Goal: Contribute content: Contribute content

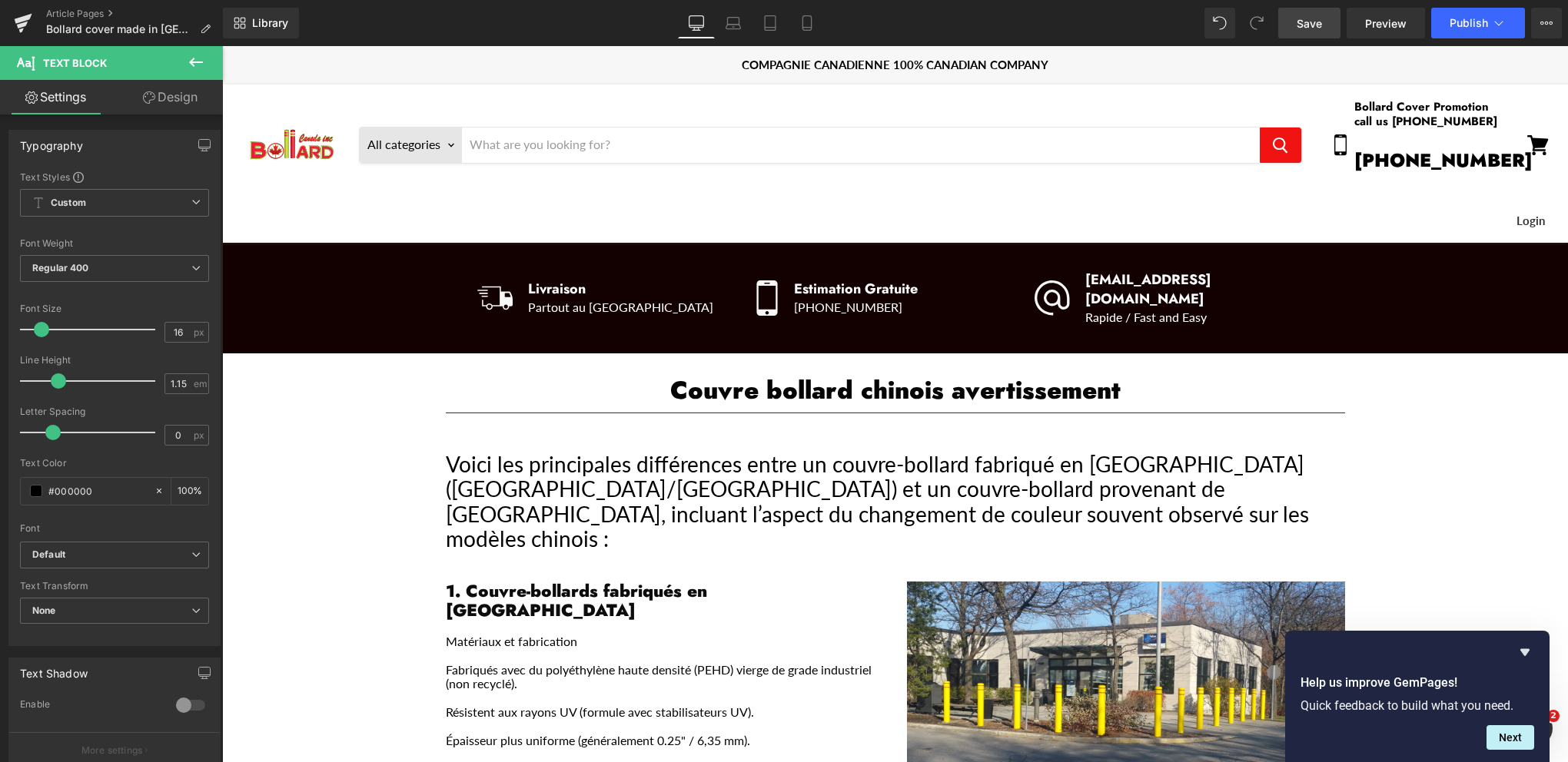
click at [1303, 30] on span "Save" at bounding box center [1309, 23] width 25 height 16
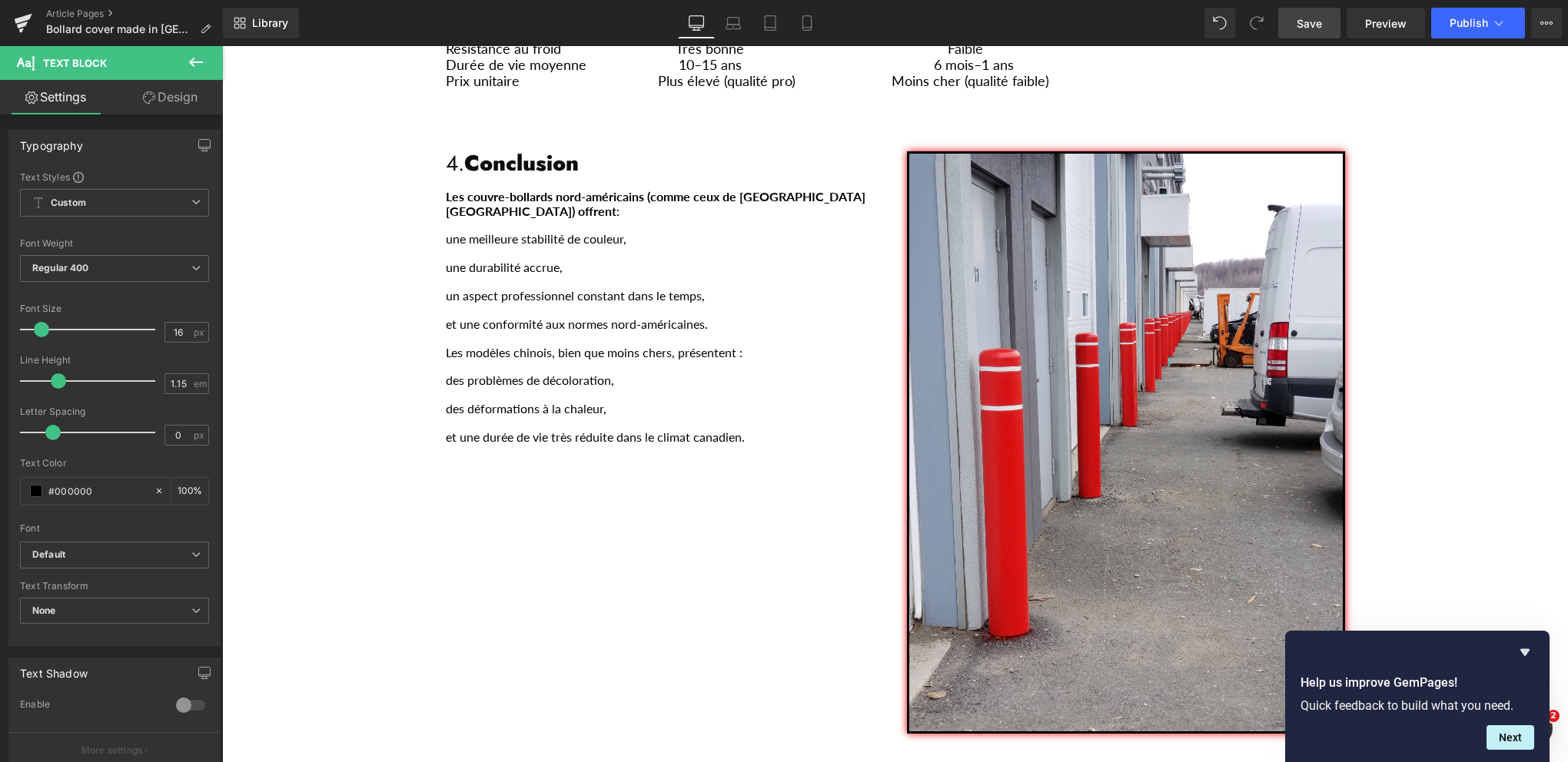
scroll to position [1408, 0]
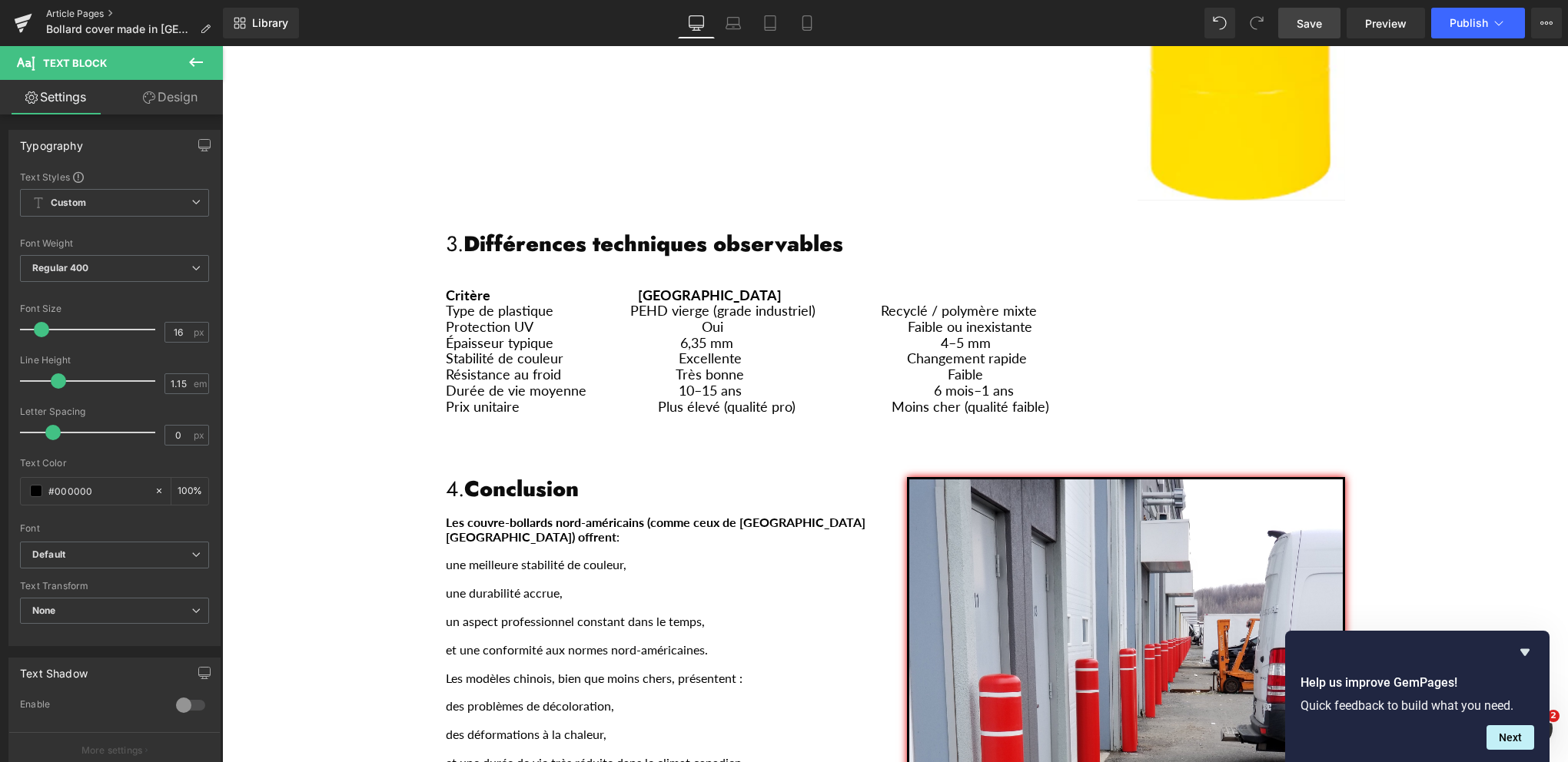
click at [83, 12] on link "Article Pages" at bounding box center [134, 14] width 177 height 12
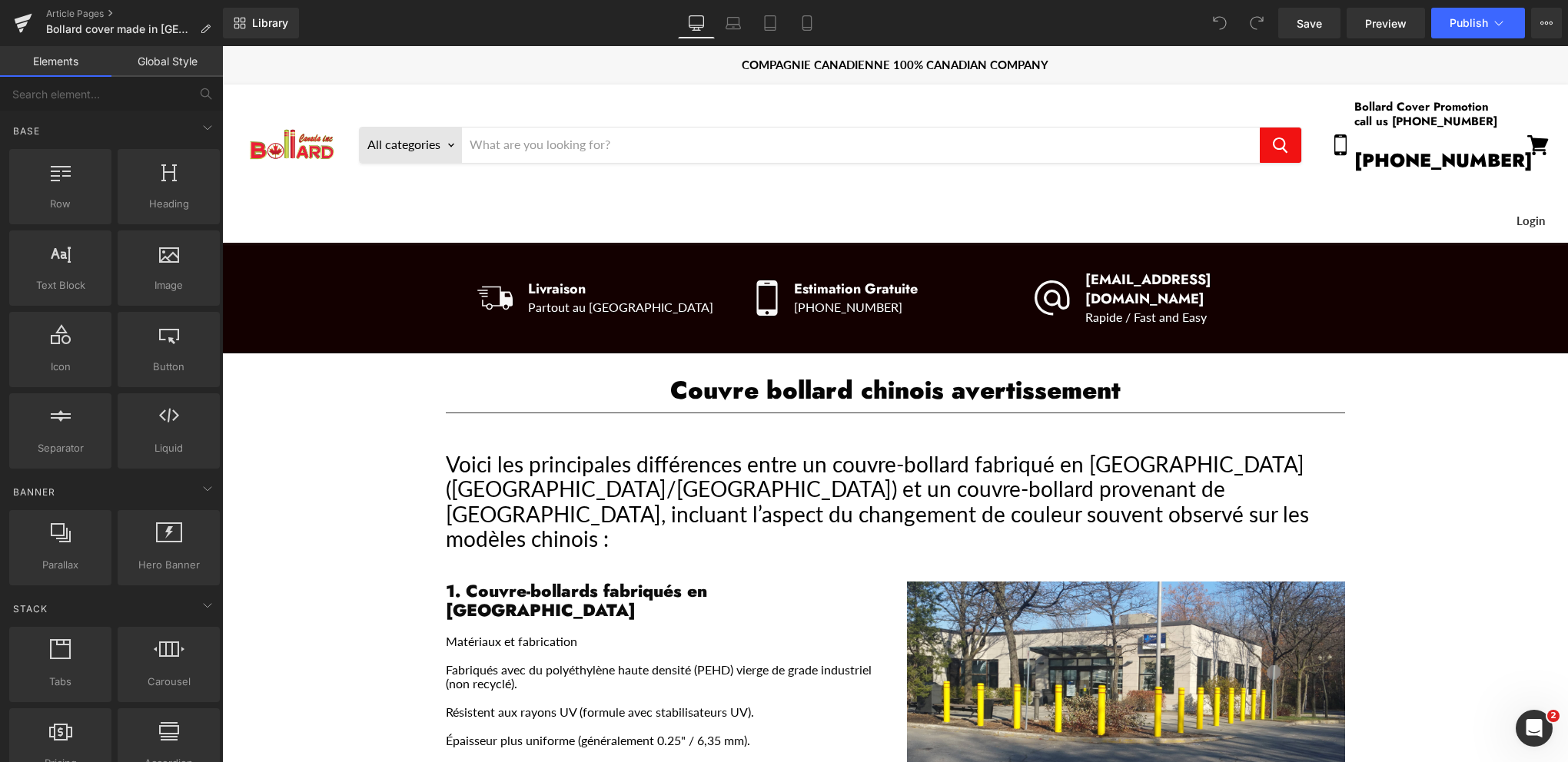
scroll to position [231, 0]
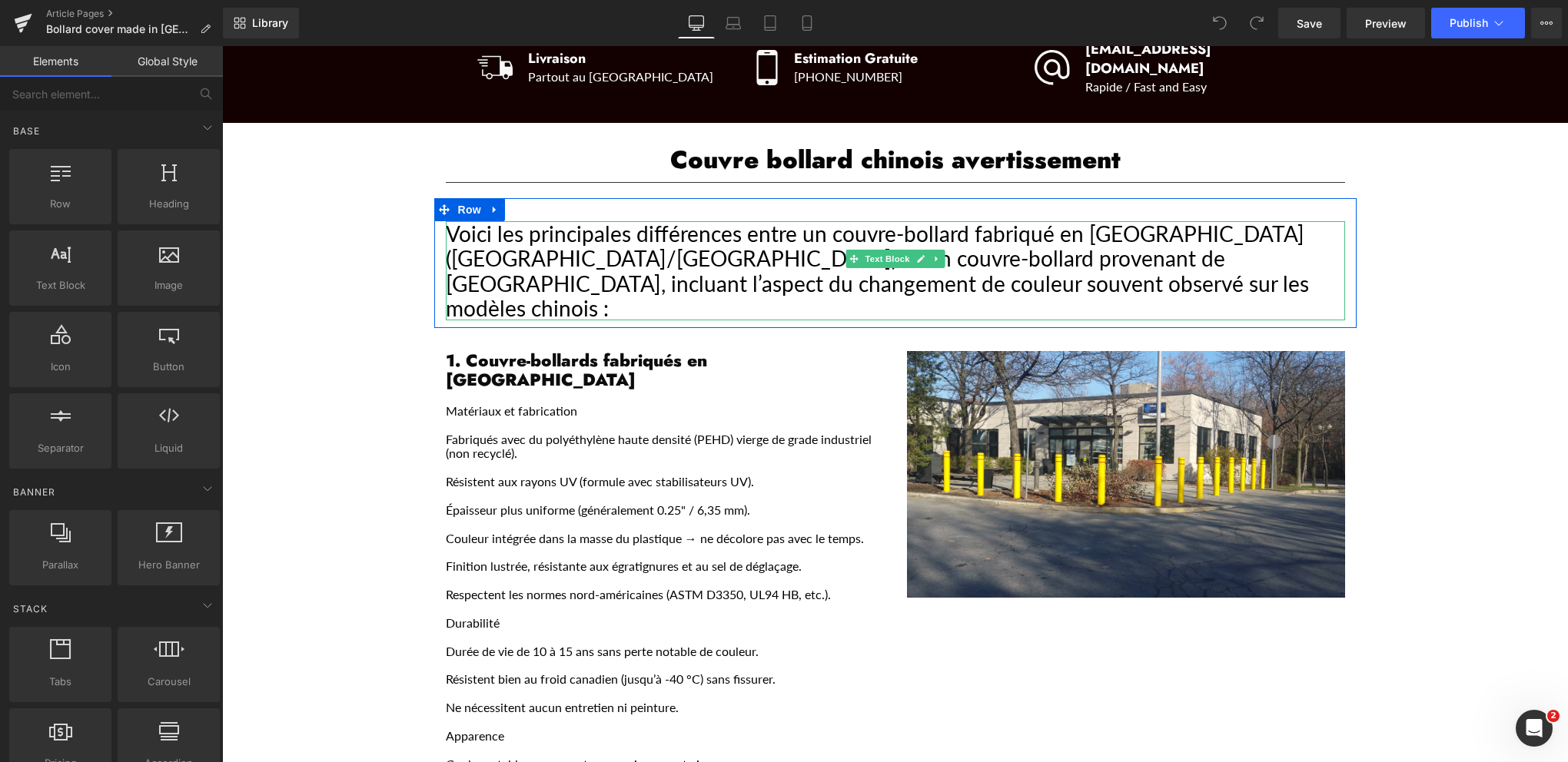
click at [942, 263] on div "Voici les principales différences entre un couvre-bollard fabriqué en [GEOGRAPH…" at bounding box center [895, 270] width 899 height 99
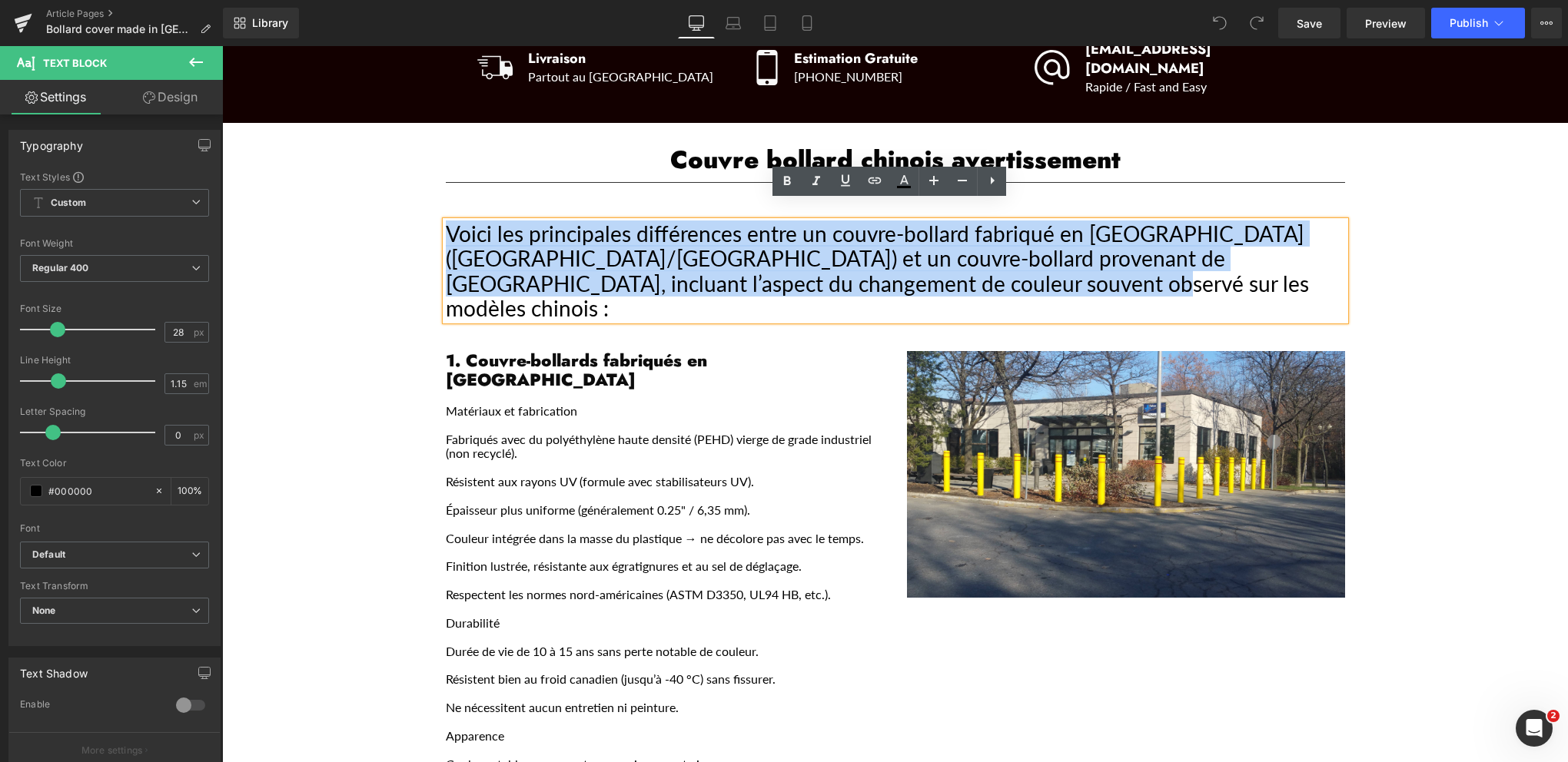
drag, startPoint x: 936, startPoint y: 264, endPoint x: 442, endPoint y: 211, distance: 496.8
click at [446, 221] on div "Voici les principales différences entre un couvre-bollard fabriqué en [GEOGRAPH…" at bounding box center [895, 270] width 899 height 99
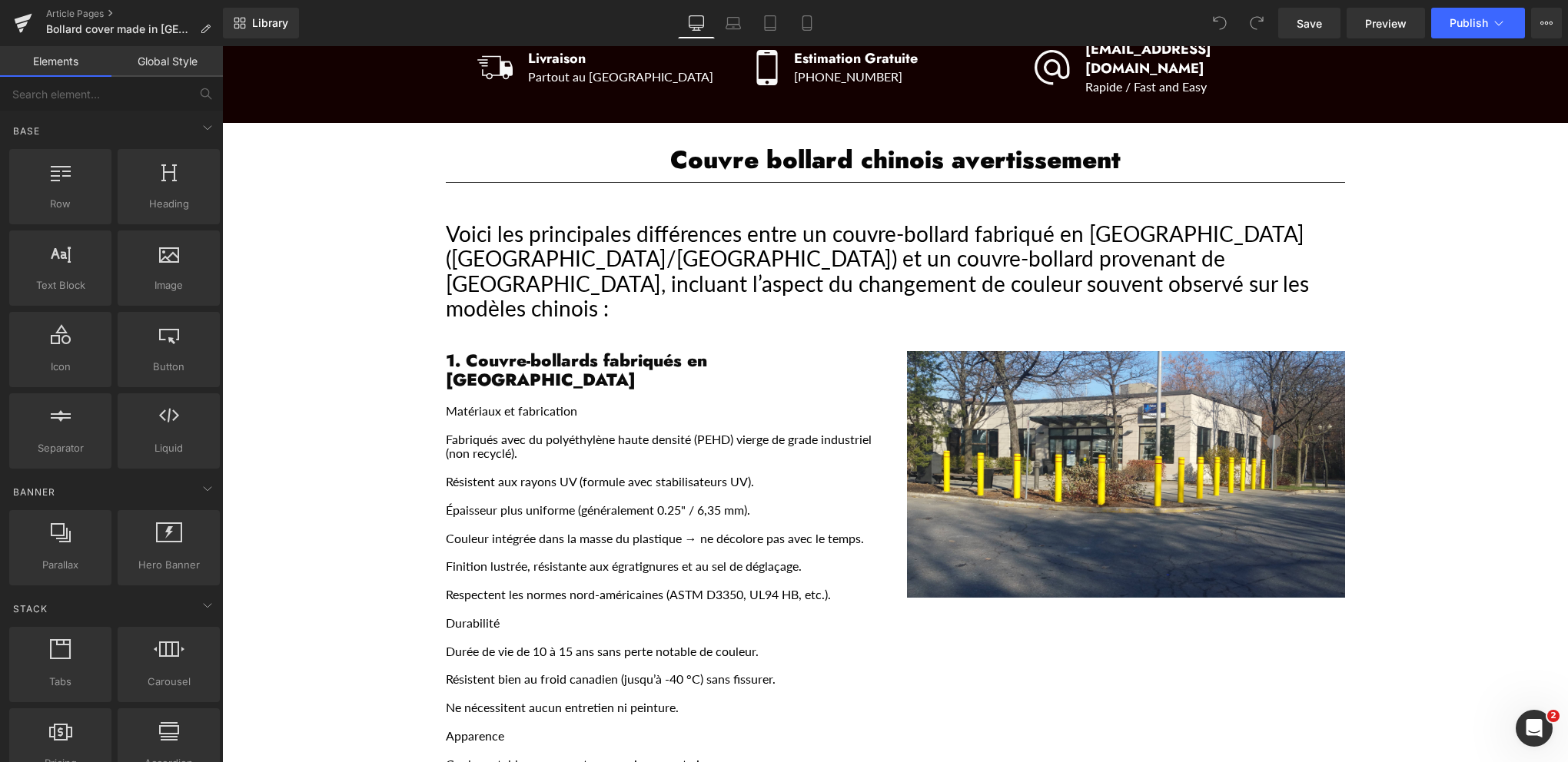
click at [650, 249] on div "Voici les principales différences entre un couvre-bollard fabriqué en [GEOGRAPH…" at bounding box center [895, 270] width 899 height 99
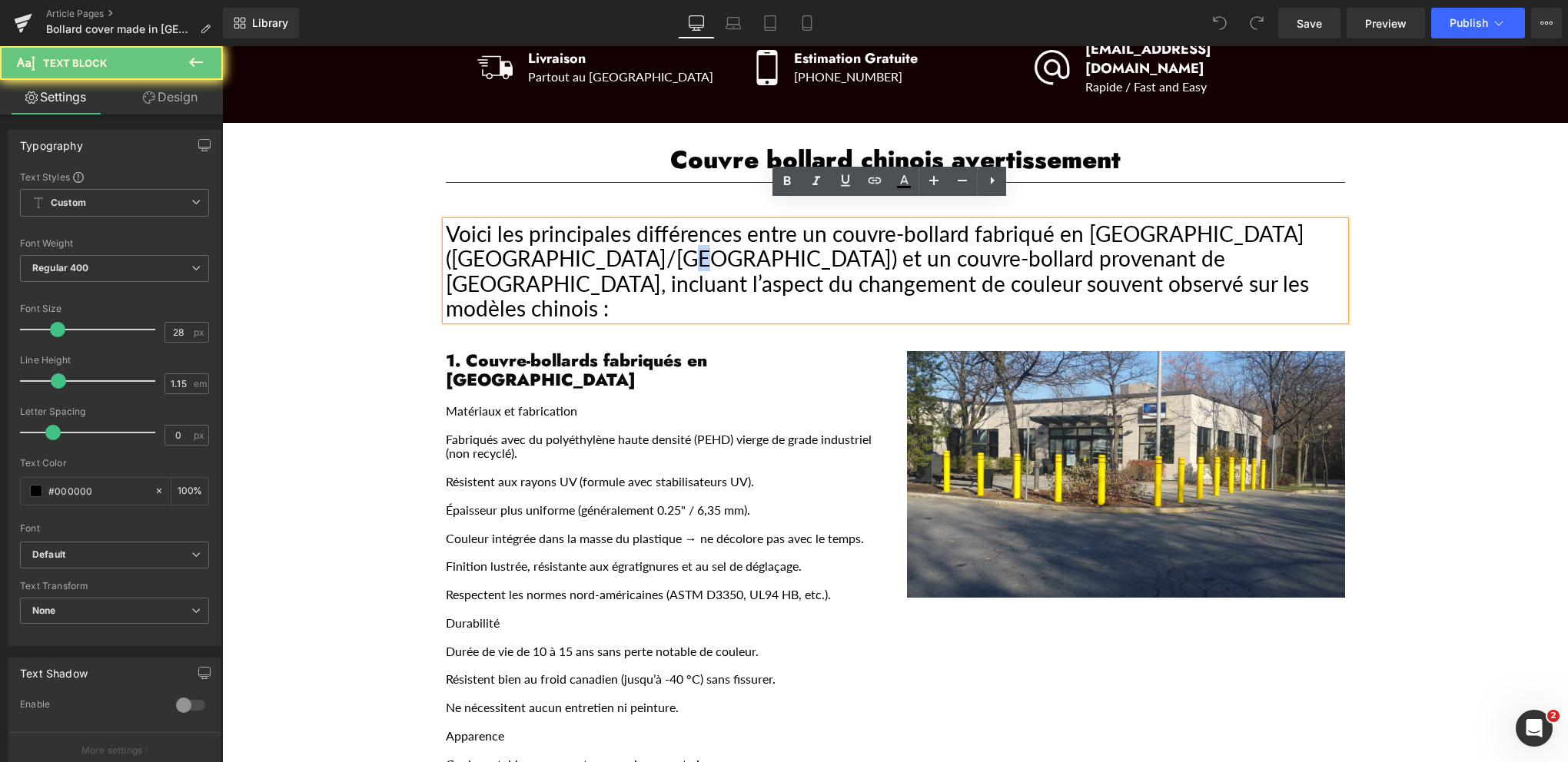
click at [650, 249] on div "Voici les principales différences entre un couvre-bollard fabriqué en [GEOGRAPH…" at bounding box center [895, 270] width 899 height 99
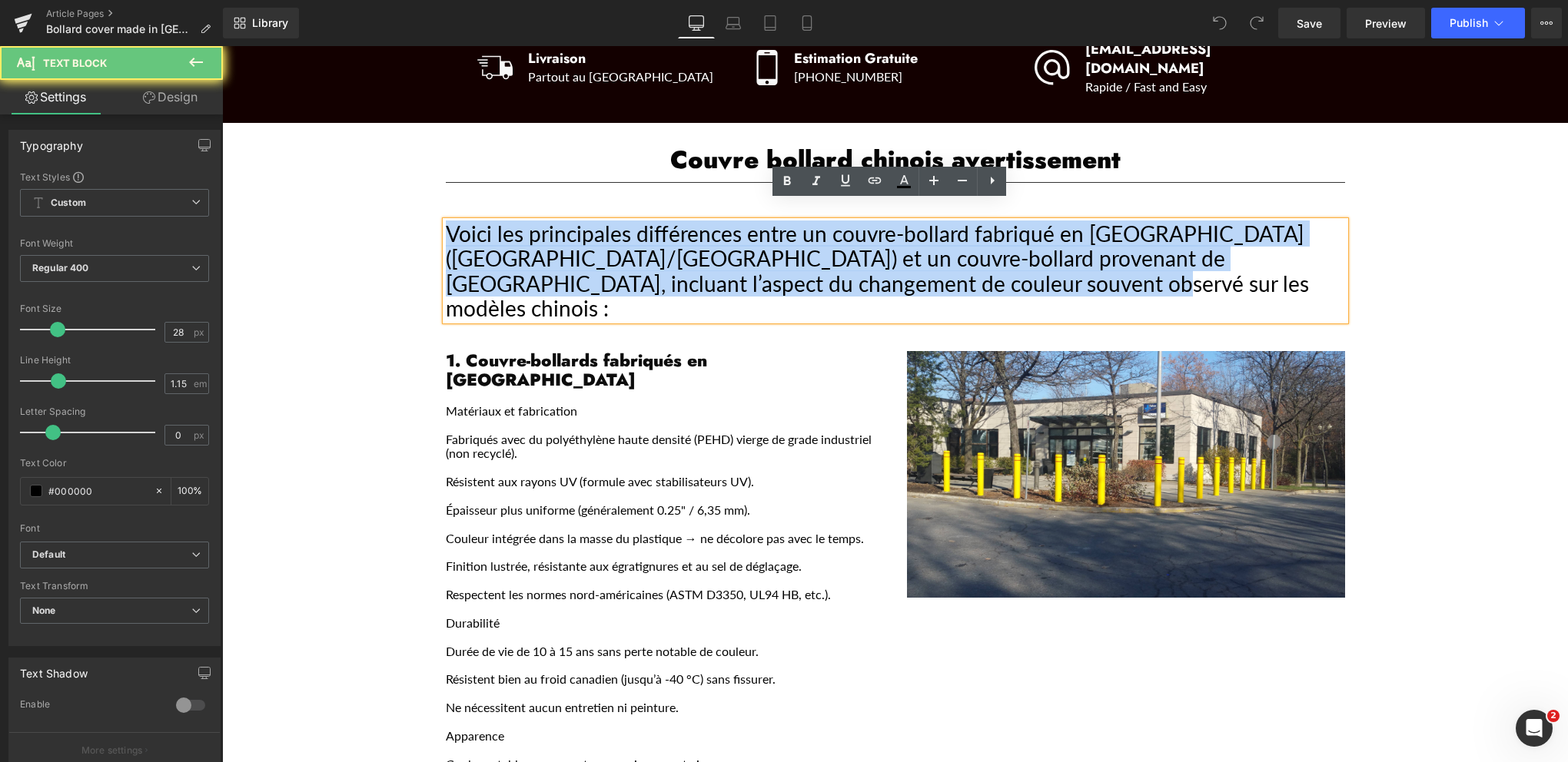
click at [650, 249] on div "Voici les principales différences entre un couvre-bollard fabriqué en [GEOGRAPH…" at bounding box center [895, 270] width 899 height 99
copy div "Voici les principales différences entre un couvre-bollard fabriqué en [GEOGRAPH…"
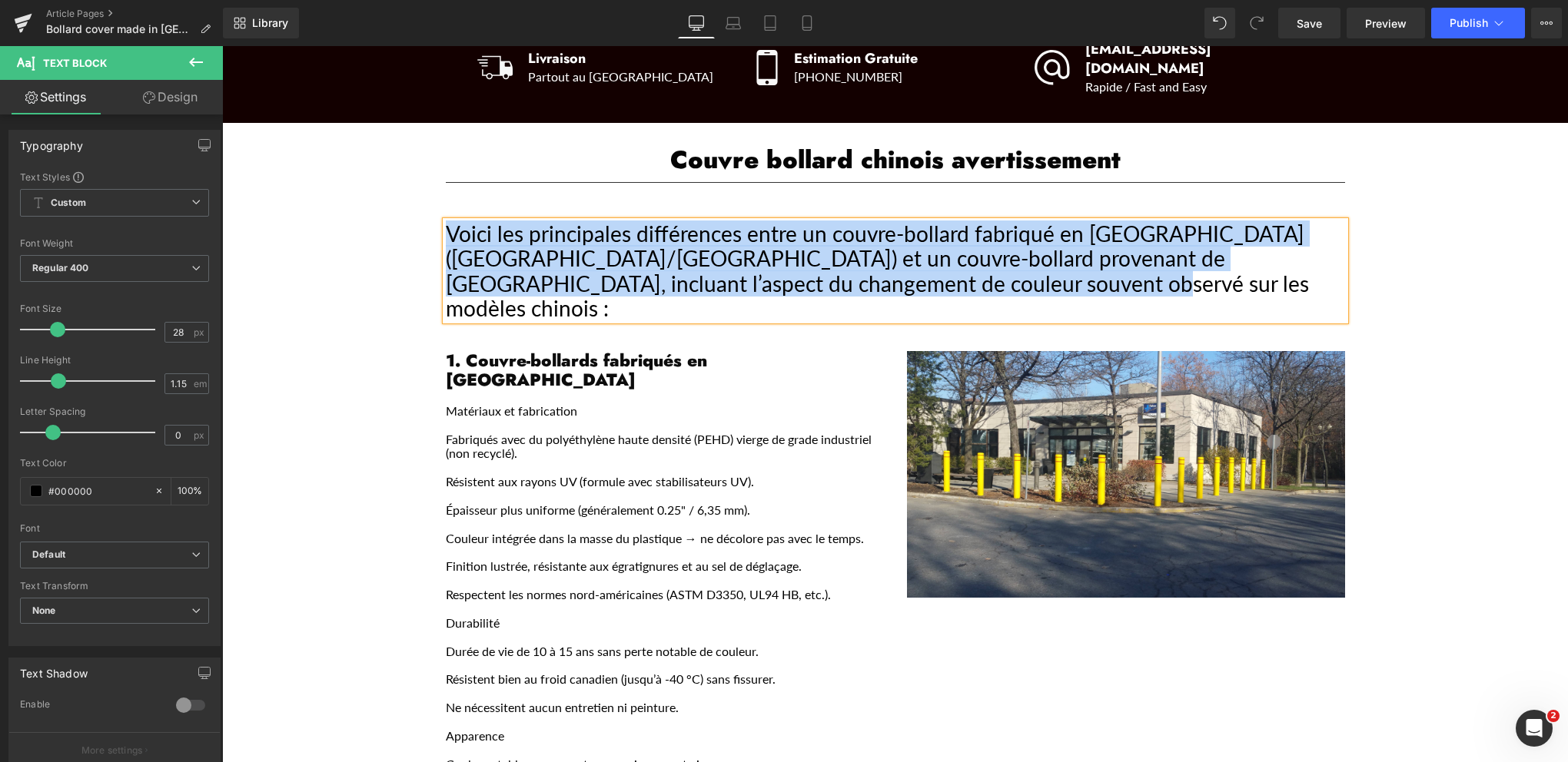
scroll to position [154, 0]
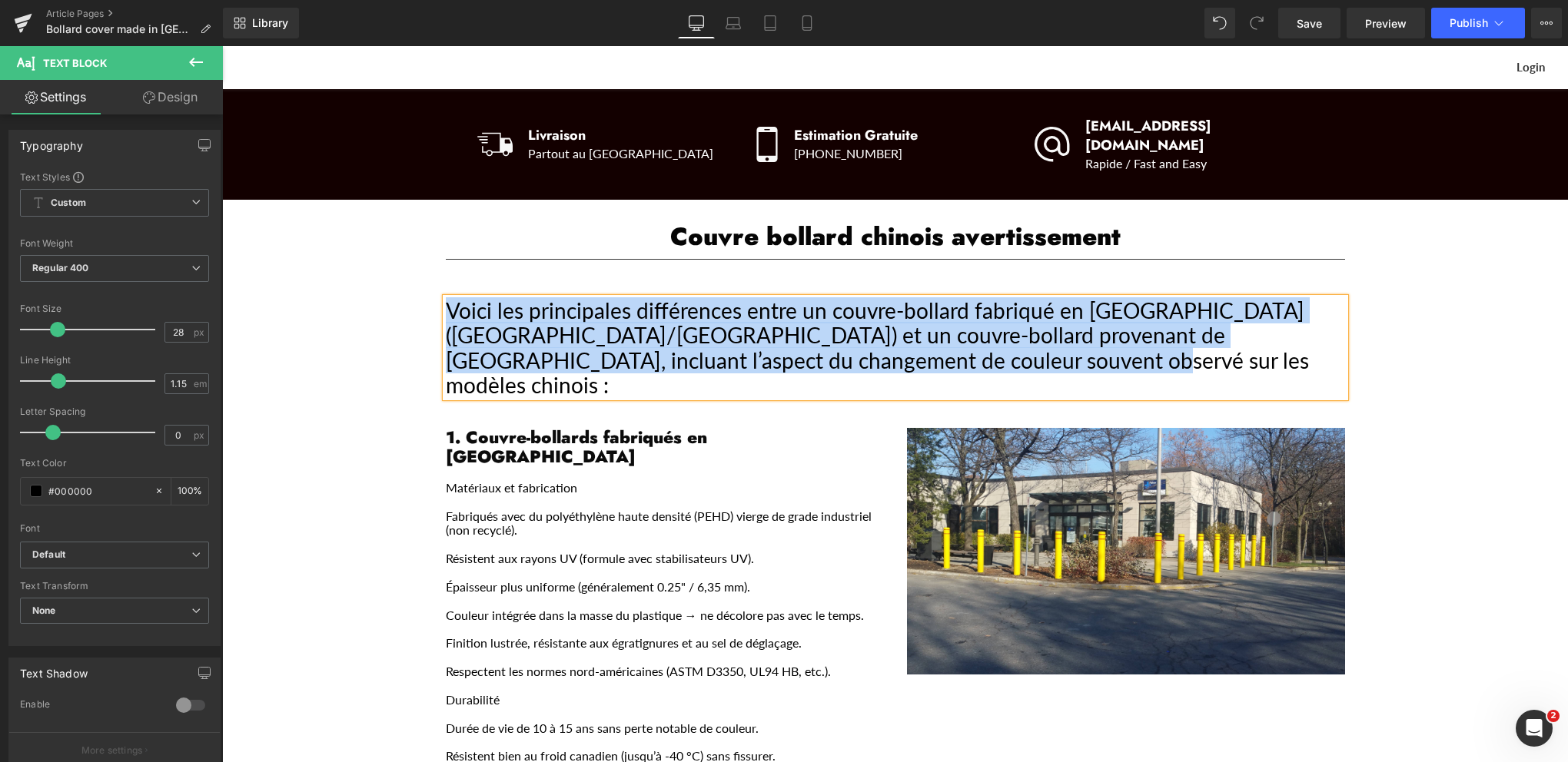
click at [742, 302] on div "Voici les principales différences entre un couvre-bollard fabriqué en [GEOGRAPH…" at bounding box center [895, 348] width 899 height 99
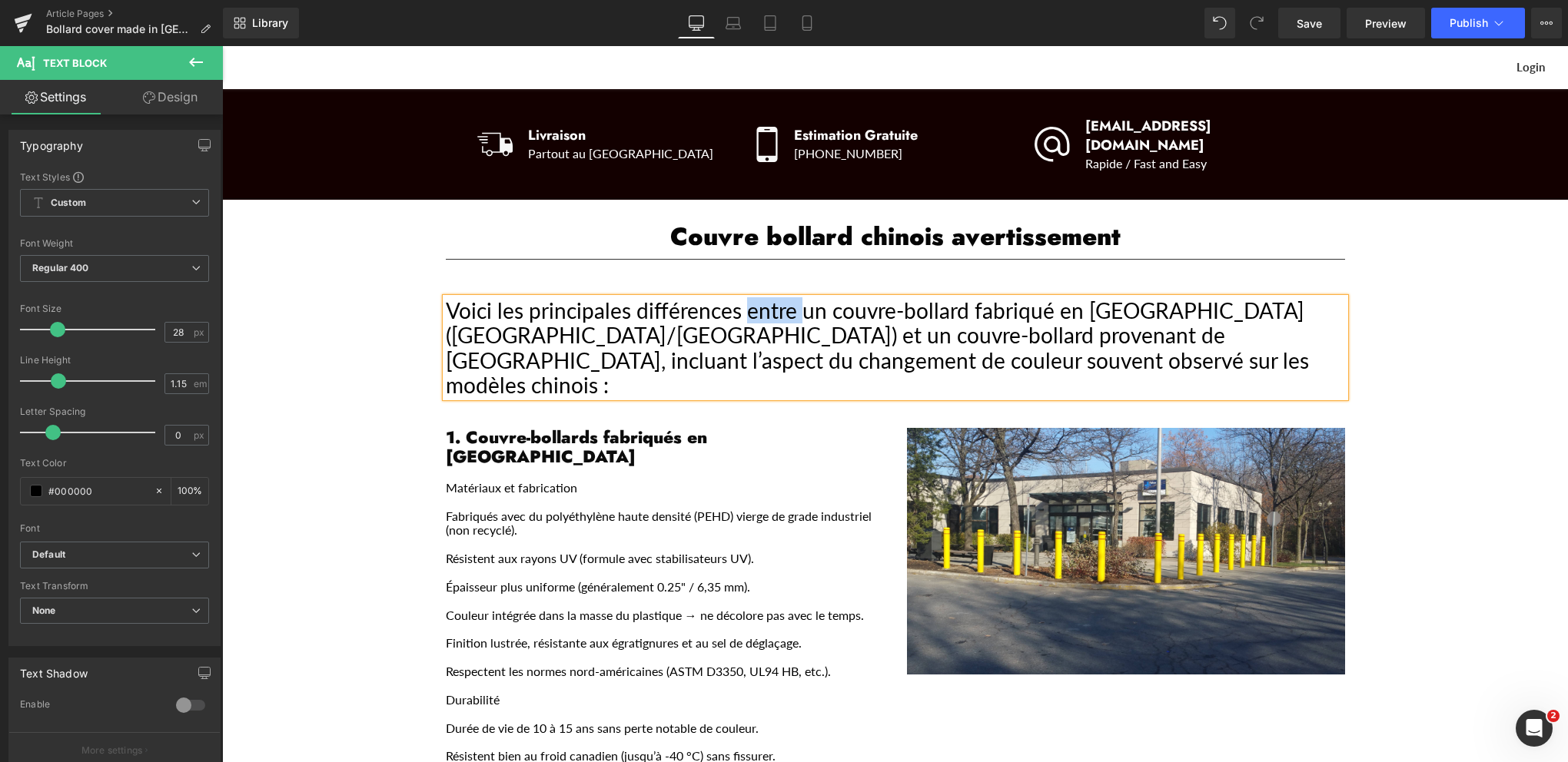
click at [742, 302] on div "Voici les principales différences entre un couvre-bollard fabriqué en [GEOGRAPH…" at bounding box center [895, 348] width 899 height 99
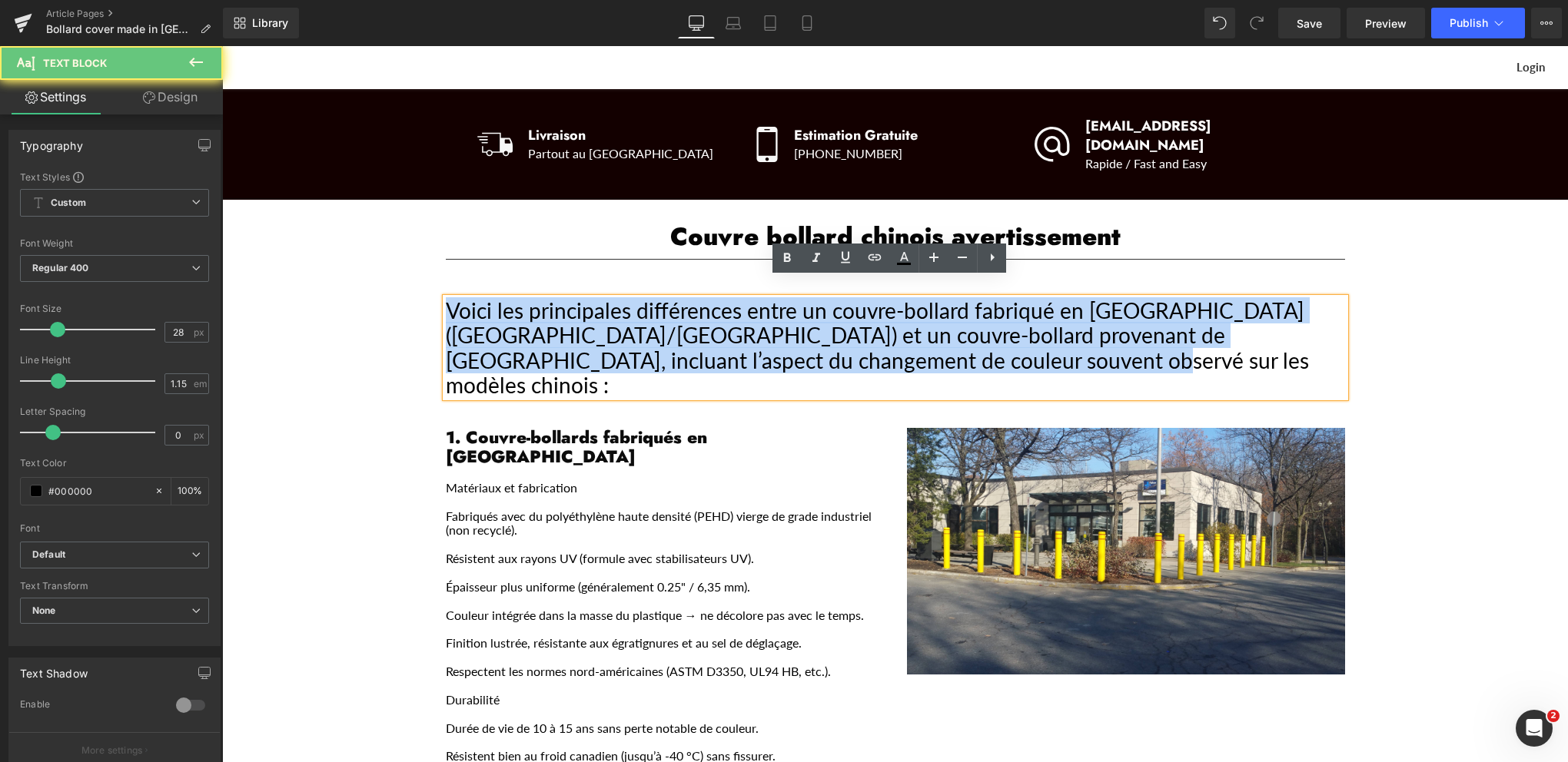
click at [742, 302] on div "Voici les principales différences entre un couvre-bollard fabriqué en [GEOGRAPH…" at bounding box center [895, 348] width 899 height 99
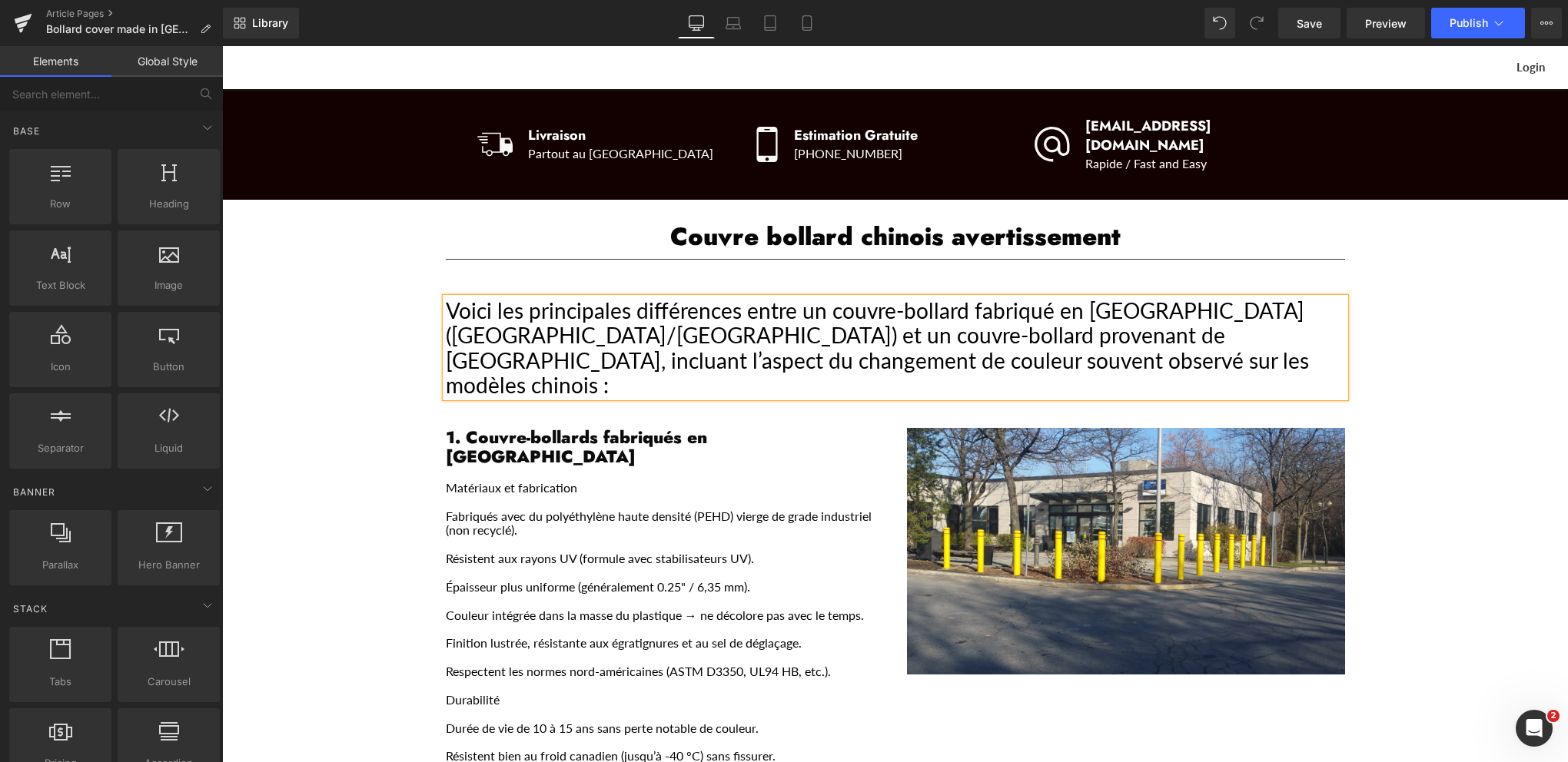
drag, startPoint x: 1409, startPoint y: 493, endPoint x: 1376, endPoint y: 497, distance: 33.2
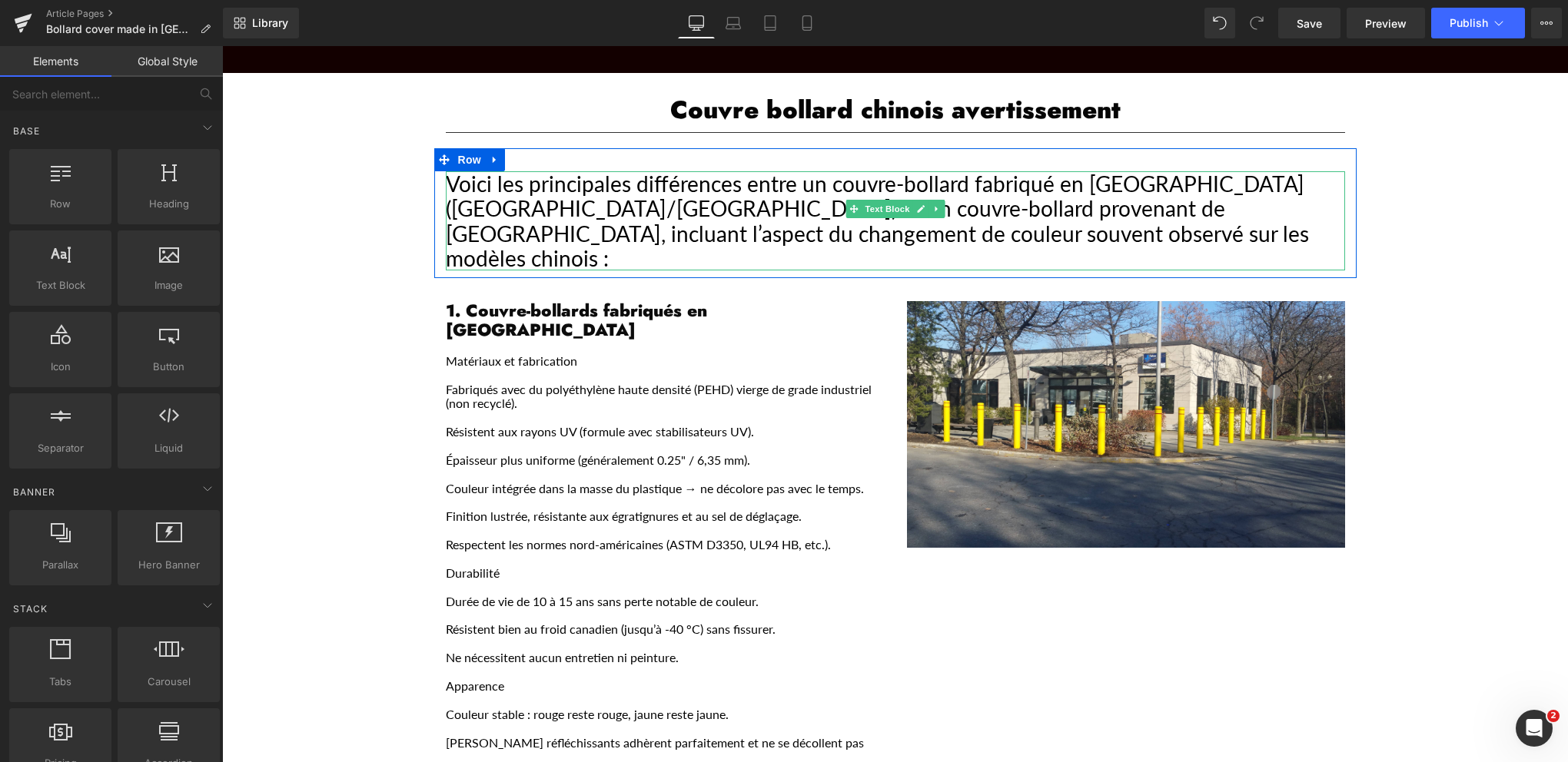
scroll to position [384, 0]
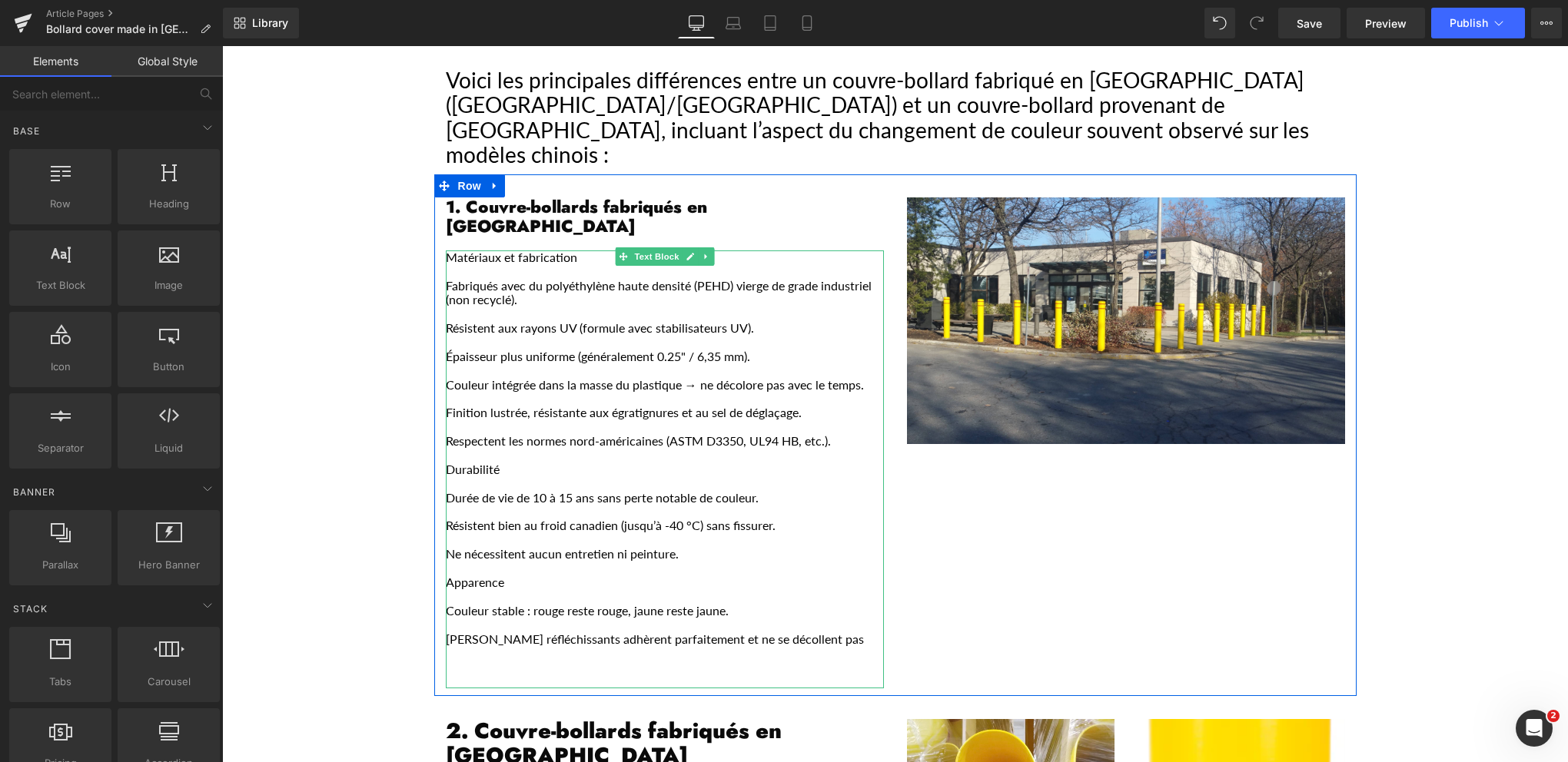
click at [446, 251] on p "Matériaux et fabrication" at bounding box center [665, 257] width 438 height 14
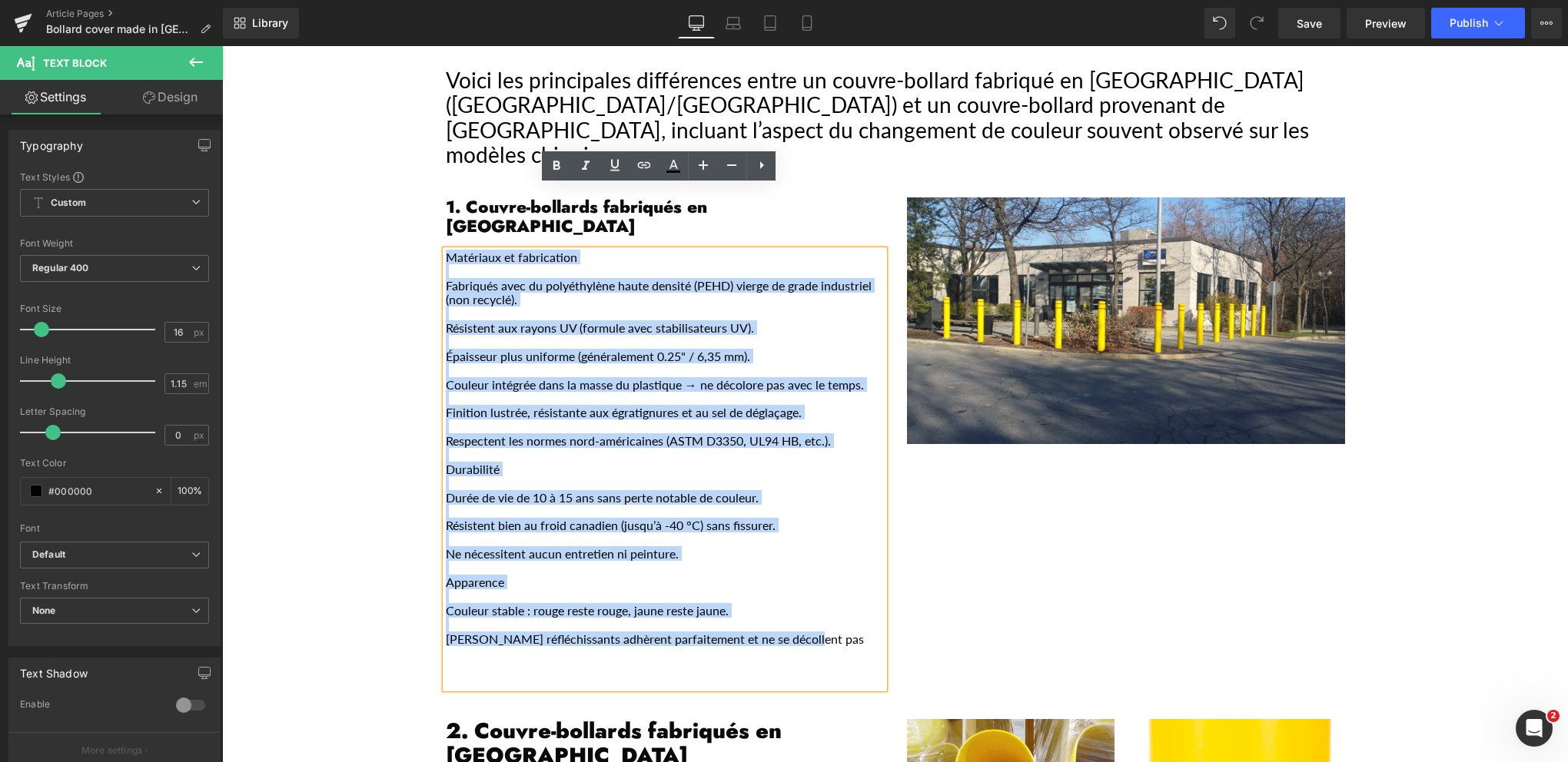
drag, startPoint x: 786, startPoint y: 575, endPoint x: 429, endPoint y: 193, distance: 522.9
click at [434, 198] on div "1. Couvre-bollards fabriqués en [GEOGRAPHIC_DATA] Matériaux et fabrication Fabr…" at bounding box center [665, 443] width 461 height 491
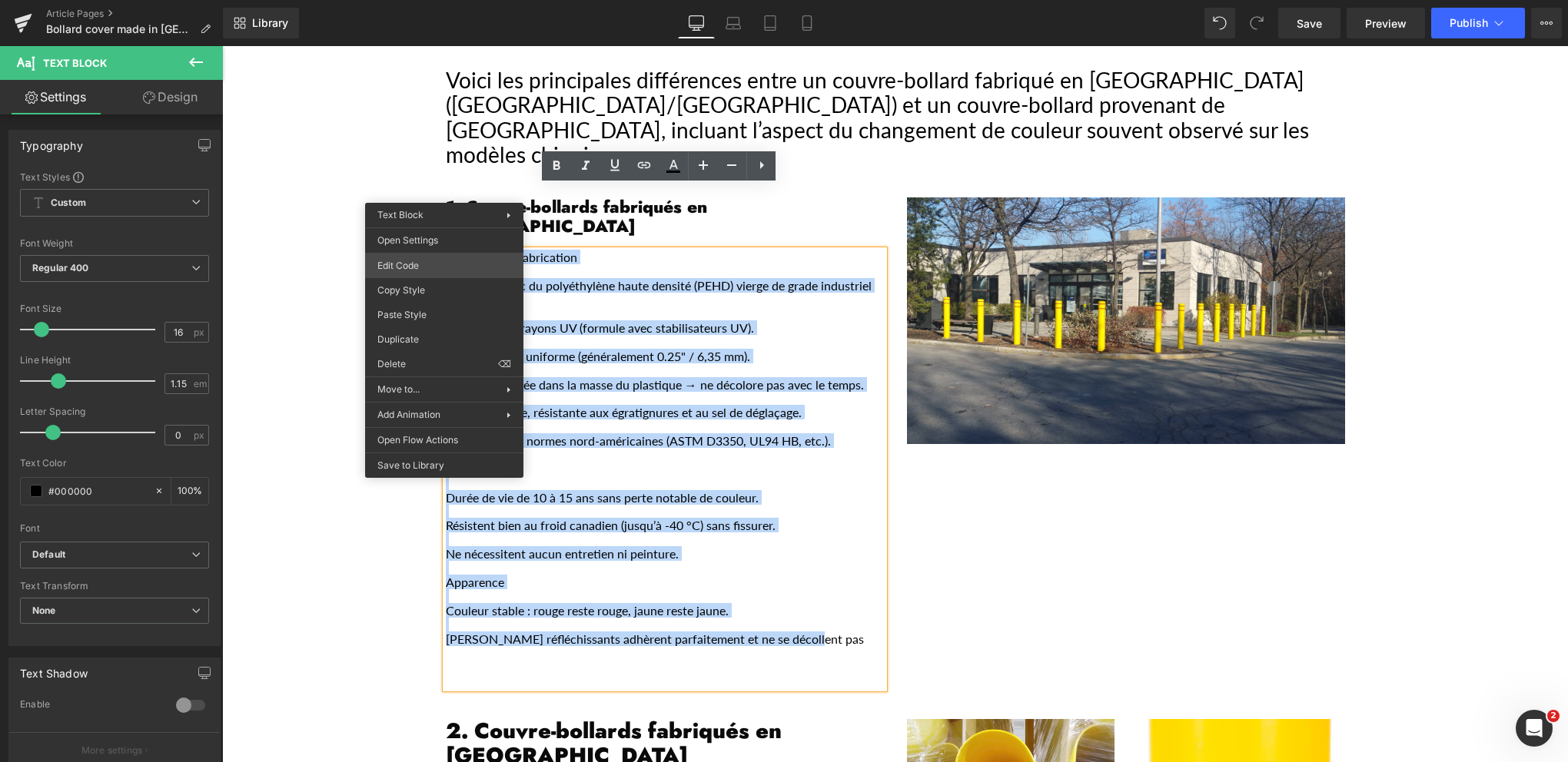
copy div "Matériaux et fabrication Fabriqués avec du polyéthylène haute densité (PEHD) vi…"
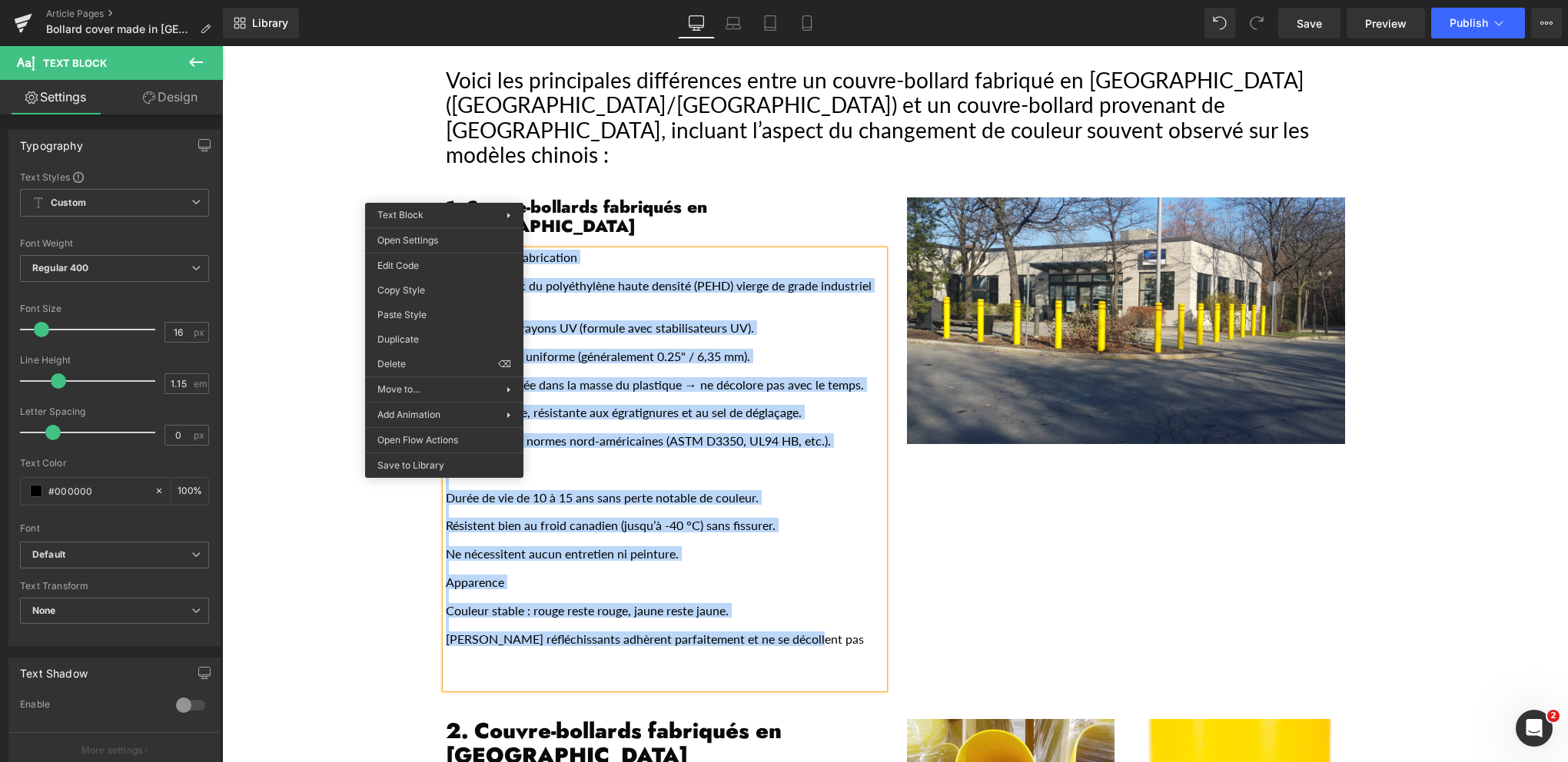
click at [1074, 498] on div "1. Couvre-bollards fabriqués en [GEOGRAPHIC_DATA] Matériaux et fabrication Fabr…" at bounding box center [895, 435] width 922 height 522
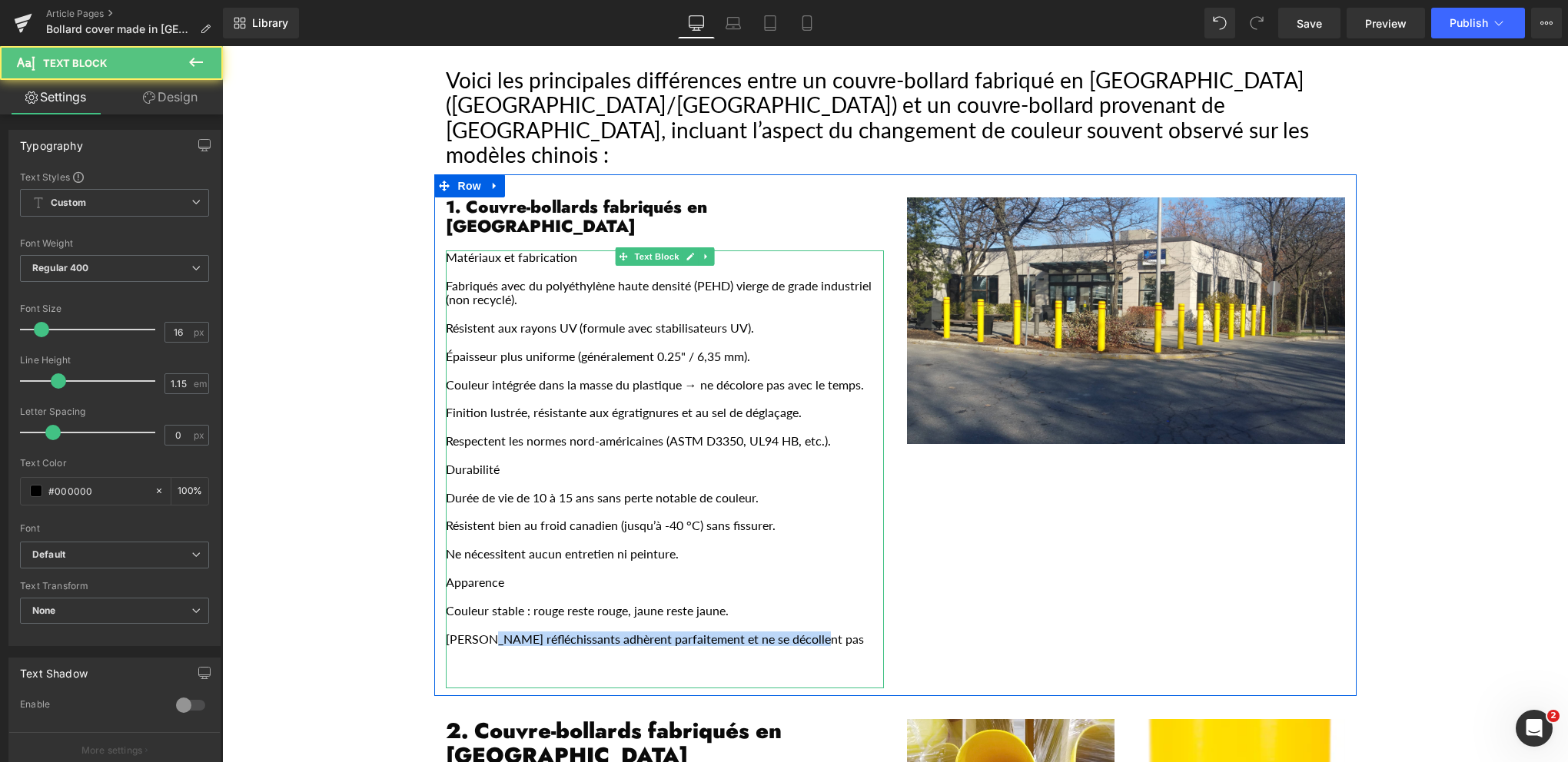
drag, startPoint x: 808, startPoint y: 581, endPoint x: 477, endPoint y: 568, distance: 331.3
click at [477, 632] on p "[PERSON_NAME] réfléchissants adhèrent parfaitement et ne se décollent pas" at bounding box center [665, 639] width 438 height 14
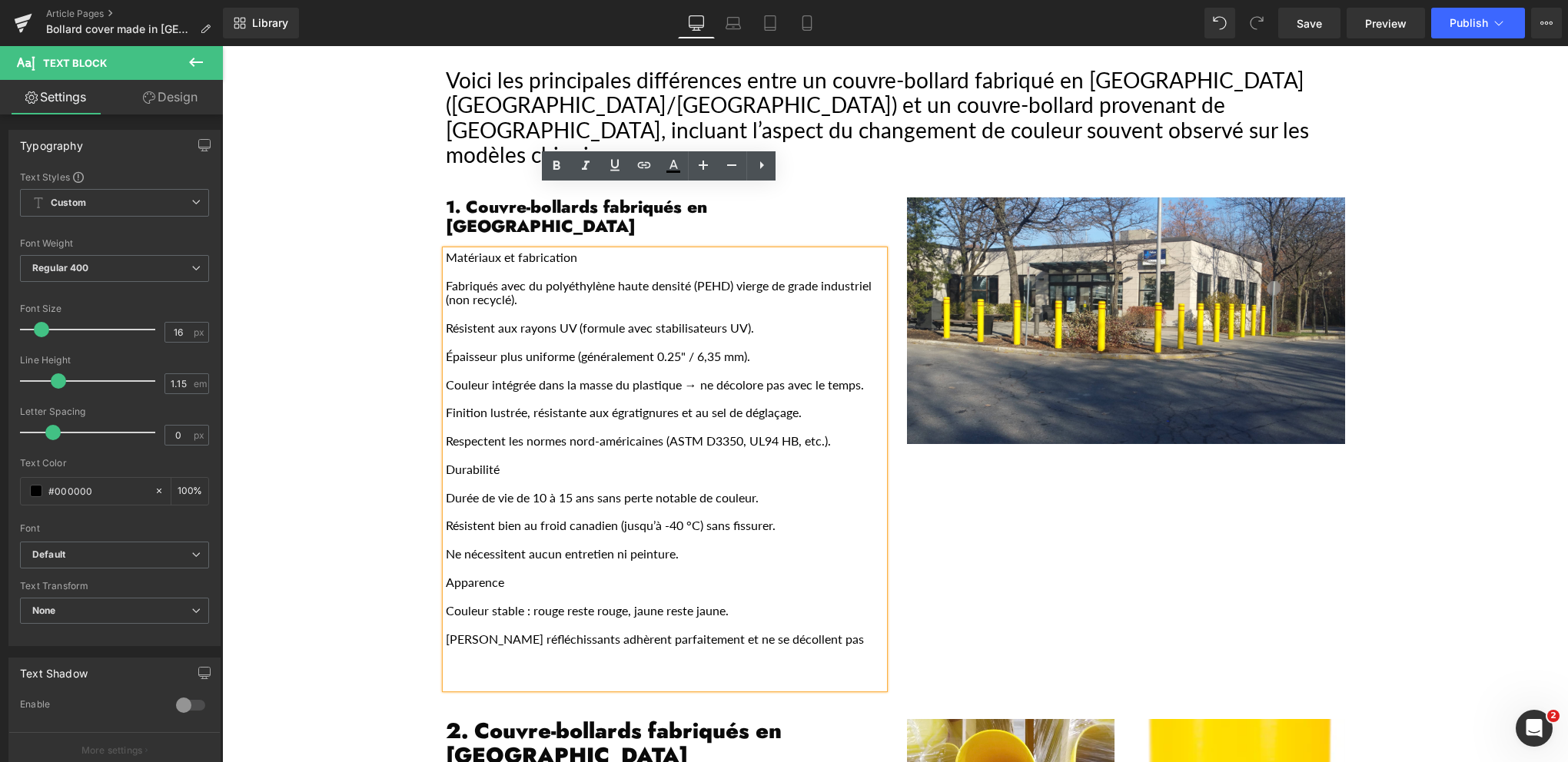
drag, startPoint x: 774, startPoint y: 556, endPoint x: 811, endPoint y: 577, distance: 42.5
click at [787, 618] on p "Main content" at bounding box center [665, 624] width 438 height 14
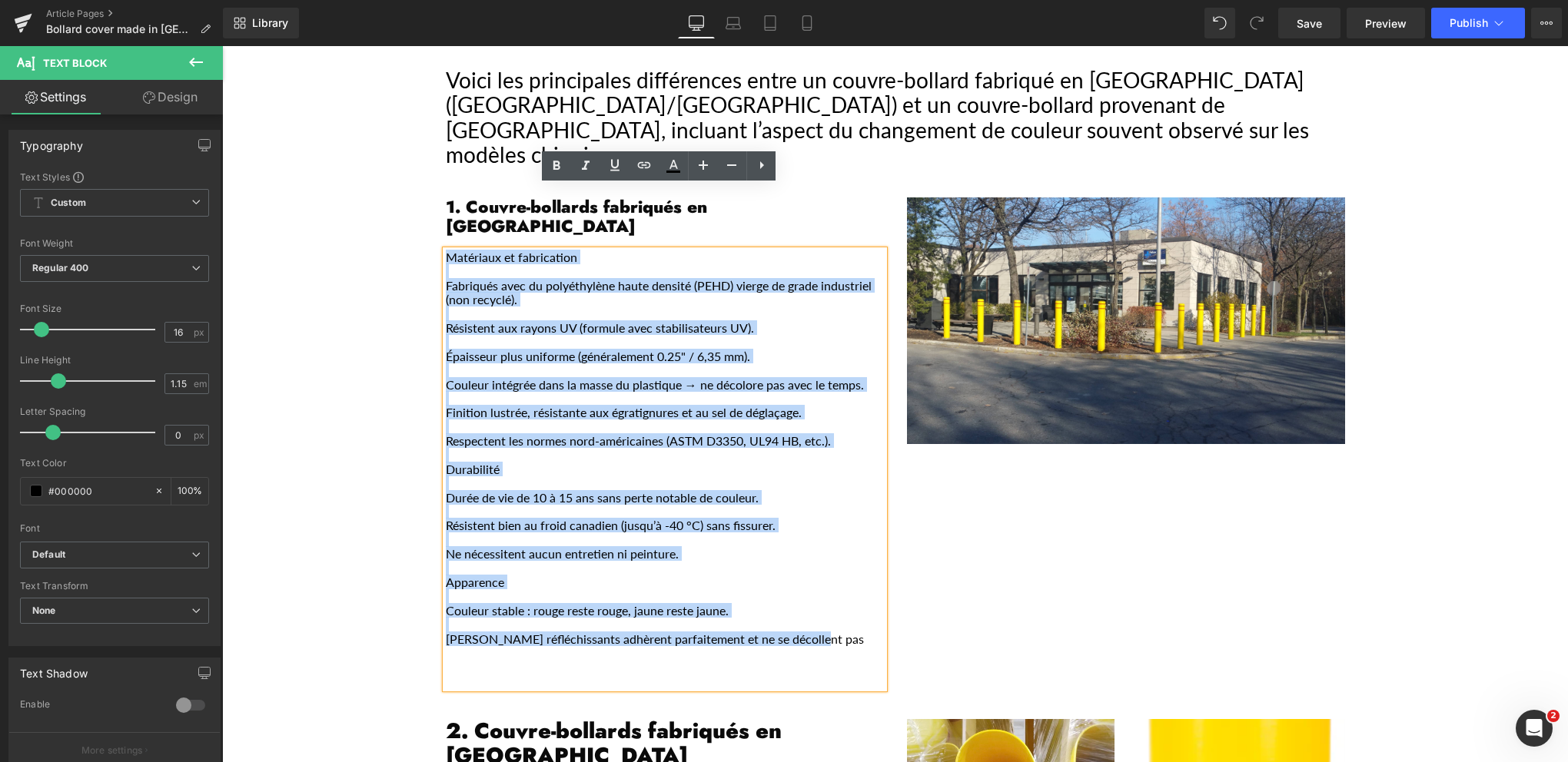
drag, startPoint x: 776, startPoint y: 588, endPoint x: 431, endPoint y: 193, distance: 524.5
click at [434, 198] on div "1. Couvre-bollards fabriqués en [GEOGRAPHIC_DATA] Matériaux et fabrication Fabr…" at bounding box center [665, 443] width 461 height 491
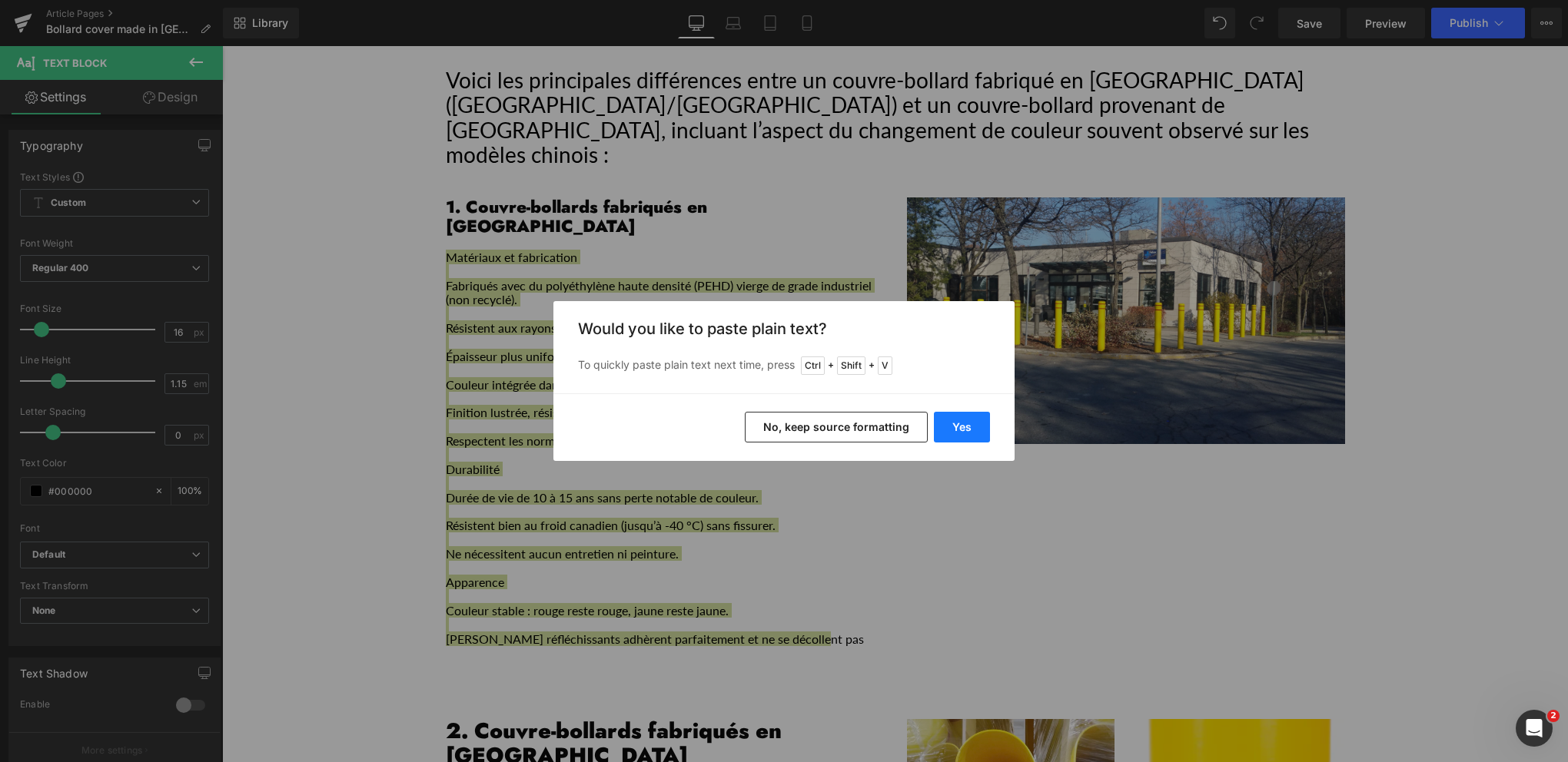
click at [953, 418] on button "Yes" at bounding box center [962, 427] width 56 height 31
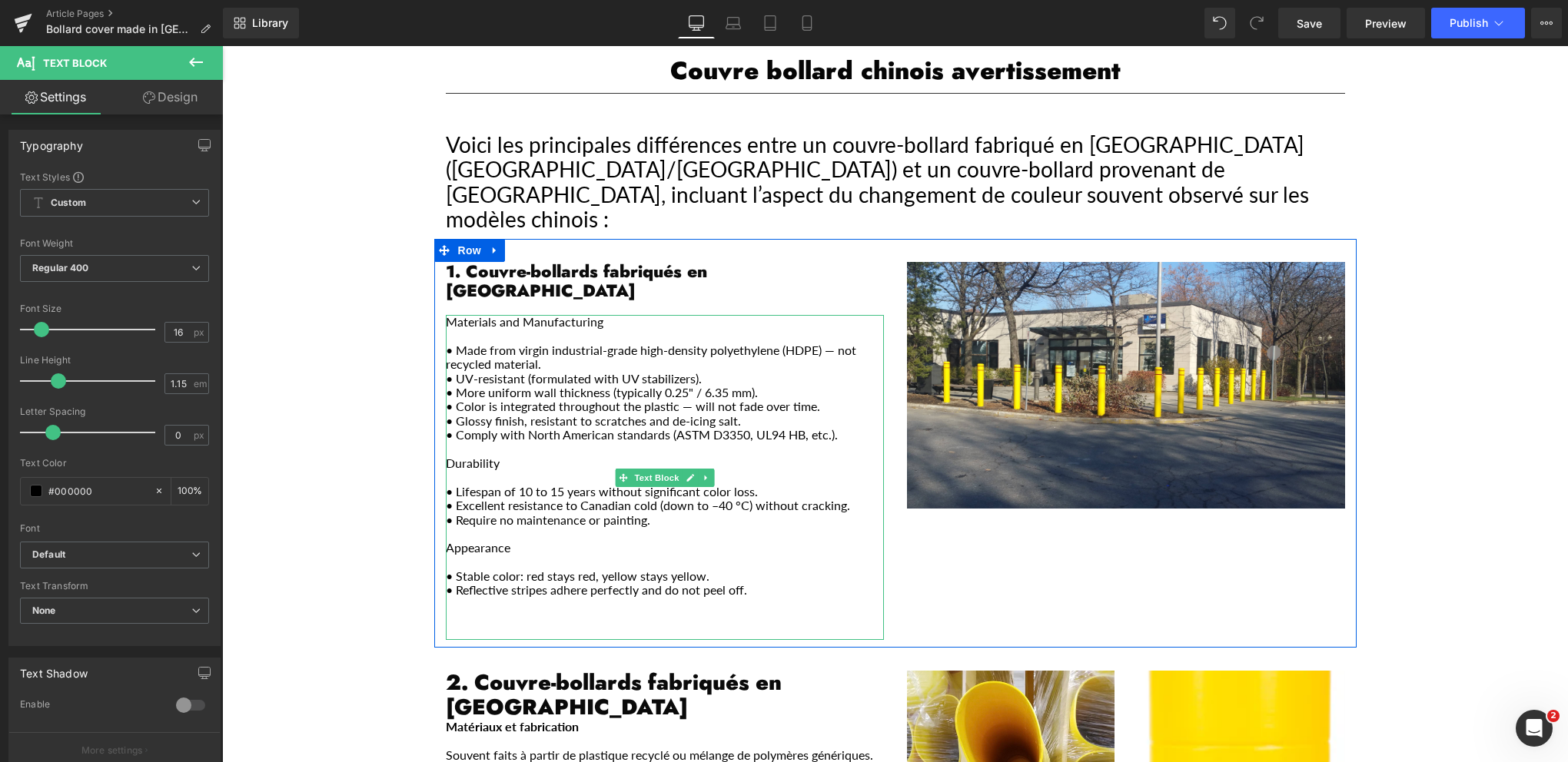
scroll to position [231, 0]
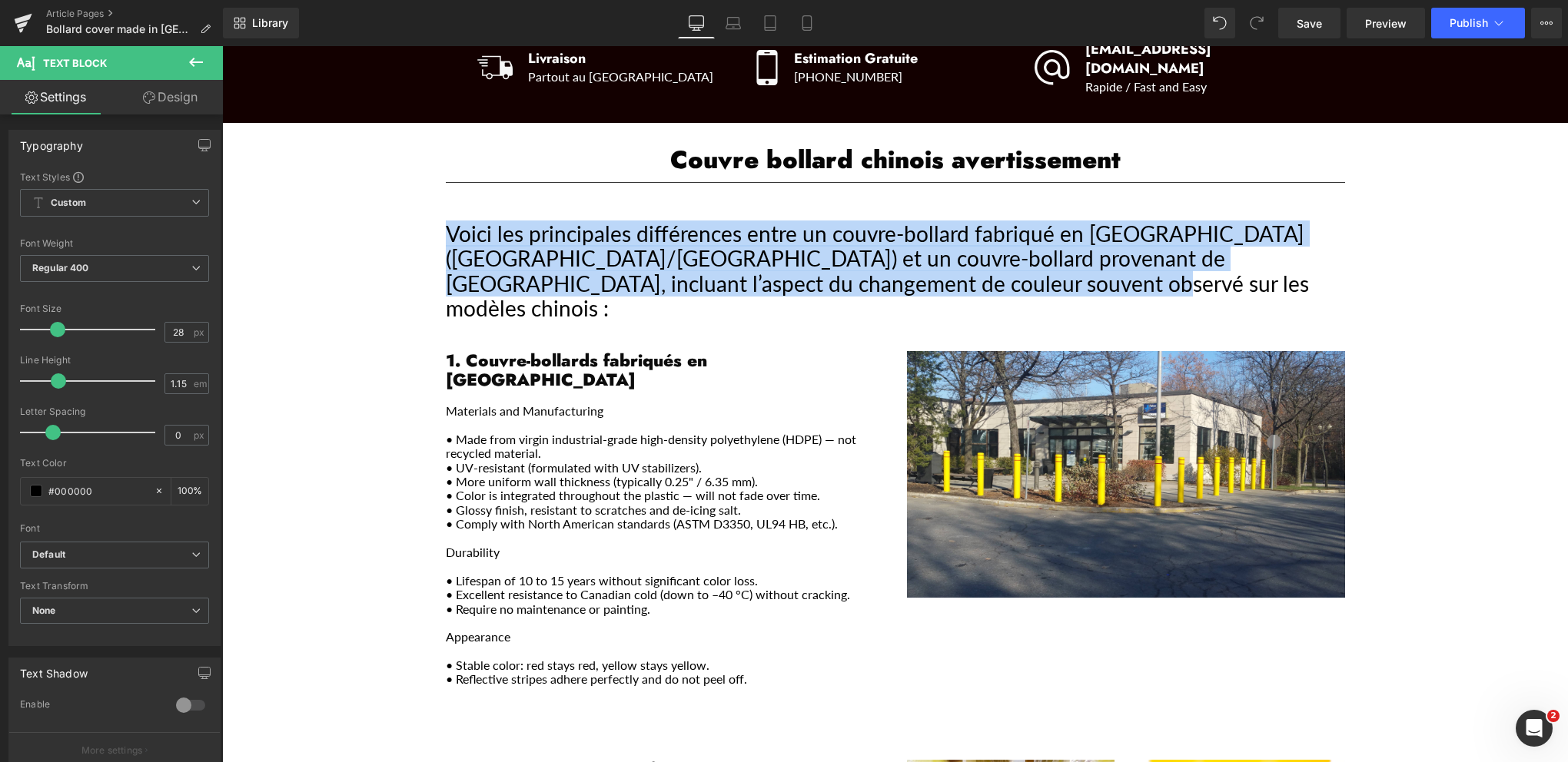
drag, startPoint x: 935, startPoint y: 268, endPoint x: 424, endPoint y: 205, distance: 514.9
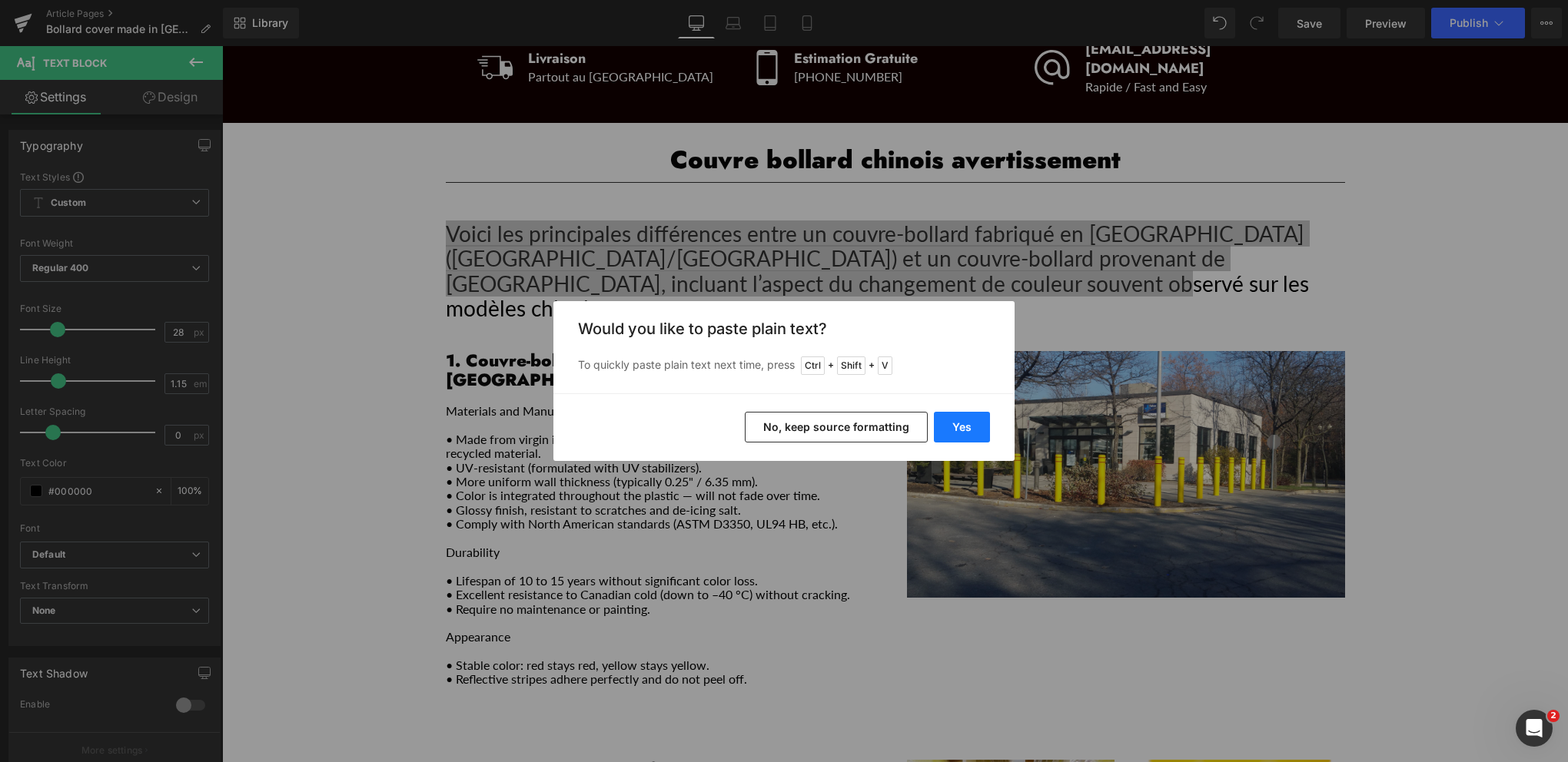
click at [963, 427] on button "Yes" at bounding box center [962, 427] width 56 height 31
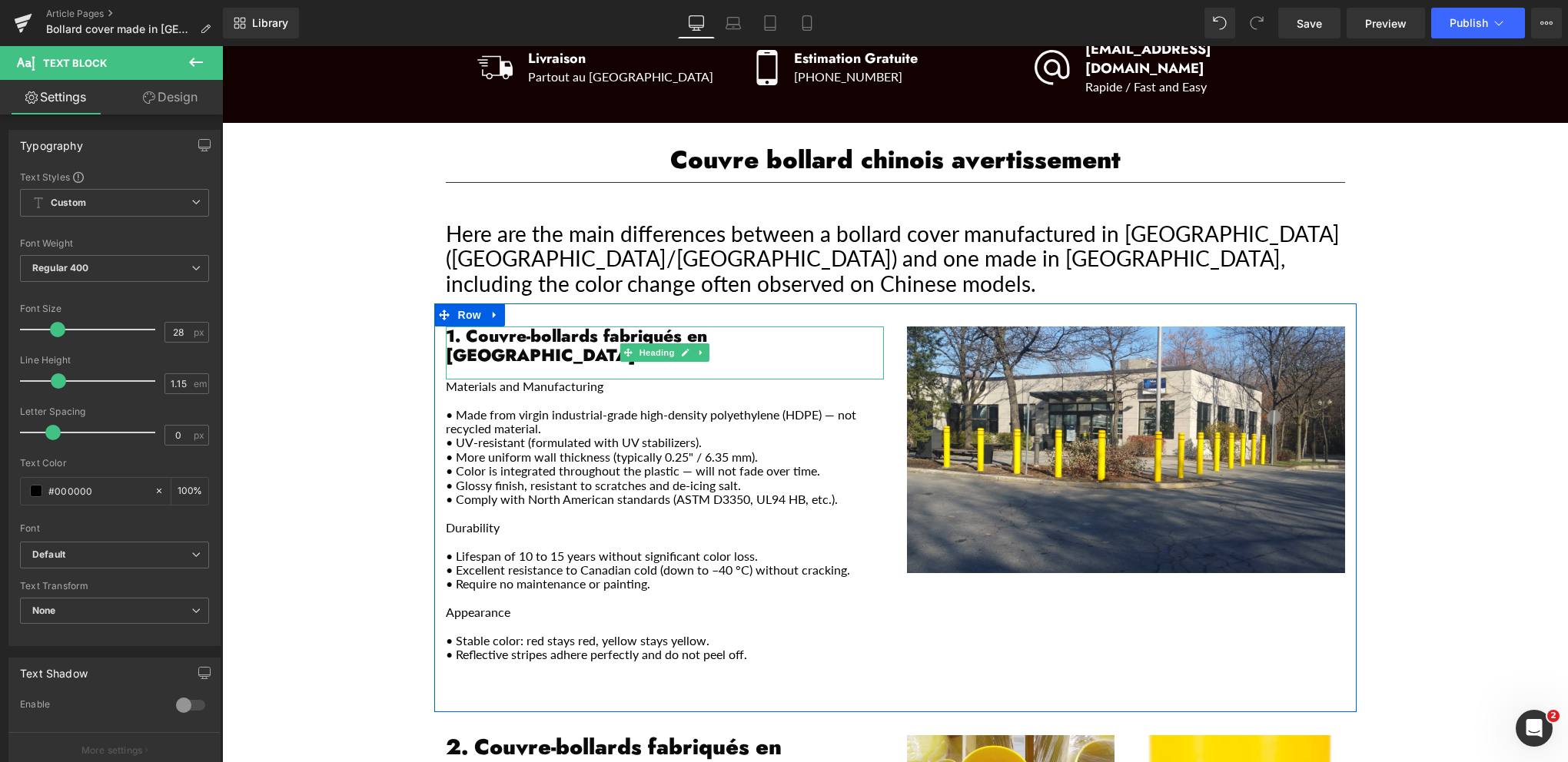
click at [707, 323] on strong "1. Couvre-bollards fabriqués en [GEOGRAPHIC_DATA]" at bounding box center [577, 345] width 261 height 44
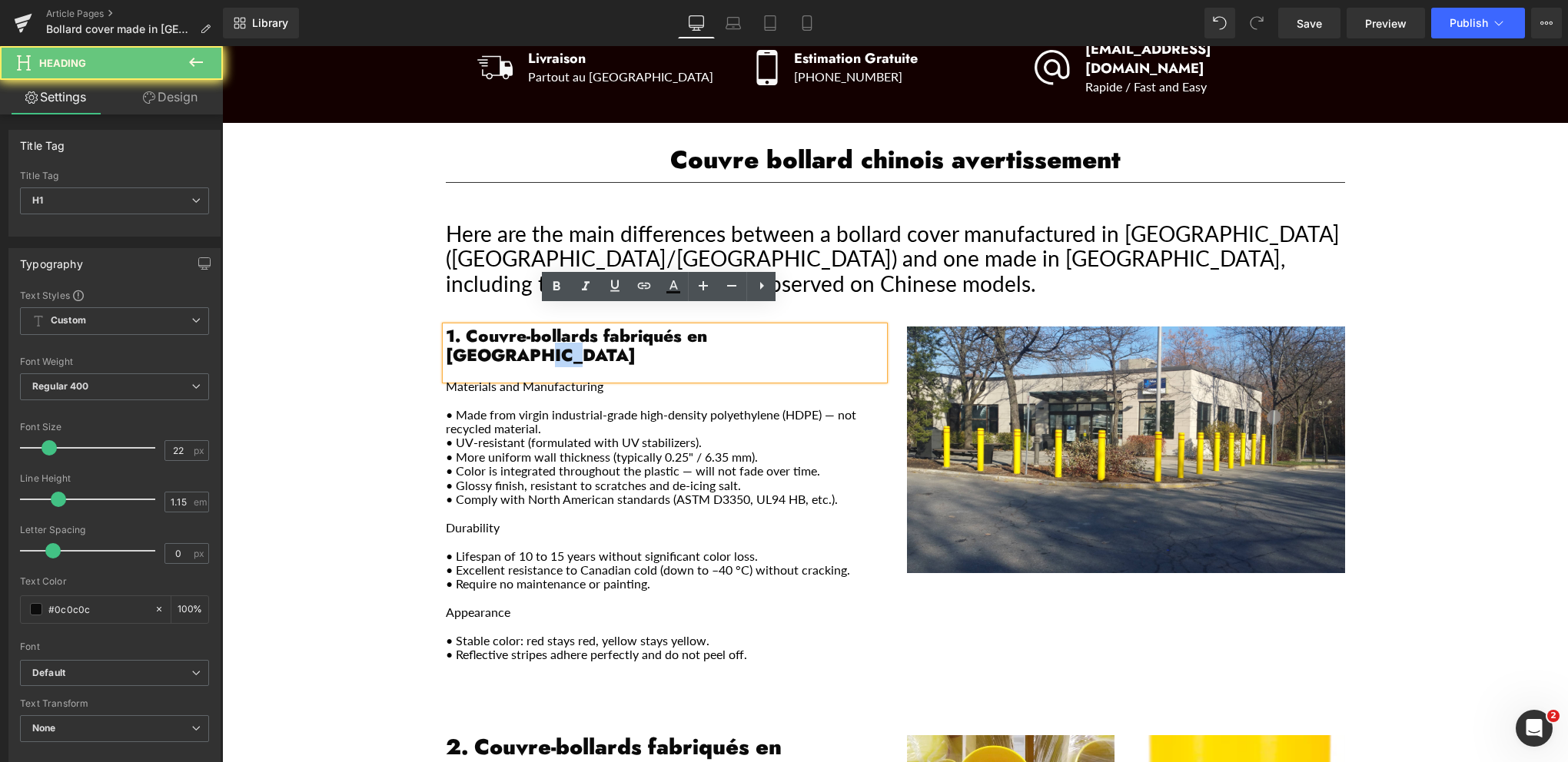
click at [707, 323] on strong "1. Couvre-bollards fabriqués en [GEOGRAPHIC_DATA]" at bounding box center [577, 345] width 261 height 44
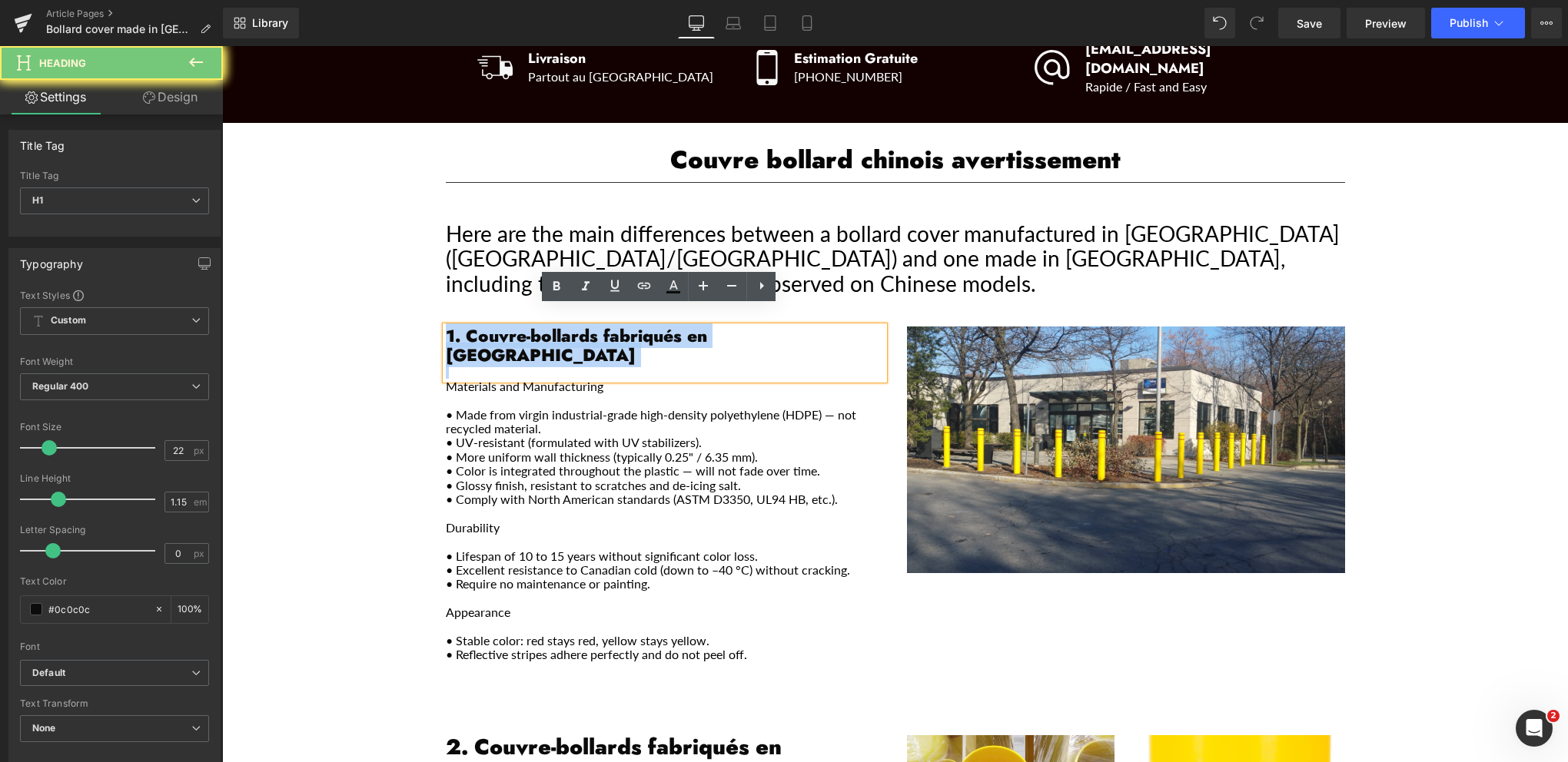
click at [707, 323] on strong "1. Couvre-bollards fabriqués en [GEOGRAPHIC_DATA]" at bounding box center [577, 345] width 261 height 44
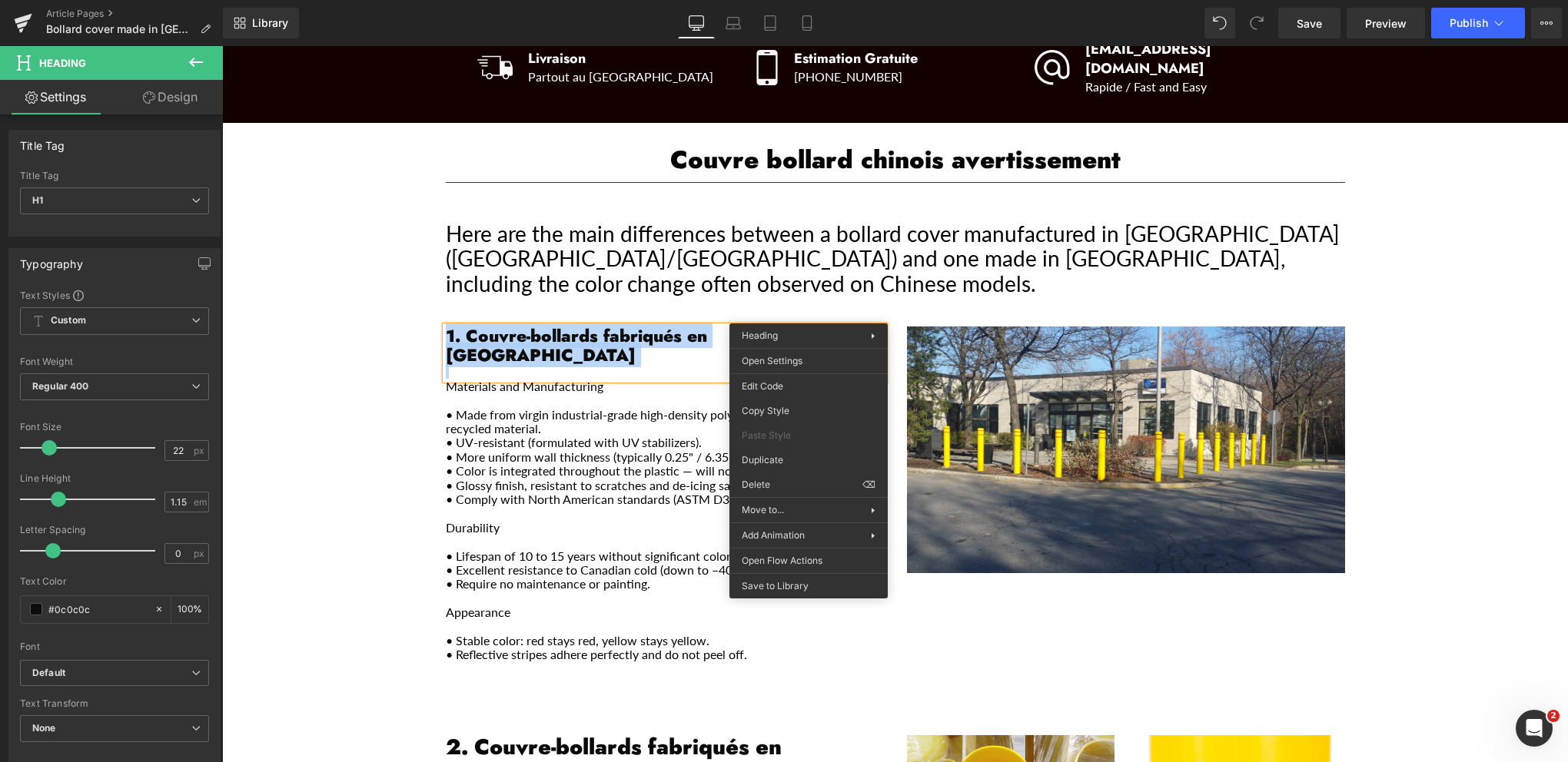
click at [640, 323] on strong "1. Couvre-bollards fabriqués en [GEOGRAPHIC_DATA]" at bounding box center [577, 345] width 261 height 44
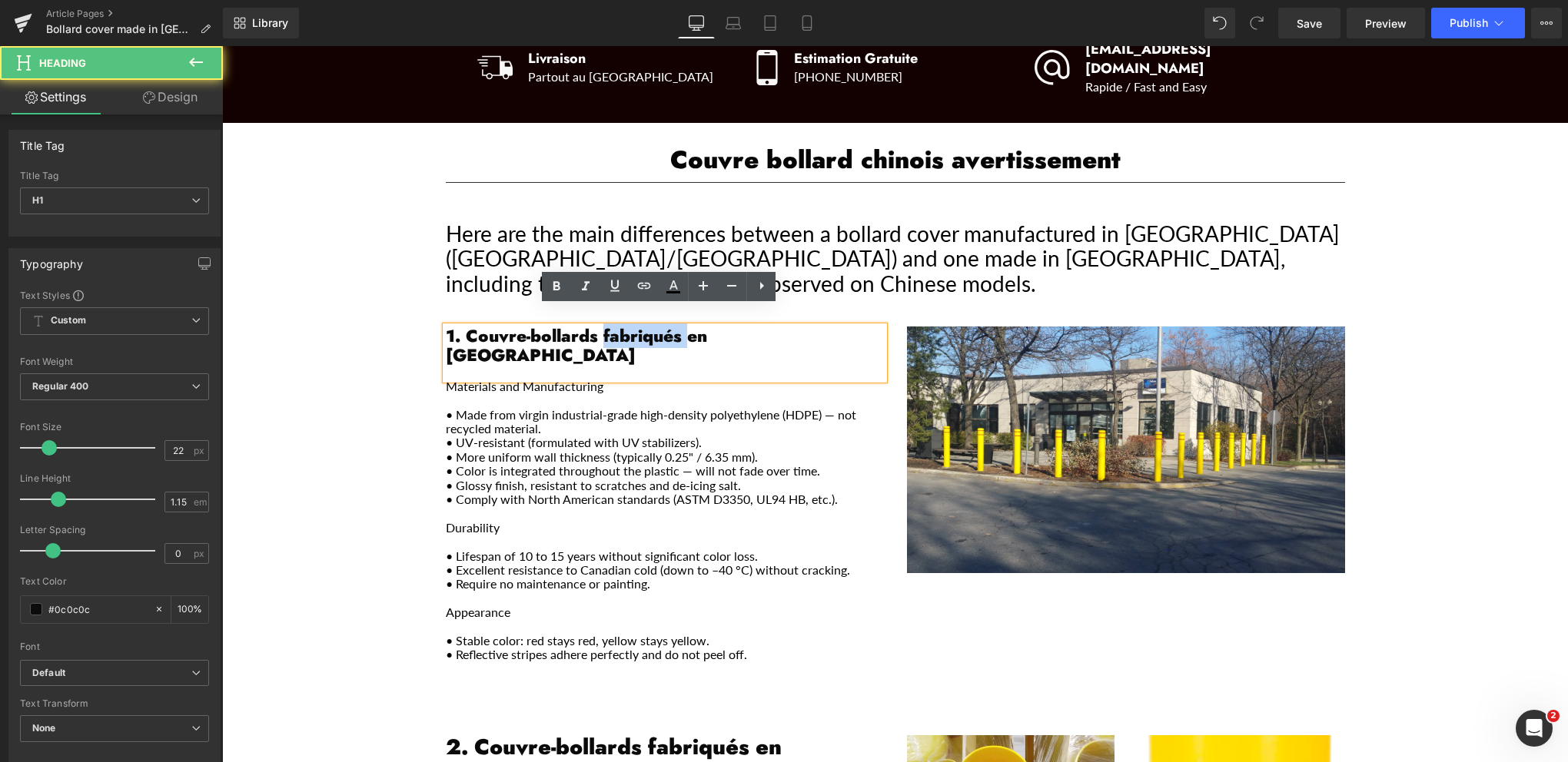
click at [640, 323] on strong "1. Couvre-bollards fabriqués en [GEOGRAPHIC_DATA]" at bounding box center [577, 345] width 261 height 44
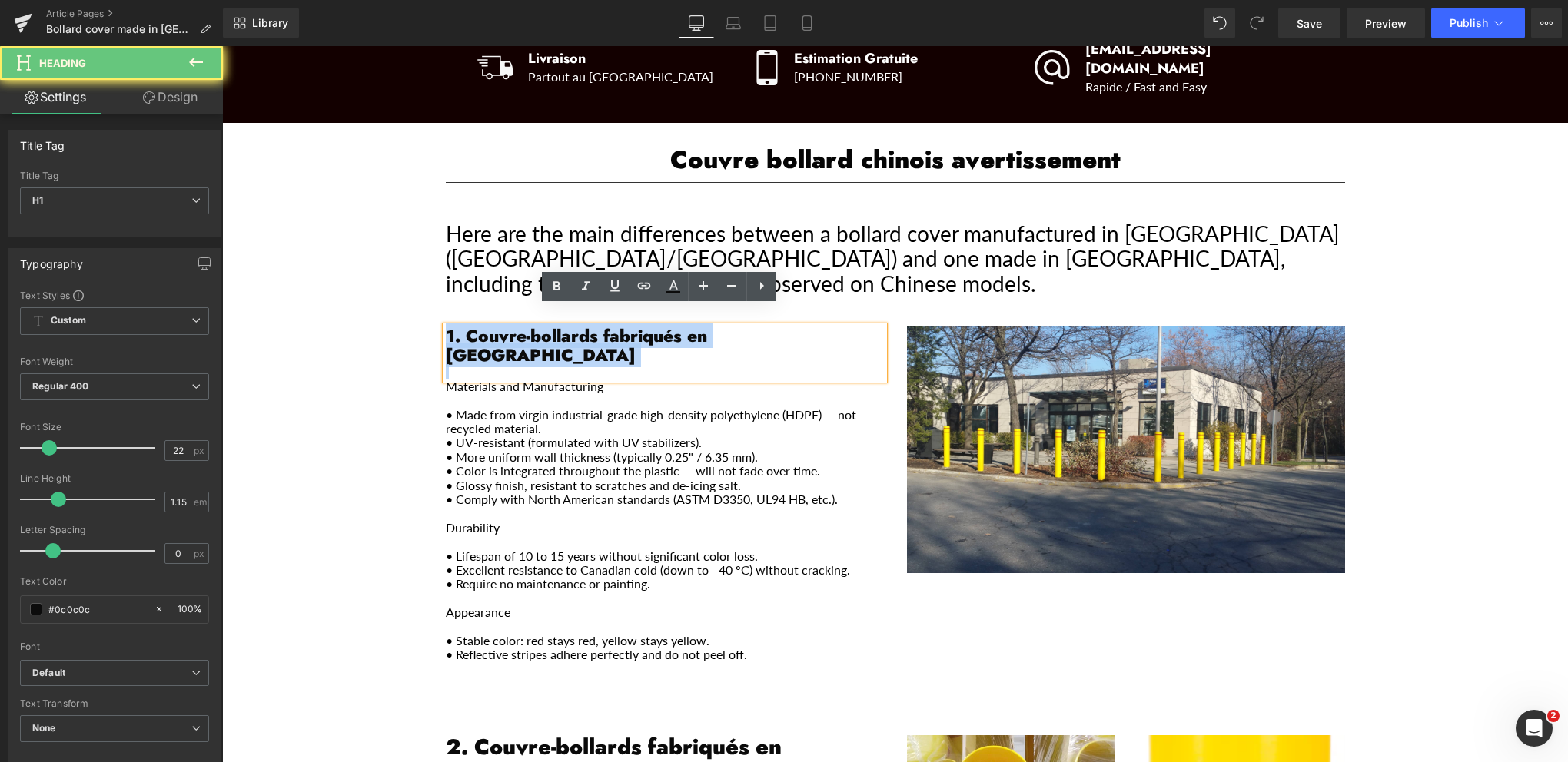
click at [640, 323] on strong "1. Couvre-bollards fabriqués en [GEOGRAPHIC_DATA]" at bounding box center [577, 345] width 261 height 44
drag, startPoint x: 655, startPoint y: 323, endPoint x: 594, endPoint y: 327, distance: 61.1
click at [655, 324] on strong "1. Couvre-bollards fabriqués en [GEOGRAPHIC_DATA]" at bounding box center [577, 345] width 261 height 44
click at [452, 323] on strong "1. Couvre-bollards fabriqués en [GEOGRAPHIC_DATA]" at bounding box center [577, 345] width 261 height 44
drag, startPoint x: 461, startPoint y: 313, endPoint x: 861, endPoint y: 320, distance: 400.1
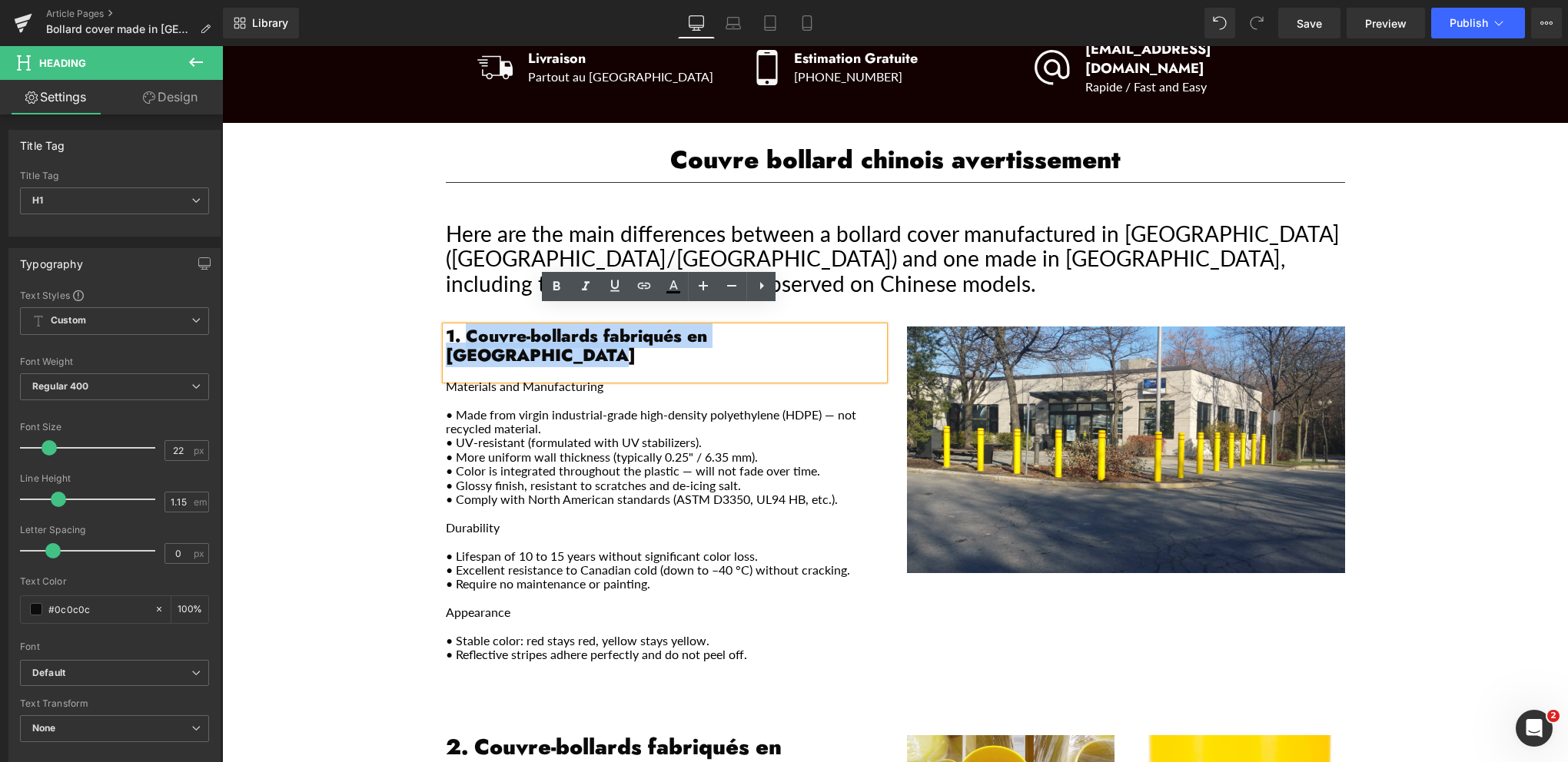
click at [707, 323] on strong "1. Couvre-bollards fabriqués en [GEOGRAPHIC_DATA]" at bounding box center [577, 345] width 261 height 44
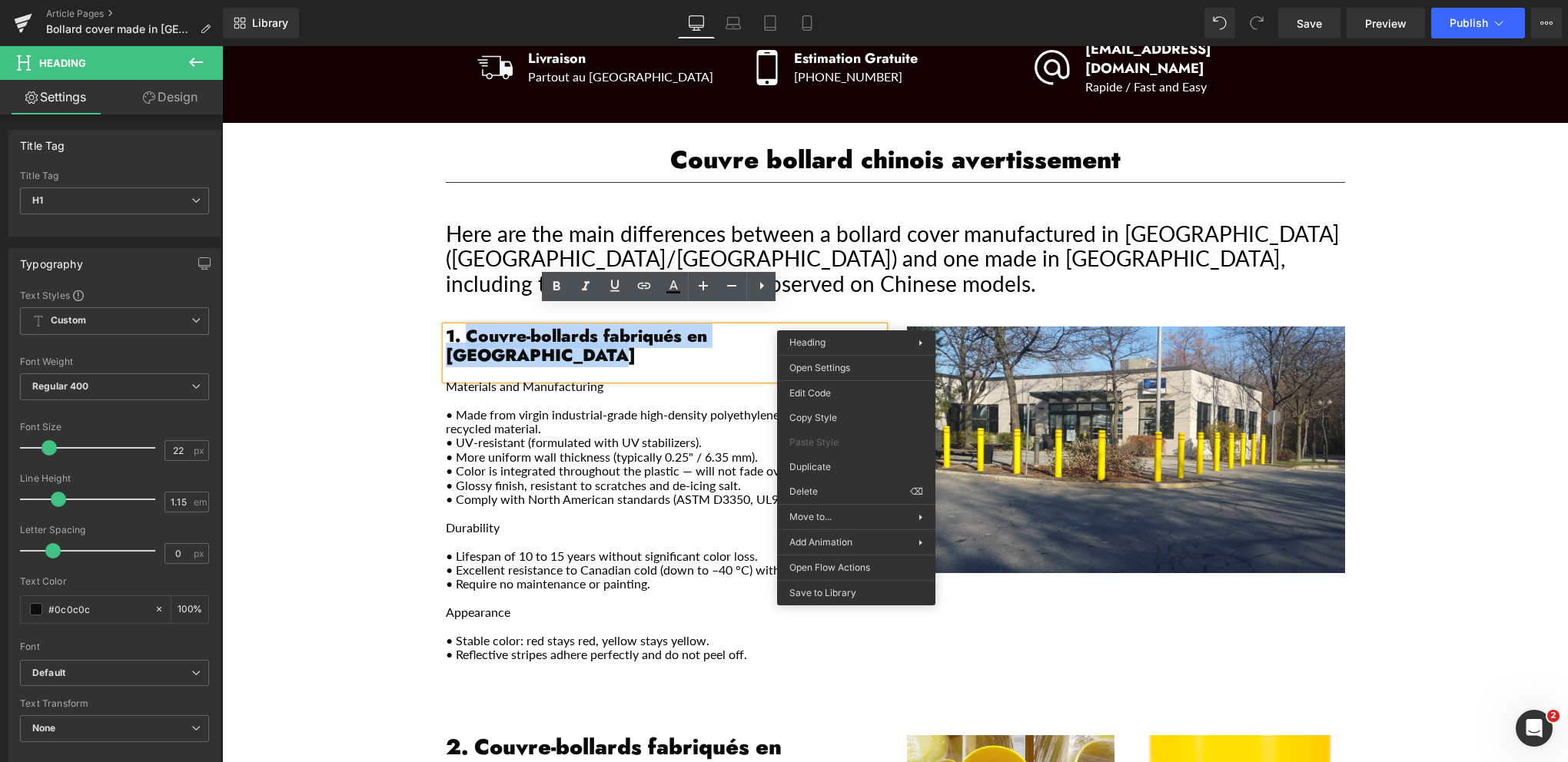
paste div "Main content"
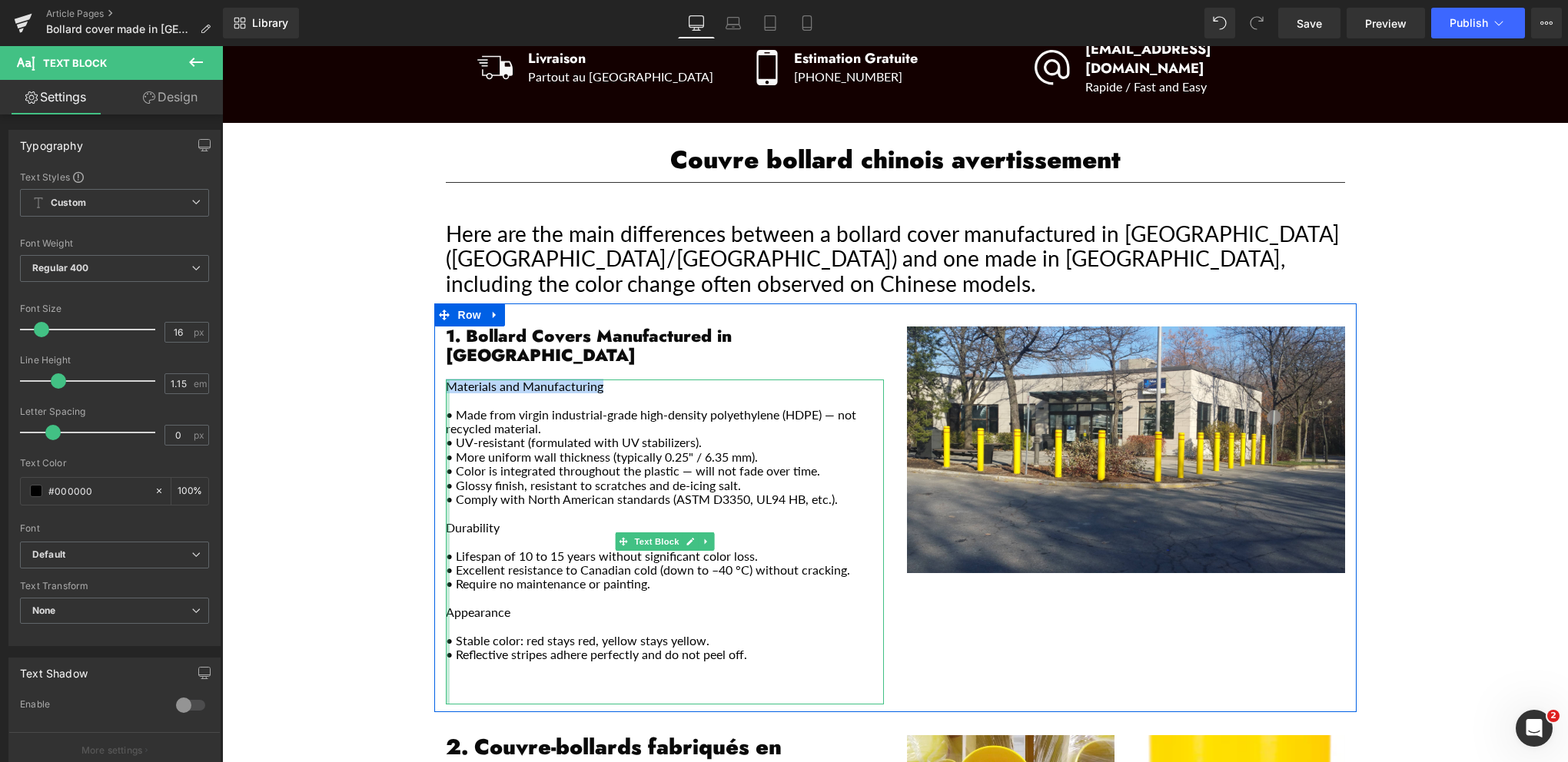
drag, startPoint x: 576, startPoint y: 347, endPoint x: 441, endPoint y: 345, distance: 135.0
click at [446, 380] on div "Materials and Manufacturing • Made from virgin industrial-grade high-density po…" at bounding box center [665, 542] width 438 height 325
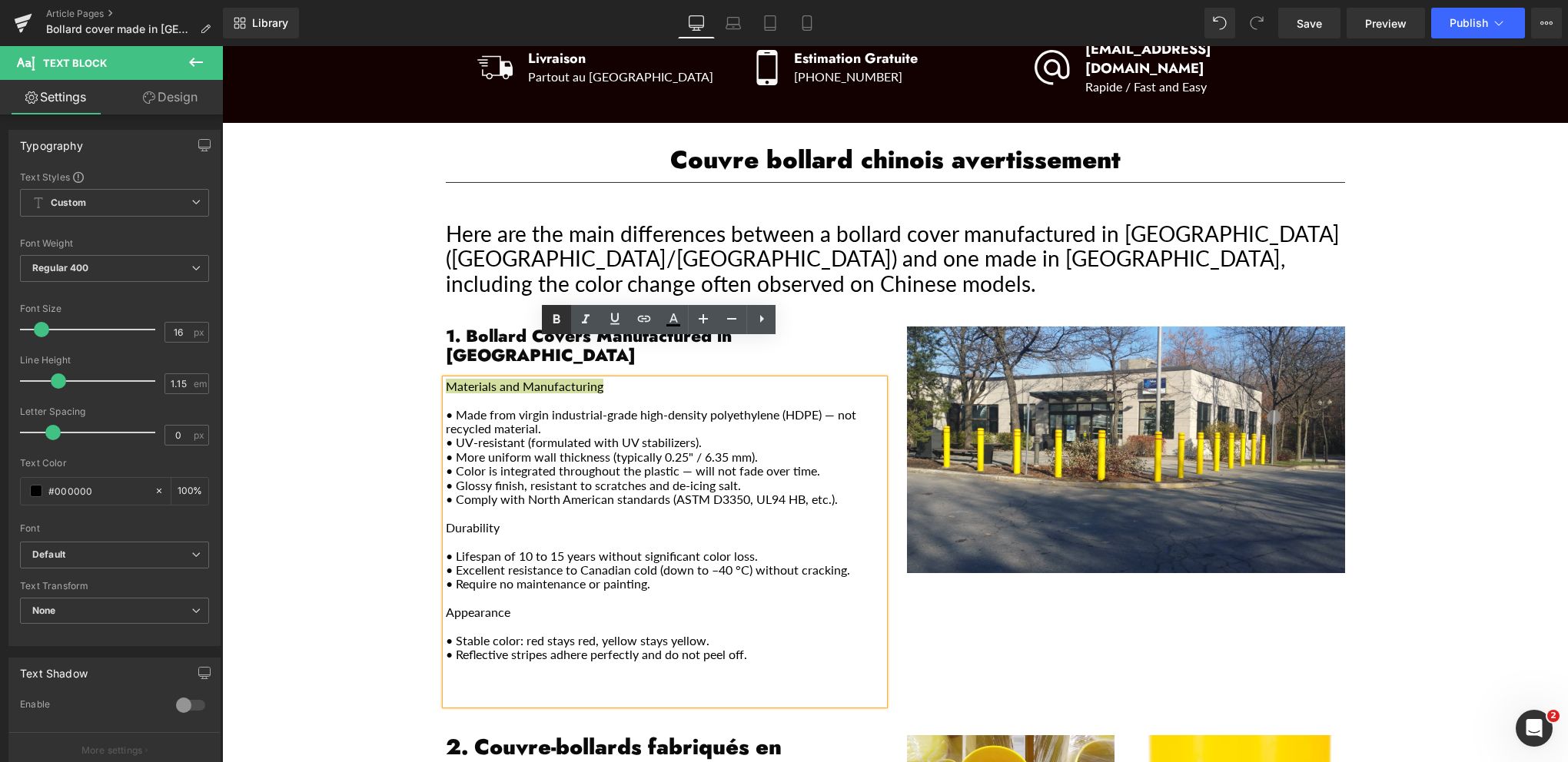
click at [551, 323] on icon at bounding box center [556, 319] width 19 height 19
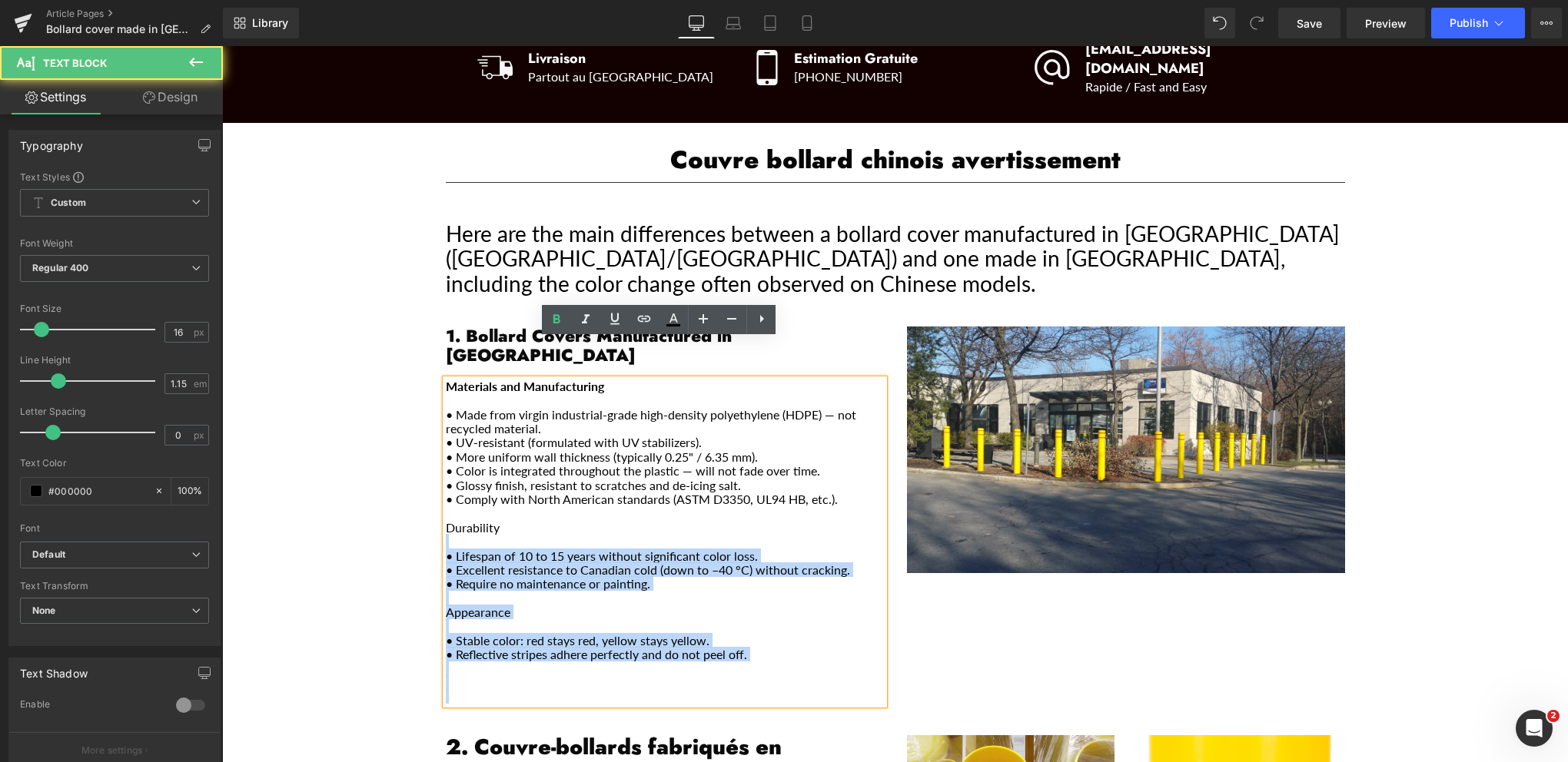
drag, startPoint x: 492, startPoint y: 491, endPoint x: 438, endPoint y: 485, distance: 54.3
click at [446, 485] on div "Materials and Manufacturing • Made from virgin industrial-grade high-density po…" at bounding box center [665, 542] width 438 height 325
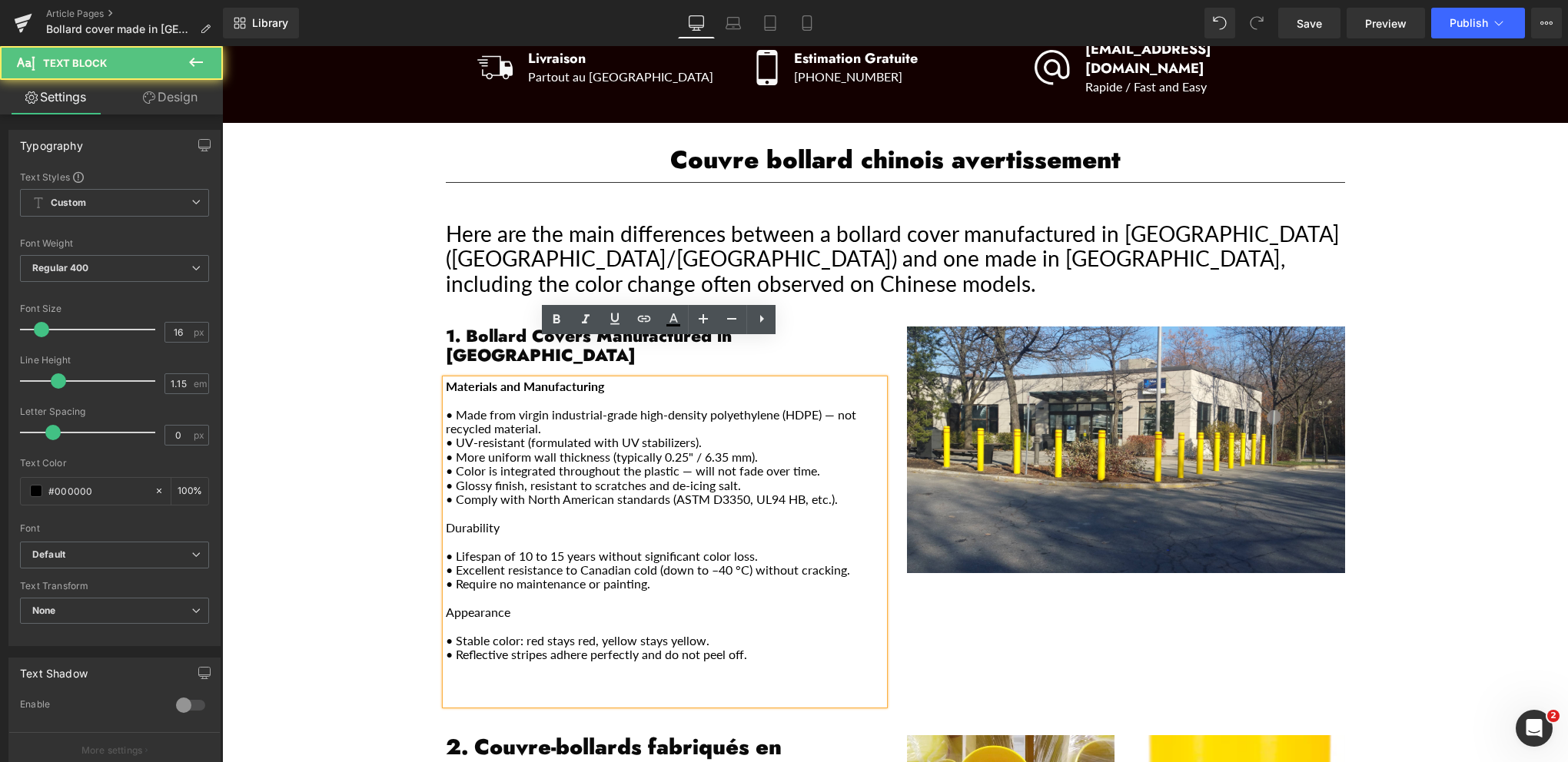
drag, startPoint x: 459, startPoint y: 489, endPoint x: 473, endPoint y: 485, distance: 14.6
click at [460, 521] on p "Durability" at bounding box center [665, 527] width 438 height 14
drag, startPoint x: 487, startPoint y: 490, endPoint x: 442, endPoint y: 489, distance: 45.0
click at [446, 521] on p "Durability" at bounding box center [665, 527] width 438 height 14
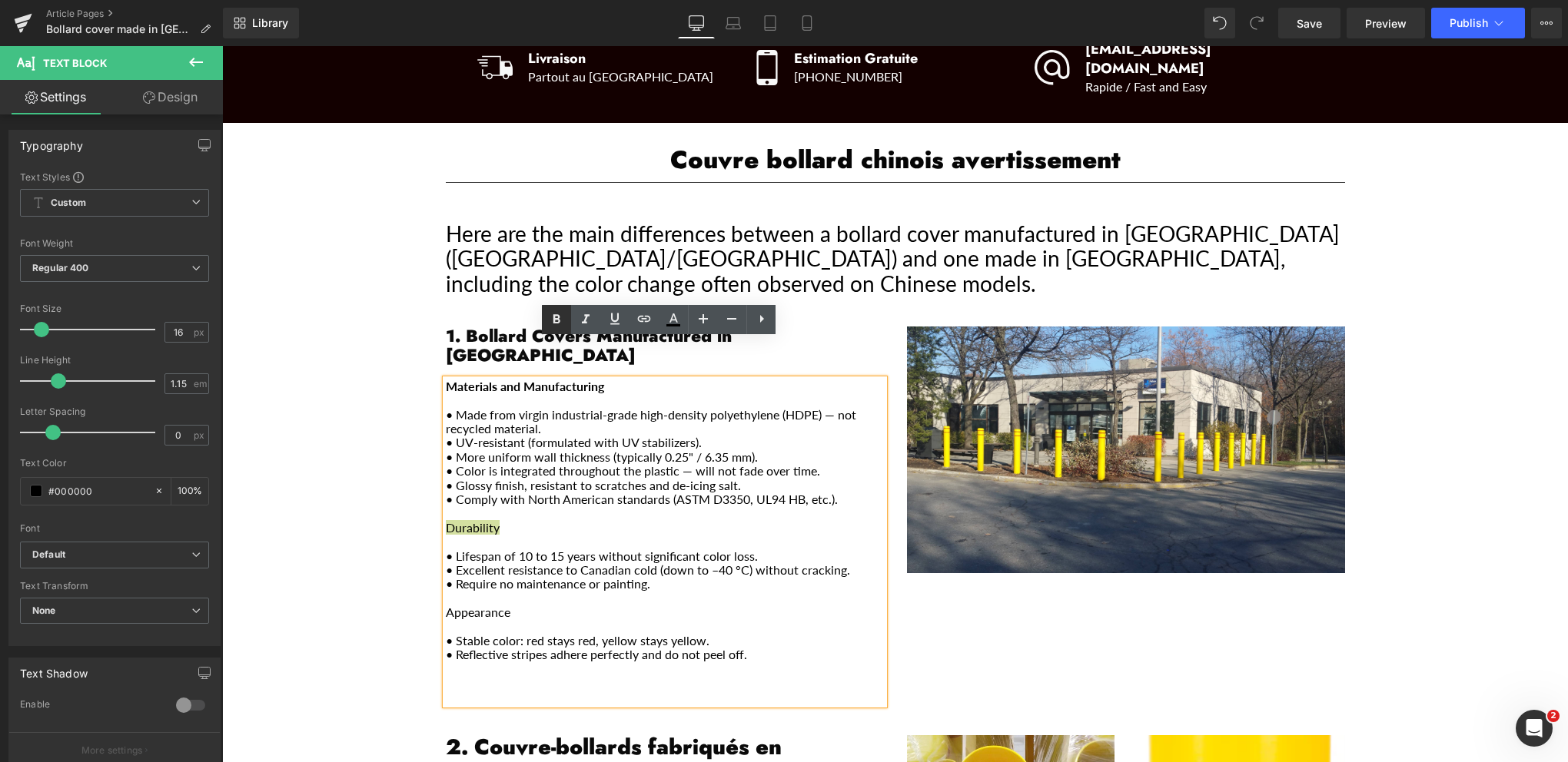
click at [551, 318] on icon at bounding box center [556, 319] width 19 height 19
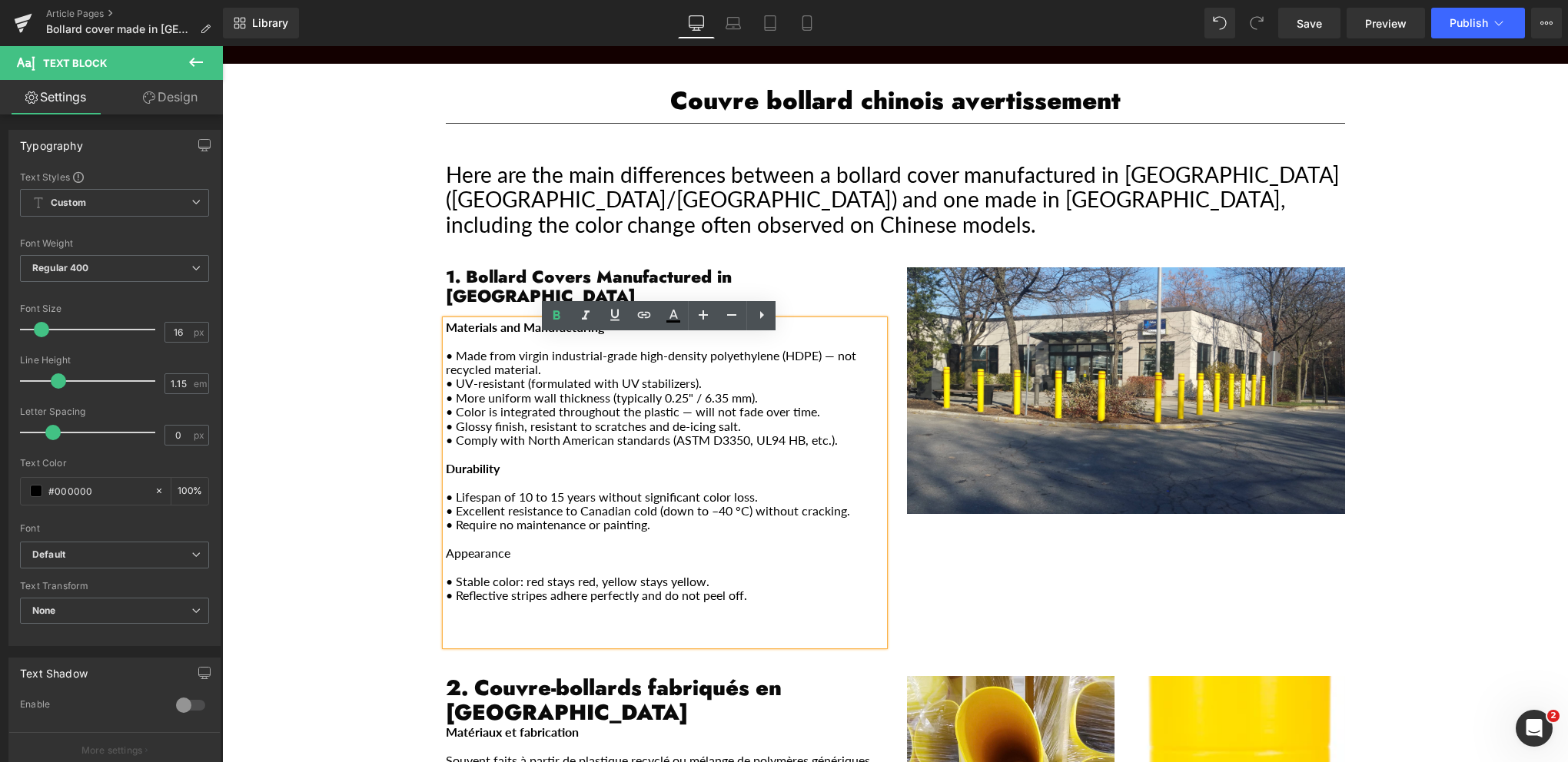
scroll to position [384, 0]
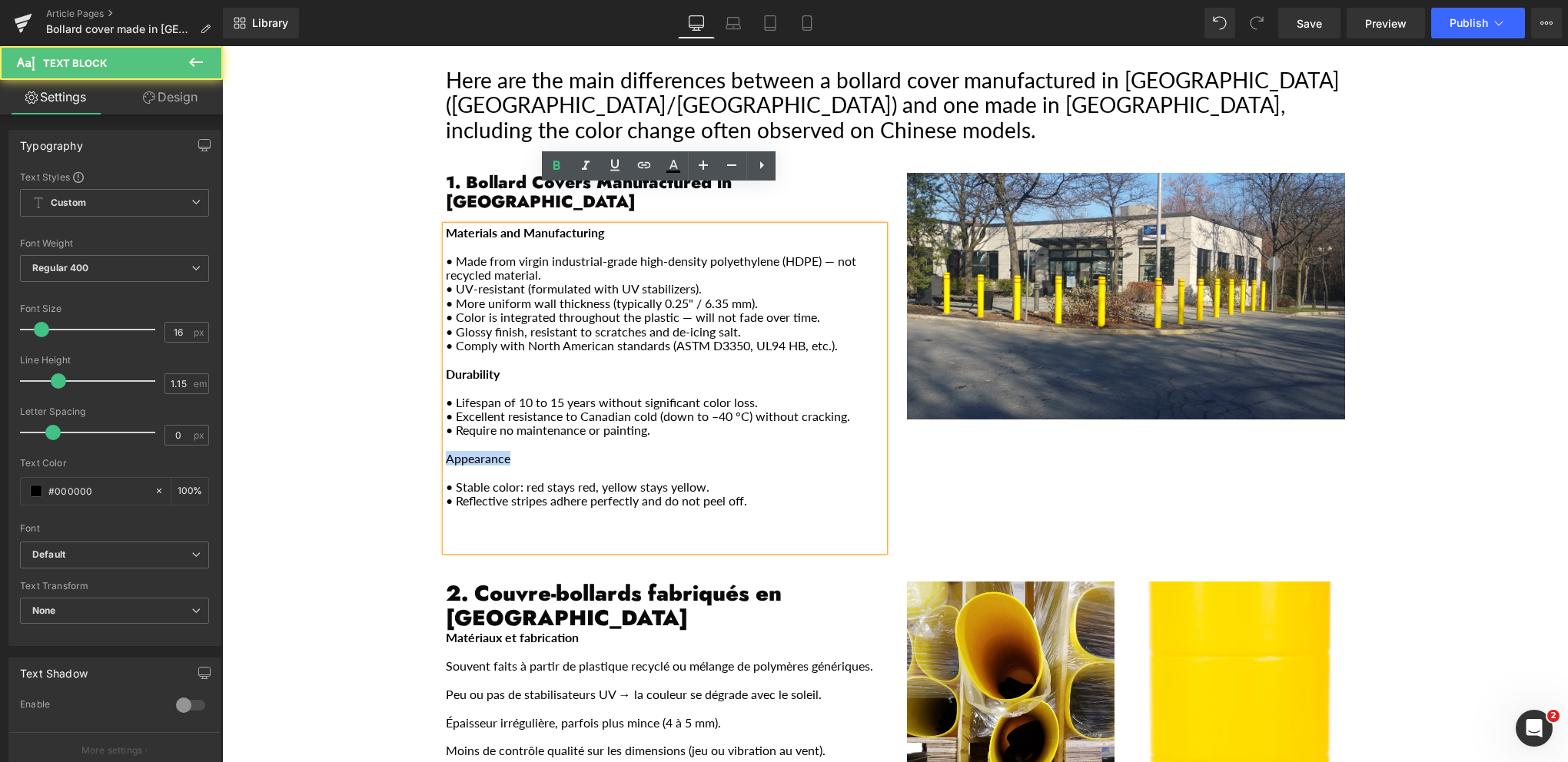
drag, startPoint x: 513, startPoint y: 421, endPoint x: 442, endPoint y: 421, distance: 71.0
click at [446, 452] on p "Appearance" at bounding box center [665, 458] width 438 height 14
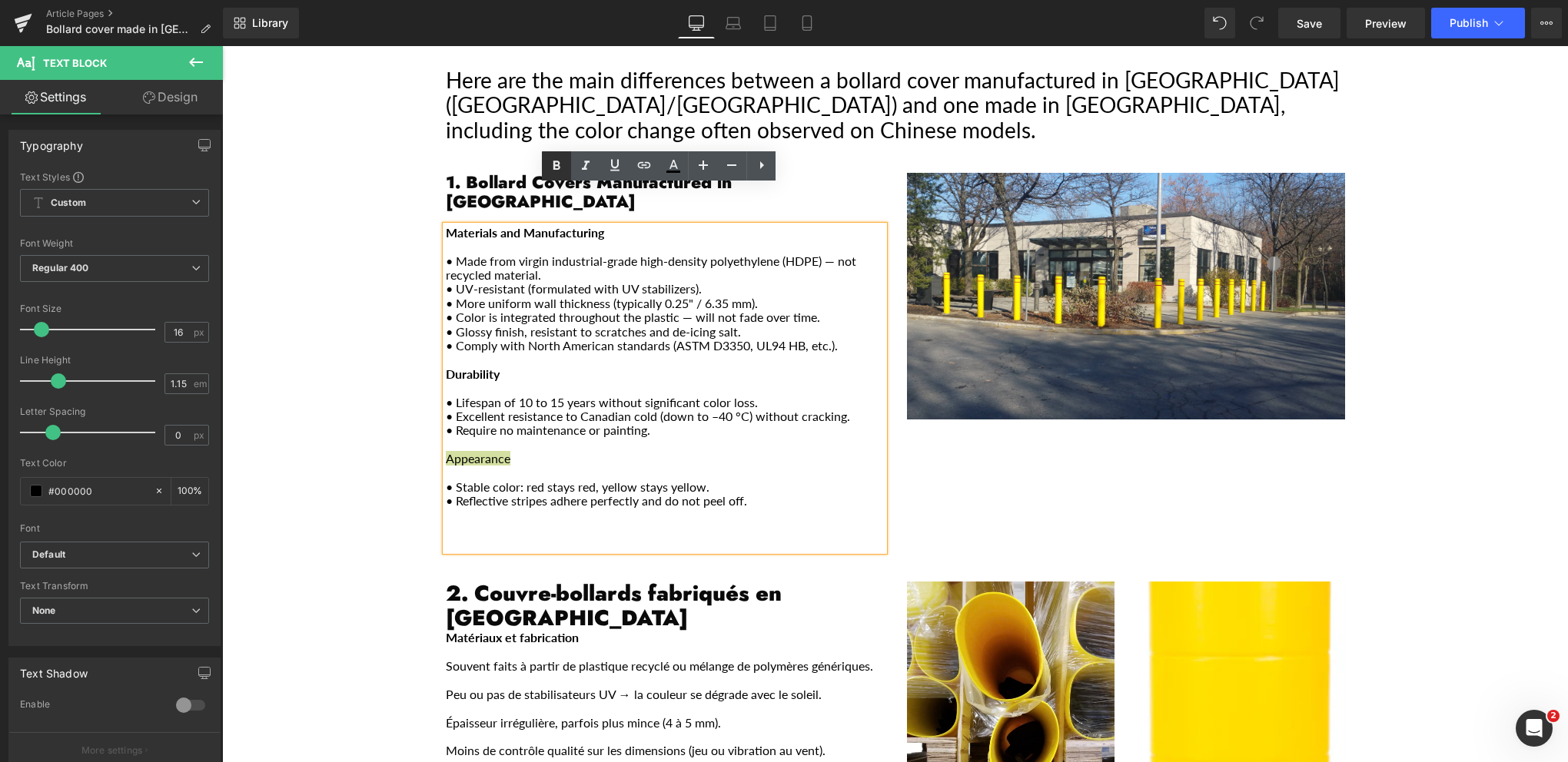
click at [557, 167] on icon at bounding box center [556, 165] width 19 height 19
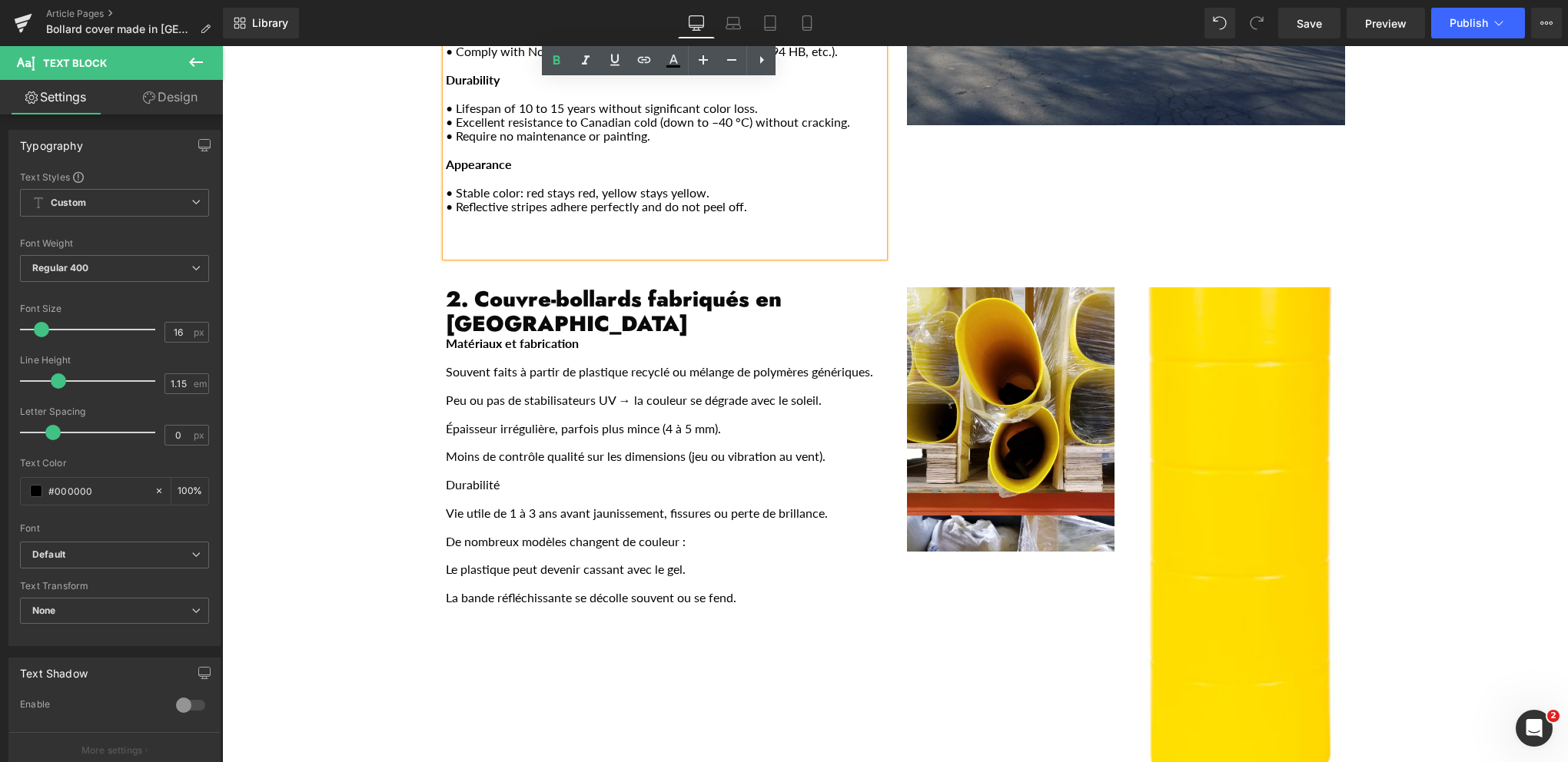
scroll to position [692, 0]
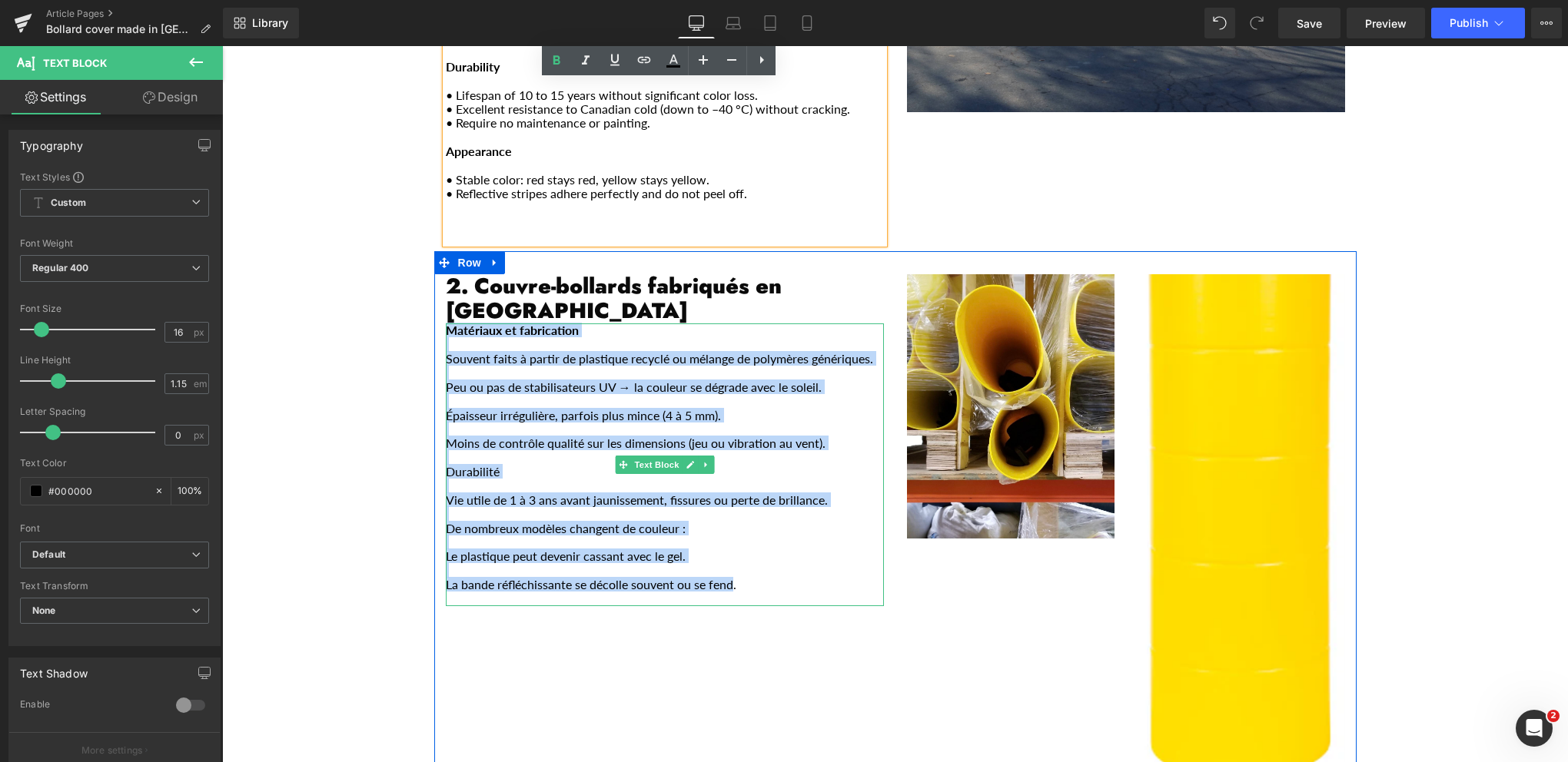
drag, startPoint x: 728, startPoint y: 522, endPoint x: 444, endPoint y: 268, distance: 381.0
click at [446, 323] on div "Matériaux et fabrication Souvent faits à partir de plastique recyclé ou mélange…" at bounding box center [665, 464] width 438 height 283
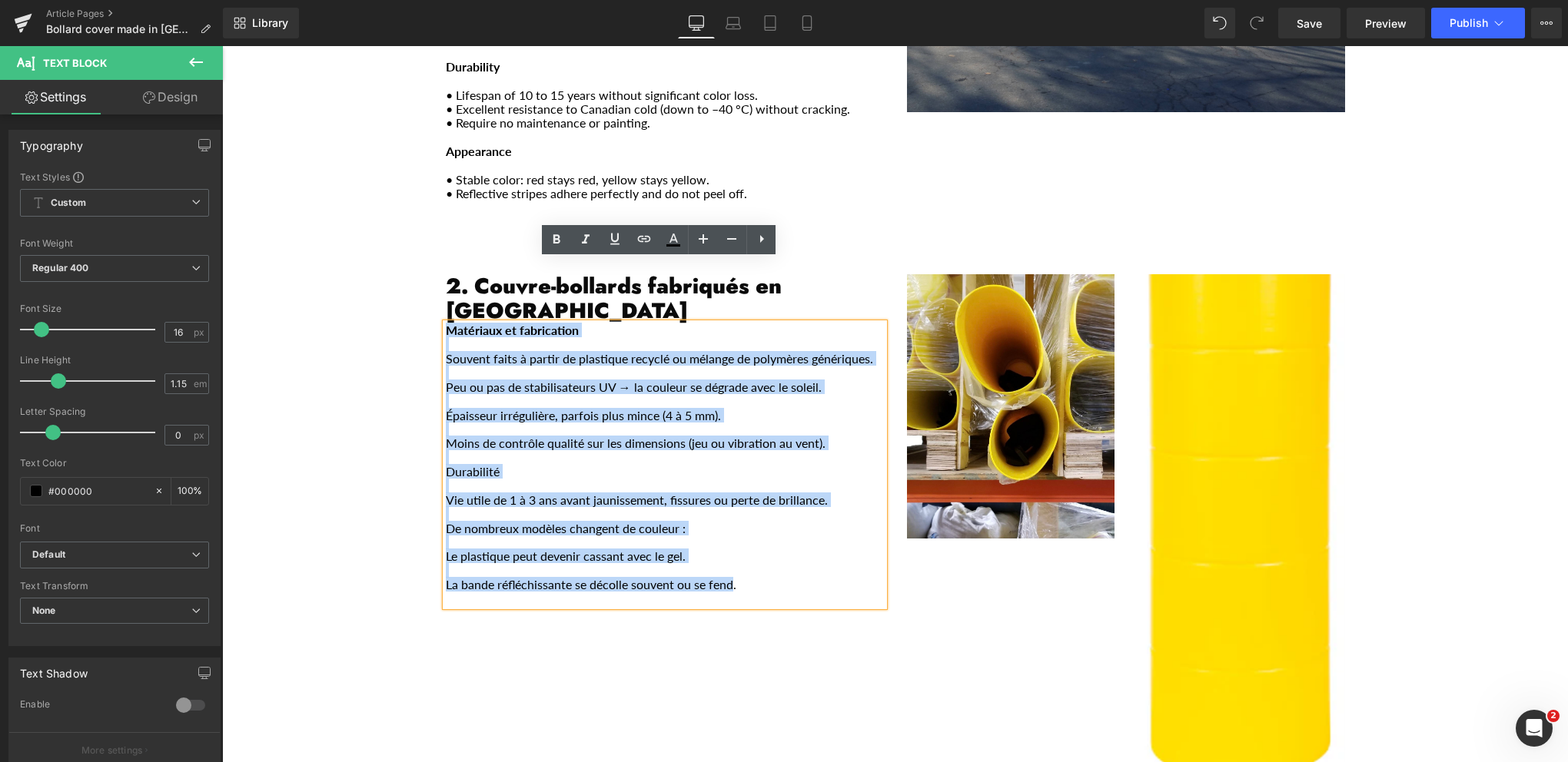
copy div "Matériaux et fabrication Souvent faits à partir de plastique recyclé ou mélange…"
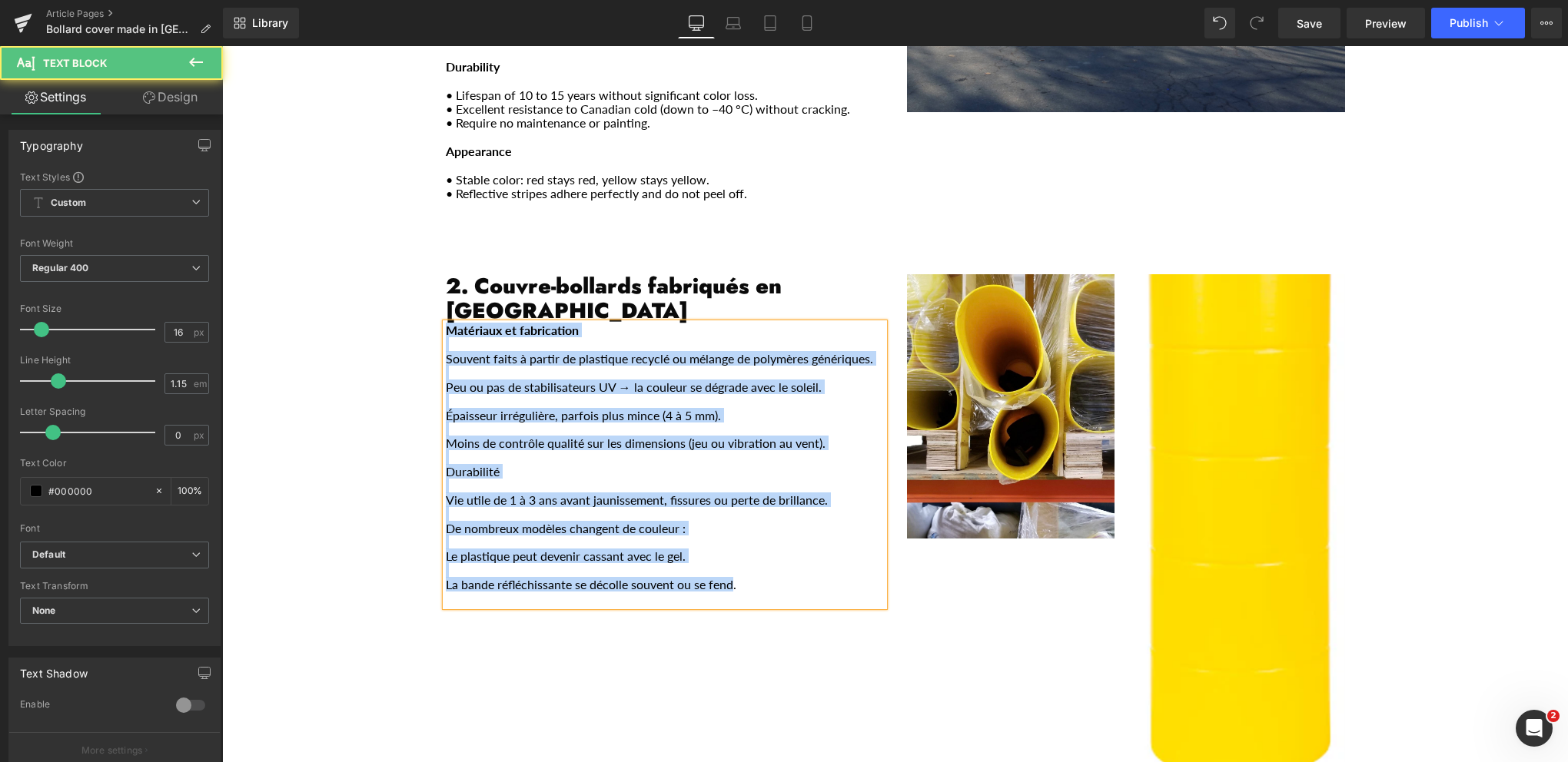
click at [692, 578] on p "La bande réfléchissante se décolle souvent ou se fend." at bounding box center [665, 585] width 438 height 14
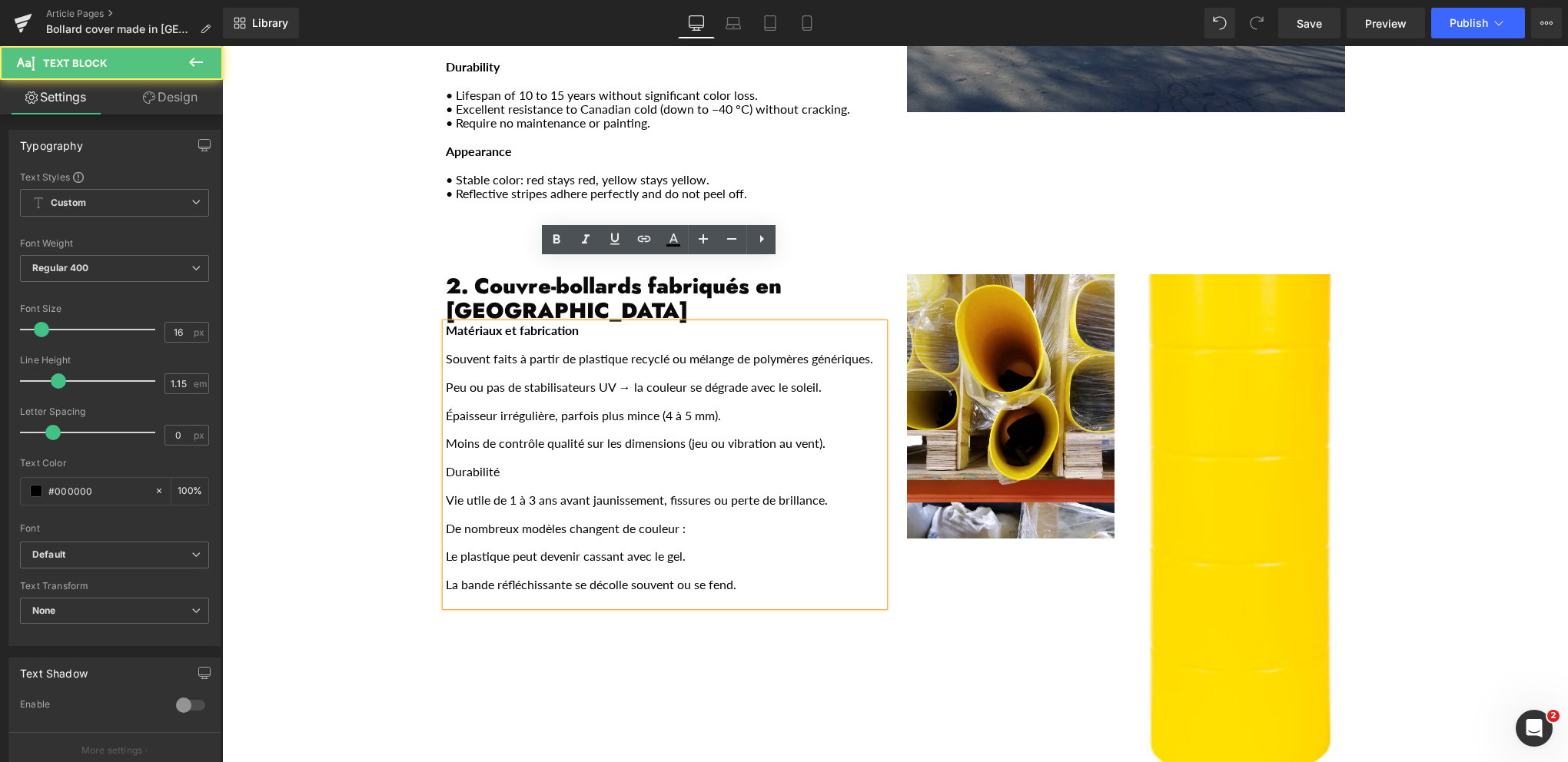
click at [692, 578] on p "La bande réfléchissante se décolle souvent ou se fend." at bounding box center [665, 585] width 438 height 14
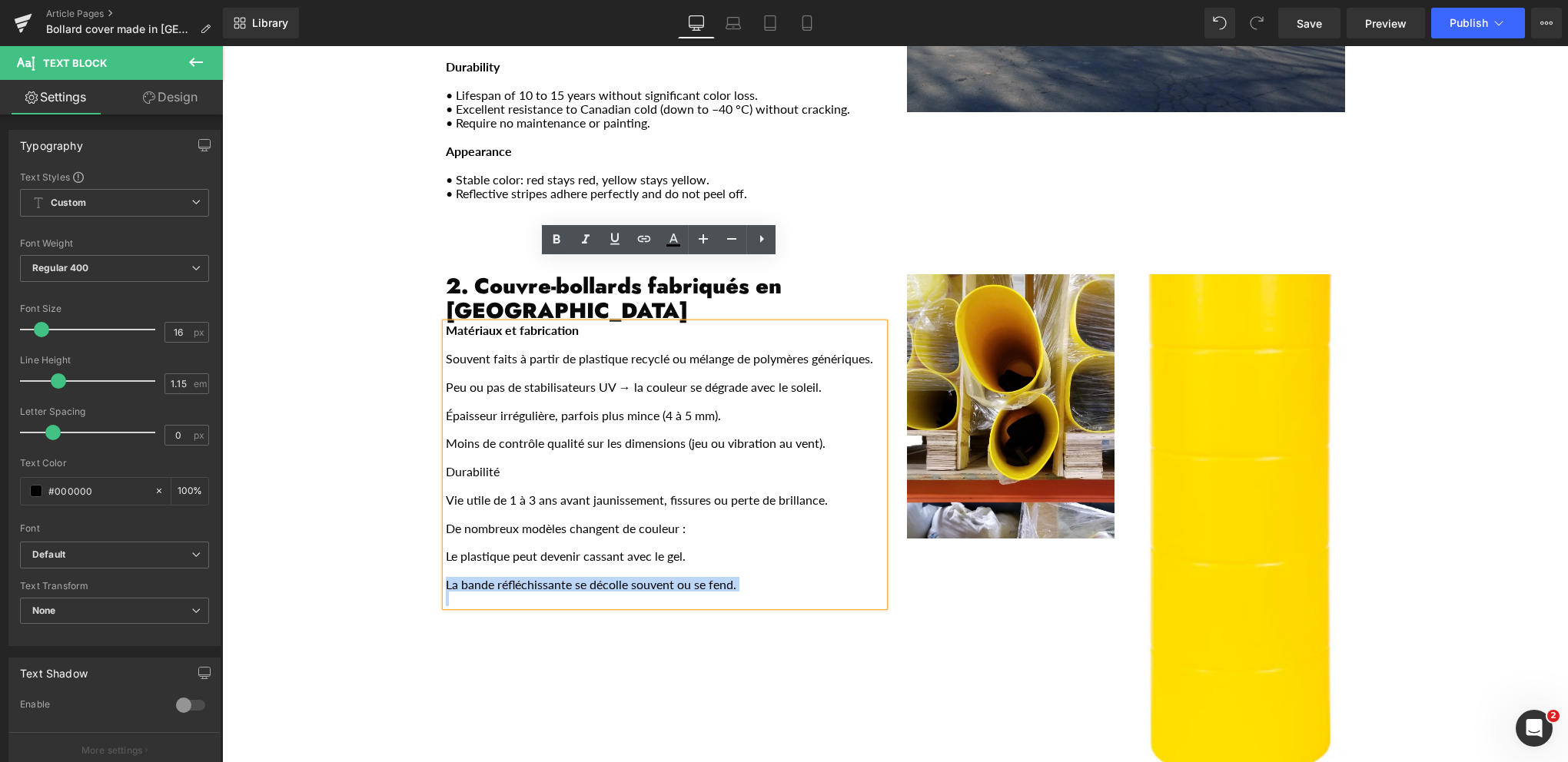
click at [692, 578] on p "La bande réfléchissante se décolle souvent ou se fend." at bounding box center [665, 585] width 438 height 14
click at [742, 578] on p "La bande réfléchissante se décolle souvent ou se fend." at bounding box center [665, 585] width 438 height 14
click at [787, 578] on p "La bande réfléchissante se décolle souvent ou se fend." at bounding box center [665, 585] width 438 height 14
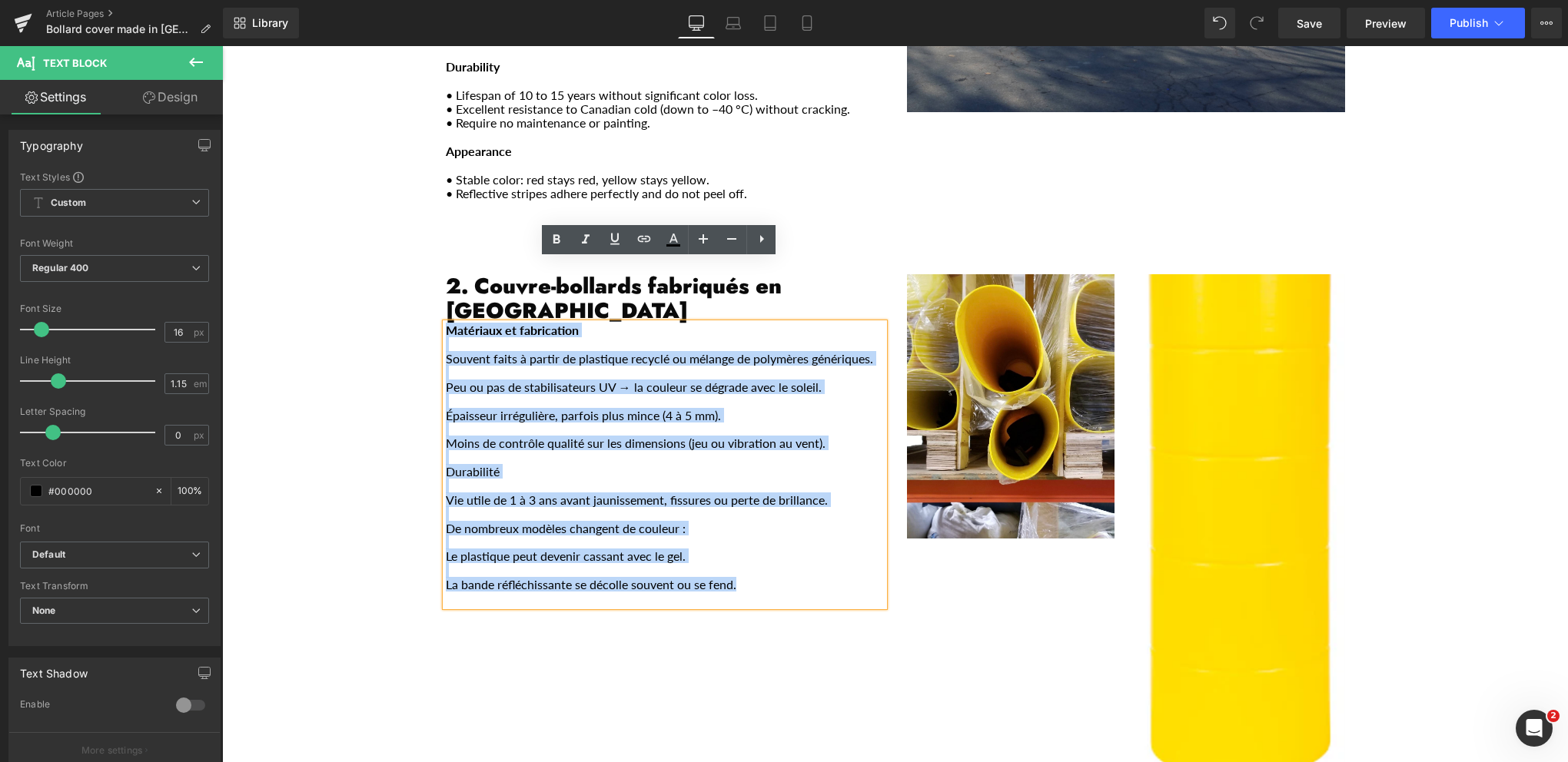
drag, startPoint x: 778, startPoint y: 523, endPoint x: 441, endPoint y: 269, distance: 422.0
click at [446, 323] on div "Matériaux et fabrication Souvent faits à partir de plastique recyclé ou mélange…" at bounding box center [665, 464] width 438 height 283
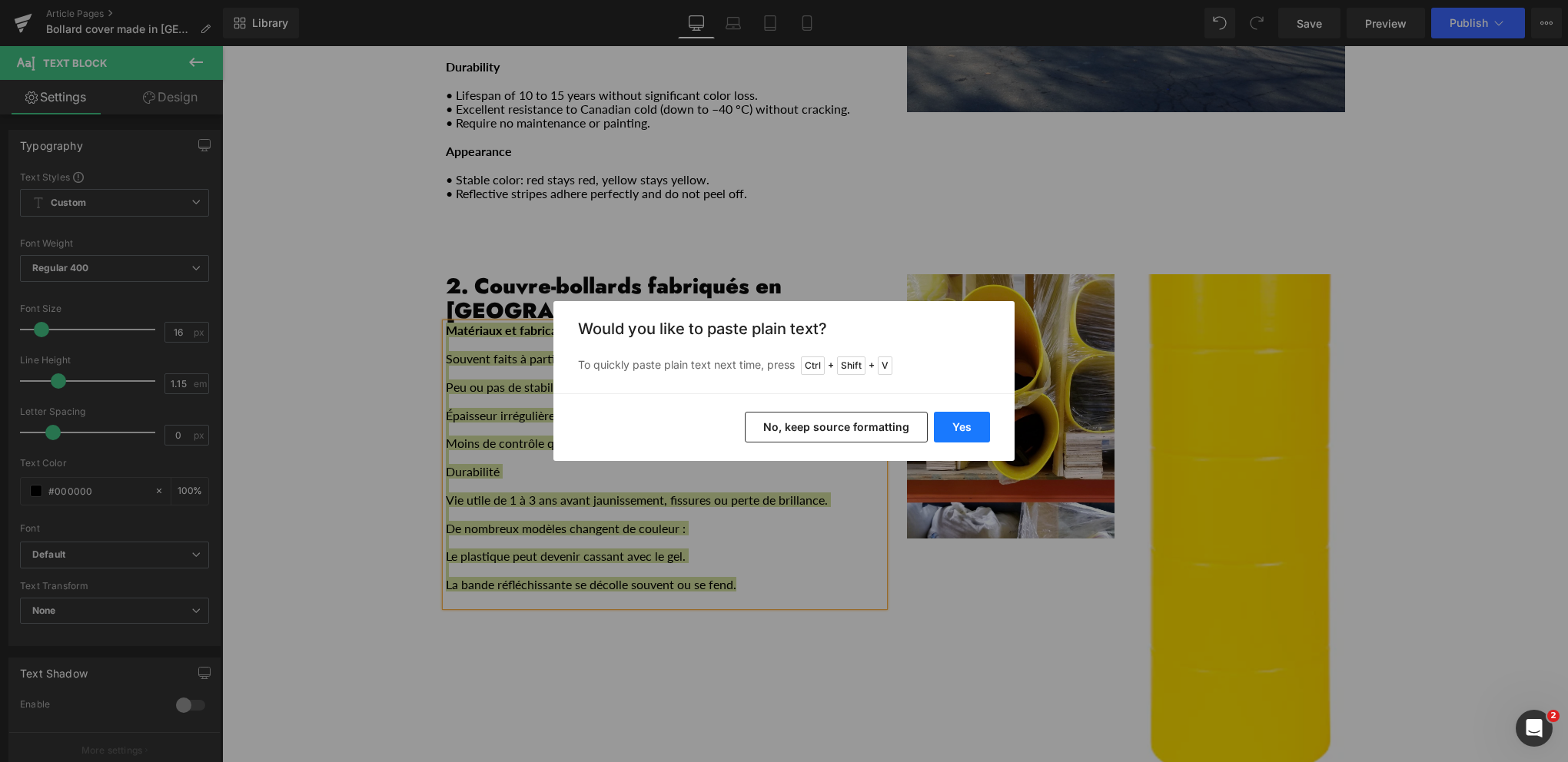
click at [944, 424] on button "Yes" at bounding box center [962, 427] width 56 height 31
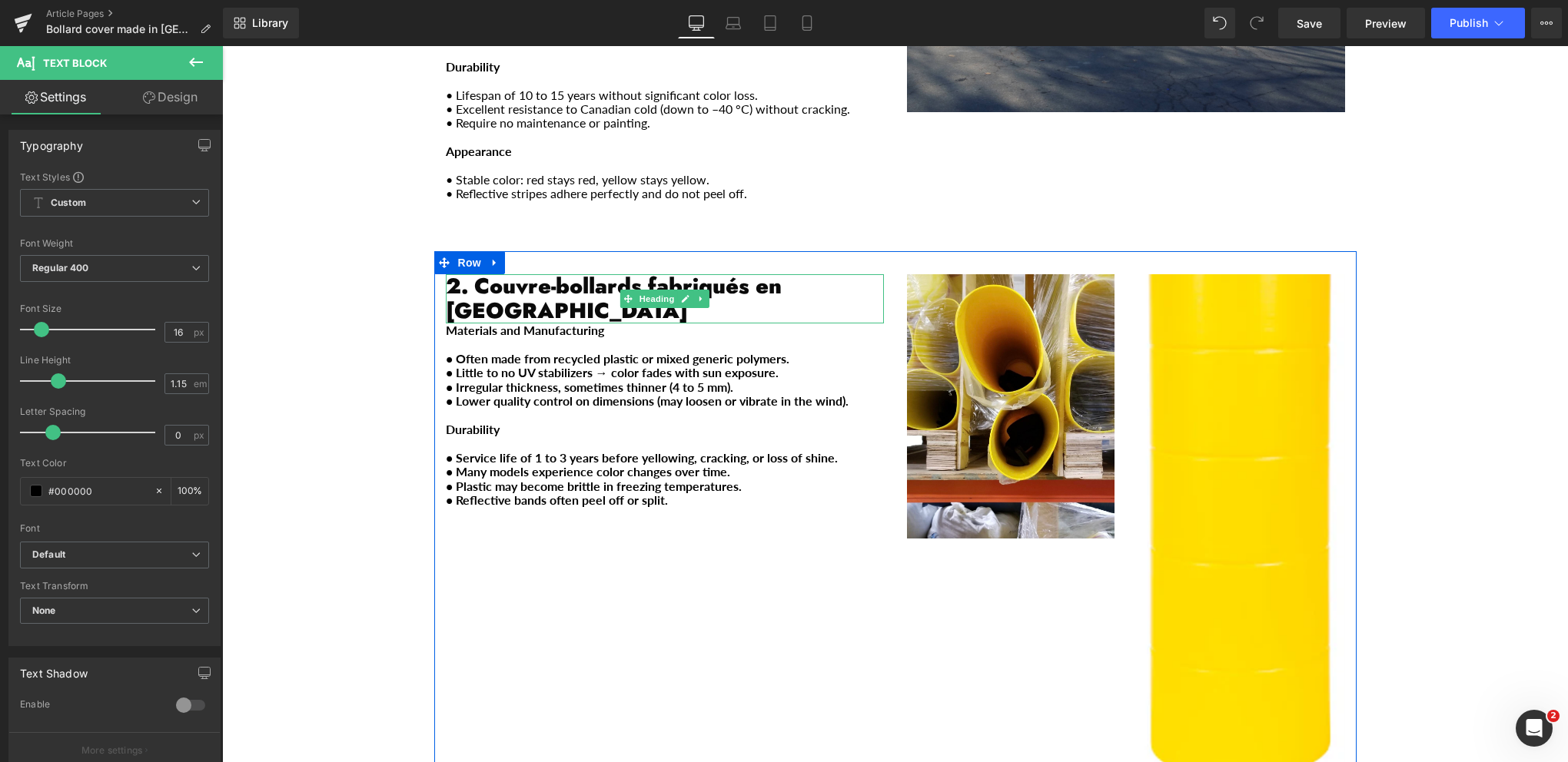
click at [775, 270] on strong "2. Couvre-bollards fabriqués en [GEOGRAPHIC_DATA]" at bounding box center [614, 298] width 336 height 56
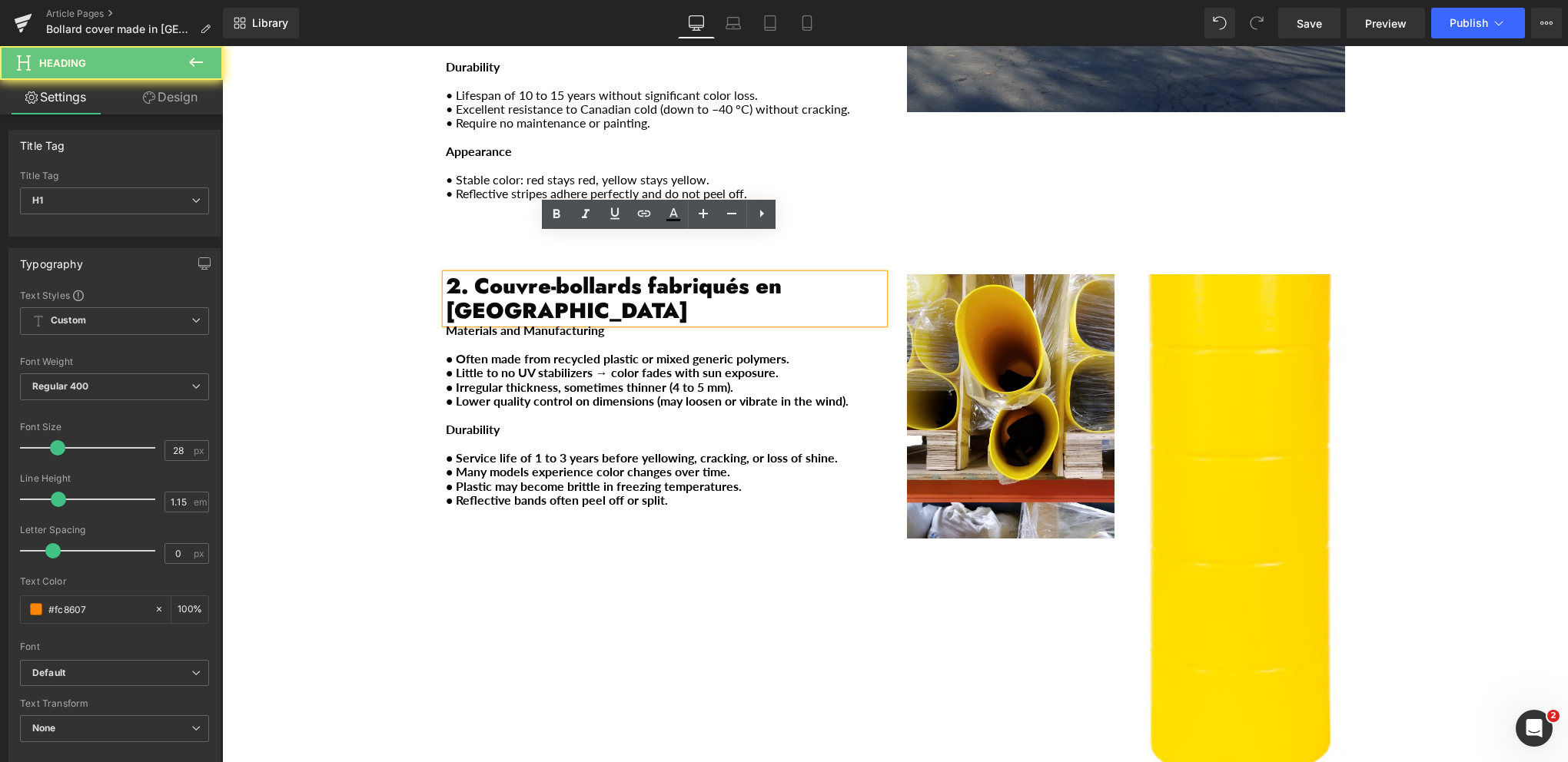
click at [775, 270] on strong "2. Couvre-bollards fabriqués en [GEOGRAPHIC_DATA]" at bounding box center [614, 298] width 336 height 56
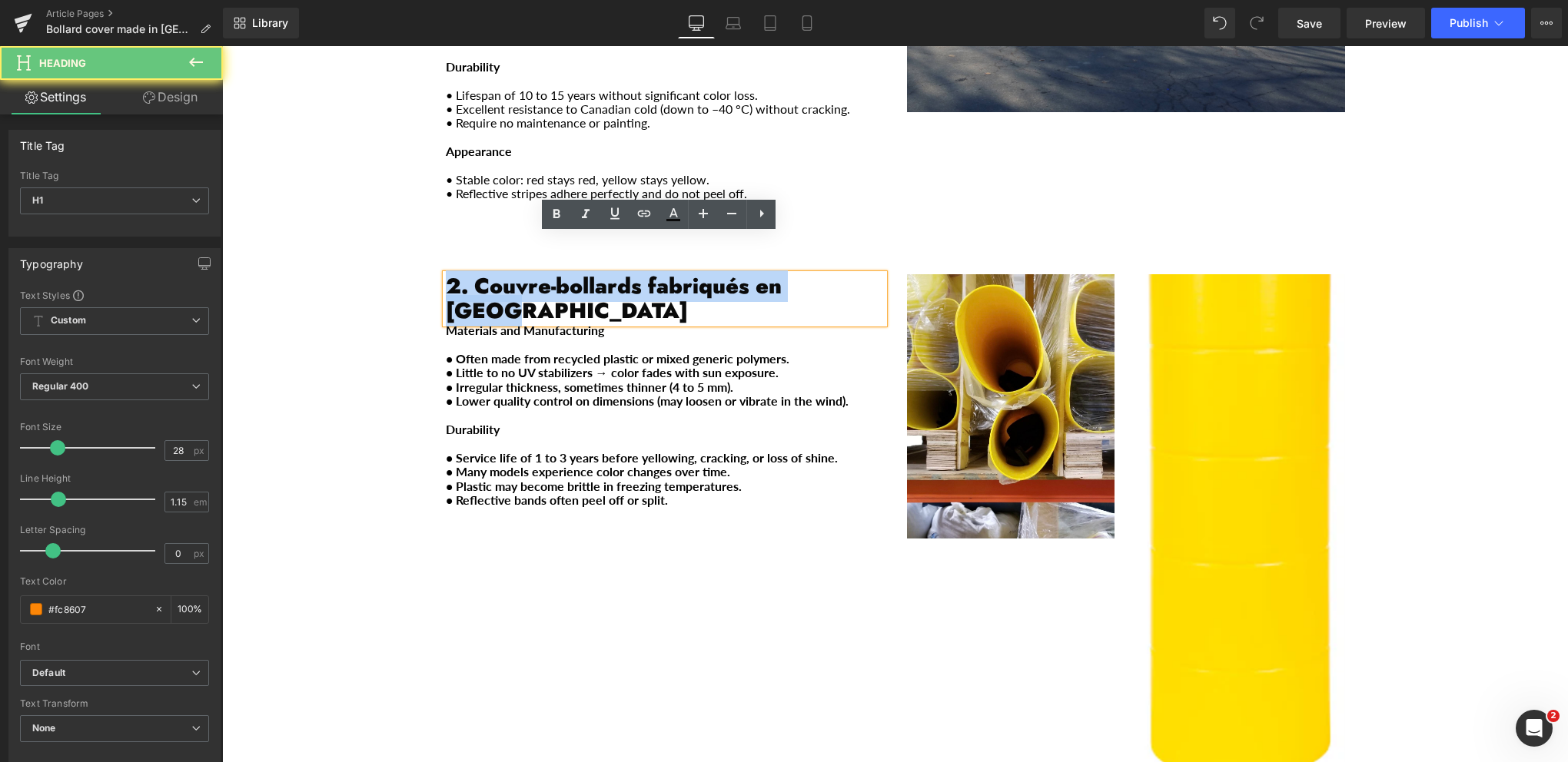
click at [775, 270] on strong "2. Couvre-bollards fabriqués en [GEOGRAPHIC_DATA]" at bounding box center [614, 298] width 336 height 56
copy strong "2. Couvre-bollards fabriqués en [GEOGRAPHIC_DATA]"
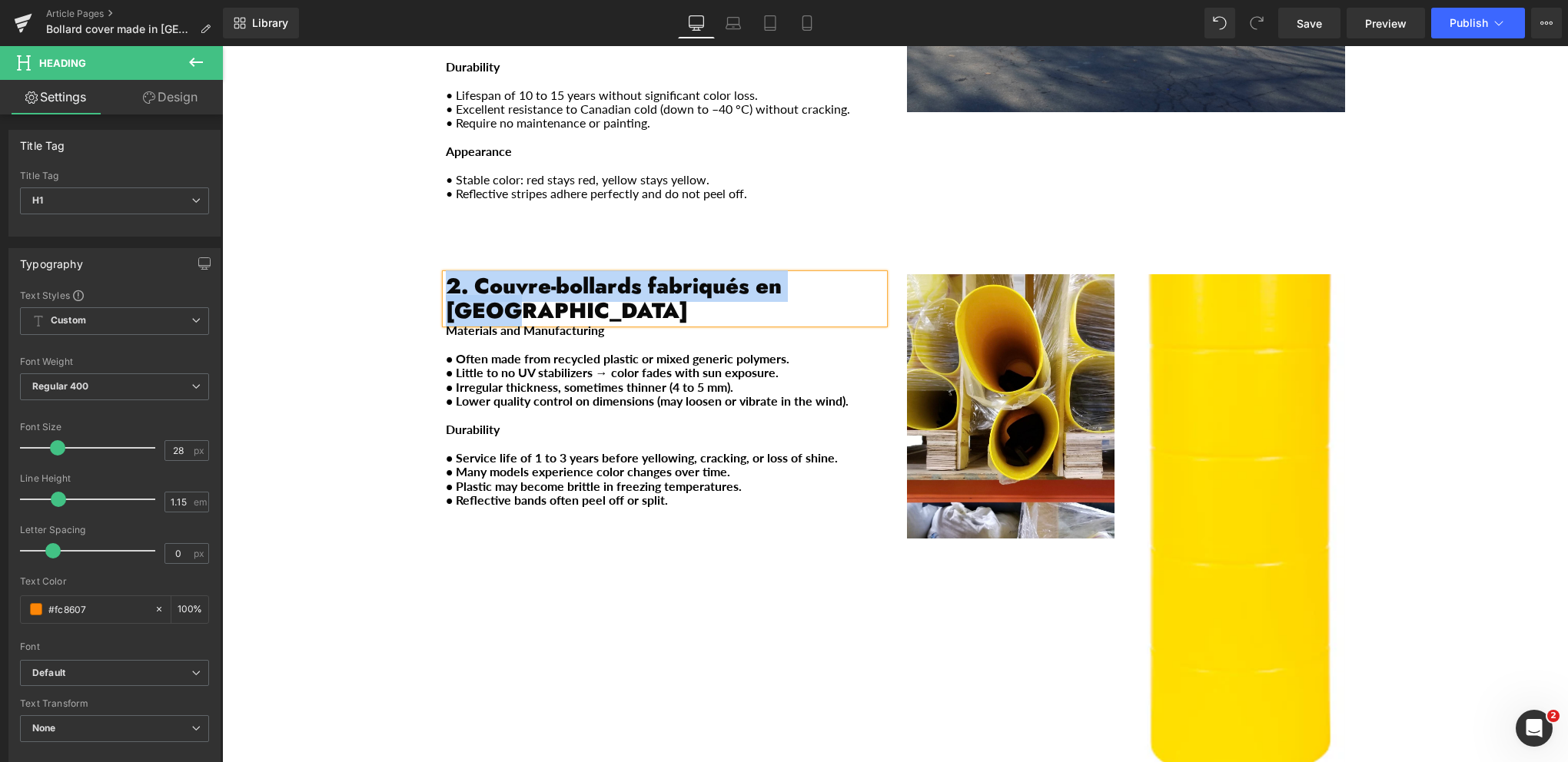
click at [711, 270] on strong "2. Couvre-bollards fabriqués en [GEOGRAPHIC_DATA]" at bounding box center [614, 298] width 336 height 56
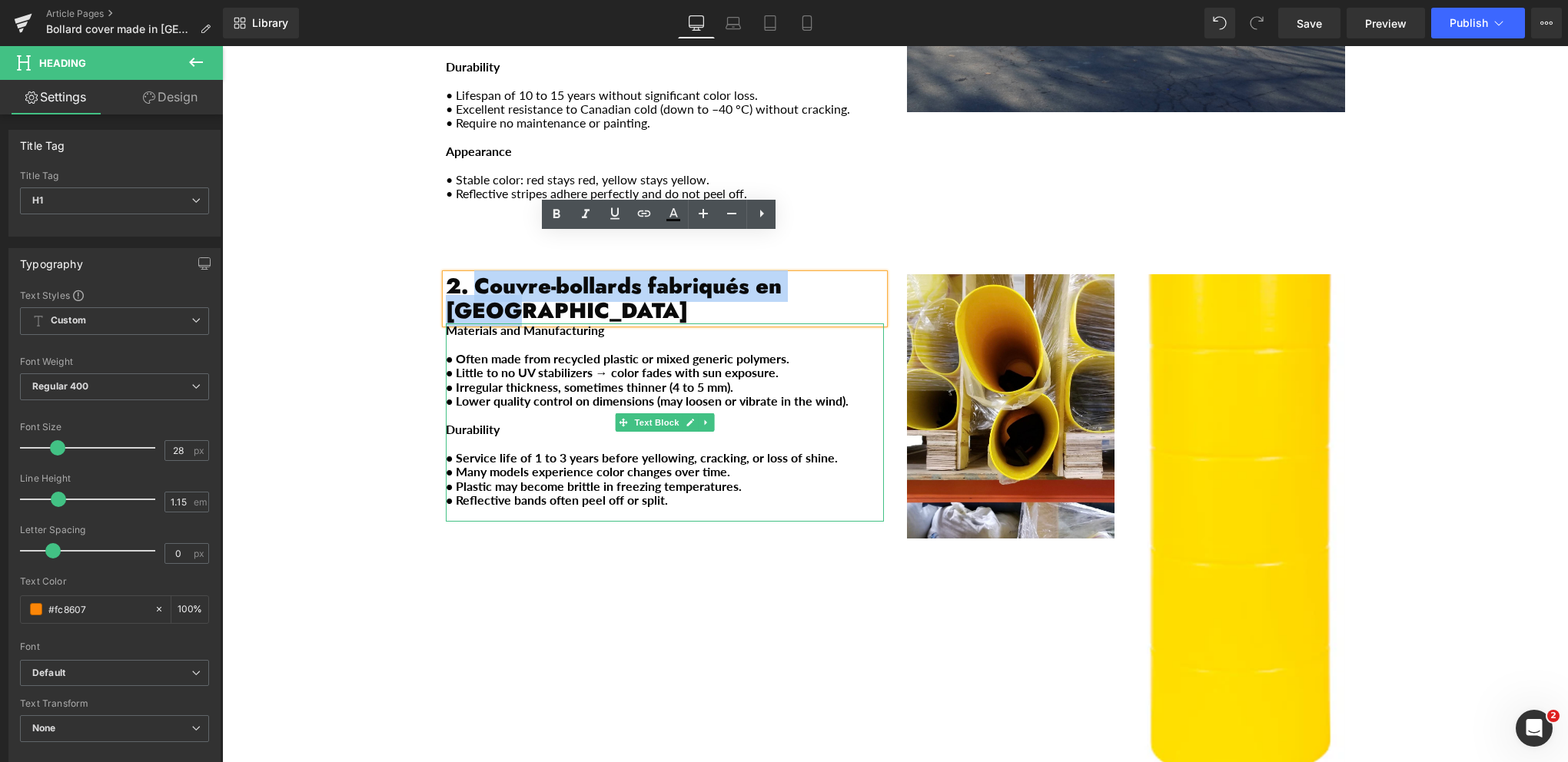
drag, startPoint x: 469, startPoint y: 248, endPoint x: 832, endPoint y: 255, distance: 363.1
click at [853, 274] on div "2. Couvre-bollards fabriqués en Chine Heading Materials and Manufacturing • Oft…" at bounding box center [665, 398] width 461 height 248
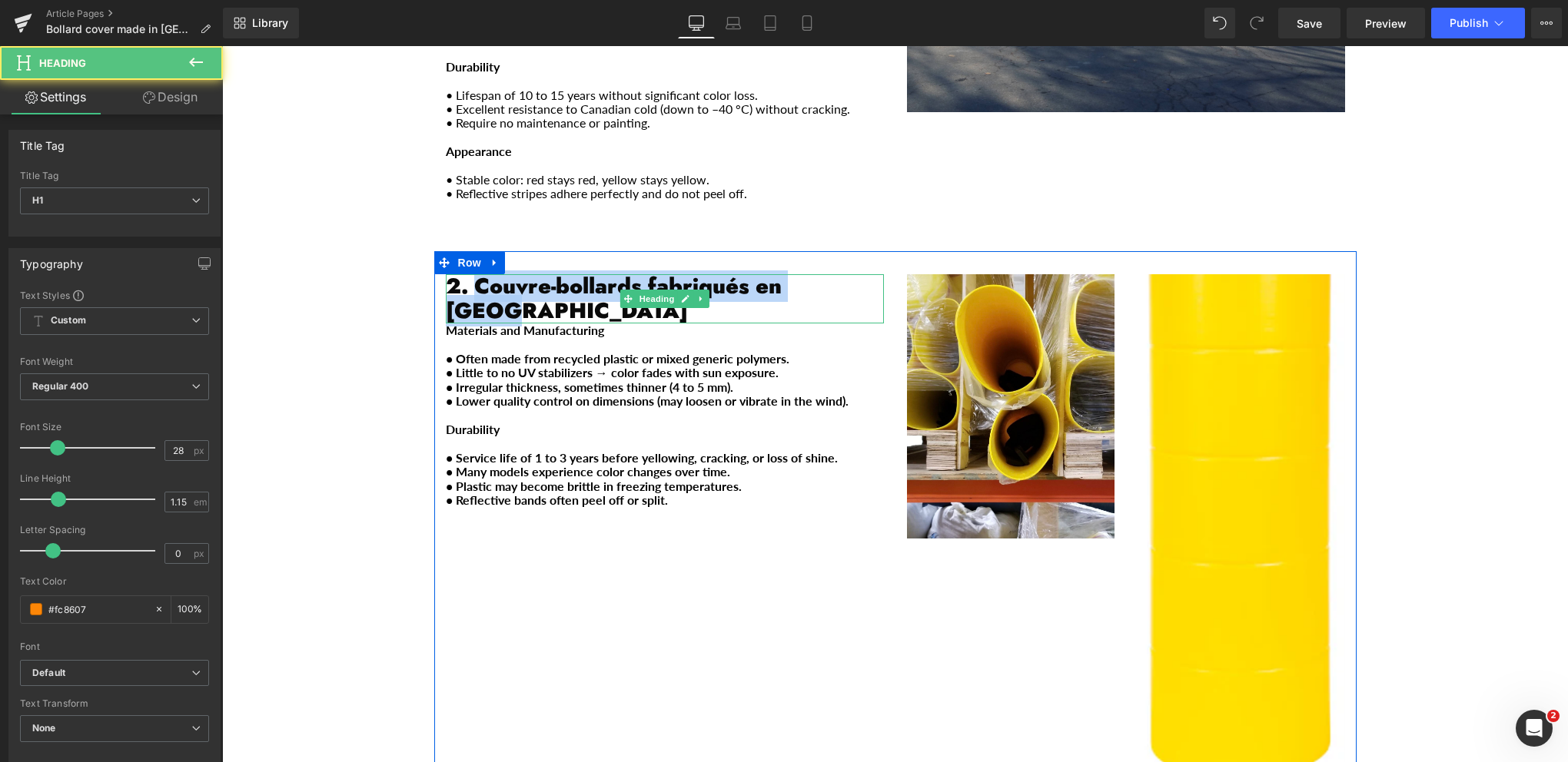
click at [782, 270] on strong "2. Couvre-bollards fabriqués en [GEOGRAPHIC_DATA]" at bounding box center [614, 298] width 336 height 56
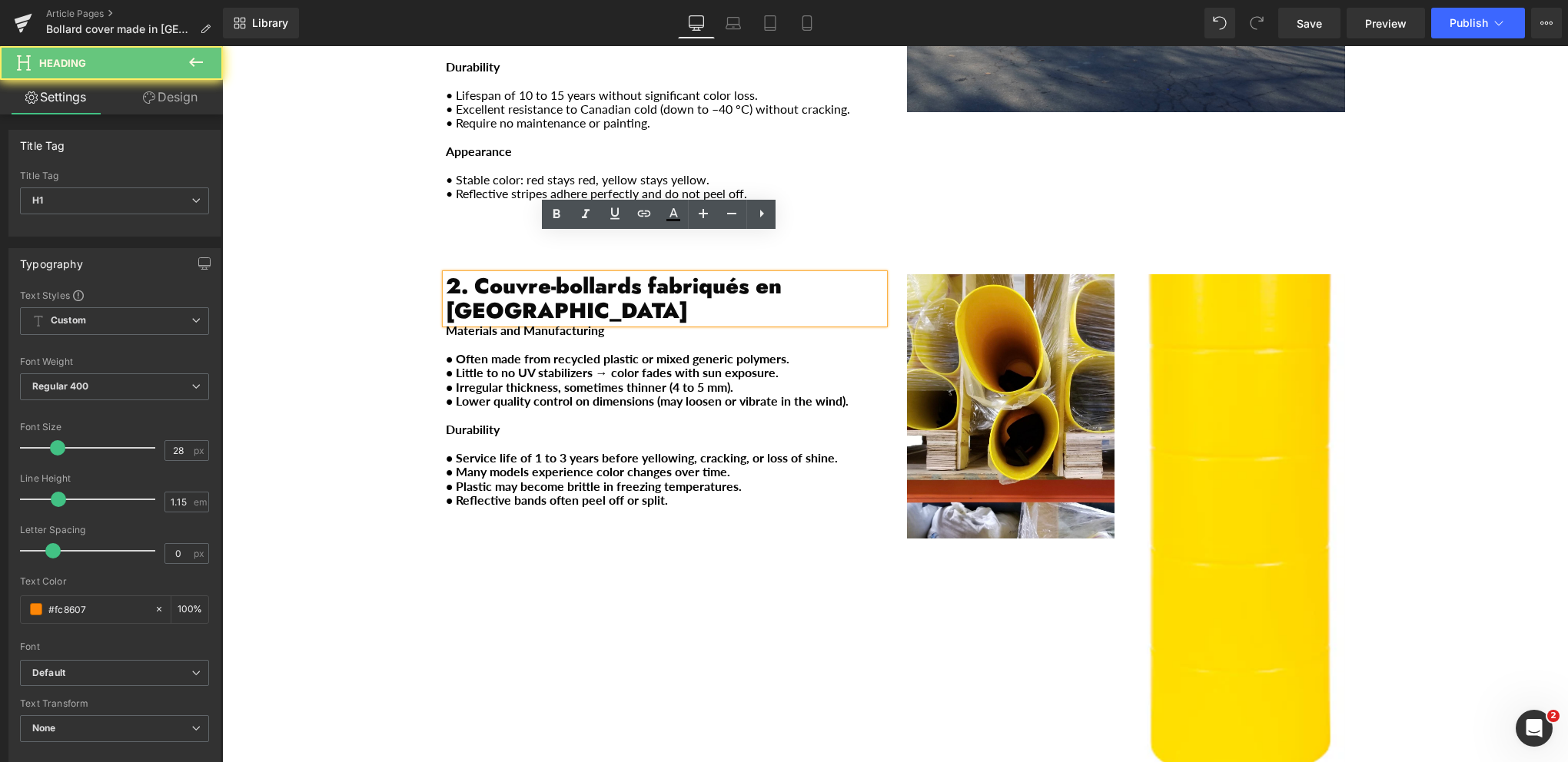
click at [782, 270] on strong "2. Couvre-bollards fabriqués en [GEOGRAPHIC_DATA]" at bounding box center [614, 298] width 336 height 56
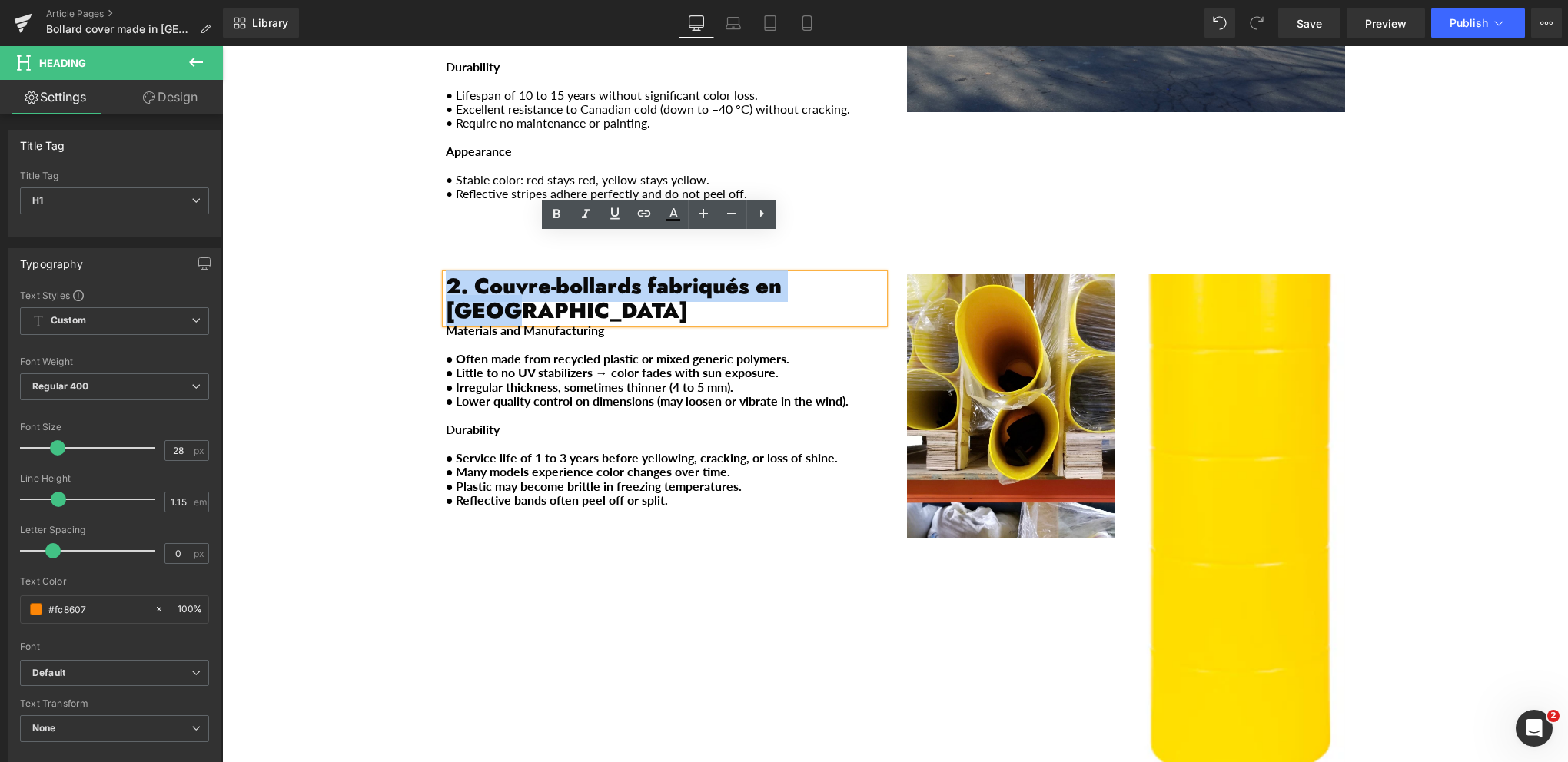
click at [782, 270] on strong "2. Couvre-bollards fabriqués en [GEOGRAPHIC_DATA]" at bounding box center [614, 298] width 336 height 56
click at [857, 274] on h1 "2. Couvre-bollards fabriqués en [GEOGRAPHIC_DATA]" at bounding box center [665, 298] width 438 height 49
drag, startPoint x: 838, startPoint y: 249, endPoint x: 476, endPoint y: 243, distance: 362.0
click at [476, 274] on h1 "2. Couvre-bollards fabriqués en [GEOGRAPHIC_DATA]" at bounding box center [665, 298] width 438 height 49
paste div "Main content"
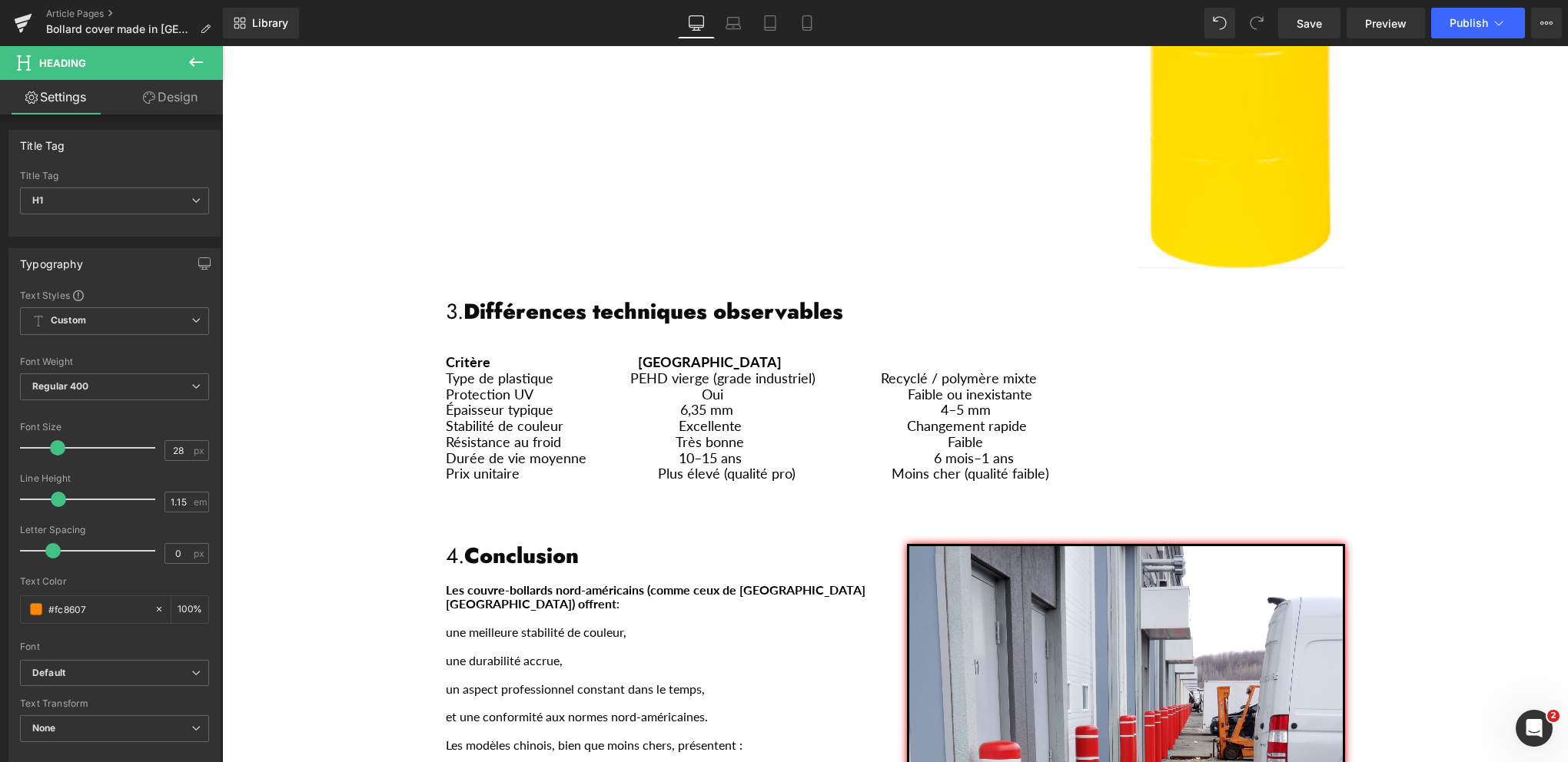
scroll to position [1230, 0]
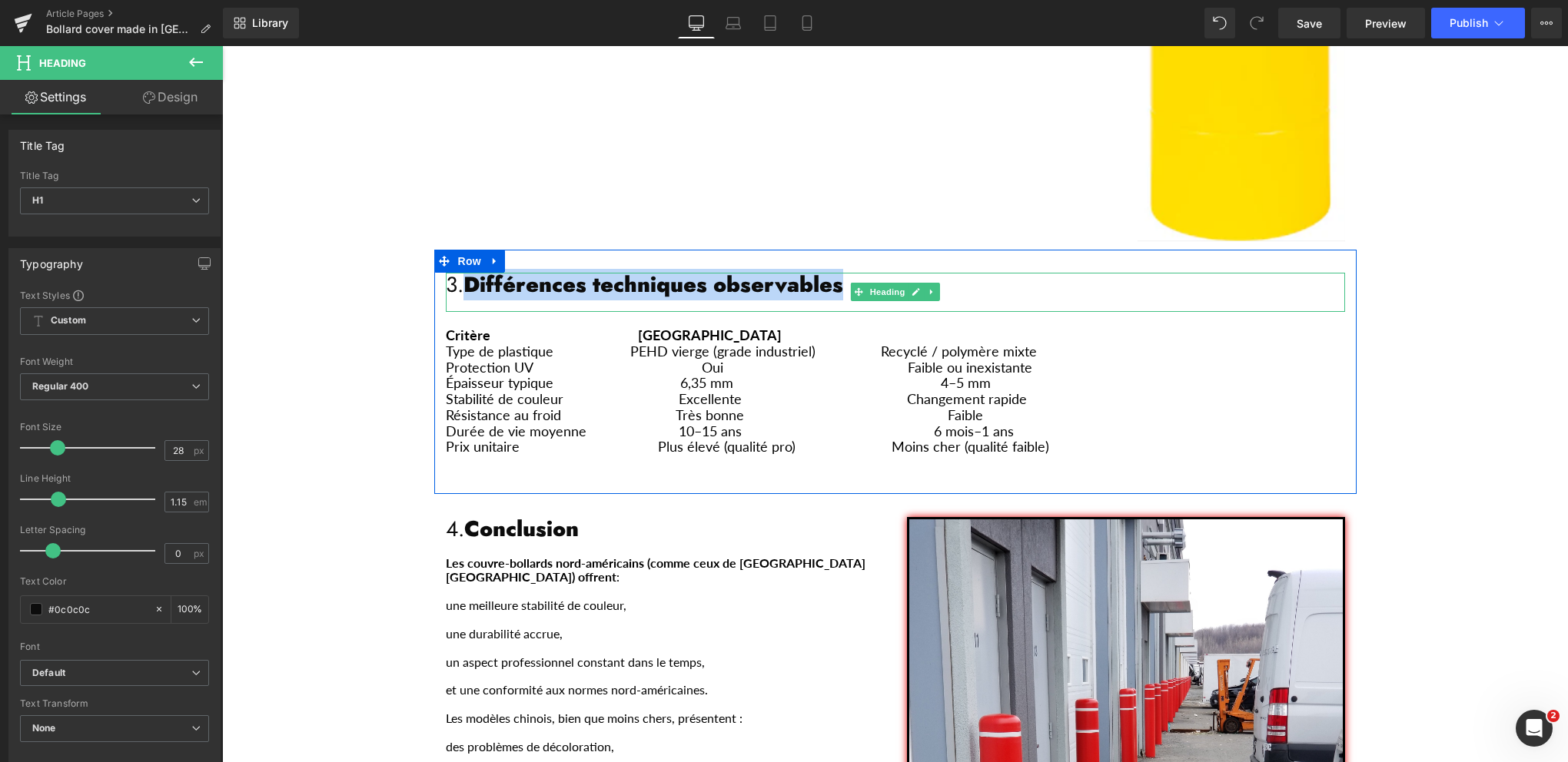
drag, startPoint x: 791, startPoint y: 247, endPoint x: 461, endPoint y: 239, distance: 330.1
click at [464, 269] on strong "Différences techniques observables" at bounding box center [653, 285] width 380 height 31
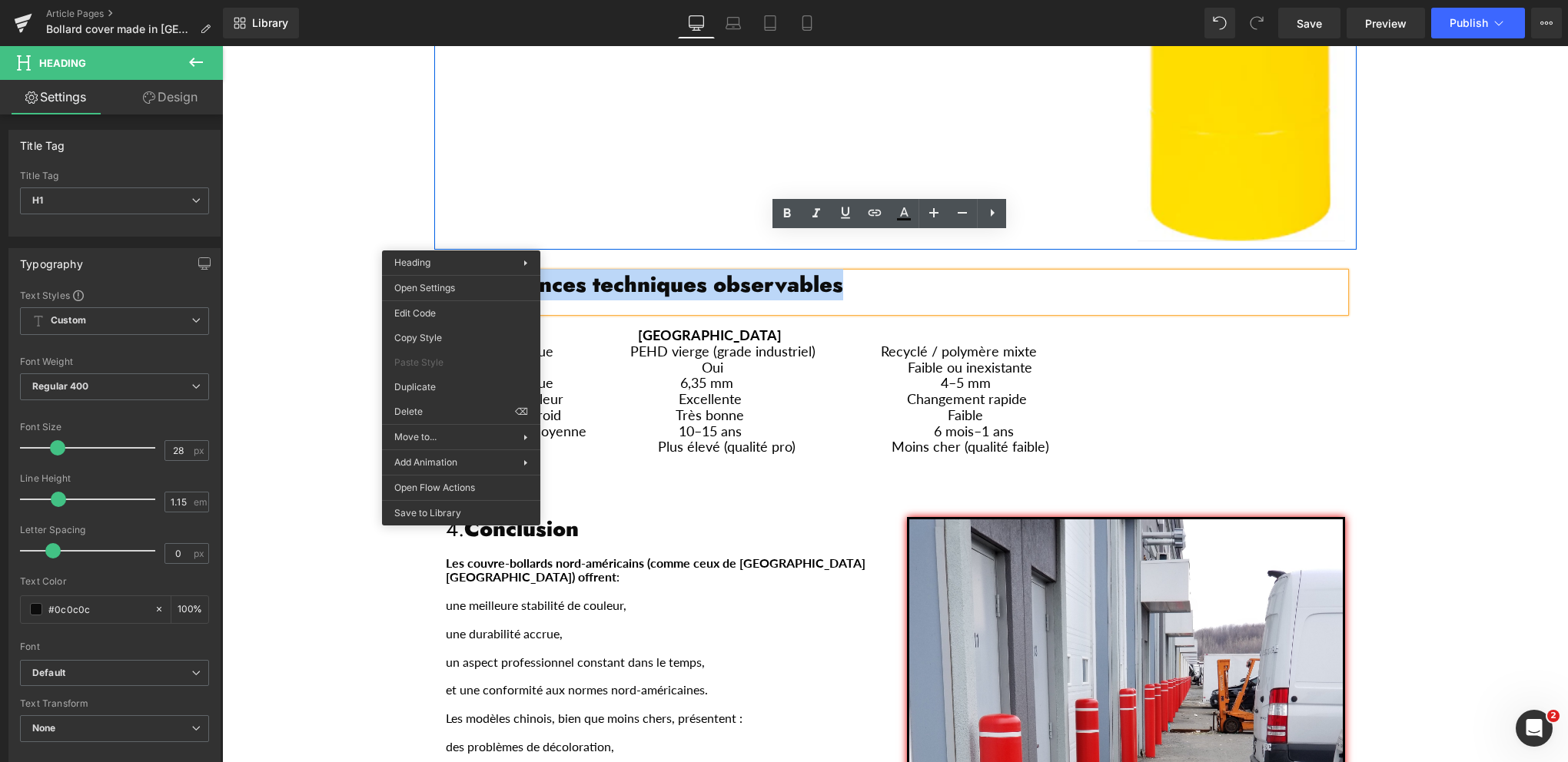
copy strong "Différences techniques observables"
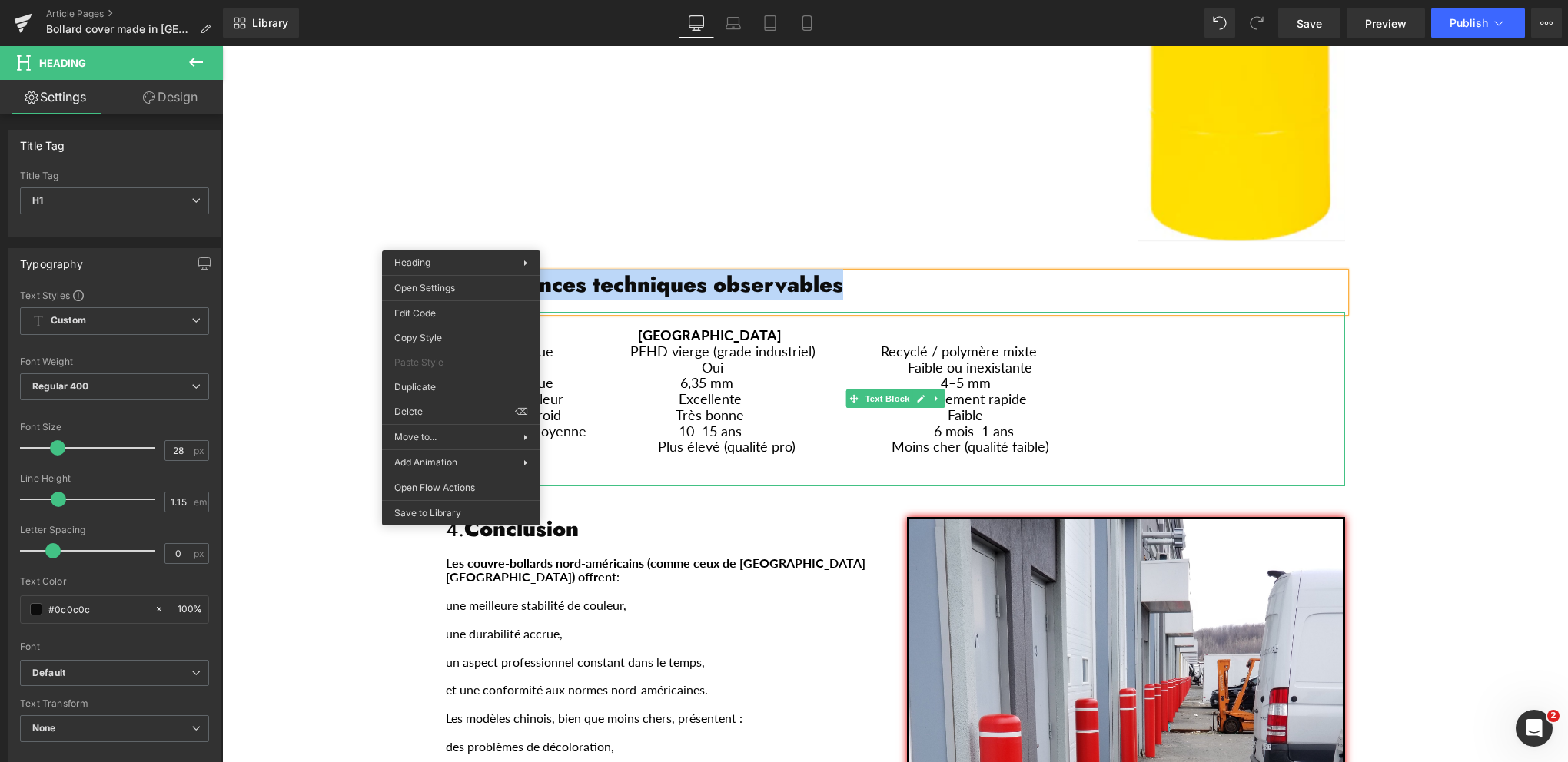
drag, startPoint x: 1094, startPoint y: 411, endPoint x: 1079, endPoint y: 414, distance: 15.3
click at [1094, 439] on p "Prix unitaire Plus élevé (qualité pro) Moins cher (qualité faible)" at bounding box center [895, 447] width 899 height 16
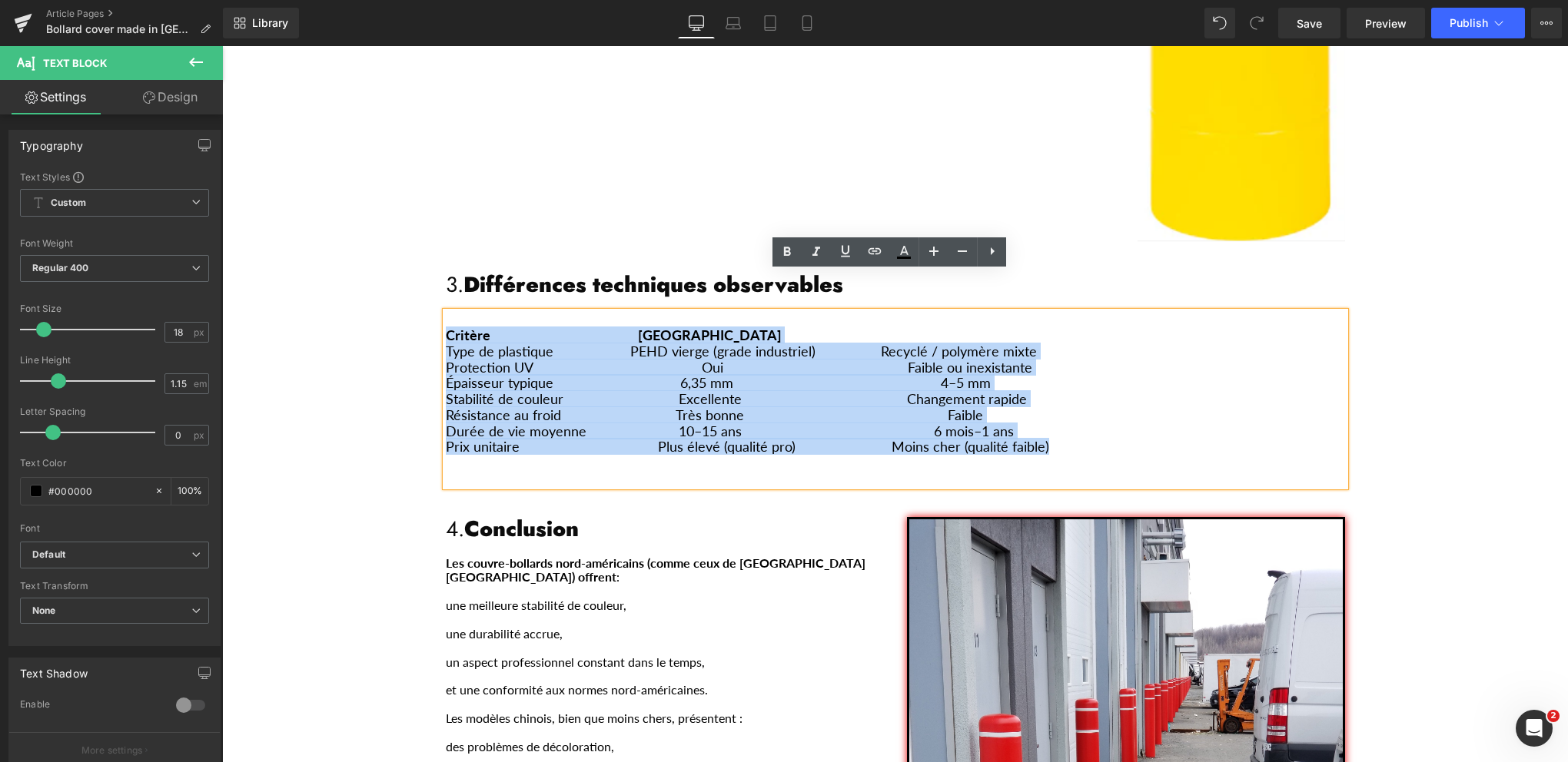
drag, startPoint x: 1020, startPoint y: 411, endPoint x: 443, endPoint y: 298, distance: 588.0
click at [446, 312] on div "Critère [GEOGRAPHIC_DATA] Chine Type de plastique PEHD vierge (grade industriel…" at bounding box center [895, 399] width 899 height 175
copy div "Loremip Dolorsit am Cons Adipi Elit se doeiusmod TEMP incidi (utlab etdolorema)…"
click at [581, 269] on strong "Différences techniques observables" at bounding box center [653, 285] width 380 height 31
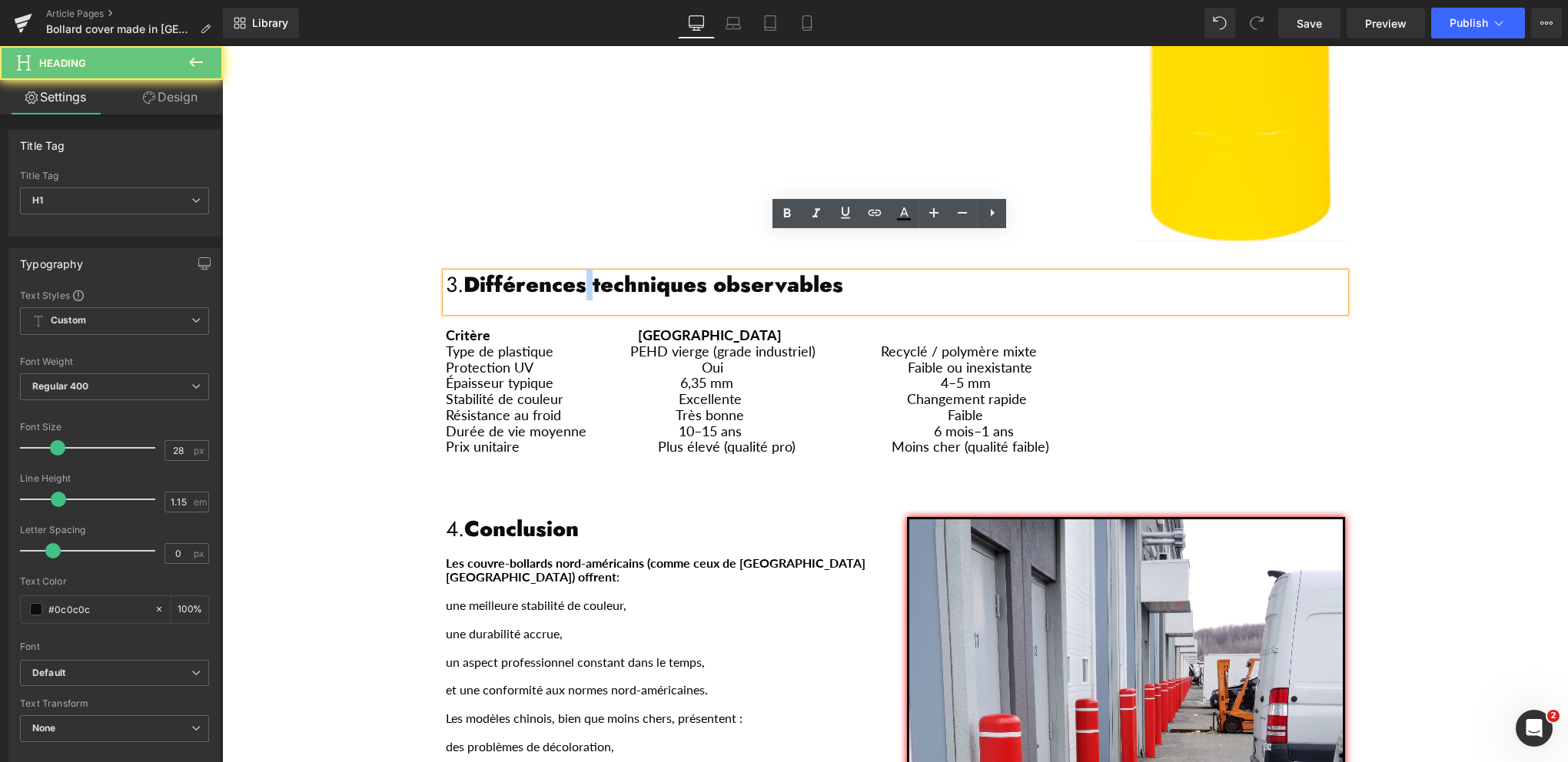
click at [581, 269] on strong "Différences techniques observables" at bounding box center [653, 285] width 380 height 31
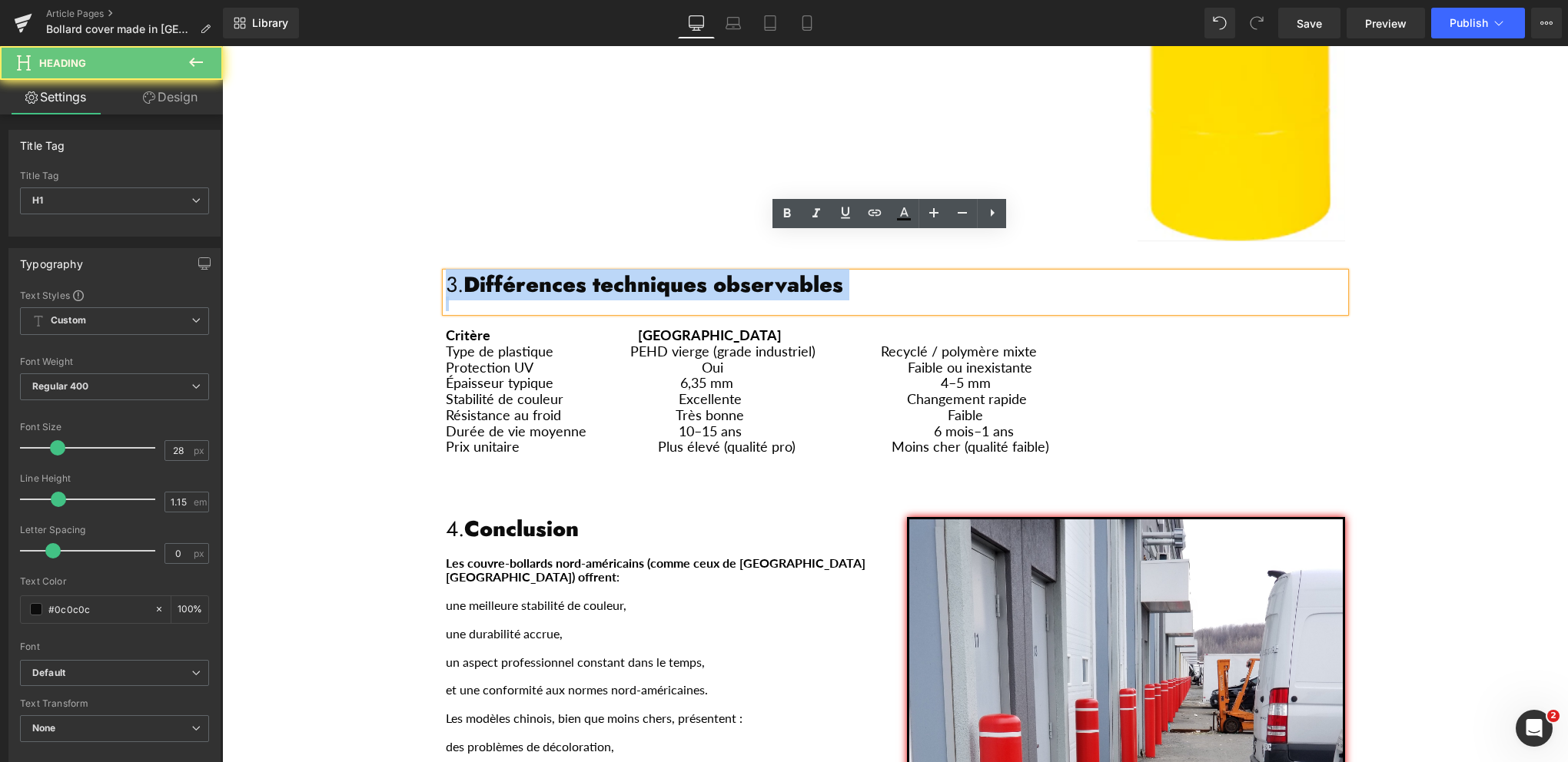
click at [581, 269] on strong "Différences techniques observables" at bounding box center [653, 285] width 380 height 31
click at [589, 269] on strong "Différences techniques observables" at bounding box center [653, 285] width 380 height 31
drag, startPoint x: 824, startPoint y: 250, endPoint x: 465, endPoint y: 251, distance: 359.0
click at [465, 273] on h1 "3. Différences techniques observables" at bounding box center [895, 285] width 899 height 24
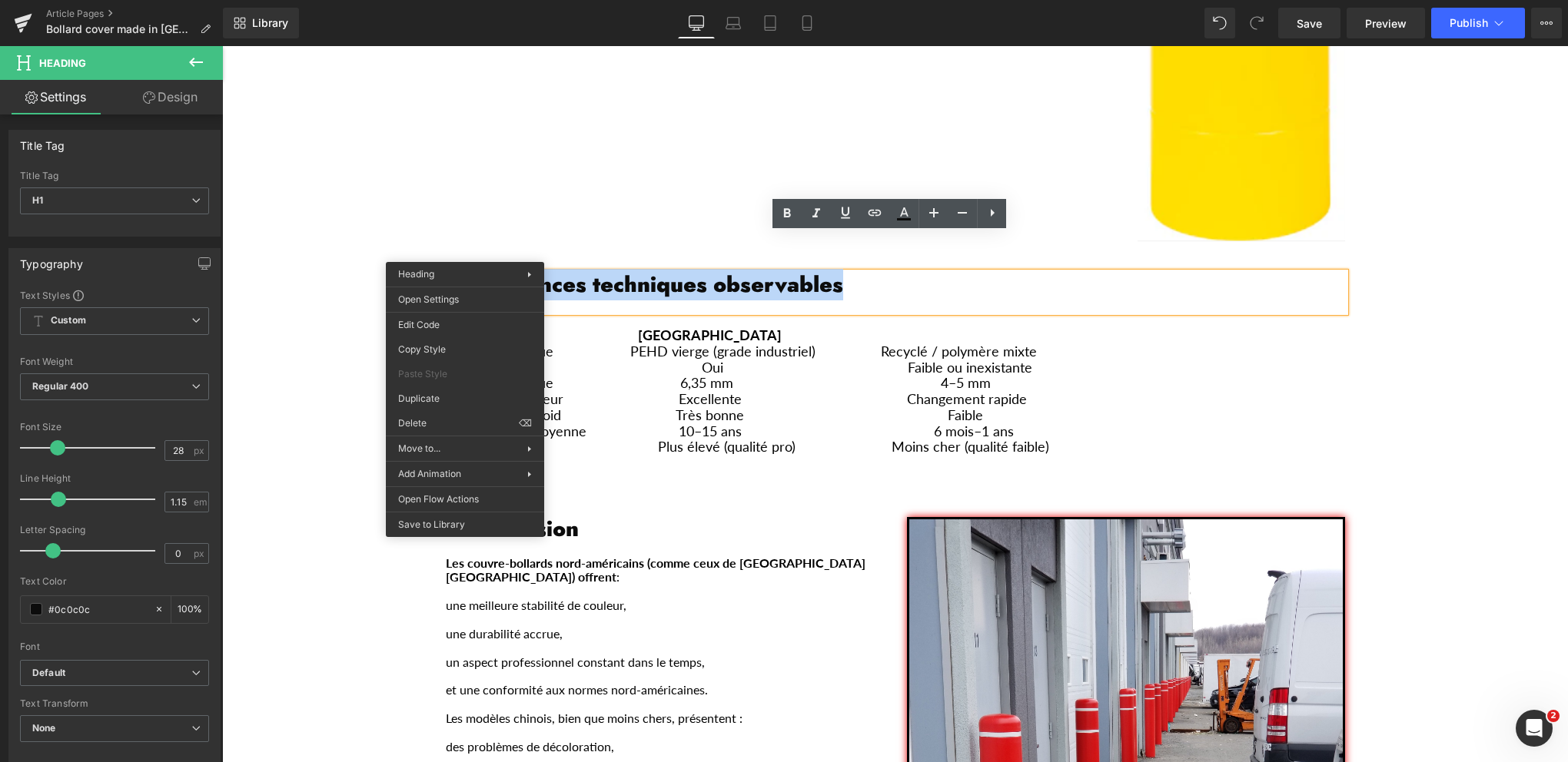
paste div "Main content"
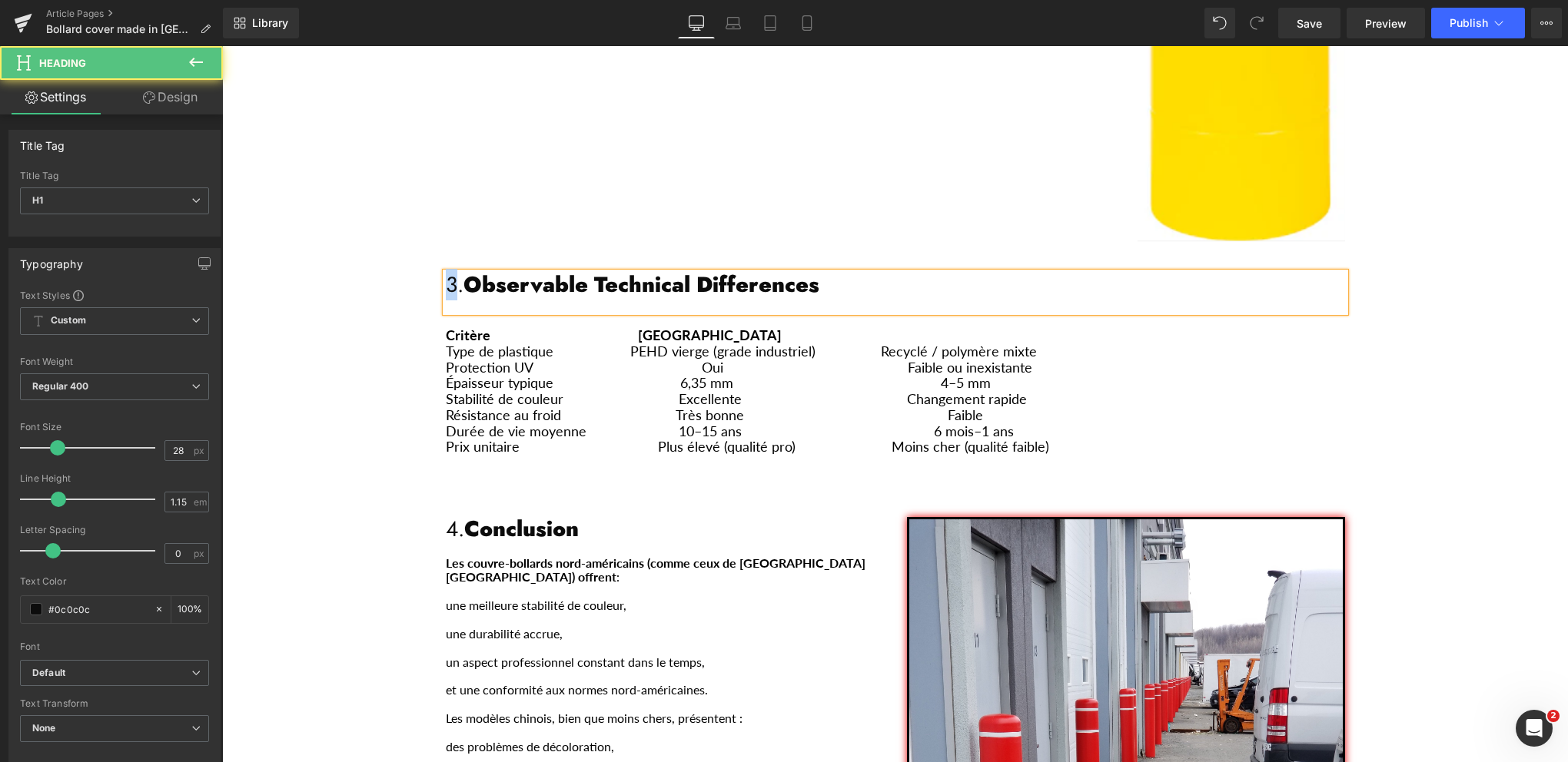
drag, startPoint x: 448, startPoint y: 239, endPoint x: 440, endPoint y: 238, distance: 8.1
click at [446, 273] on h1 "3. Observable Technical Differences" at bounding box center [895, 285] width 899 height 24
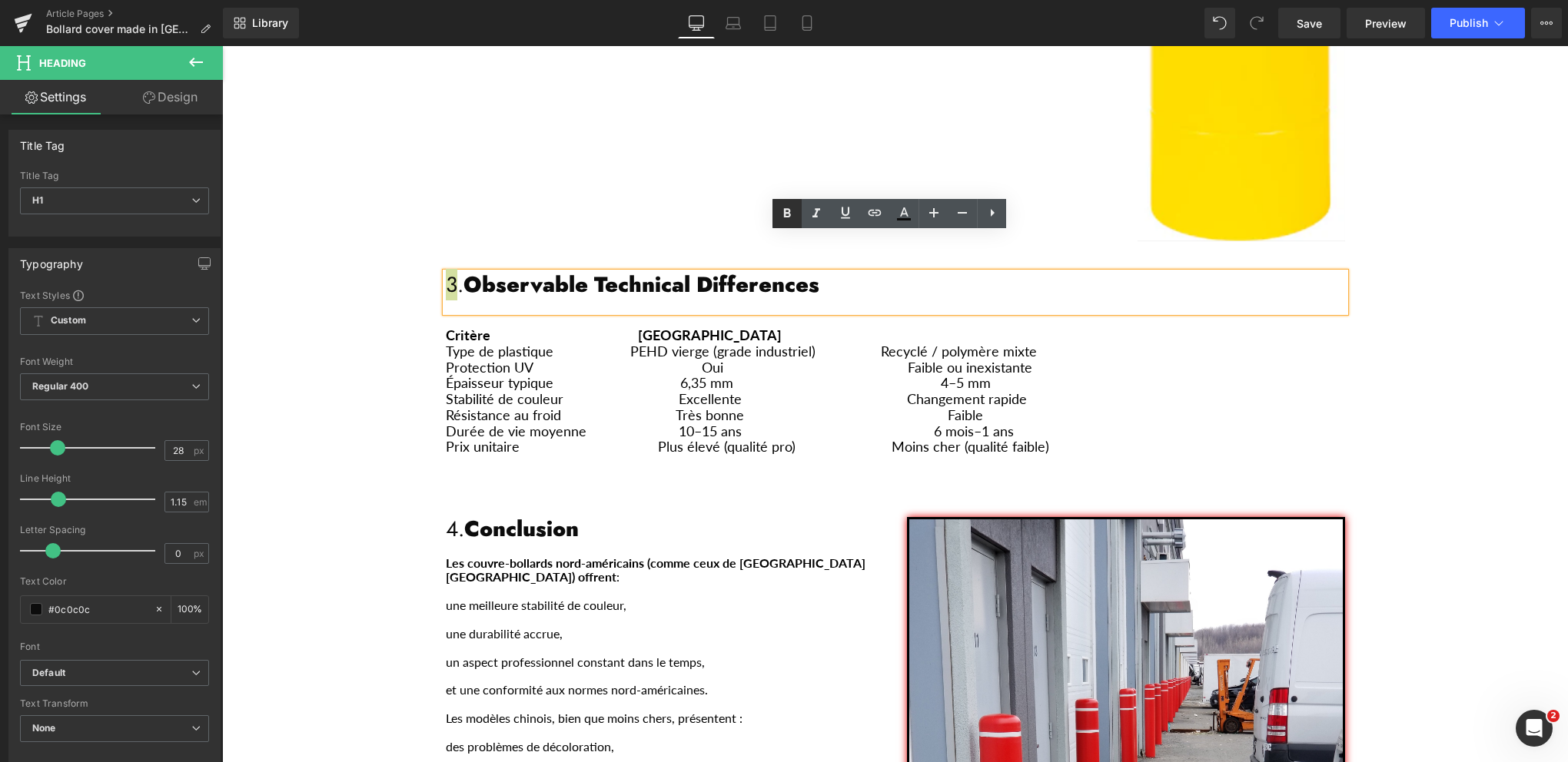
click at [790, 216] on icon at bounding box center [786, 213] width 19 height 19
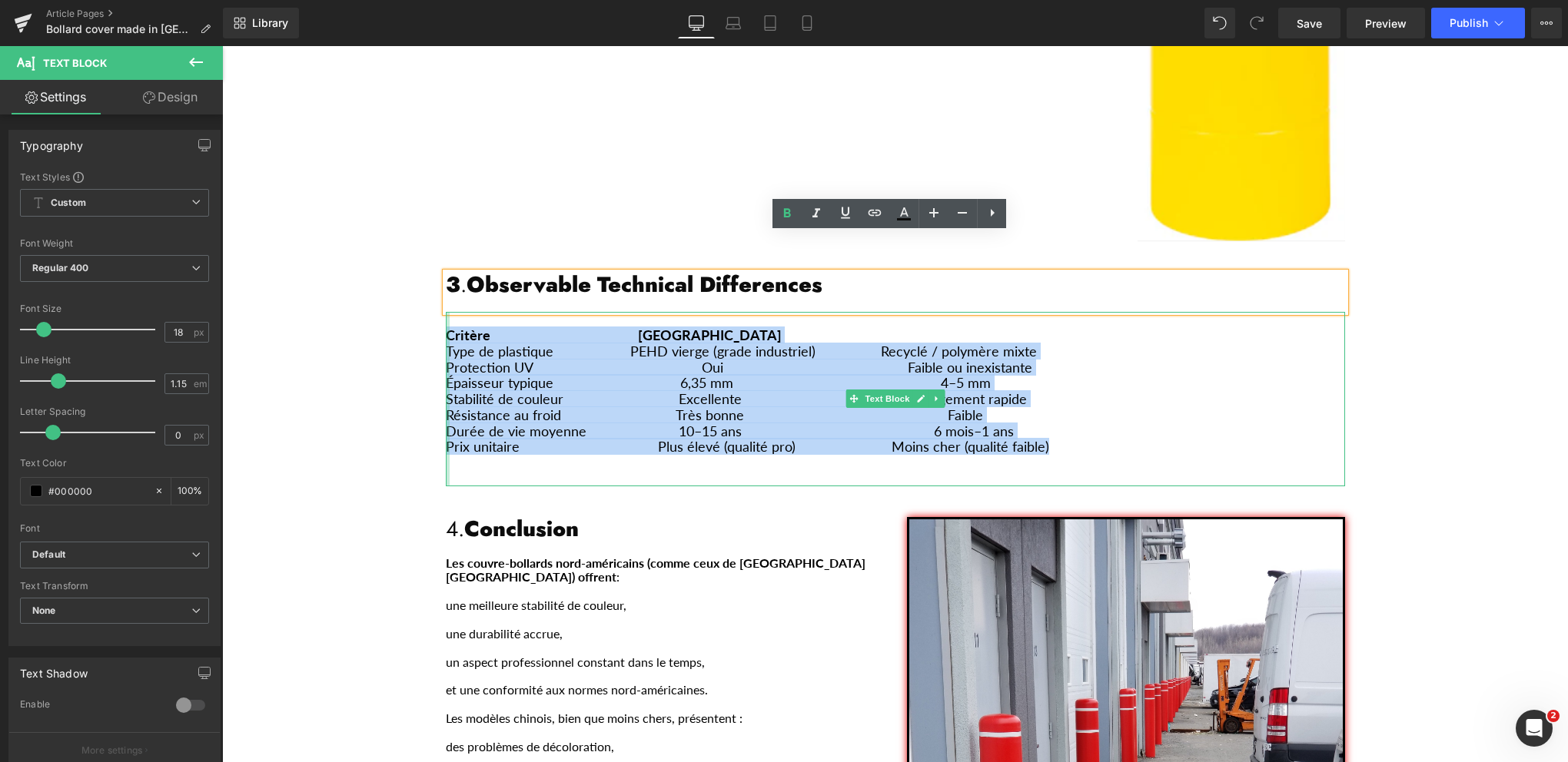
drag, startPoint x: 779, startPoint y: 393, endPoint x: 441, endPoint y: 289, distance: 353.6
click at [446, 312] on div "Critère [GEOGRAPHIC_DATA] Type de plastique PEHD vierge (grade industriel) Recy…" at bounding box center [895, 399] width 899 height 175
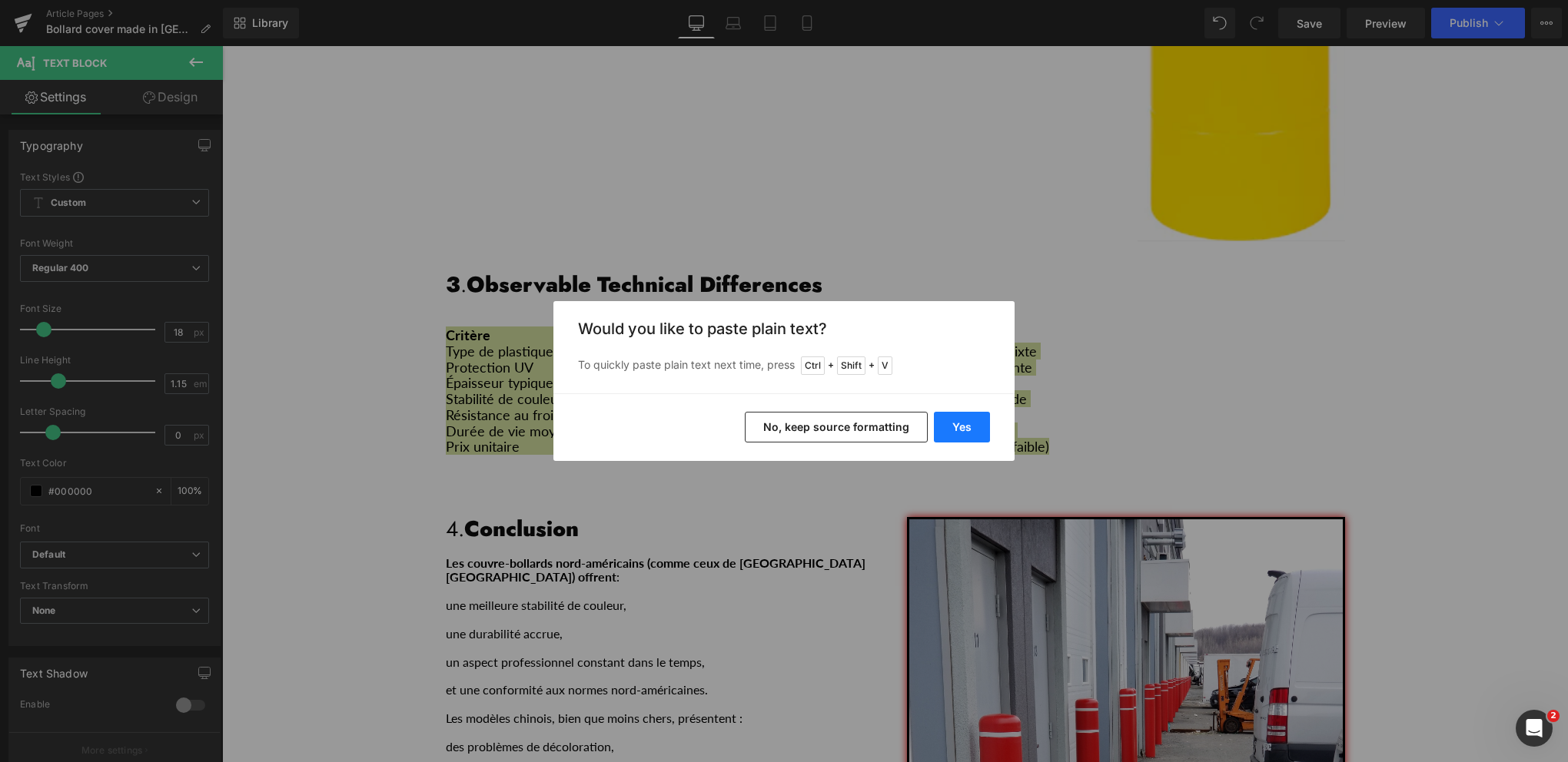
click at [963, 426] on button "Yes" at bounding box center [962, 427] width 56 height 31
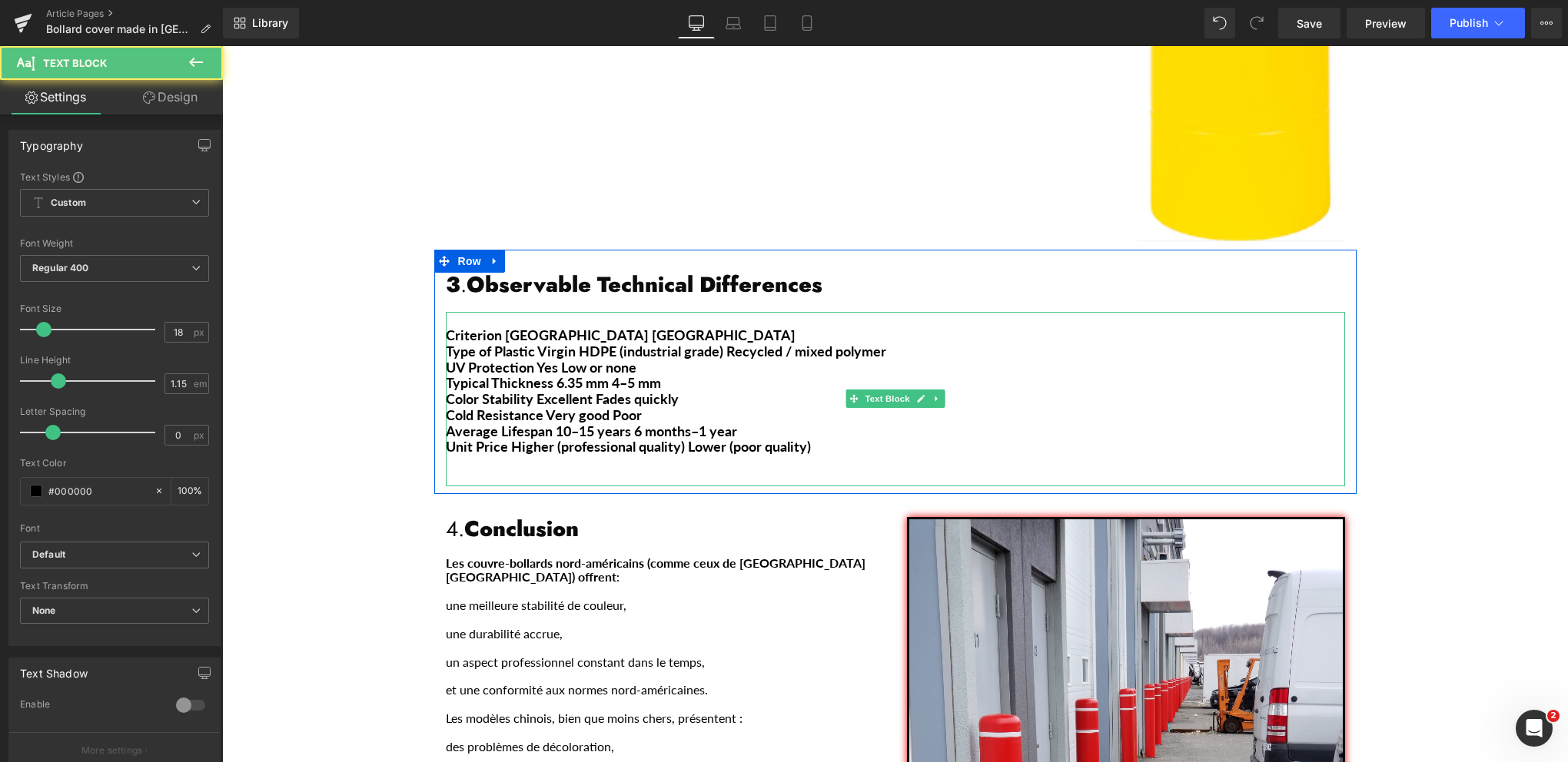
click at [497, 327] on b "Criterion [GEOGRAPHIC_DATA] [GEOGRAPHIC_DATA]" at bounding box center [621, 335] width 350 height 17
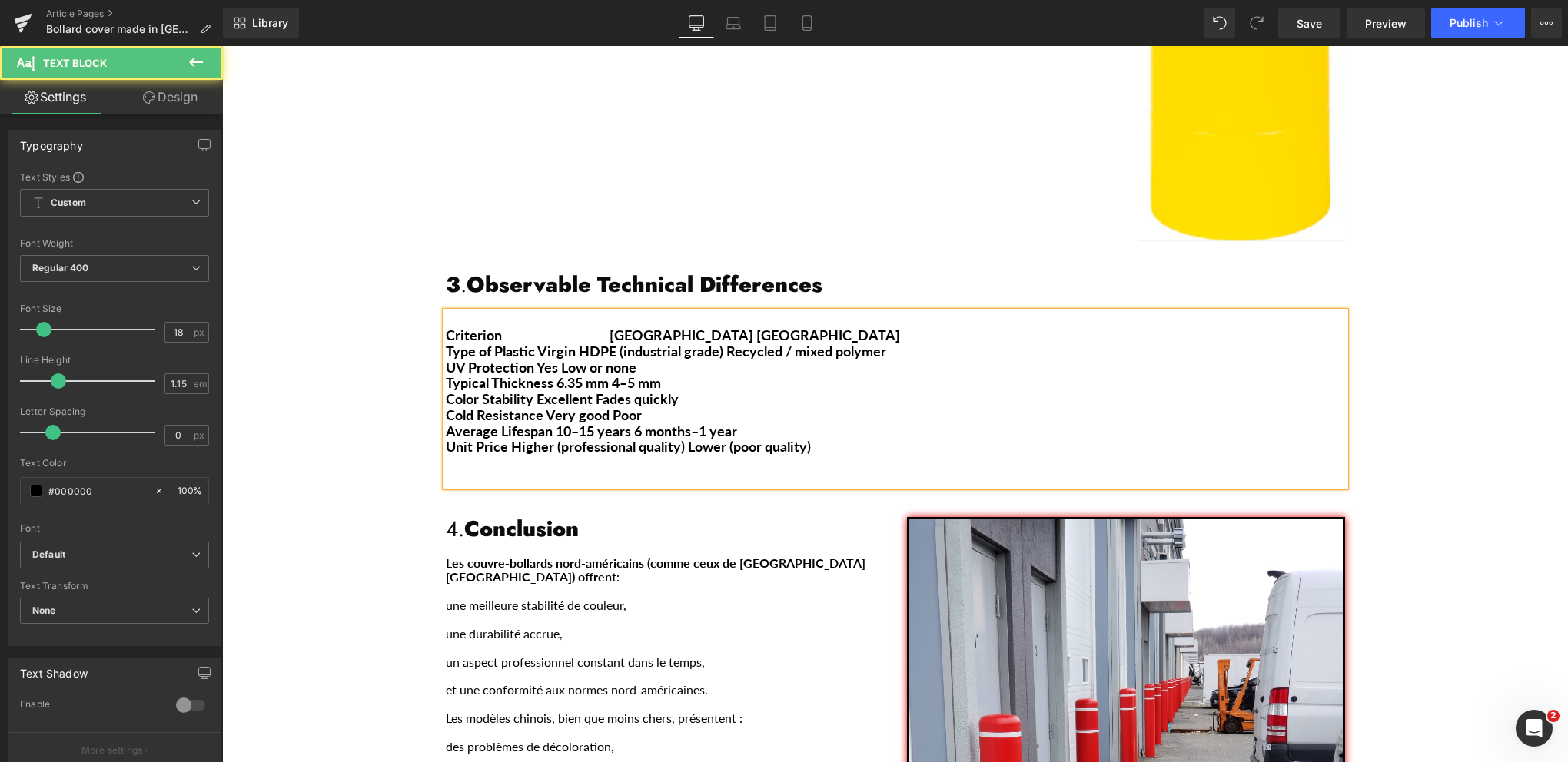
click at [701, 327] on b "Criterion [GEOGRAPHIC_DATA] [GEOGRAPHIC_DATA]" at bounding box center [673, 335] width 454 height 17
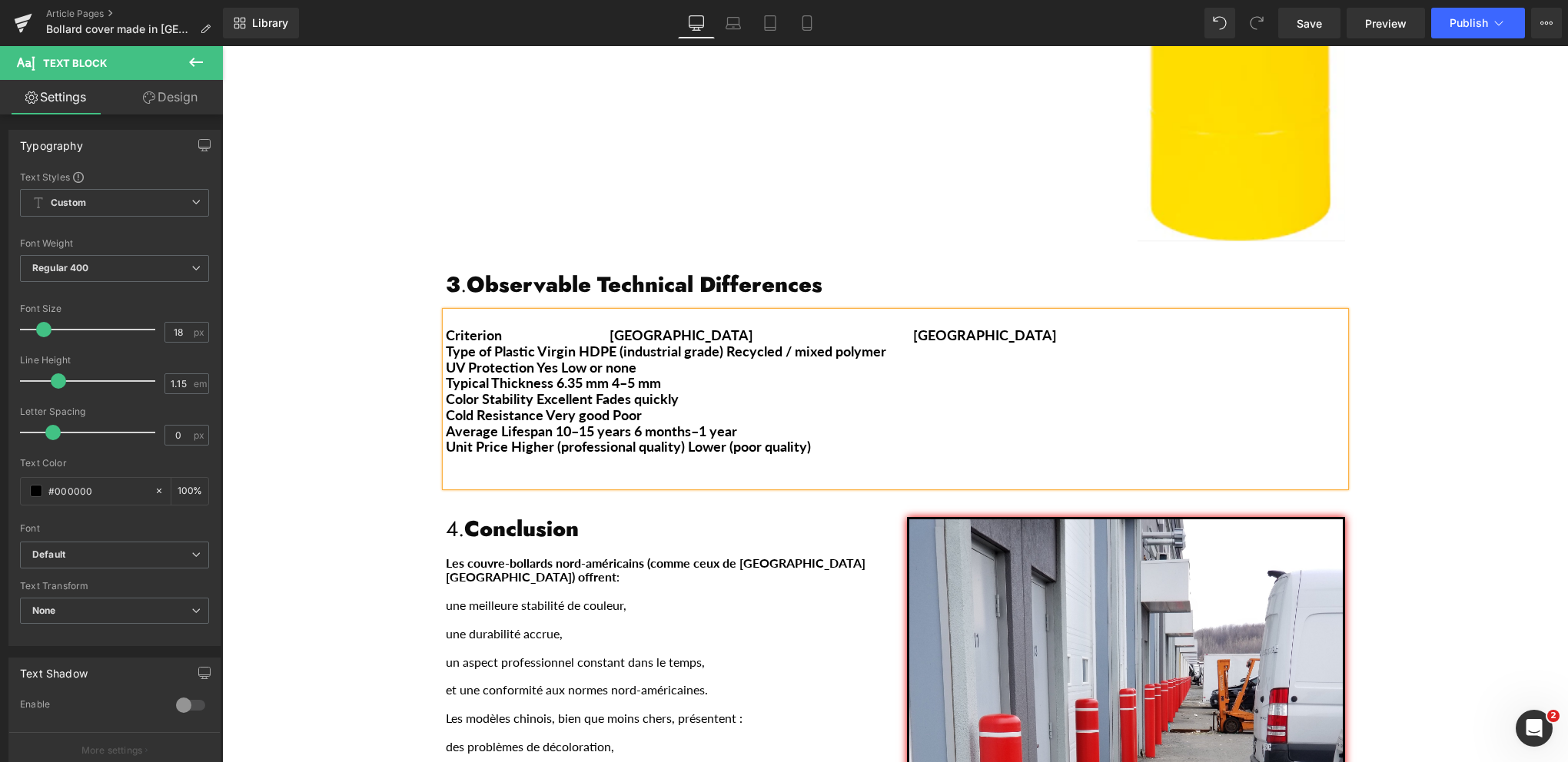
click at [533, 343] on b "Type of Plastic Virgin HDPE (industrial grade) Recycled / mixed polymer" at bounding box center [666, 351] width 440 height 17
click at [760, 343] on b "Type of Plastic Virgin HDPE (industrial grade) Recycled / mixed polymer" at bounding box center [685, 351] width 477 height 17
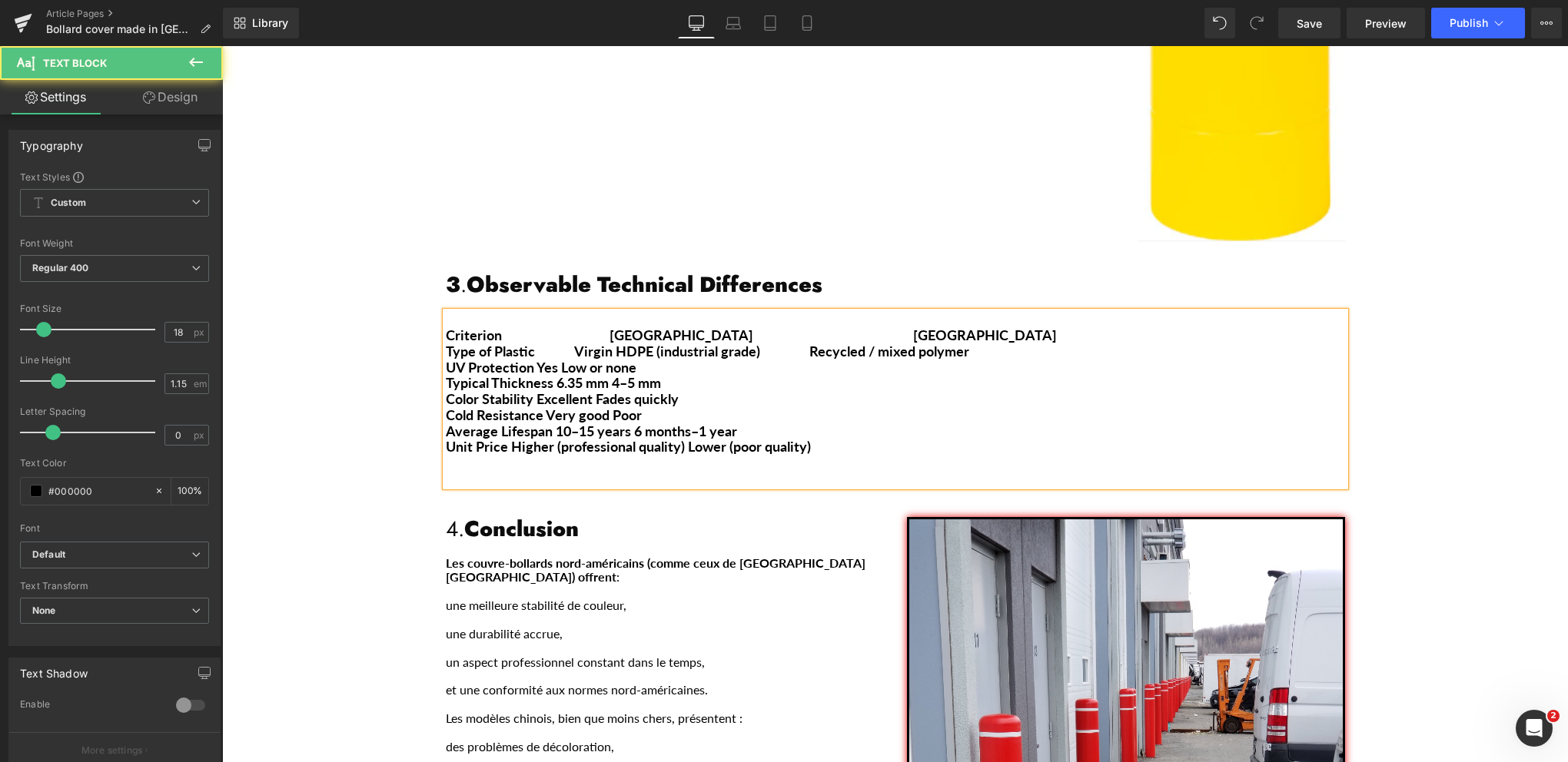
click at [598, 327] on b "Criterion [GEOGRAPHIC_DATA] [GEOGRAPHIC_DATA]" at bounding box center [752, 335] width 611 height 17
click at [554, 343] on b "Type of Plastic Virgin HDPE (industrial grade) Recycled / mixed polymer" at bounding box center [707, 351] width 523 height 17
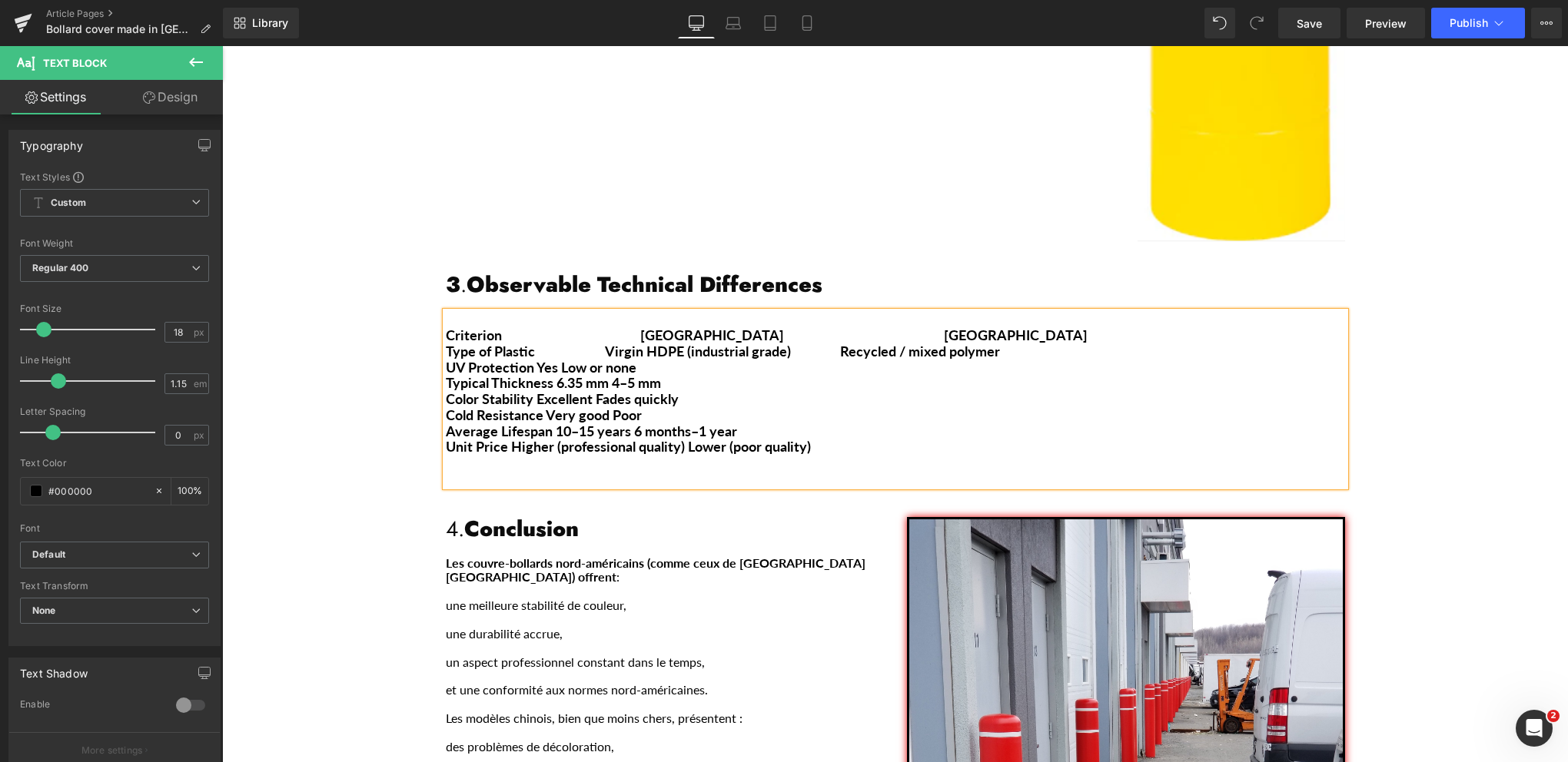
click at [531, 359] on b "UV Protection Yes Low or none" at bounding box center [541, 367] width 190 height 17
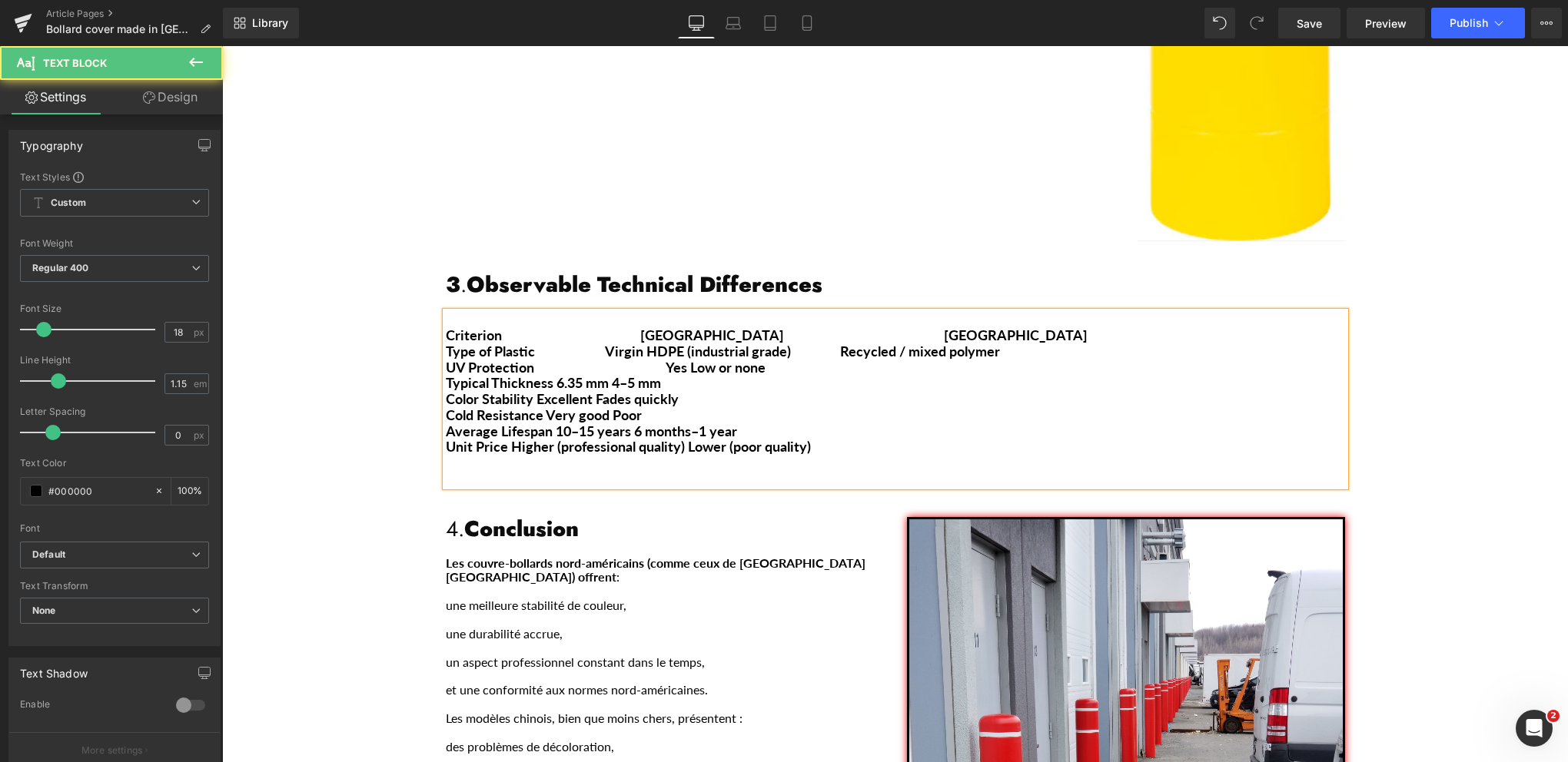
click at [694, 359] on b "UV Protection Yes Low or none" at bounding box center [606, 367] width 319 height 17
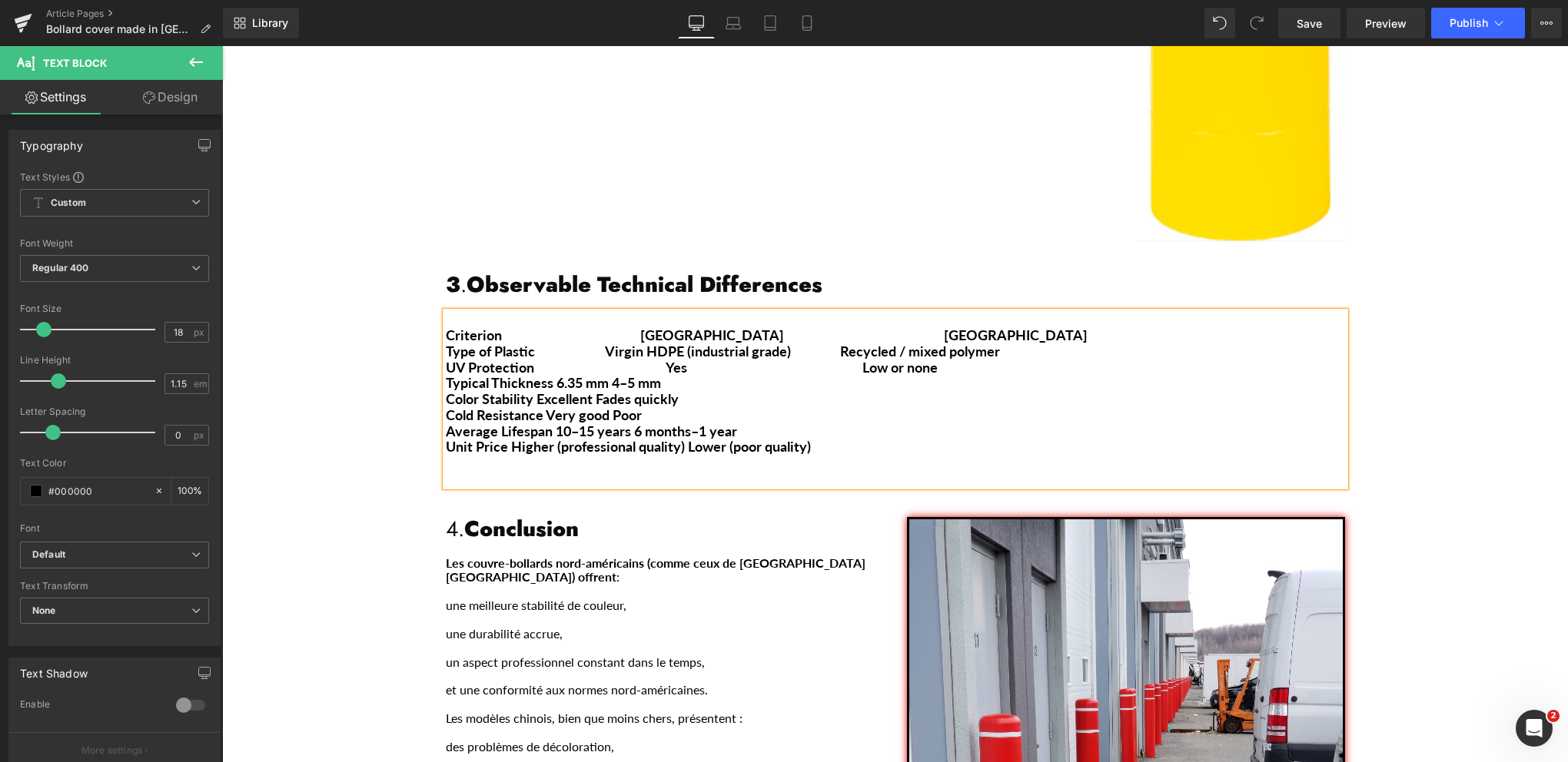
click at [545, 374] on b "Typical Thickness 6.35 mm 4–5 mm" at bounding box center [553, 382] width 215 height 17
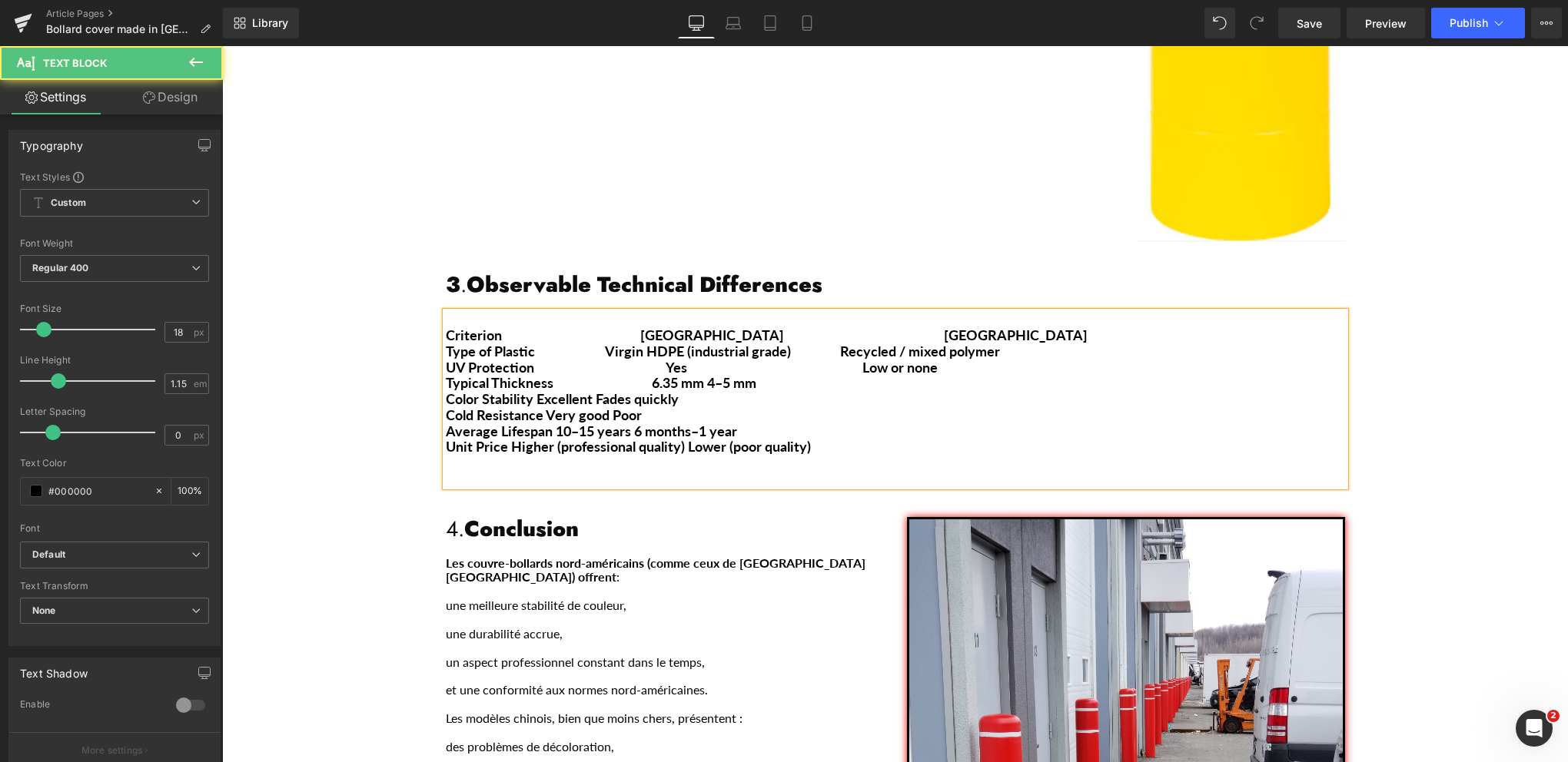
click at [710, 374] on b "Typical Thickness 6.35 mm 4–5 mm" at bounding box center [601, 382] width 311 height 17
click at [660, 374] on b "Typical Thickness 6.35 mm 4–5 mm" at bounding box center [686, 382] width 480 height 17
click at [905, 374] on b "Typical Thickness 4.35 mm 4–5 mm" at bounding box center [686, 382] width 480 height 17
click at [919, 374] on b "Typical Thickness 4.35 mm 2–5 mm" at bounding box center [686, 382] width 480 height 17
click at [529, 390] on b "Color Stability Excellent Fades quickly" at bounding box center [562, 398] width 233 height 17
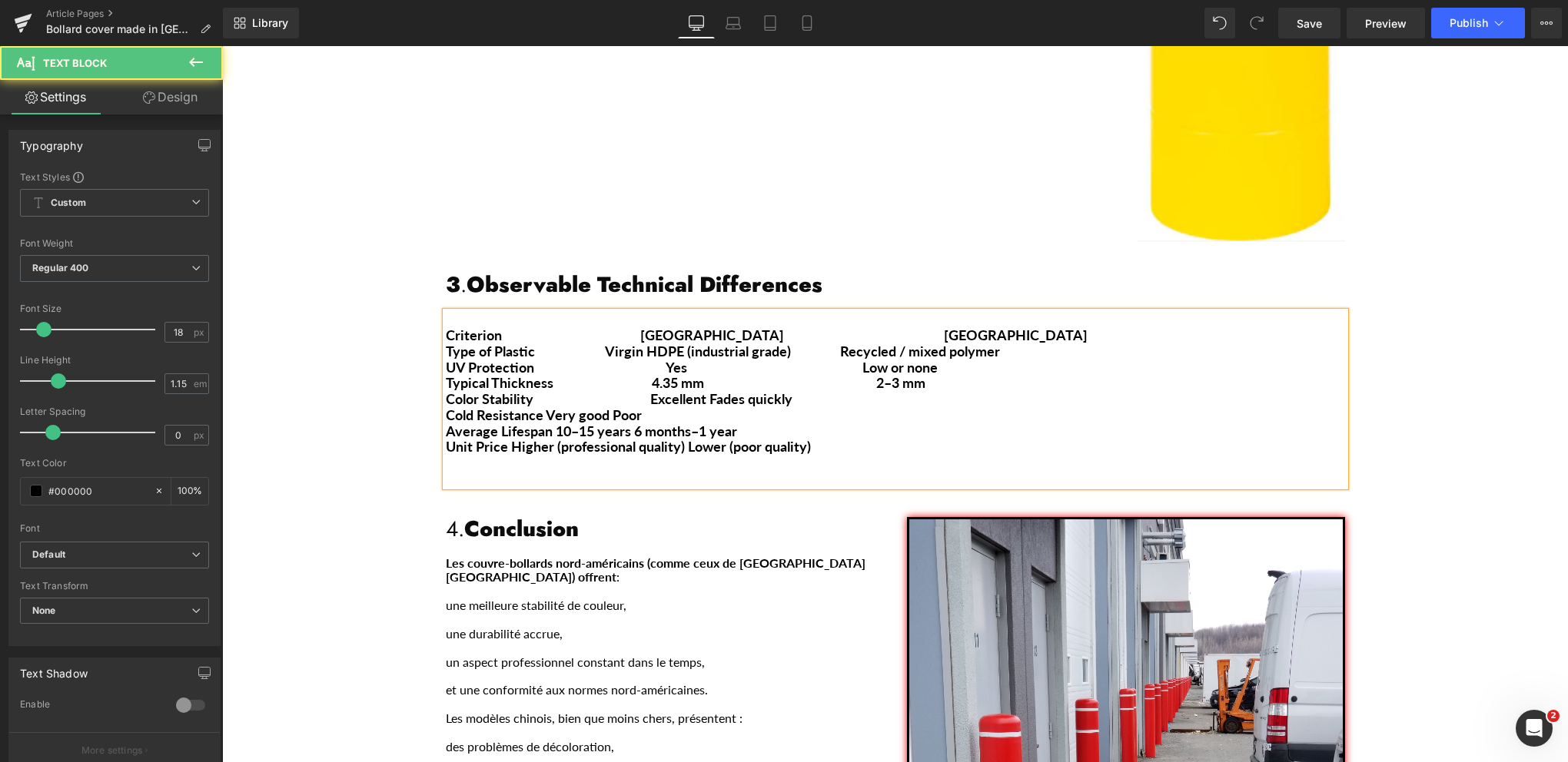
click at [715, 390] on b "Color Stability Excellent Fades quickly" at bounding box center [619, 398] width 347 height 17
click at [540, 406] on b "Cold Resistance Very good Poor" at bounding box center [544, 414] width 196 height 17
click at [719, 406] on b "Cold Resistance Very good Poor" at bounding box center [596, 414] width 301 height 17
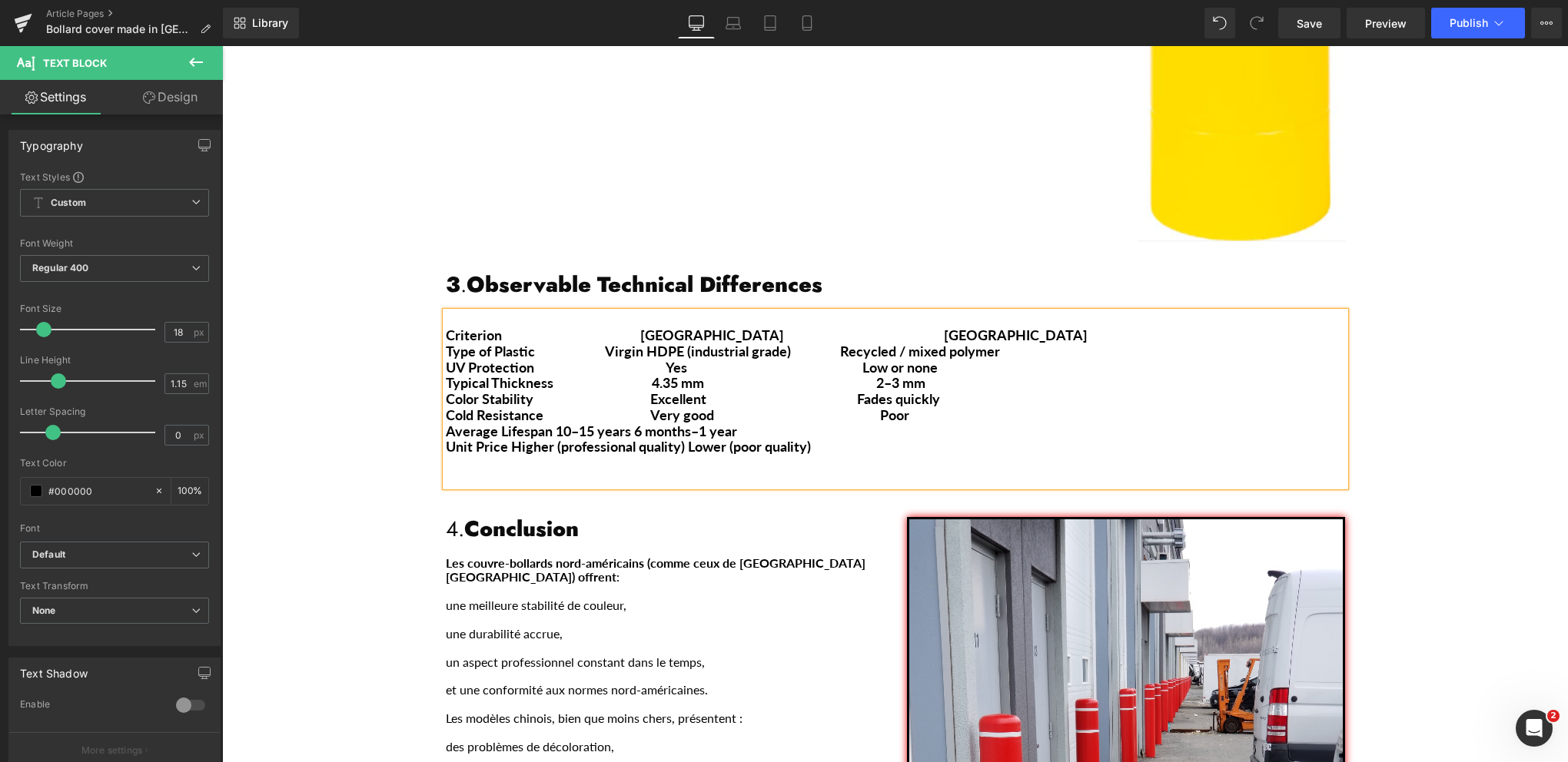
click at [544, 423] on b "Average Lifespan 10–15 years 6 months–1 year" at bounding box center [591, 431] width 291 height 17
click at [722, 423] on b "Average Lifespan 10–15 years 6 months–1 year" at bounding box center [636, 431] width 381 height 17
click at [833, 343] on b "Type of Plastic Virgin HDPE (industrial grade) Recycled / mixed polymer" at bounding box center [723, 351] width 554 height 17
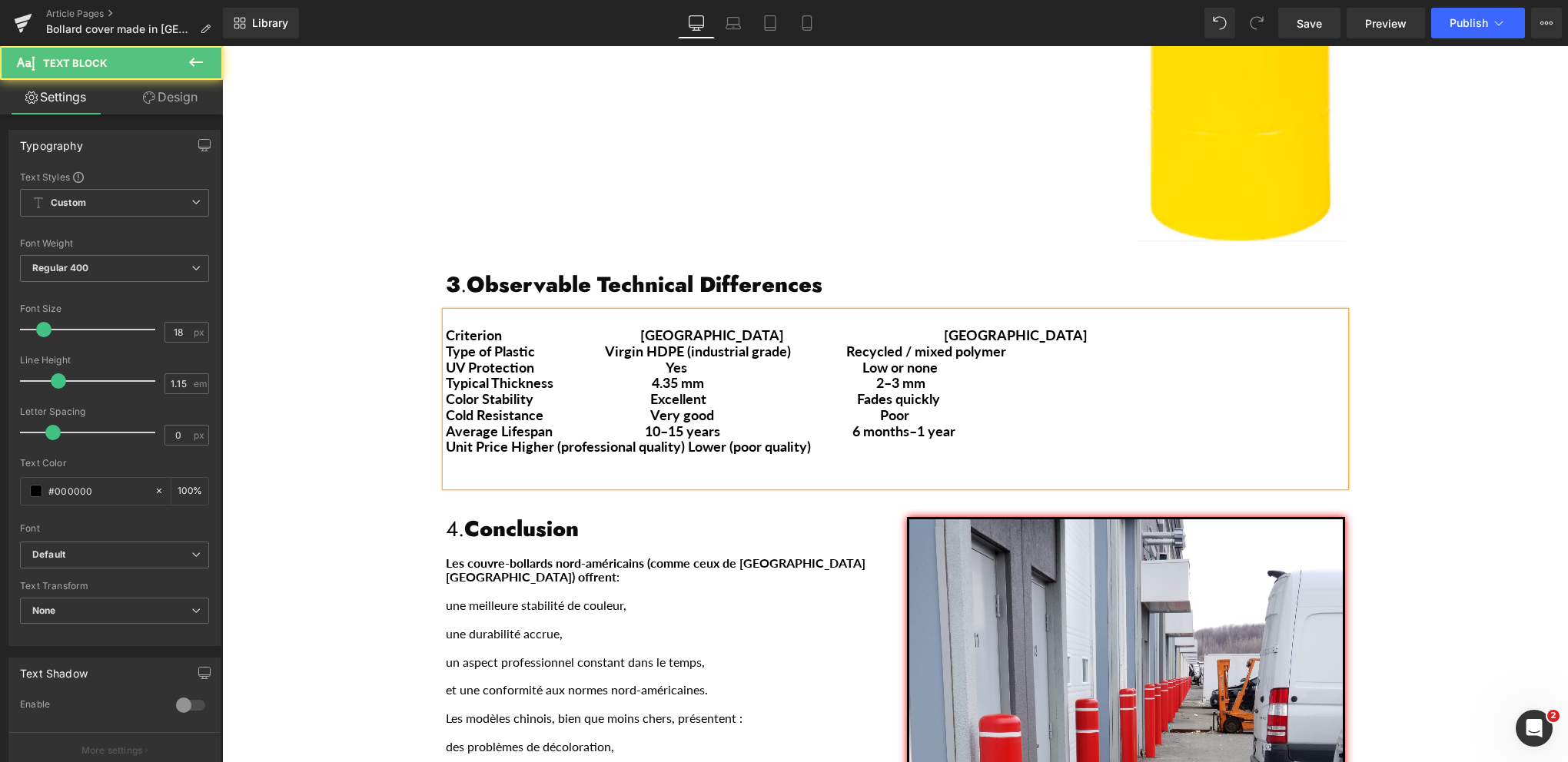
click at [853, 423] on b "Average Lifespan 10–15 years 6 months–1 year" at bounding box center [701, 431] width 510 height 17
click at [549, 438] on b "Unit Price Higher (professional quality) Lower (poor quality)" at bounding box center [628, 446] width 365 height 17
click at [749, 438] on b "Unit Price Higher (professional quality) Lower (poor quality)" at bounding box center [662, 446] width 432 height 17
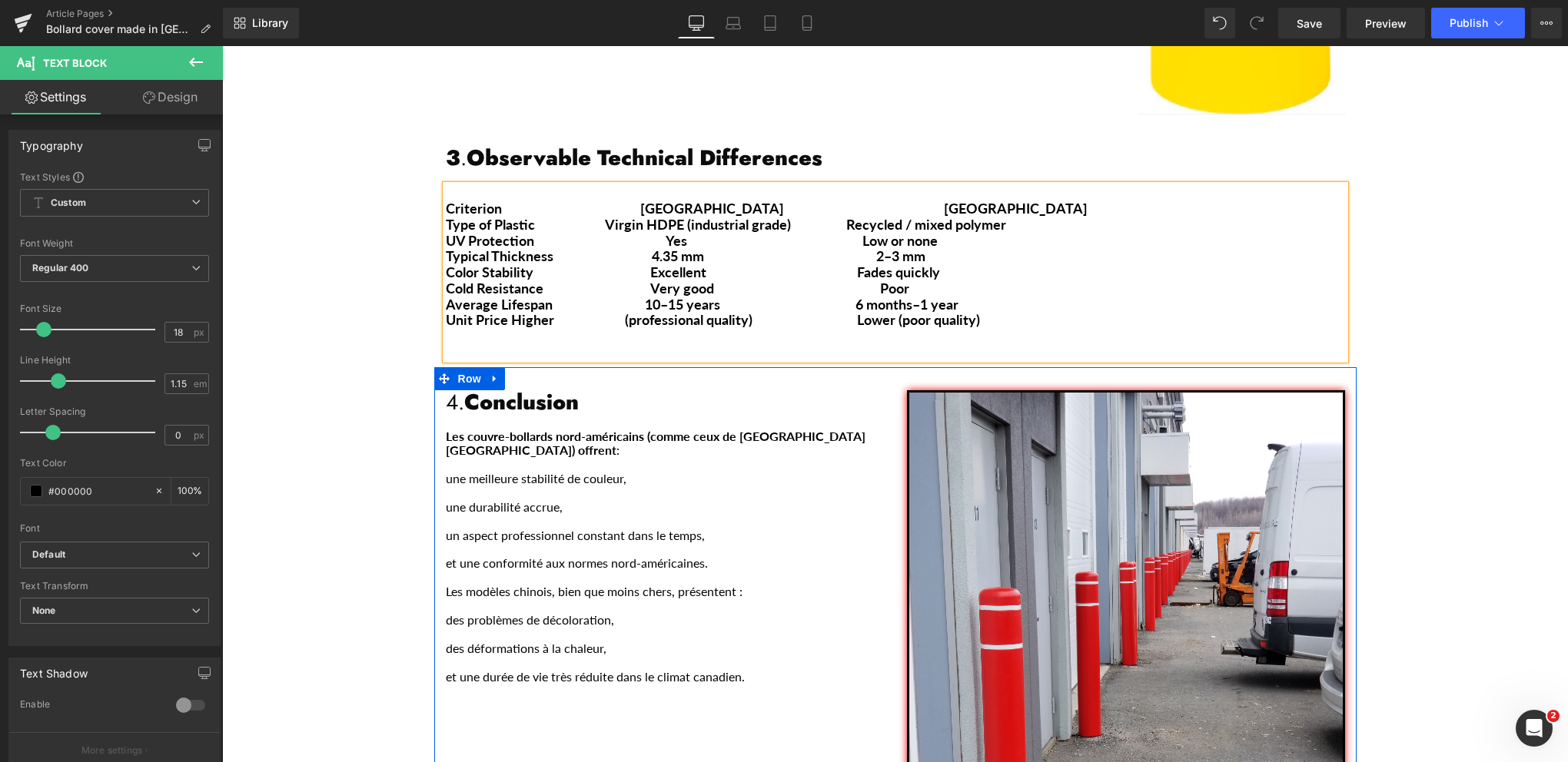
scroll to position [1537, 0]
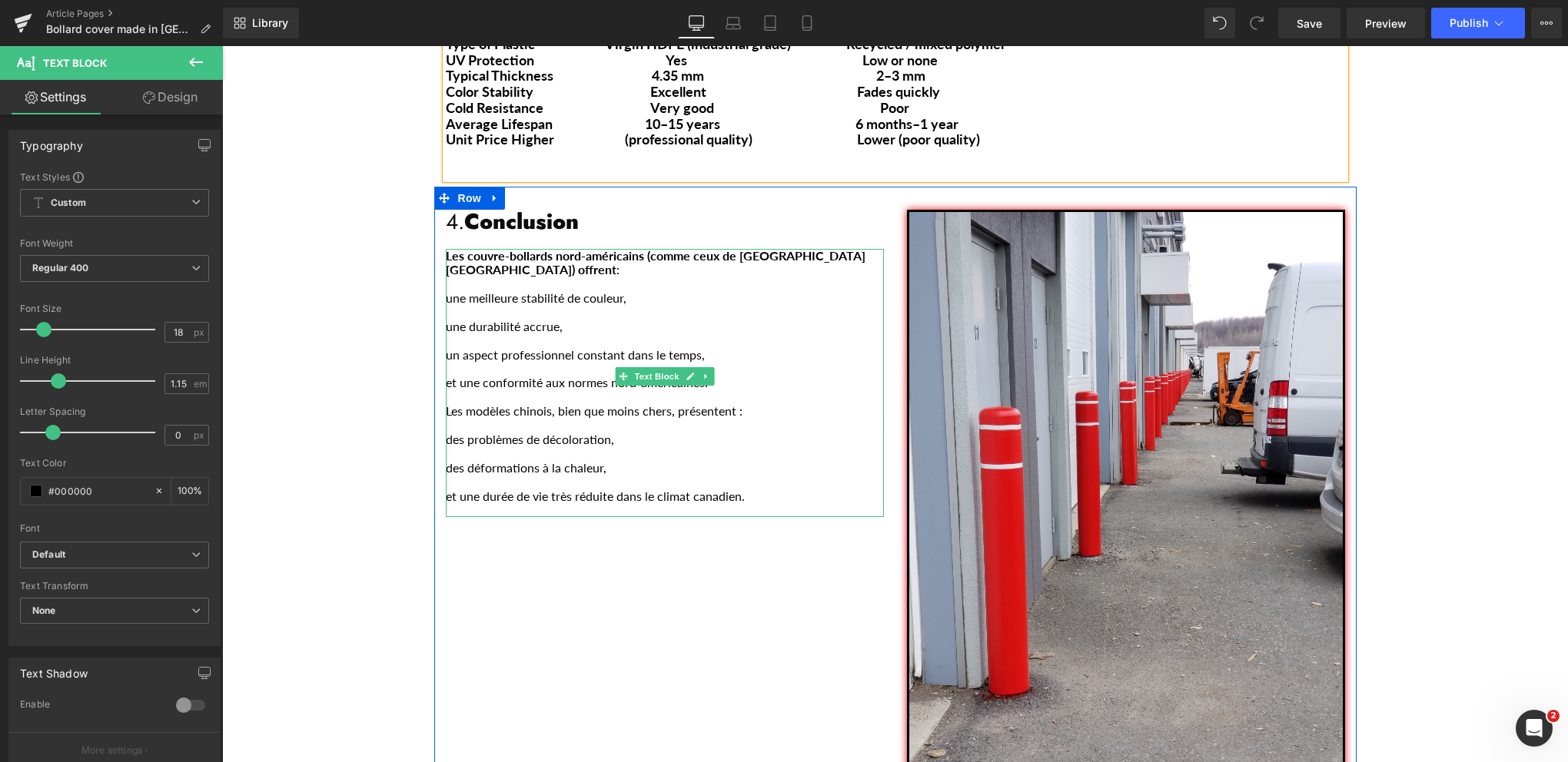
click at [755, 489] on p "et une durée de vie très réduite dans le climat canadien." at bounding box center [665, 496] width 438 height 14
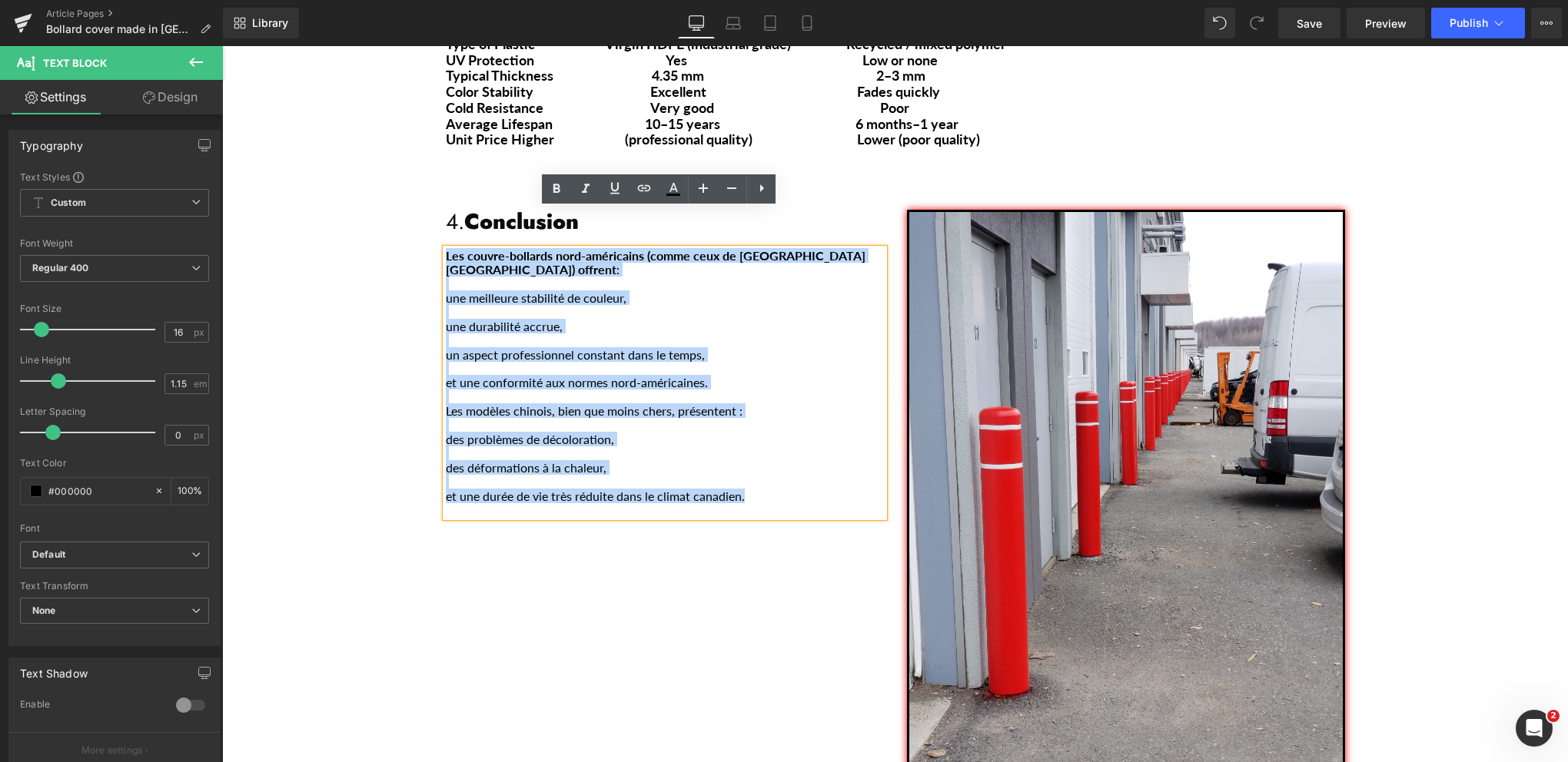
drag, startPoint x: 742, startPoint y: 446, endPoint x: 440, endPoint y: 219, distance: 377.8
click at [446, 249] on div "Les couvre-bollards nord-américains (comme ceux de Bollard [GEOGRAPHIC_DATA]) o…" at bounding box center [665, 383] width 438 height 269
copy div "Les couvre-bollards nord-américains (comme ceux de Bollard [GEOGRAPHIC_DATA]) o…"
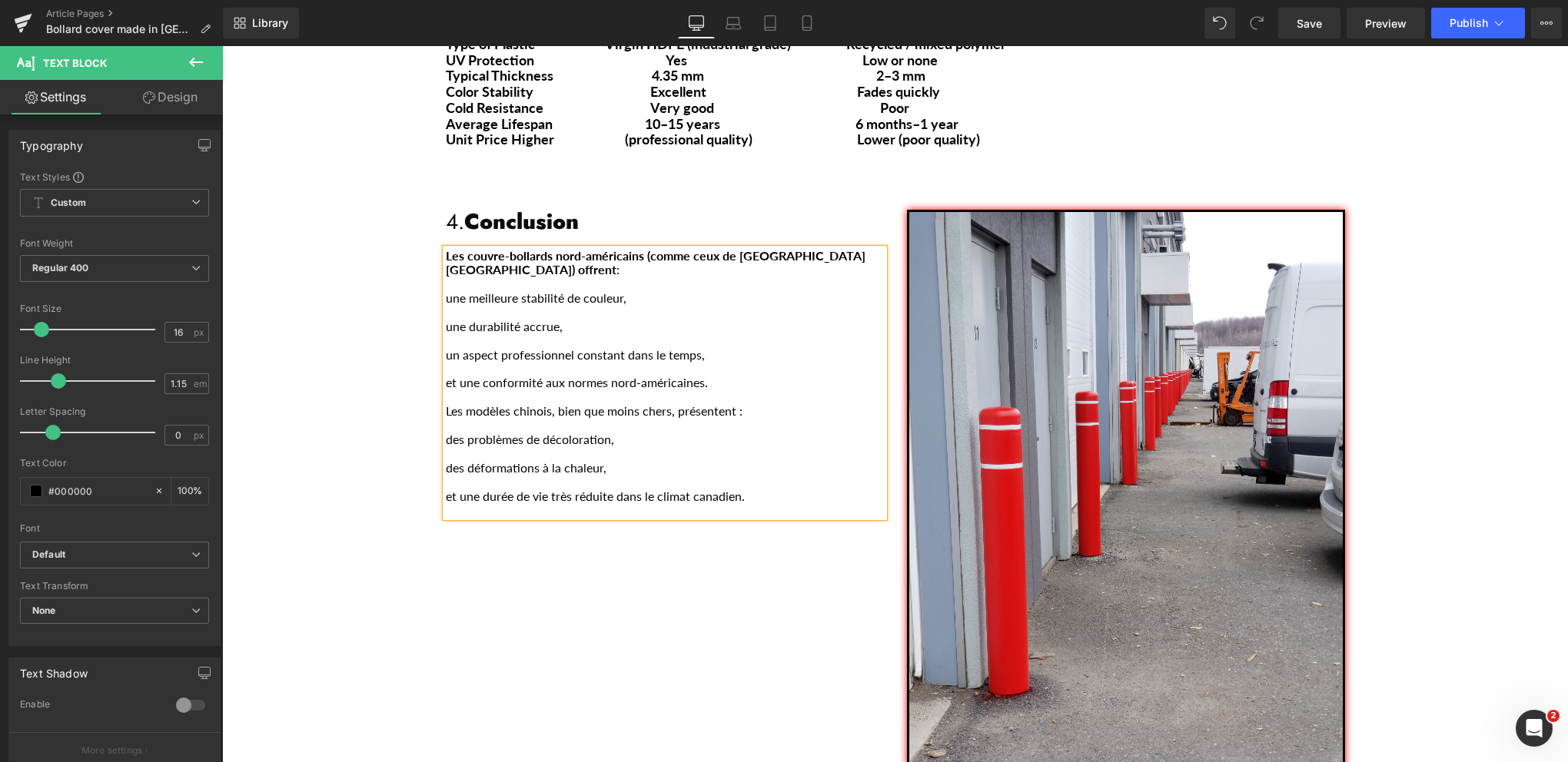
click at [753, 448] on div "Les couvre-bollards nord-américains (comme ceux de Bollard [GEOGRAPHIC_DATA]) o…" at bounding box center [665, 383] width 438 height 269
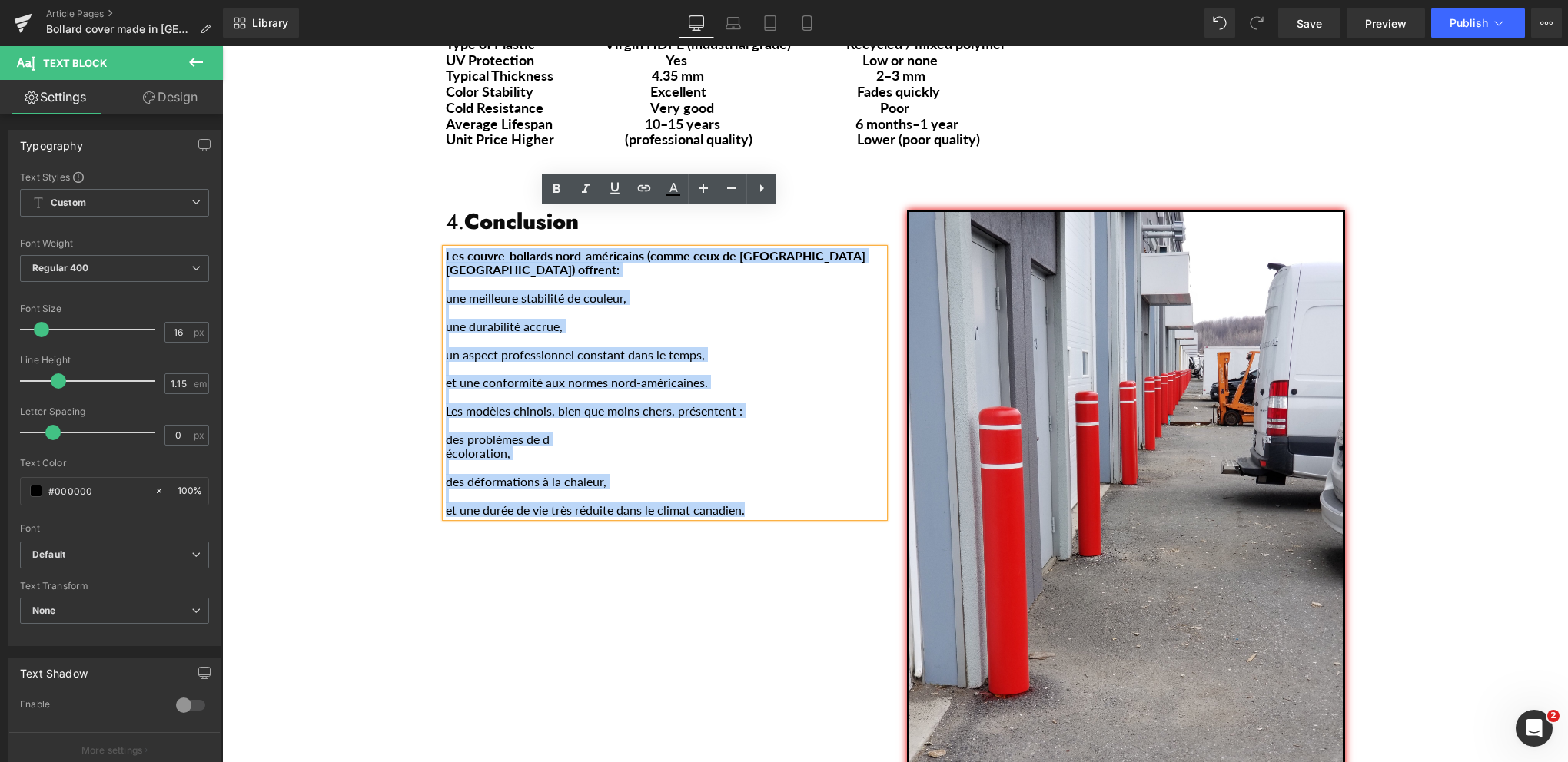
drag, startPoint x: 736, startPoint y: 456, endPoint x: 440, endPoint y: 214, distance: 382.3
click at [446, 249] on div "Les couvre-bollards nord-américains (comme ceux de Bollard [GEOGRAPHIC_DATA]) o…" at bounding box center [665, 383] width 438 height 269
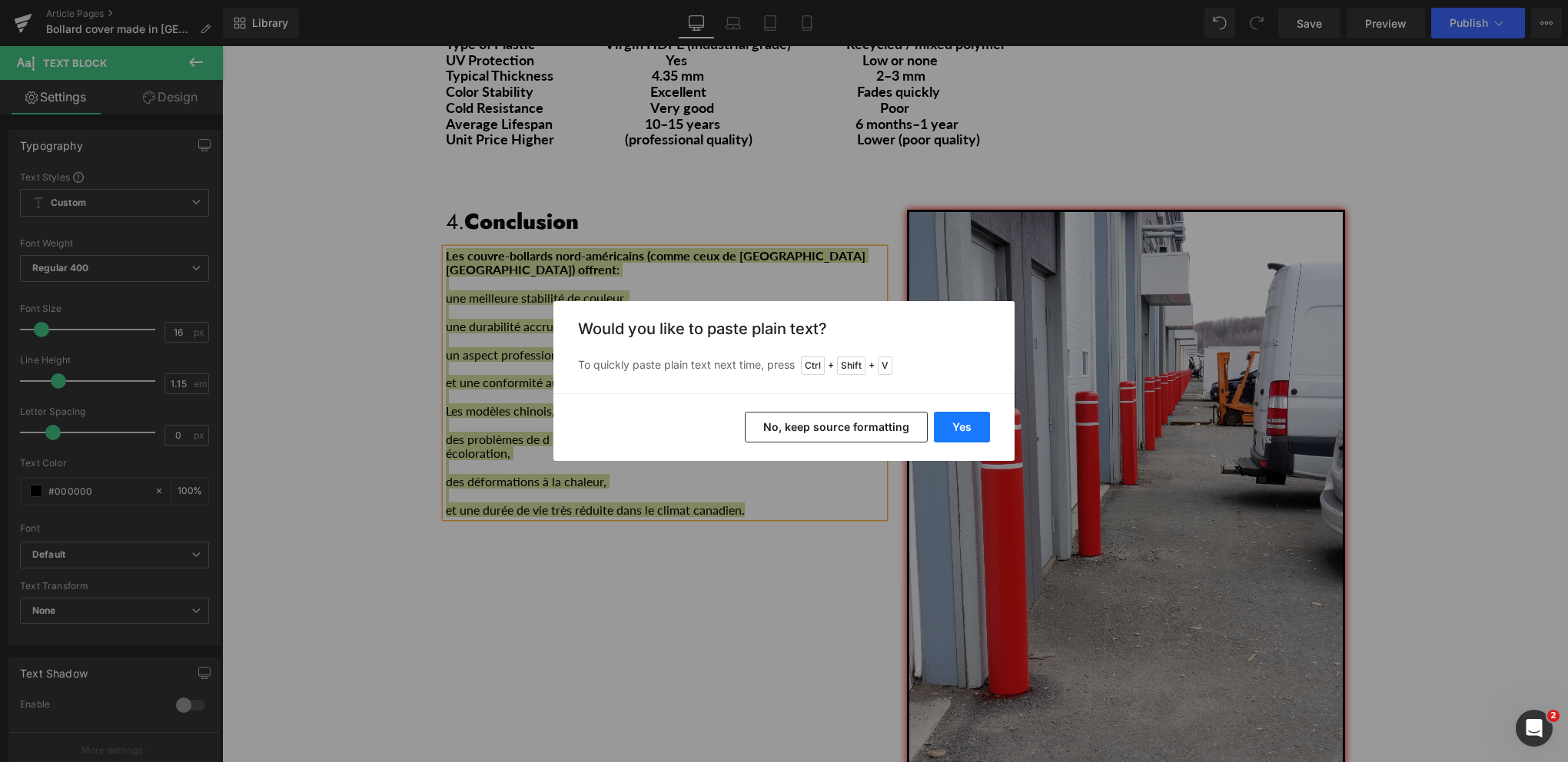
click at [945, 421] on button "Yes" at bounding box center [962, 427] width 56 height 31
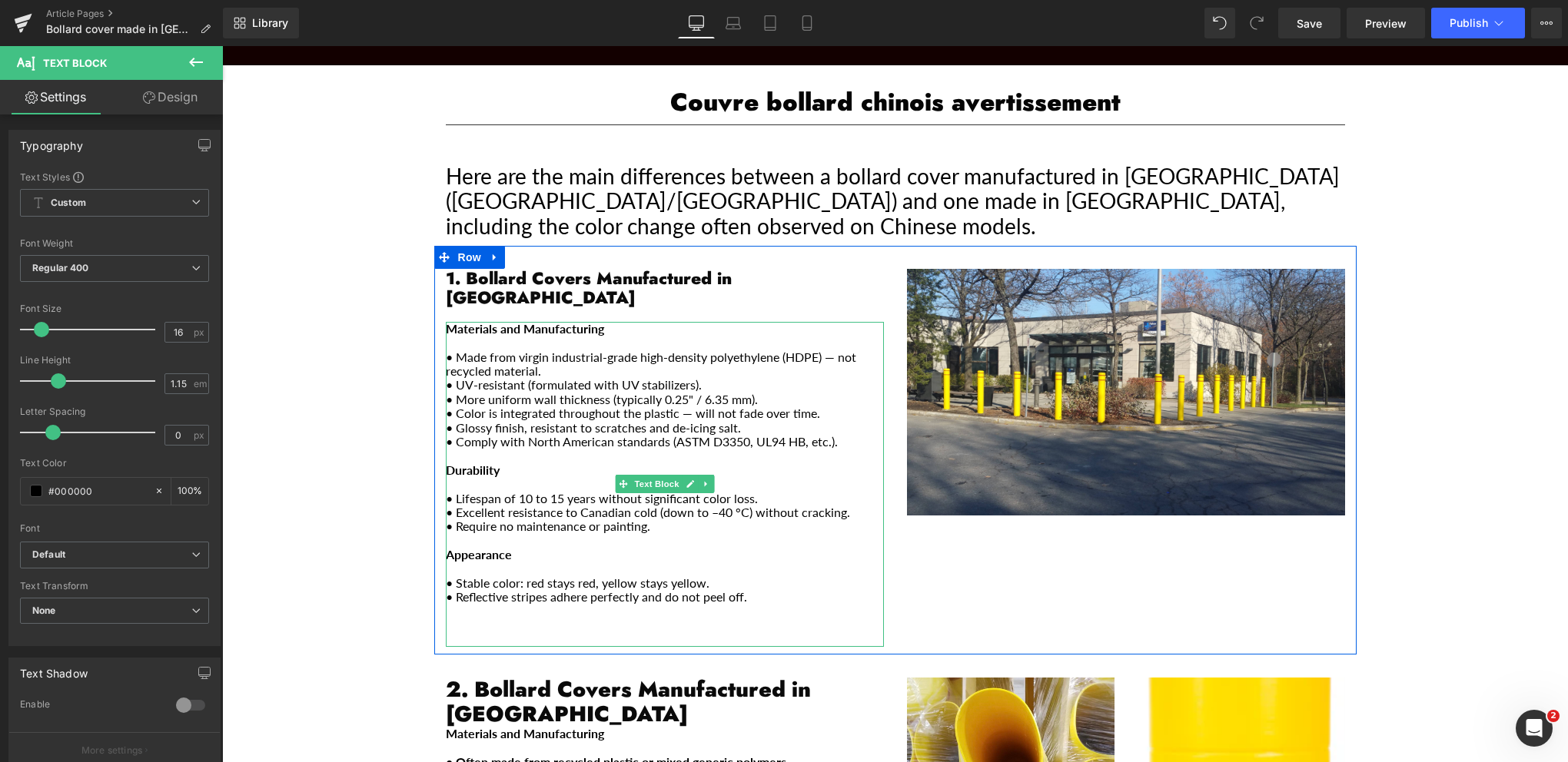
scroll to position [384, 0]
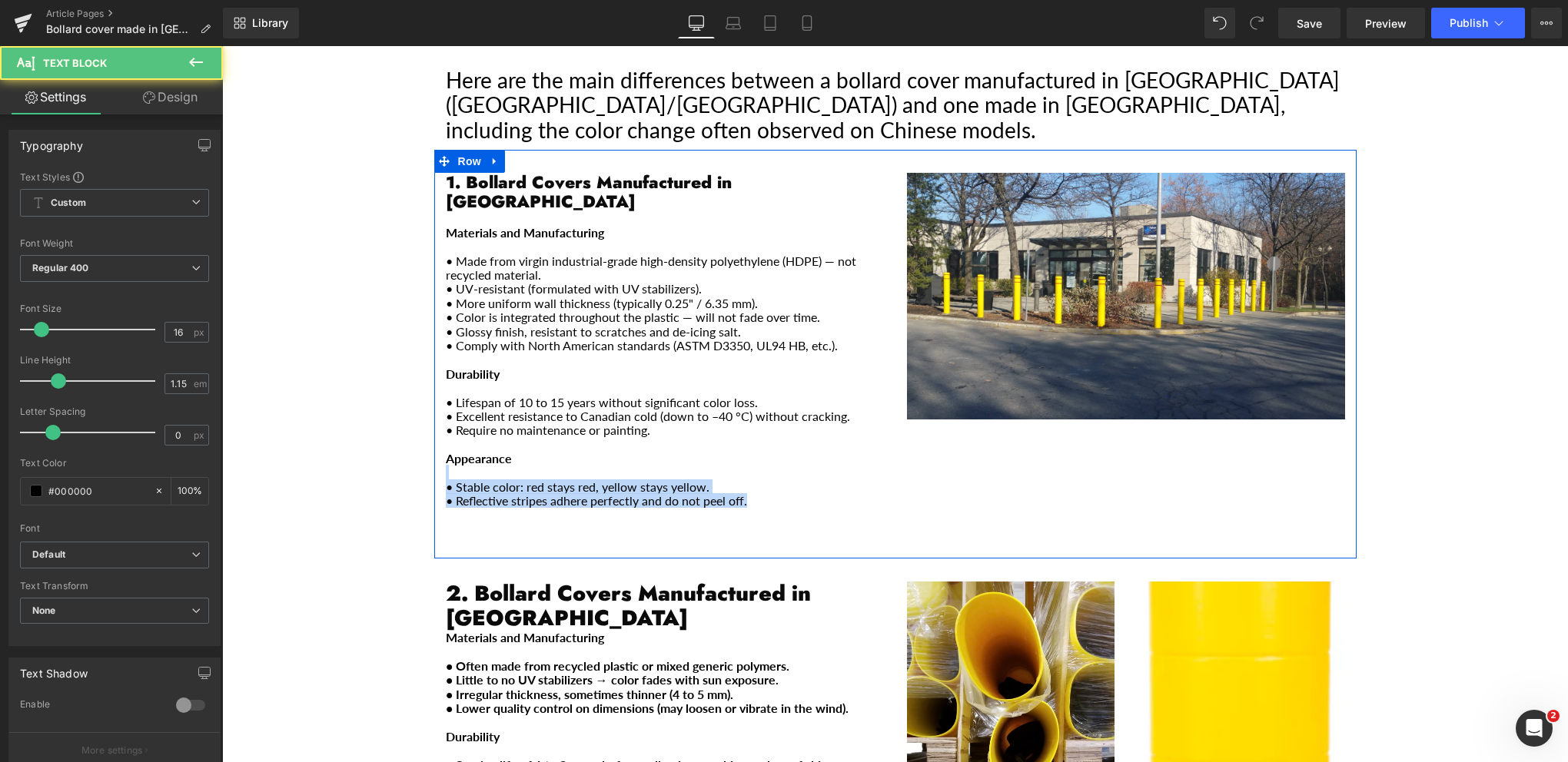
drag, startPoint x: 486, startPoint y: 433, endPoint x: 438, endPoint y: 428, distance: 48.3
click at [438, 428] on div "1. Bollard Covers Manufactured in [GEOGRAPHIC_DATA] Heading Materials and Manuf…" at bounding box center [665, 361] width 461 height 378
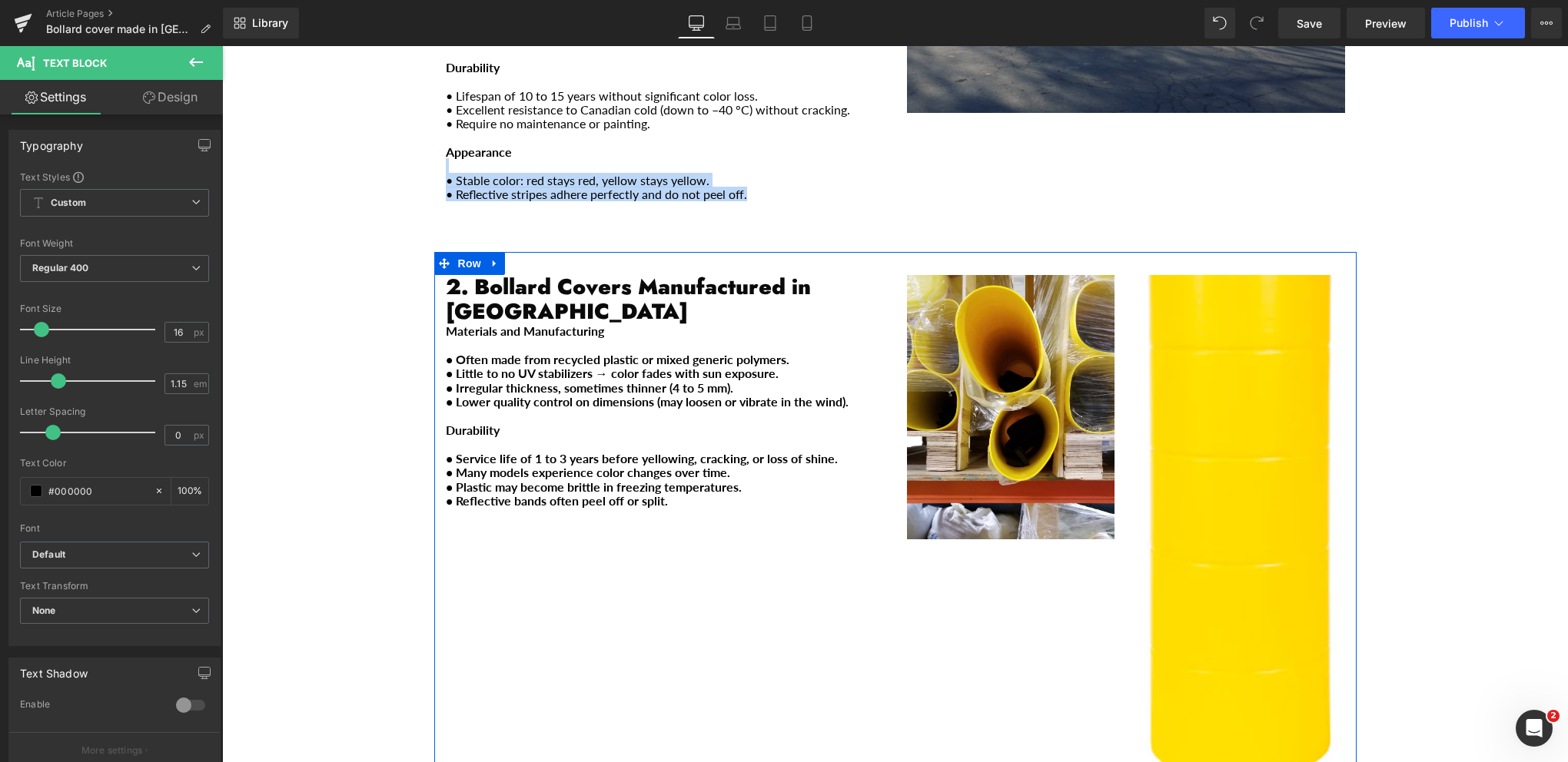
scroll to position [692, 0]
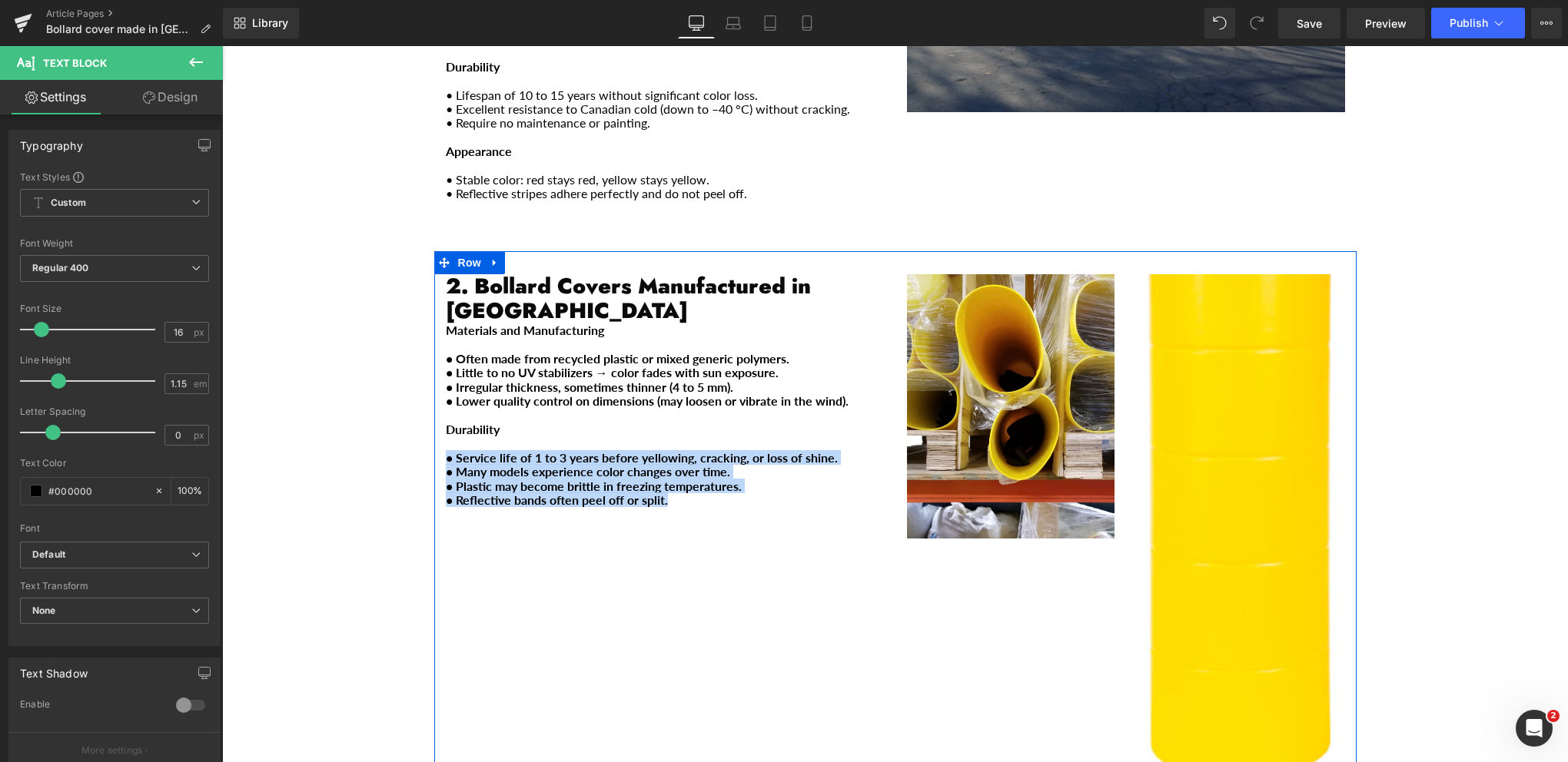
drag, startPoint x: 586, startPoint y: 425, endPoint x: 436, endPoint y: 390, distance: 154.0
click at [436, 390] on div "2. Bollard Covers Manufactured in [GEOGRAPHIC_DATA] Heading Materials and Manuf…" at bounding box center [665, 398] width 461 height 248
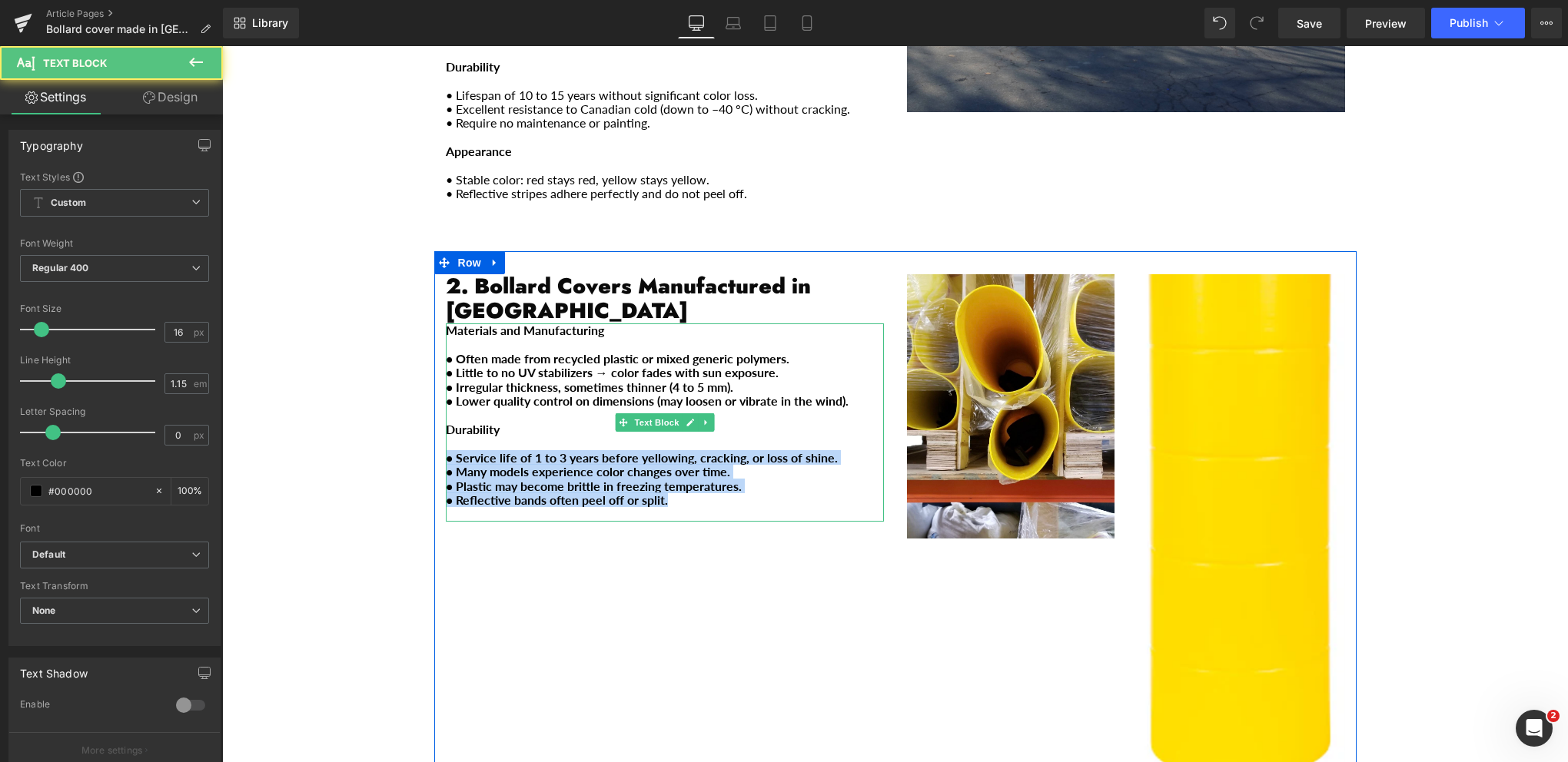
click at [547, 479] on b "• Plastic may become brittle in freezing temperatures." at bounding box center [594, 486] width 296 height 15
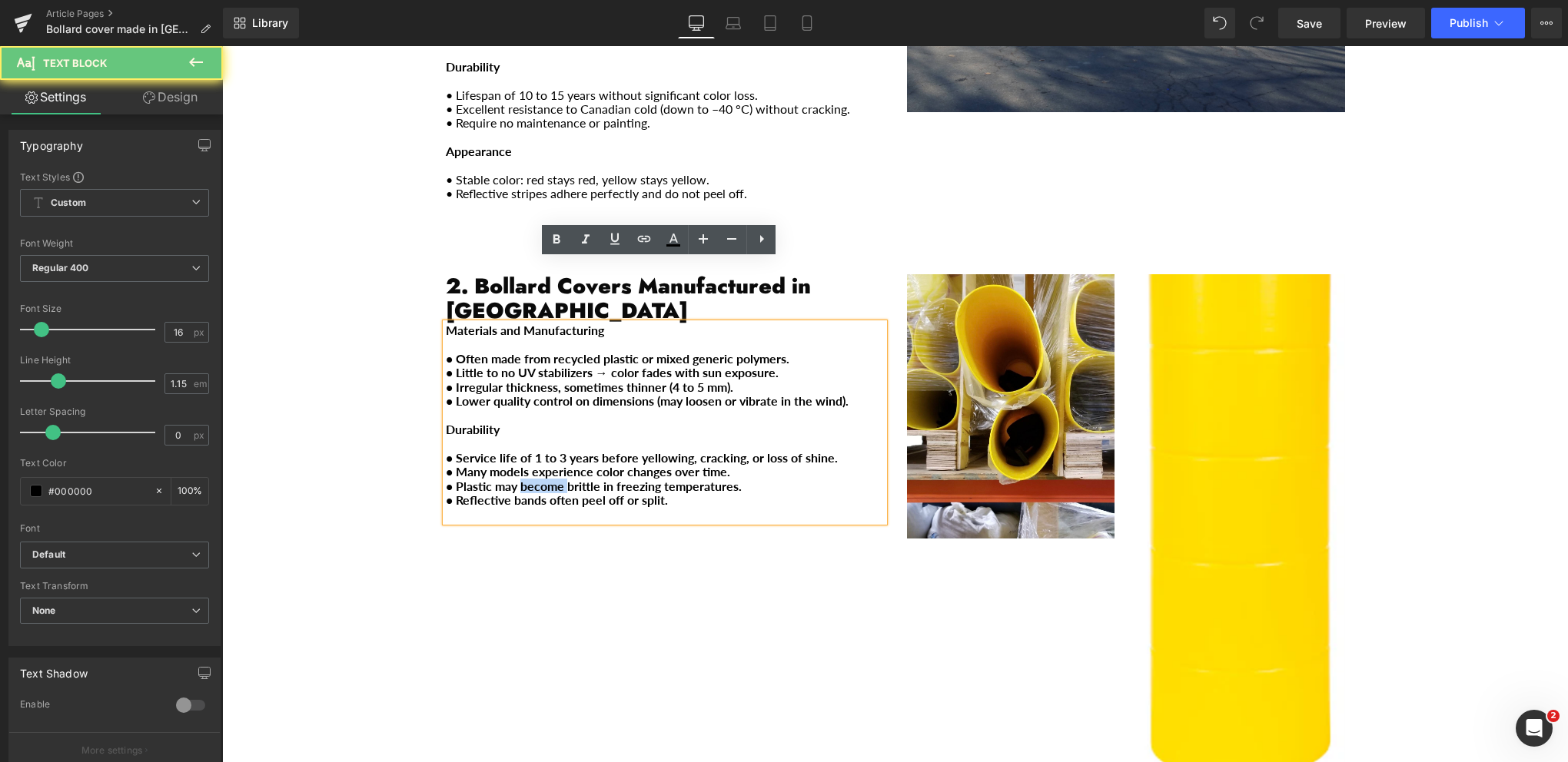
click at [547, 479] on b "• Plastic may become brittle in freezing temperatures." at bounding box center [594, 486] width 296 height 15
click at [536, 450] on b "• Service life of 1 to 3 years before yellowing, cracking, or loss of shine." at bounding box center [642, 457] width 392 height 15
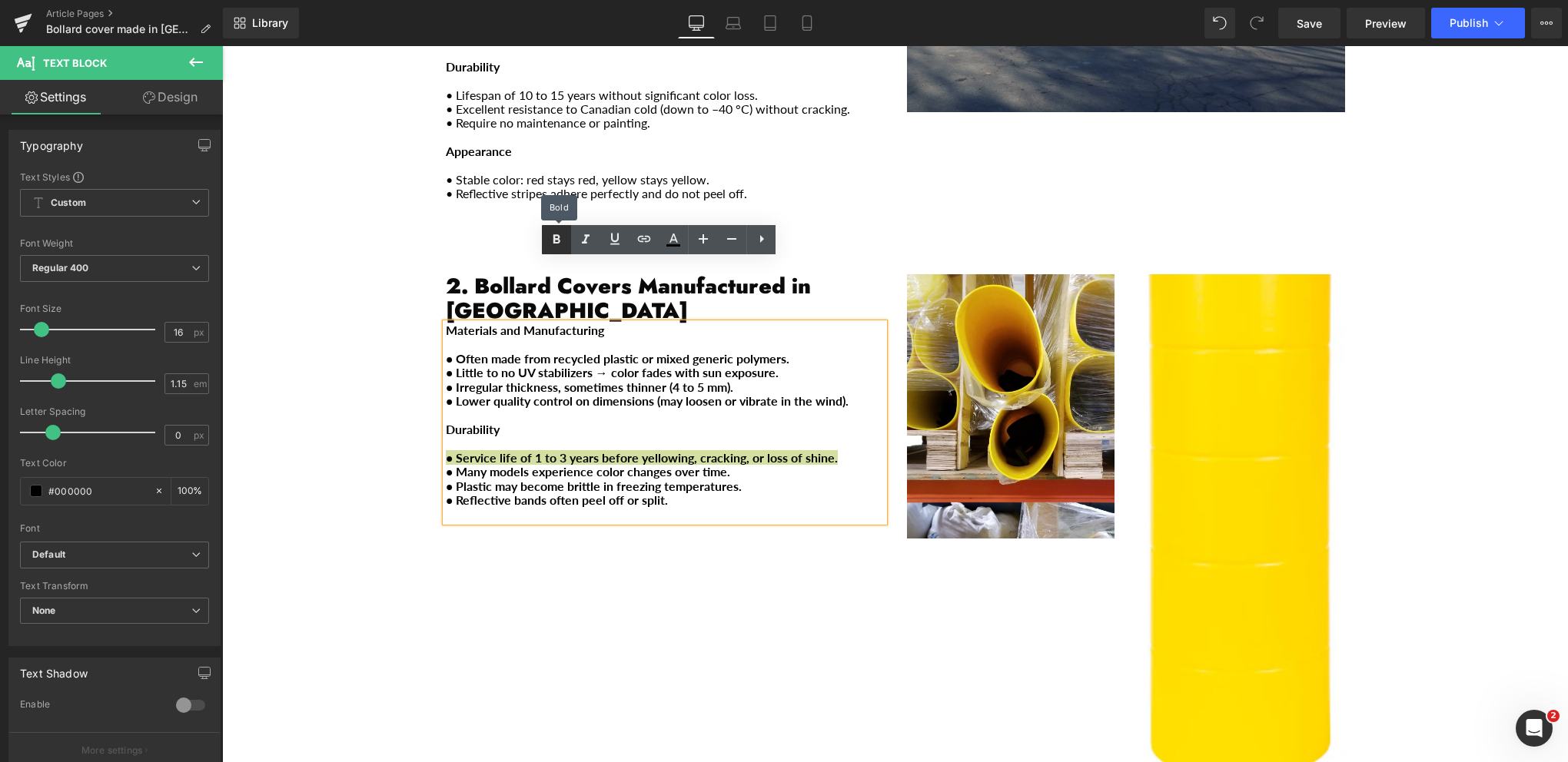
click at [558, 240] on icon at bounding box center [556, 239] width 19 height 19
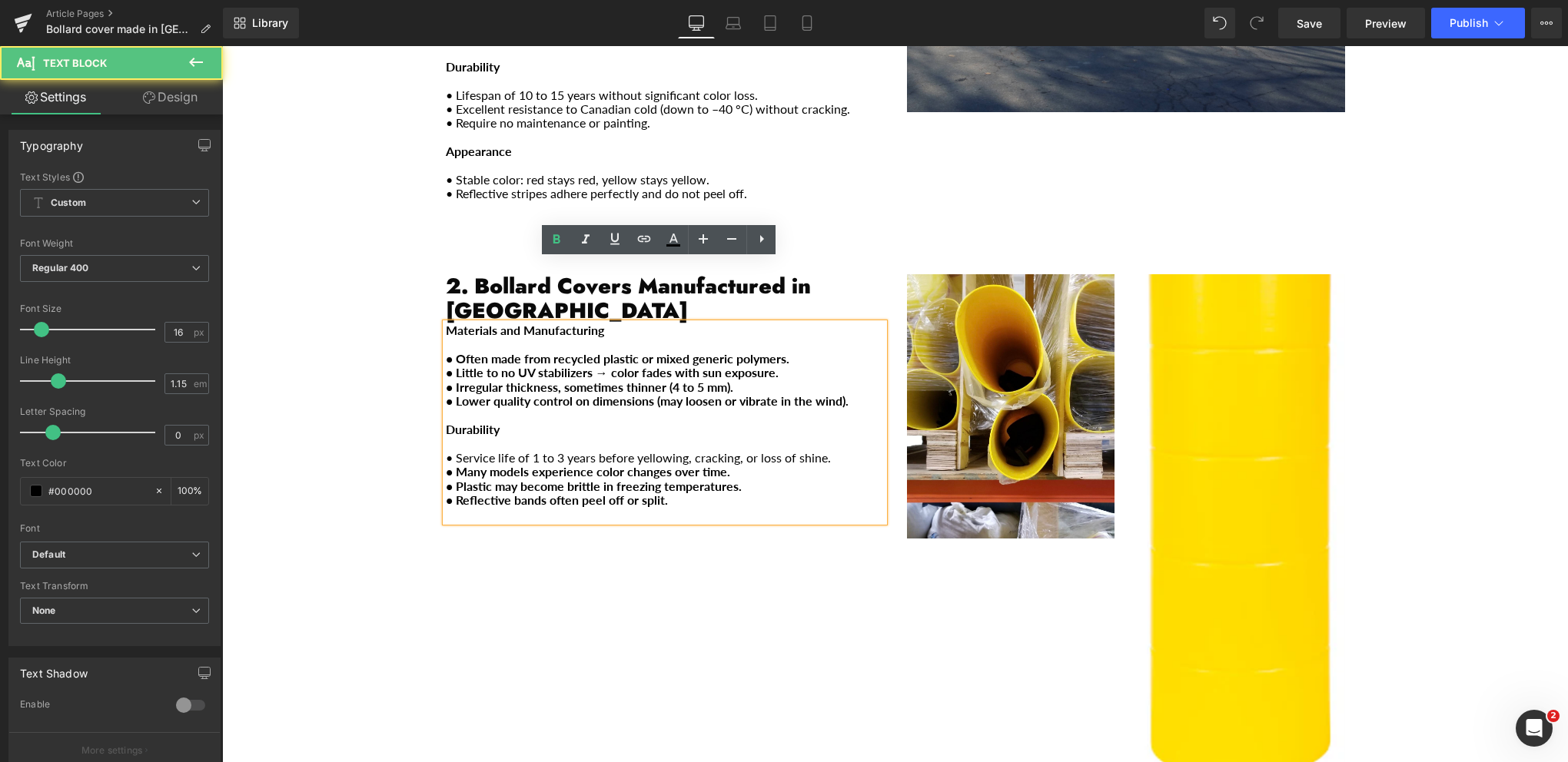
click at [547, 464] on strong "• Many models experience color changes over time." at bounding box center [588, 472] width 285 height 15
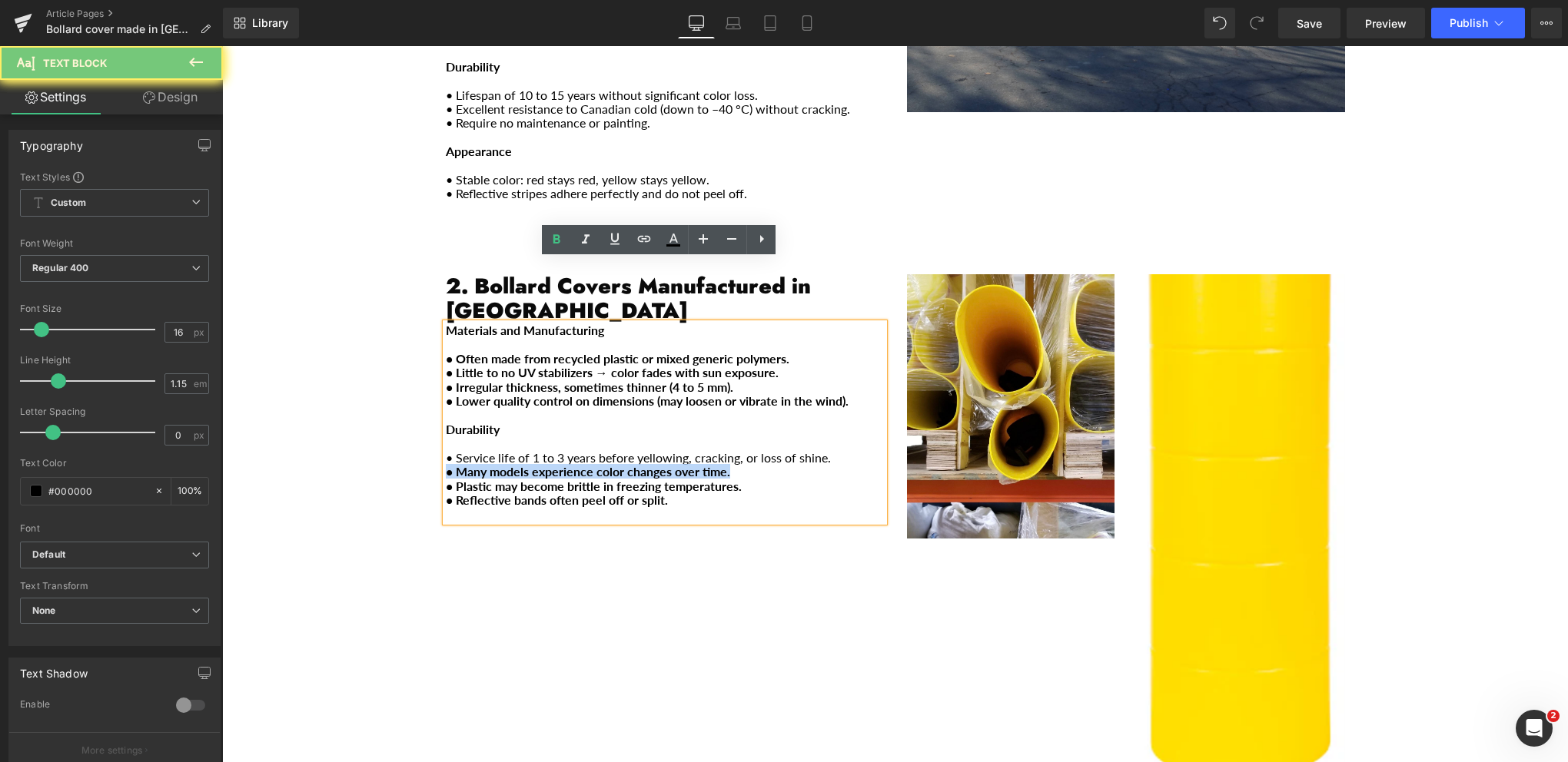
click at [547, 464] on strong "• Many models experience color changes over time." at bounding box center [588, 472] width 285 height 15
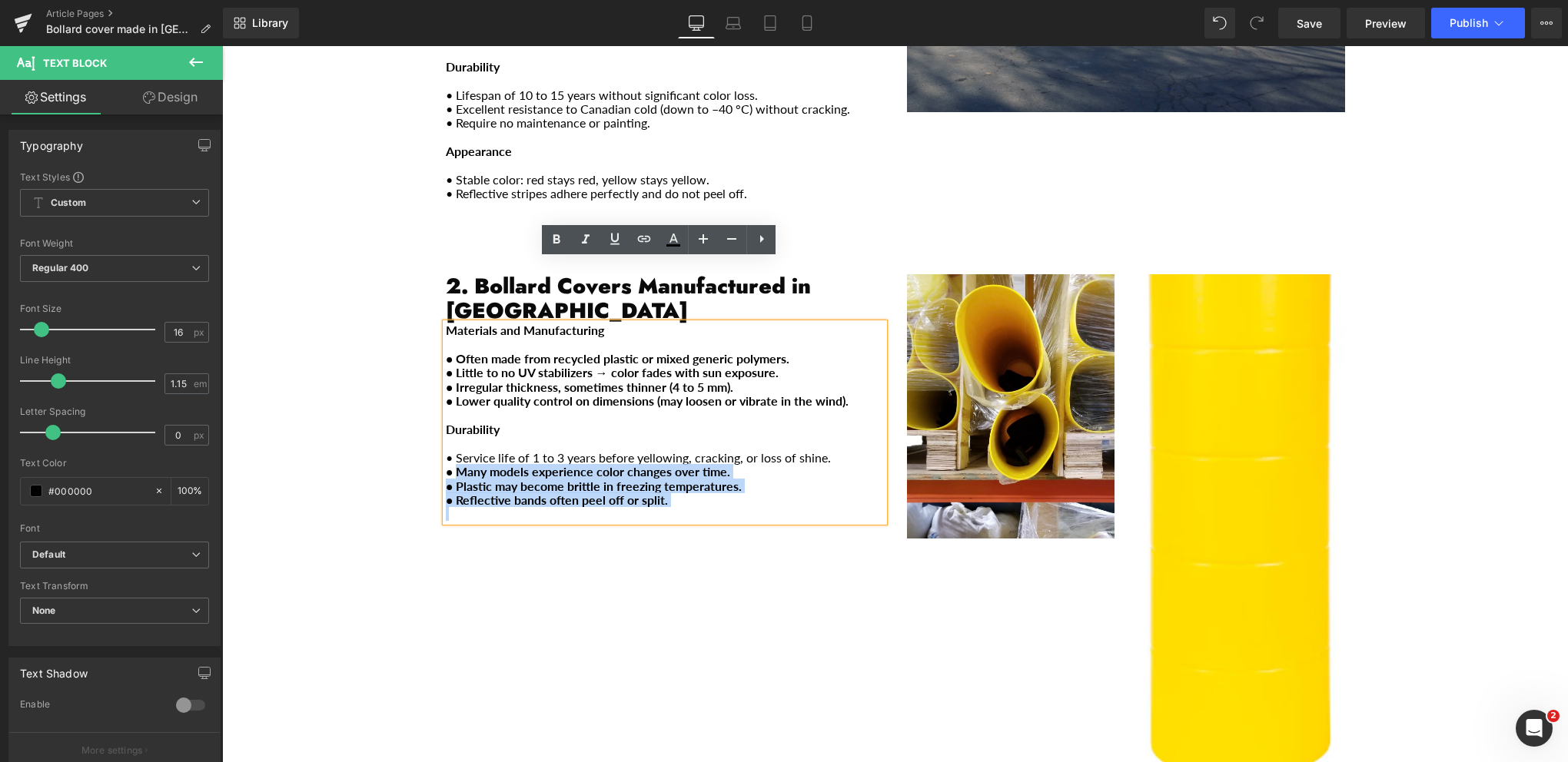
drag, startPoint x: 663, startPoint y: 443, endPoint x: 449, endPoint y: 409, distance: 216.7
click at [449, 409] on div "Materials and Manufacturing • Often made from recycled plastic or mixed generic…" at bounding box center [665, 422] width 438 height 198
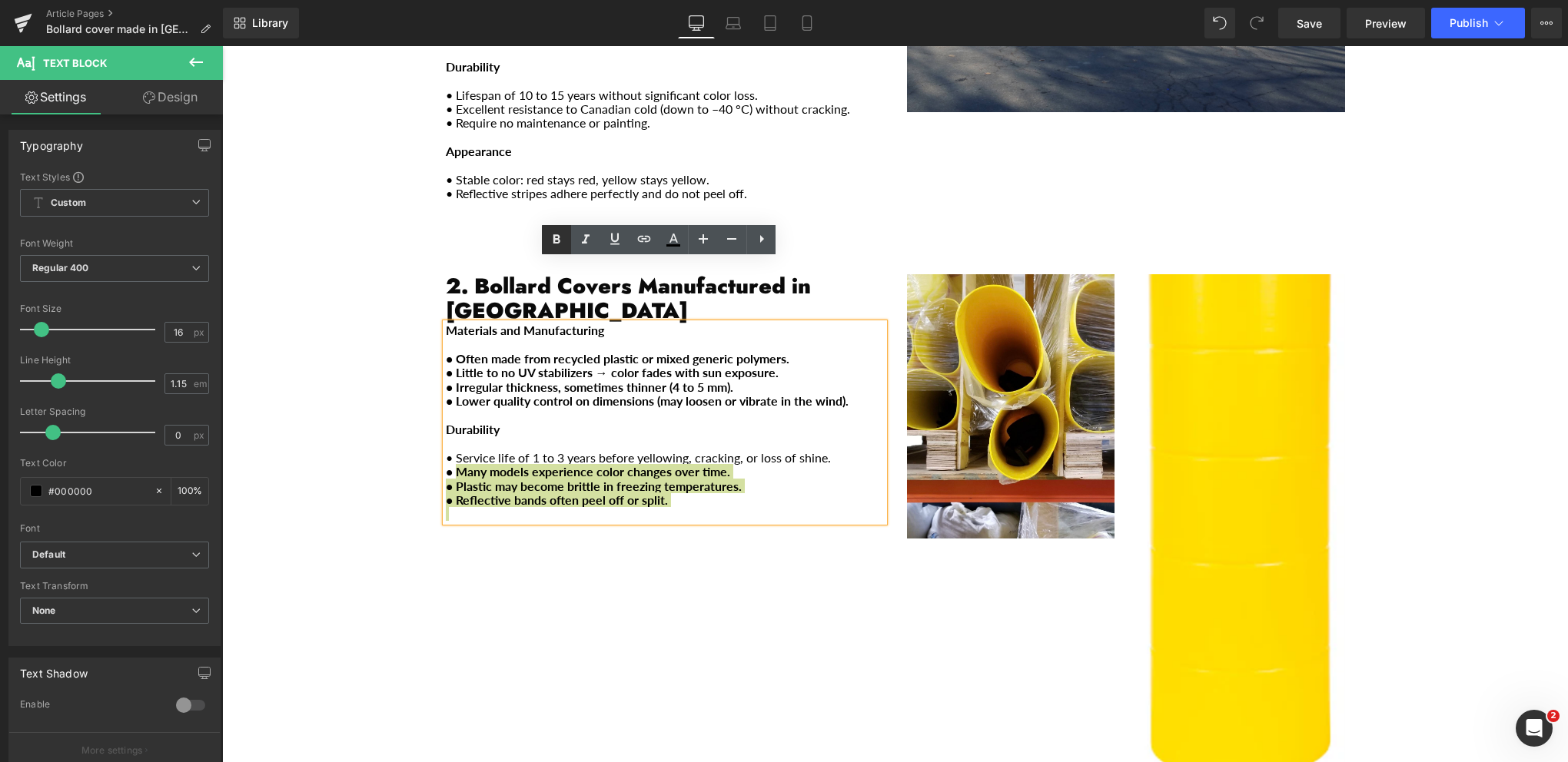
click at [557, 246] on icon at bounding box center [556, 239] width 19 height 19
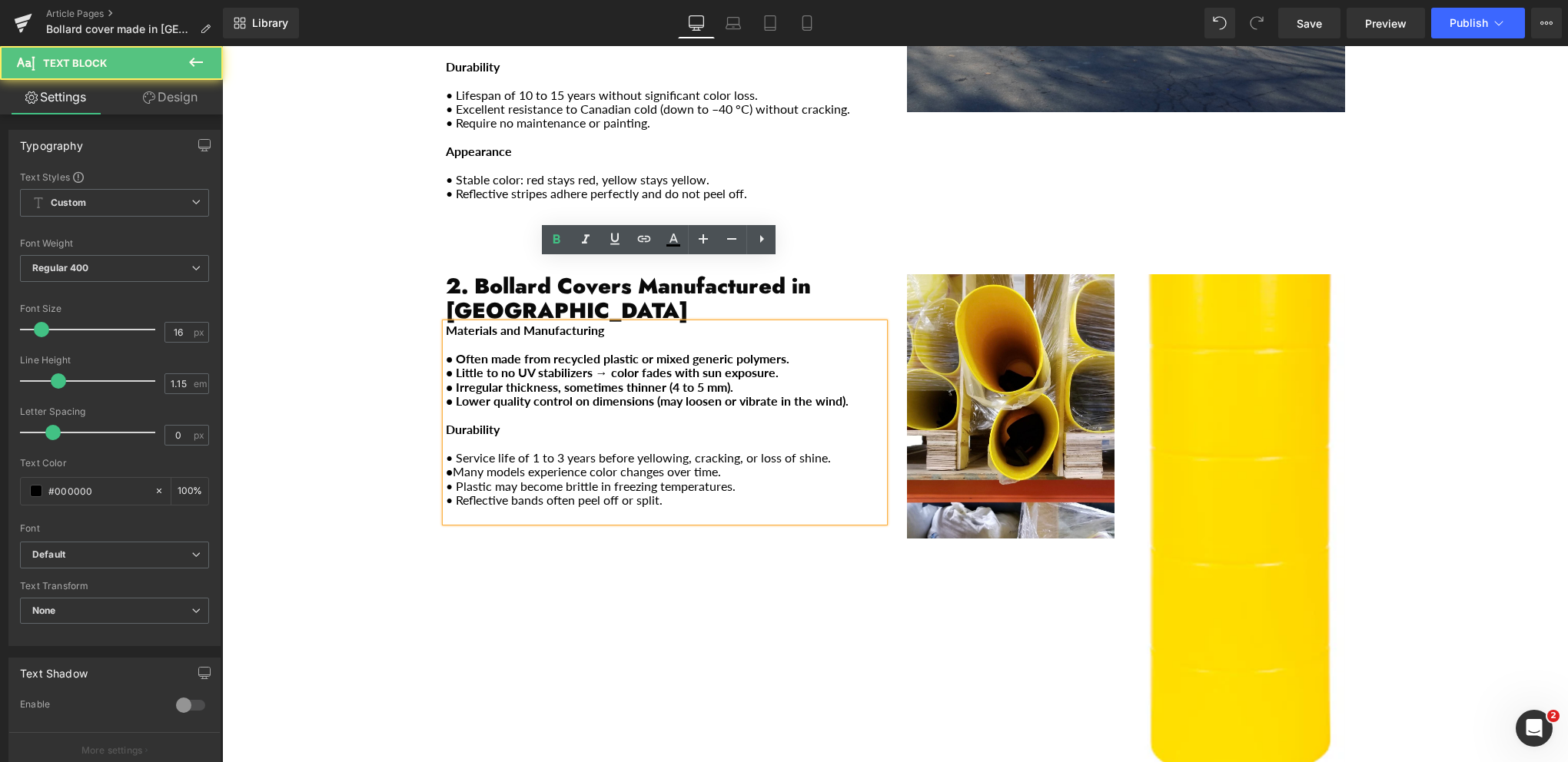
drag, startPoint x: 449, startPoint y: 409, endPoint x: 432, endPoint y: 406, distance: 17.3
click at [434, 406] on div "2. Bollard Covers Manufactured in [GEOGRAPHIC_DATA] Heading Materials and Manuf…" at bounding box center [665, 398] width 461 height 248
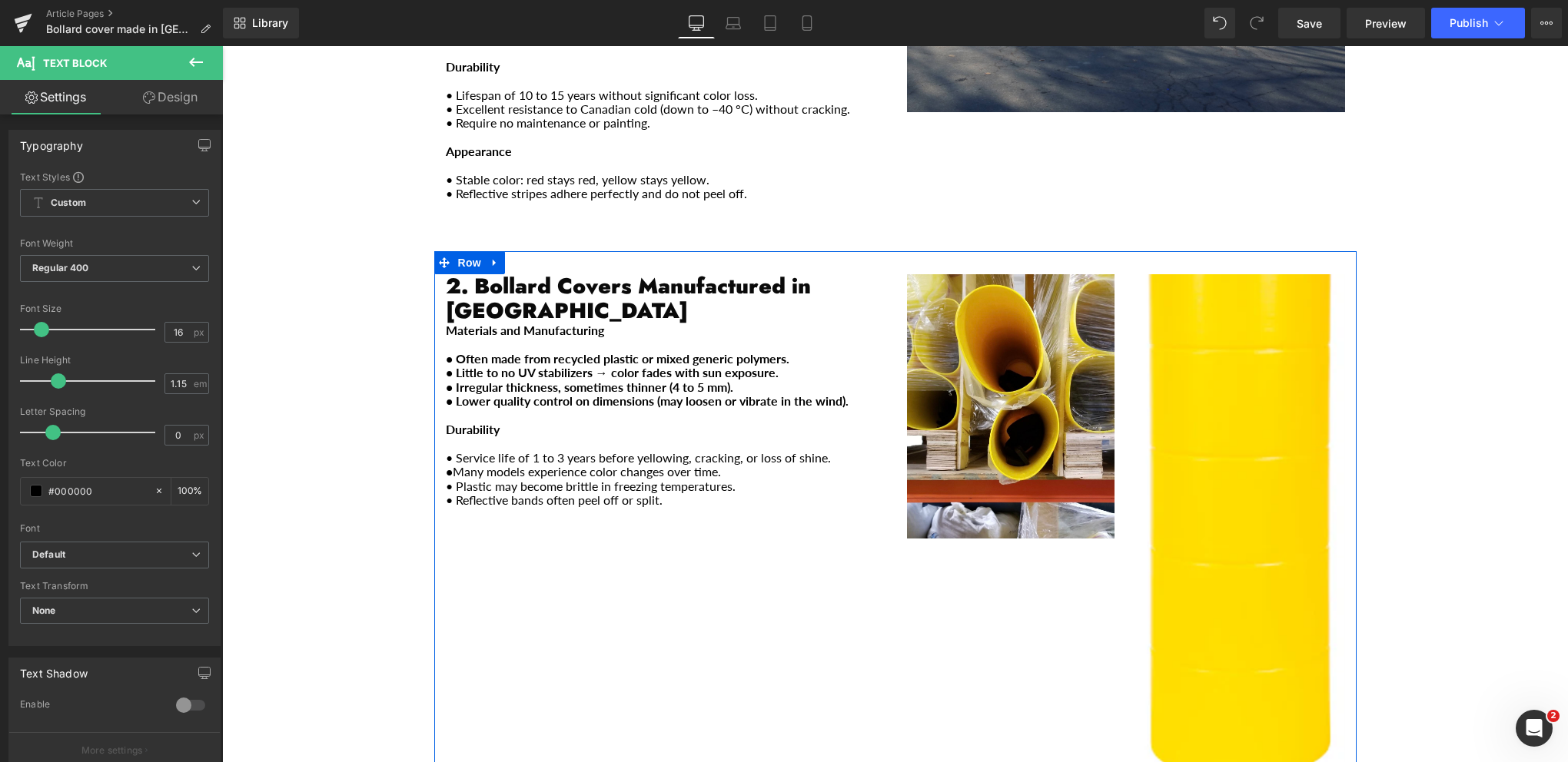
click at [557, 474] on div "2. Bollard Covers Manufactured in [GEOGRAPHIC_DATA] Heading Materials and Manuf…" at bounding box center [895, 519] width 922 height 536
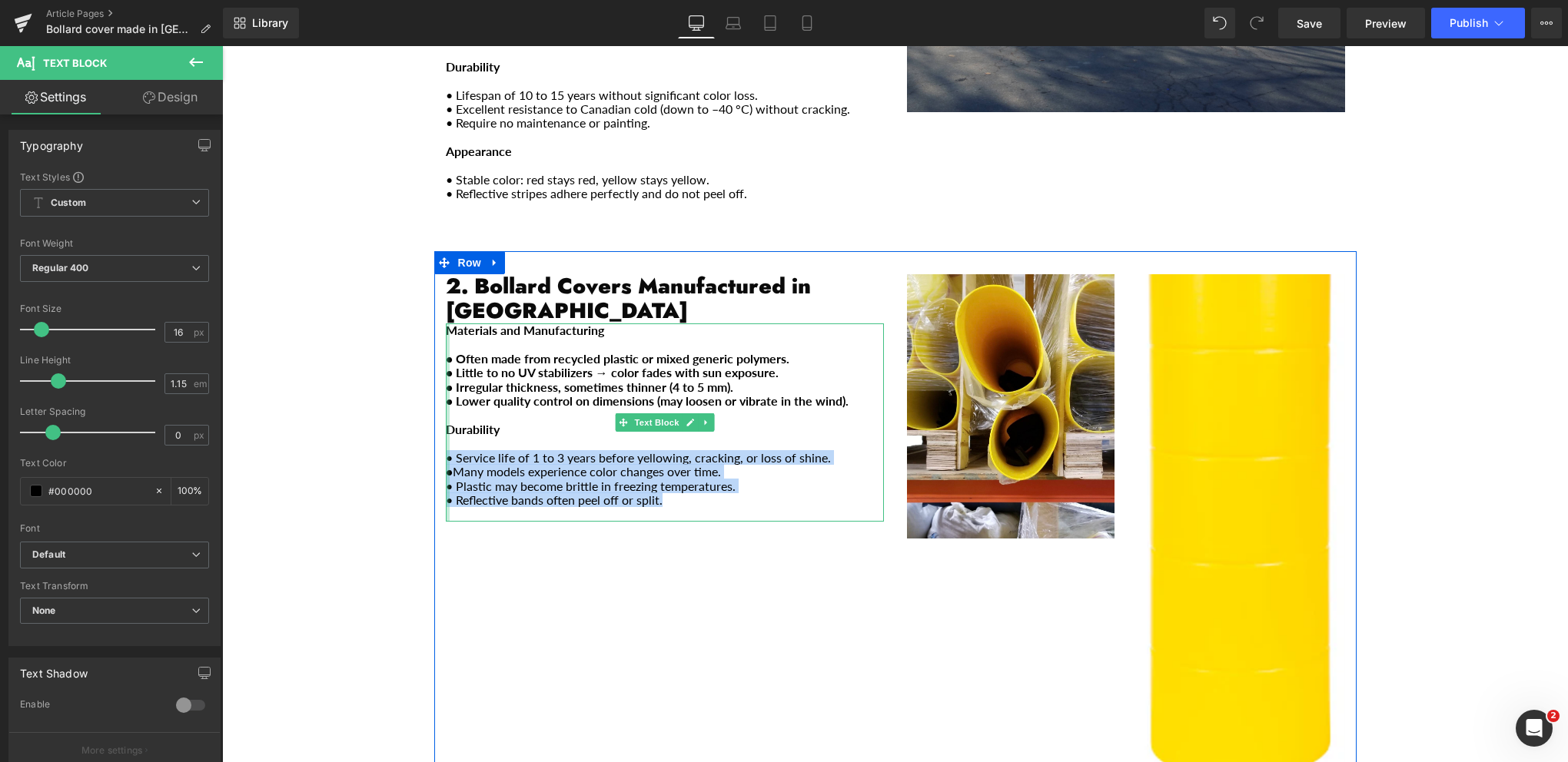
drag, startPoint x: 604, startPoint y: 434, endPoint x: 441, endPoint y: 395, distance: 167.6
click at [446, 395] on div "Materials and Manufacturing • Often made from recycled plastic or mixed generic…" at bounding box center [665, 422] width 438 height 198
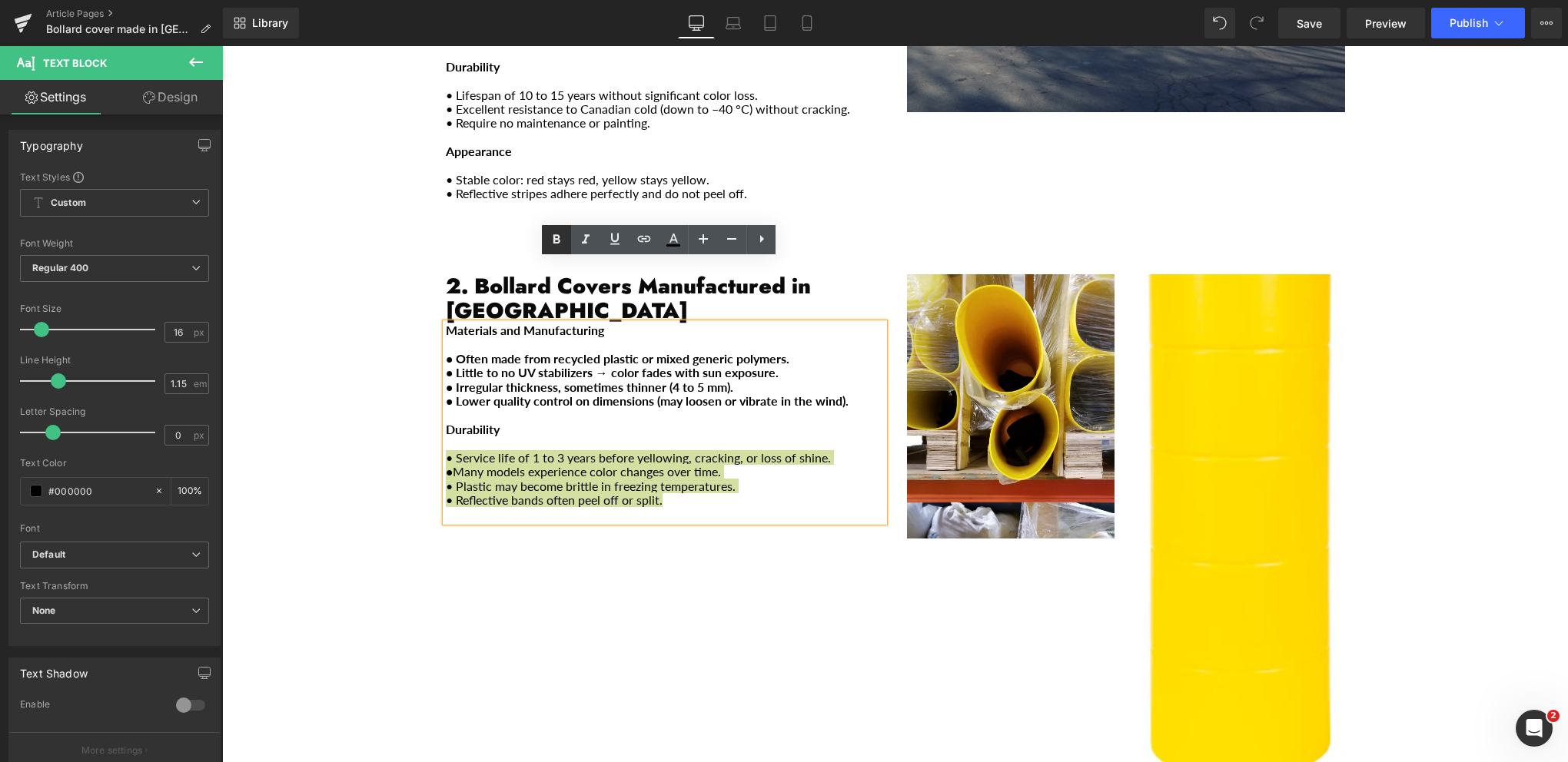
click at [551, 239] on icon at bounding box center [556, 239] width 19 height 19
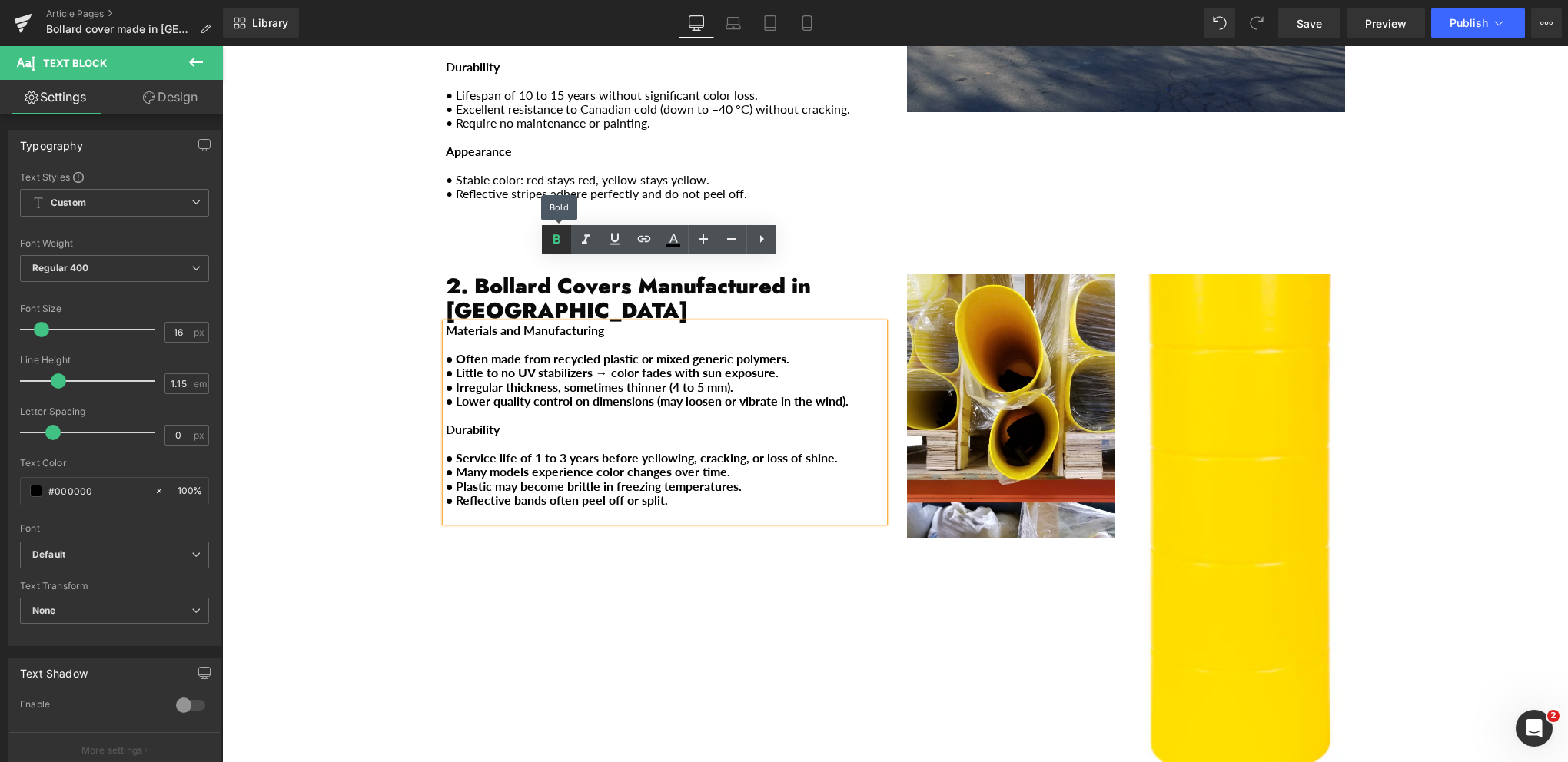
click at [551, 239] on icon at bounding box center [556, 239] width 19 height 19
click at [556, 238] on icon at bounding box center [557, 239] width 7 height 9
click at [557, 241] on icon at bounding box center [556, 239] width 19 height 19
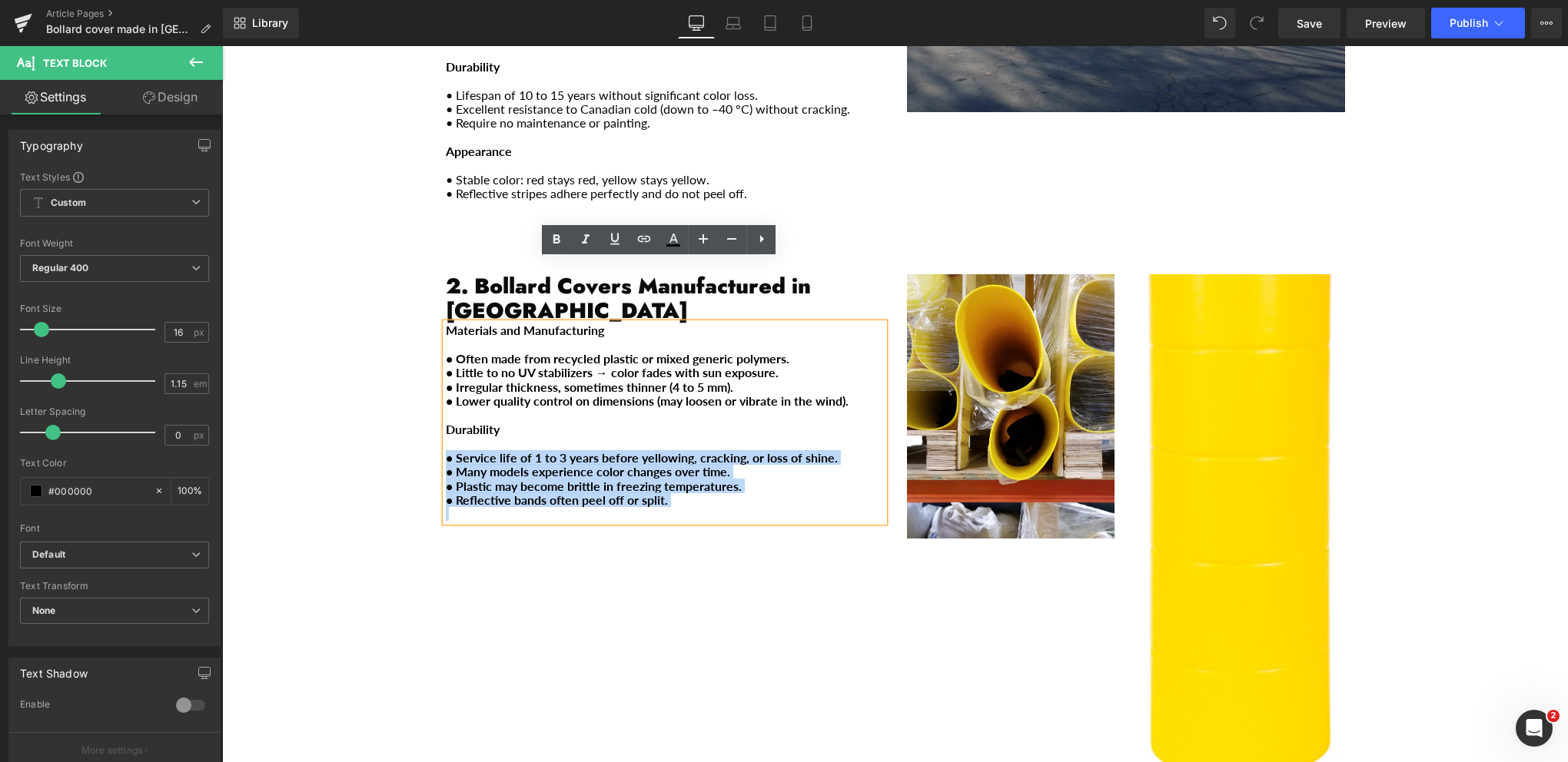
drag, startPoint x: 687, startPoint y: 448, endPoint x: 440, endPoint y: 394, distance: 252.8
click at [446, 394] on div "Materials and Manufacturing • Often made from recycled plastic or mixed generic…" at bounding box center [665, 422] width 438 height 198
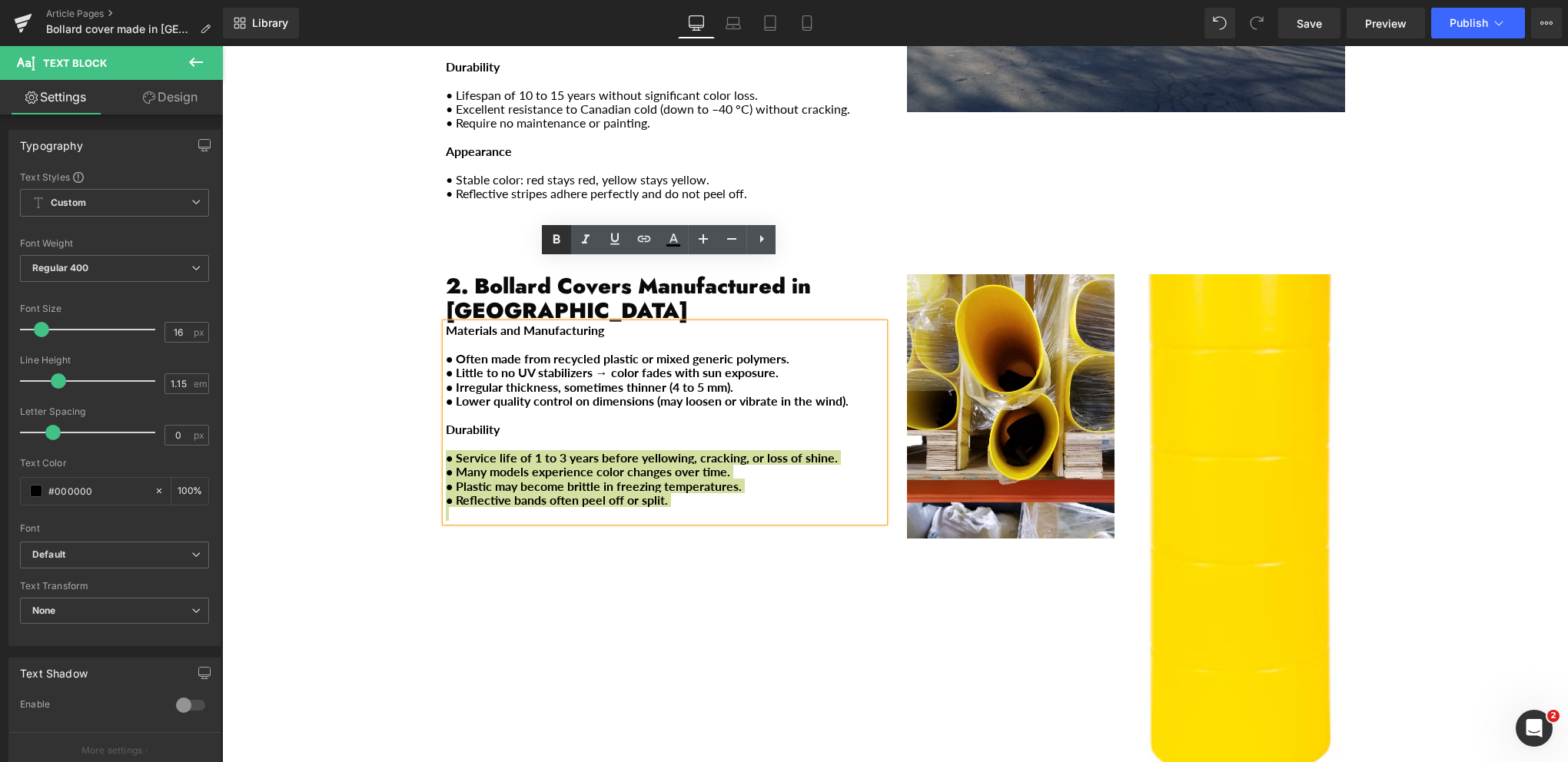
click at [550, 243] on icon at bounding box center [556, 239] width 19 height 19
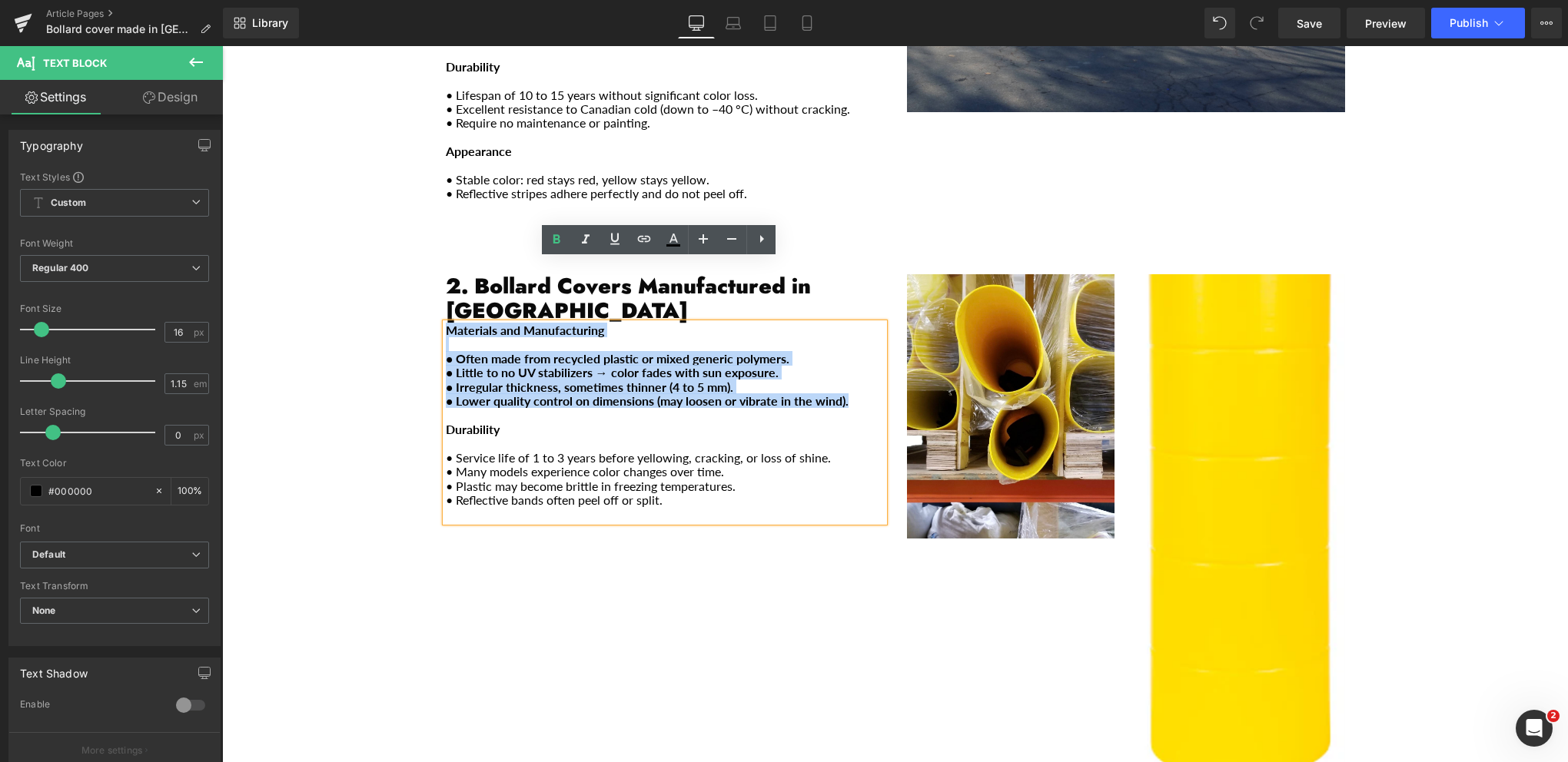
drag, startPoint x: 797, startPoint y: 335, endPoint x: 523, endPoint y: 261, distance: 283.8
click at [446, 323] on div "Materials and Manufacturing • Often made from recycled plastic or mixed generic…" at bounding box center [665, 422] width 438 height 198
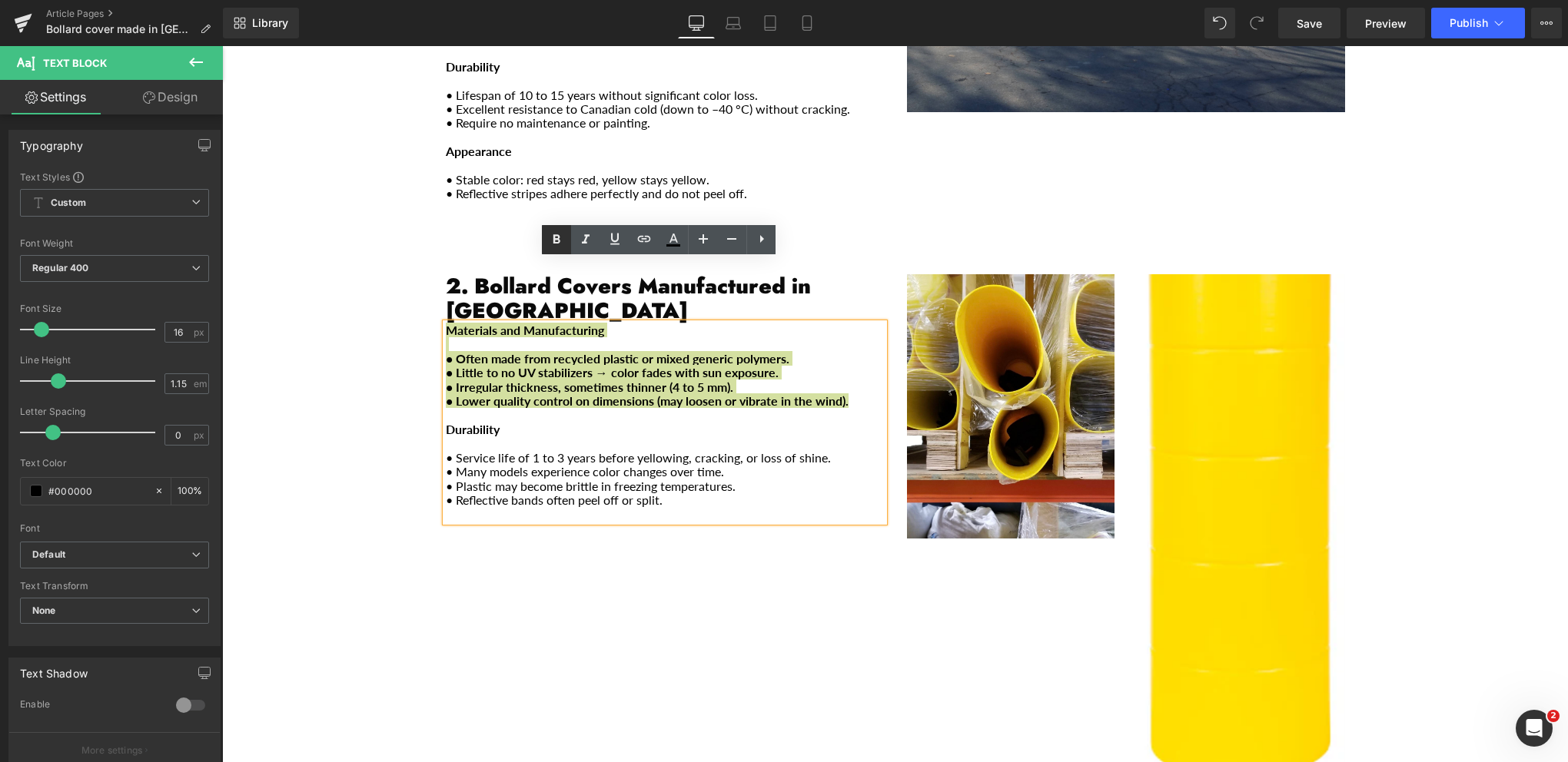
click at [559, 244] on icon at bounding box center [556, 239] width 19 height 19
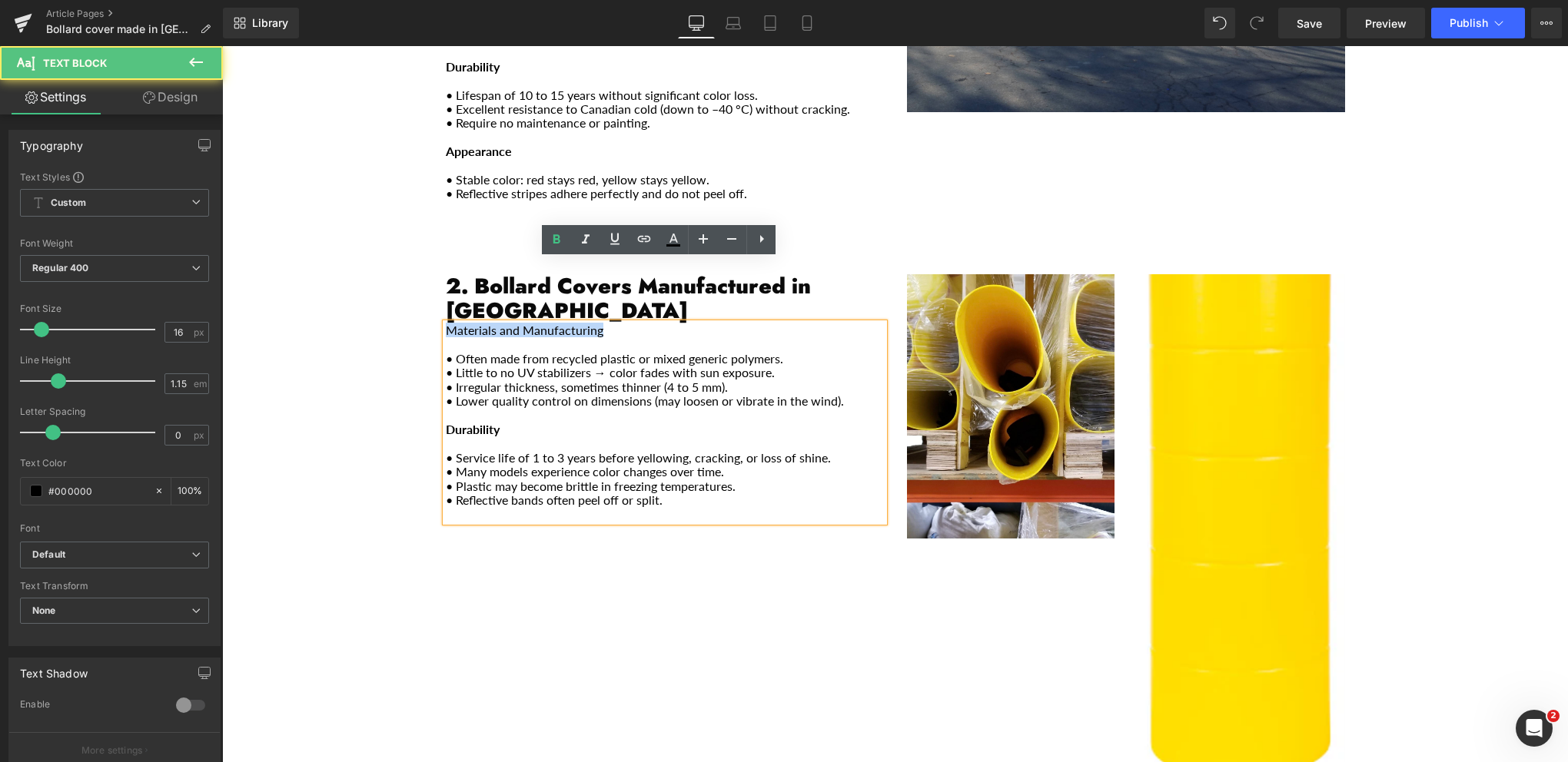
drag, startPoint x: 590, startPoint y: 267, endPoint x: 430, endPoint y: 261, distance: 160.1
click at [434, 274] on div "2. Bollard Covers Manufactured in [GEOGRAPHIC_DATA] Heading Materials and Manuf…" at bounding box center [665, 398] width 461 height 248
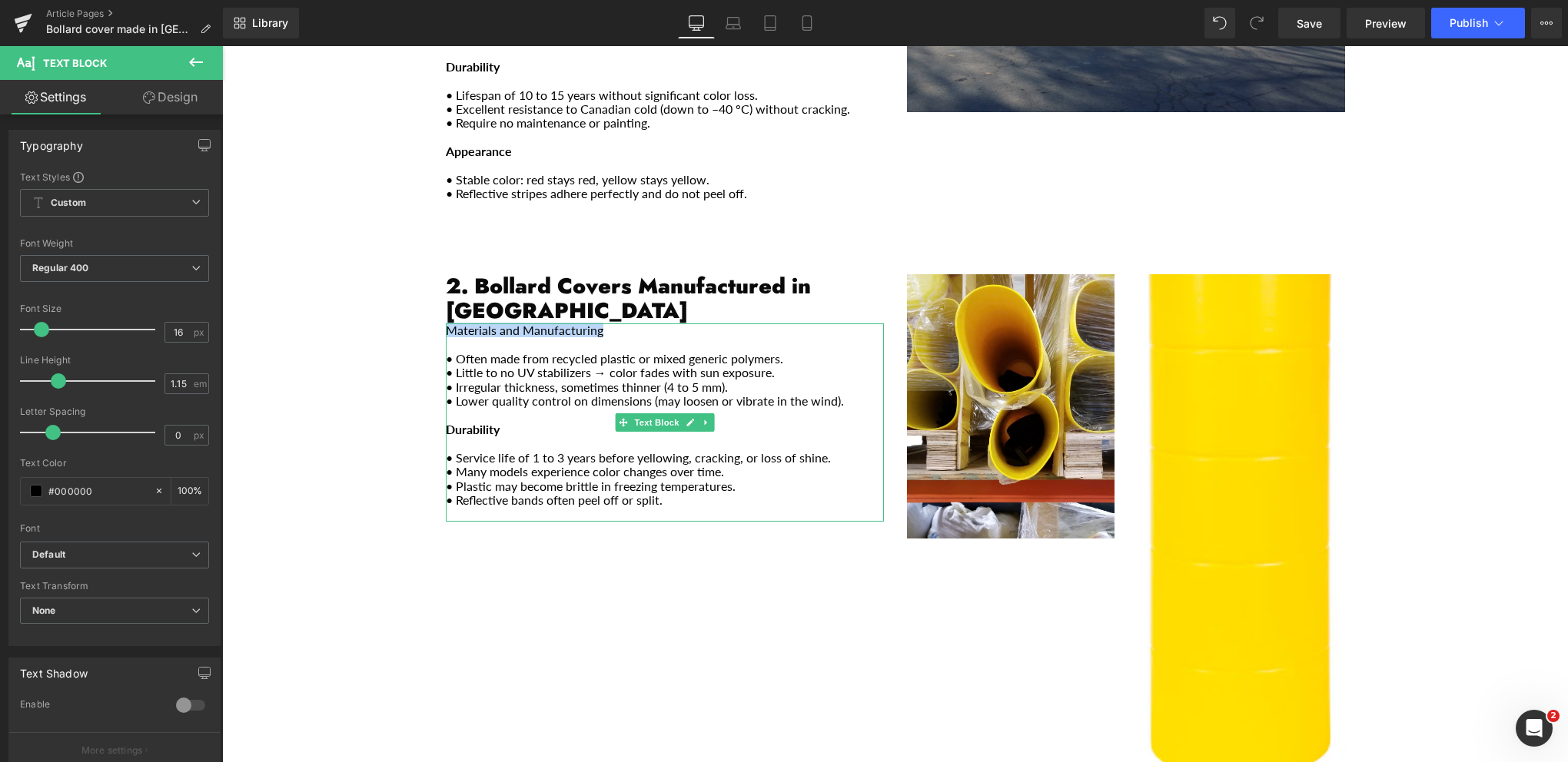
click at [563, 323] on p "Materials and Manufacturing" at bounding box center [665, 330] width 438 height 14
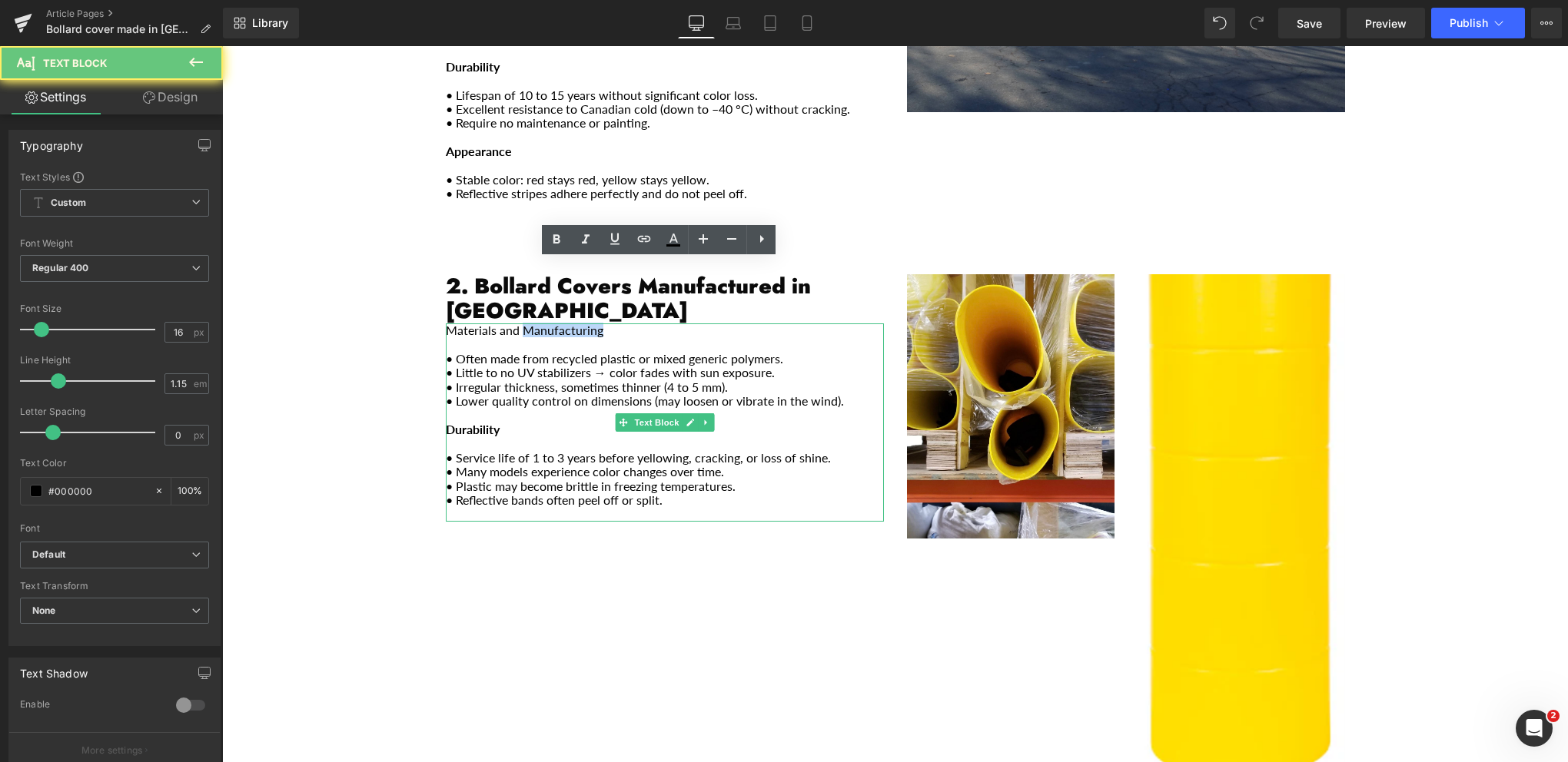
click at [563, 323] on p "Materials and Manufacturing" at bounding box center [665, 330] width 438 height 14
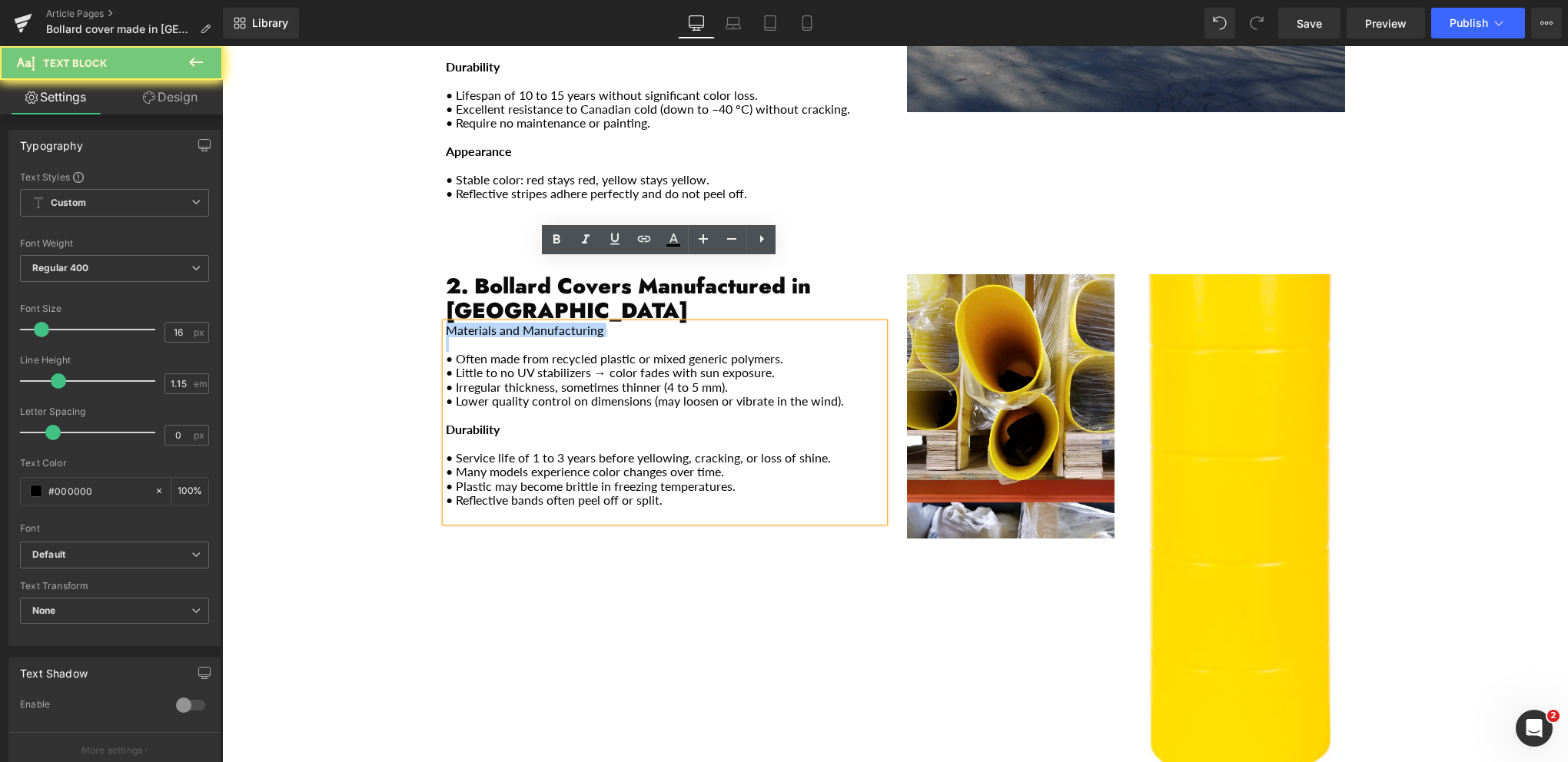
click at [563, 323] on p "Materials and Manufacturing" at bounding box center [665, 330] width 438 height 14
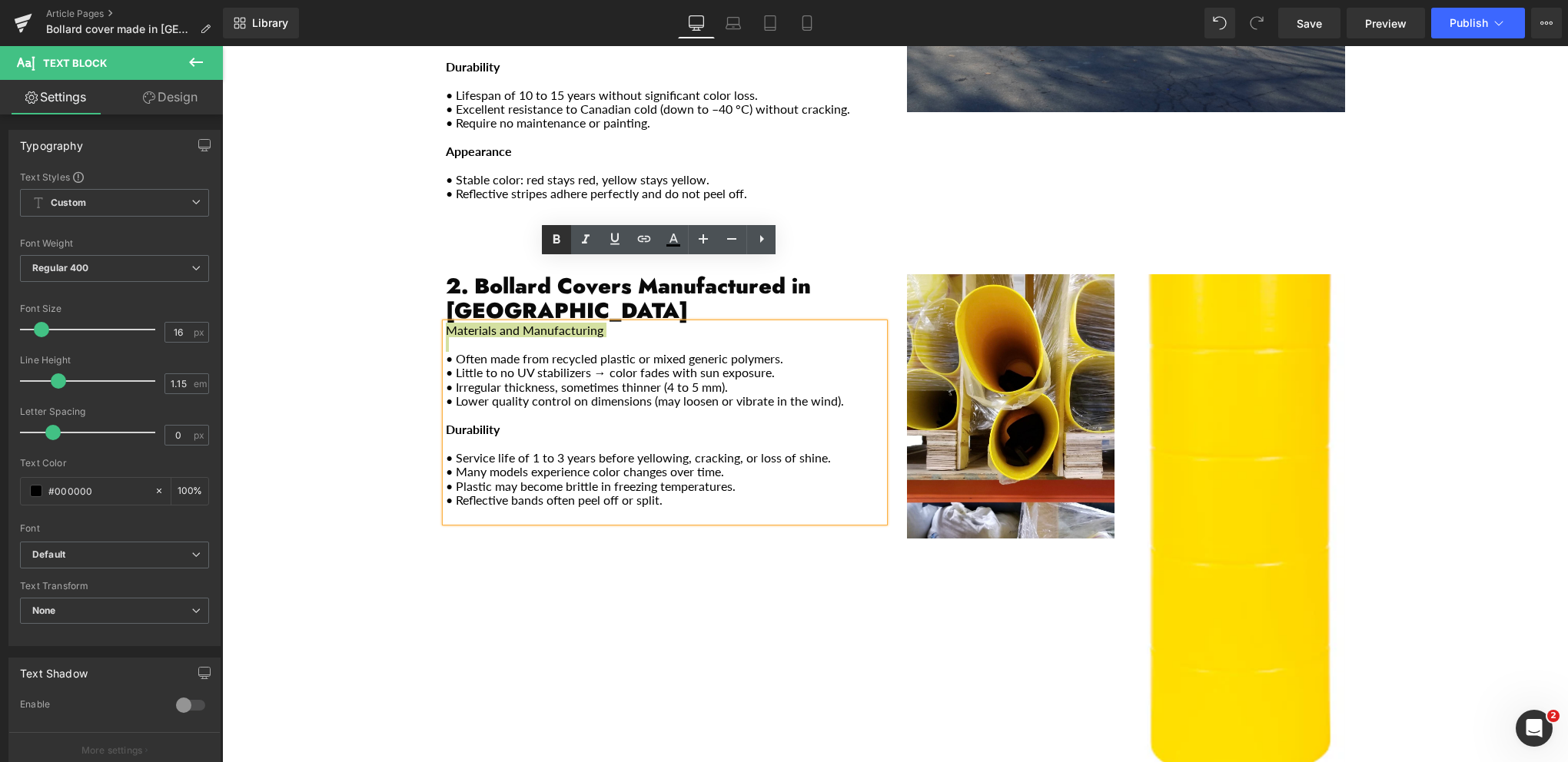
click at [553, 239] on icon at bounding box center [557, 239] width 7 height 9
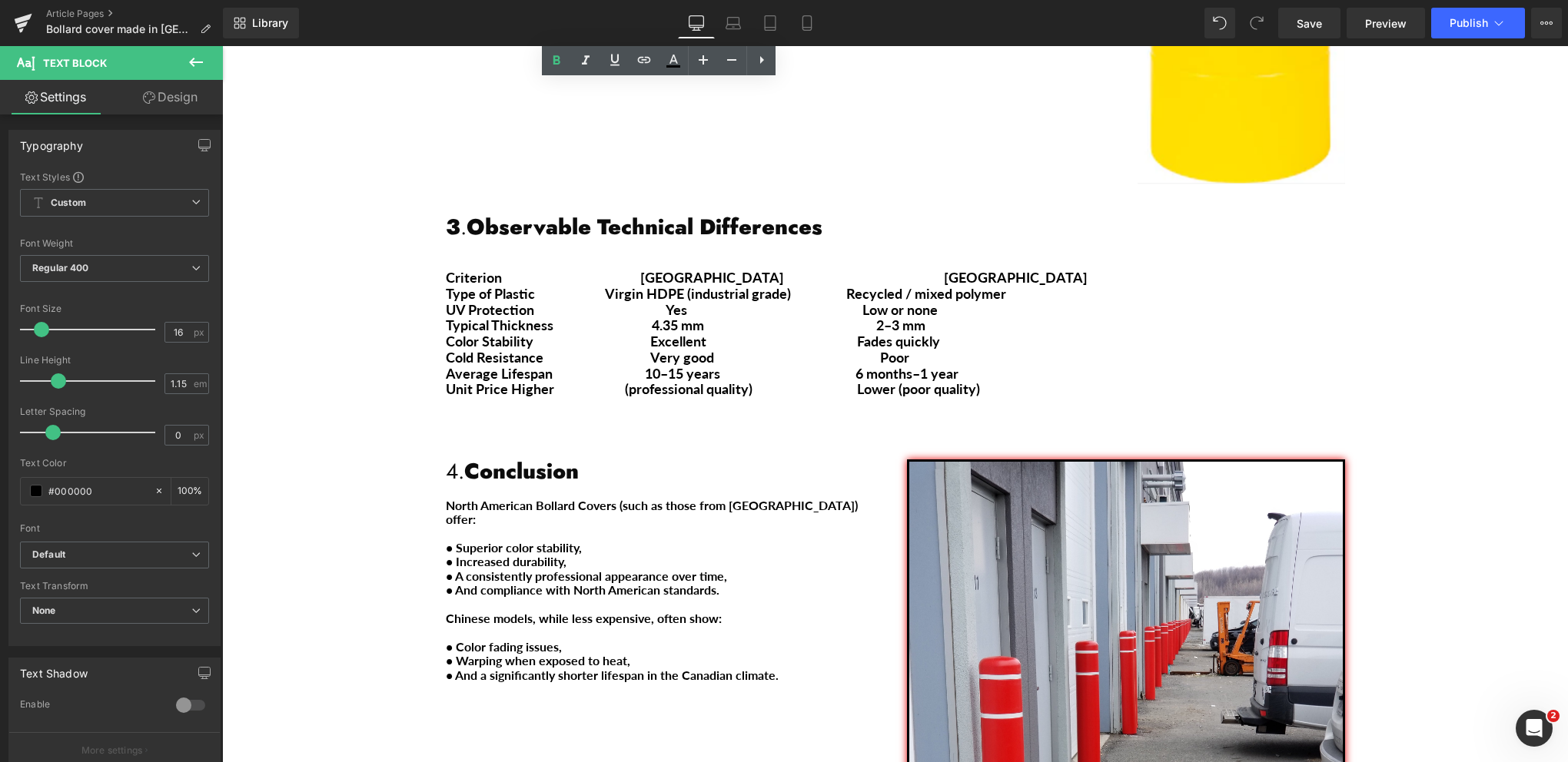
scroll to position [1306, 0]
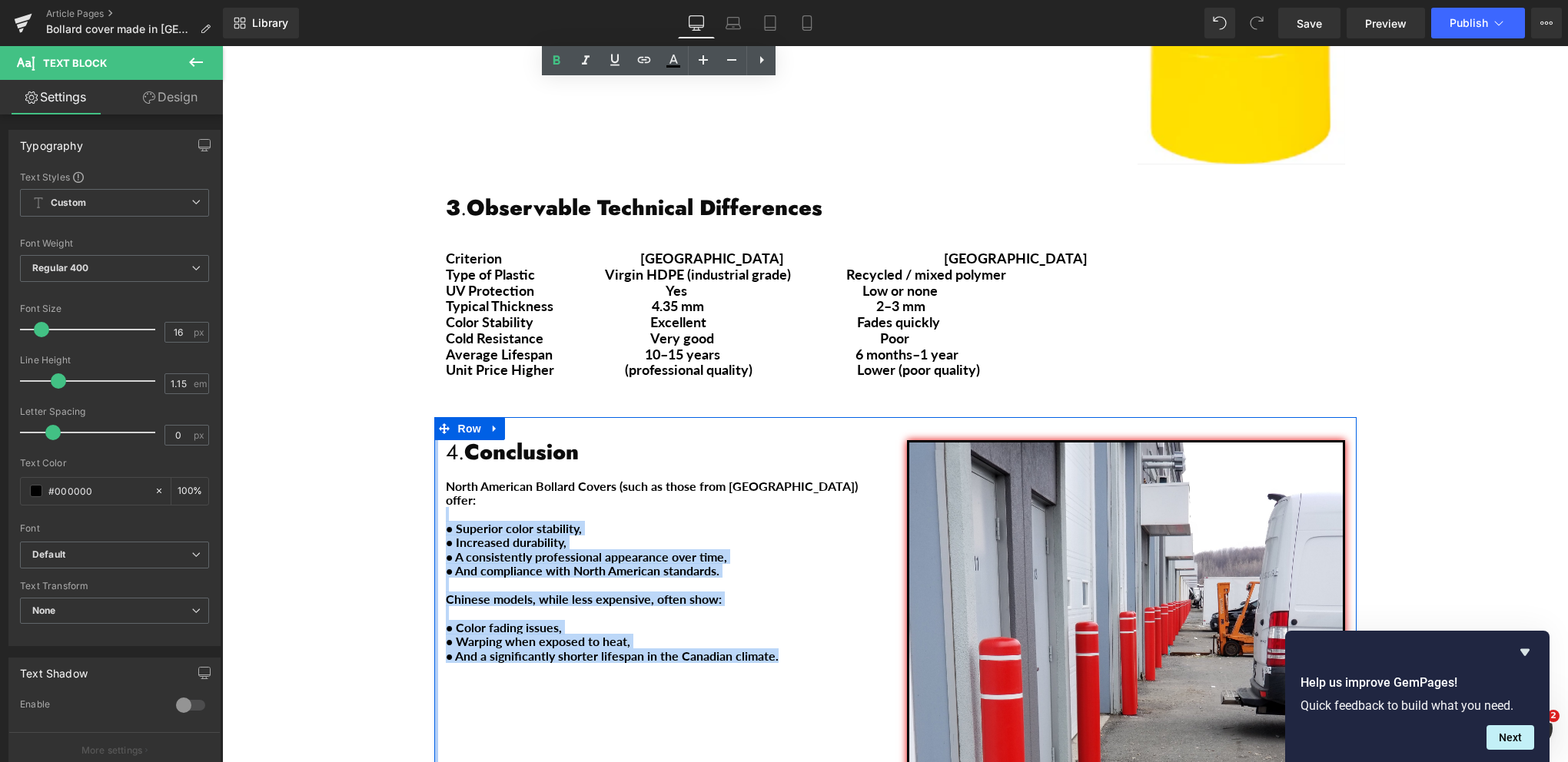
drag, startPoint x: 770, startPoint y: 605, endPoint x: 431, endPoint y: 466, distance: 366.4
click at [434, 466] on div "4. Conclusion Heading North American Bollard Covers (such as those from [GEOGRA…" at bounding box center [895, 723] width 922 height 613
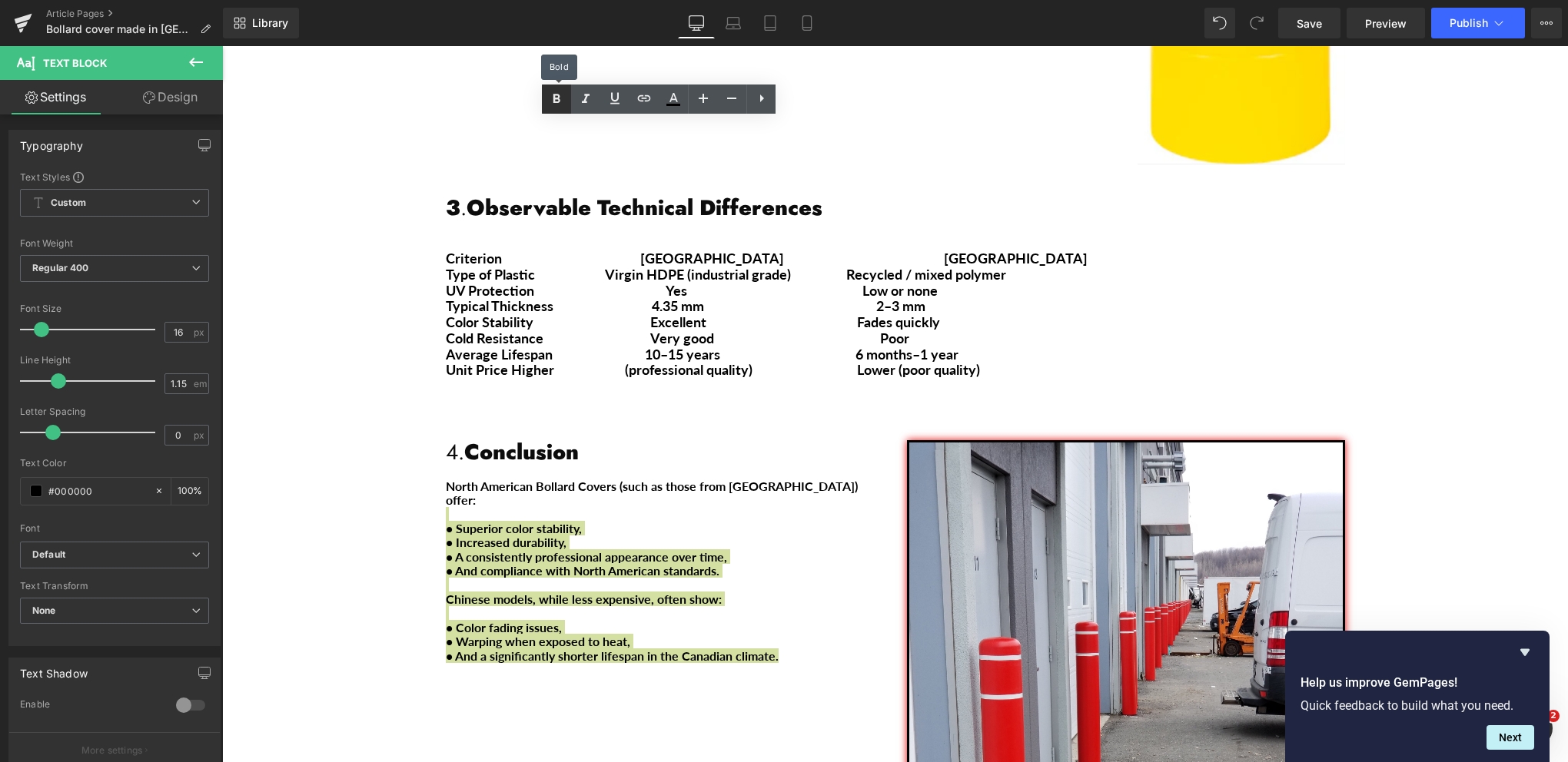
click at [554, 95] on icon at bounding box center [557, 98] width 7 height 9
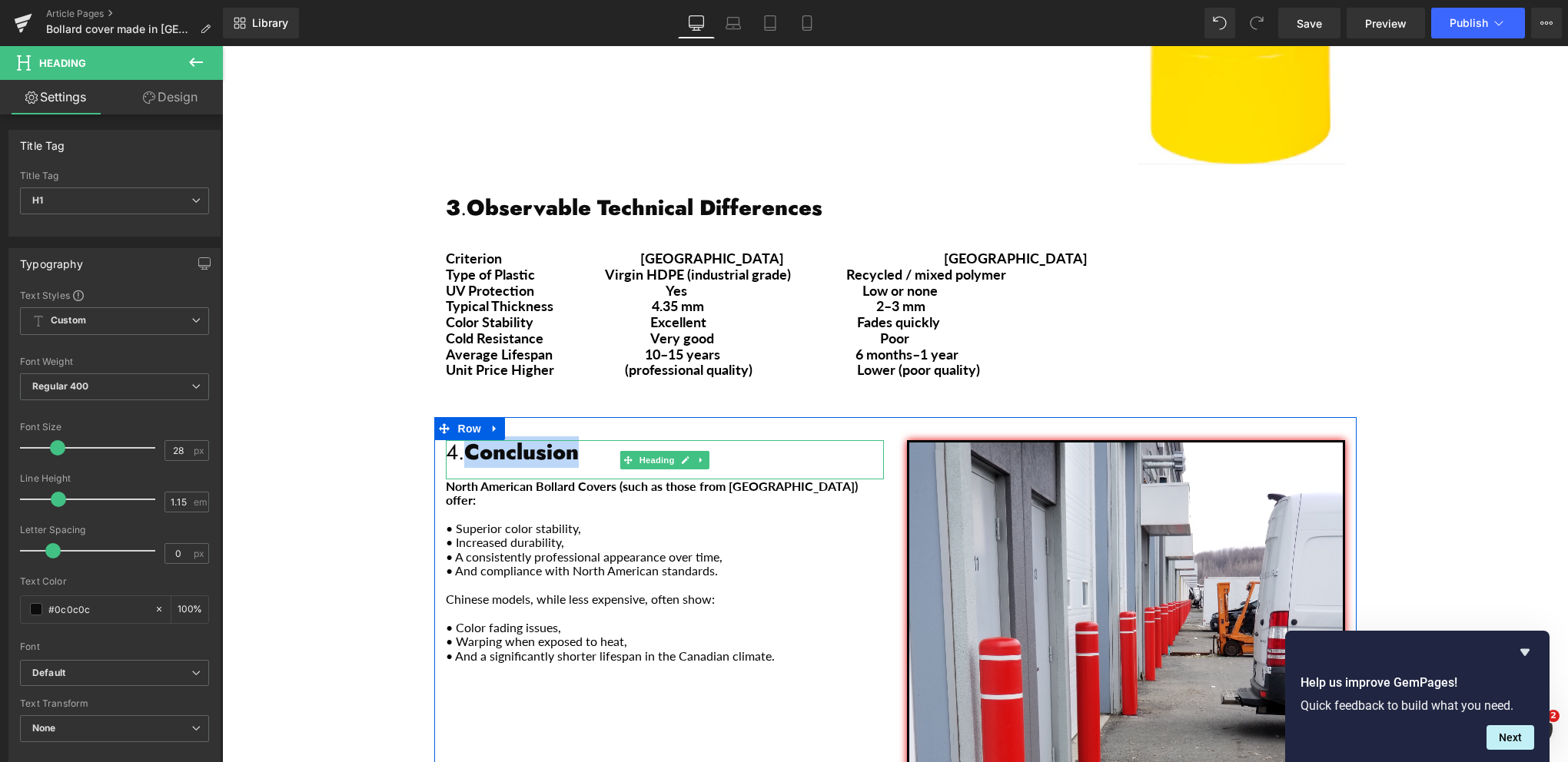
drag, startPoint x: 576, startPoint y: 415, endPoint x: 465, endPoint y: 414, distance: 111.0
click at [465, 436] on strong "Conclusion" at bounding box center [522, 452] width 115 height 31
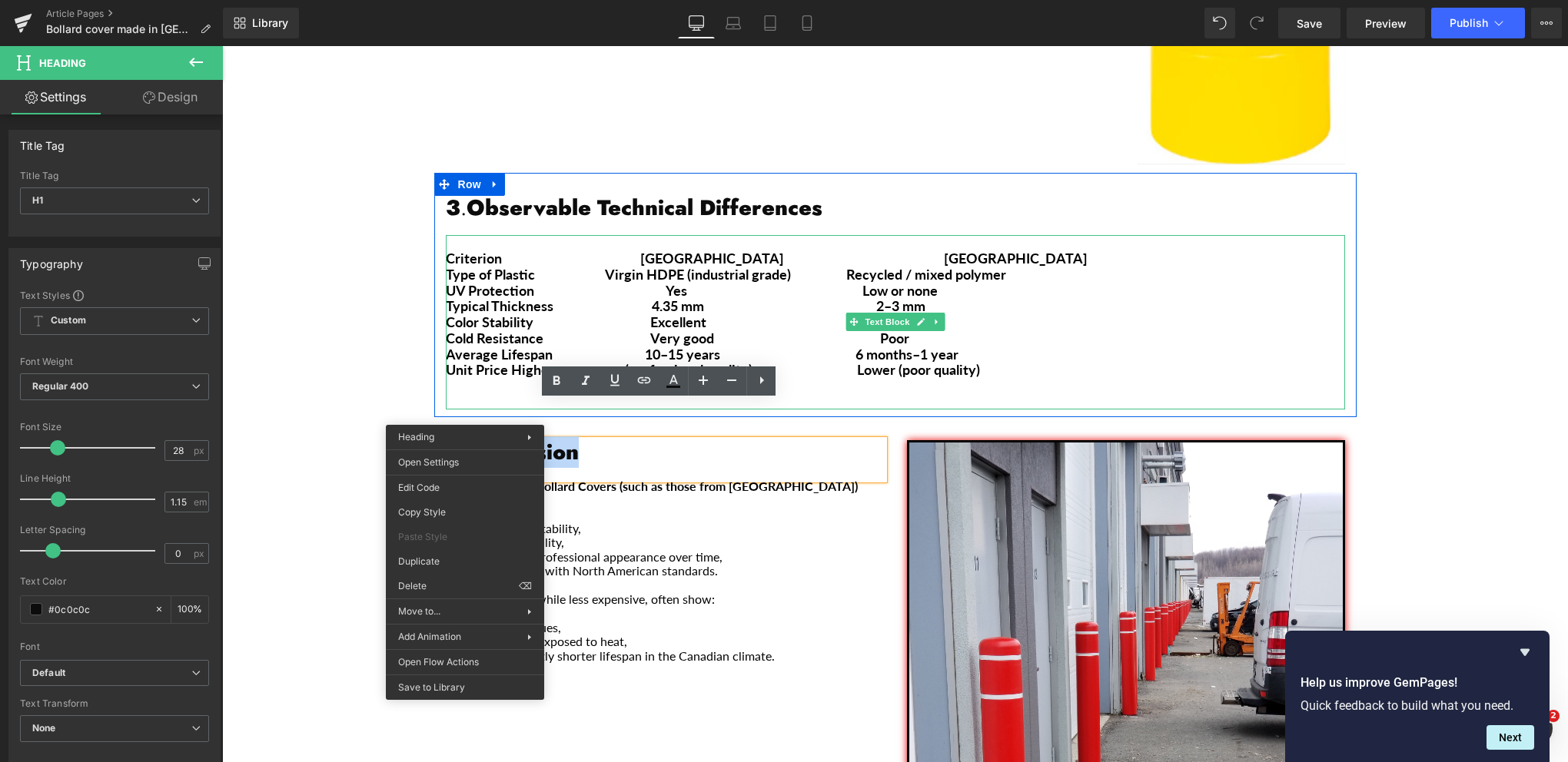
copy strong "Conclusion"
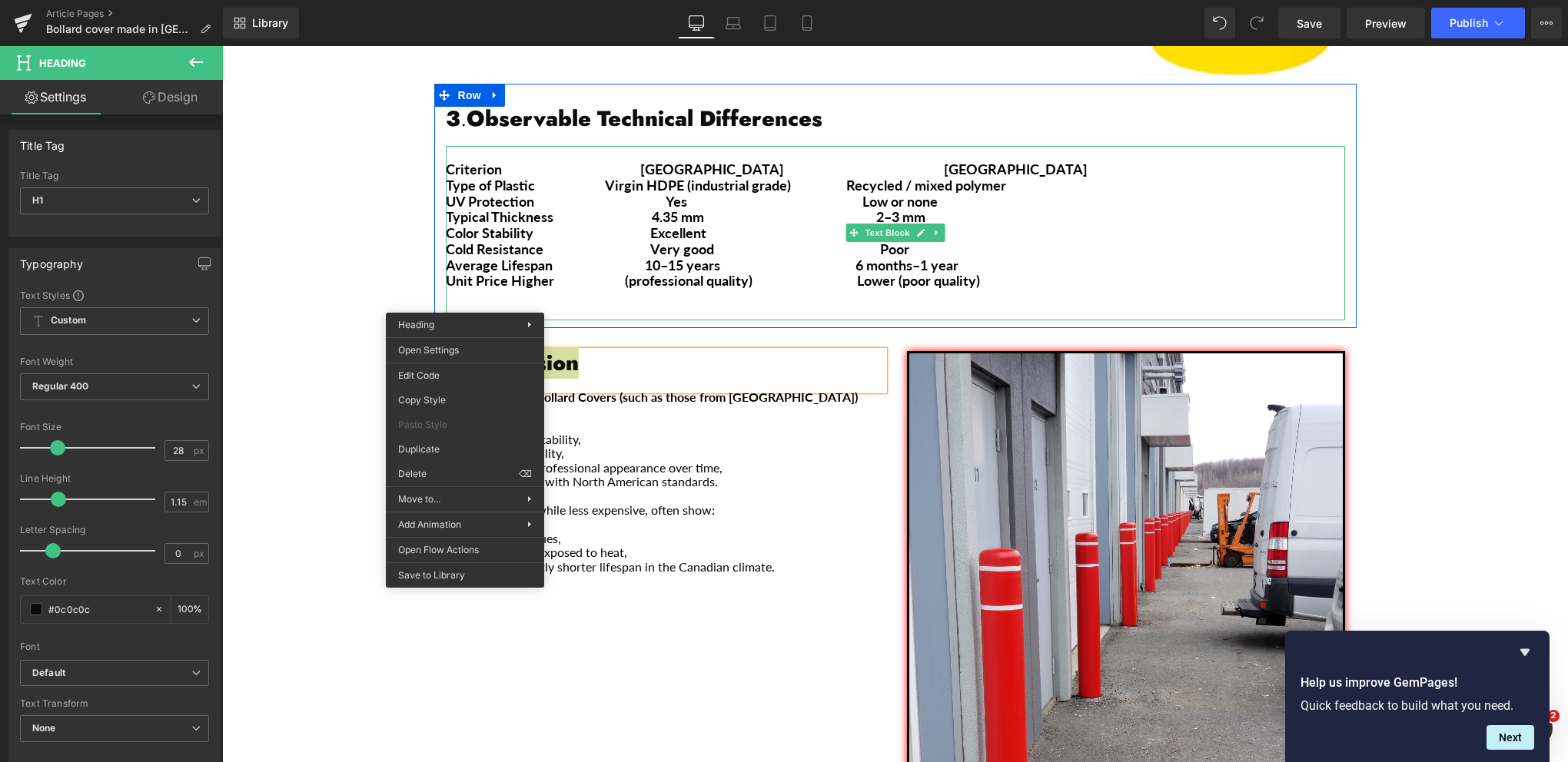
scroll to position [1460, 0]
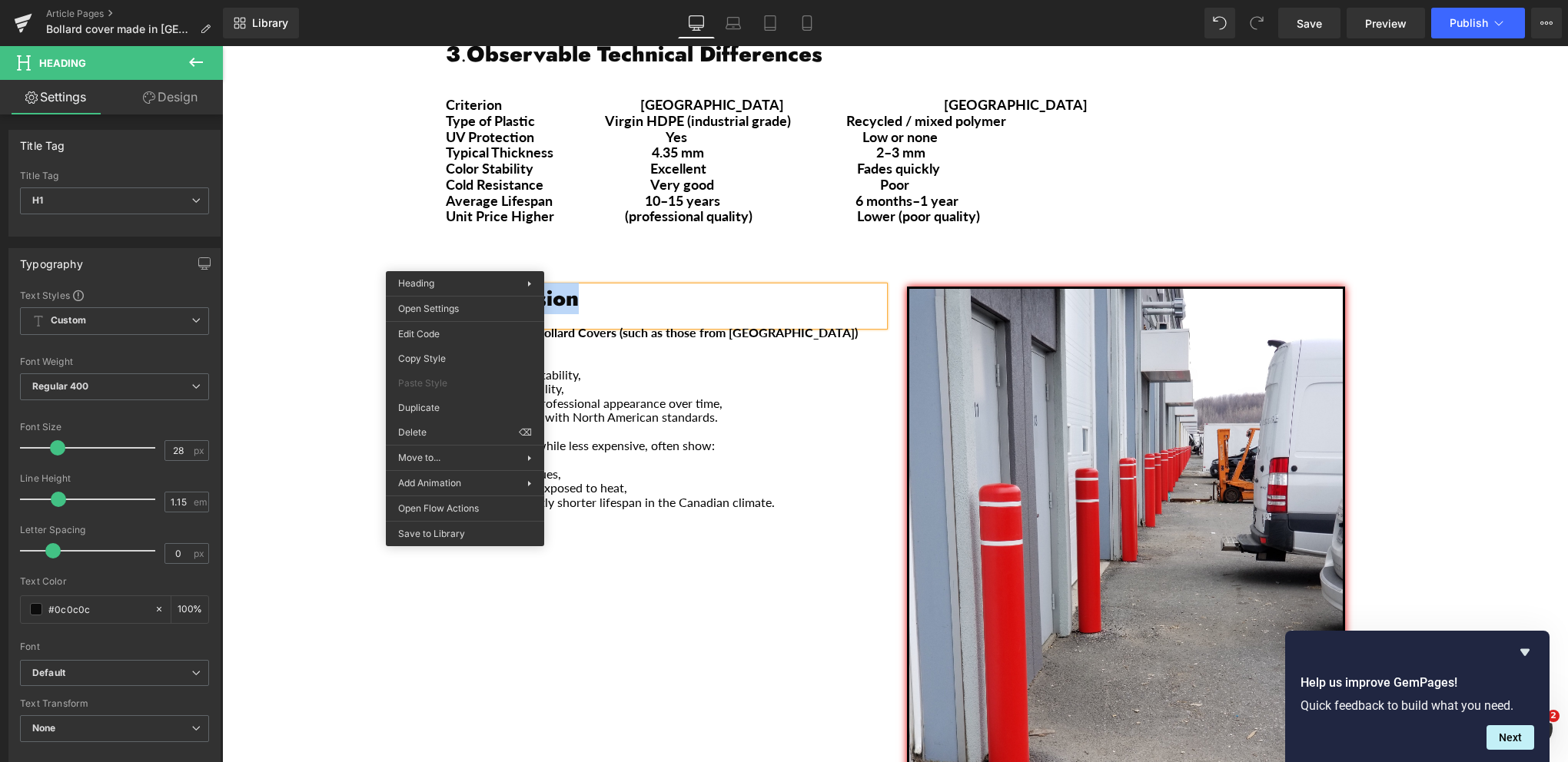
click at [649, 563] on div "4. Conclusion Heading North American Bollard Covers (such as those from [GEOGRA…" at bounding box center [895, 570] width 922 height 613
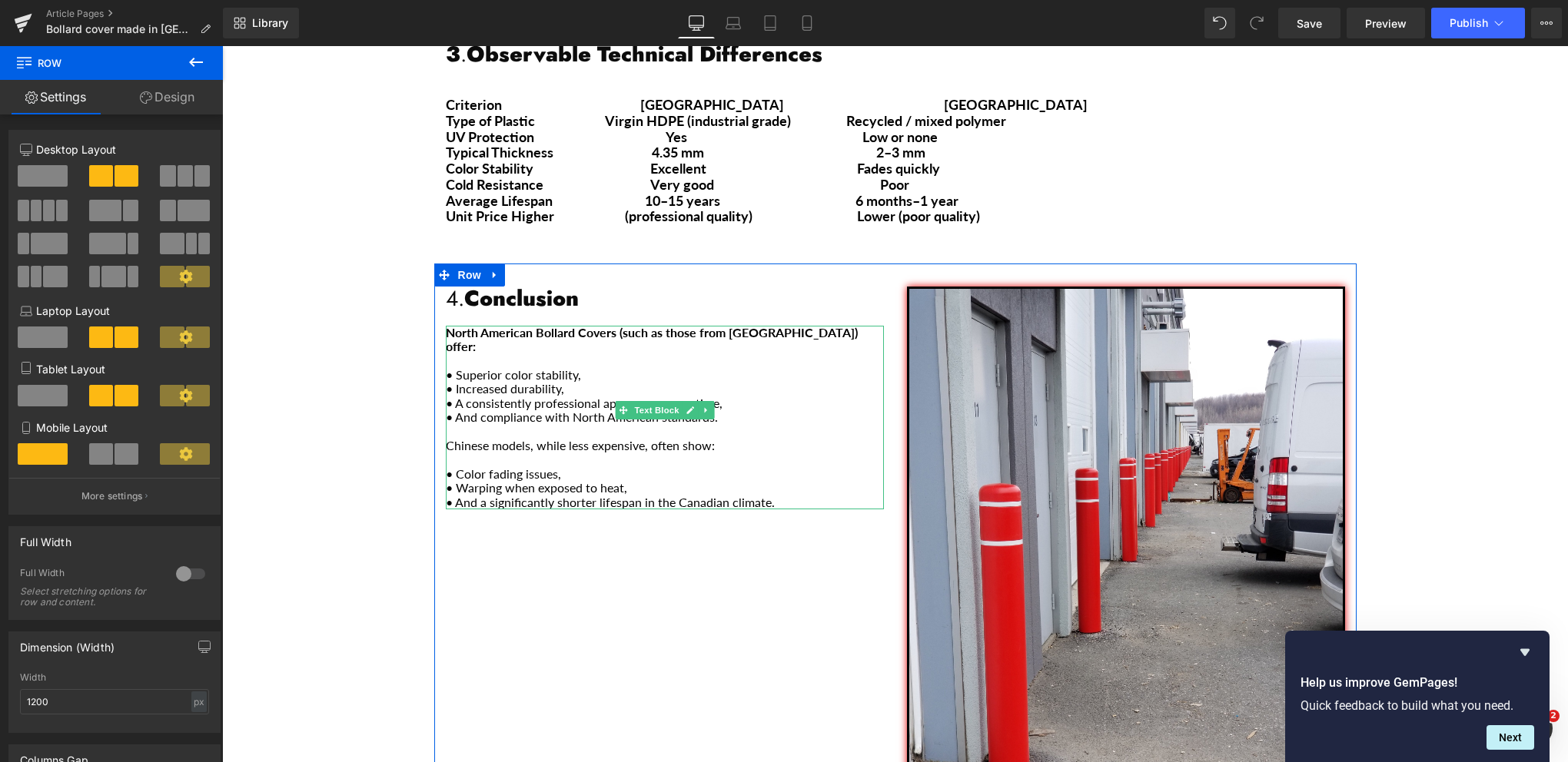
click at [773, 496] on p "• And a significantly shorter lifespan in the Canadian climate." at bounding box center [665, 502] width 438 height 14
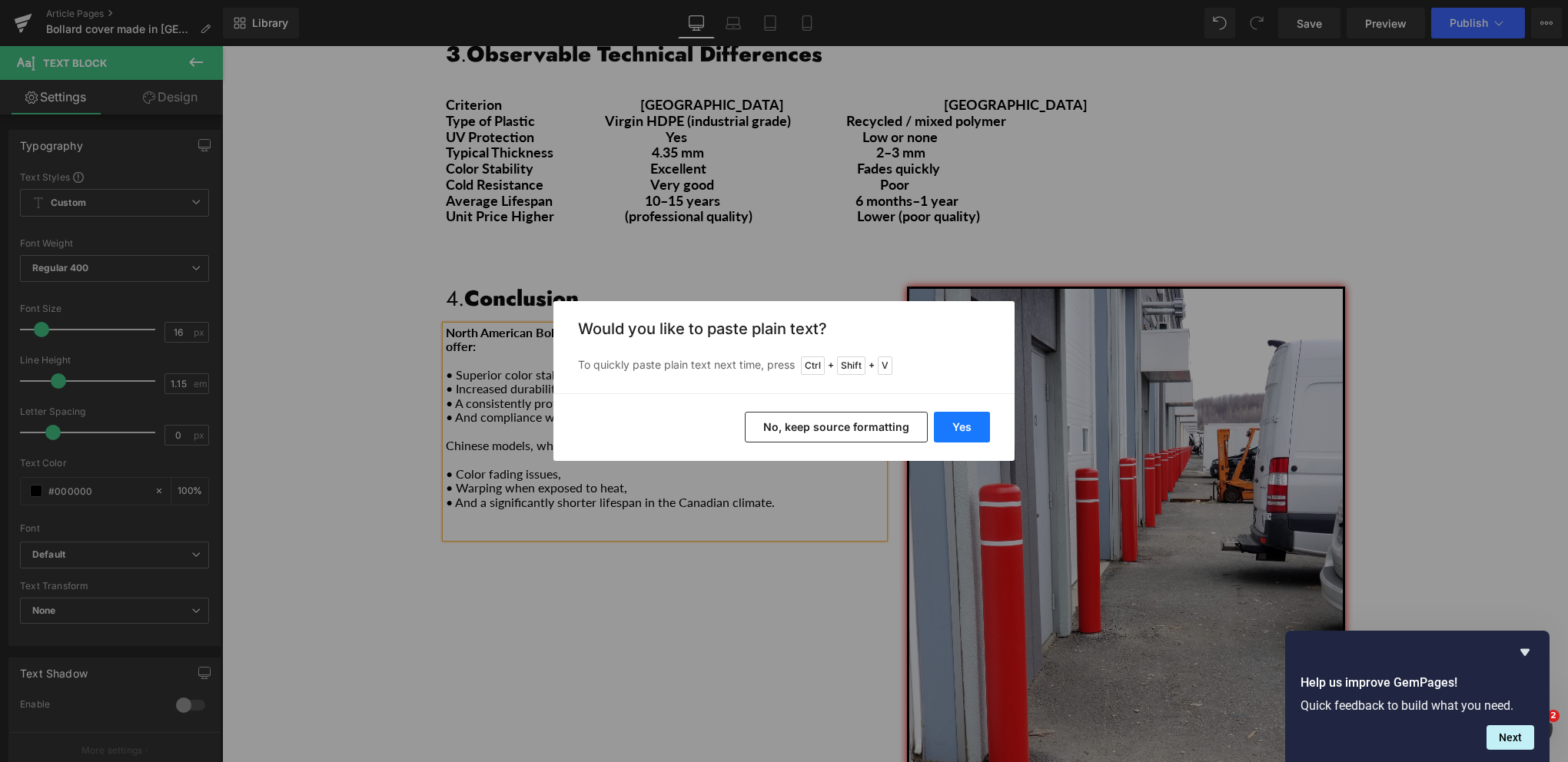
click at [947, 424] on button "Yes" at bounding box center [962, 427] width 56 height 31
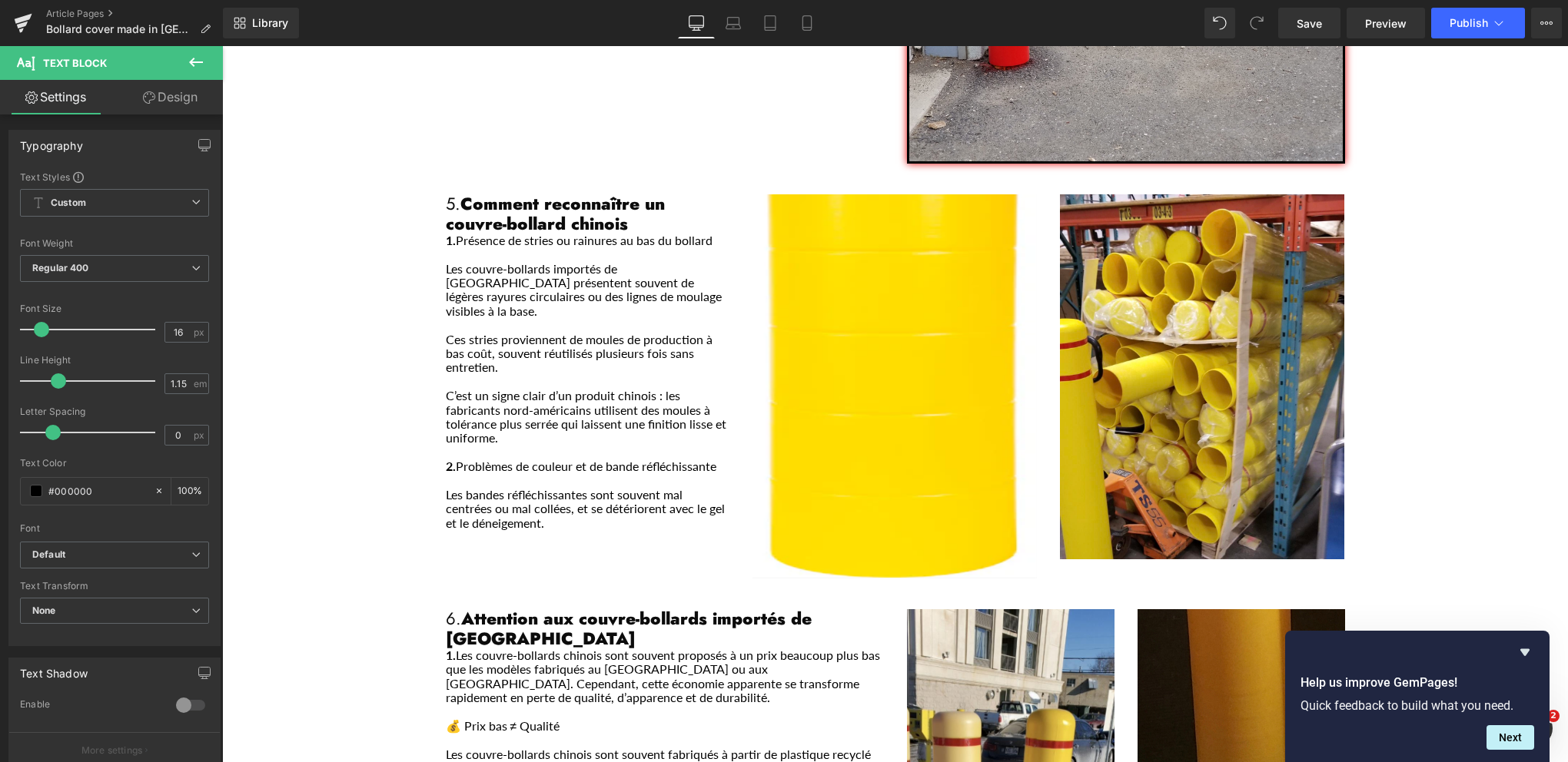
scroll to position [1998, 0]
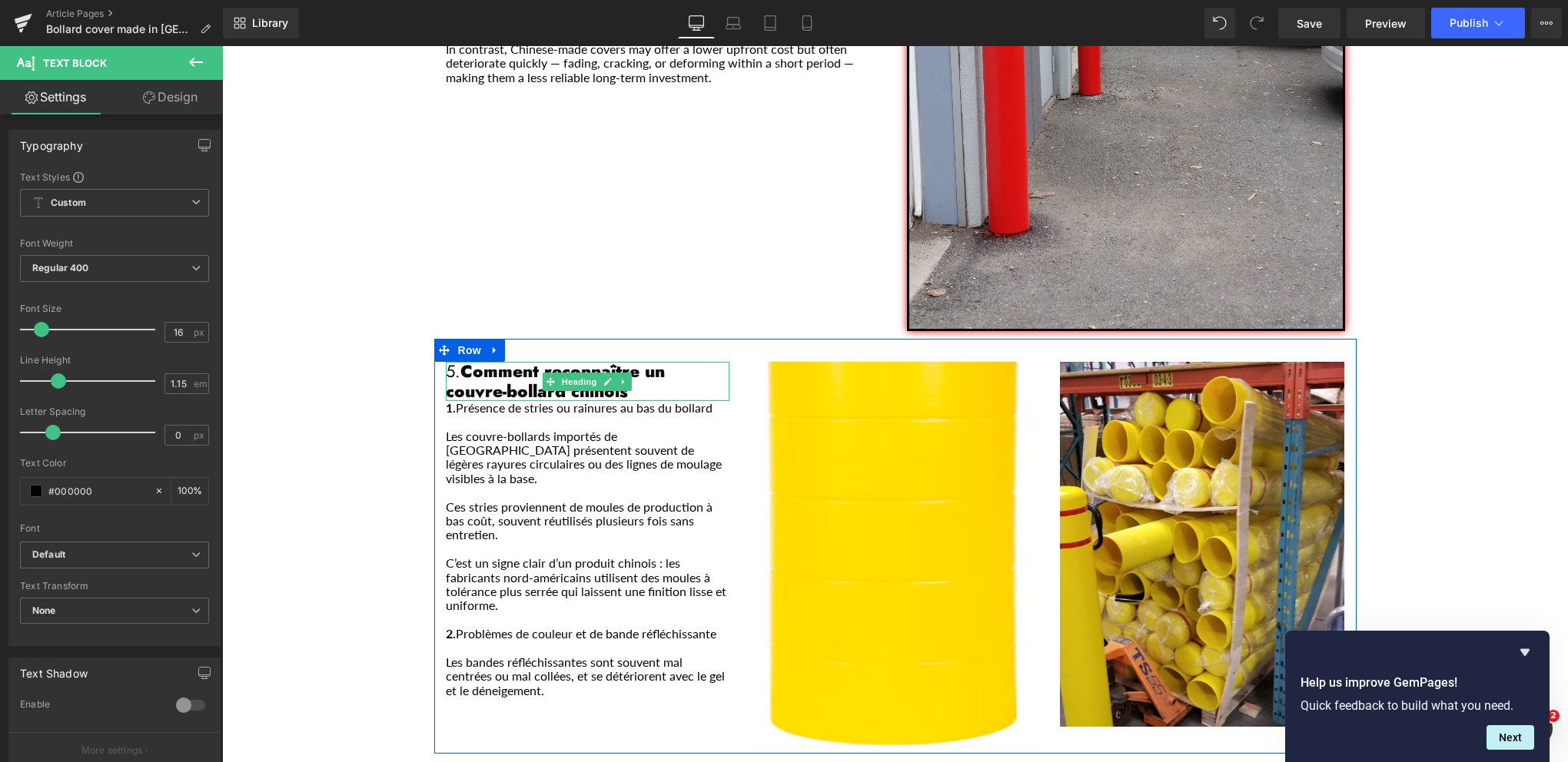
click at [624, 362] on h1 "5. Comment reconnaître un couvre-bollard chinois" at bounding box center [588, 381] width 285 height 40
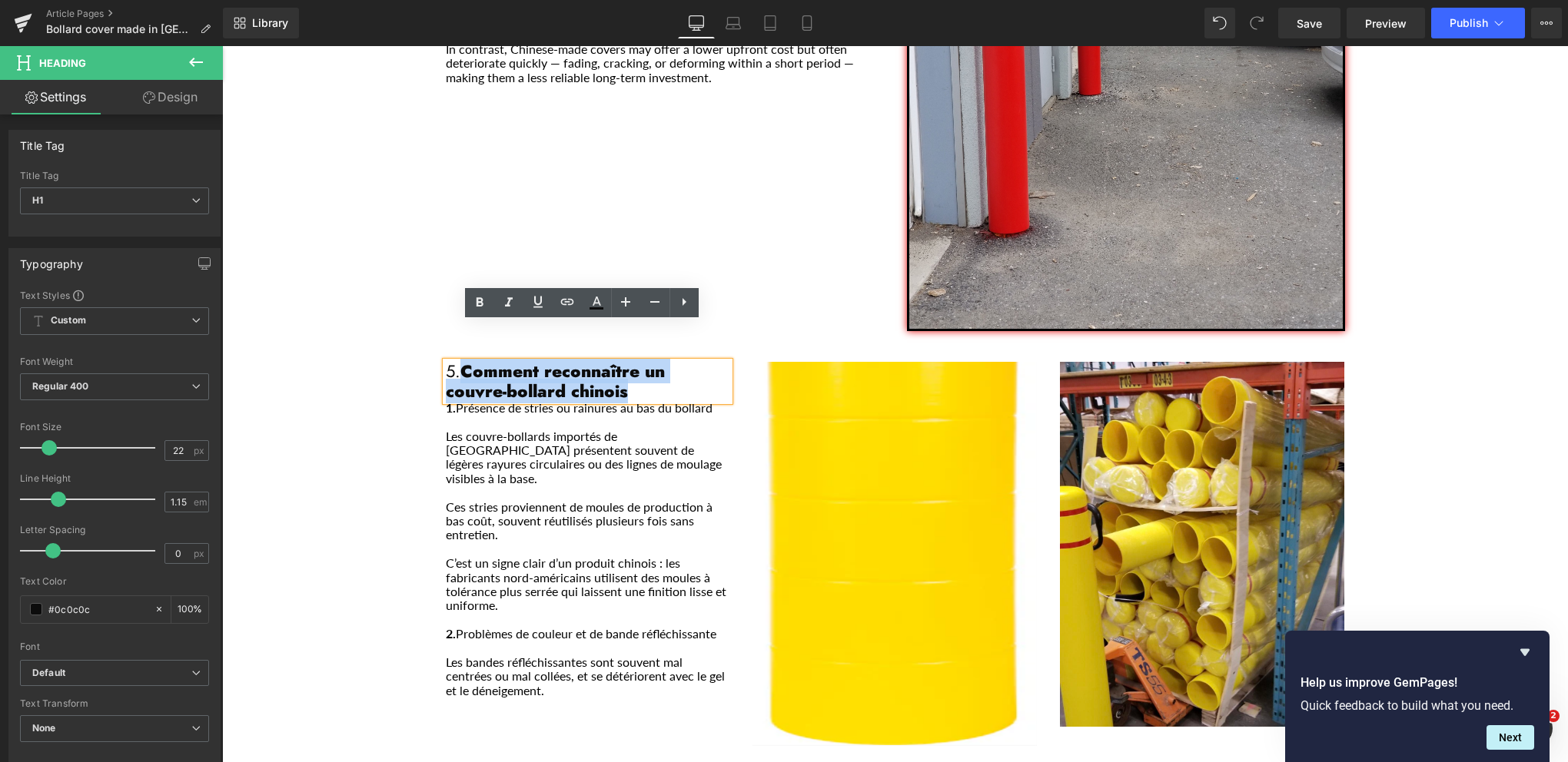
drag, startPoint x: 615, startPoint y: 352, endPoint x: 458, endPoint y: 336, distance: 157.8
click at [458, 362] on h1 "5. Comment reconnaître un couvre-bollard chinois" at bounding box center [588, 381] width 285 height 40
copy strong "Comment reconnaître un couvre-bollard chinois"
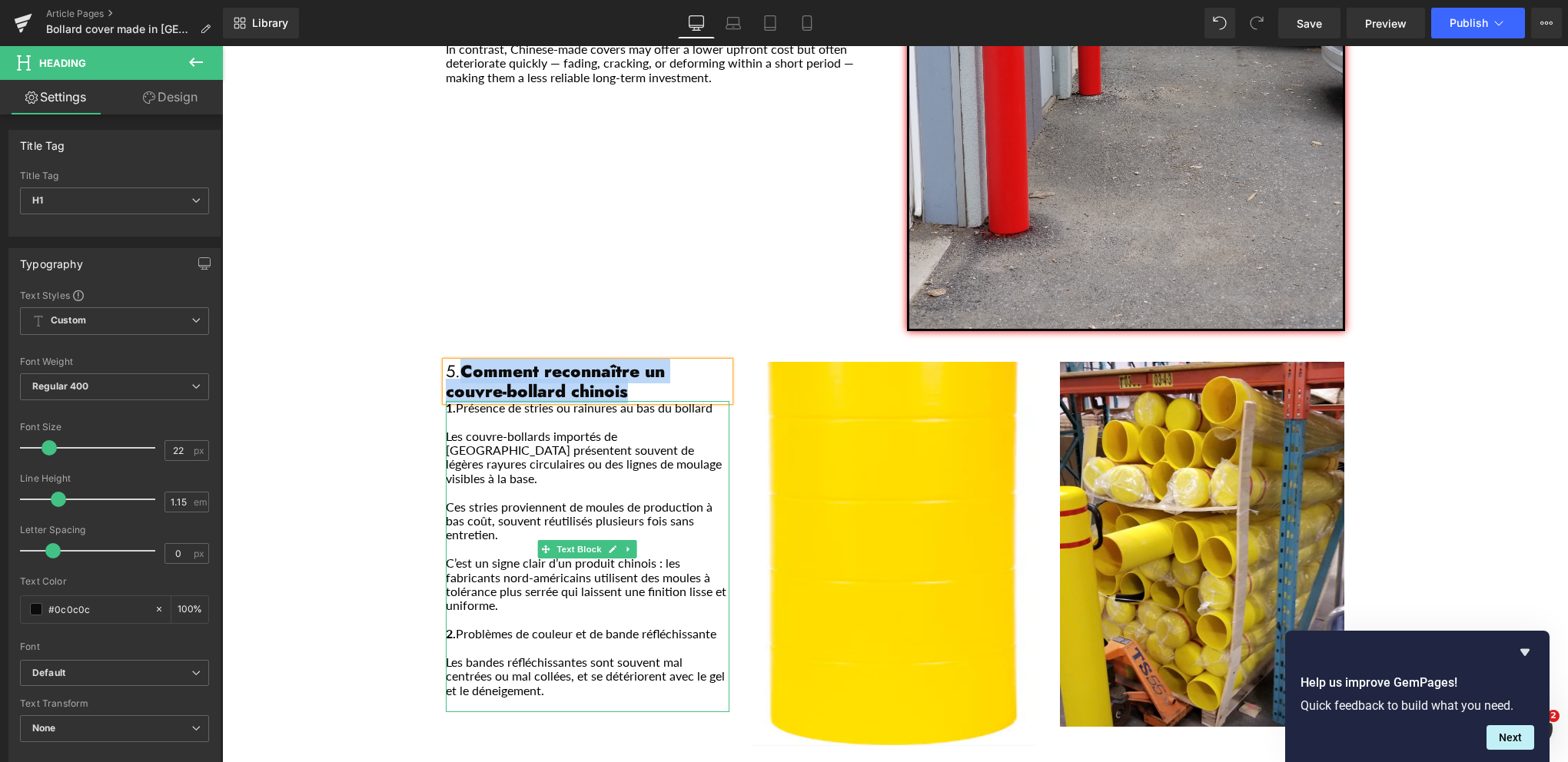
click at [553, 656] on p "Les bandes réfléchissantes sont souvent mal centrées ou mal collées, et se dété…" at bounding box center [588, 677] width 285 height 42
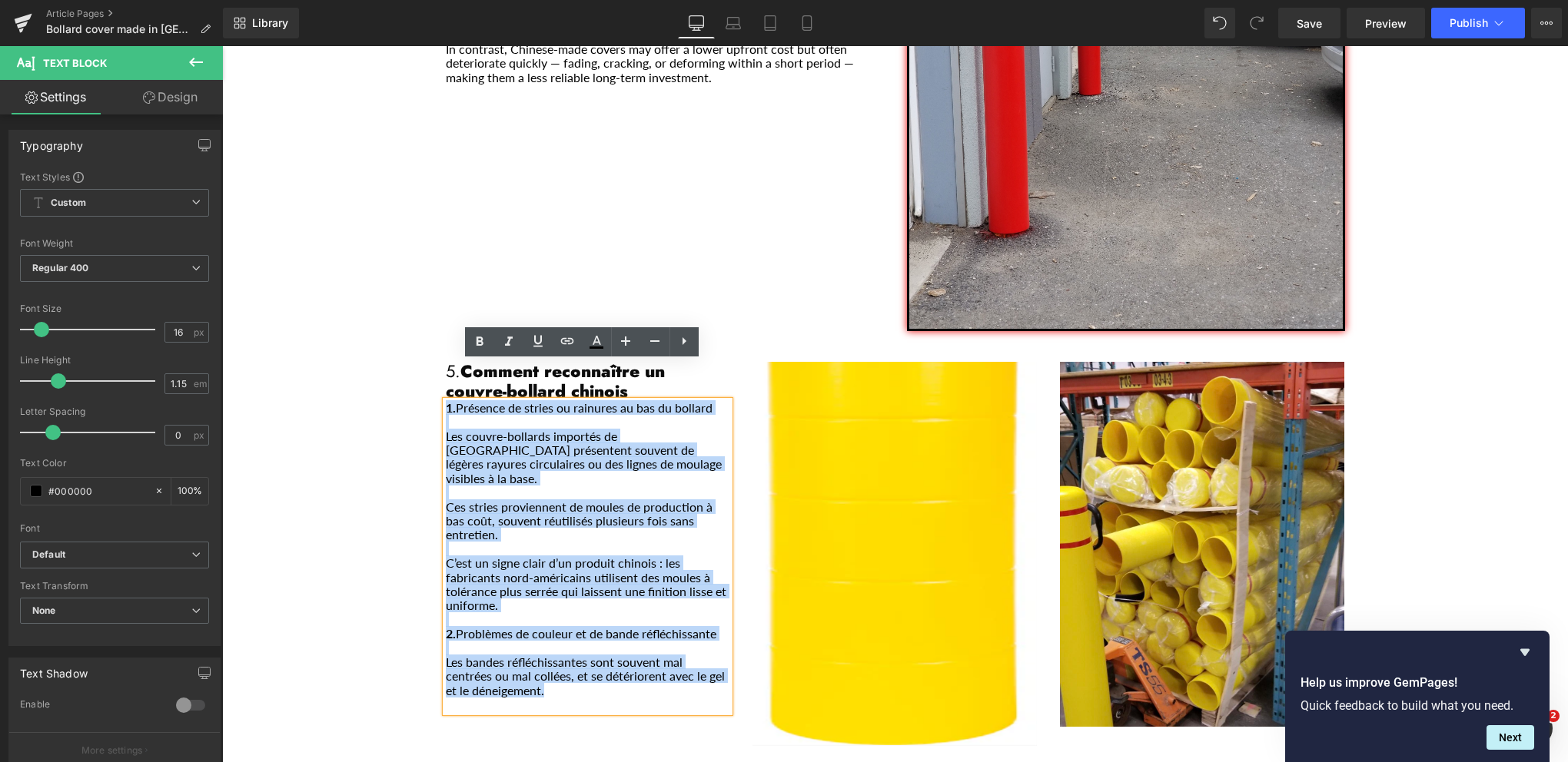
drag, startPoint x: 547, startPoint y: 640, endPoint x: 425, endPoint y: 367, distance: 299.0
click at [425, 367] on div "Couvre bollard chinois avertissement Heading Separator Row Here are the main di…" at bounding box center [895, 75] width 1346 height 3439
copy div "1. Présence de stries ou rainures au bas du bollard Les couvre-bollards importé…"
click at [603, 656] on p "Les bandes réfléchissantes sont souvent mal centrées ou mal collées, et se dété…" at bounding box center [588, 677] width 285 height 42
drag, startPoint x: 552, startPoint y: 644, endPoint x: 432, endPoint y: 361, distance: 307.4
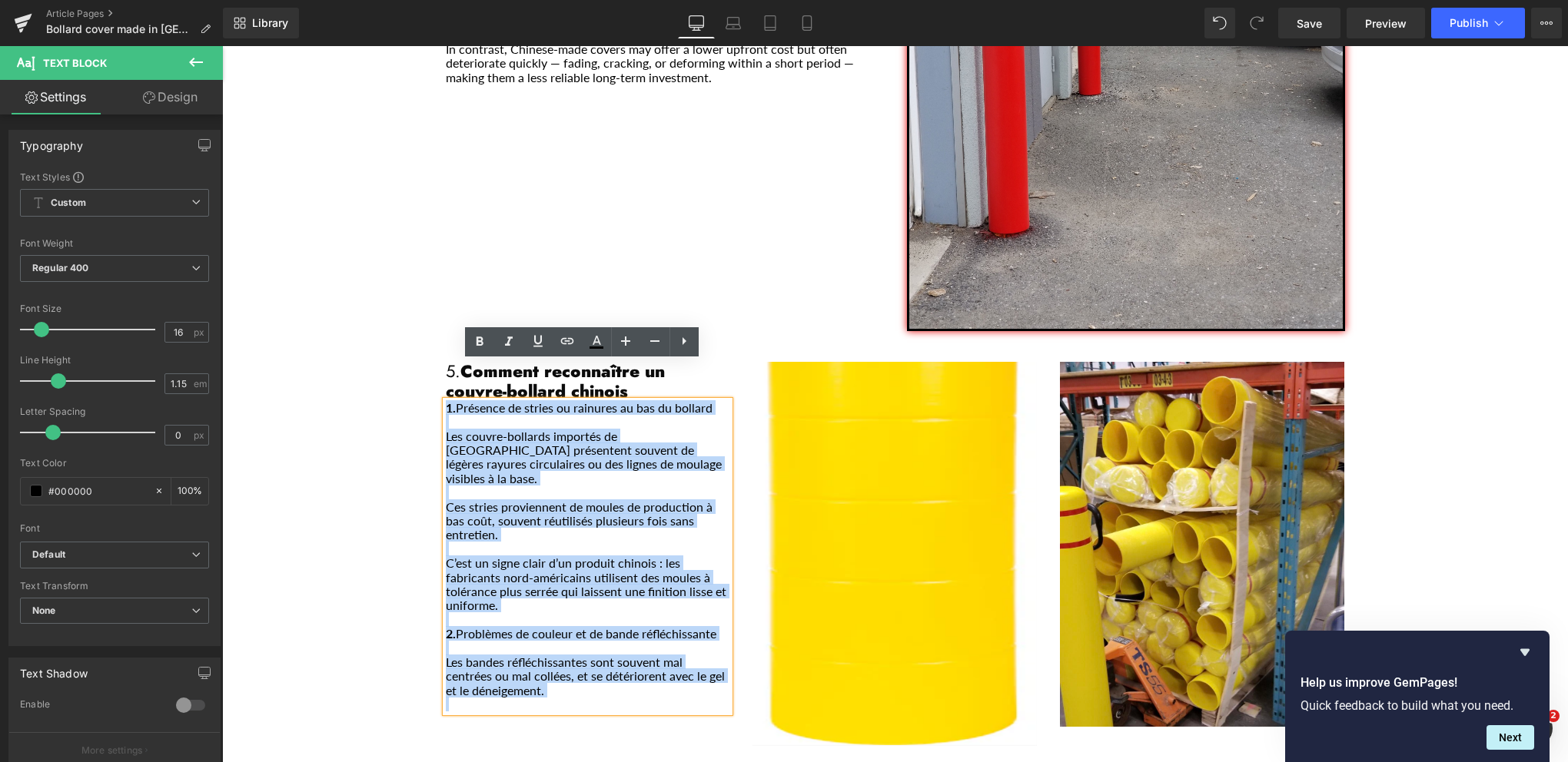
click at [434, 362] on div "5. Comment reconnaître un couvre-bollard chinois Heading 1. Présence de stries …" at bounding box center [587, 537] width 307 height 350
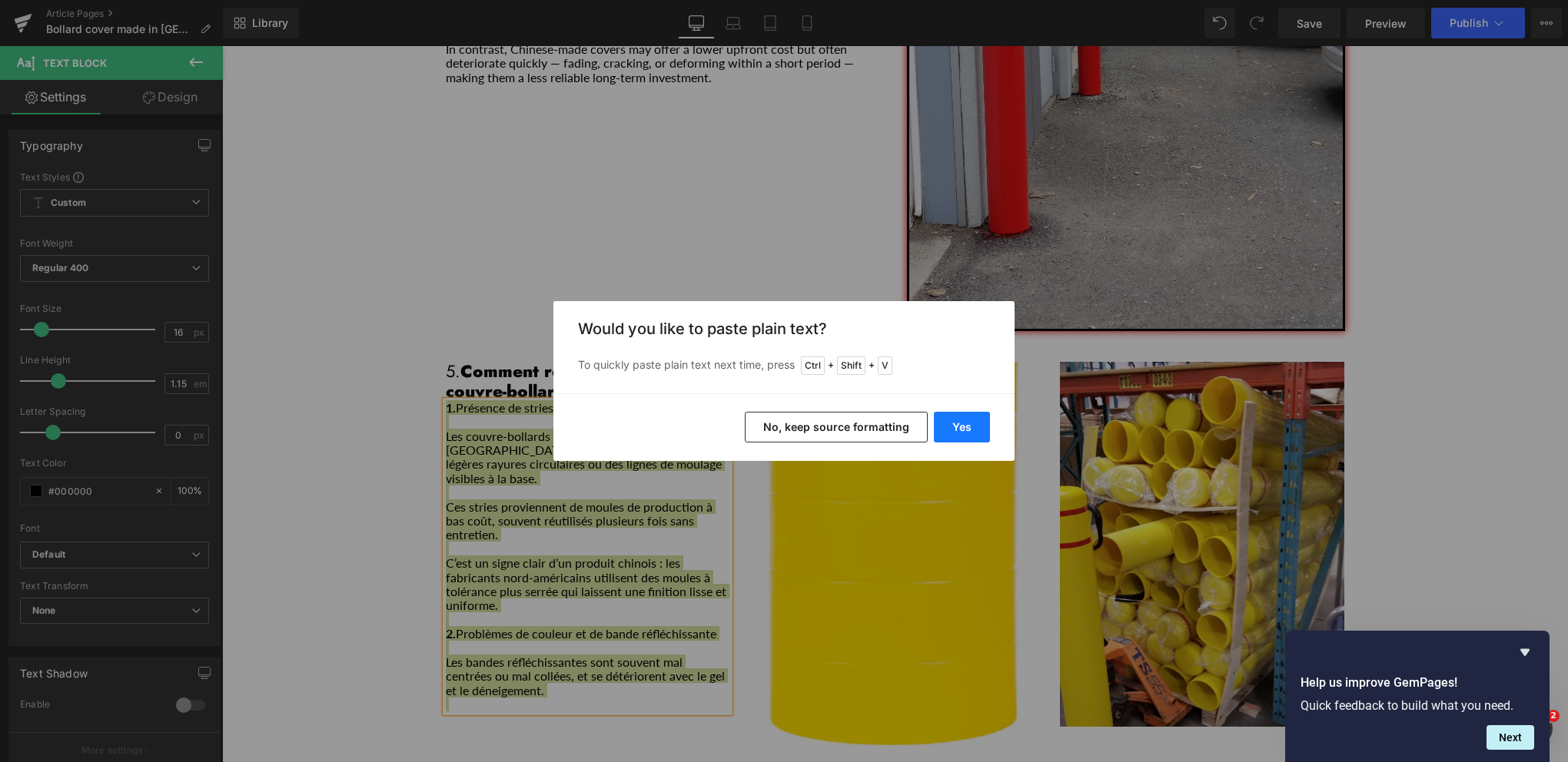
click at [956, 419] on button "Yes" at bounding box center [962, 427] width 56 height 31
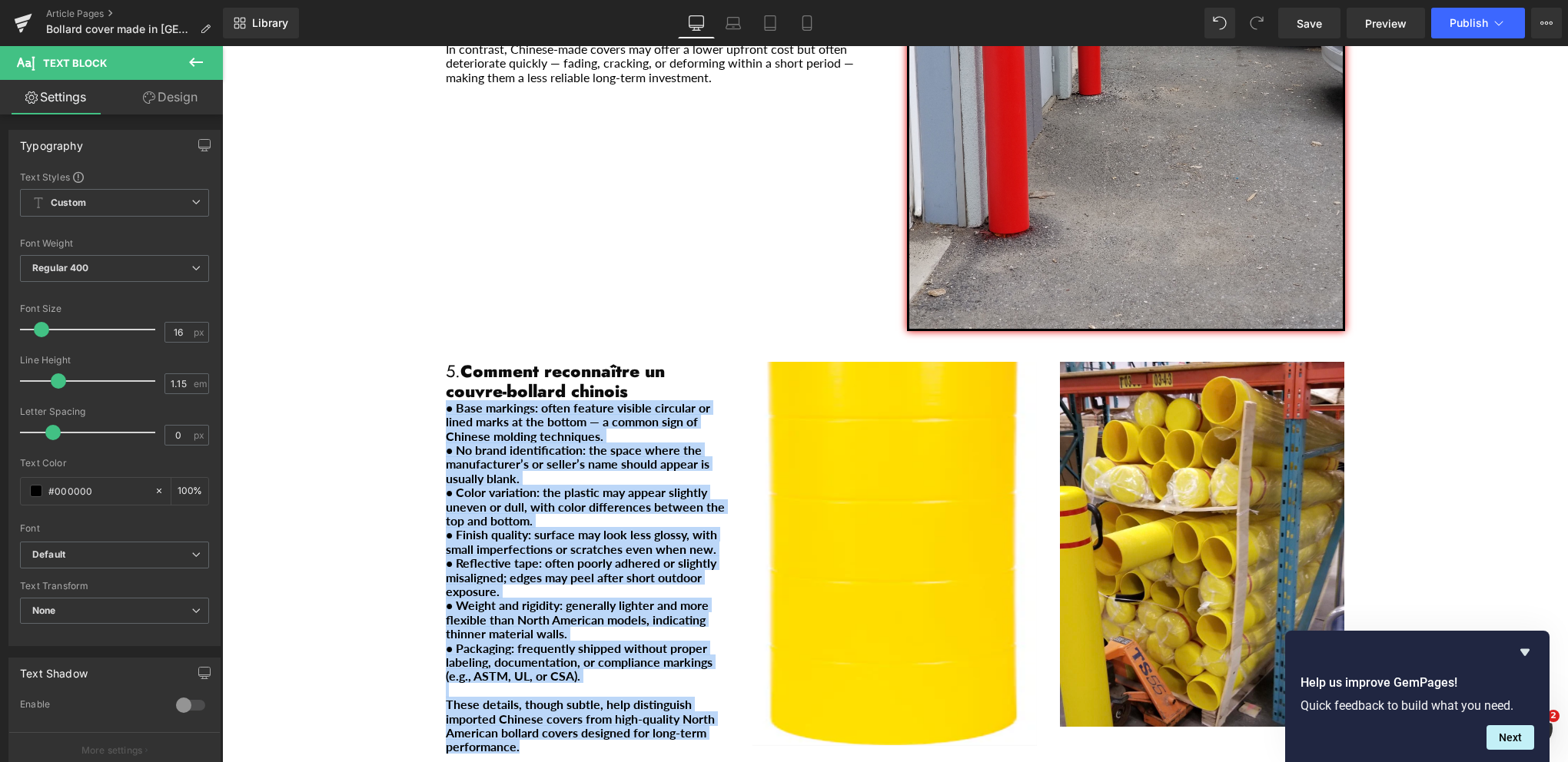
drag, startPoint x: 522, startPoint y: 709, endPoint x: 382, endPoint y: 364, distance: 372.3
click at [382, 364] on div "Couvre bollard chinois avertissement Heading Separator Row Here are the main di…" at bounding box center [895, 79] width 1346 height 3447
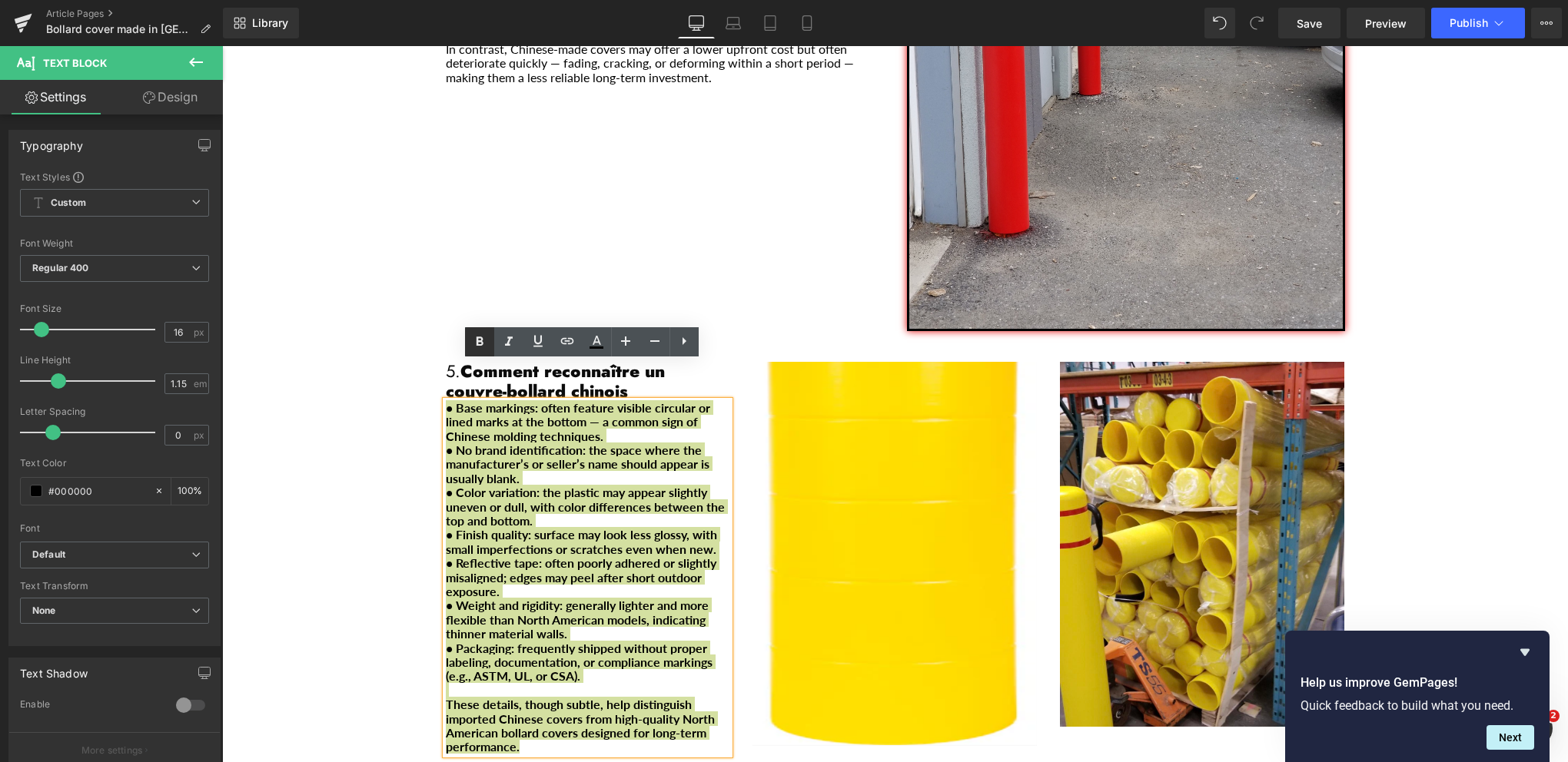
click at [477, 344] on icon at bounding box center [480, 340] width 7 height 9
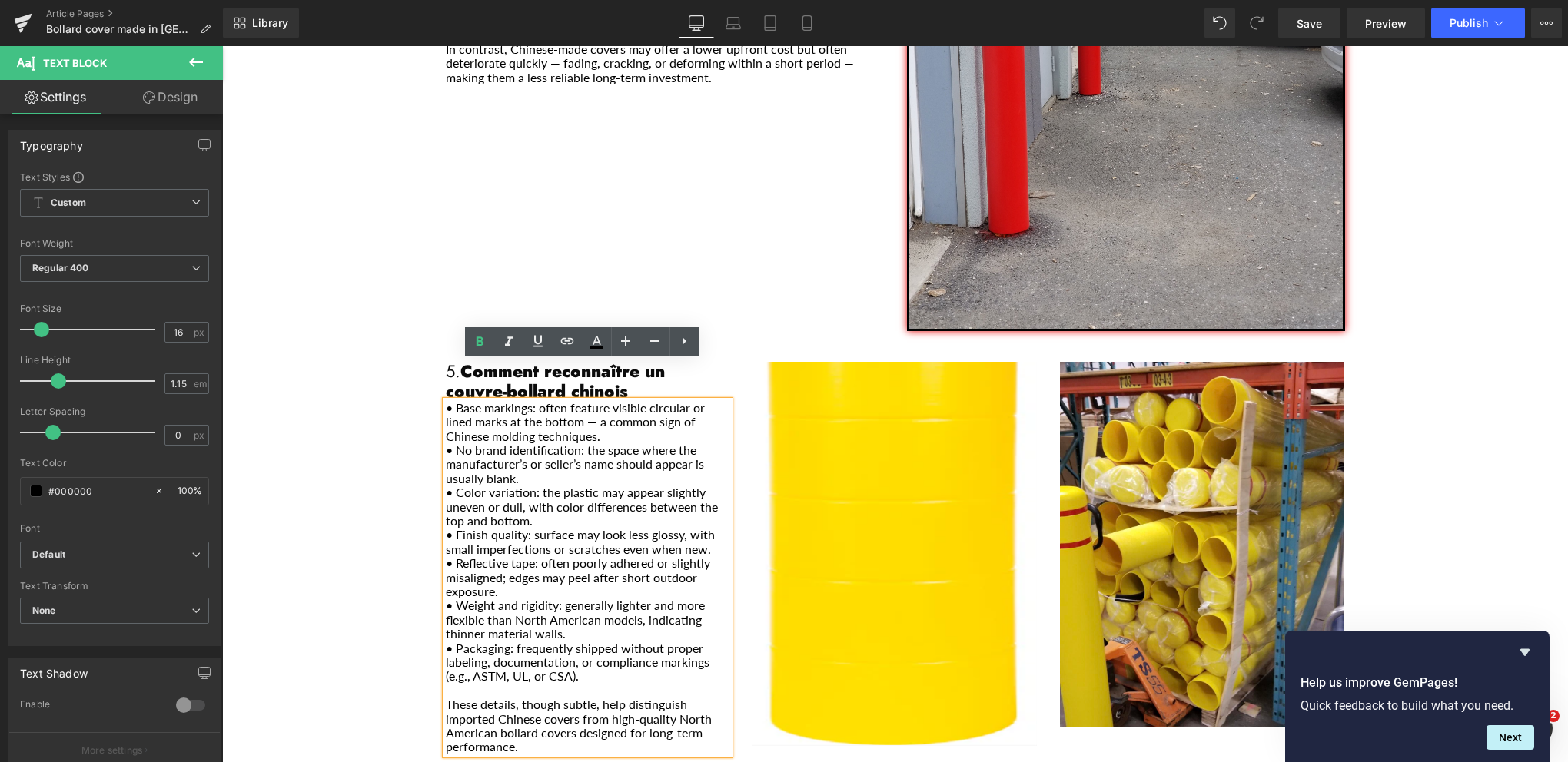
click at [726, 362] on div "5. Comment reconnaître un couvre-bollard chinois Heading • Base markings: often…" at bounding box center [587, 558] width 307 height 392
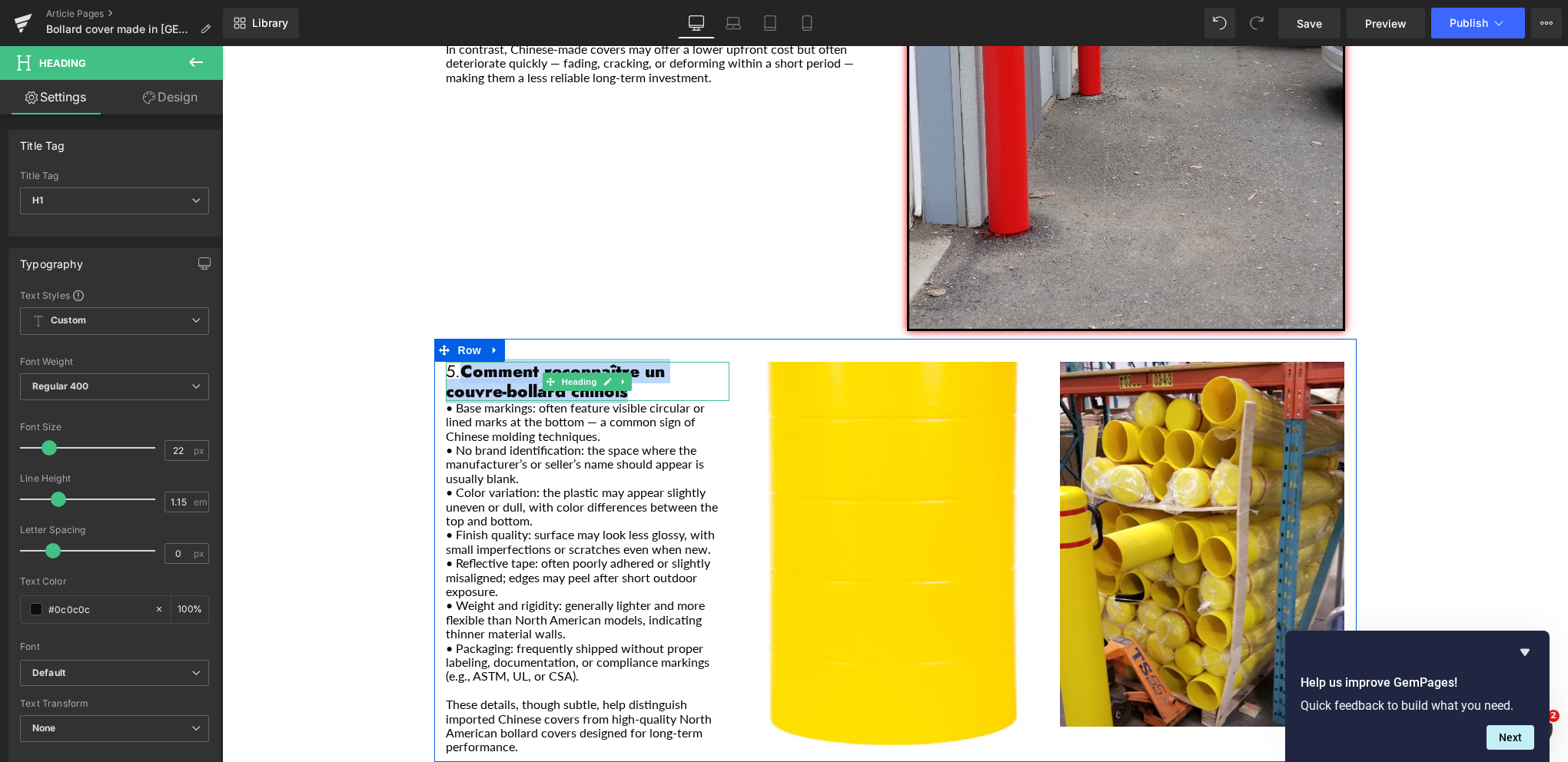
drag, startPoint x: 628, startPoint y: 356, endPoint x: 461, endPoint y: 338, distance: 168.0
click at [461, 362] on h1 "5. Comment reconnaître un couvre-bollard chinois" at bounding box center [588, 381] width 285 height 40
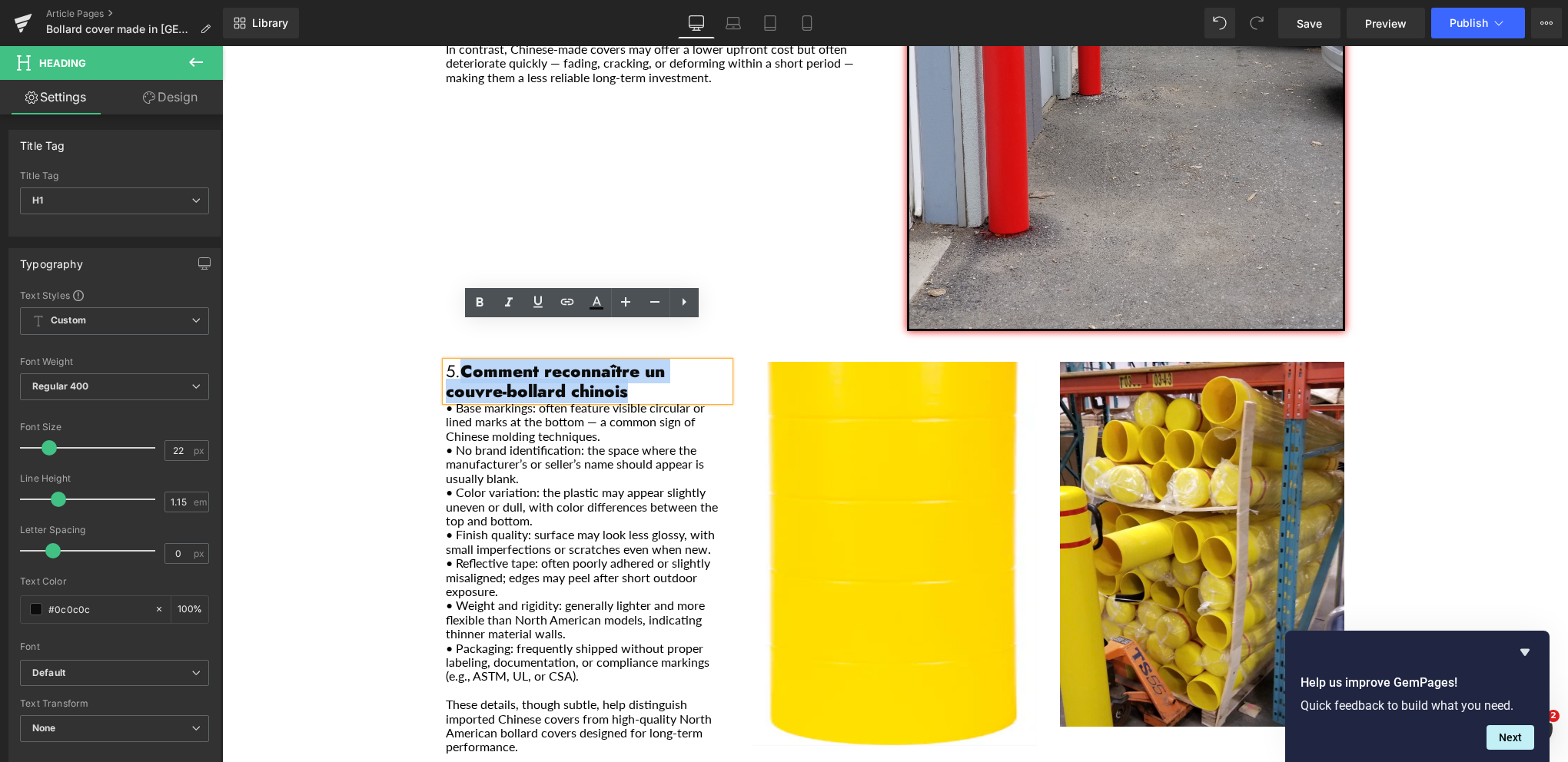
paste div "Main content"
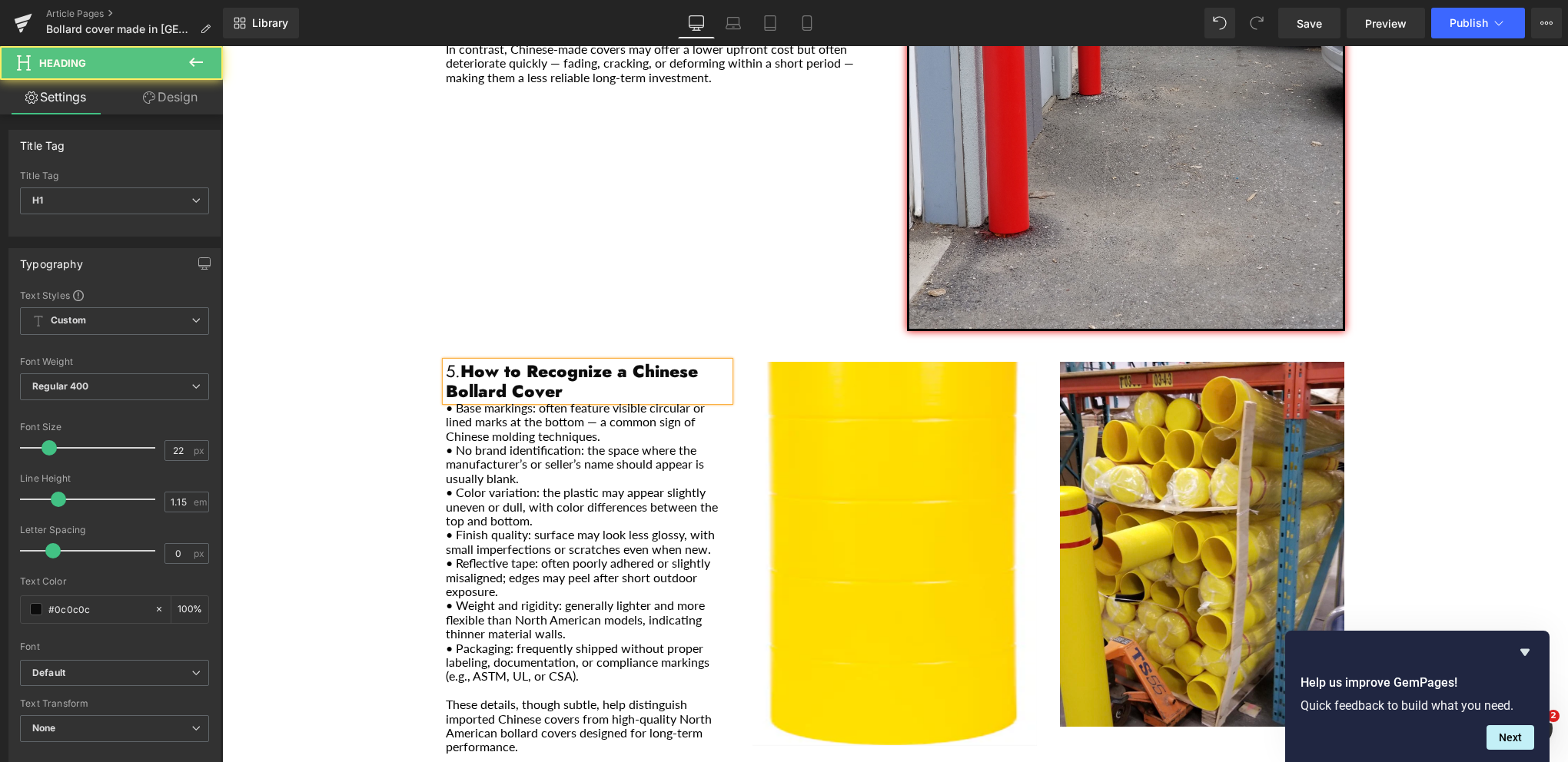
click at [463, 359] on b "How to Recognize a Chinese Bollard Cover" at bounding box center [572, 381] width 252 height 44
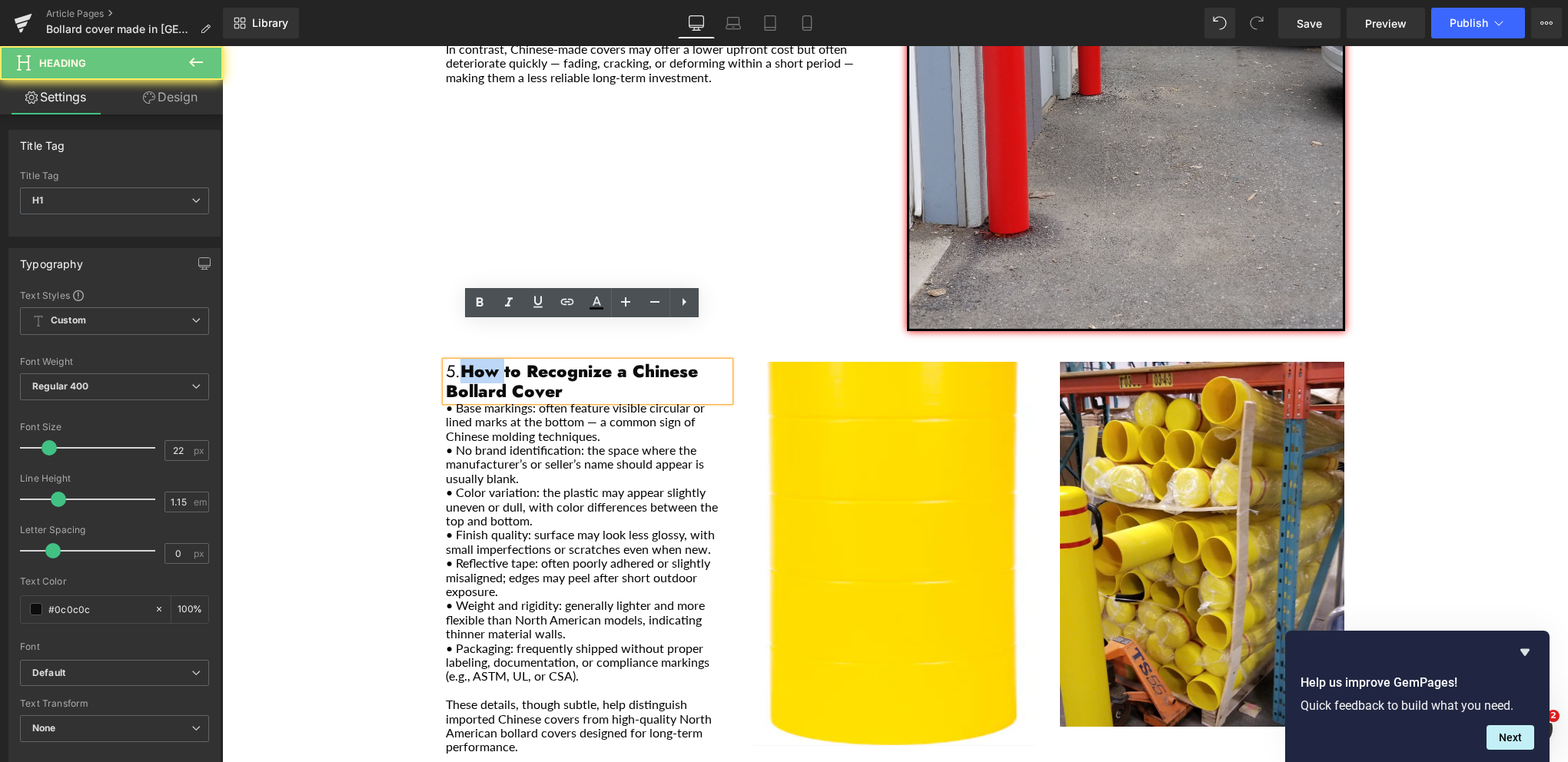
click at [463, 359] on b "How to Recognize a Chinese Bollard Cover" at bounding box center [572, 381] width 252 height 44
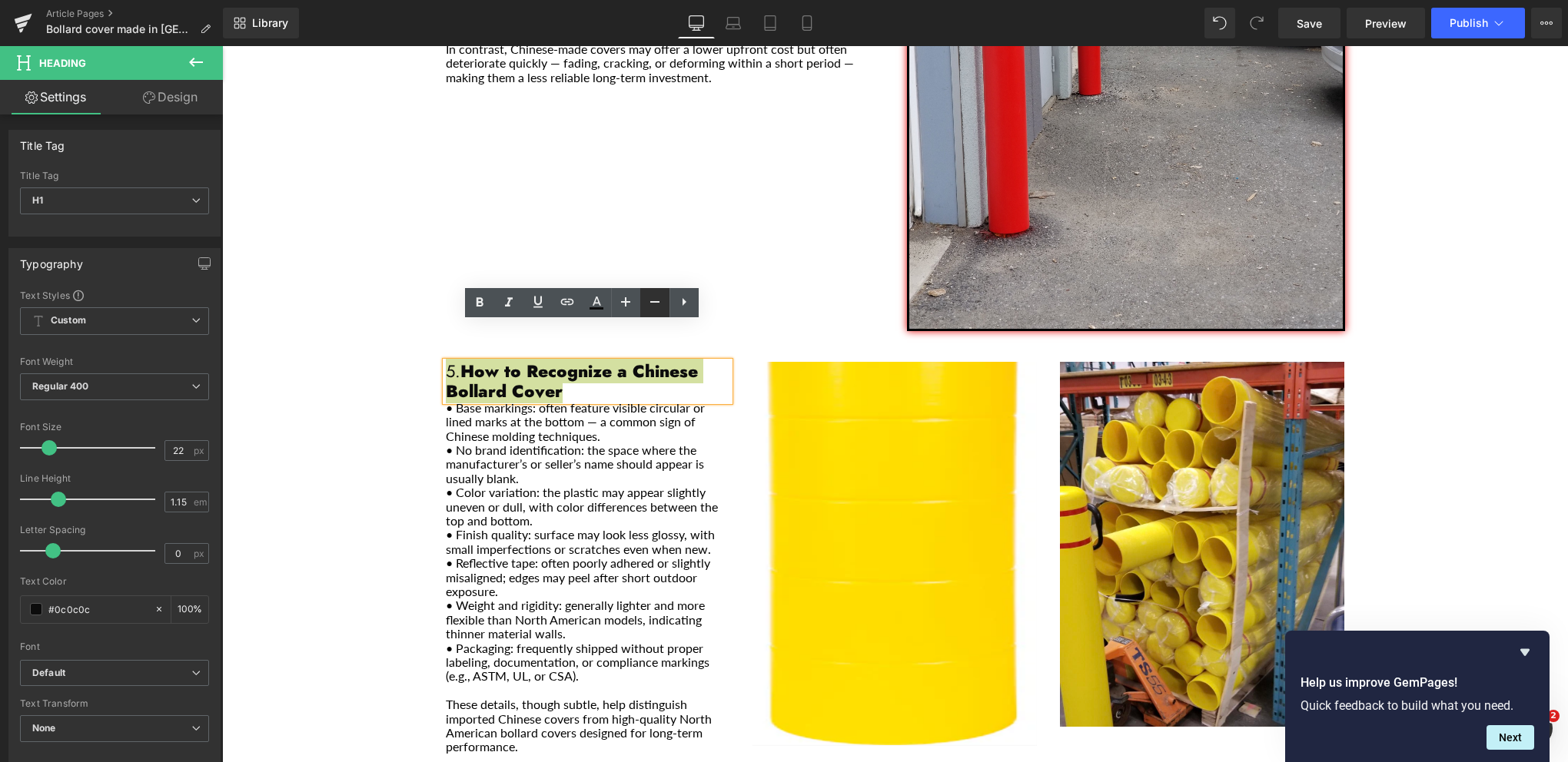
click at [655, 302] on icon at bounding box center [654, 302] width 19 height 19
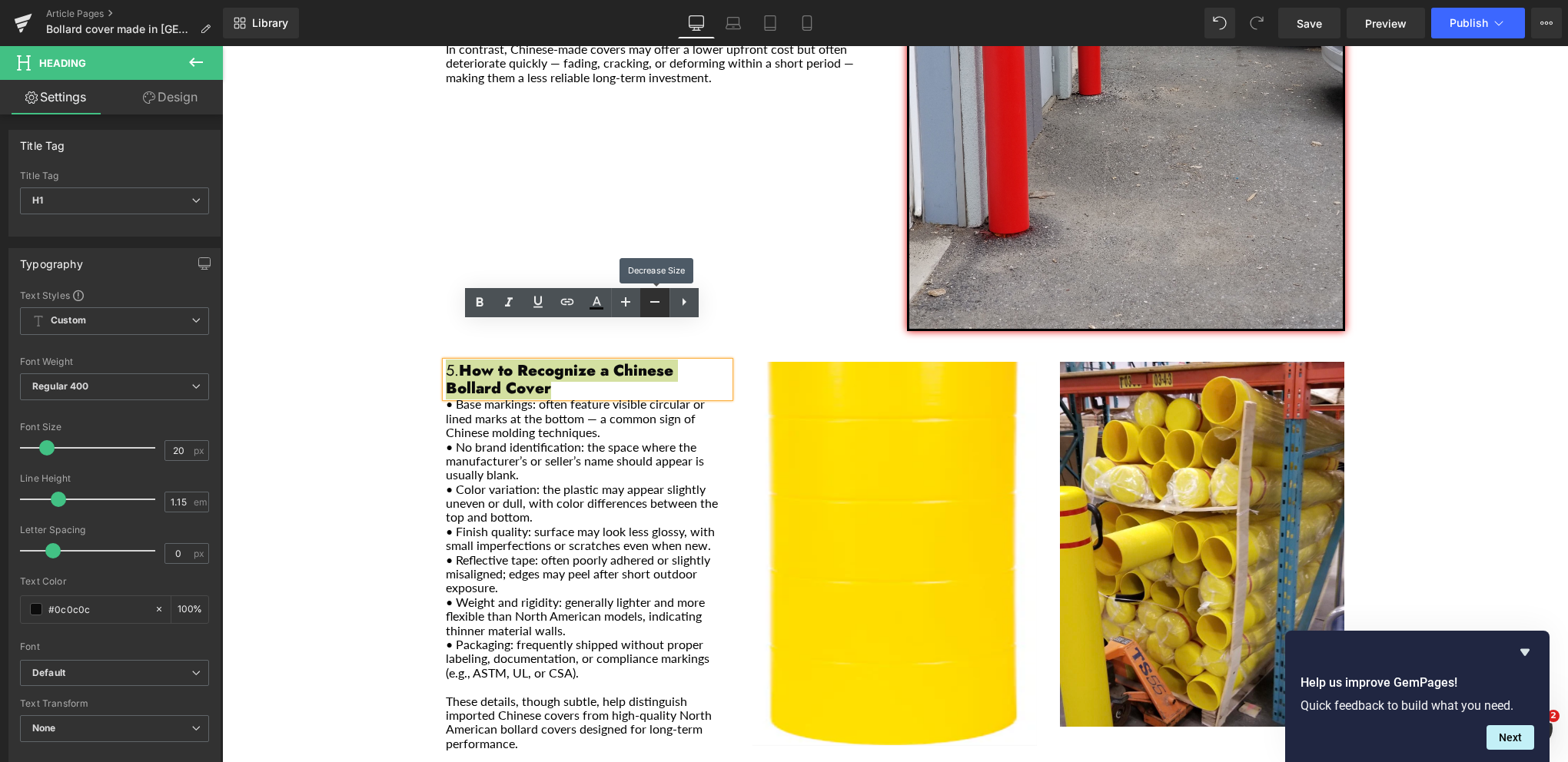
click at [653, 296] on icon at bounding box center [654, 302] width 19 height 19
type input "16"
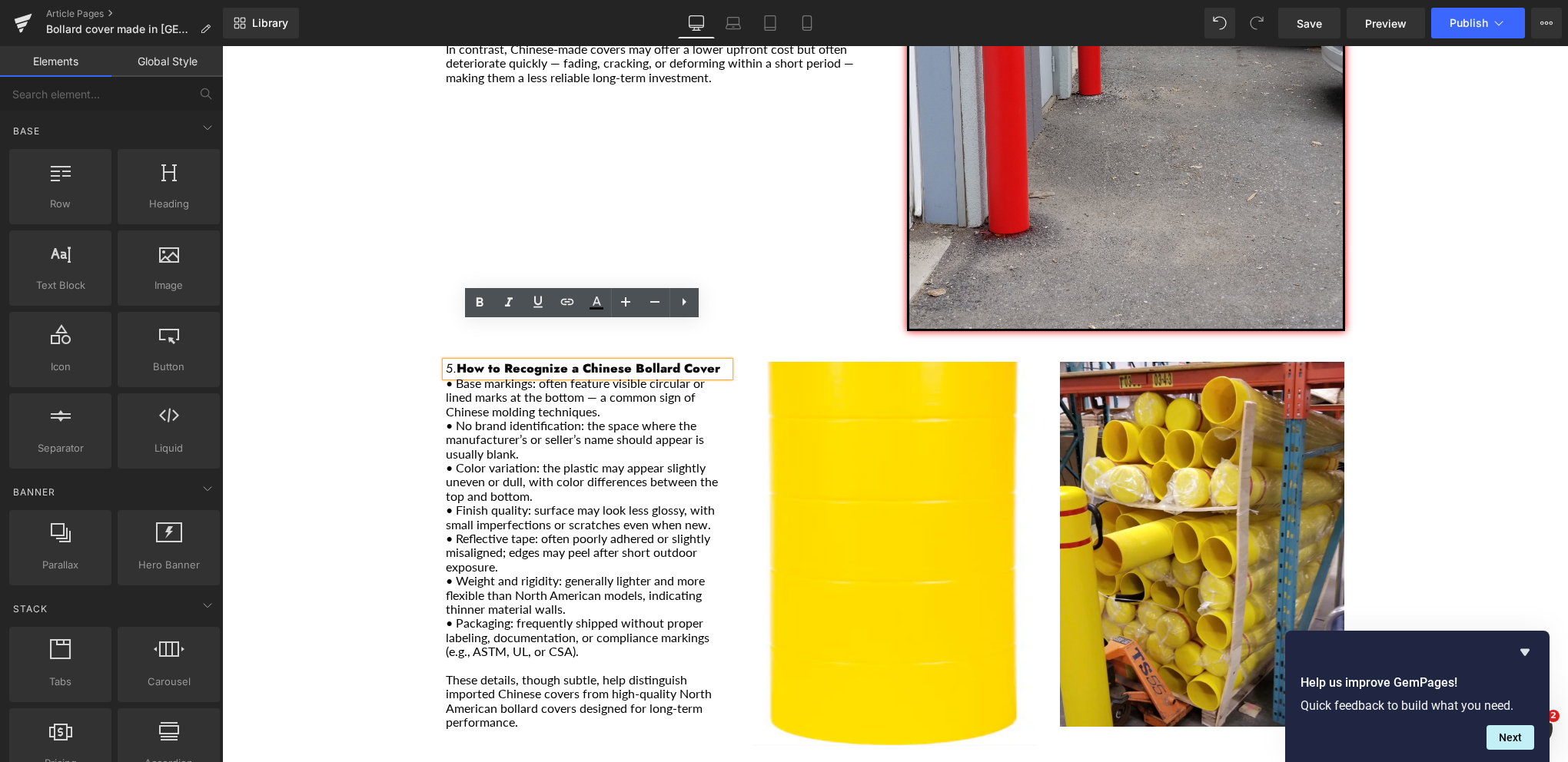
click at [384, 252] on div "Couvre bollard chinois avertissement Heading Separator Row Here are the main di…" at bounding box center [895, 75] width 1346 height 3439
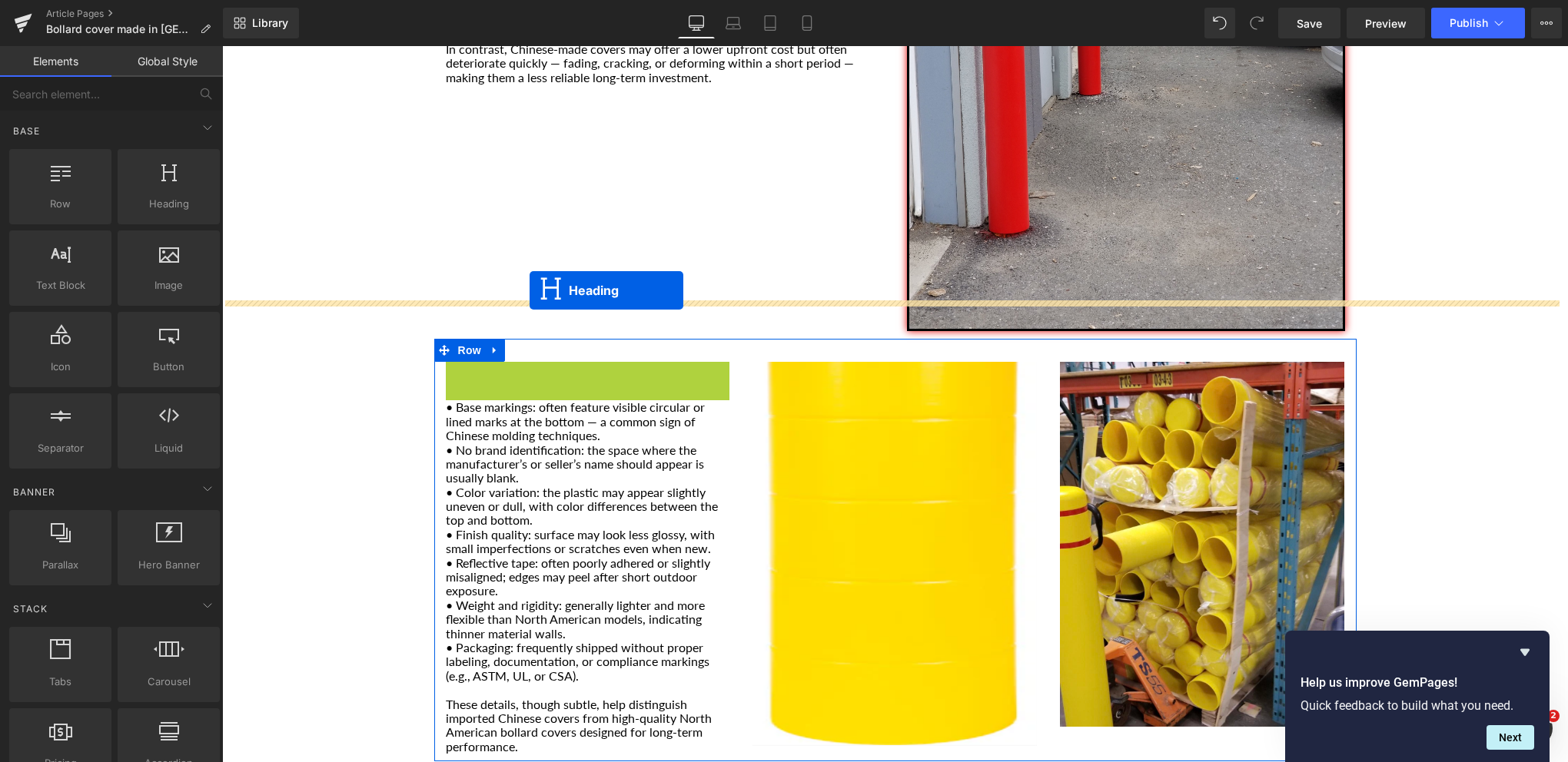
drag, startPoint x: 544, startPoint y: 332, endPoint x: 530, endPoint y: 290, distance: 44.3
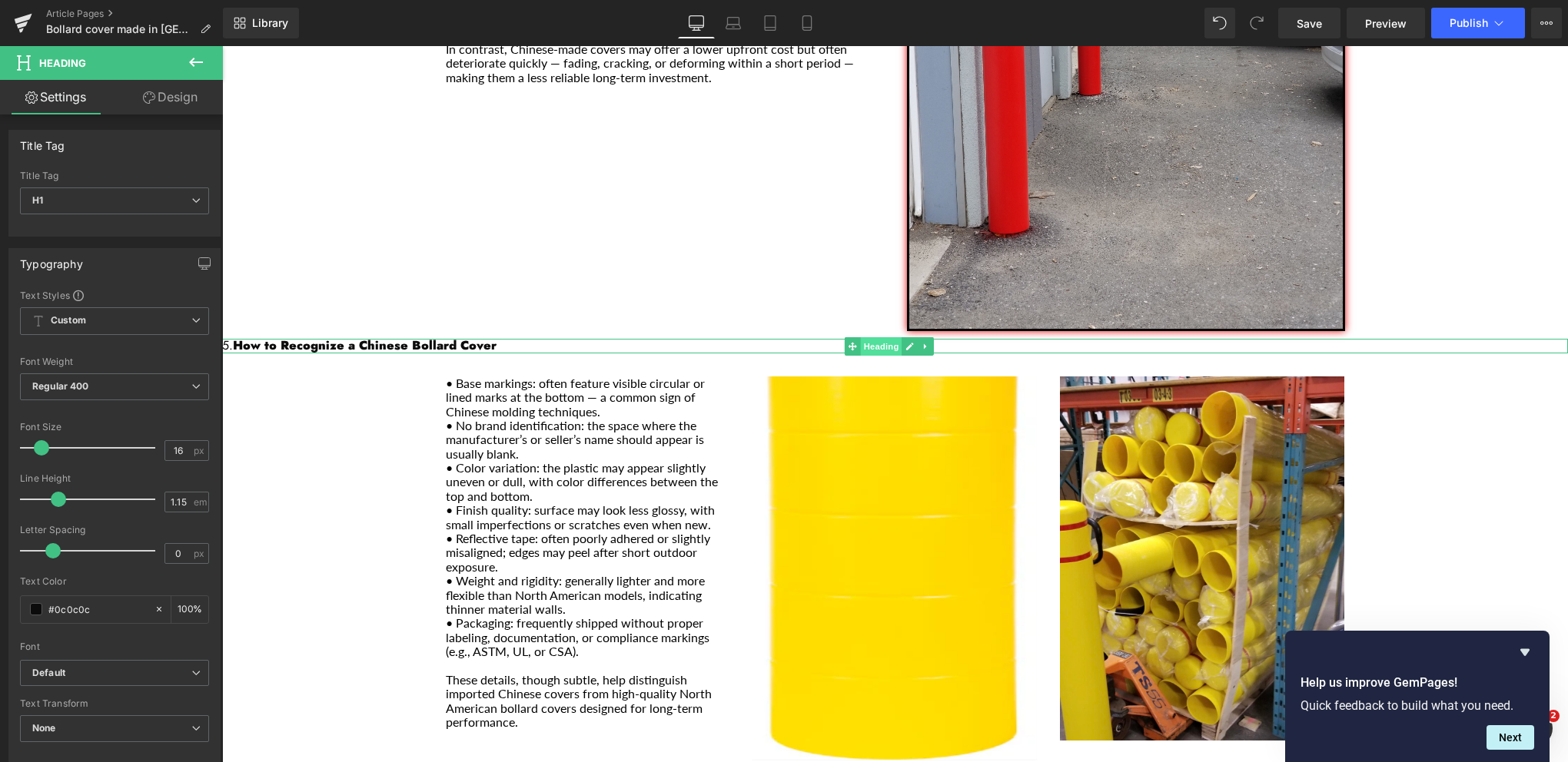
click at [889, 337] on span "Heading" at bounding box center [881, 346] width 41 height 19
click at [495, 336] on b "How to Recognize a Chinese Bollard Cover" at bounding box center [365, 345] width 264 height 18
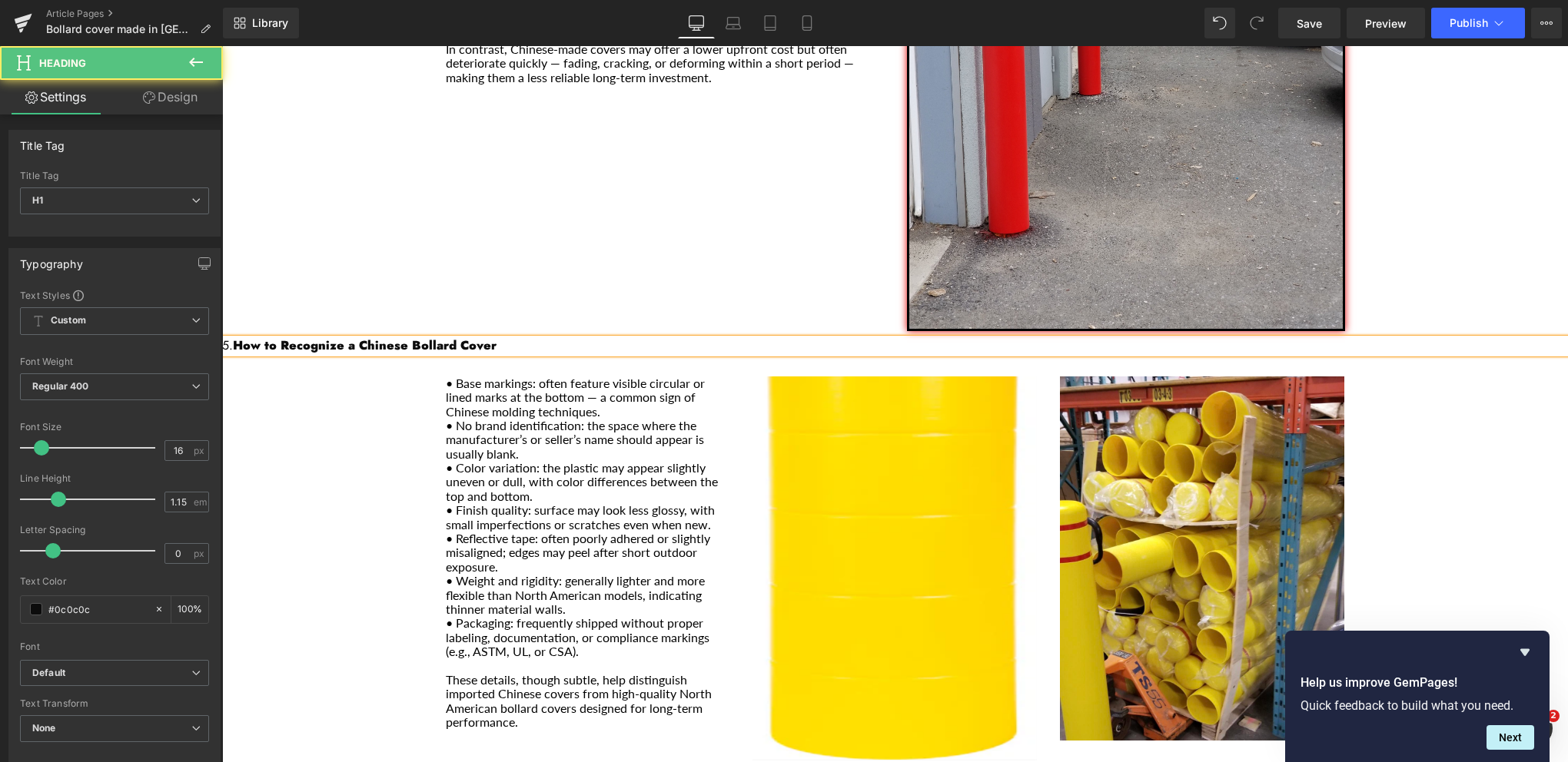
click at [495, 336] on b "How to Recognize a Chinese Bollard Cover" at bounding box center [365, 345] width 264 height 18
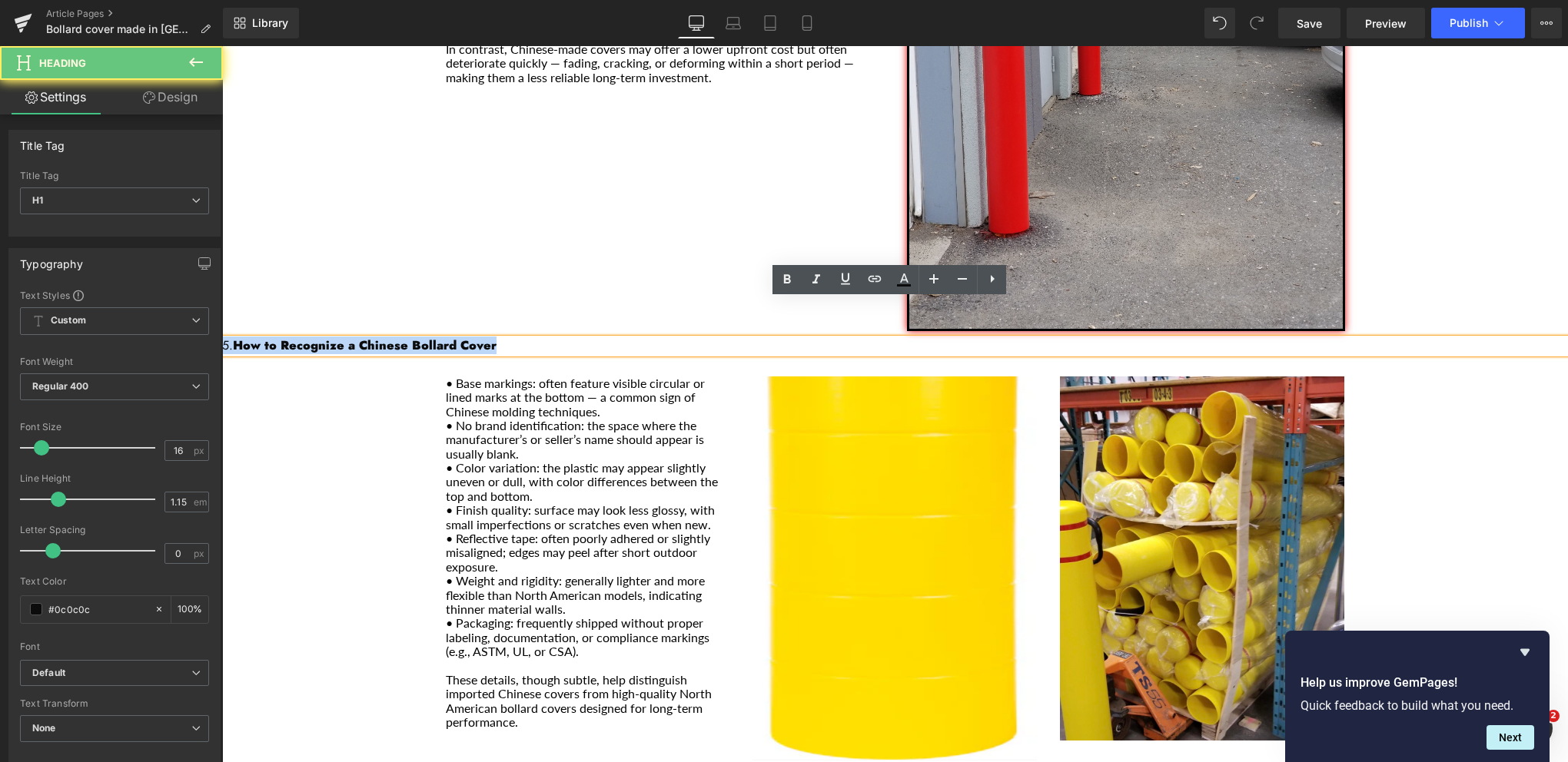
click at [495, 336] on b "How to Recognize a Chinese Bollard Cover" at bounding box center [365, 345] width 264 height 18
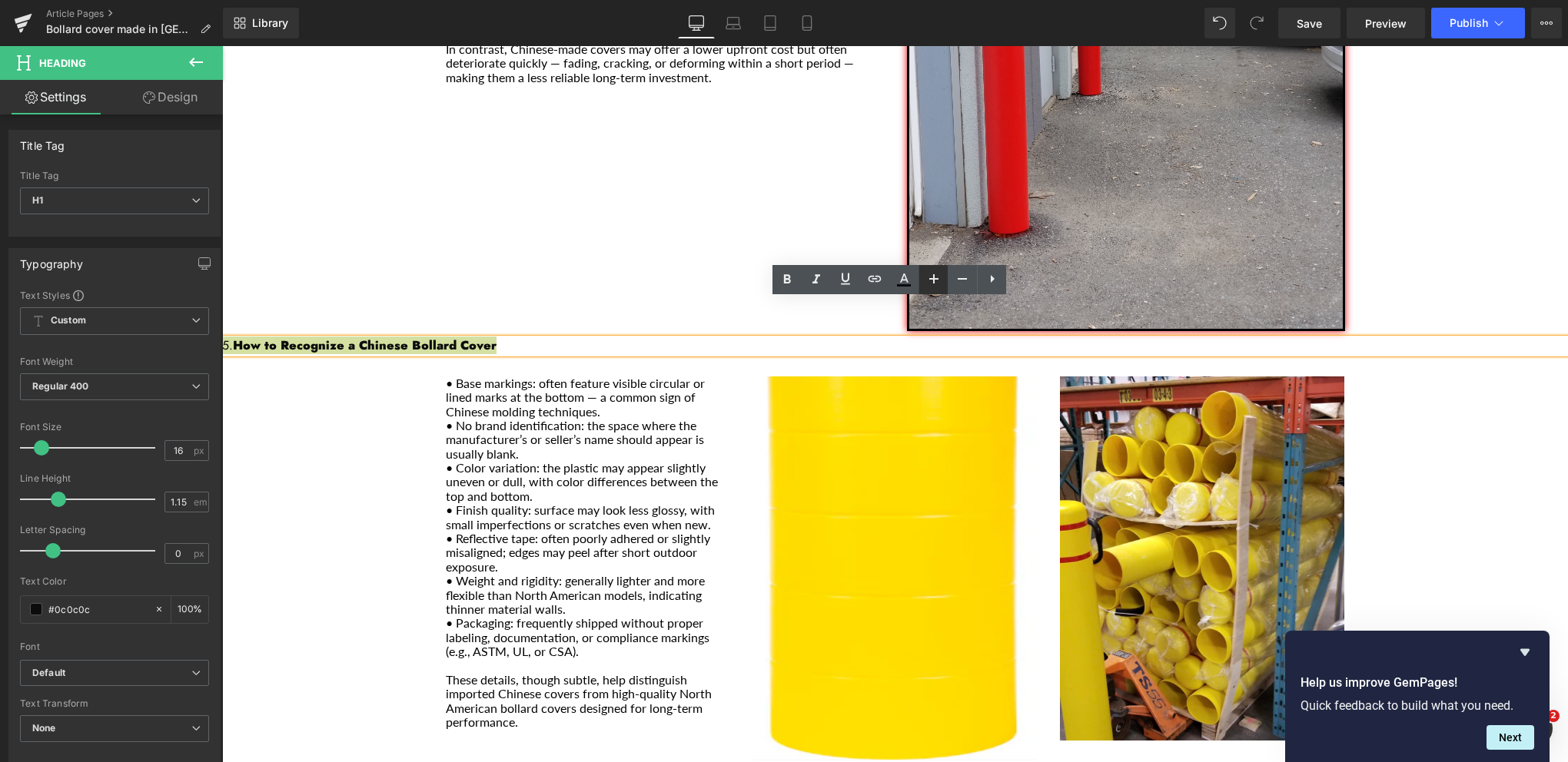
click at [932, 279] on icon at bounding box center [933, 278] width 9 height 9
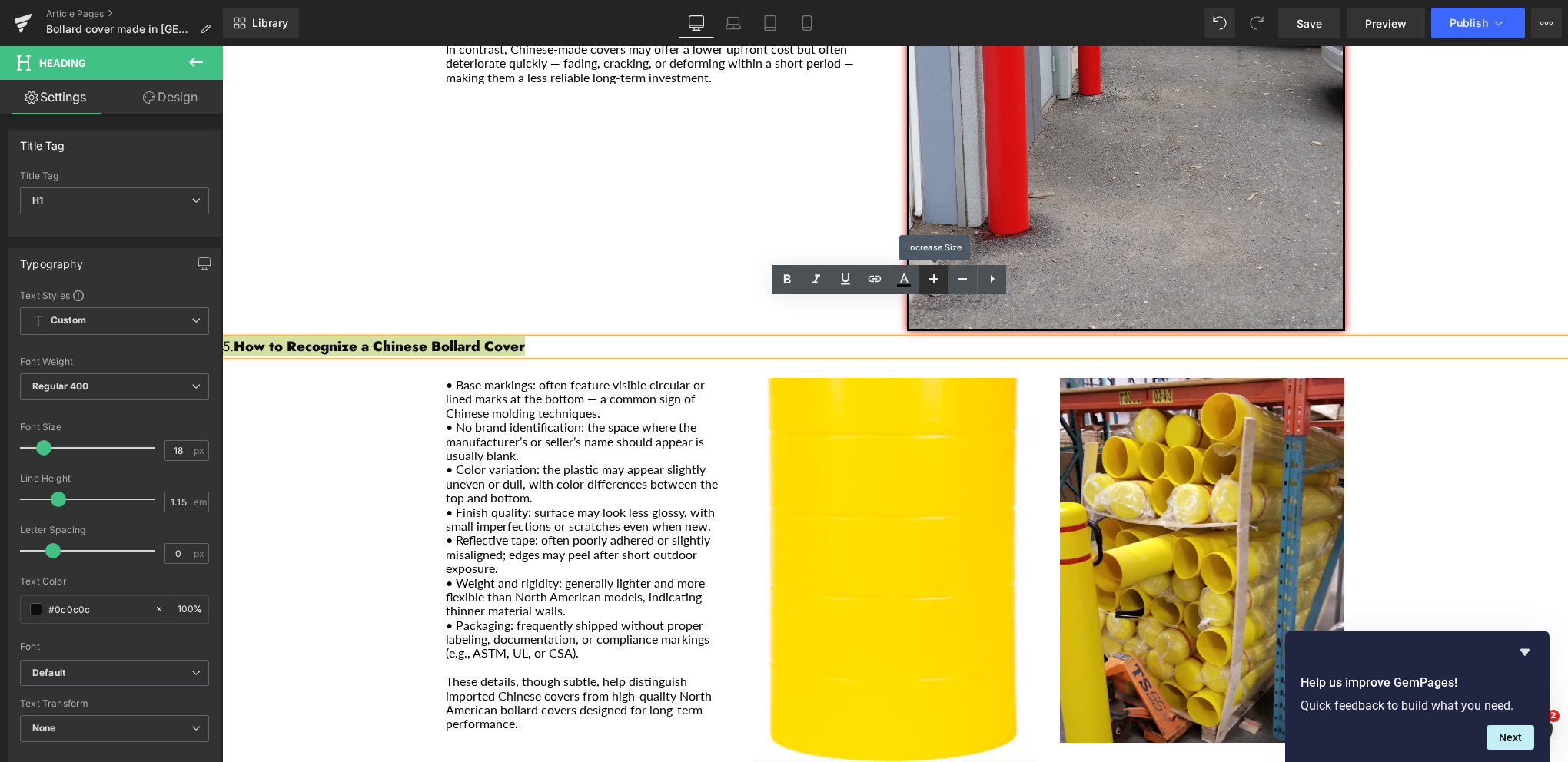
click at [932, 279] on icon at bounding box center [933, 278] width 9 height 9
type input "20"
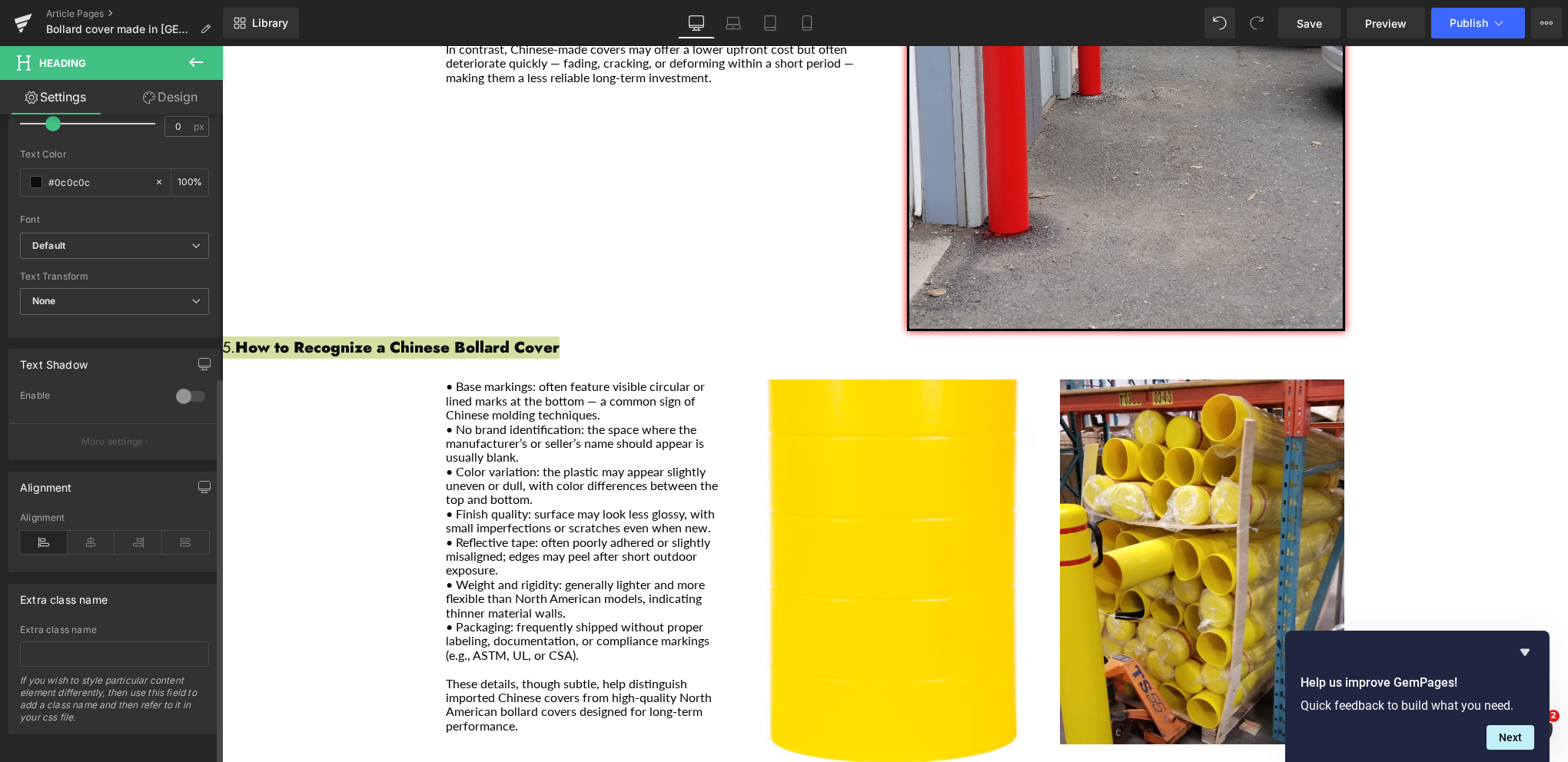
scroll to position [439, 0]
click at [84, 532] on icon at bounding box center [91, 539] width 48 height 23
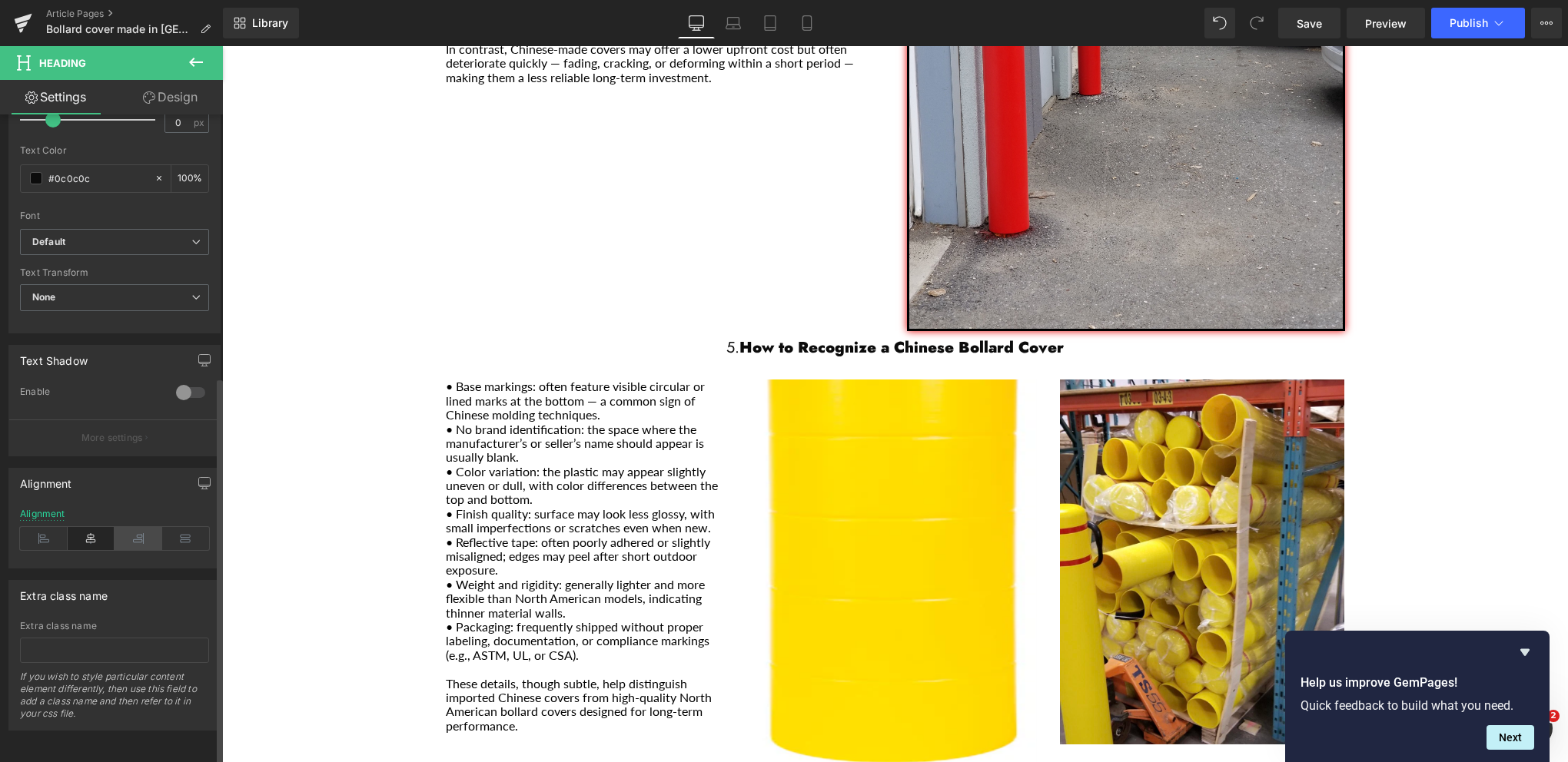
click at [132, 531] on icon at bounding box center [138, 539] width 48 height 23
click at [39, 527] on icon at bounding box center [44, 539] width 48 height 23
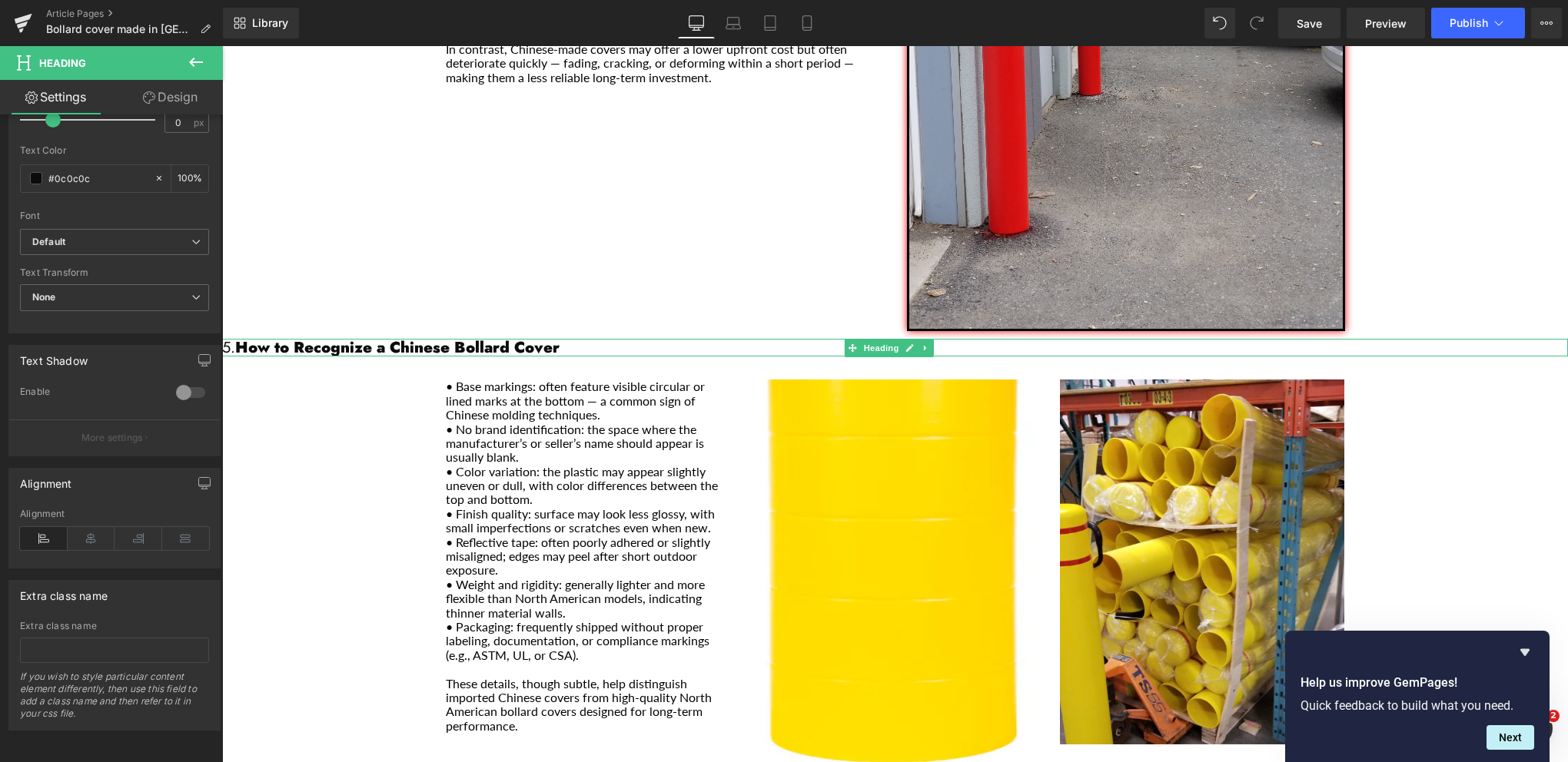
click at [231, 339] on h1 "5. How to Recognize a Chinese Bollard Cover" at bounding box center [895, 348] width 1346 height 18
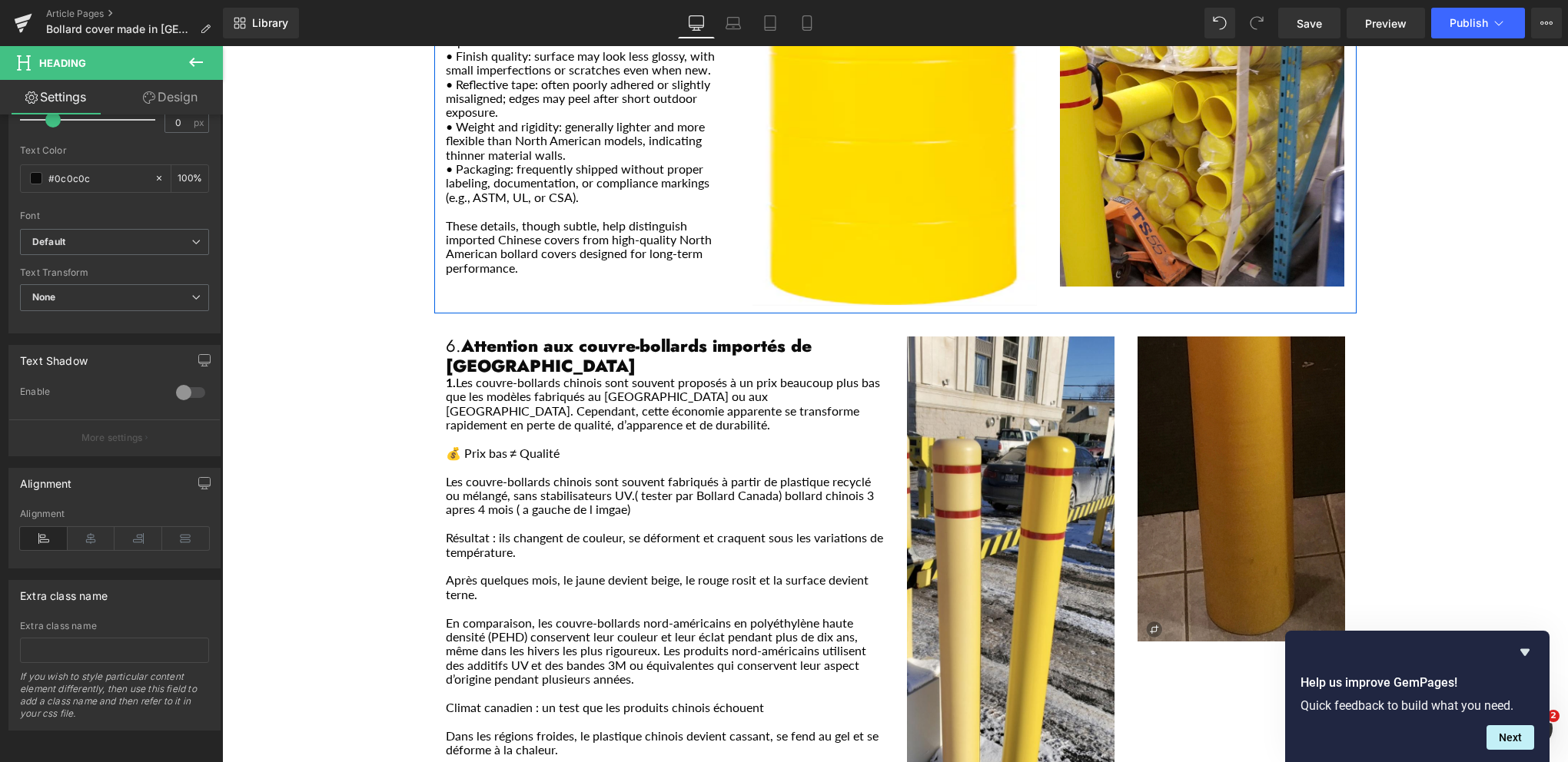
scroll to position [2459, 0]
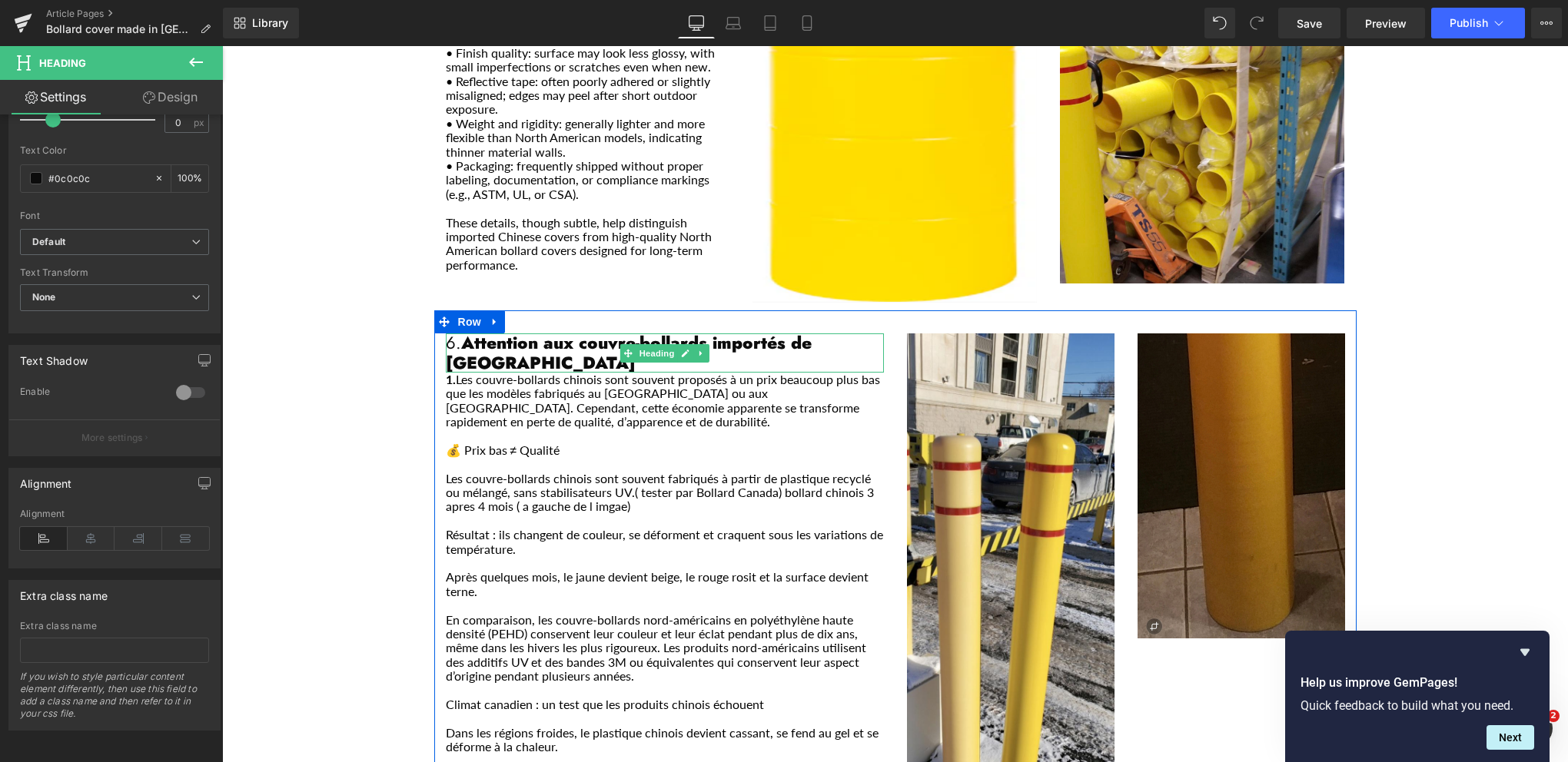
click at [522, 331] on strong "Attention aux couvre-bollards importés de [GEOGRAPHIC_DATA]" at bounding box center [629, 352] width 366 height 44
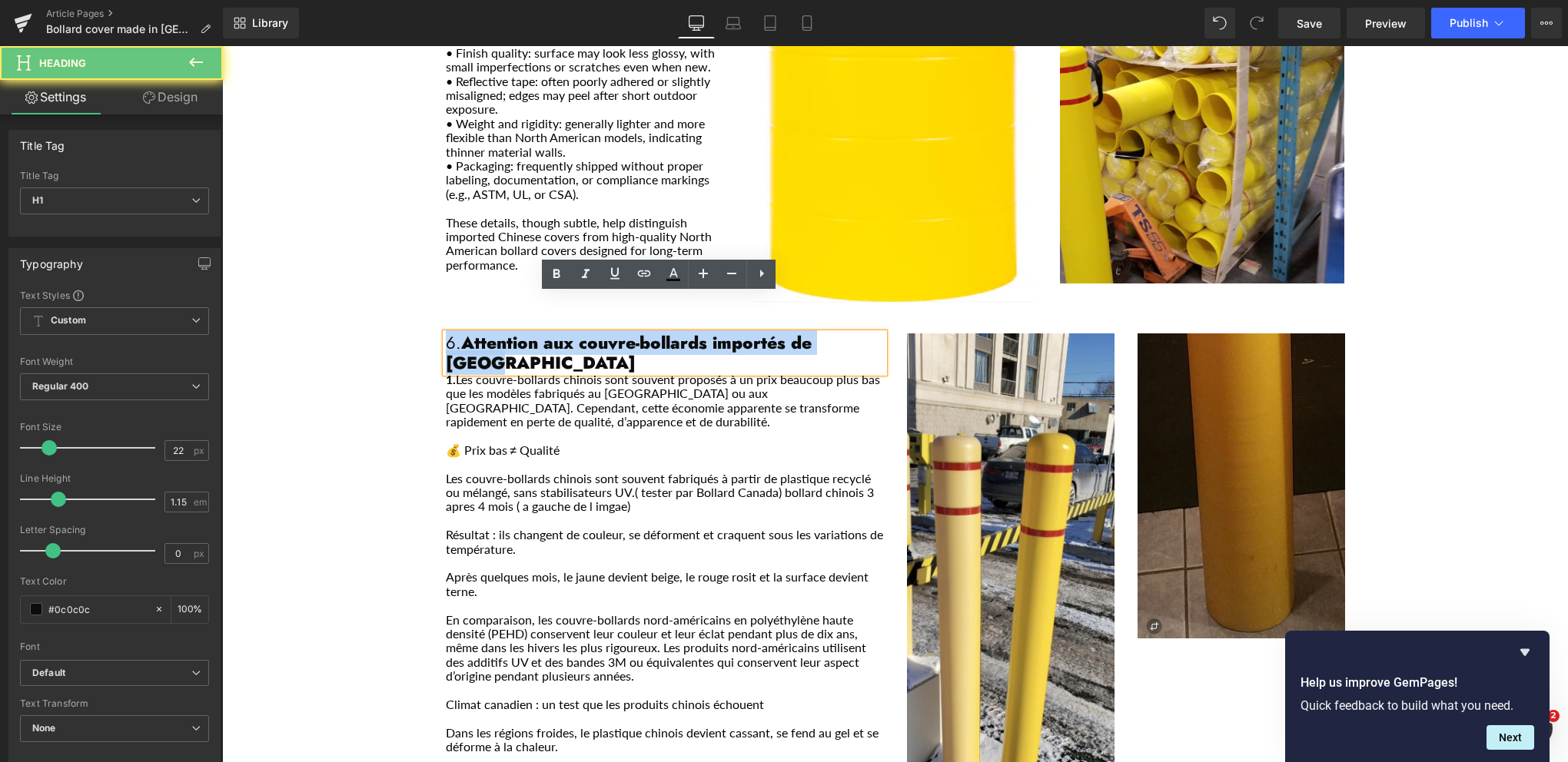
click at [522, 331] on strong "Attention aux couvre-bollards importés de [GEOGRAPHIC_DATA]" at bounding box center [629, 352] width 366 height 44
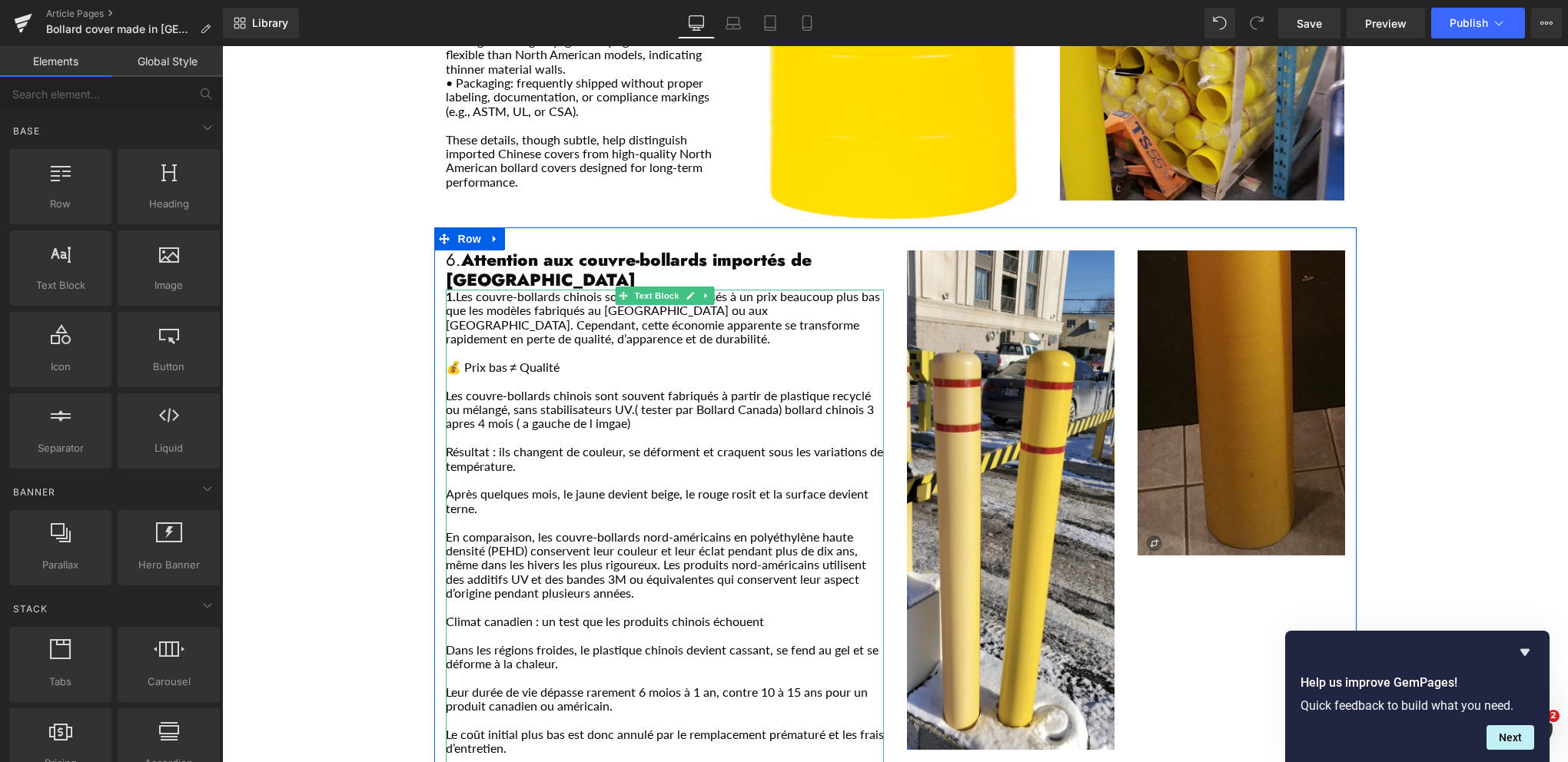
scroll to position [2536, 0]
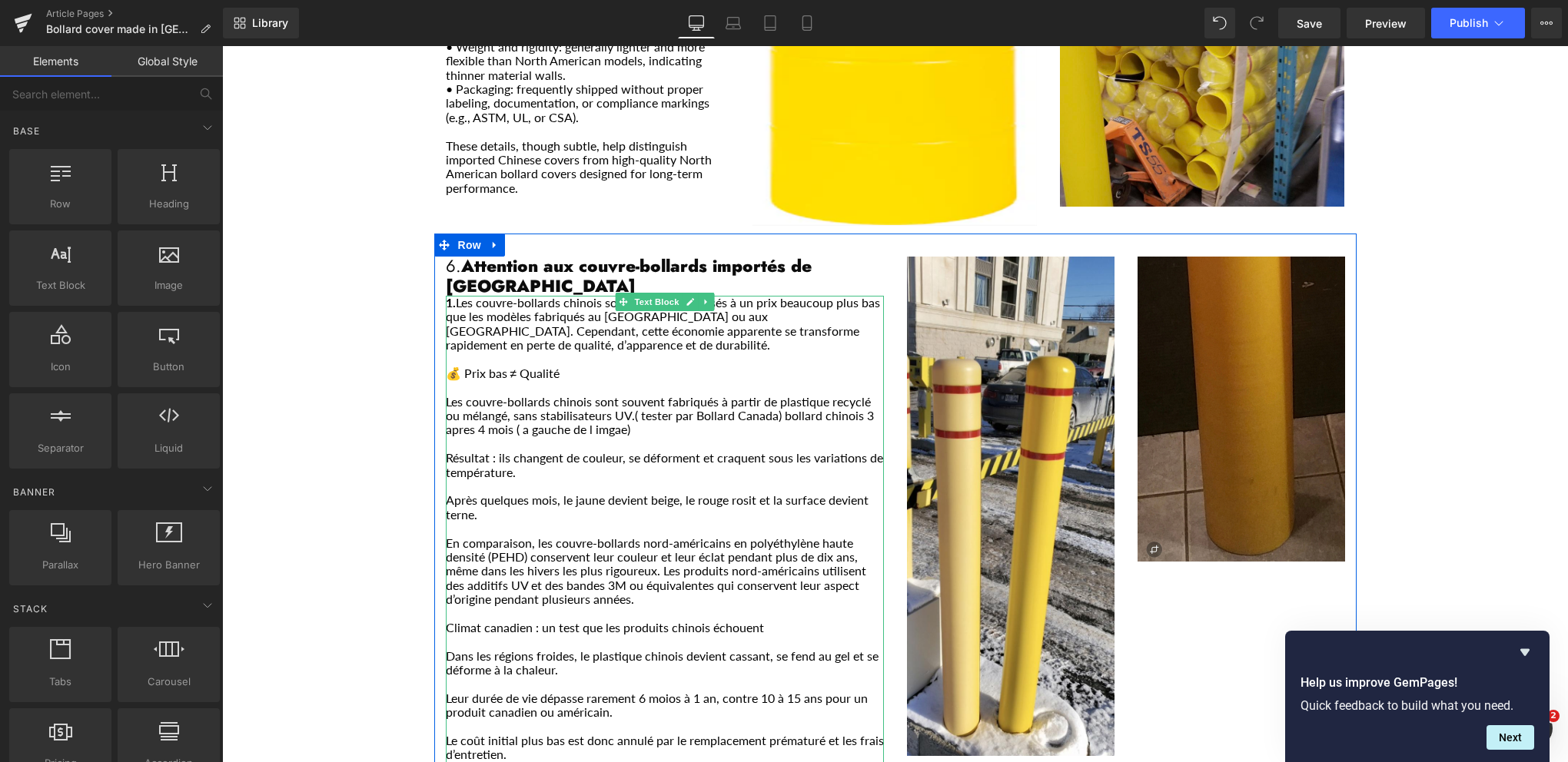
click at [524, 734] on p "Le coût initial plus bas est donc annulé par le remplacement prématuré et les f…" at bounding box center [665, 747] width 438 height 28
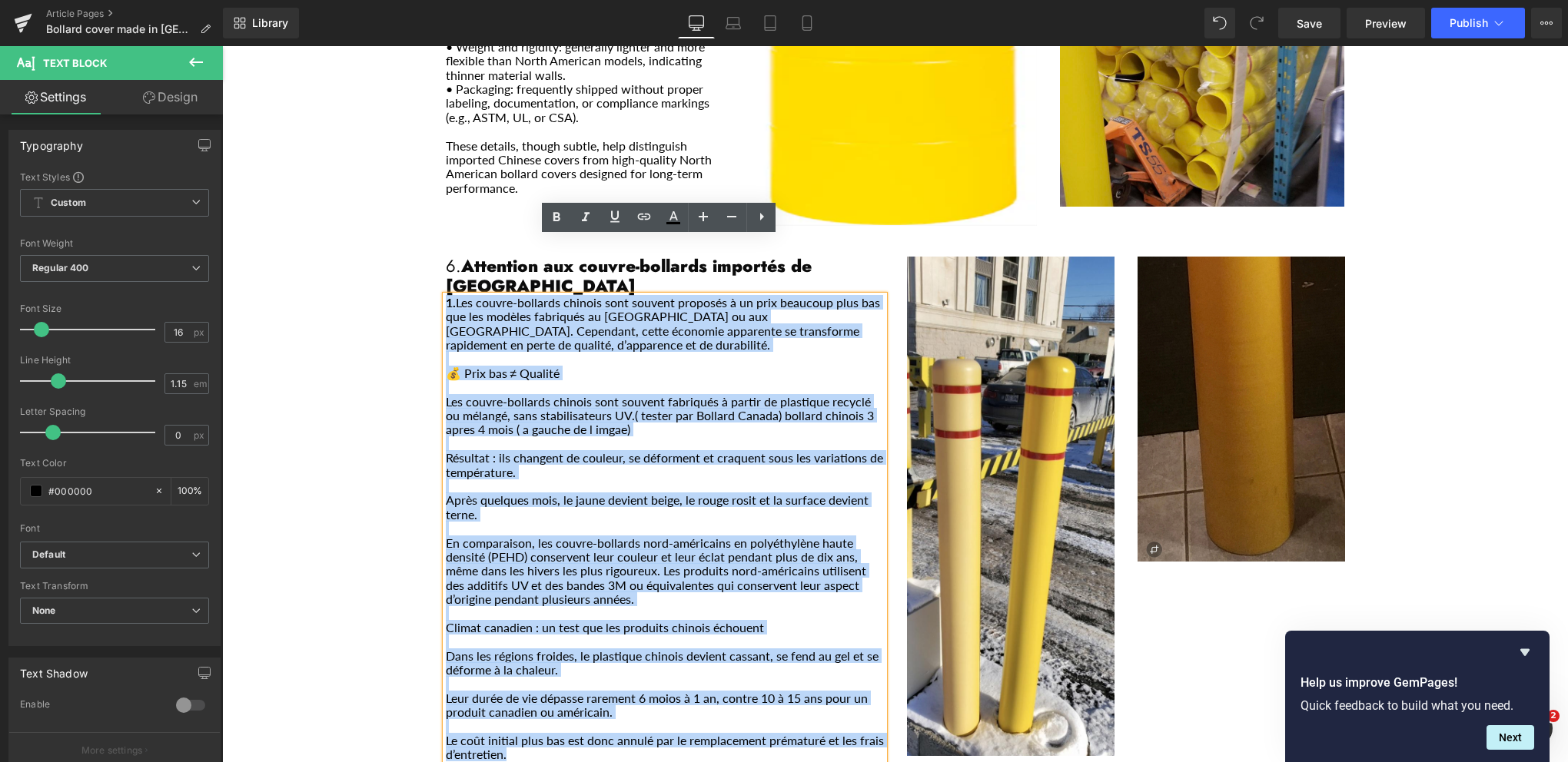
drag, startPoint x: 514, startPoint y: 700, endPoint x: 443, endPoint y: 243, distance: 462.5
click at [446, 296] on div "1. Les couvre-bollards chinois sont souvent proposés à un prix beaucoup plus ba…" at bounding box center [665, 536] width 438 height 481
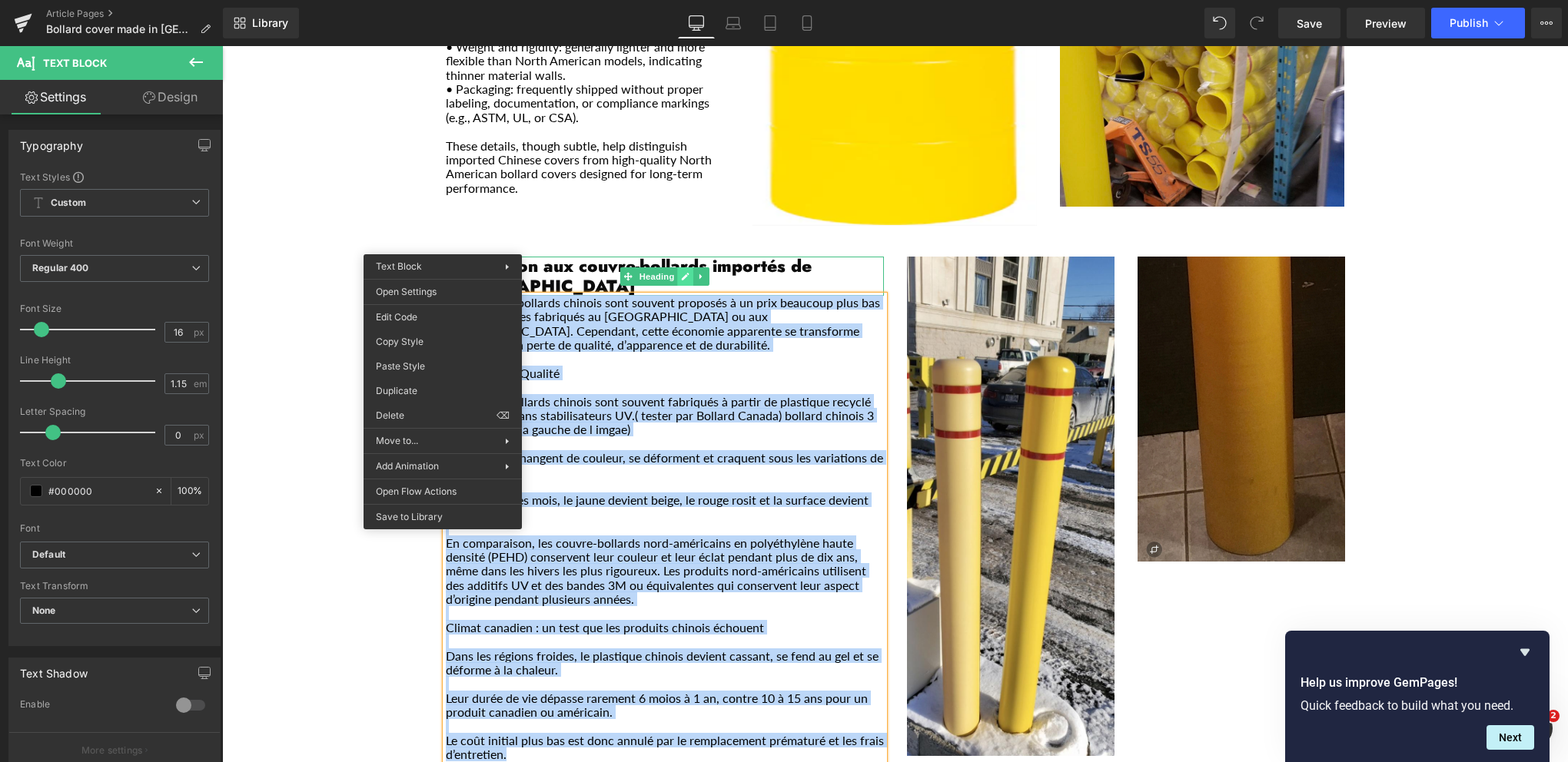
click at [681, 272] on icon "Main content" at bounding box center [685, 276] width 8 height 9
click at [674, 253] on strong "Attention aux couvre-bollards importés de [GEOGRAPHIC_DATA]" at bounding box center [629, 275] width 366 height 44
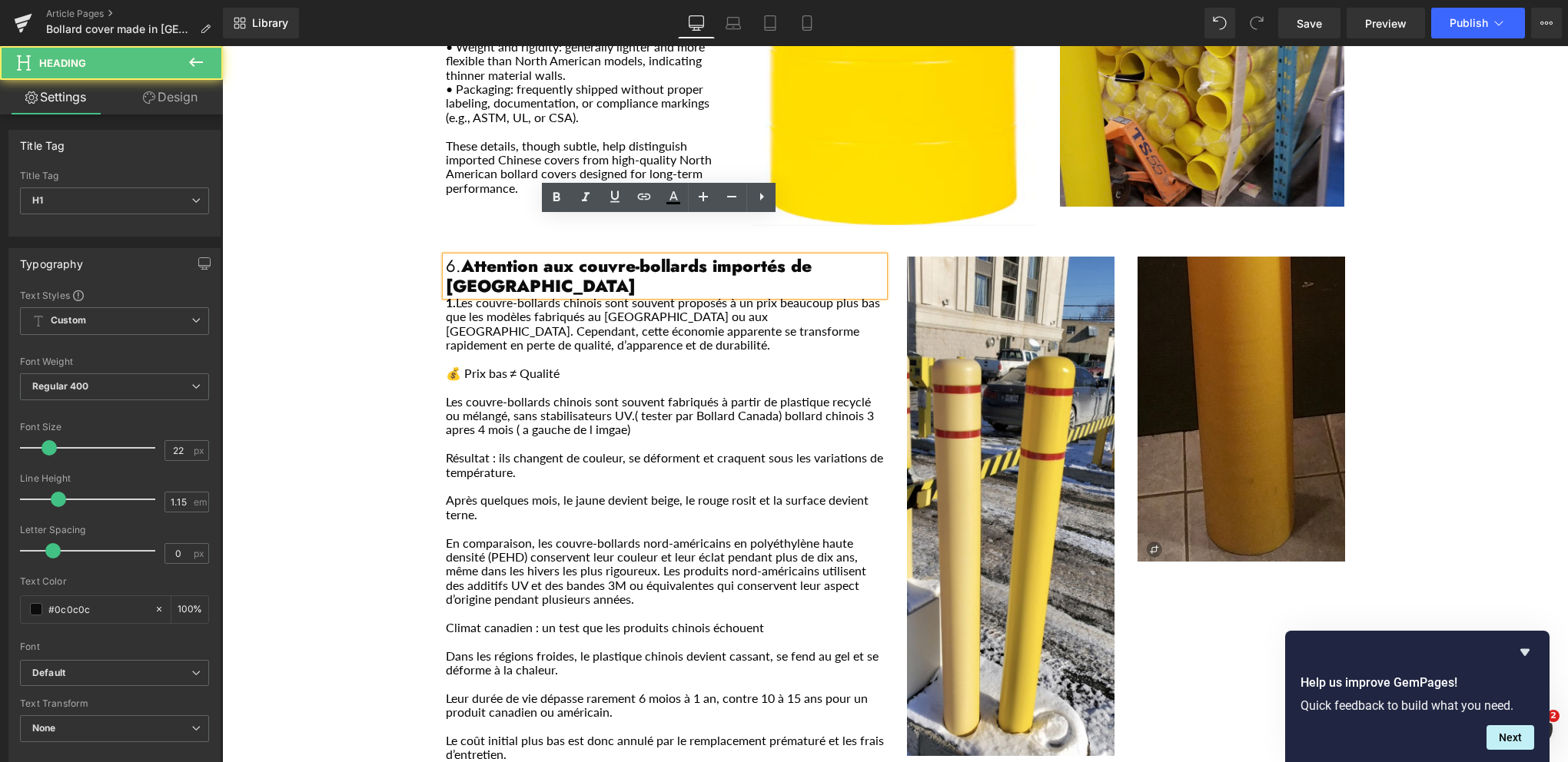
click at [711, 253] on strong "Attention aux couvre-bollards importés de [GEOGRAPHIC_DATA]" at bounding box center [629, 275] width 366 height 44
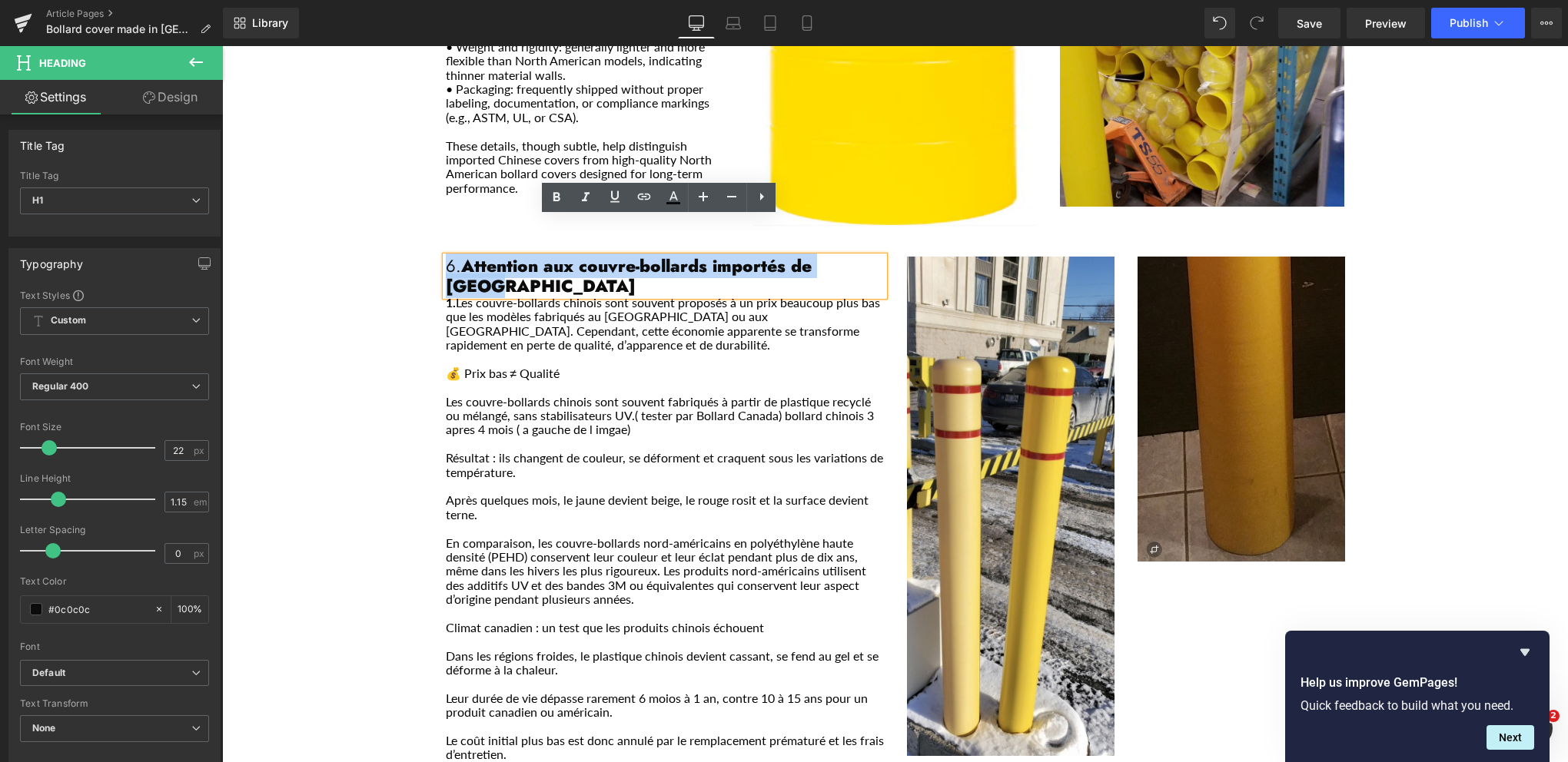
click at [711, 253] on strong "Attention aux couvre-bollards importés de [GEOGRAPHIC_DATA]" at bounding box center [629, 275] width 366 height 44
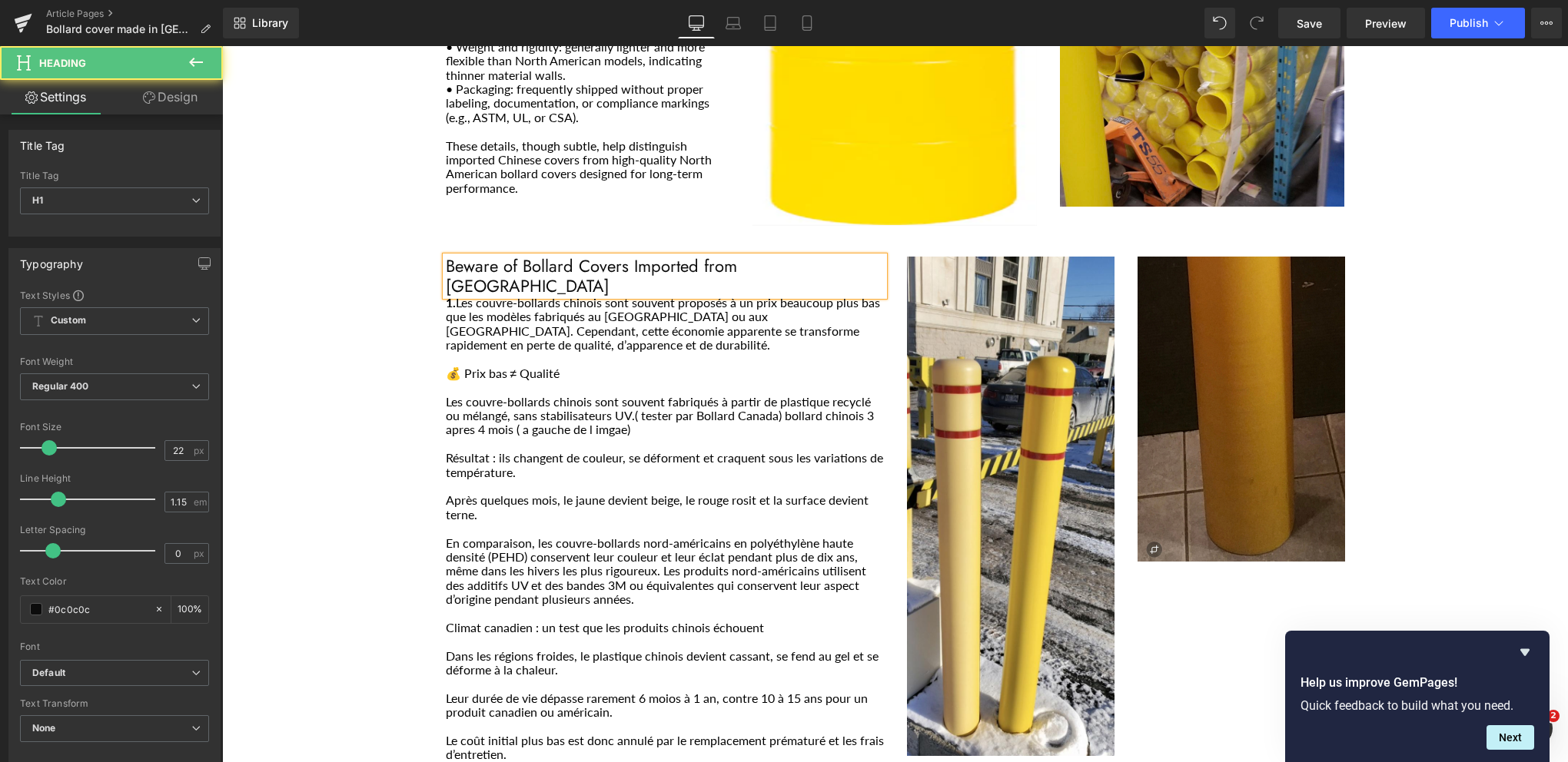
click at [446, 256] on h1 "Beware of Bollard Covers Imported from [GEOGRAPHIC_DATA]" at bounding box center [665, 276] width 438 height 40
click at [775, 256] on h1 "6.Beware of Bollard Covers Imported from [GEOGRAPHIC_DATA]" at bounding box center [665, 276] width 438 height 40
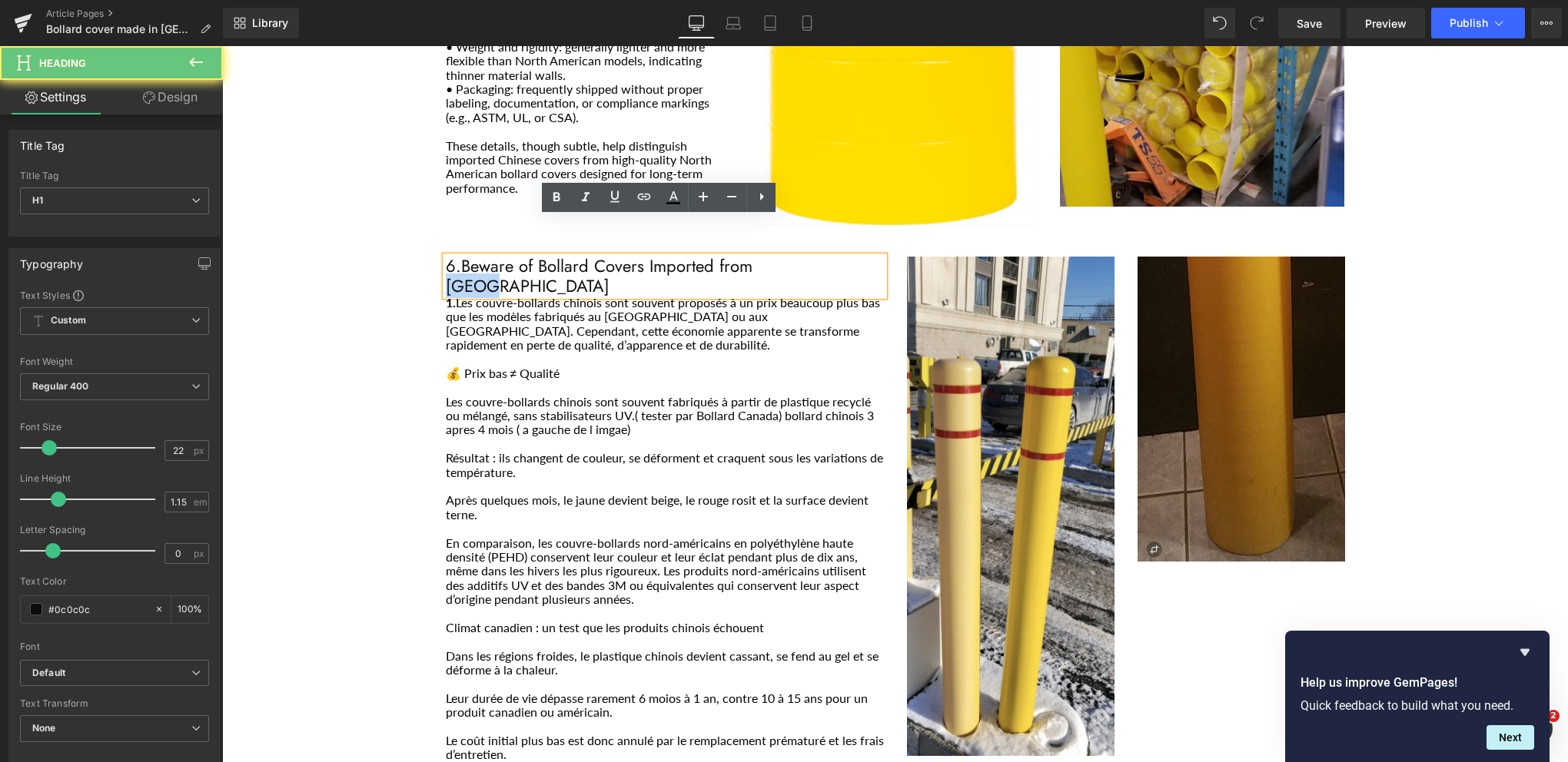
click at [775, 256] on h1 "6.Beware of Bollard Covers Imported from [GEOGRAPHIC_DATA]" at bounding box center [665, 276] width 438 height 40
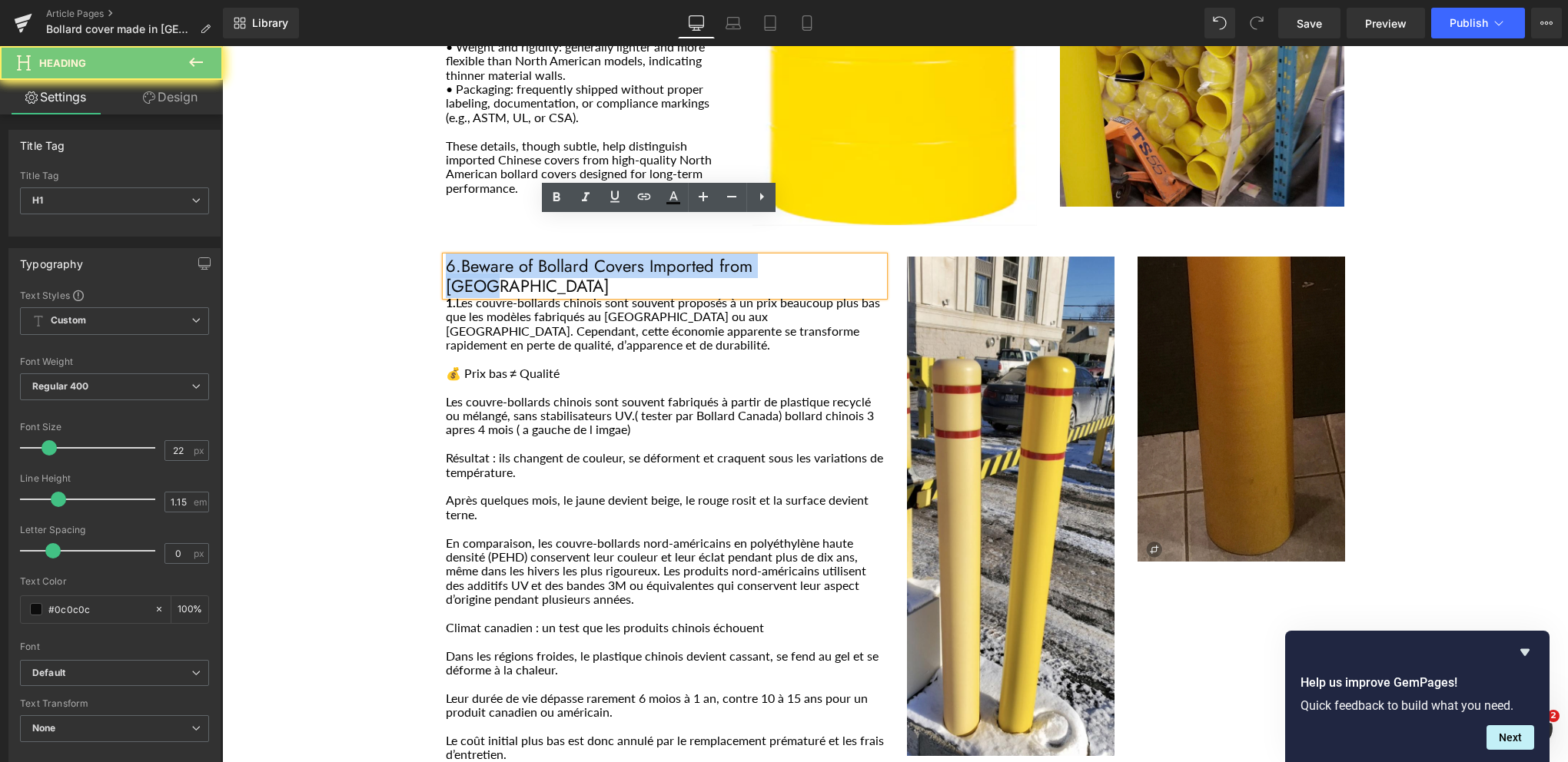
click at [775, 256] on h1 "6.Beware of Bollard Covers Imported from [GEOGRAPHIC_DATA]" at bounding box center [665, 276] width 438 height 40
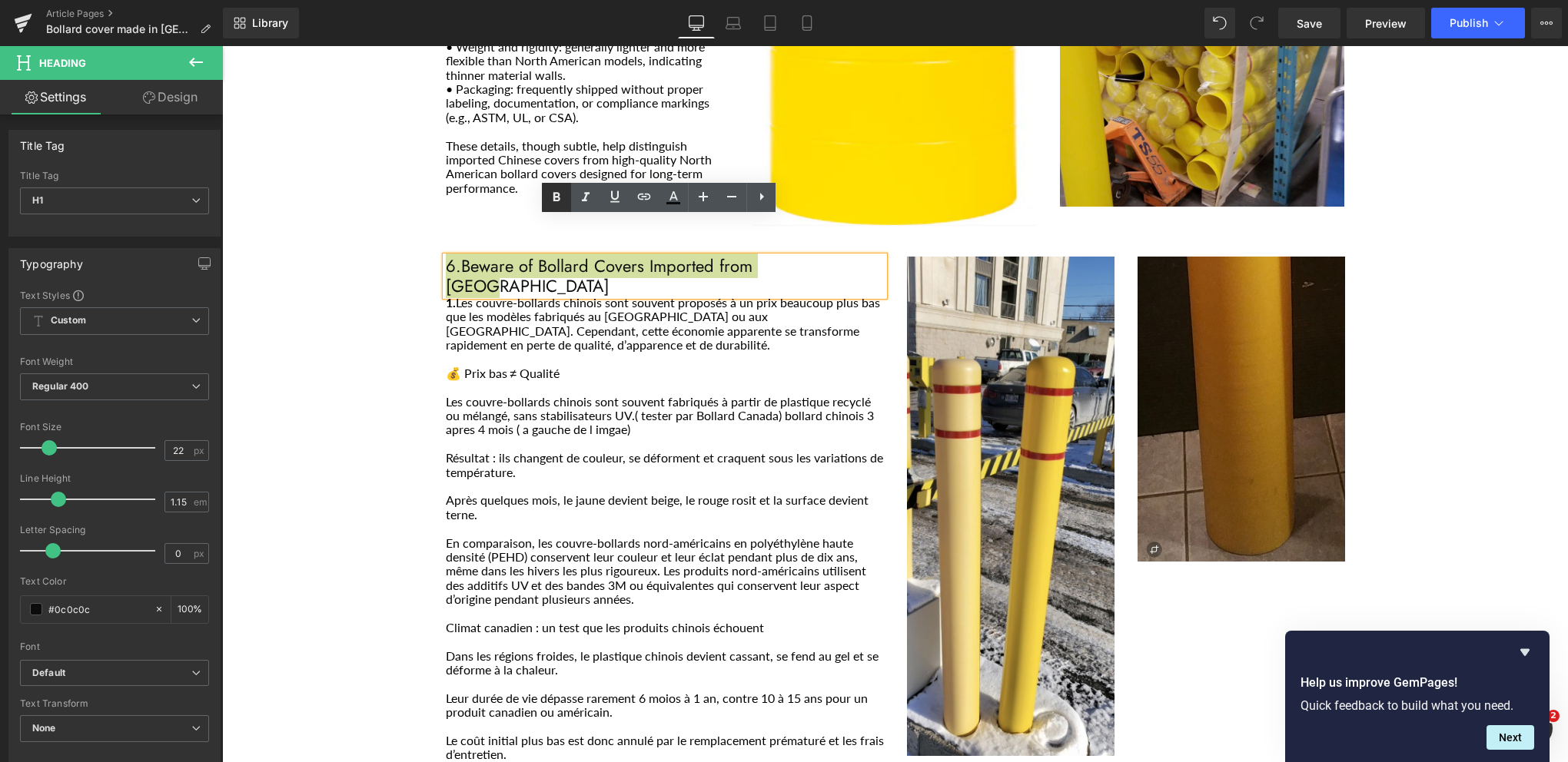
click at [560, 195] on icon at bounding box center [557, 197] width 7 height 9
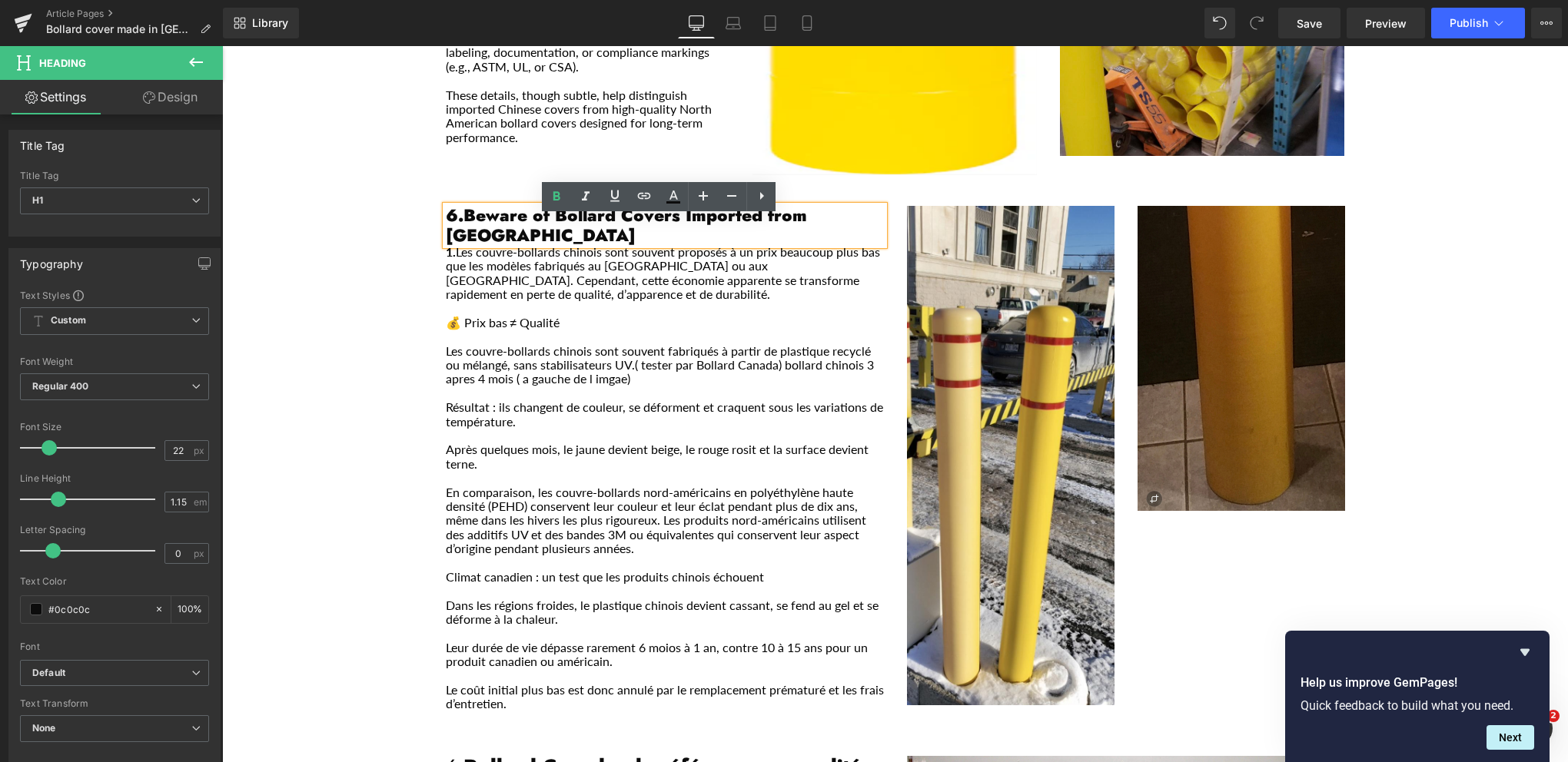
scroll to position [2613, 0]
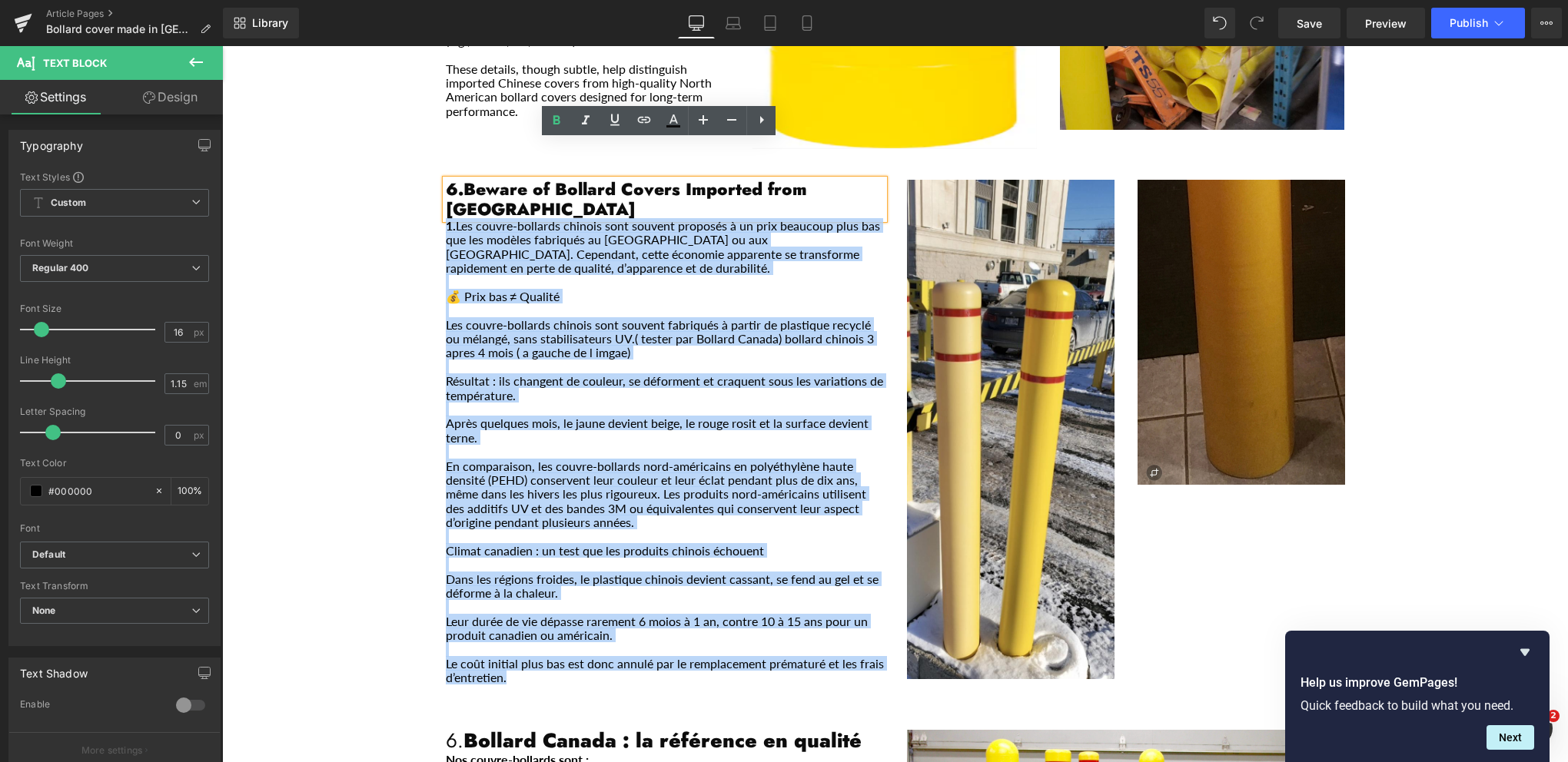
drag, startPoint x: 437, startPoint y: 598, endPoint x: 432, endPoint y: 169, distance: 429.0
click at [434, 180] on div "6.Beware of Bollard Covers Imported from [GEOGRAPHIC_DATA] Heading 1. Les couvr…" at bounding box center [665, 439] width 461 height 519
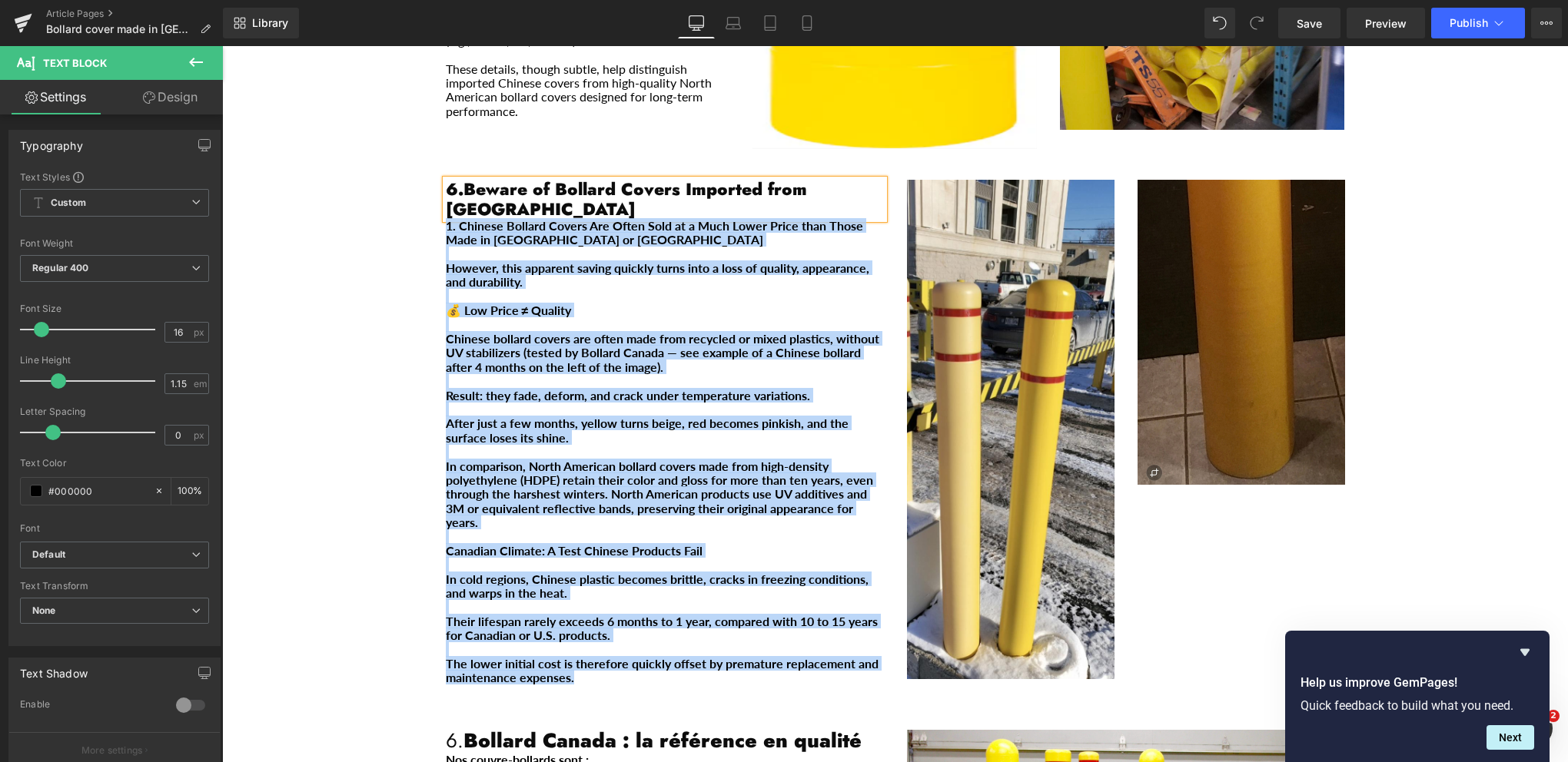
drag, startPoint x: 565, startPoint y: 624, endPoint x: 433, endPoint y: 168, distance: 474.7
click at [434, 180] on div "6.Beware of Bollard Covers Imported from [GEOGRAPHIC_DATA] Heading 1. Chinese B…" at bounding box center [665, 439] width 461 height 519
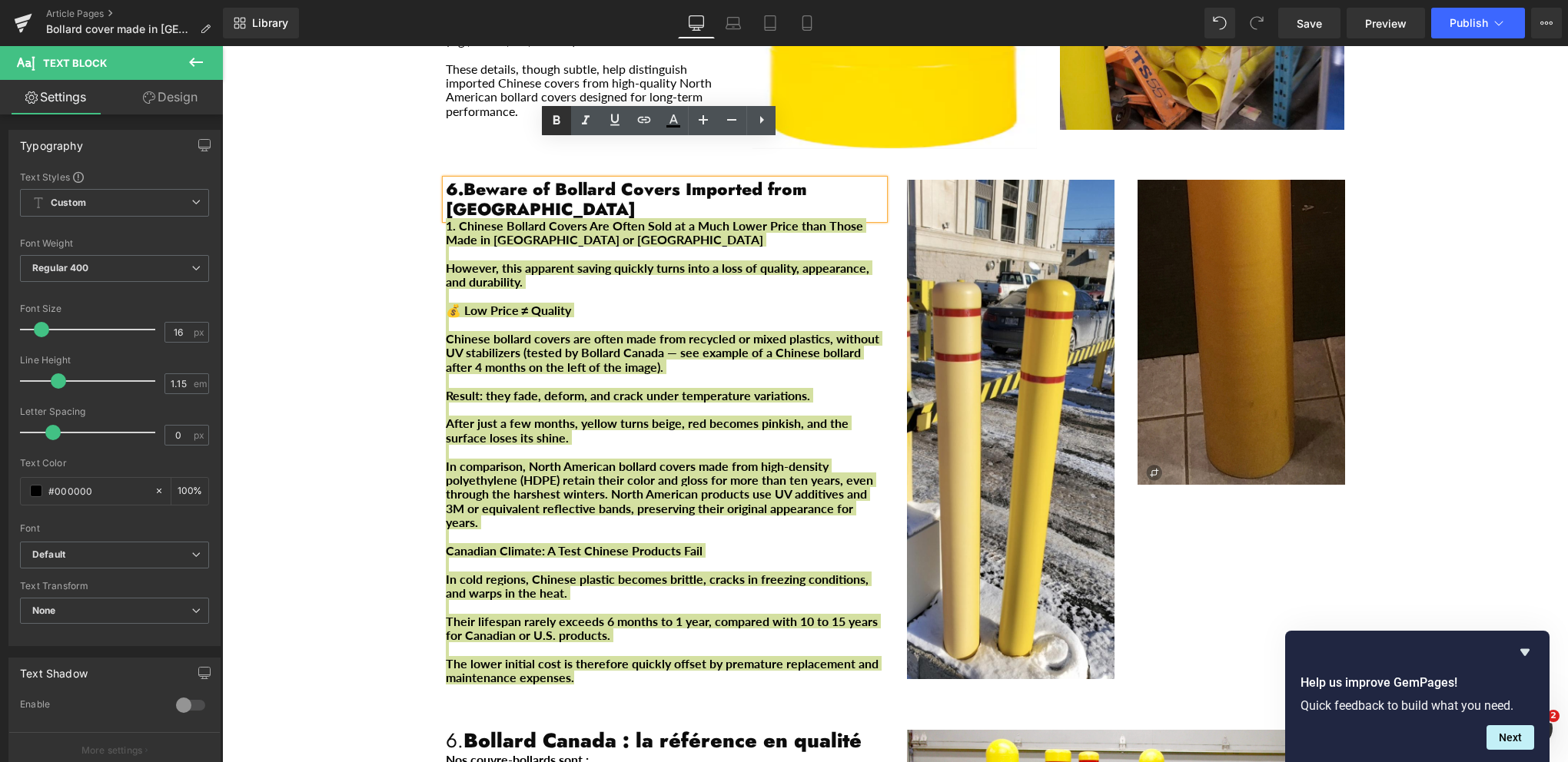
click at [557, 119] on icon at bounding box center [557, 120] width 7 height 9
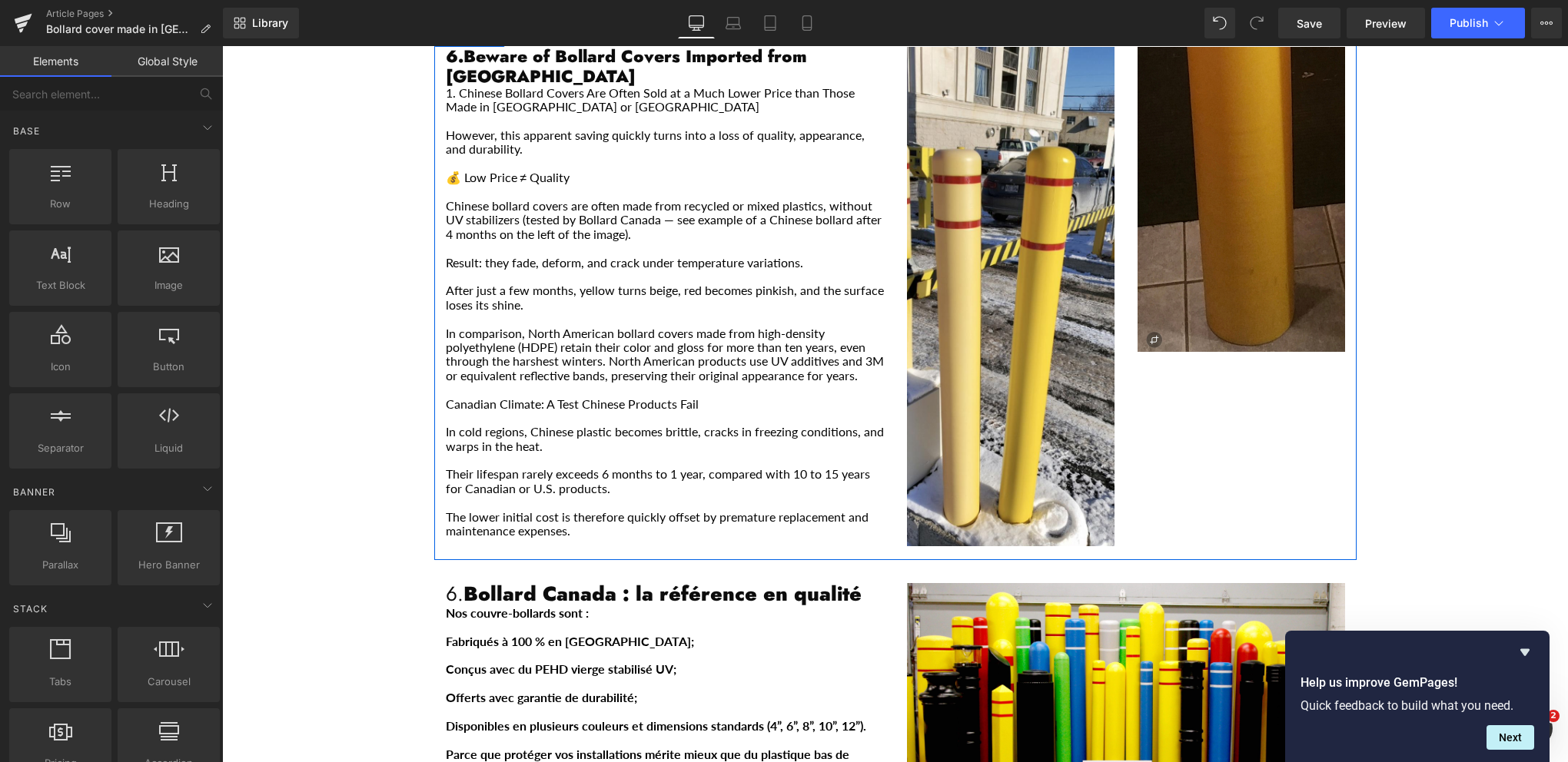
scroll to position [2920, 0]
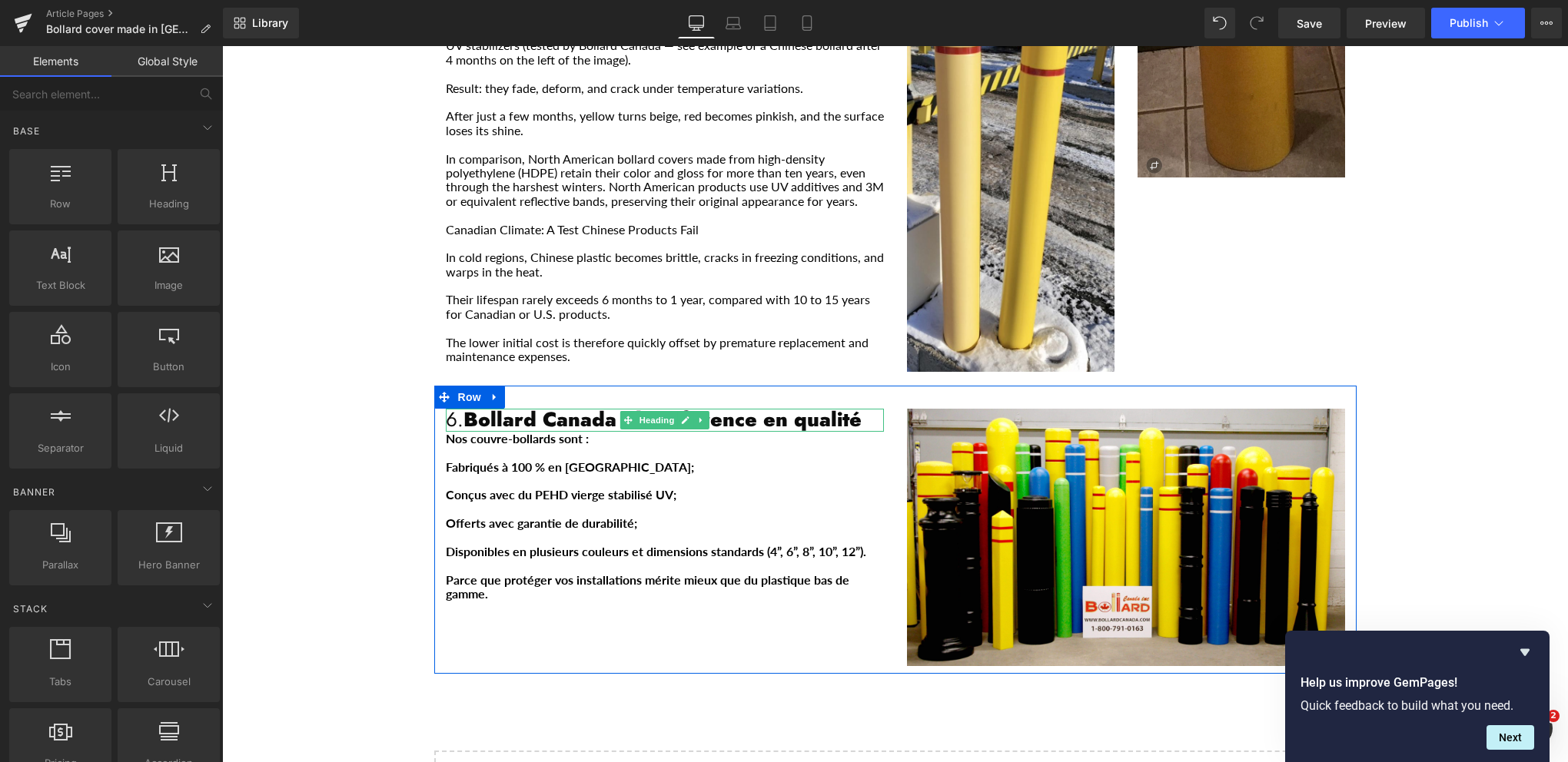
click at [775, 405] on strong "Bollard Canada : la référence en qualité" at bounding box center [663, 419] width 398 height 29
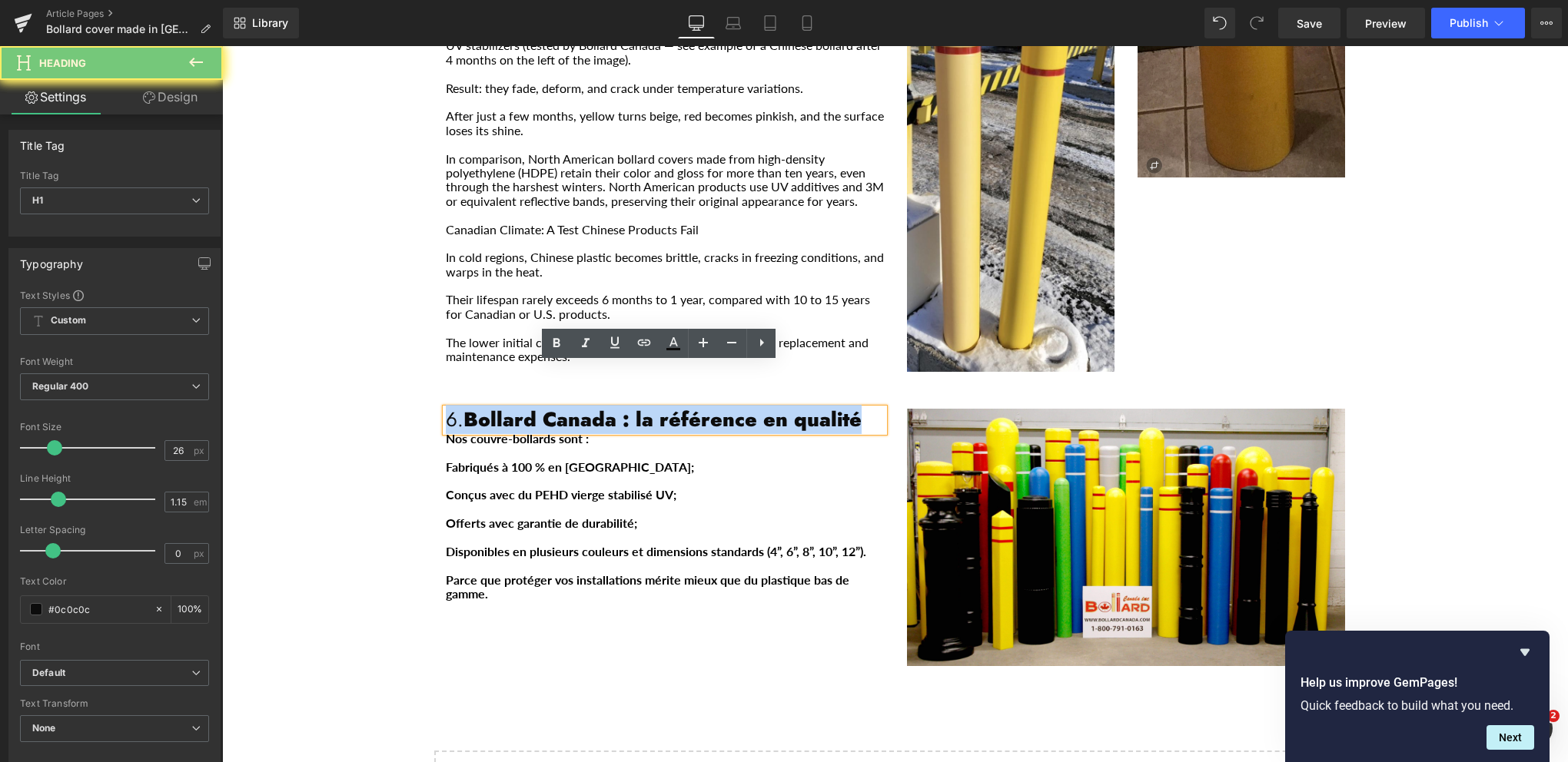
click at [775, 405] on strong "Bollard Canada : la référence en qualité" at bounding box center [663, 419] width 398 height 29
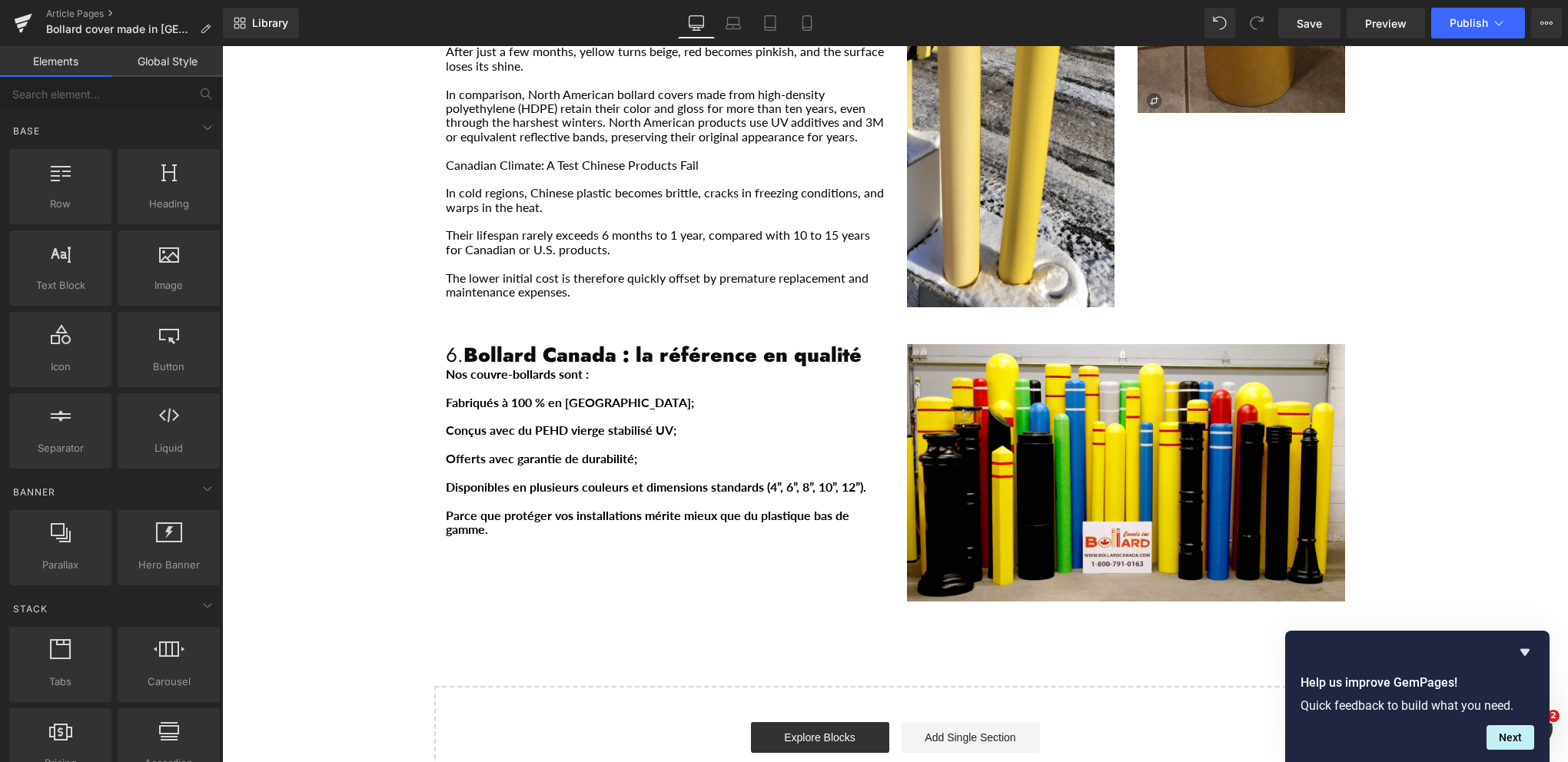
scroll to position [3150, 0]
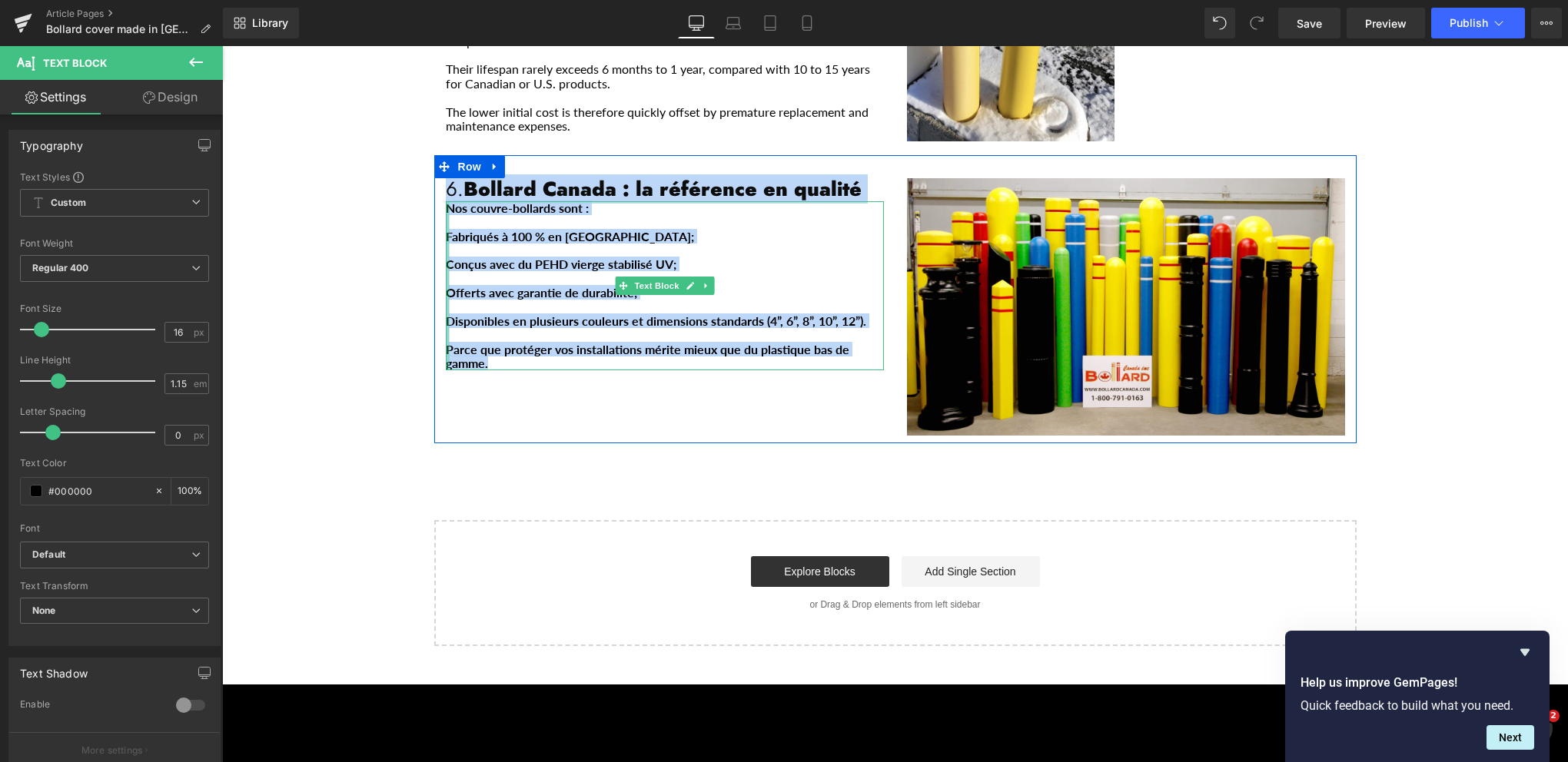
drag, startPoint x: 482, startPoint y: 320, endPoint x: 440, endPoint y: 159, distance: 166.4
click at [446, 202] on div "Nos couvre-bollards sont : Fabriqués à 100 % en [GEOGRAPHIC_DATA]; Conçus avec …" at bounding box center [665, 286] width 438 height 170
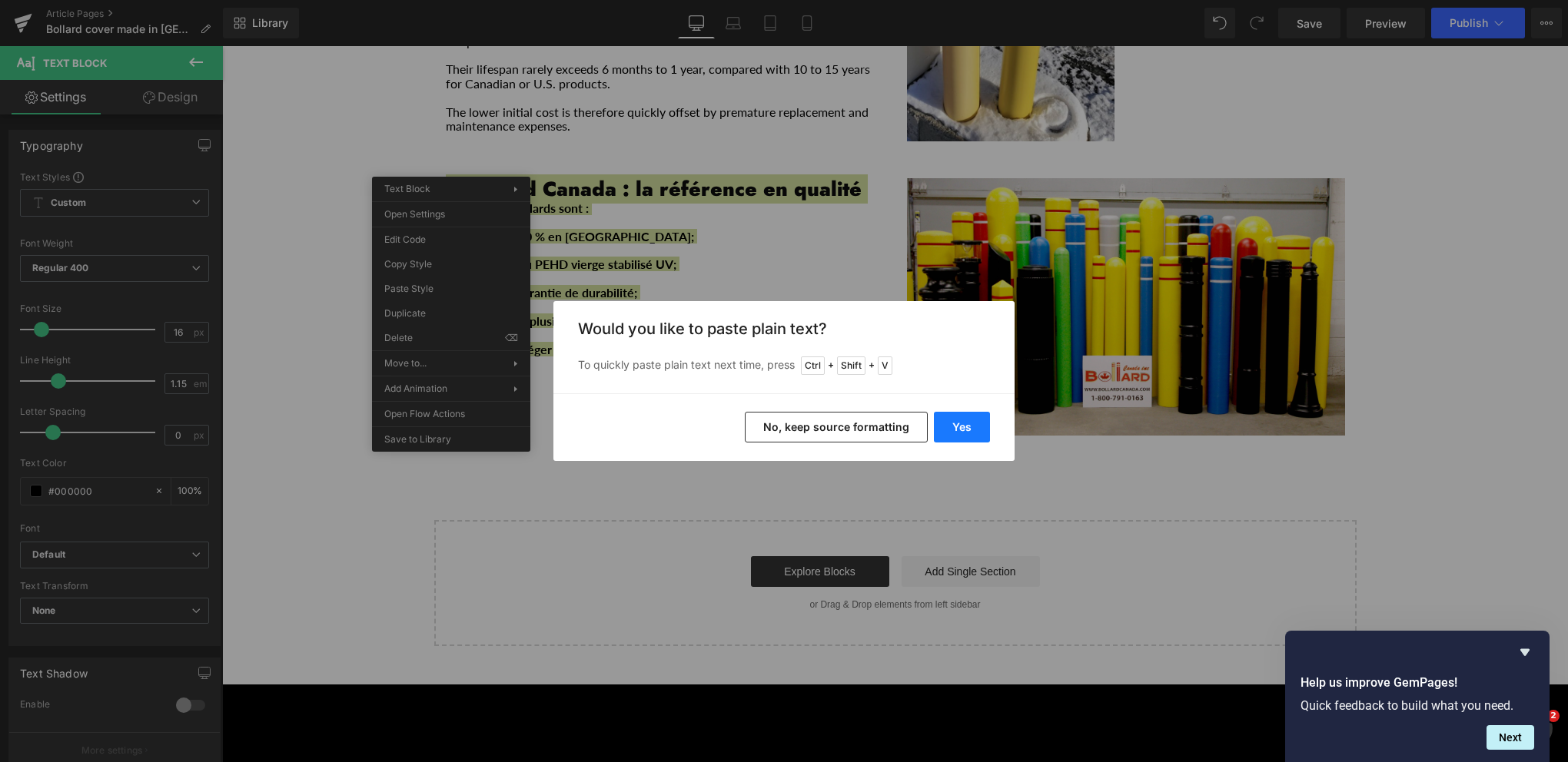
click at [955, 415] on button "Yes" at bounding box center [962, 427] width 56 height 31
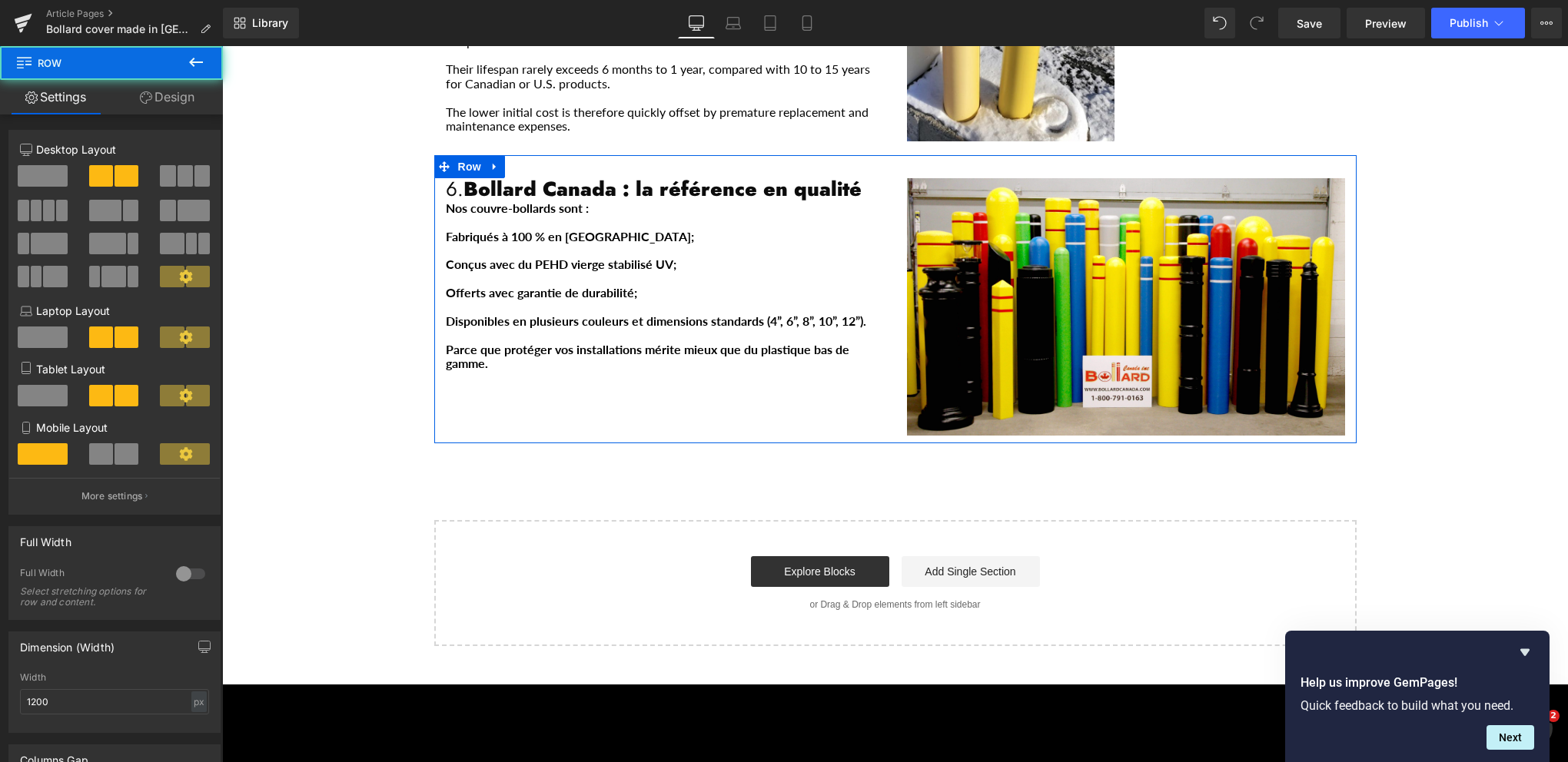
drag, startPoint x: 469, startPoint y: 314, endPoint x: 461, endPoint y: 302, distance: 14.4
click at [457, 302] on div "6. Bollard Canada : la référence en qualité Heading Nos couvre-bollards sont : …" at bounding box center [895, 298] width 922 height 288
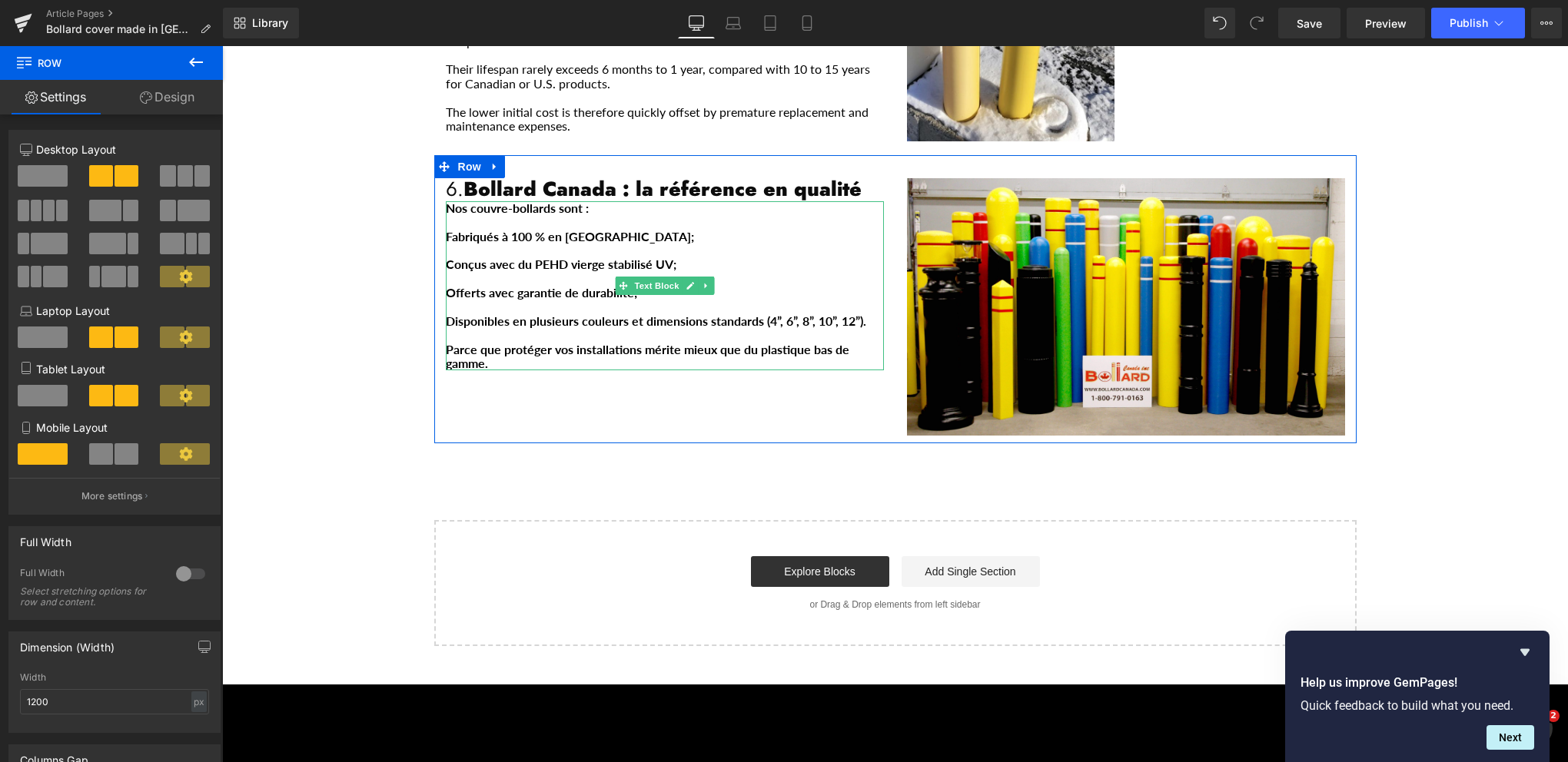
click at [505, 328] on p "Main content" at bounding box center [665, 335] width 438 height 14
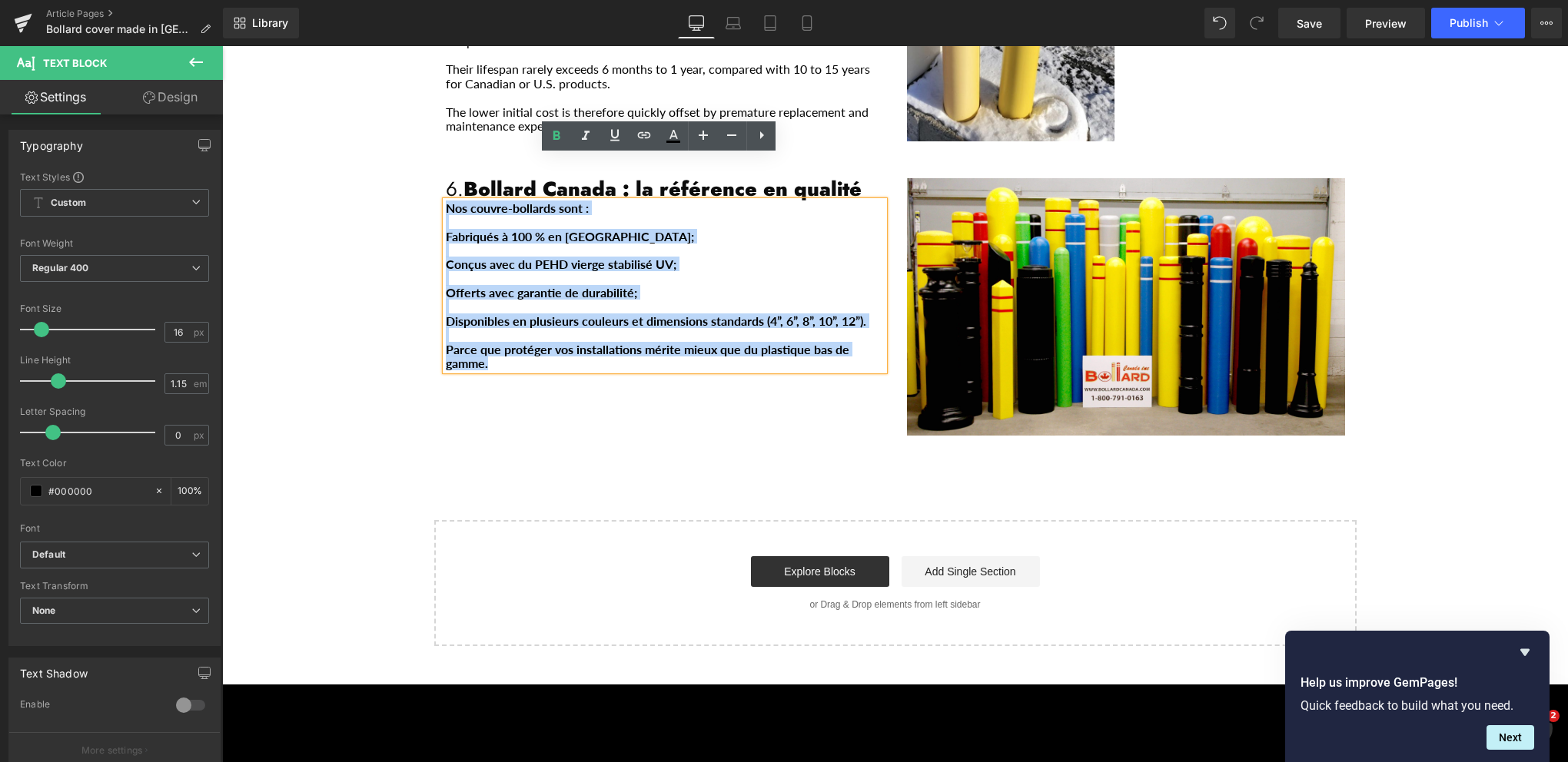
drag, startPoint x: 482, startPoint y: 322, endPoint x: 432, endPoint y: 160, distance: 169.5
click at [434, 178] on div "6. Bollard Canada : la référence en qualité Heading Nos couvre-bollards sont : …" at bounding box center [665, 274] width 461 height 193
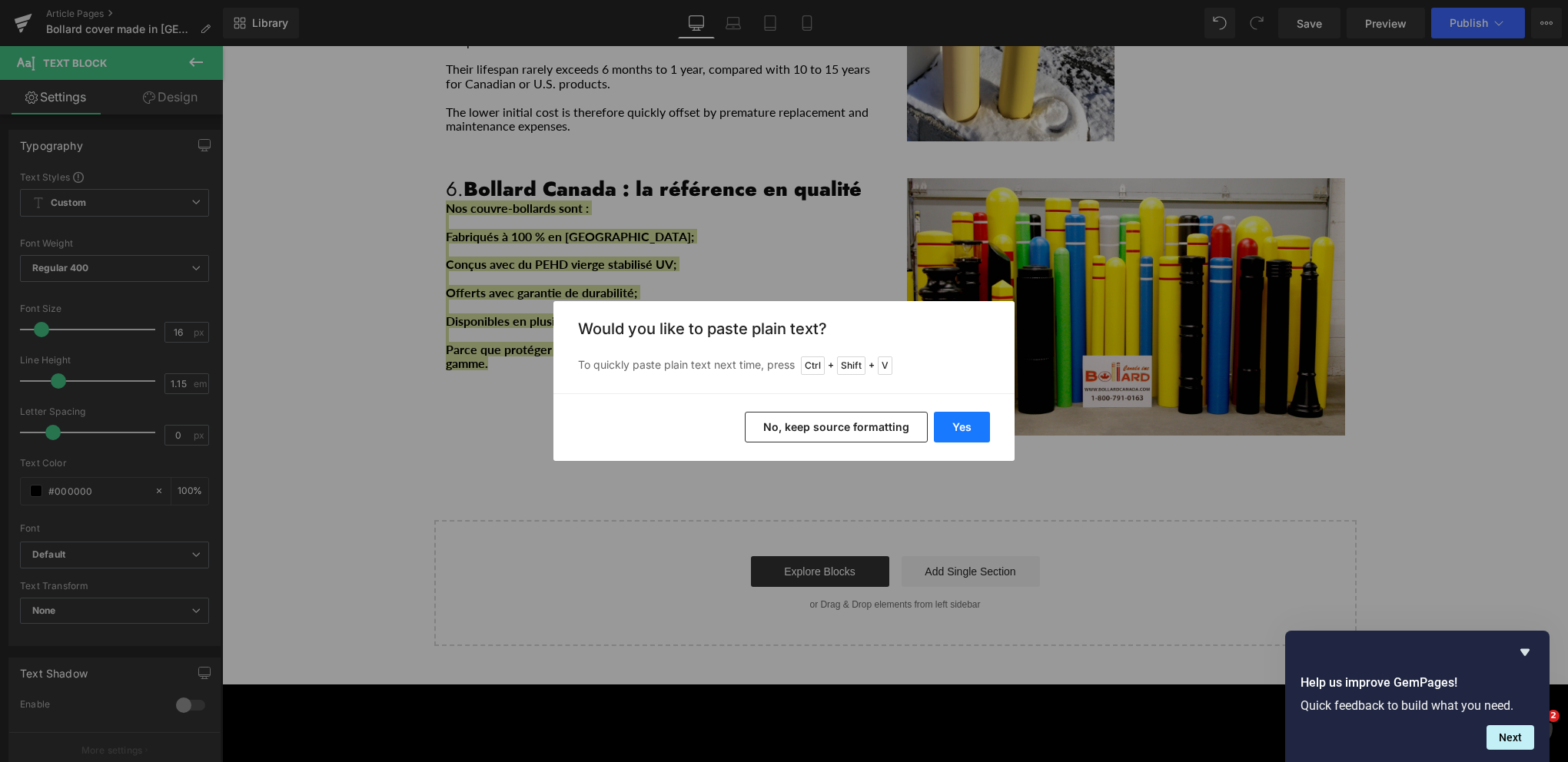
drag, startPoint x: 946, startPoint y: 400, endPoint x: 947, endPoint y: 416, distance: 16.0
click at [945, 406] on div "Yes No, keep source formatting" at bounding box center [784, 427] width 461 height 68
click at [947, 422] on button "Yes" at bounding box center [962, 427] width 56 height 31
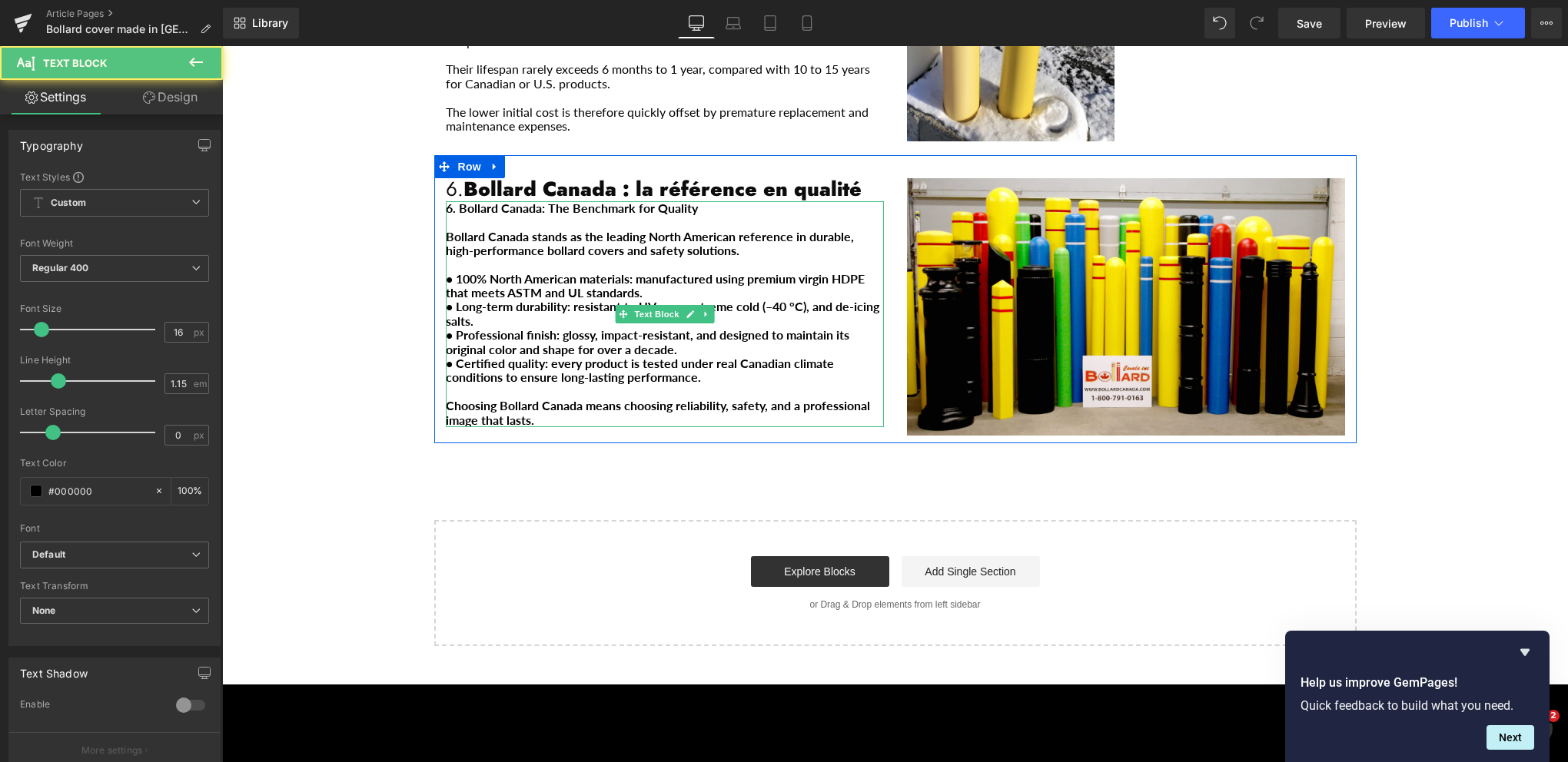
click at [511, 201] on b "6. Bollard Canada: The Benchmark for Quality" at bounding box center [572, 208] width 252 height 15
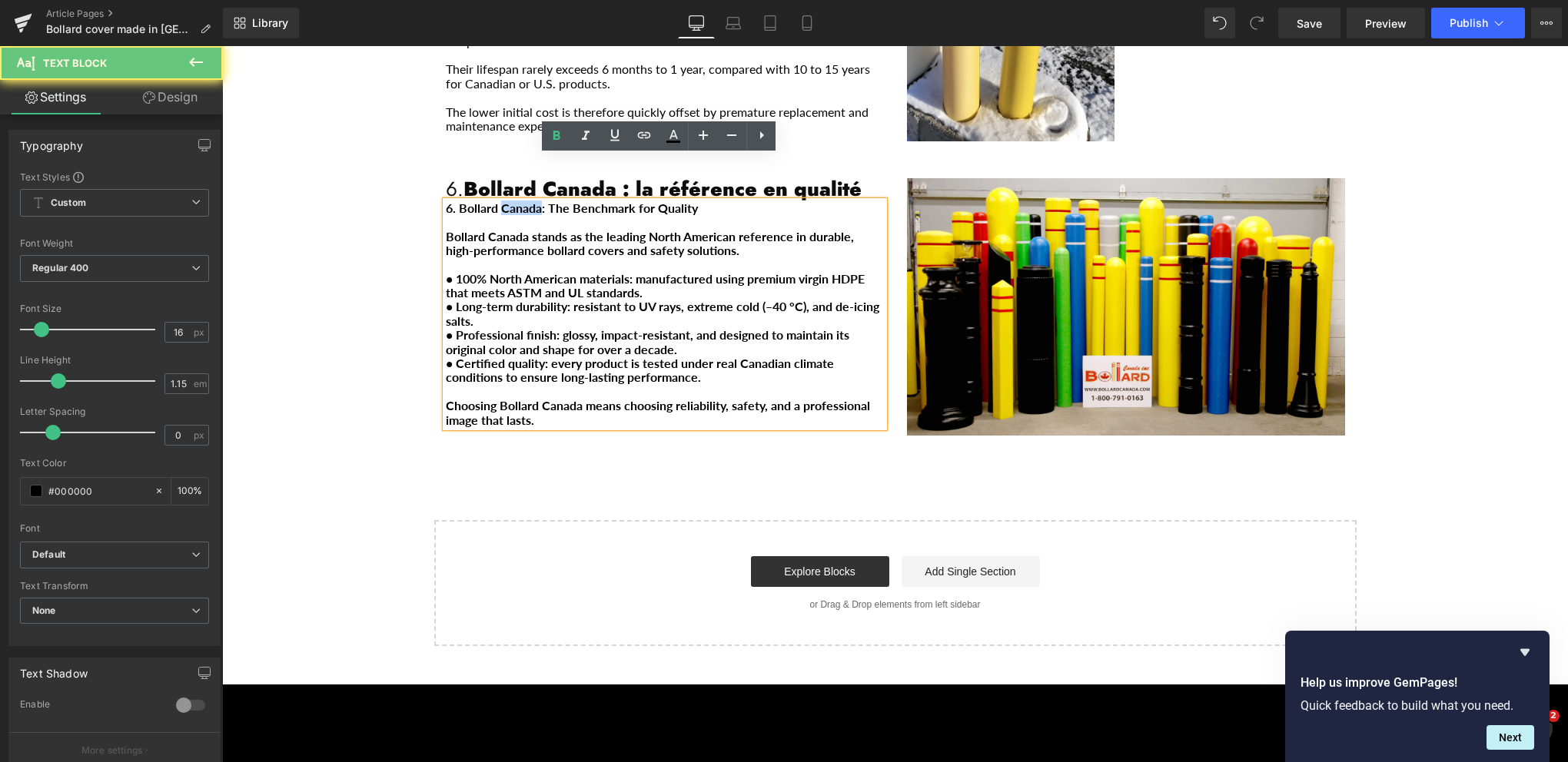
click at [511, 201] on b "6. Bollard Canada: The Benchmark for Quality" at bounding box center [572, 208] width 252 height 15
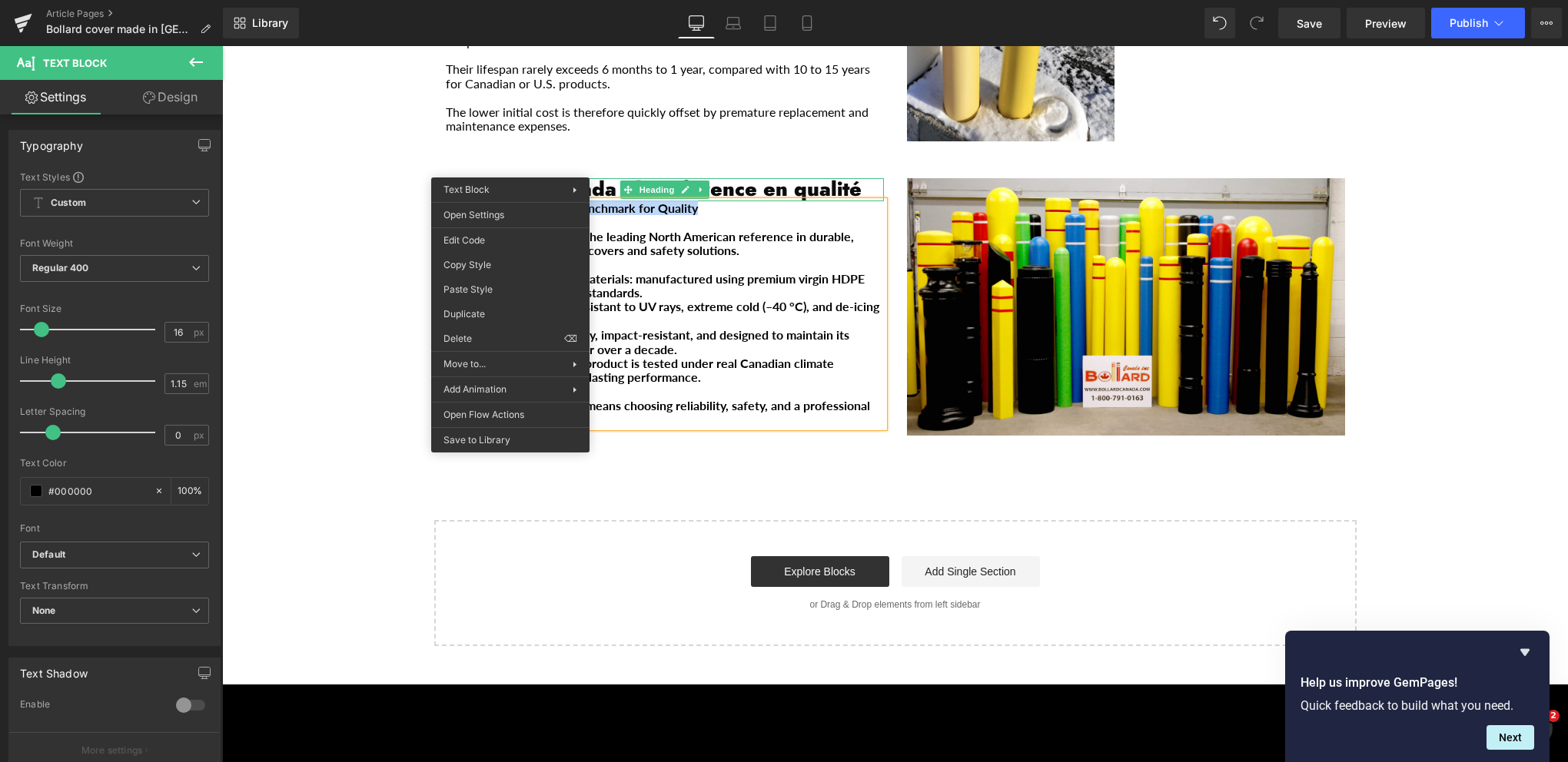
click at [579, 174] on strong "Bollard Canada : la référence en qualité" at bounding box center [663, 189] width 398 height 29
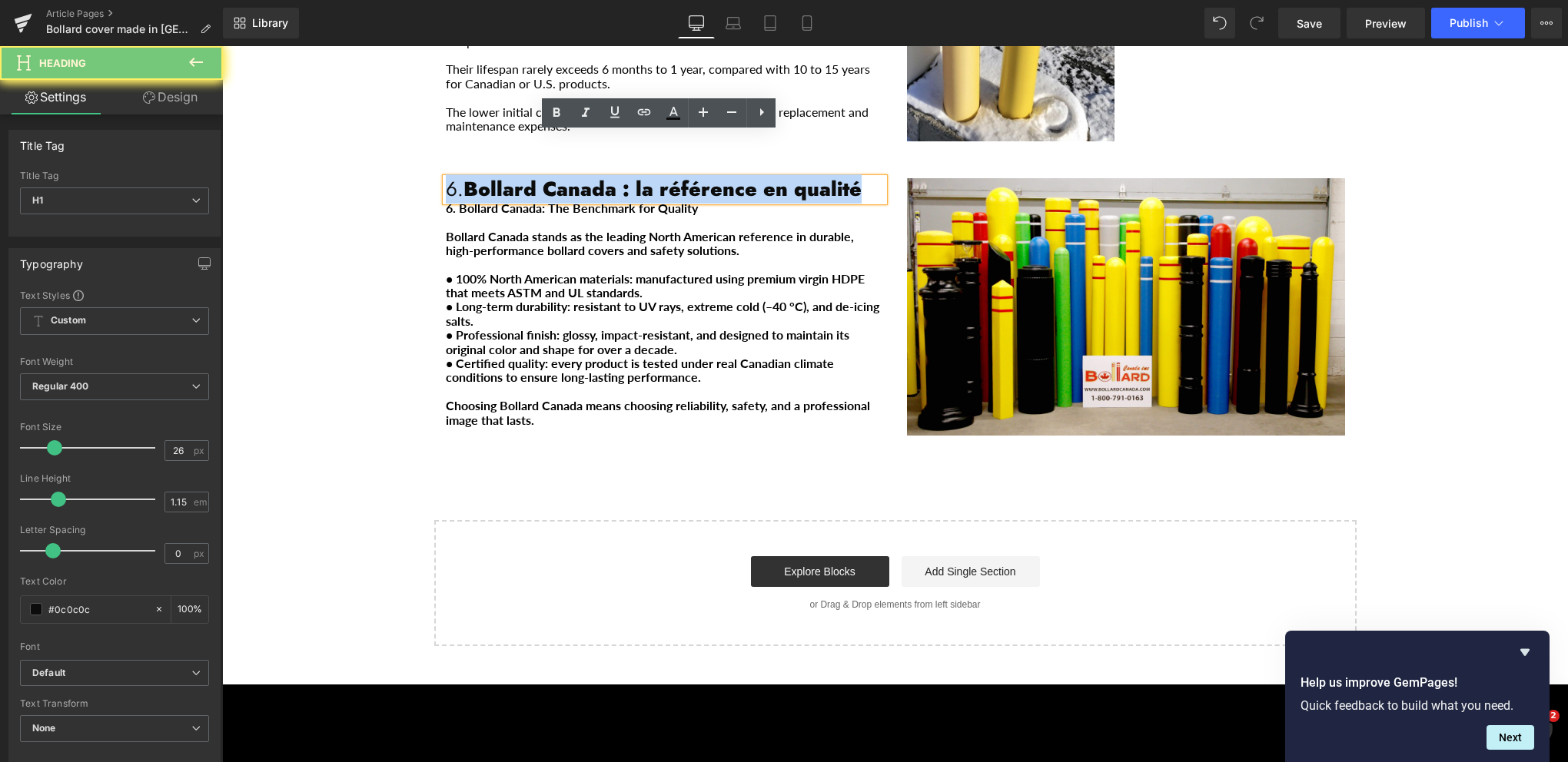
click at [579, 174] on strong "Bollard Canada : la référence en qualité" at bounding box center [663, 189] width 398 height 29
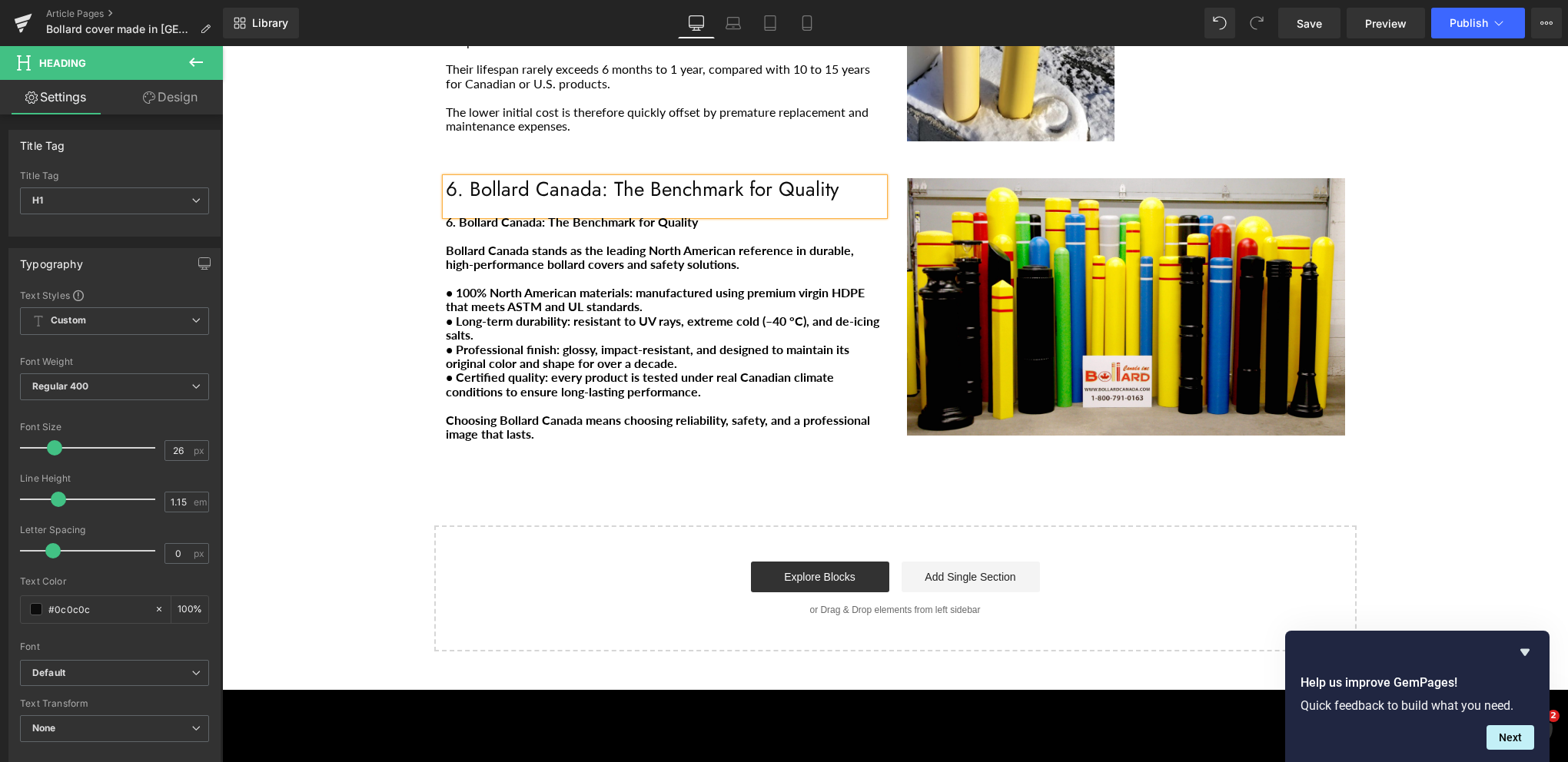
click at [579, 178] on h1 "6. Bollard Canada: The Benchmark for Quality" at bounding box center [665, 189] width 438 height 23
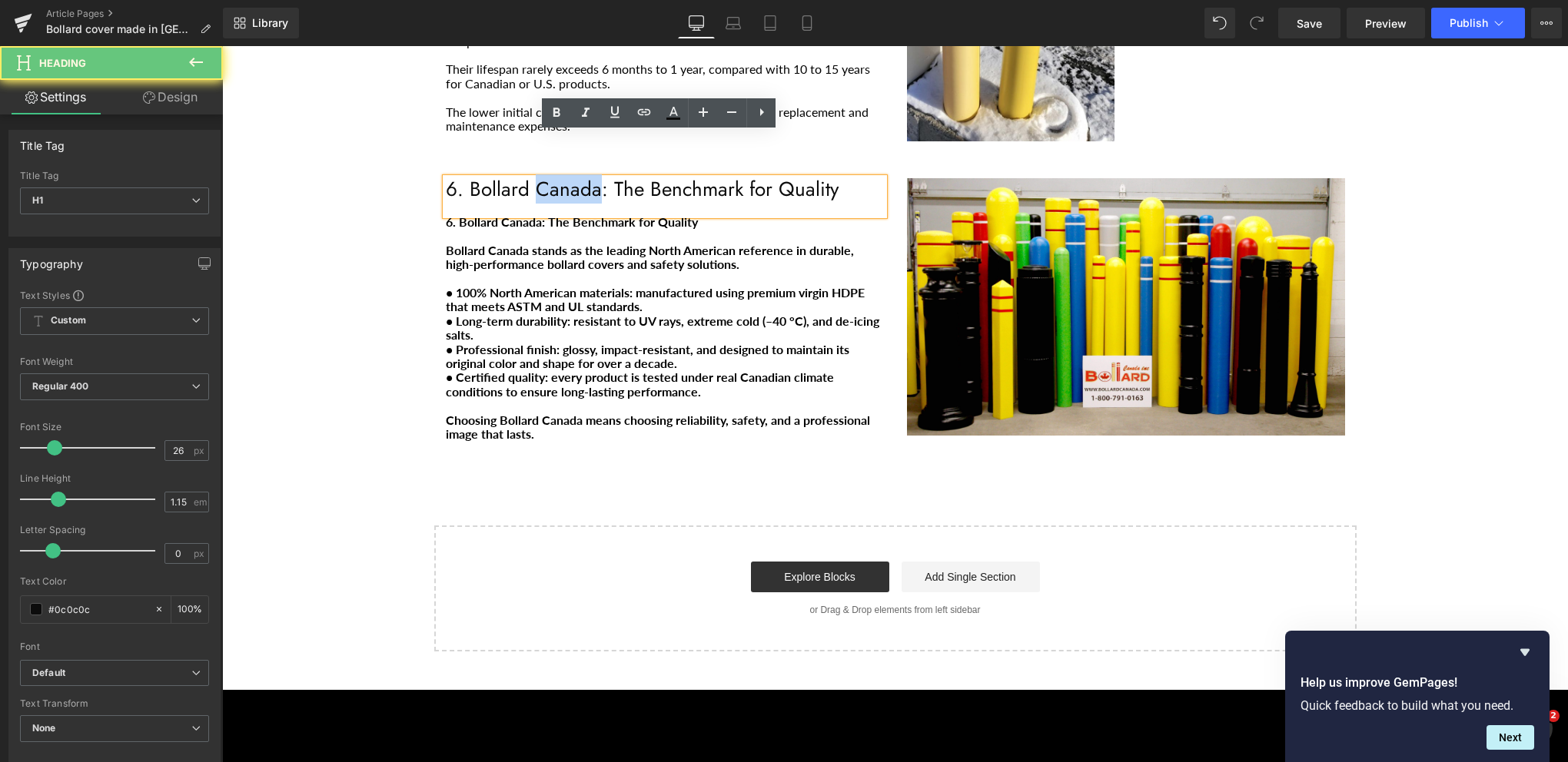
click at [579, 178] on h1 "6. Bollard Canada: The Benchmark for Quality" at bounding box center [665, 189] width 438 height 23
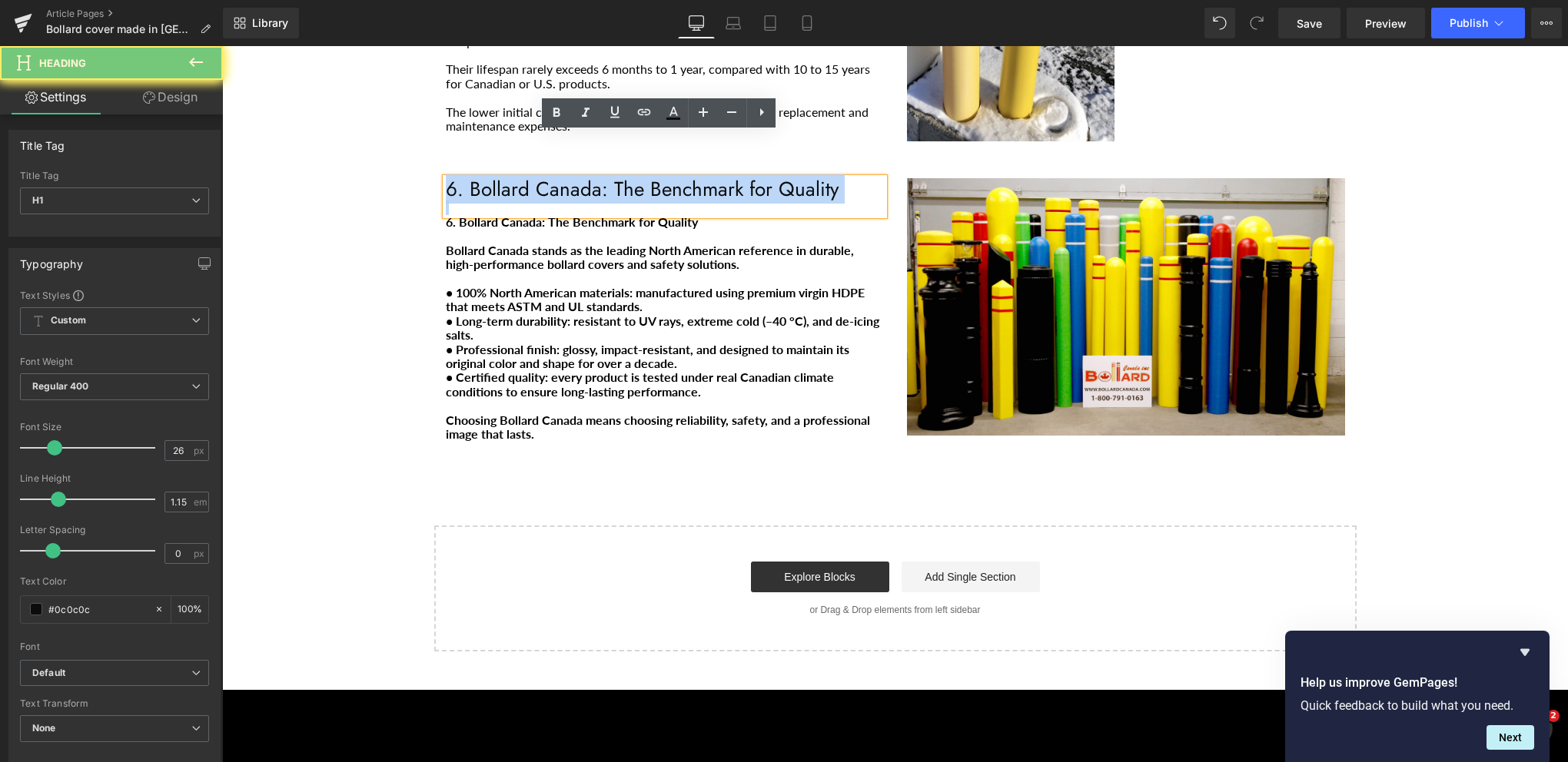
click at [579, 178] on h1 "6. Bollard Canada: The Benchmark for Quality" at bounding box center [665, 189] width 438 height 23
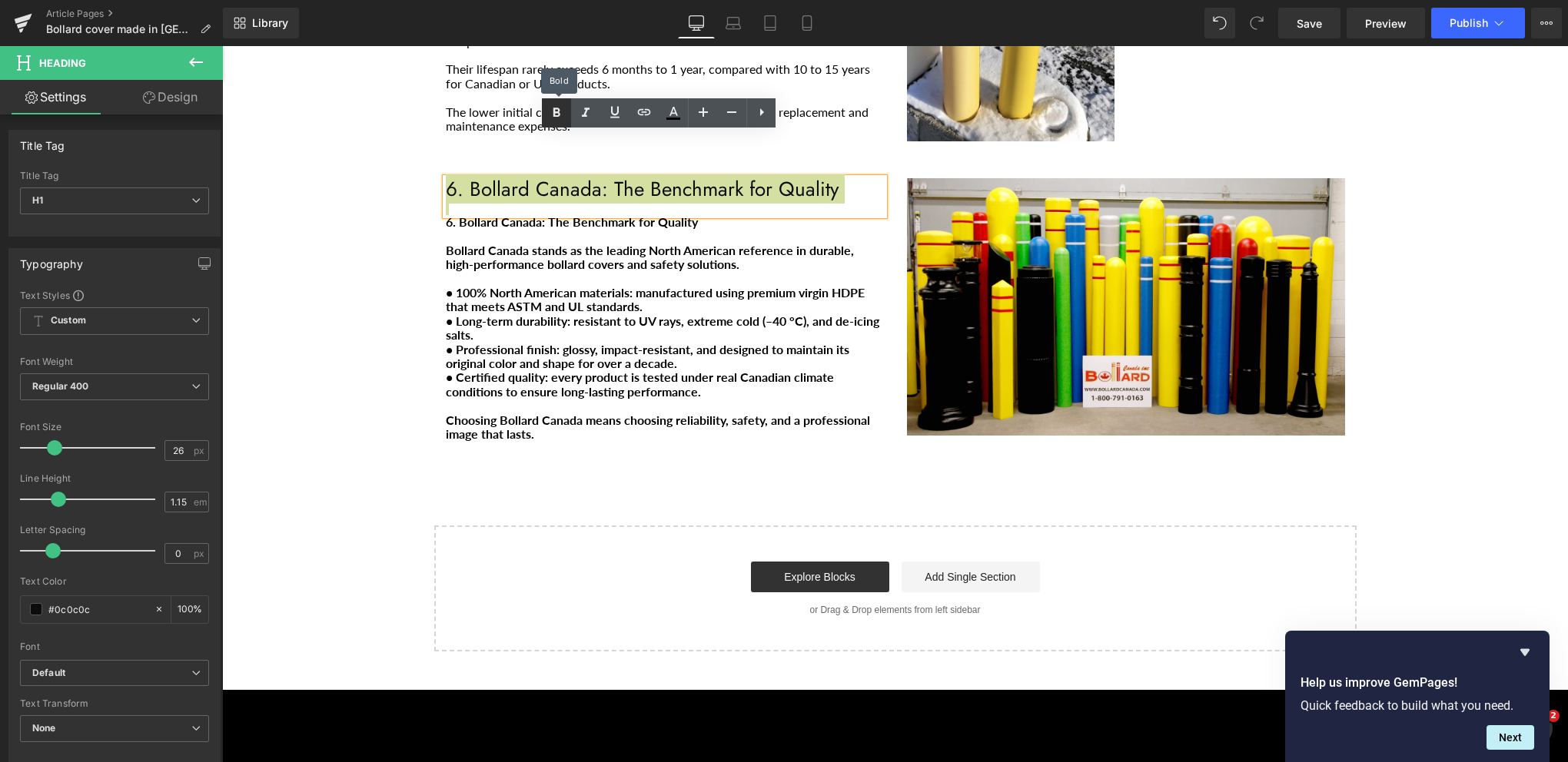
click at [565, 117] on link at bounding box center [557, 113] width 29 height 29
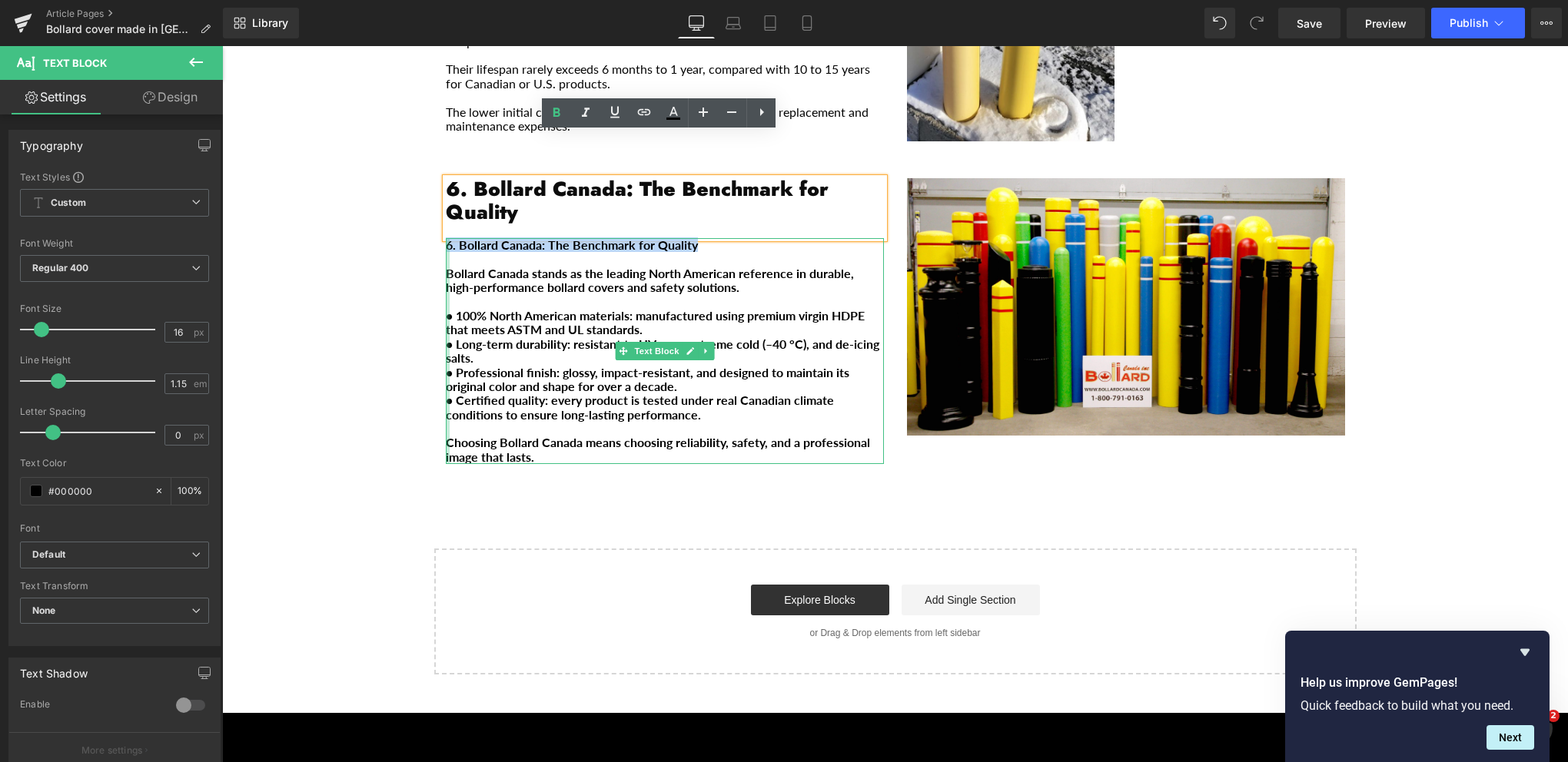
drag, startPoint x: 694, startPoint y: 207, endPoint x: 440, endPoint y: 194, distance: 254.3
click at [446, 238] on div "6. Bollard Canada: The Benchmark for Quality Bollard Canada stands as the leadi…" at bounding box center [665, 351] width 438 height 226
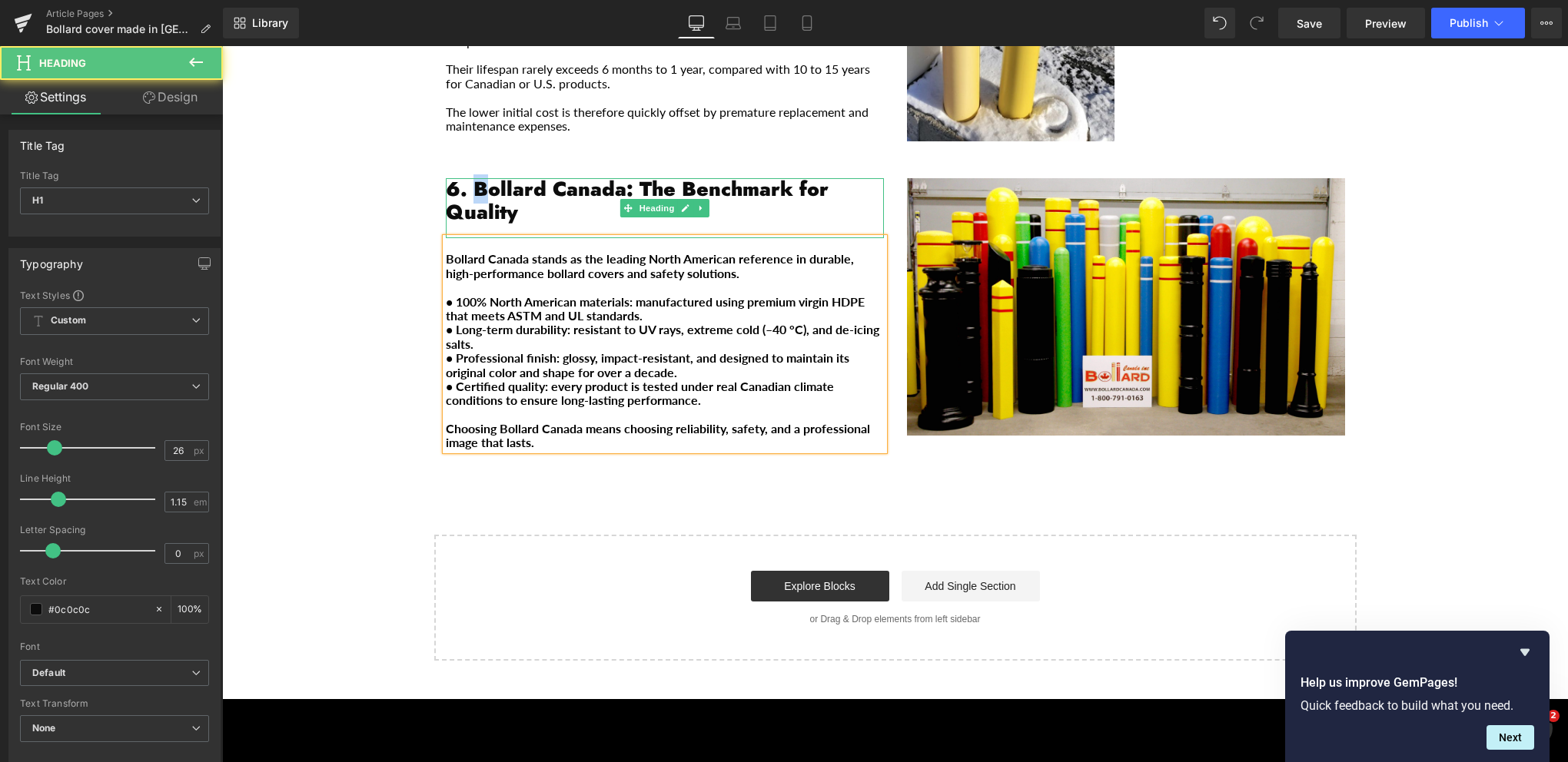
drag, startPoint x: 468, startPoint y: 144, endPoint x: 482, endPoint y: 148, distance: 14.6
click at [477, 174] on strong "6. Bollard Canada: The Benchmark for Quality" at bounding box center [637, 200] width 383 height 52
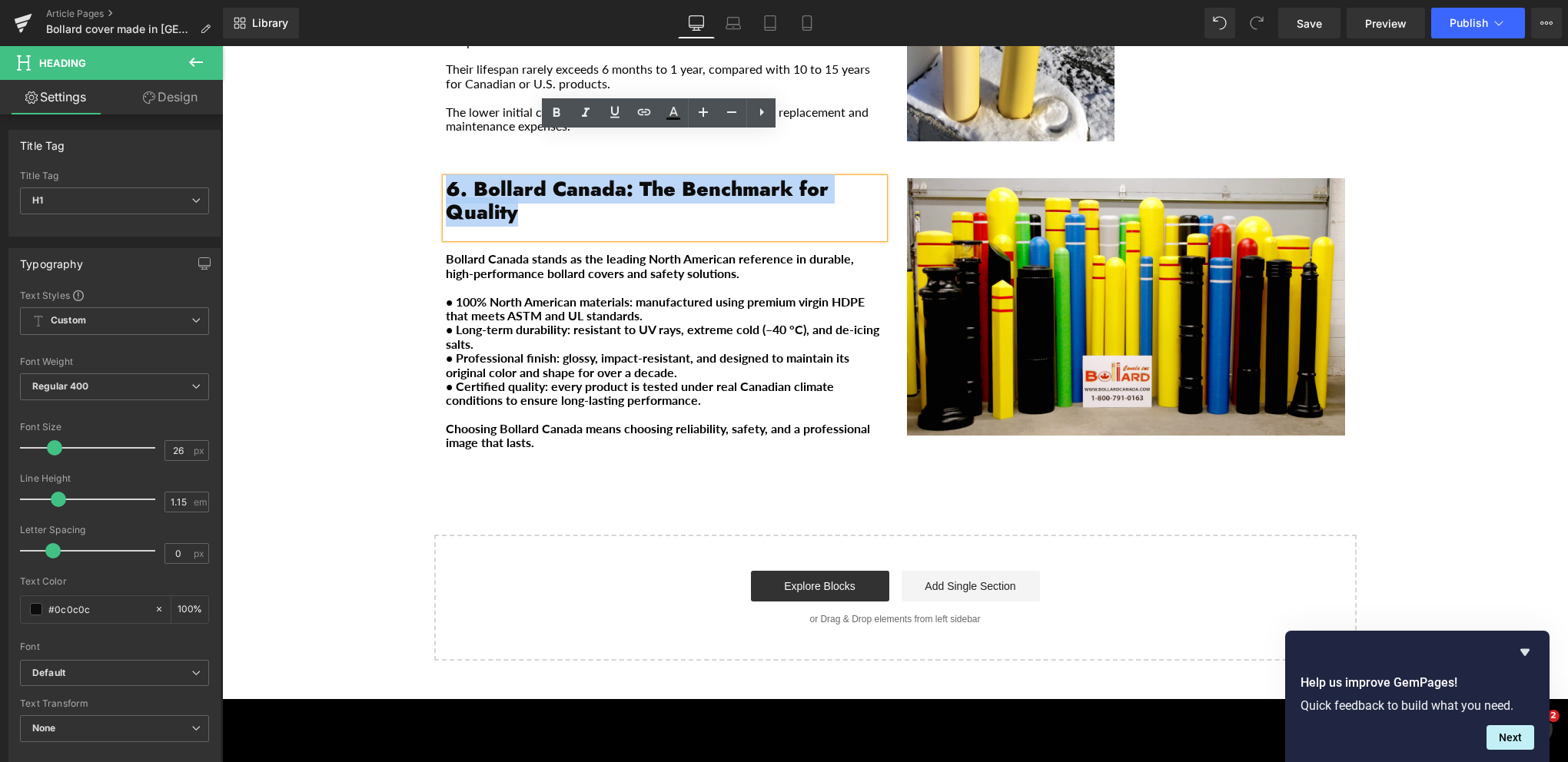
drag, startPoint x: 501, startPoint y: 174, endPoint x: 444, endPoint y: 139, distance: 66.9
click at [446, 178] on h1 "6. Bollard Canada: The Benchmark for Quality" at bounding box center [665, 201] width 438 height 46
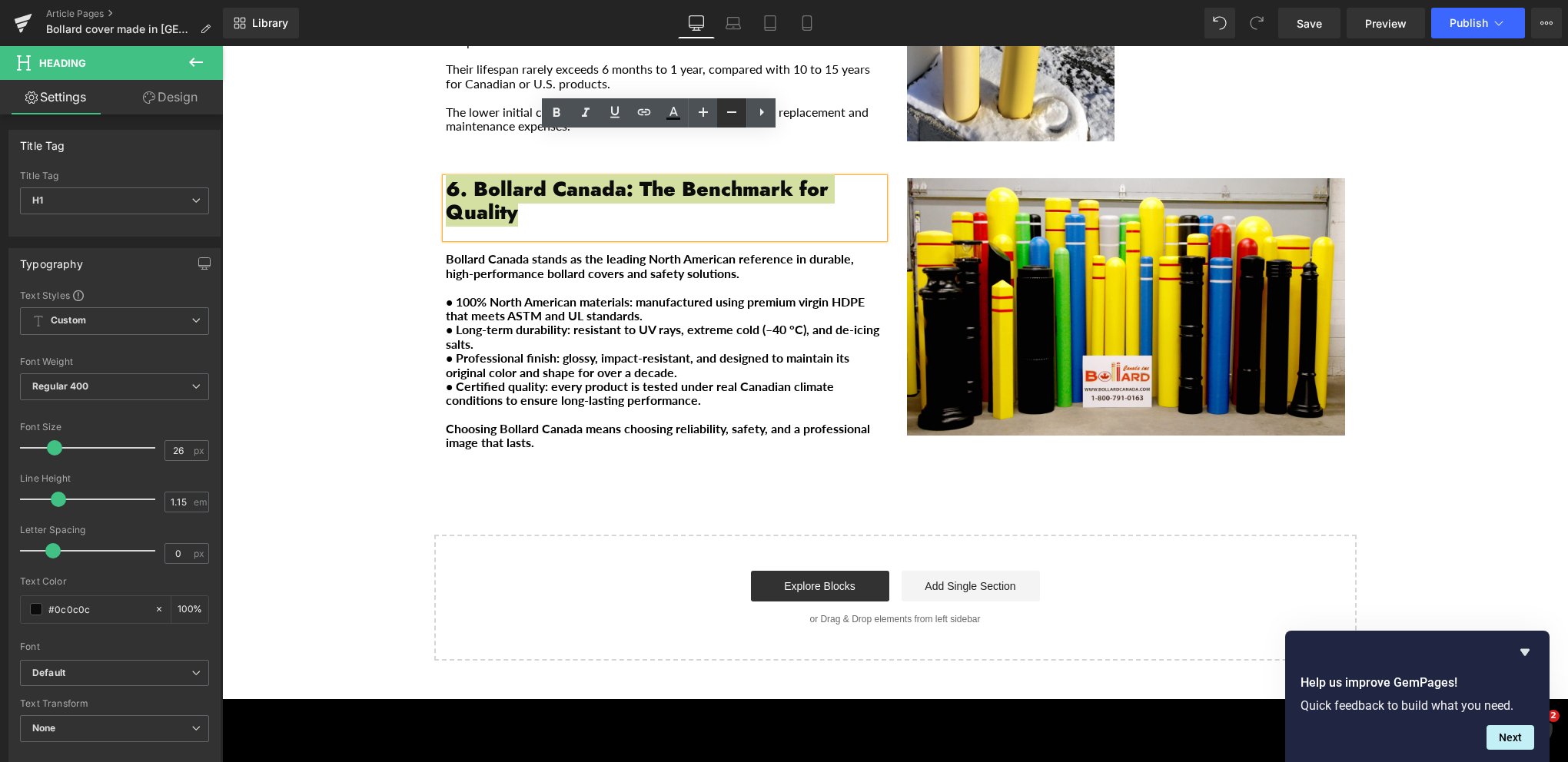
click at [734, 117] on icon at bounding box center [732, 112] width 19 height 19
type input "24"
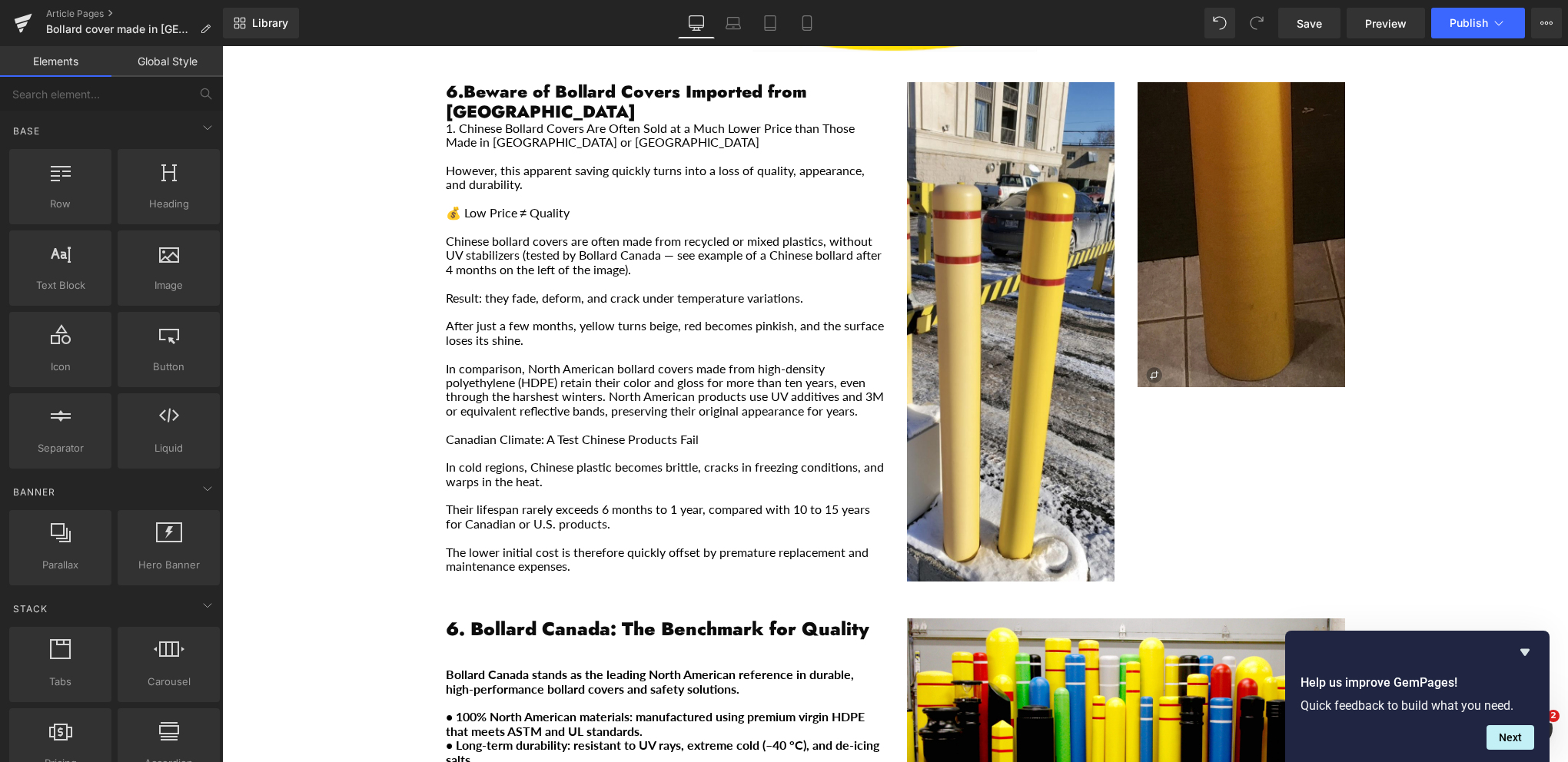
scroll to position [2920, 0]
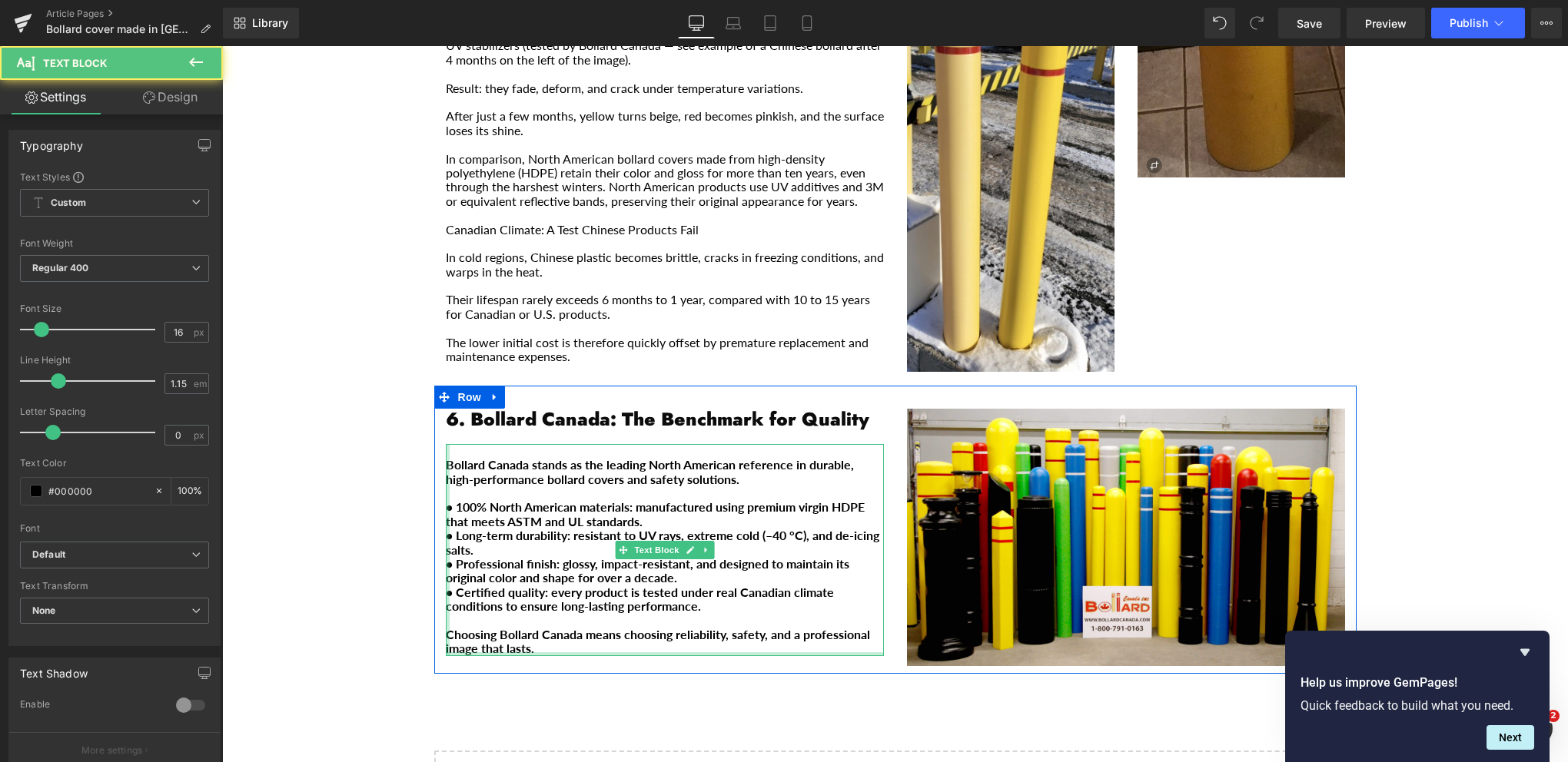
drag, startPoint x: 531, startPoint y: 607, endPoint x: 446, endPoint y: 473, distance: 158.7
click at [438, 534] on div "6. Bollard Canada: The Benchmark for Quality Heading Bollard Canada stands as t…" at bounding box center [665, 532] width 461 height 248
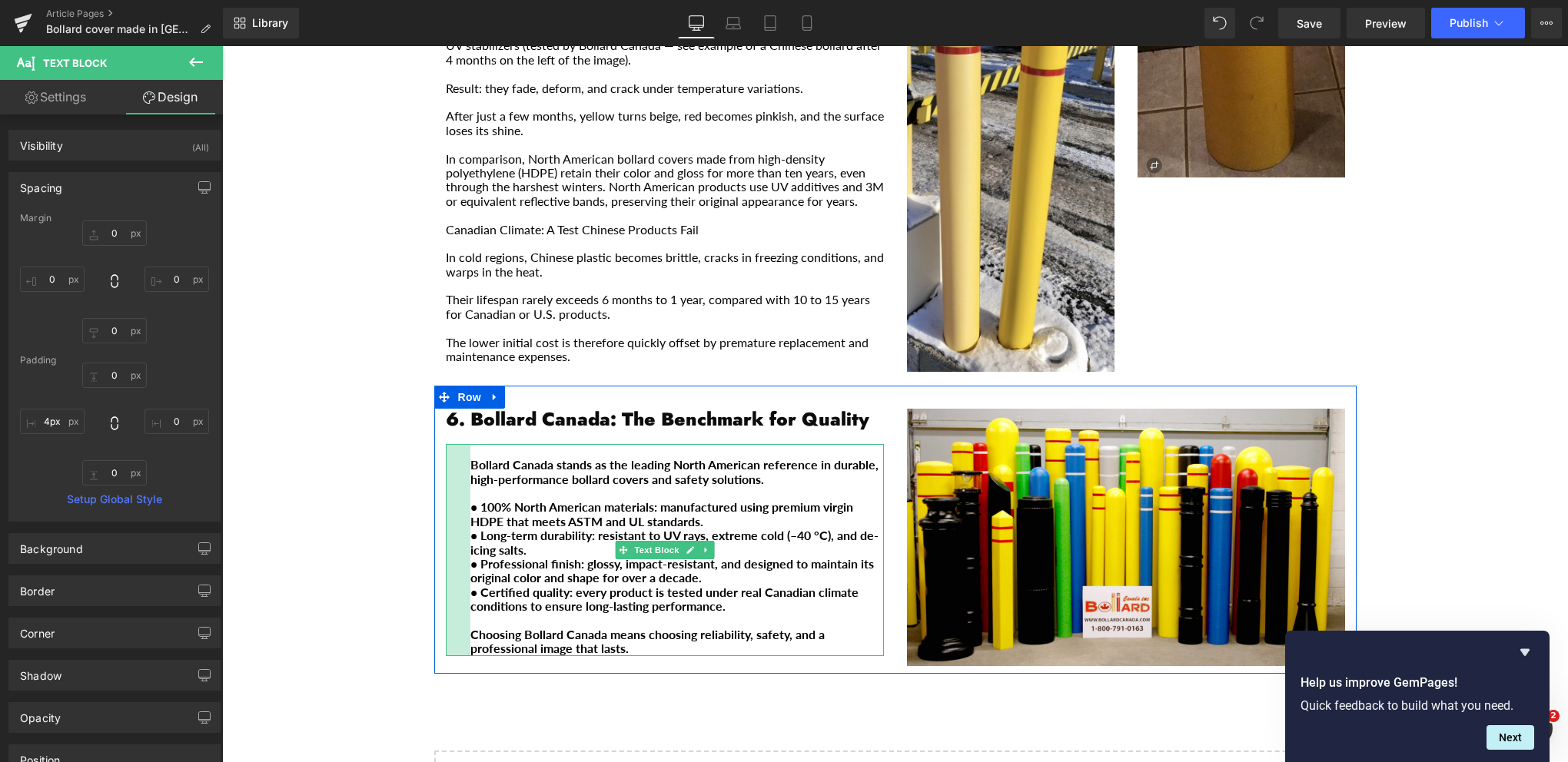
type input "0px"
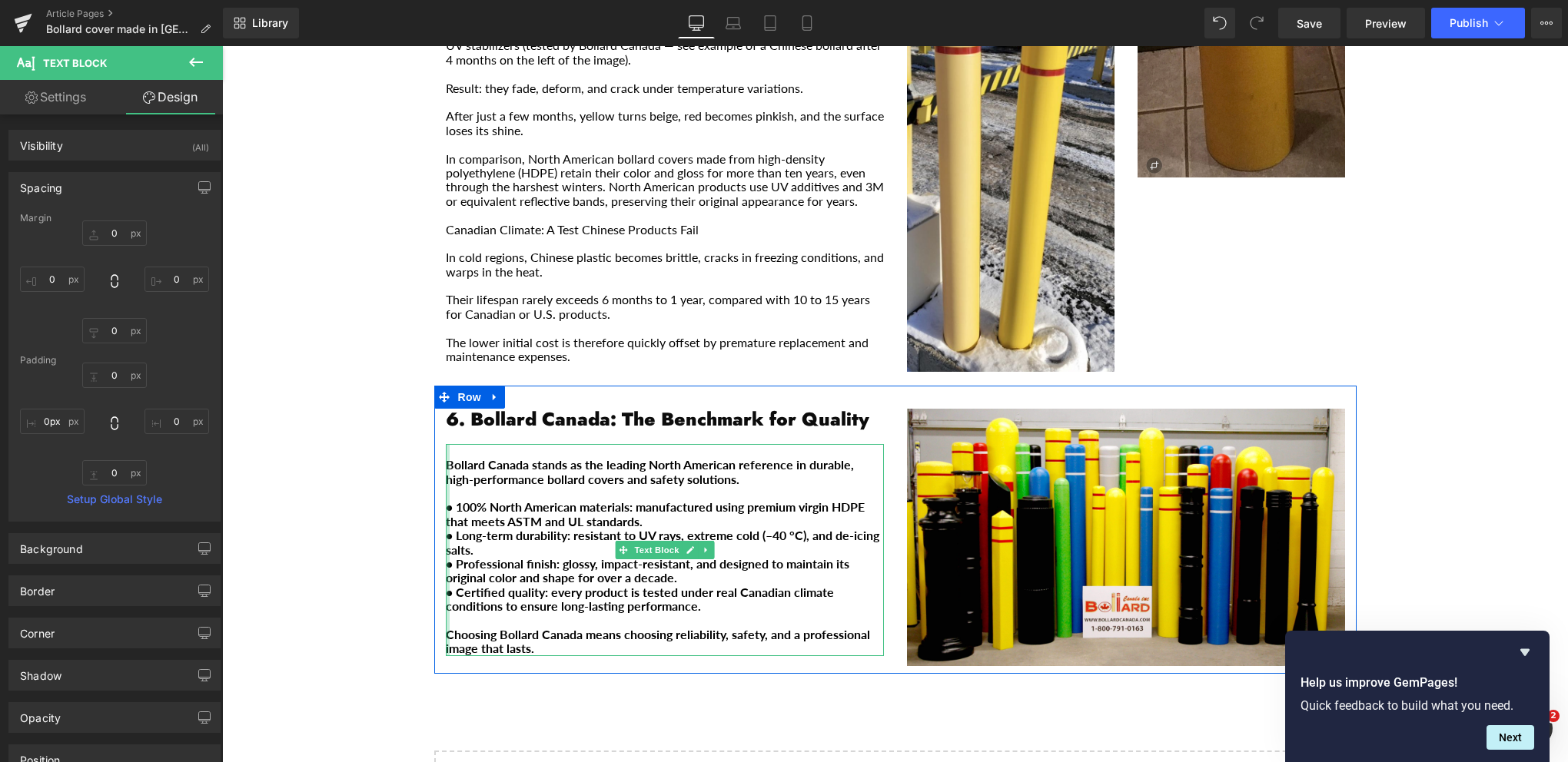
drag, startPoint x: 440, startPoint y: 418, endPoint x: 434, endPoint y: 430, distance: 13.4
click at [434, 430] on div "6. Bollard Canada: The Benchmark for Quality Heading Bollard Canada stands as t…" at bounding box center [665, 532] width 461 height 248
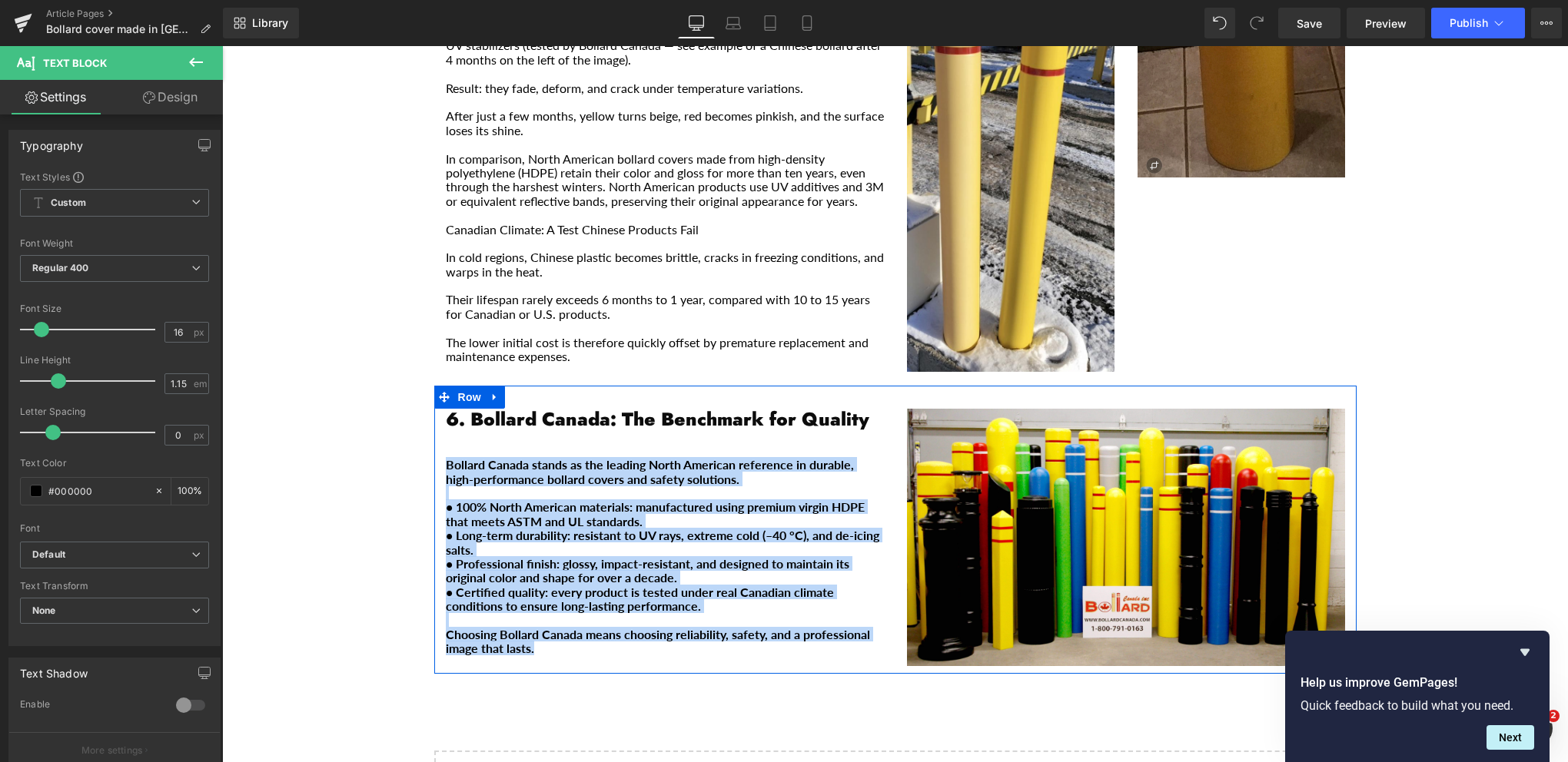
drag, startPoint x: 475, startPoint y: 572, endPoint x: 432, endPoint y: 418, distance: 159.9
click at [434, 418] on div "6. Bollard Canada: The Benchmark for Quality Heading Bollard Canada stands as t…" at bounding box center [665, 532] width 461 height 248
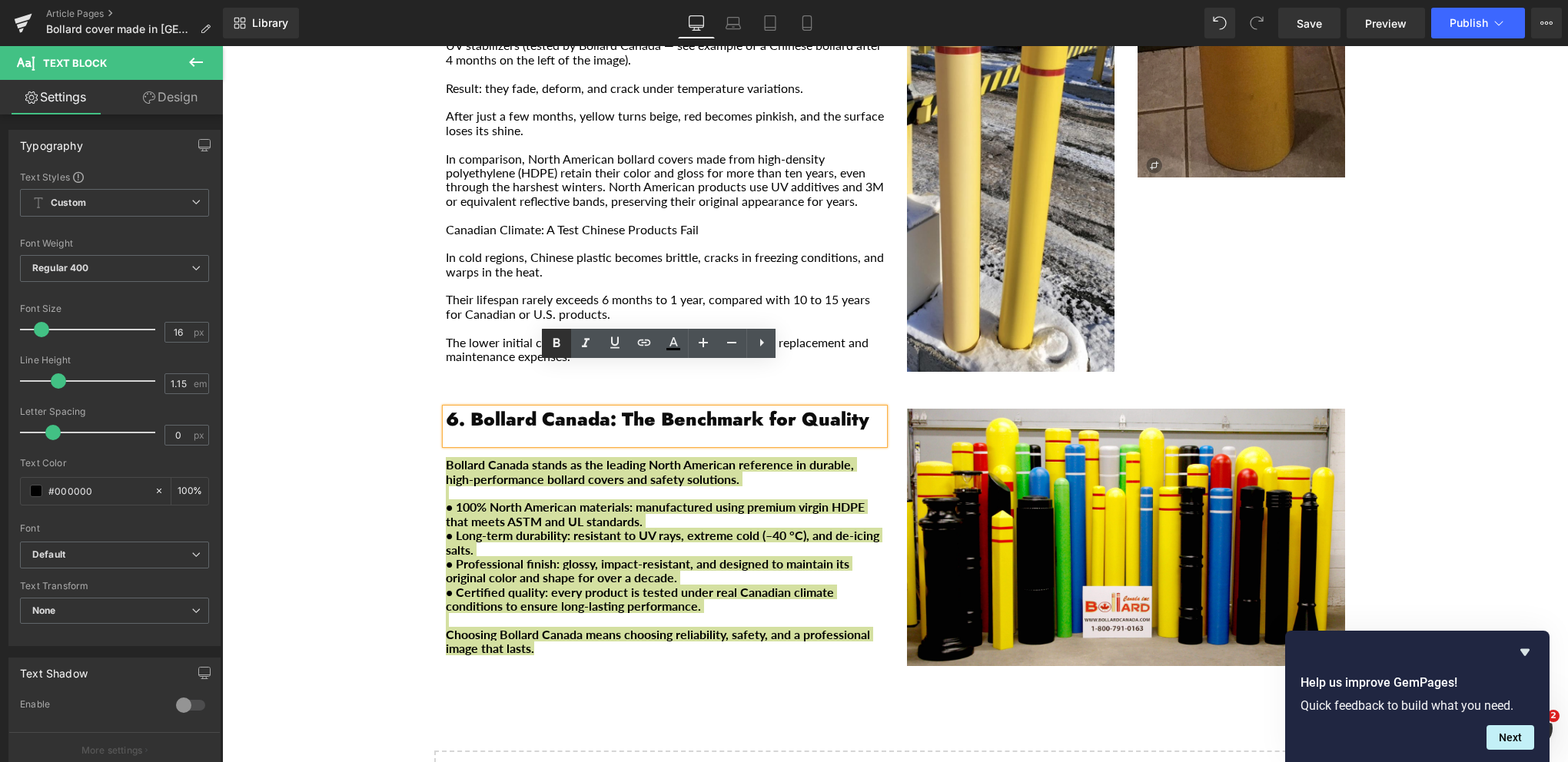
click at [557, 348] on icon at bounding box center [556, 344] width 19 height 19
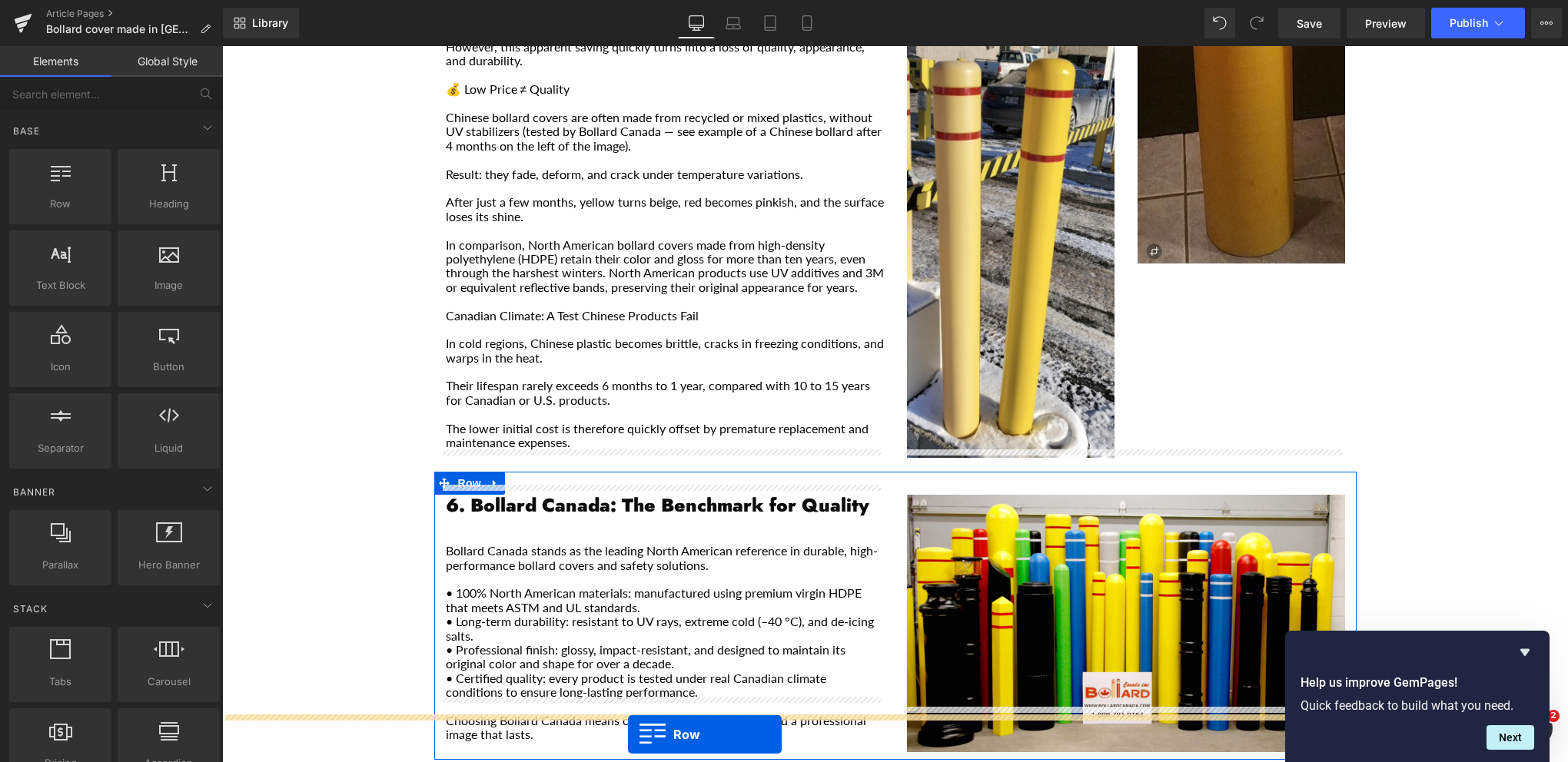
scroll to position [2336, 0]
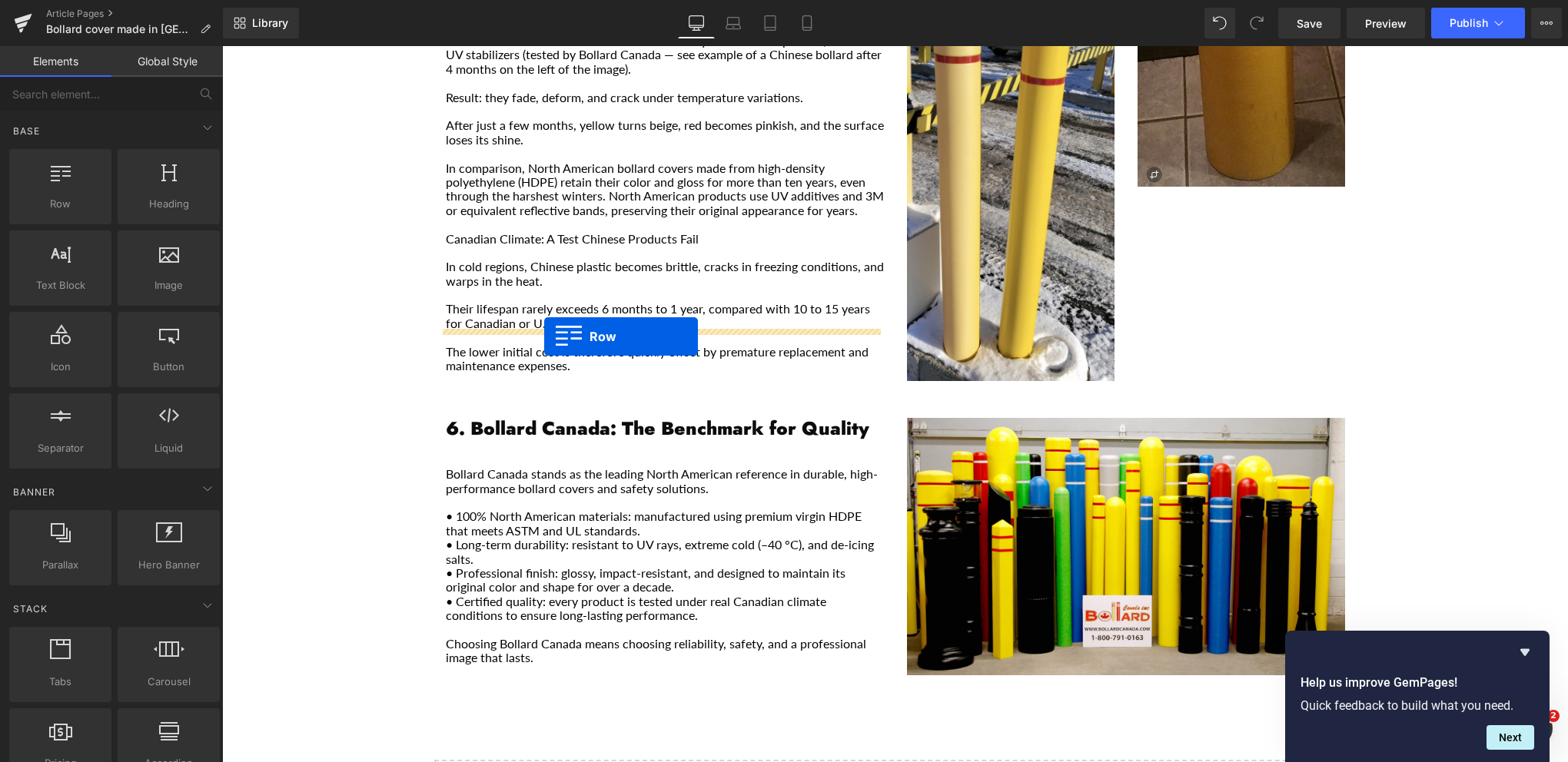
drag, startPoint x: 436, startPoint y: 79, endPoint x: 544, endPoint y: 336, distance: 278.8
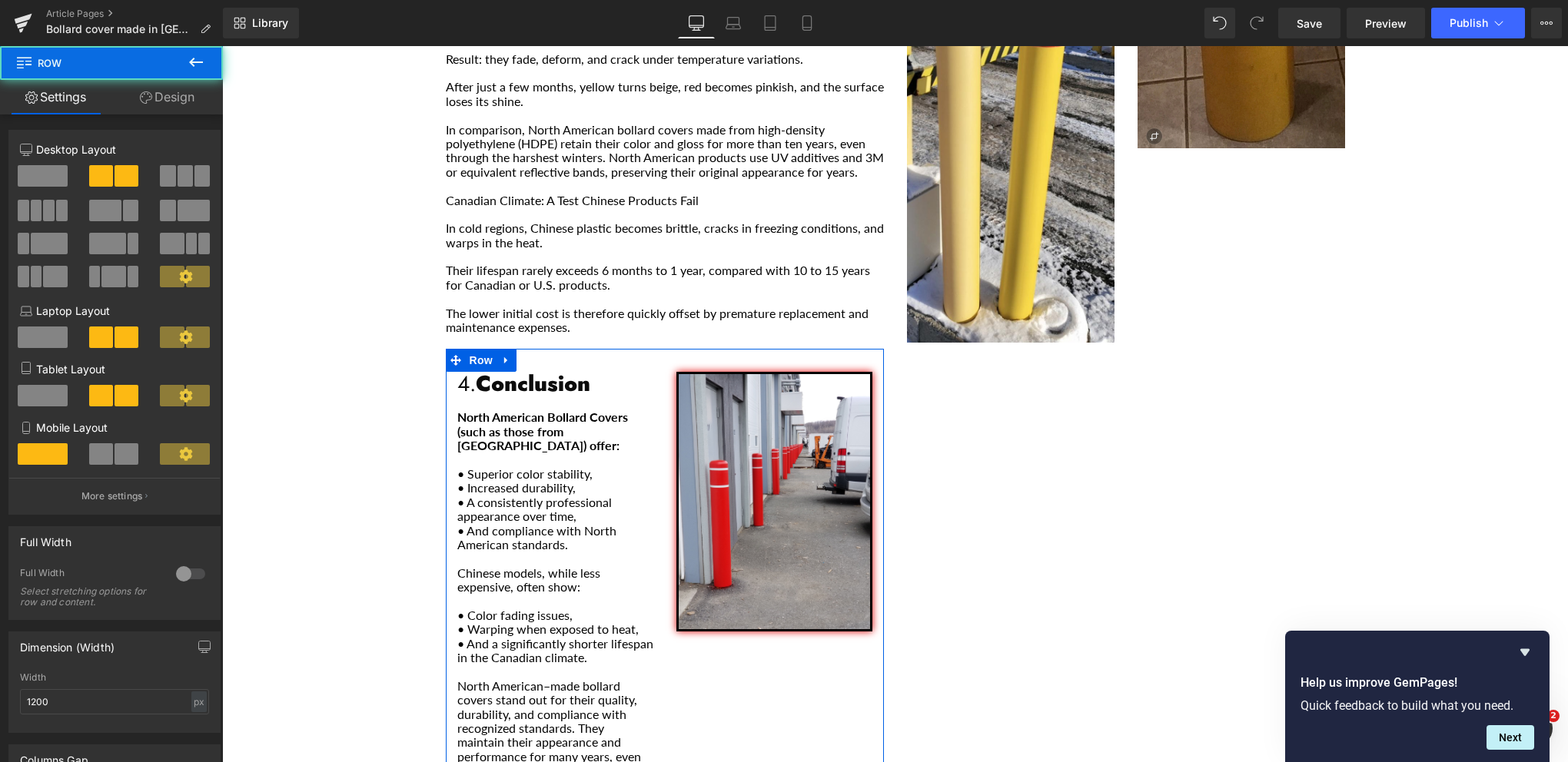
scroll to position [2297, 0]
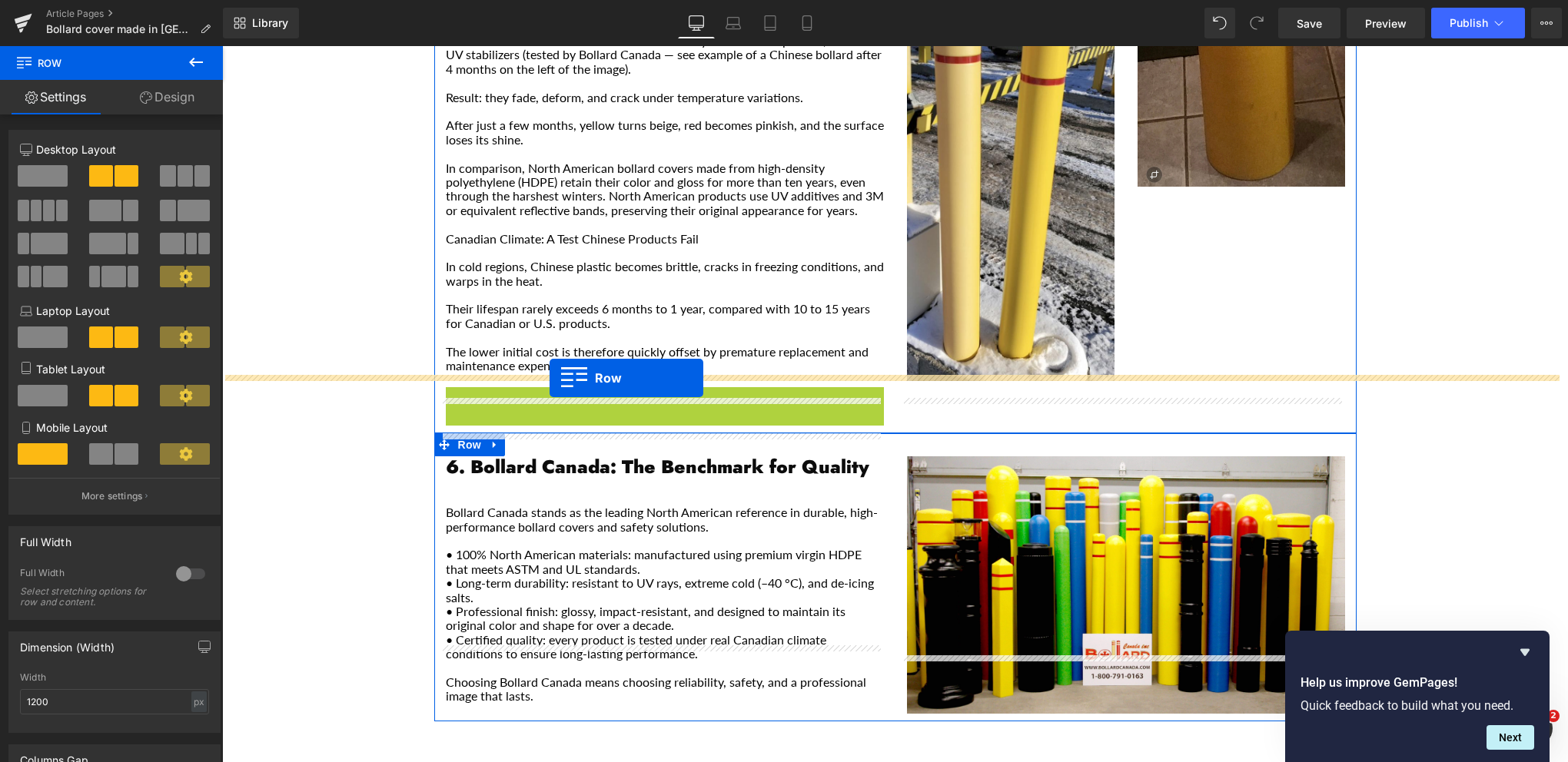
drag, startPoint x: 448, startPoint y: 339, endPoint x: 549, endPoint y: 378, distance: 108.3
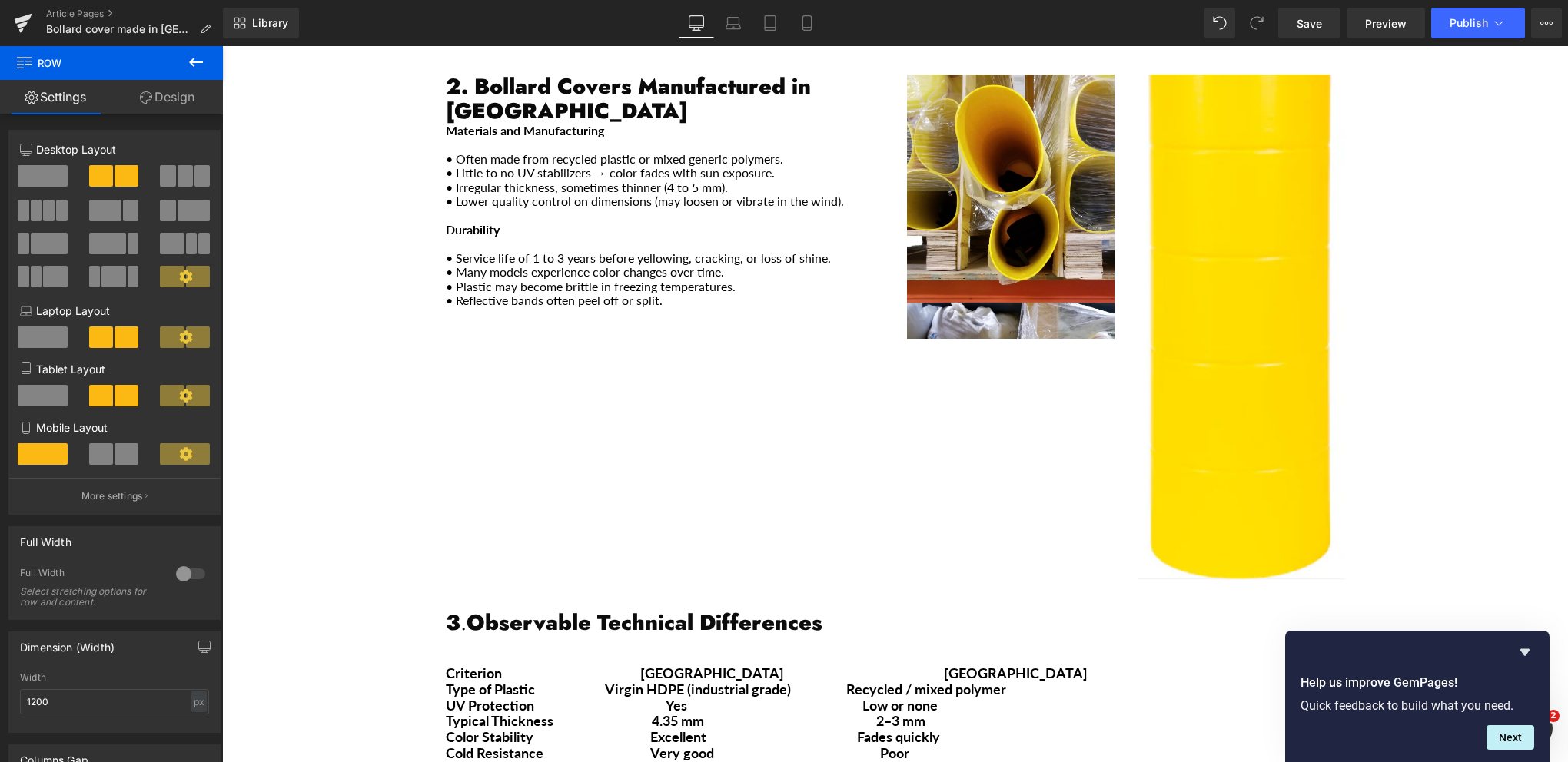
scroll to position [914, 0]
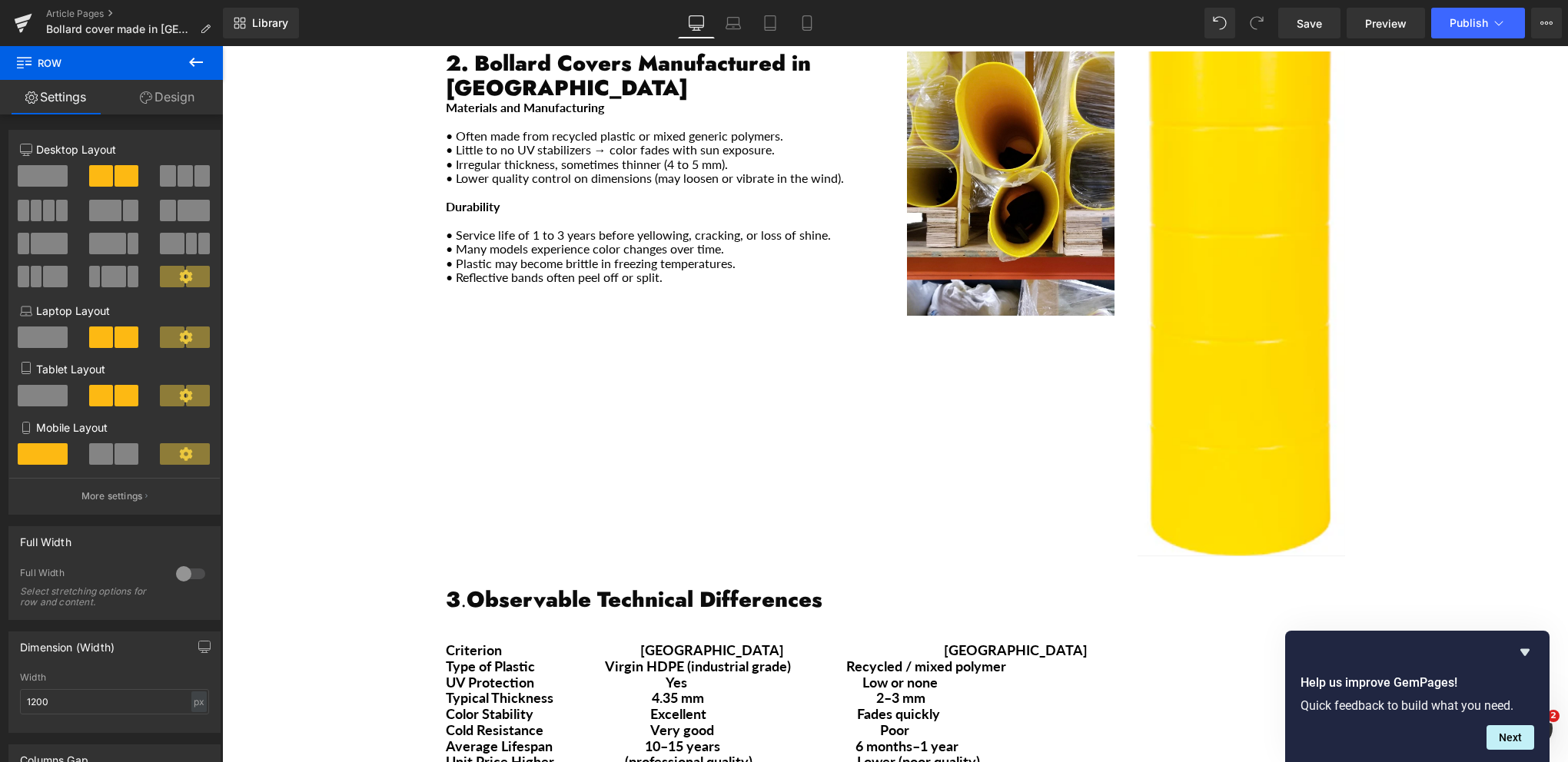
click at [625, 302] on div "2. Bollard Covers Manufactured in [GEOGRAPHIC_DATA] Heading Materials and Manuf…" at bounding box center [895, 296] width 922 height 536
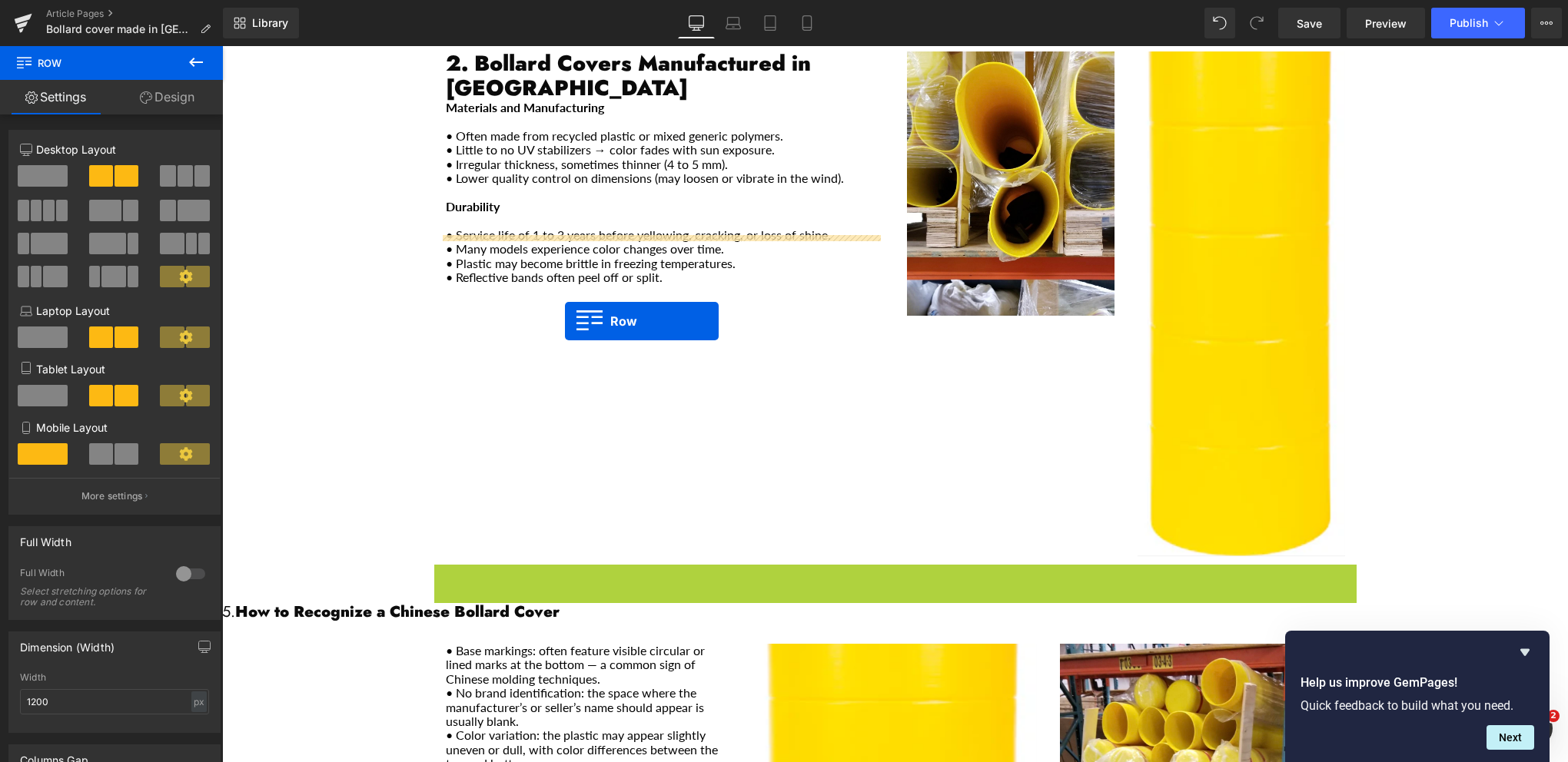
drag, startPoint x: 437, startPoint y: 541, endPoint x: 565, endPoint y: 321, distance: 254.5
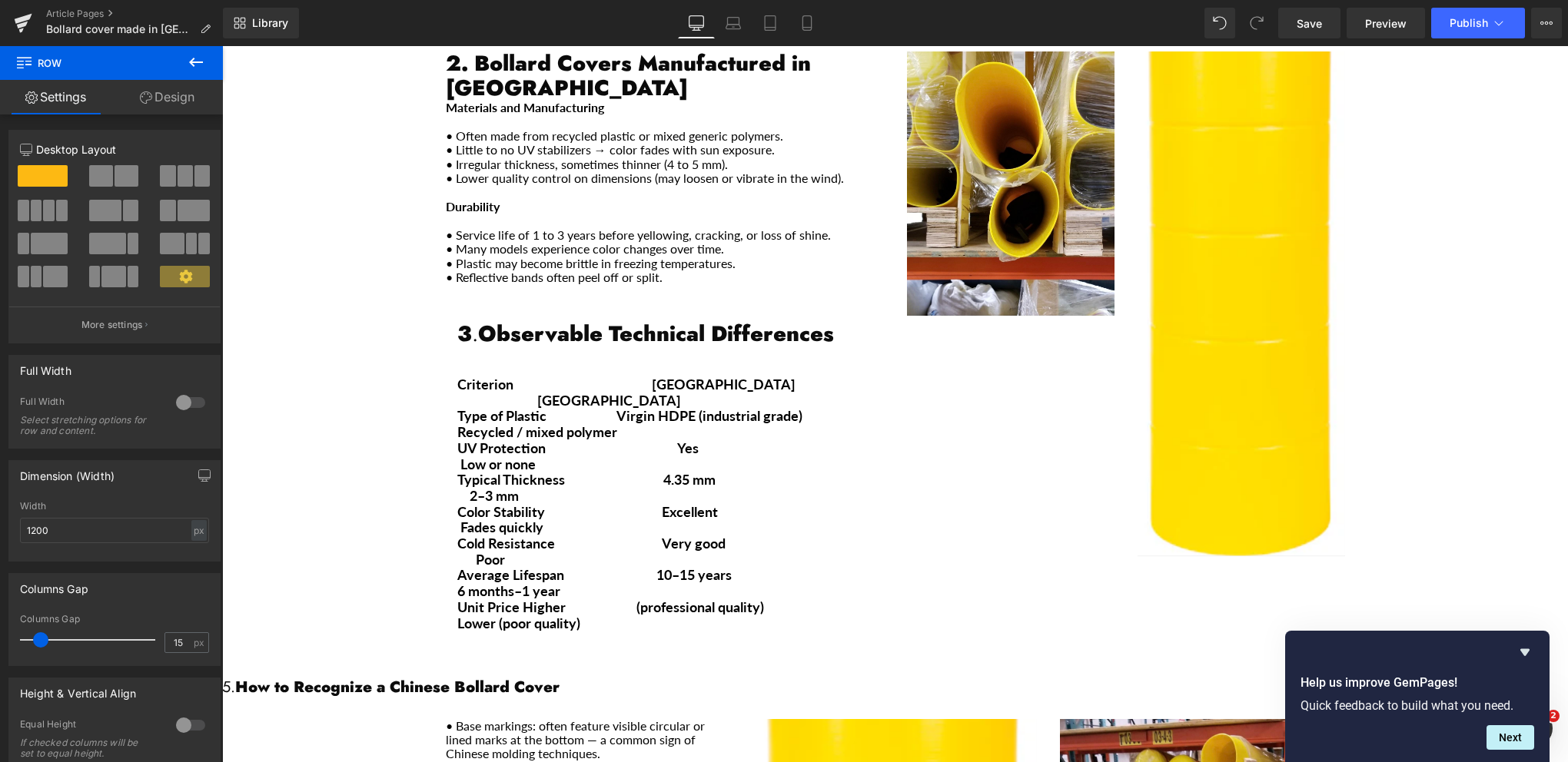
click at [967, 422] on div "2. Bollard Covers Manufactured in [GEOGRAPHIC_DATA] Heading Materials and Manuf…" at bounding box center [895, 353] width 922 height 650
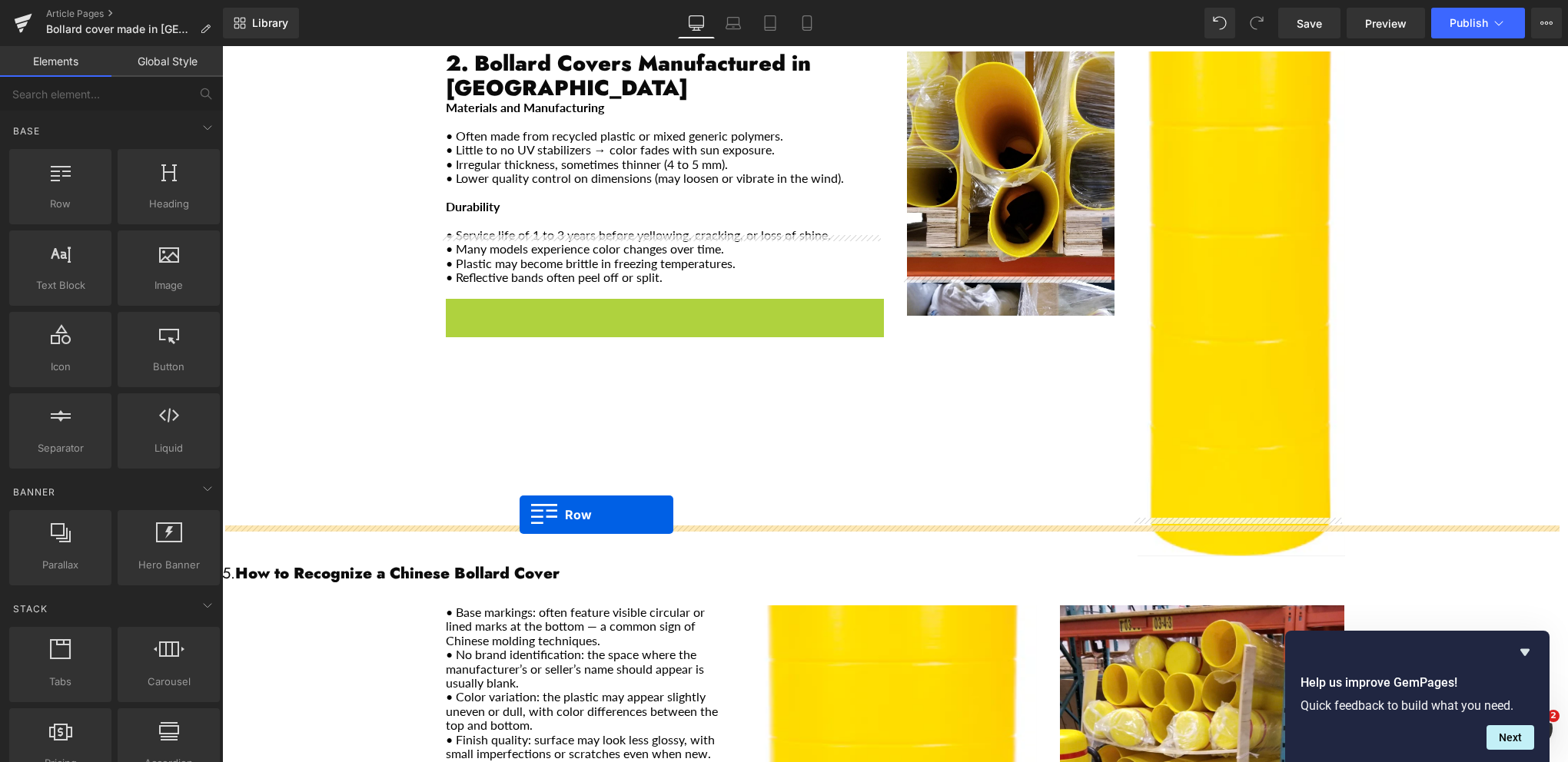
drag, startPoint x: 451, startPoint y: 245, endPoint x: 519, endPoint y: 514, distance: 277.5
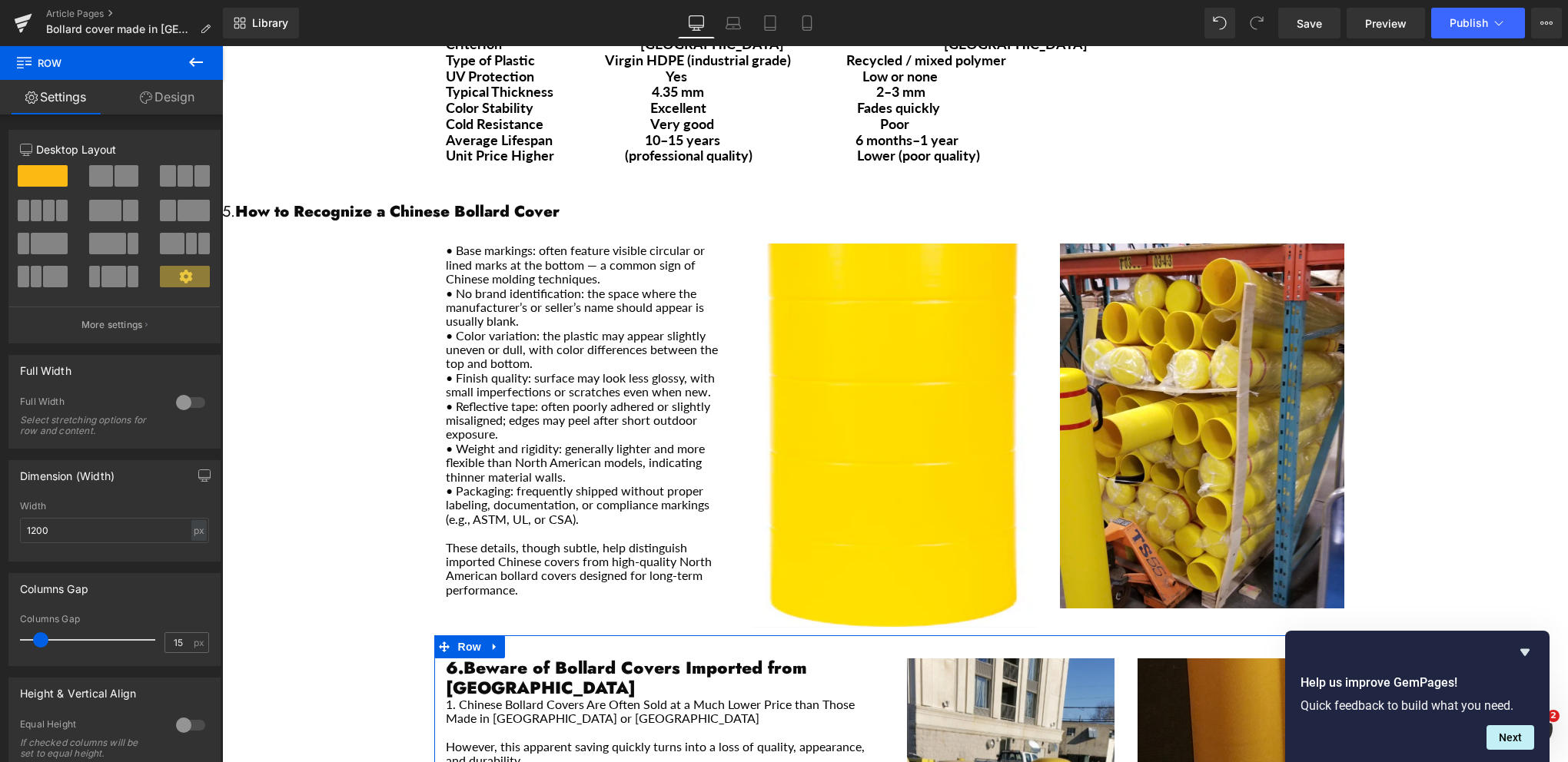
scroll to position [1529, 0]
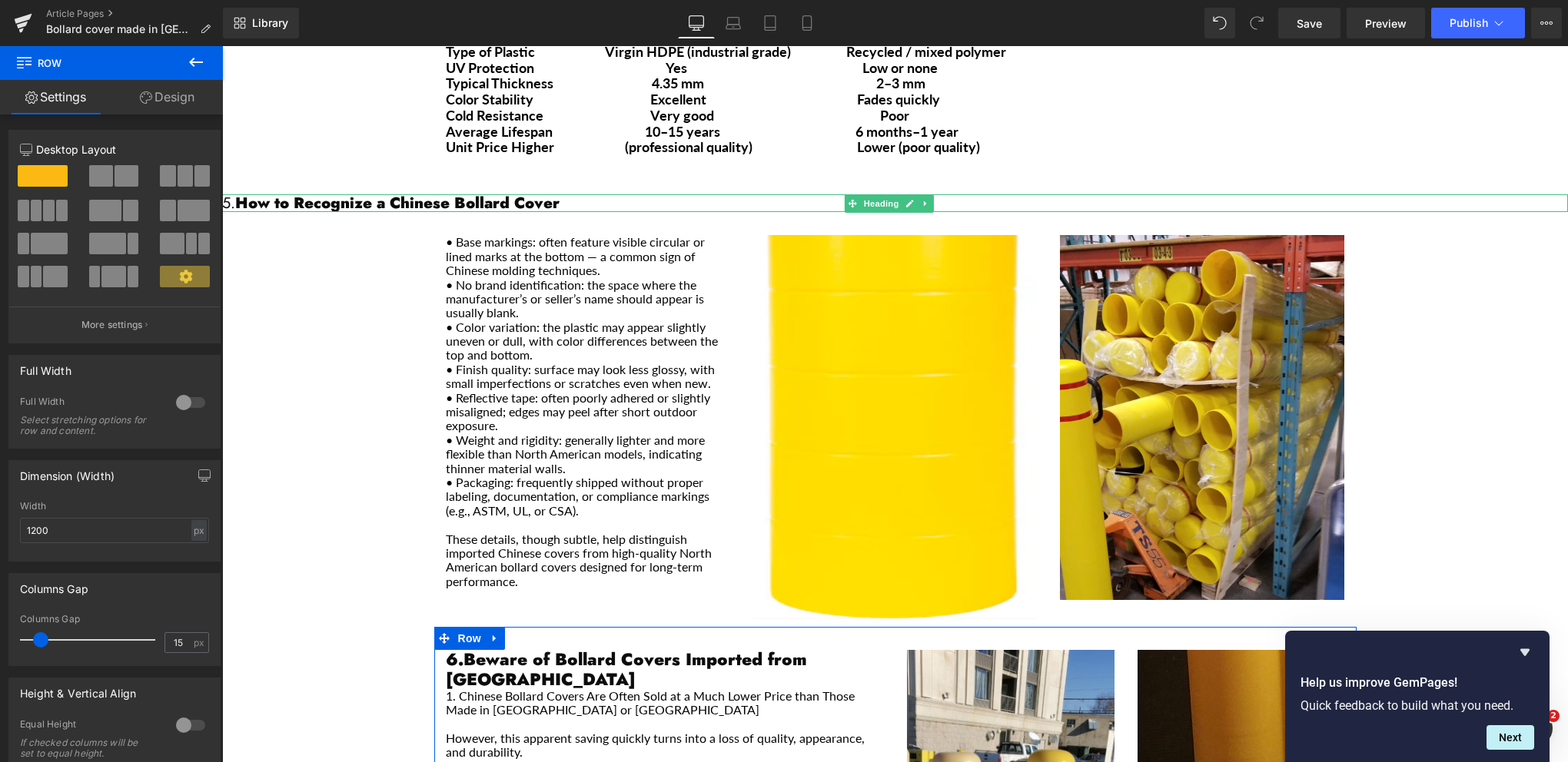
click at [442, 194] on h1 "5. How to Recognize a Chinese Bollard Cover" at bounding box center [895, 203] width 1346 height 18
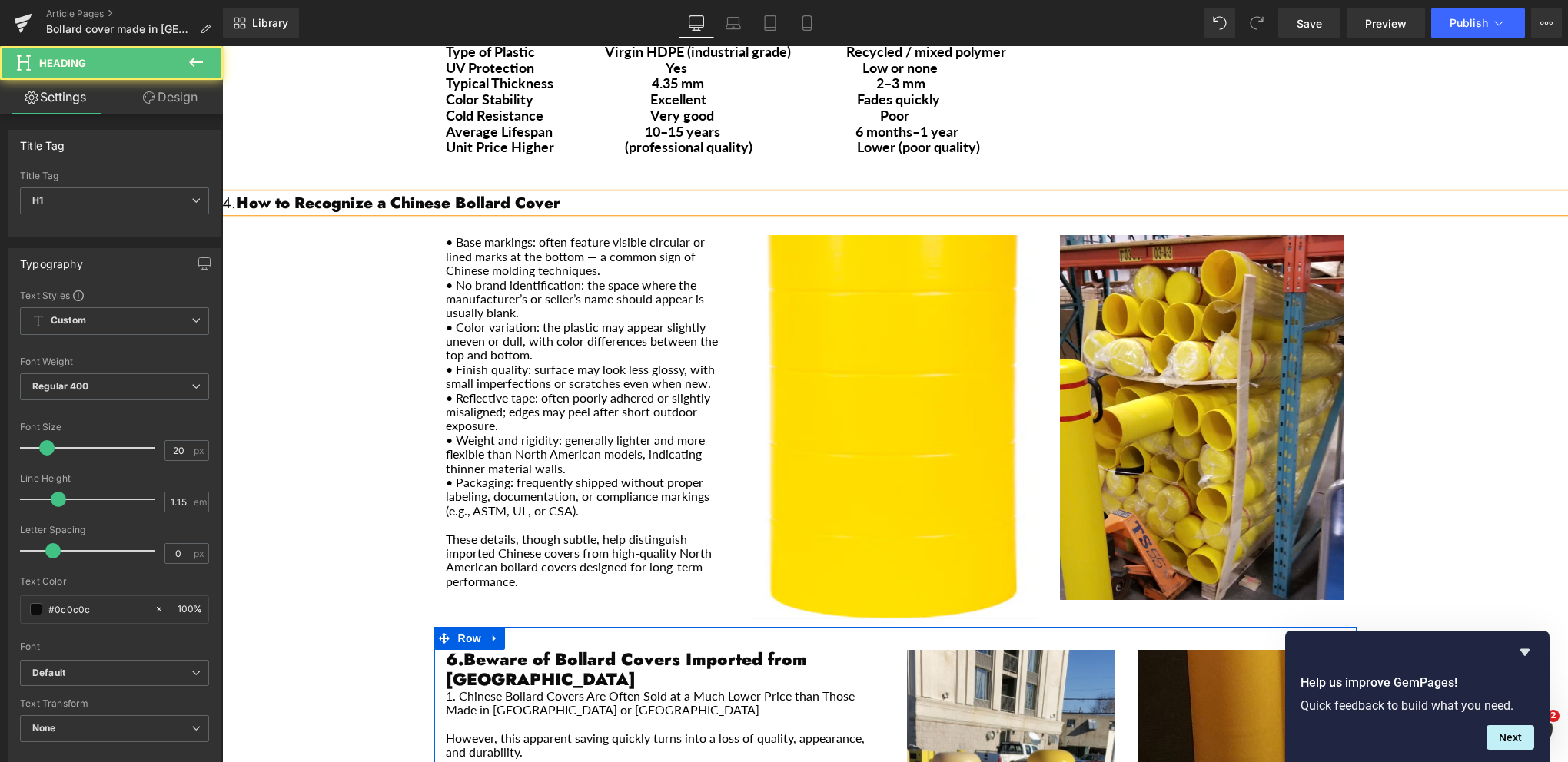
drag, startPoint x: 448, startPoint y: 165, endPoint x: 432, endPoint y: 160, distance: 16.8
click at [432, 194] on h1 "4. How to Recognize a Chinese Bollard Cover" at bounding box center [895, 203] width 1346 height 18
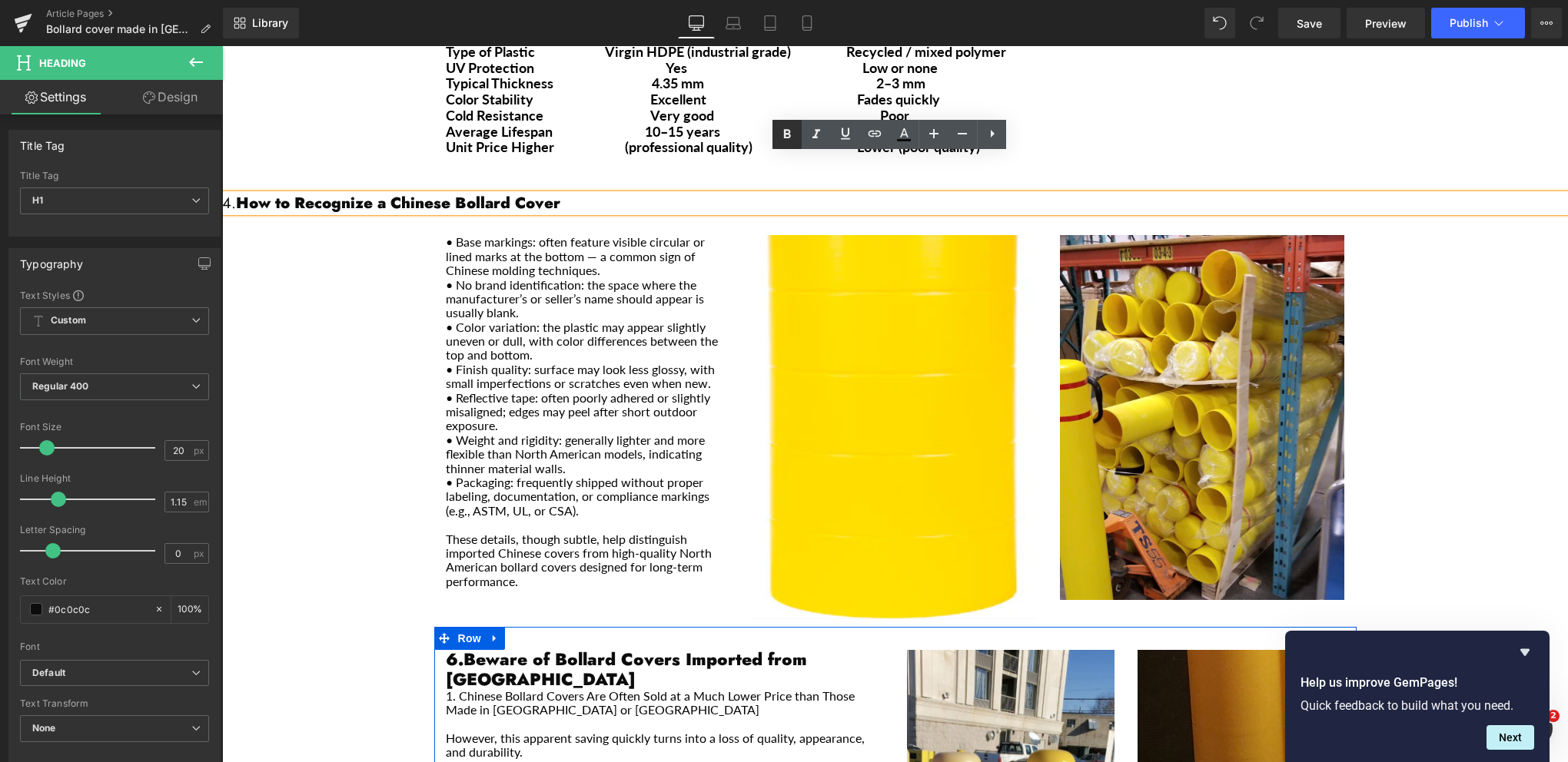
click at [783, 137] on icon at bounding box center [786, 134] width 19 height 19
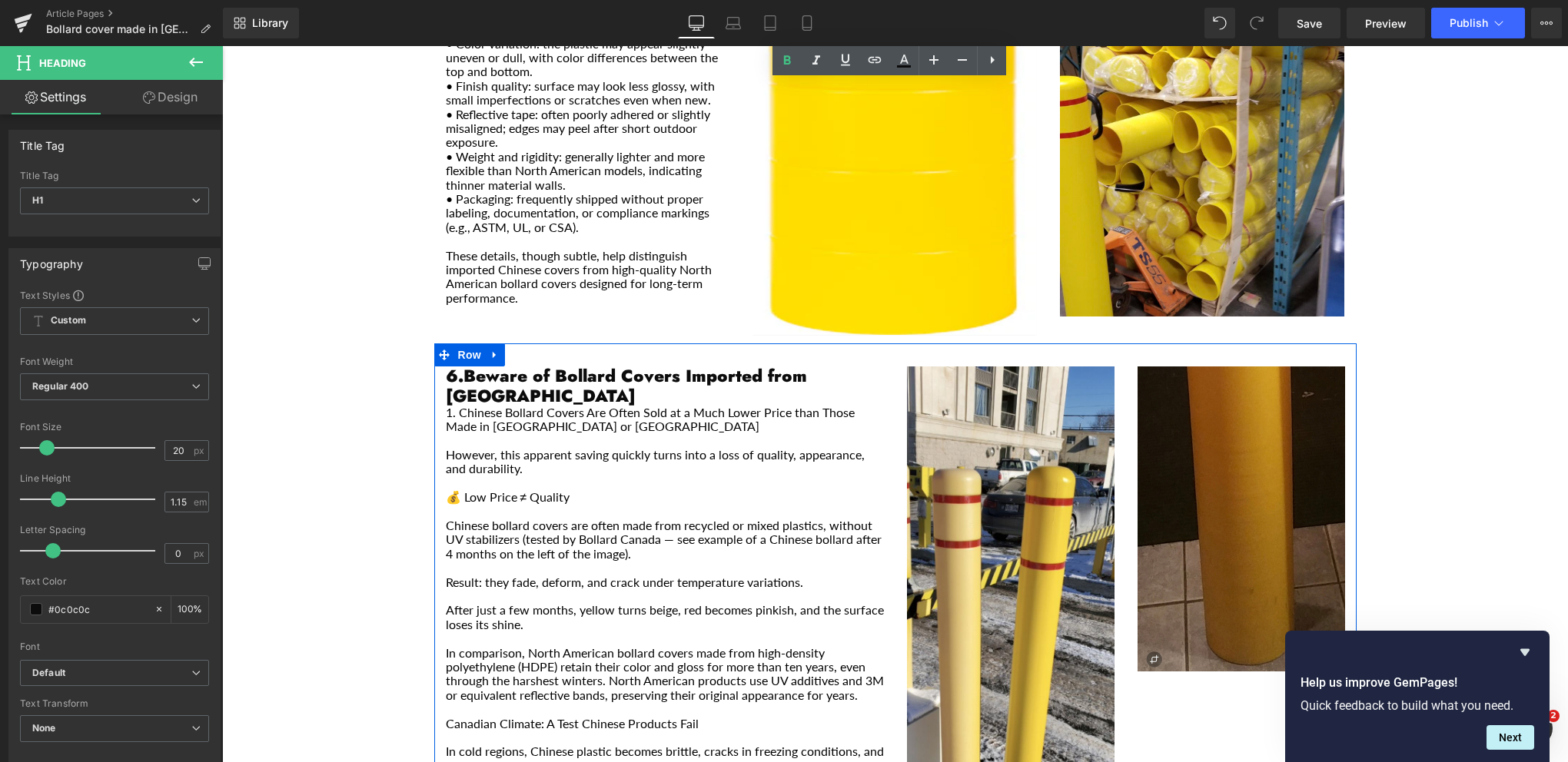
scroll to position [1836, 0]
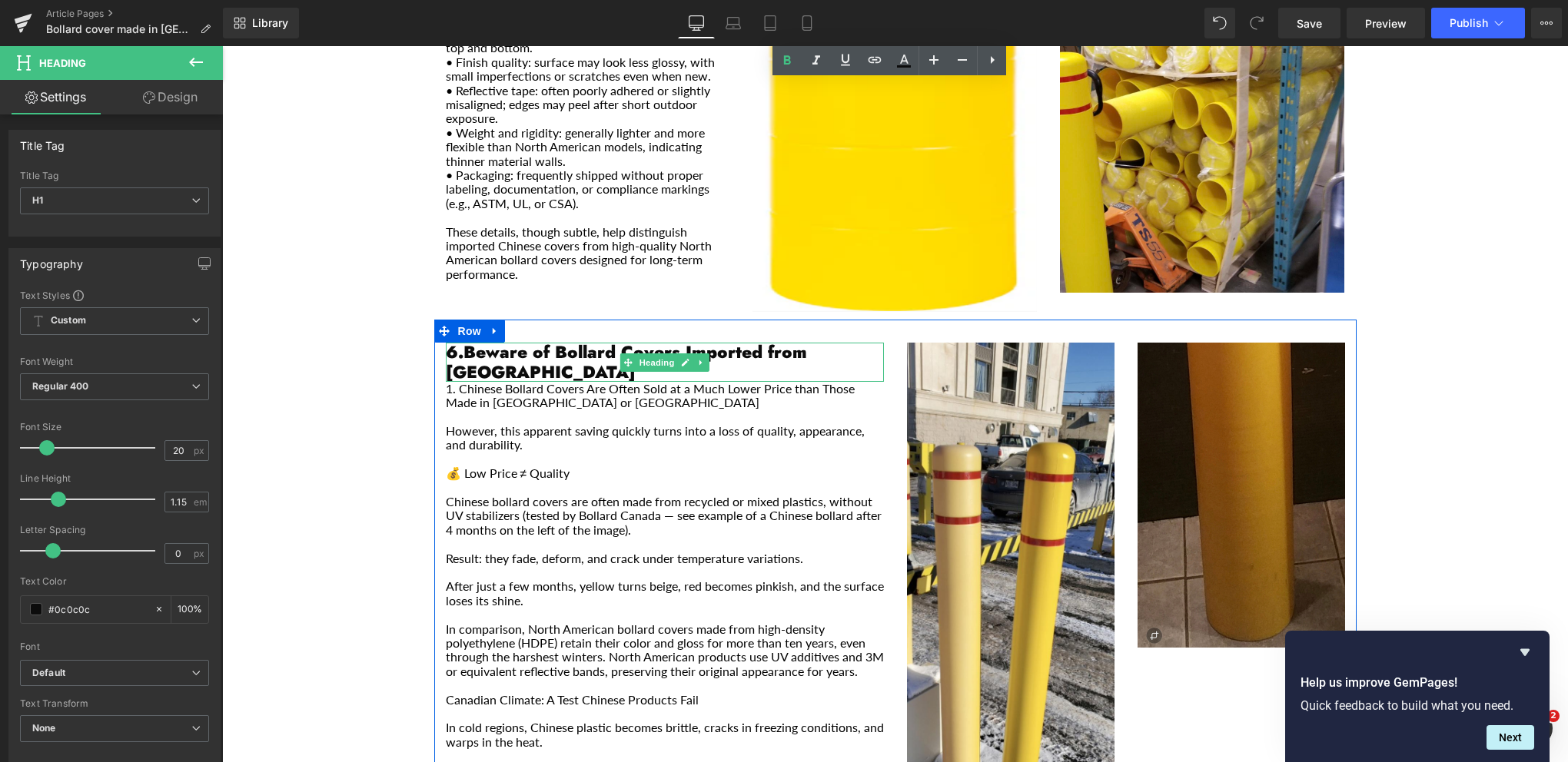
click at [452, 339] on strong "6.Beware of Bollard Covers Imported from [GEOGRAPHIC_DATA]" at bounding box center [627, 361] width 361 height 44
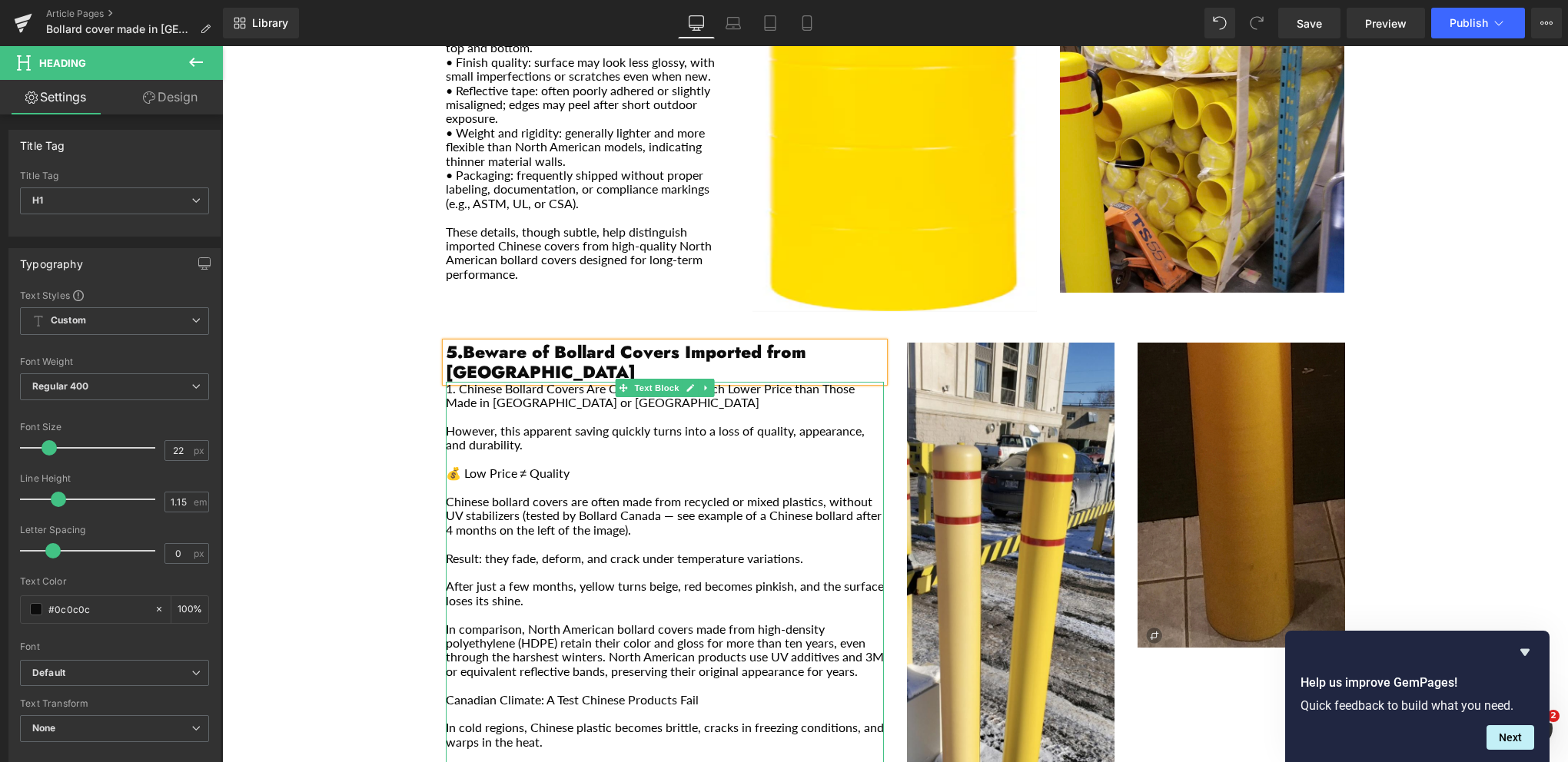
click at [452, 382] on p "1. Chinese Bollard Covers Are Often Sold at a Much Lower Price than Those Made …" at bounding box center [665, 396] width 438 height 28
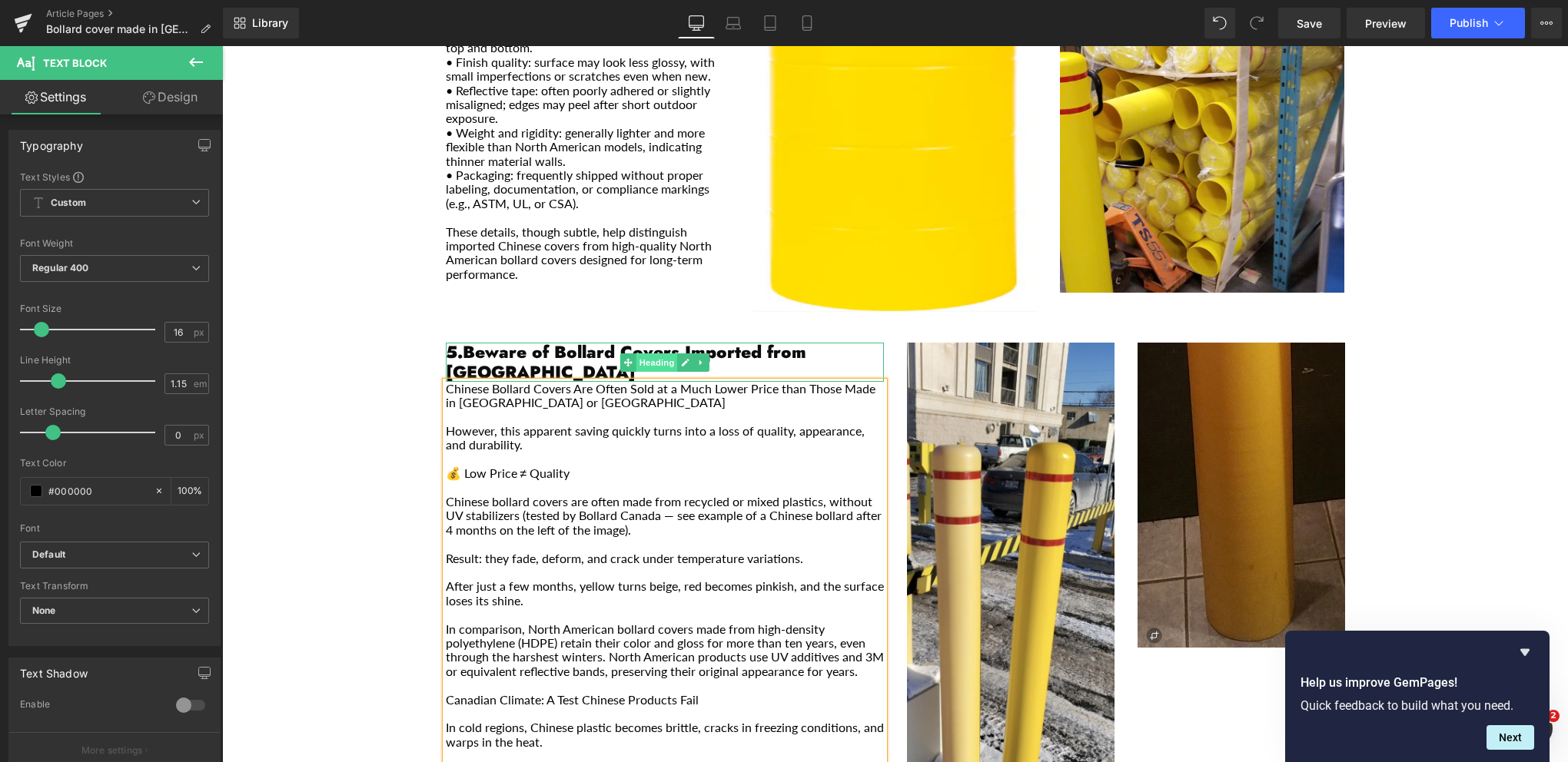
click at [644, 353] on span "Heading" at bounding box center [656, 362] width 41 height 19
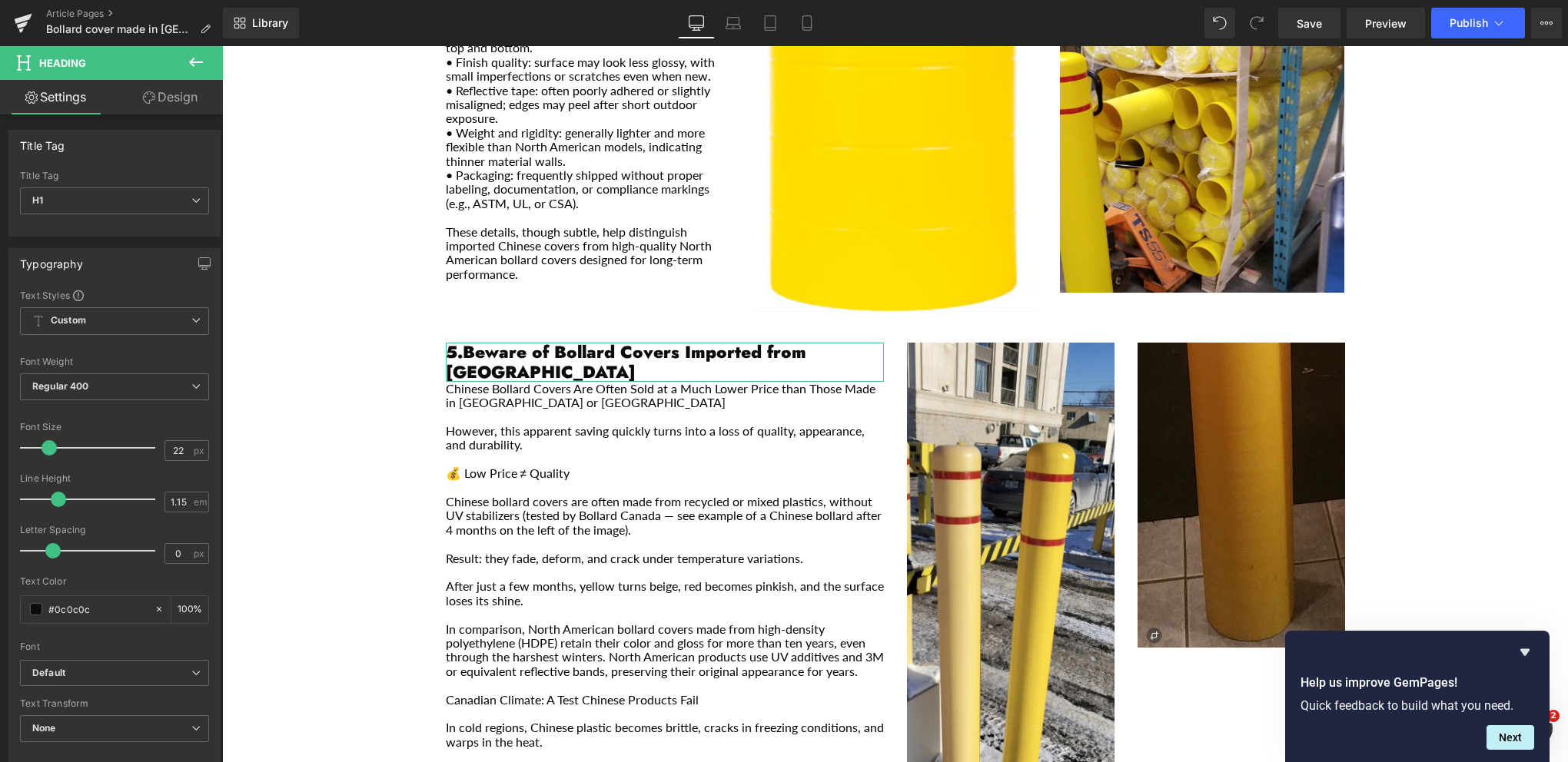
click at [181, 91] on link "Design" at bounding box center [170, 97] width 111 height 35
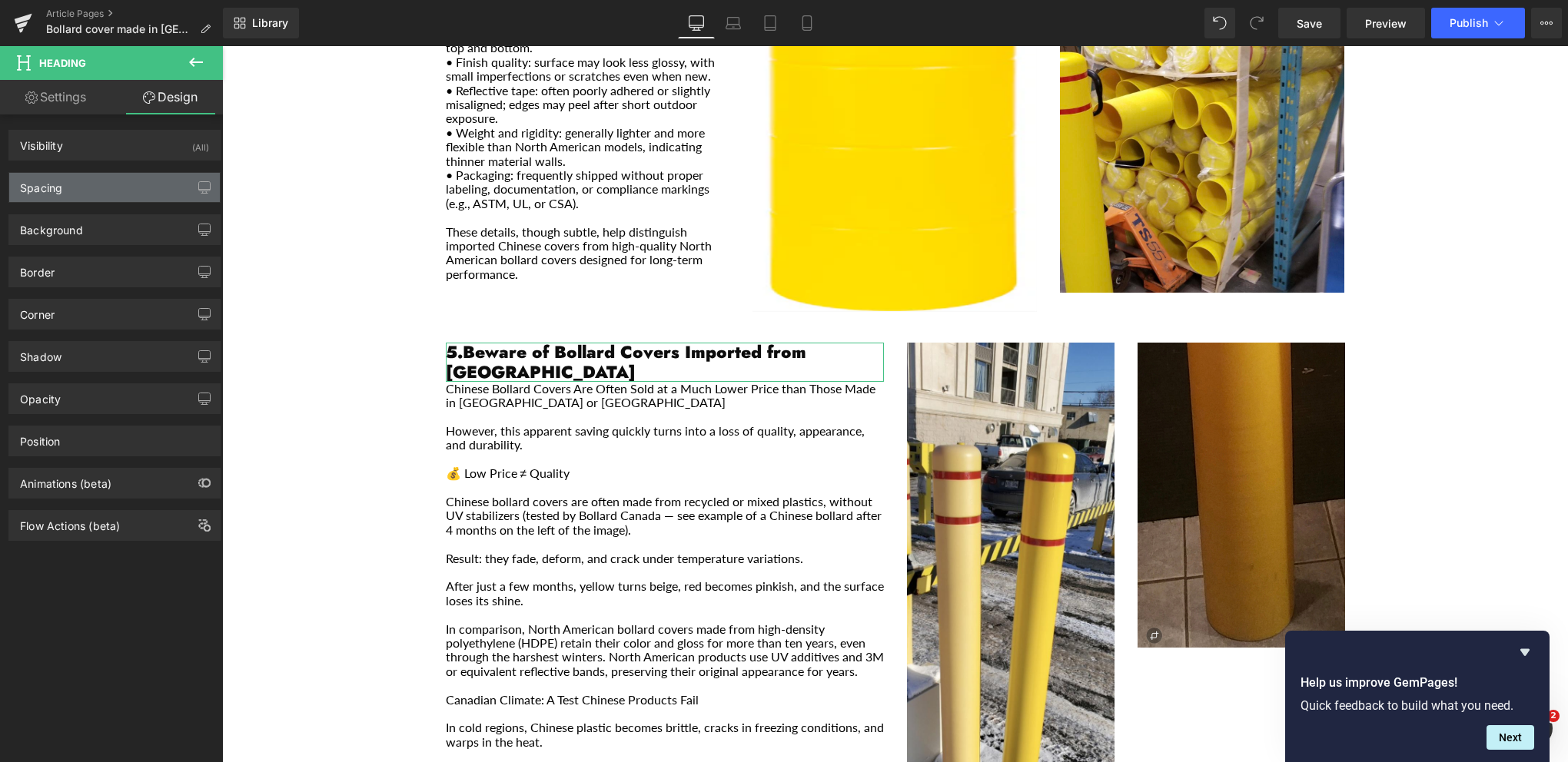
click at [143, 188] on div "Spacing" at bounding box center [114, 187] width 211 height 29
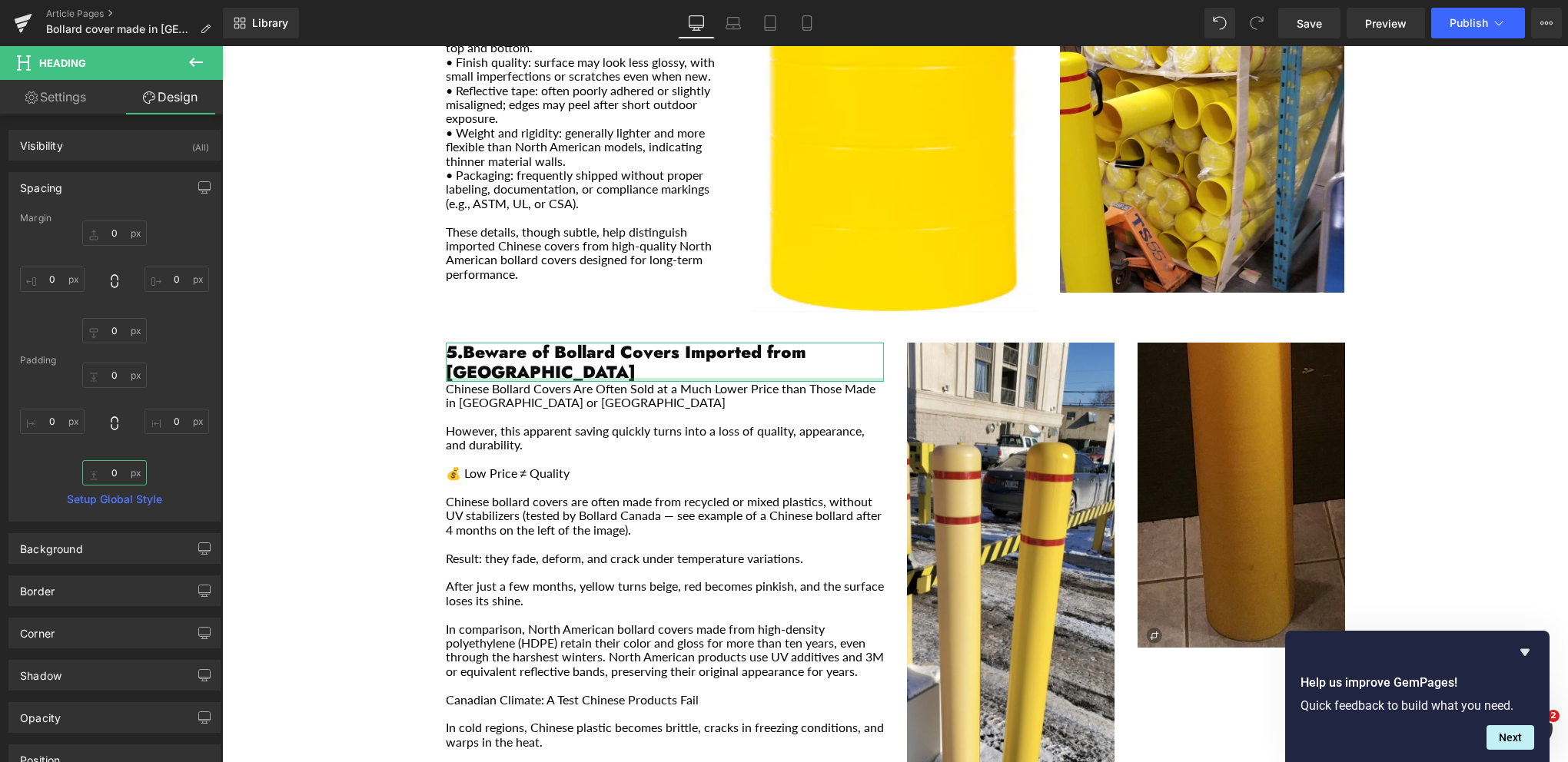
click at [119, 465] on input "0" at bounding box center [115, 473] width 65 height 25
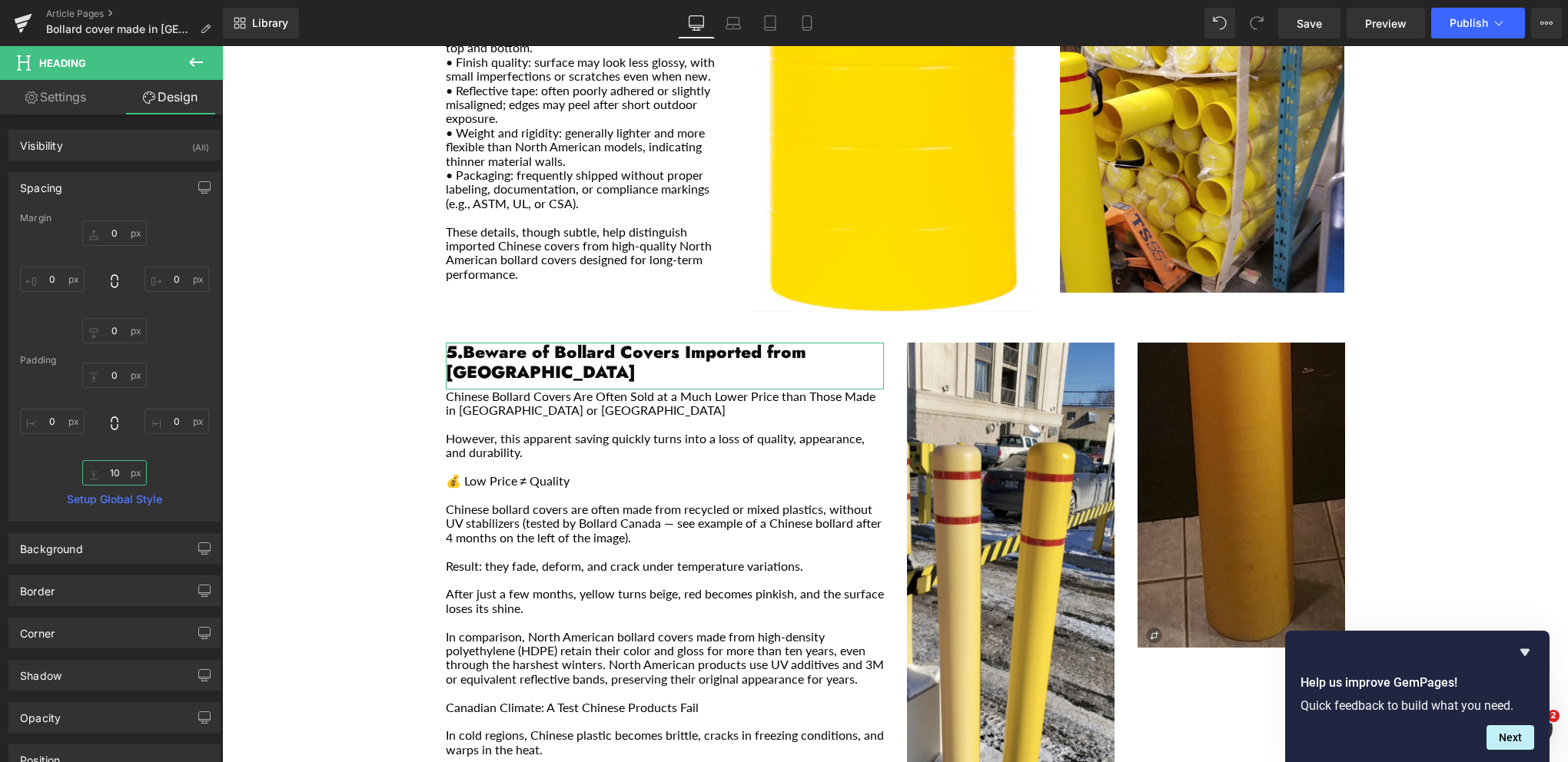
type input "1"
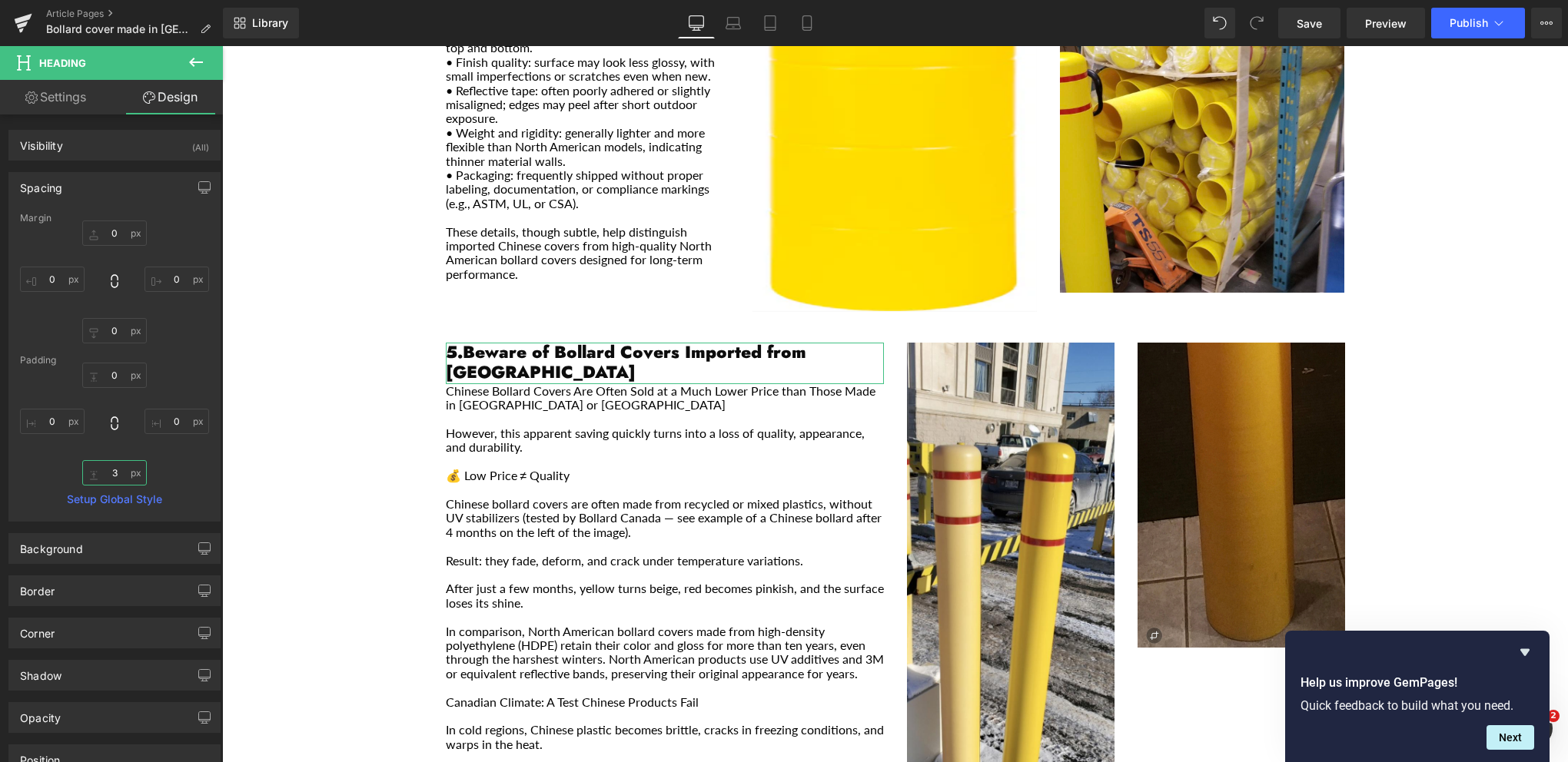
type input "30"
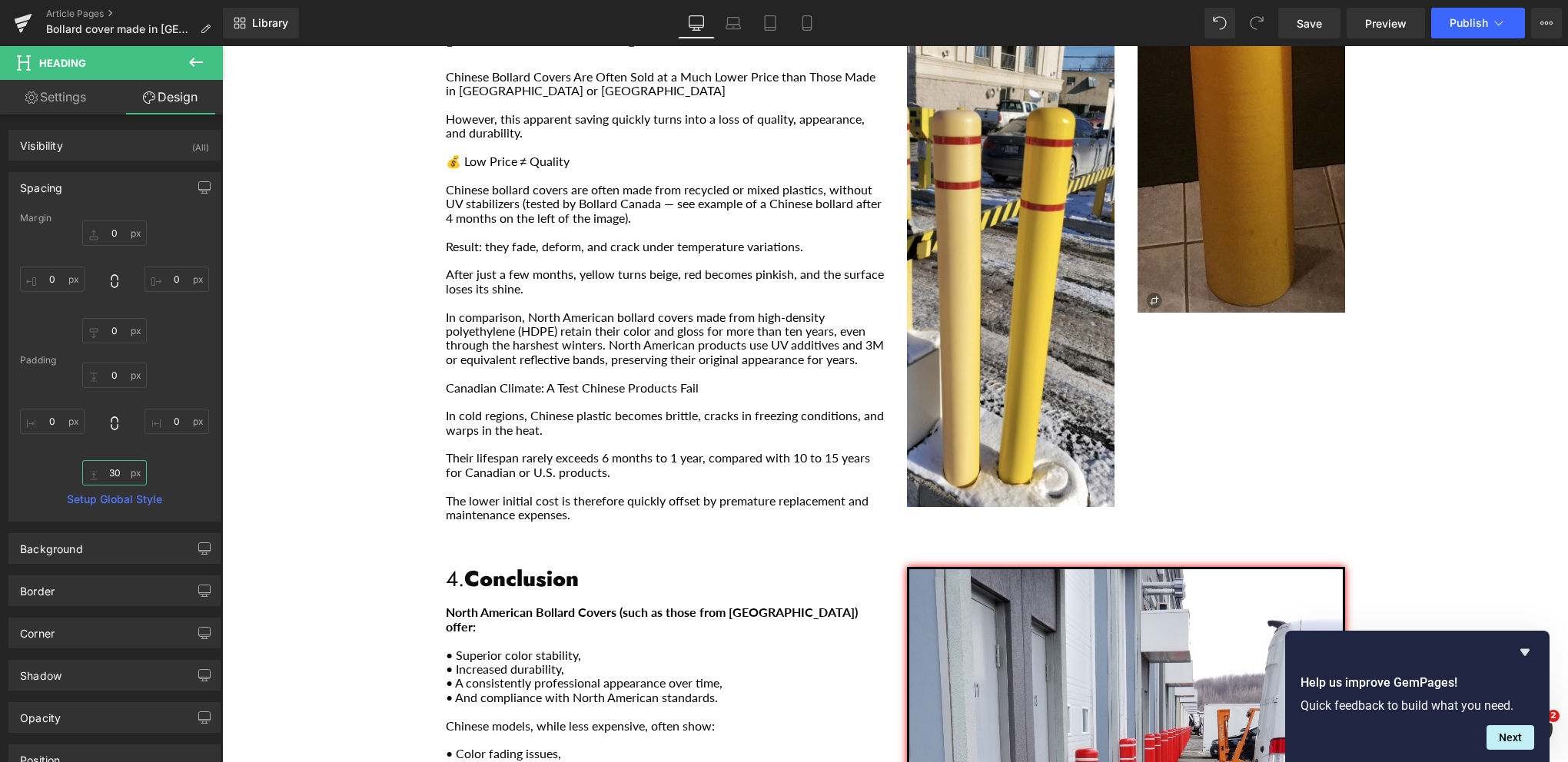
scroll to position [2221, 0]
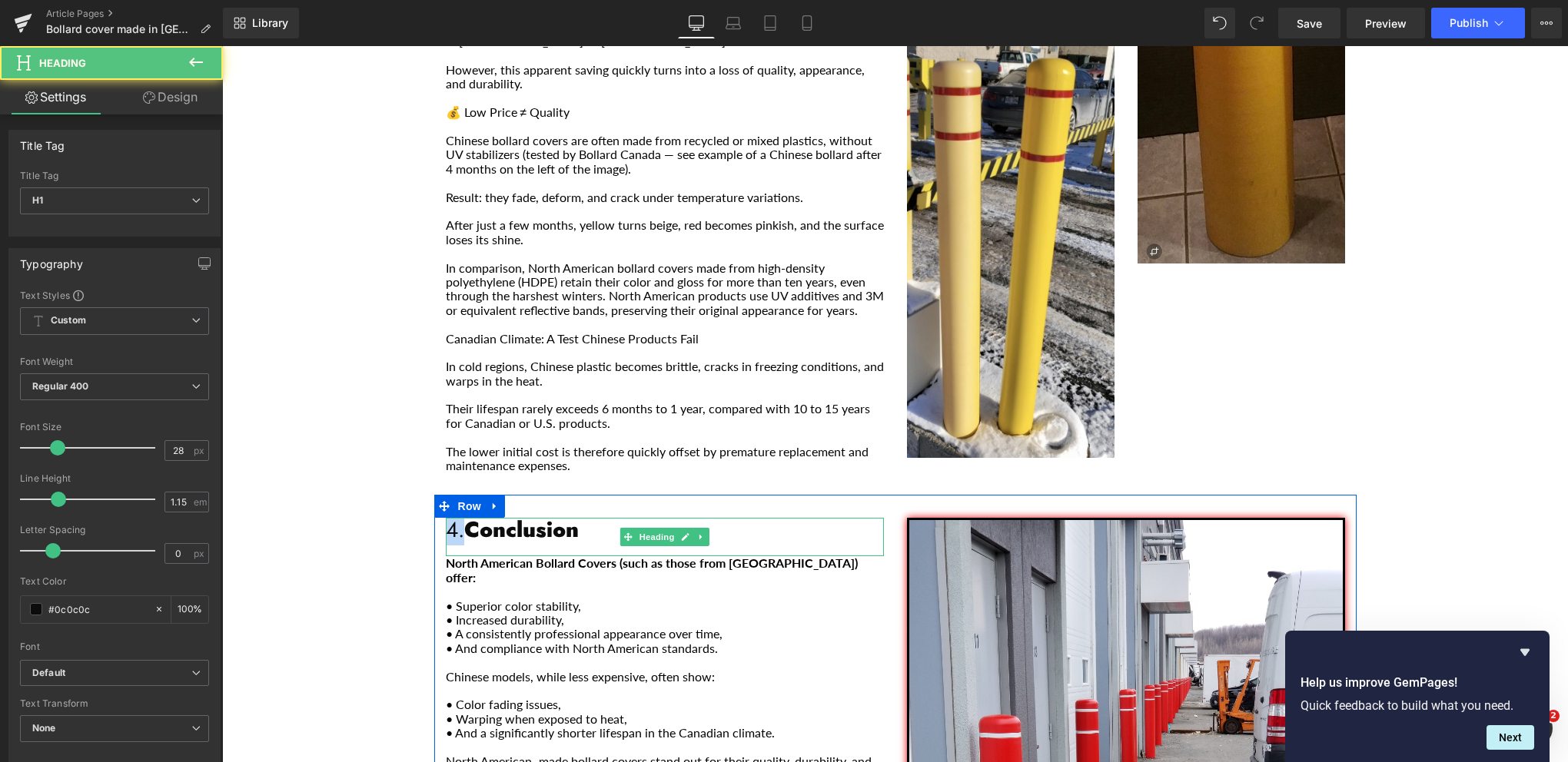
drag, startPoint x: 458, startPoint y: 475, endPoint x: 445, endPoint y: 474, distance: 13.0
click at [446, 518] on h1 "4. Conclusion" at bounding box center [665, 530] width 438 height 24
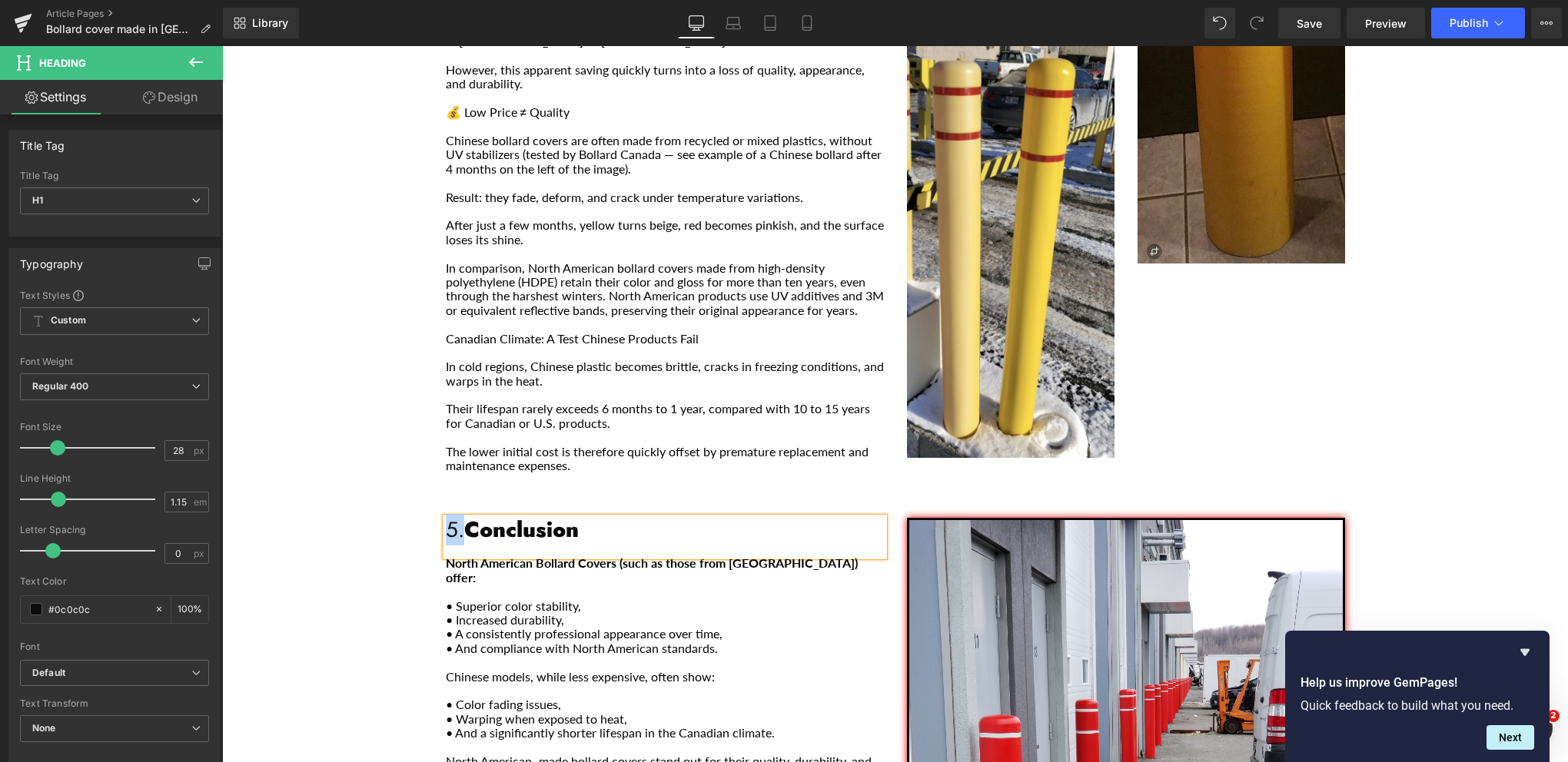
drag, startPoint x: 460, startPoint y: 471, endPoint x: 440, endPoint y: 472, distance: 20.0
click at [446, 518] on h1 "5. Conclusion" at bounding box center [665, 530] width 438 height 24
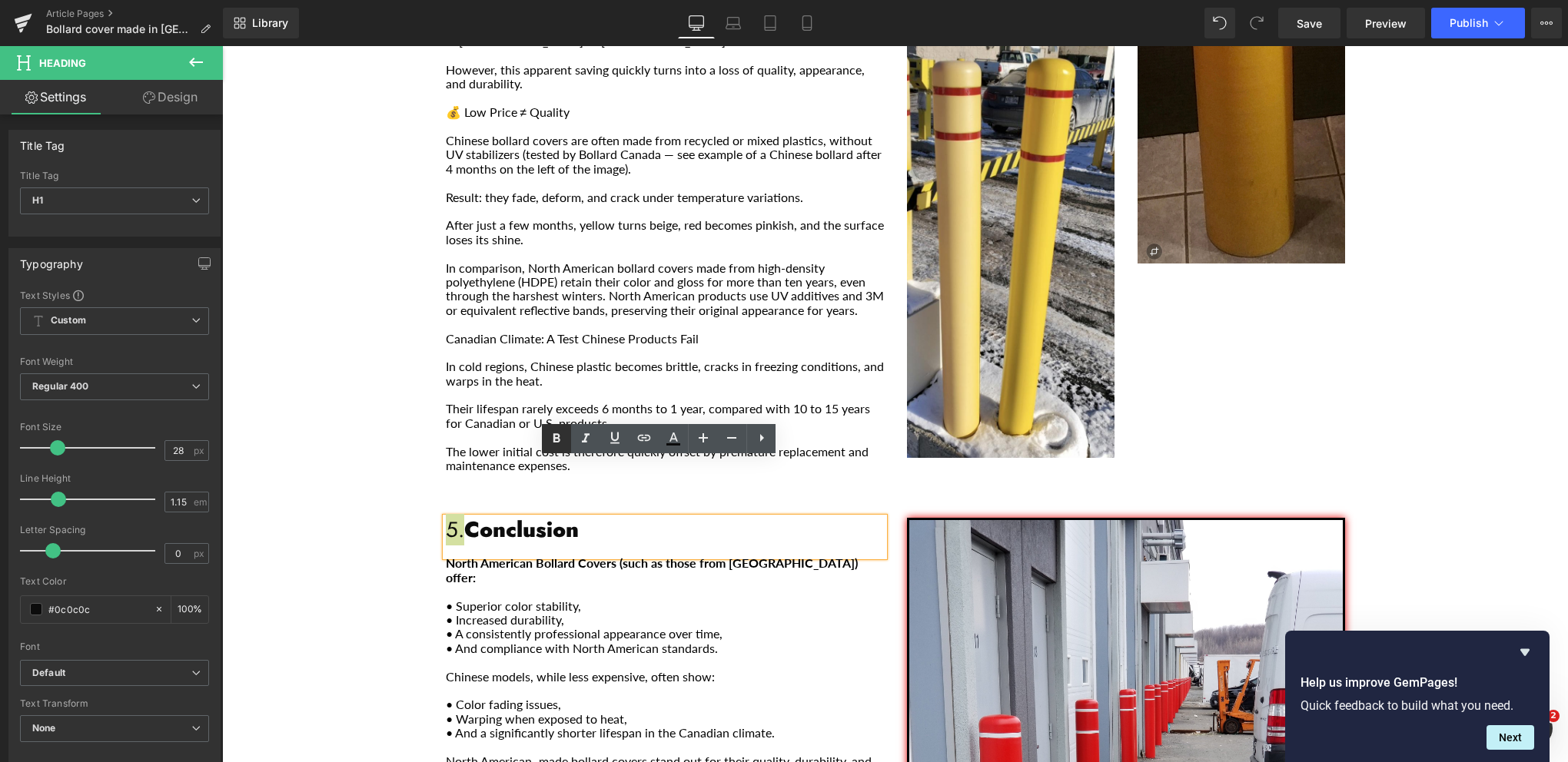
click at [551, 441] on icon at bounding box center [556, 439] width 19 height 19
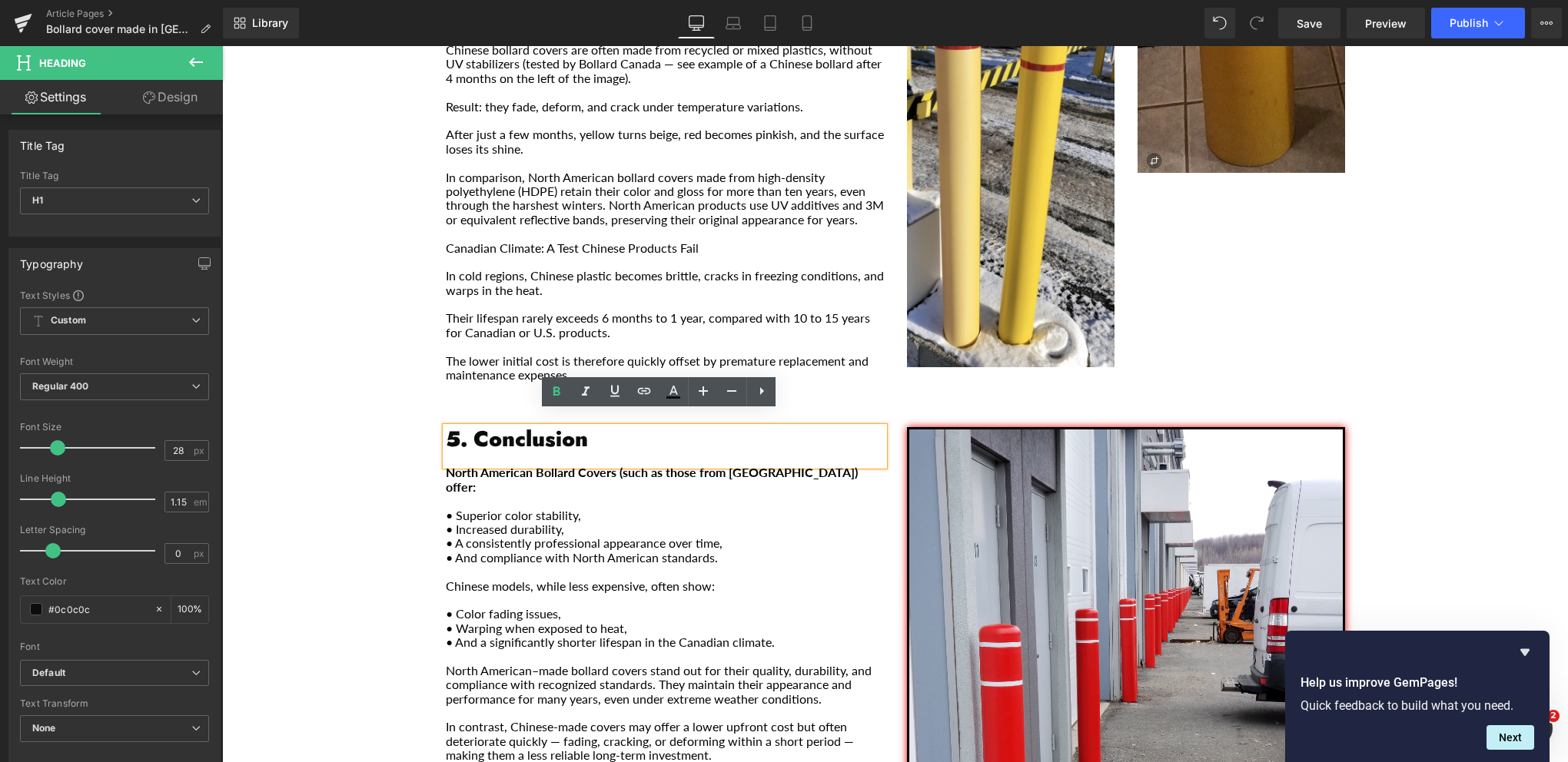
scroll to position [2451, 0]
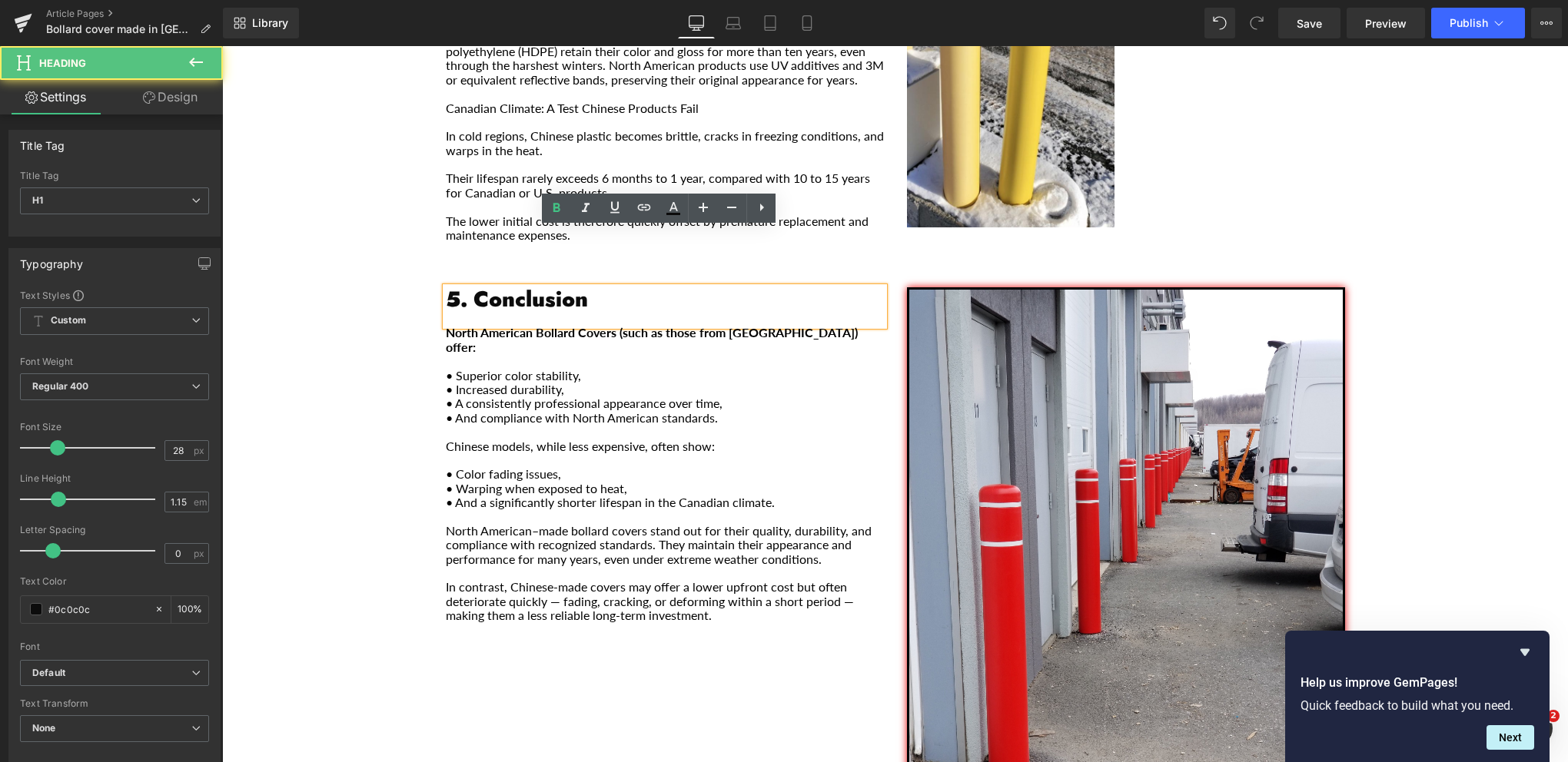
click at [448, 284] on strong "5." at bounding box center [457, 299] width 22 height 31
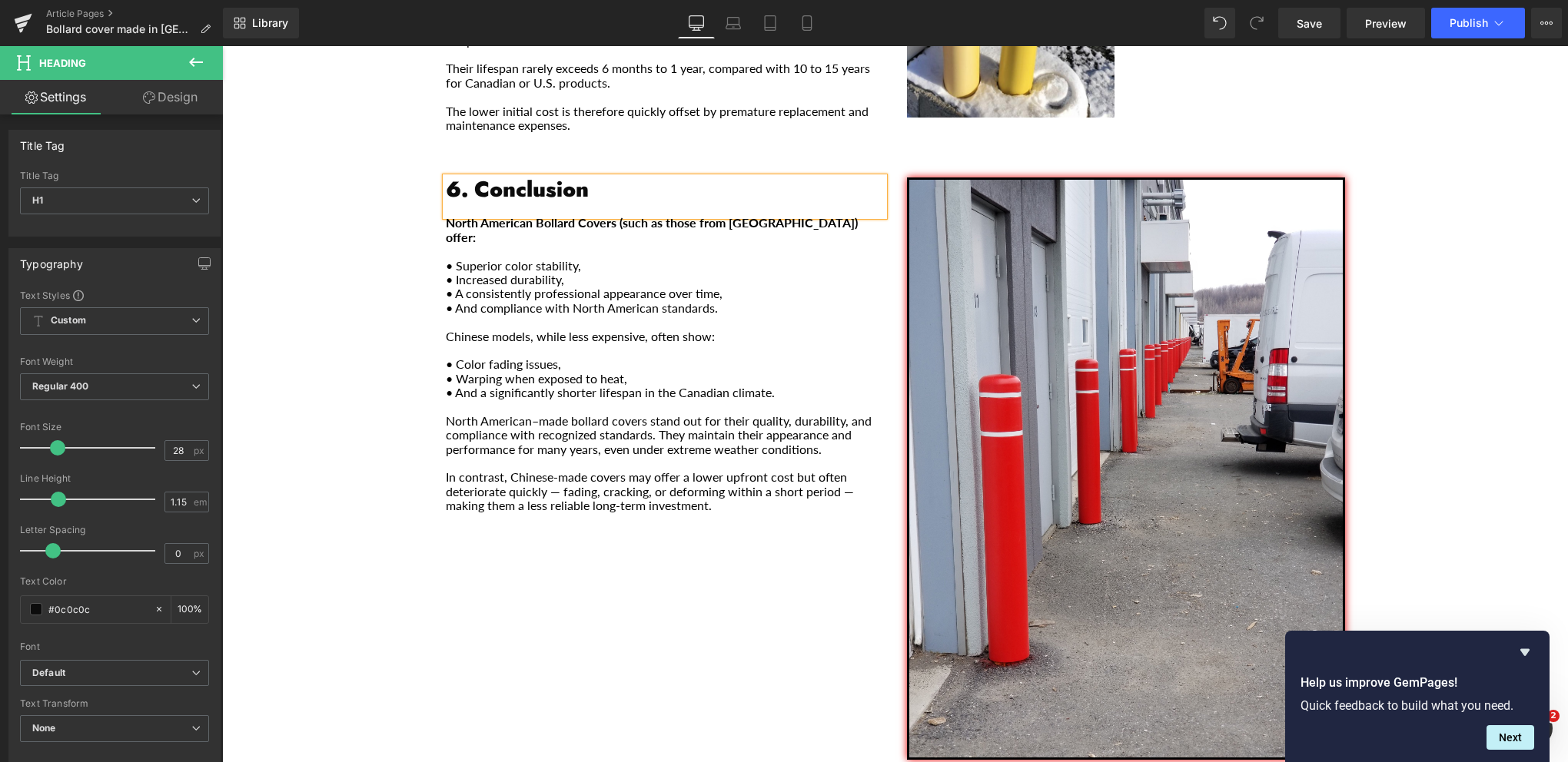
scroll to position [2835, 0]
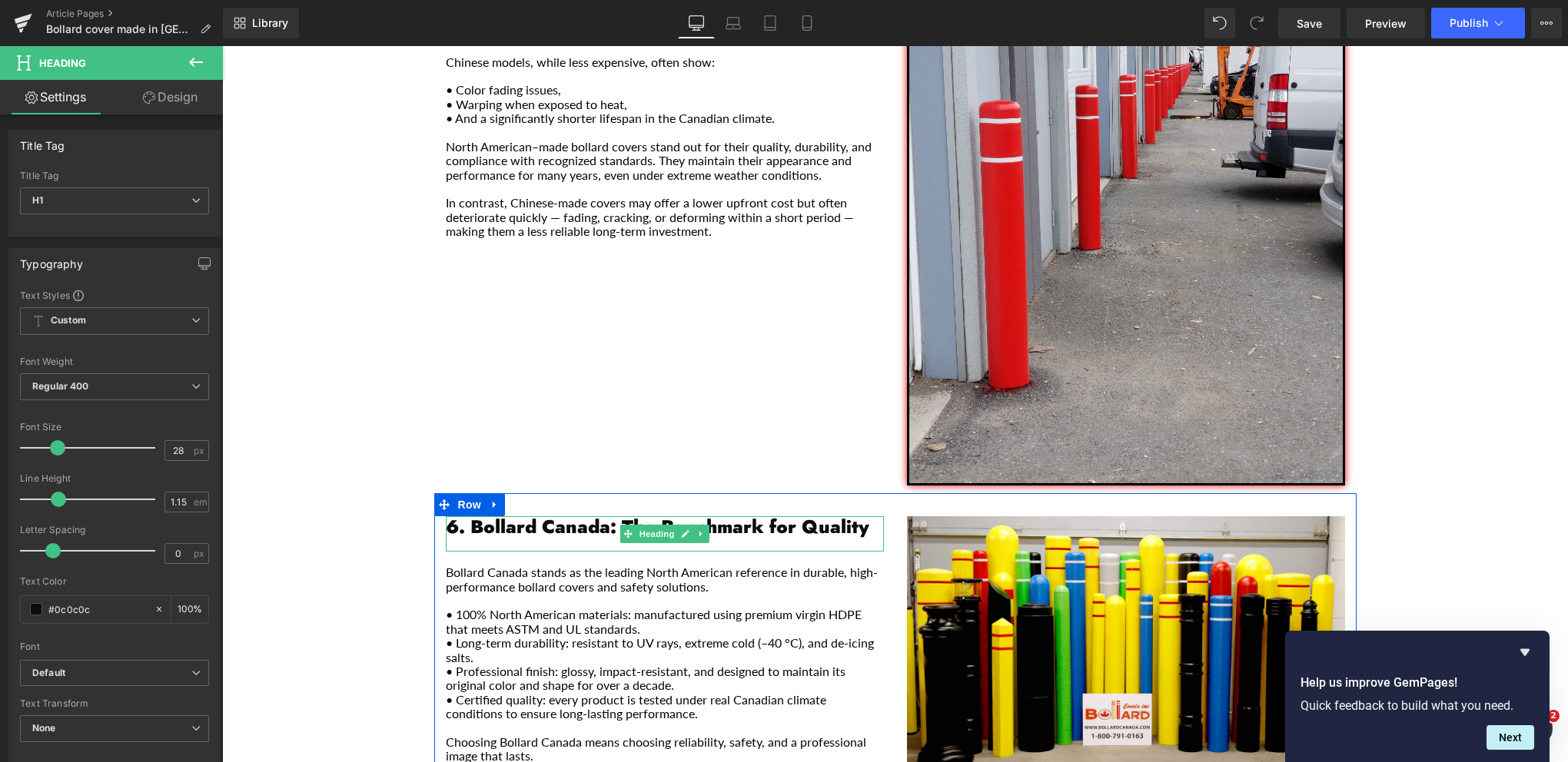
click at [448, 514] on strong "6. Bollard Canada: The Benchmark for Quality" at bounding box center [657, 527] width 423 height 27
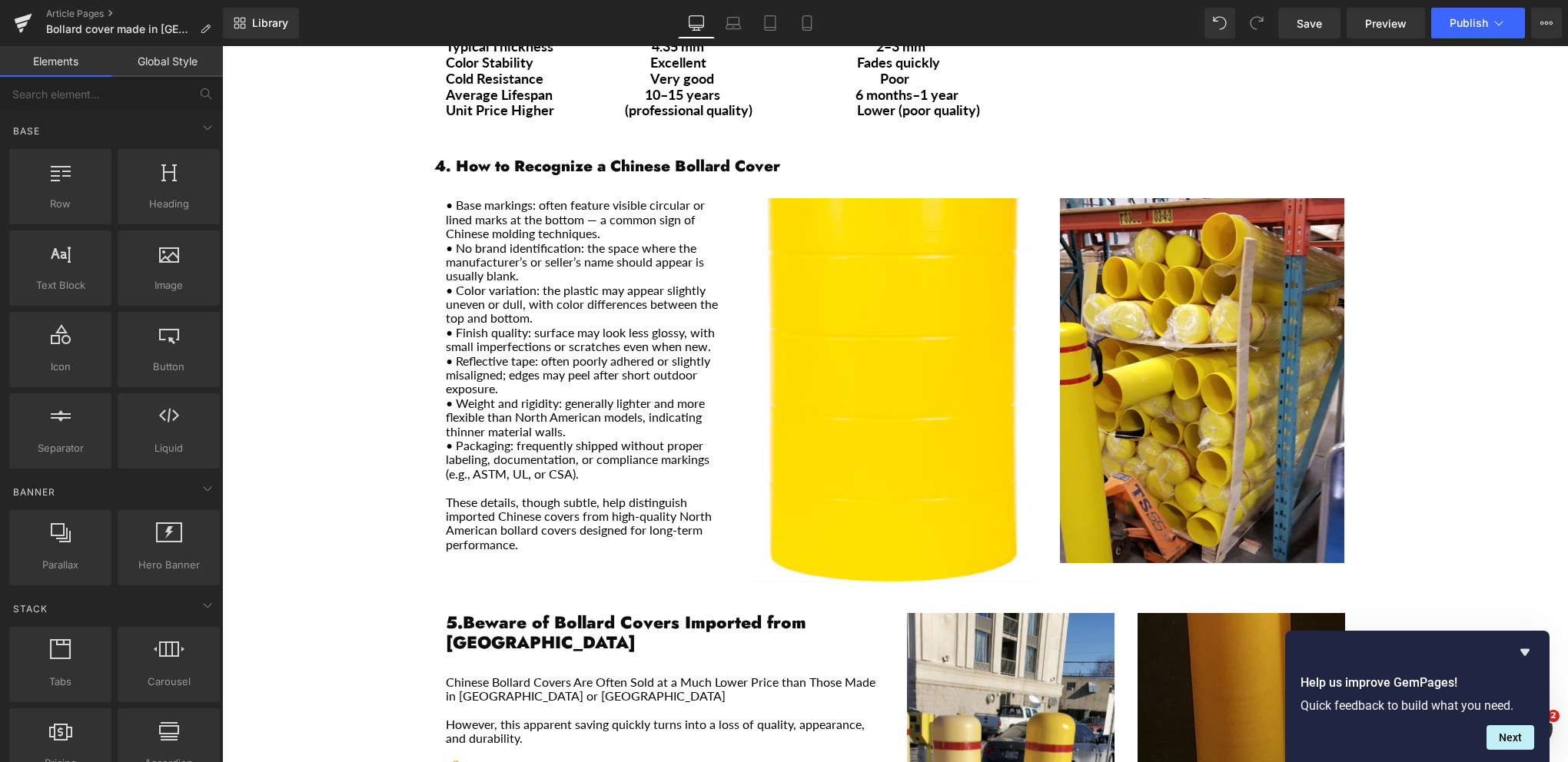
scroll to position [1452, 0]
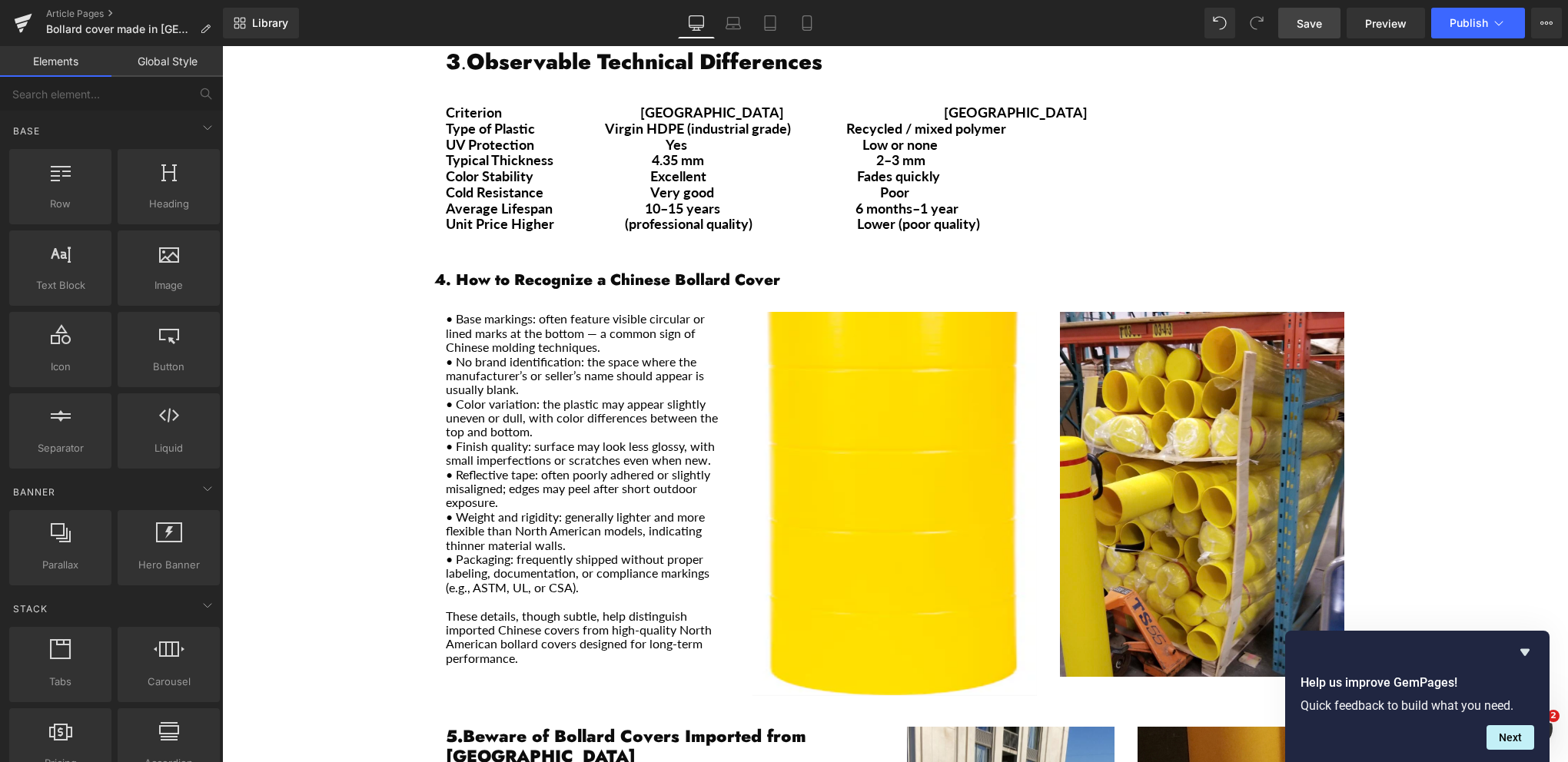
click at [1299, 19] on span "Save" at bounding box center [1309, 23] width 25 height 16
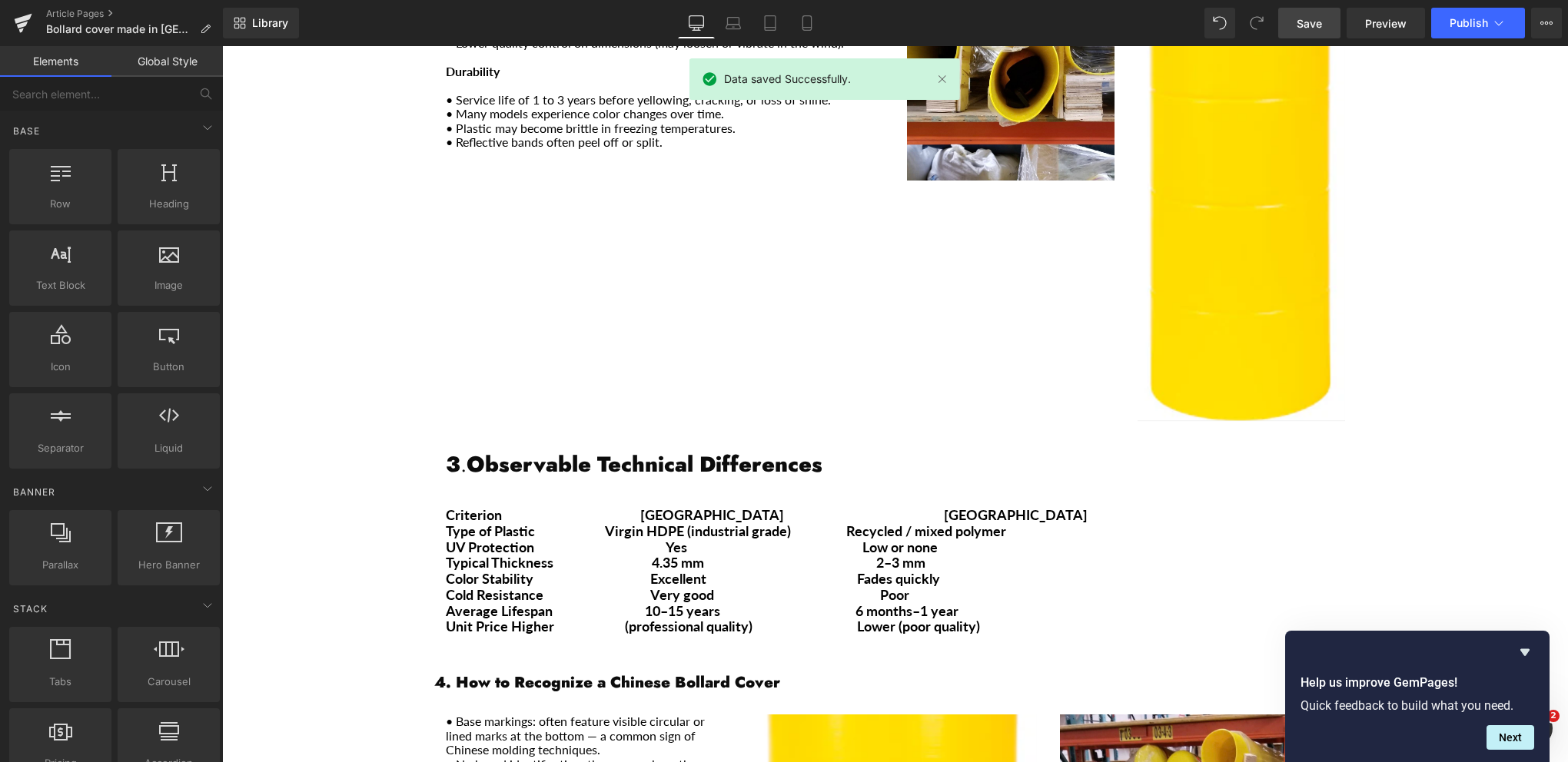
scroll to position [1376, 0]
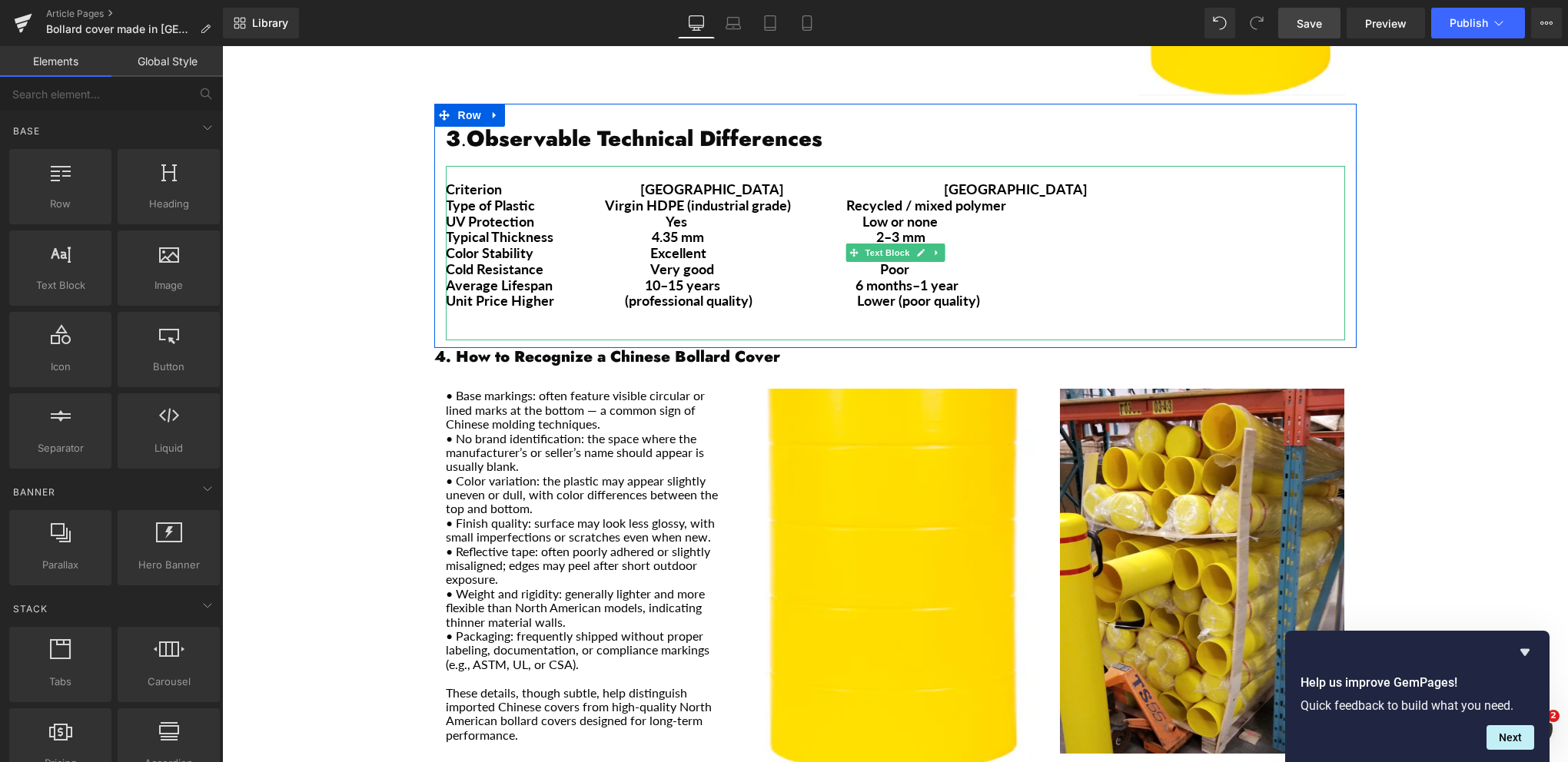
click at [503, 181] on b "Criterion [GEOGRAPHIC_DATA] [GEOGRAPHIC_DATA]" at bounding box center [767, 189] width 642 height 17
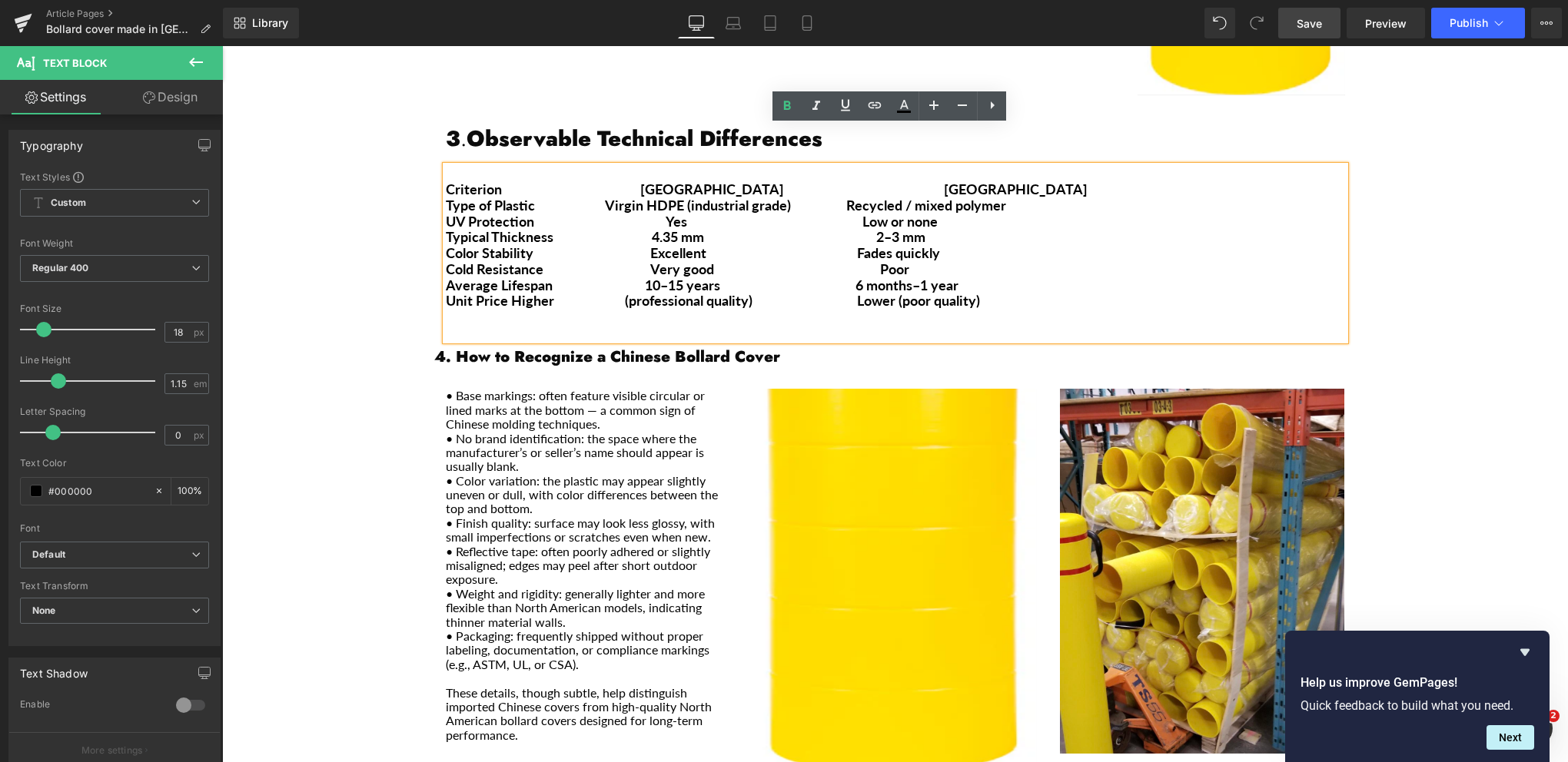
click at [961, 181] on p "Criterion [GEOGRAPHIC_DATA] [GEOGRAPHIC_DATA]" at bounding box center [895, 189] width 899 height 16
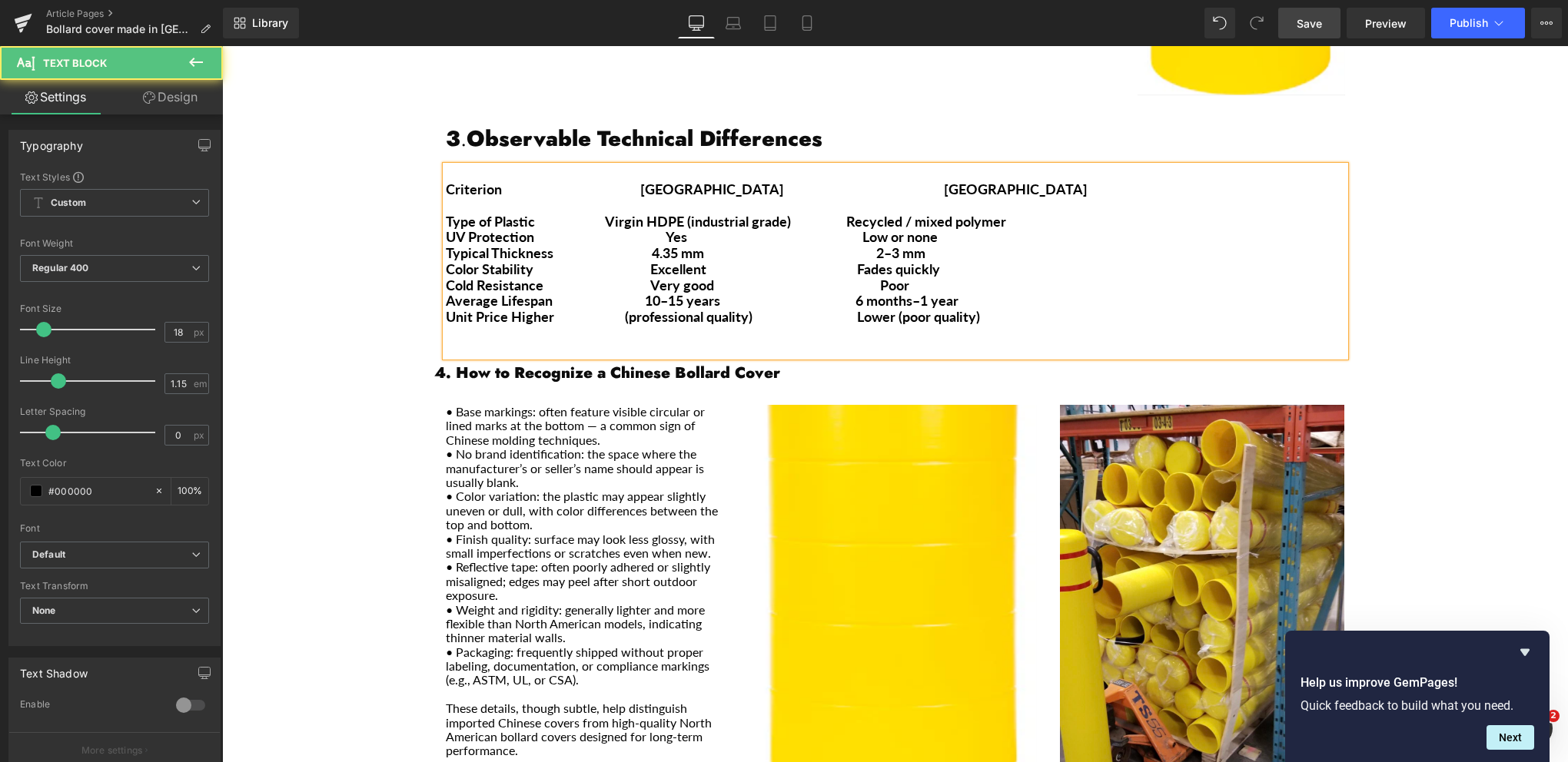
click at [446, 166] on div "Criterion [GEOGRAPHIC_DATA] [GEOGRAPHIC_DATA] Type of Plastic Virgin HDPE (indu…" at bounding box center [895, 261] width 899 height 190
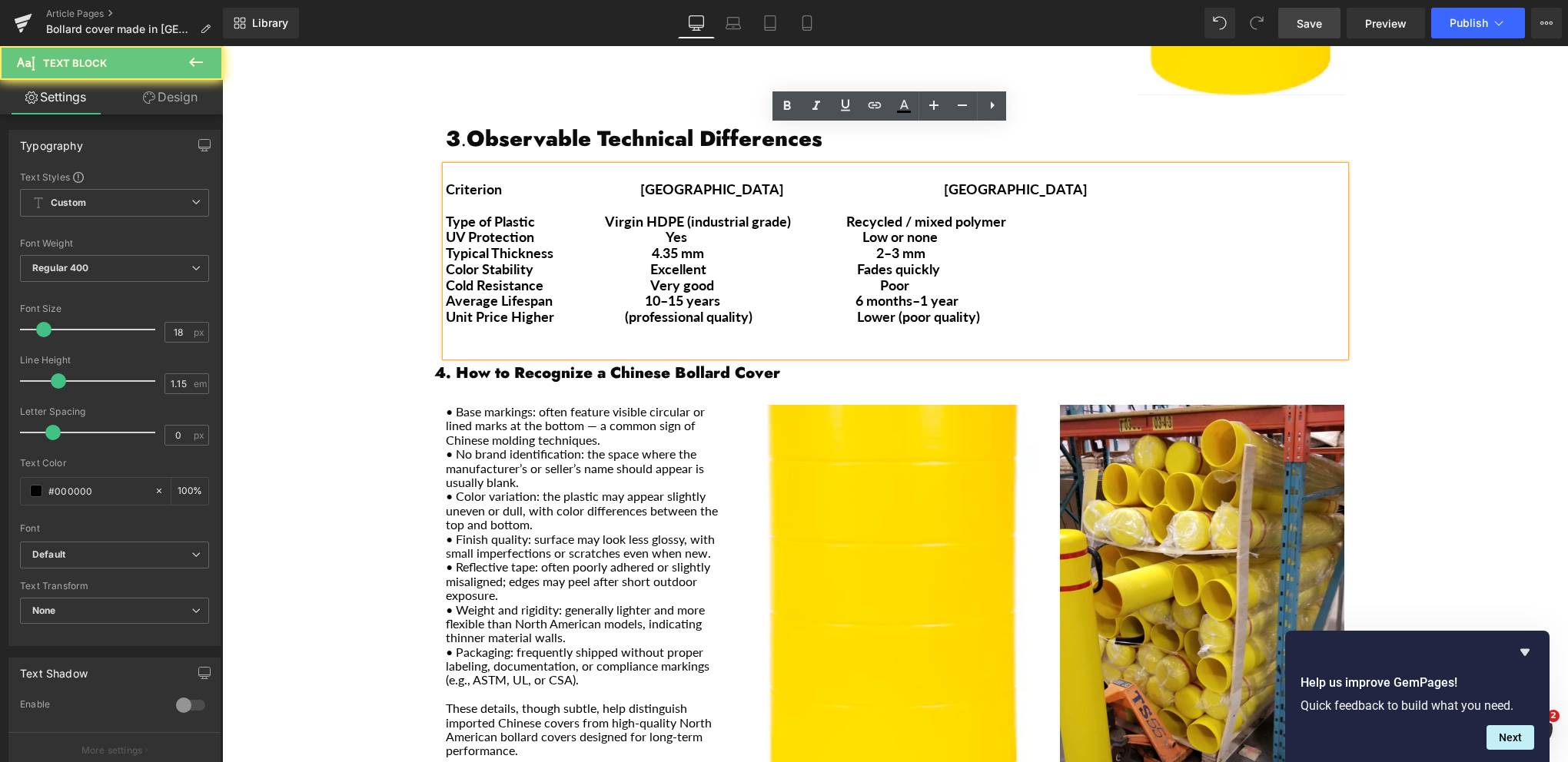
click at [446, 181] on b "Criterion [GEOGRAPHIC_DATA] [GEOGRAPHIC_DATA]" at bounding box center [767, 189] width 642 height 17
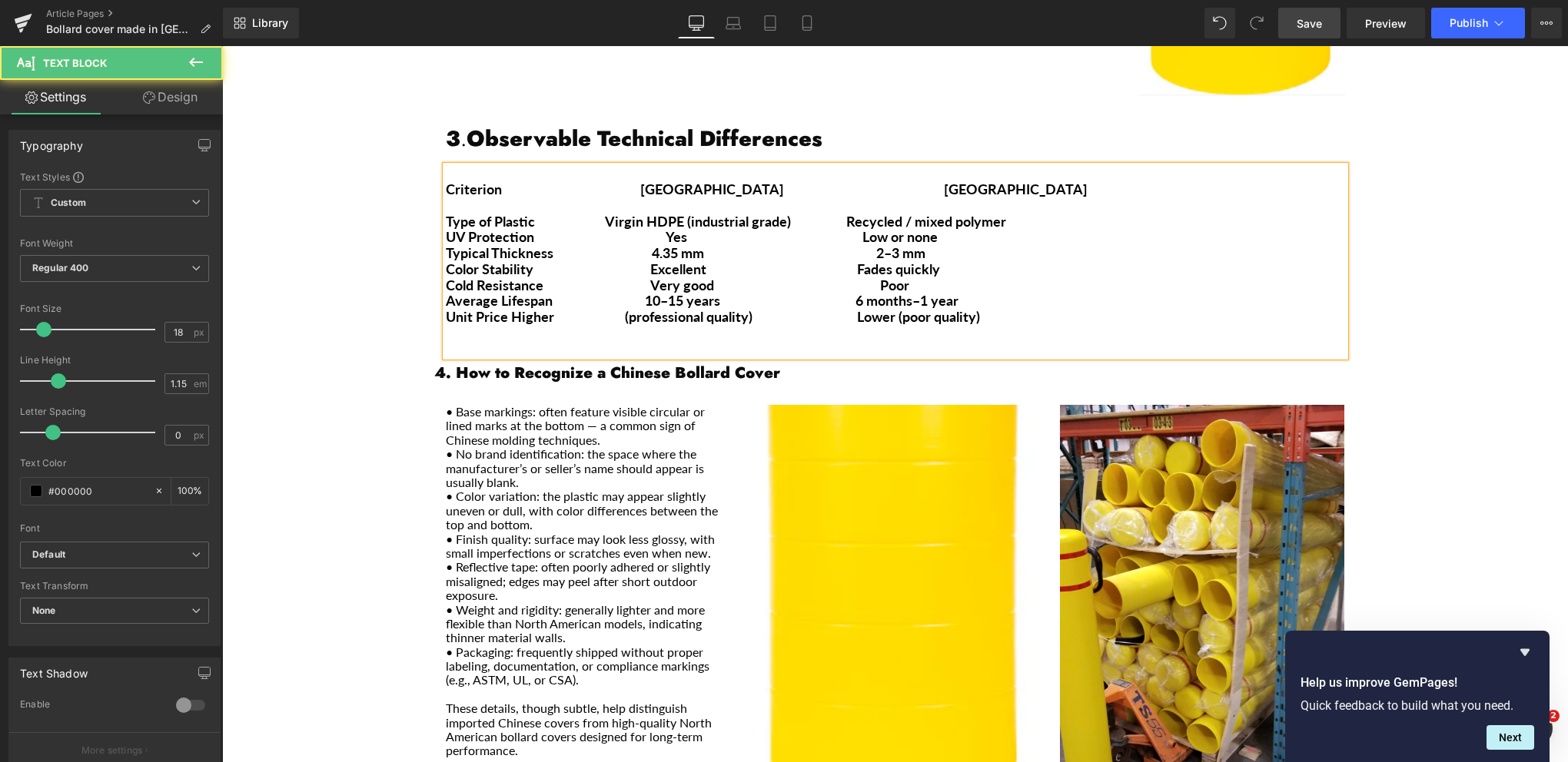
click at [644, 181] on b "Criterion [GEOGRAPHIC_DATA] [GEOGRAPHIC_DATA]" at bounding box center [767, 189] width 642 height 17
click at [1119, 245] on p "Typical Thickness 4.35 mm 2–3 mm" at bounding box center [895, 253] width 899 height 16
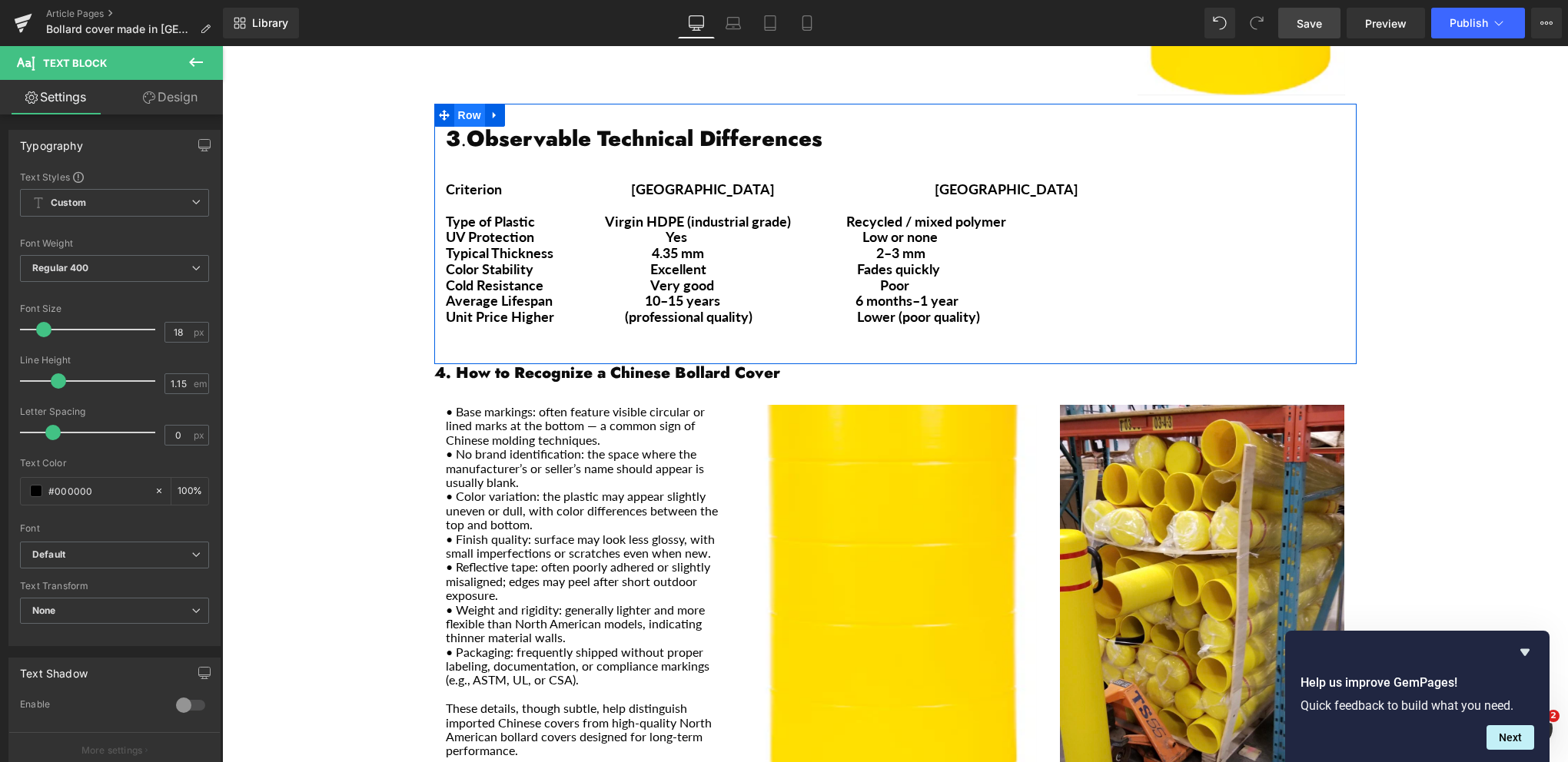
click at [465, 104] on span "Row" at bounding box center [469, 115] width 31 height 23
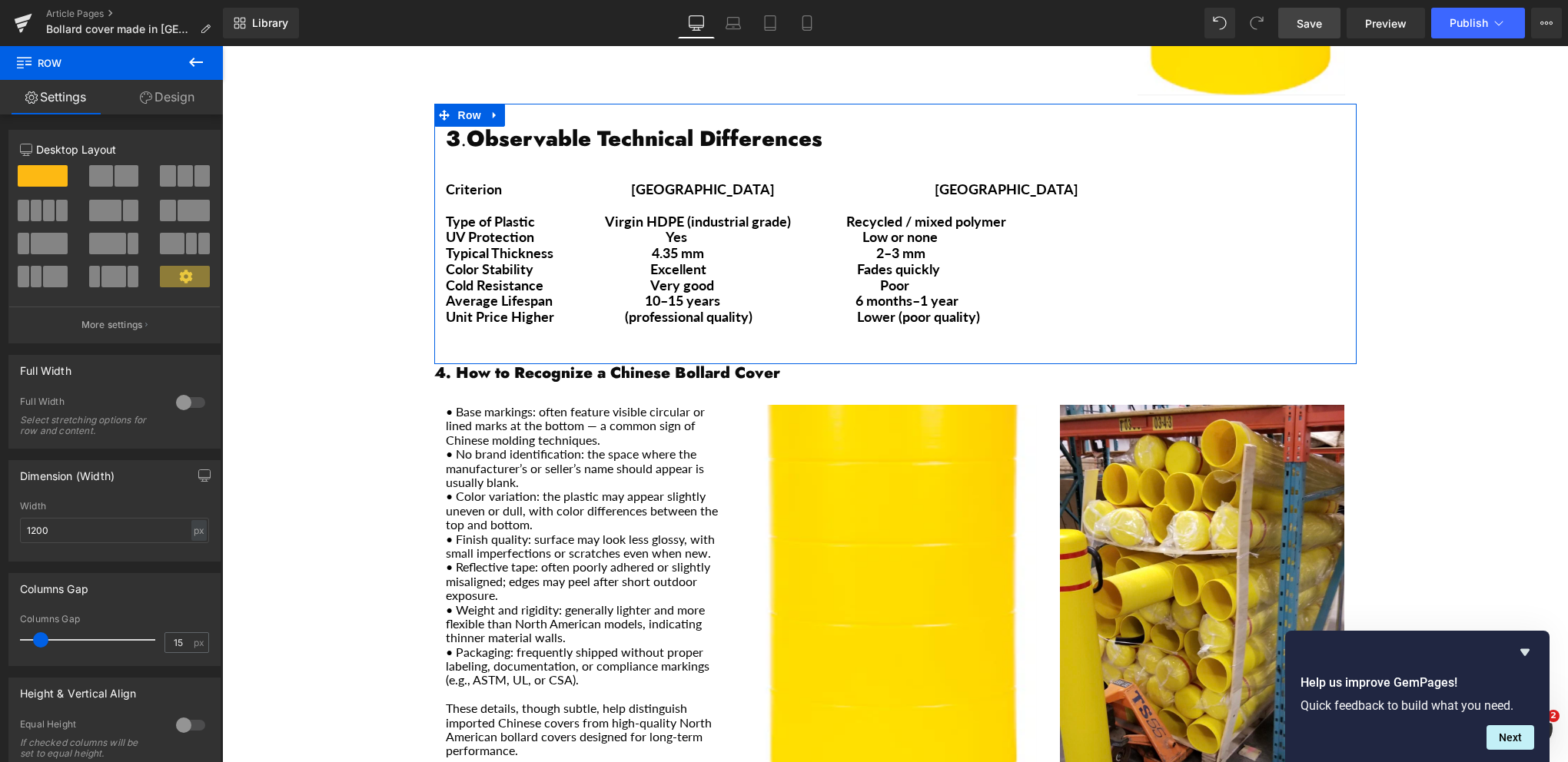
click at [113, 247] on span at bounding box center [108, 244] width 37 height 22
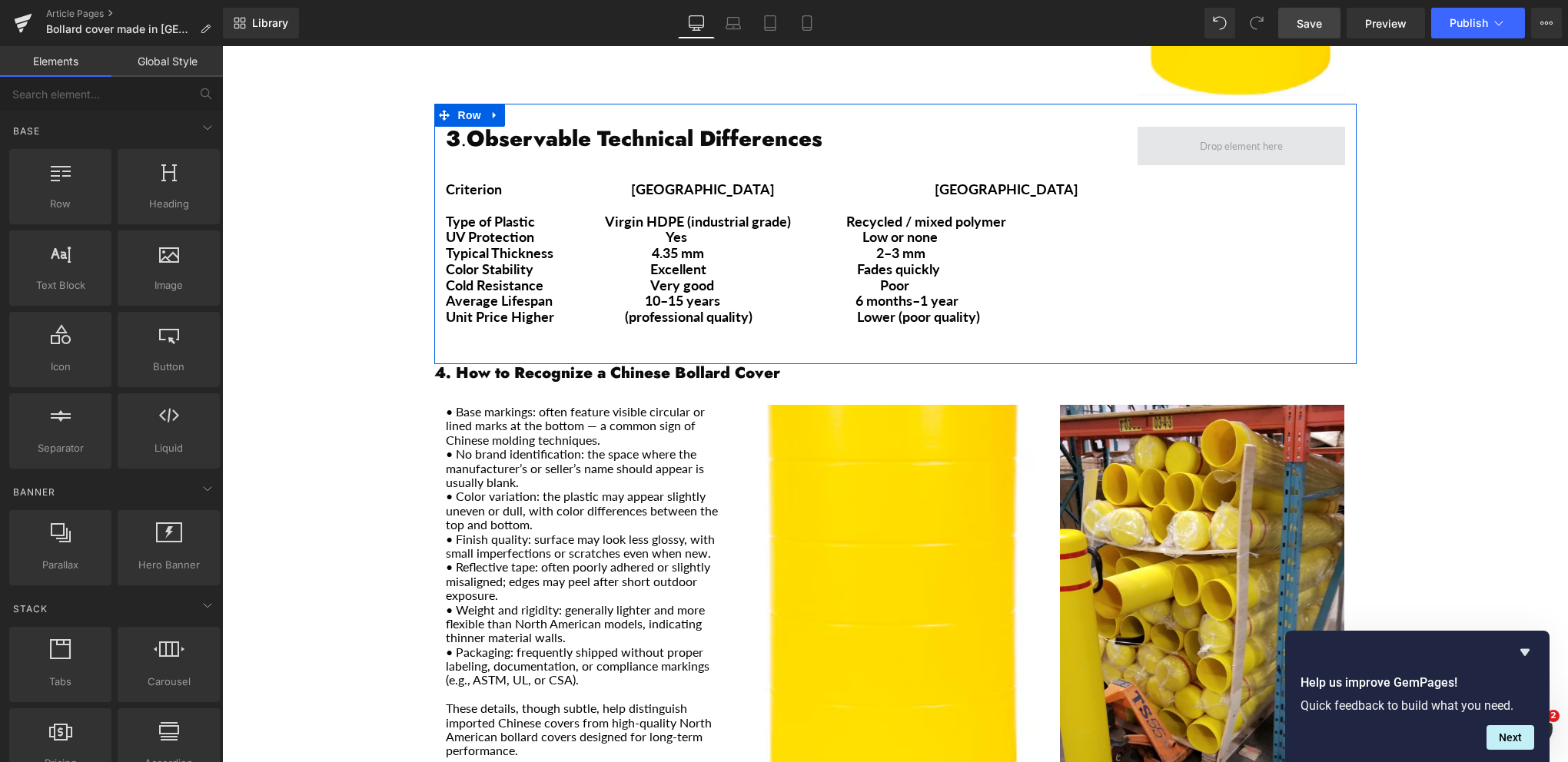
click at [1253, 137] on span "Main content" at bounding box center [1241, 147] width 94 height 19
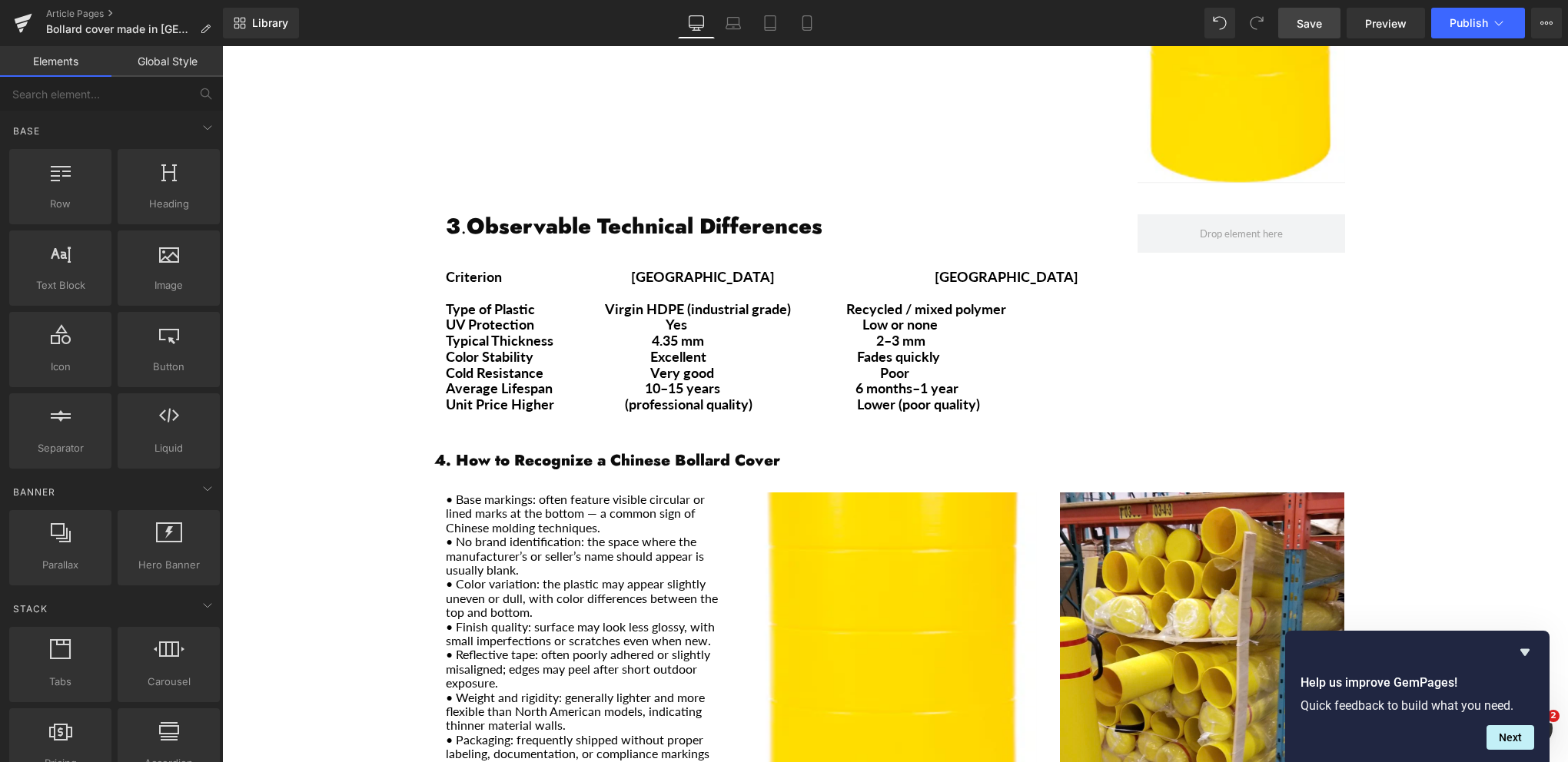
scroll to position [991, 0]
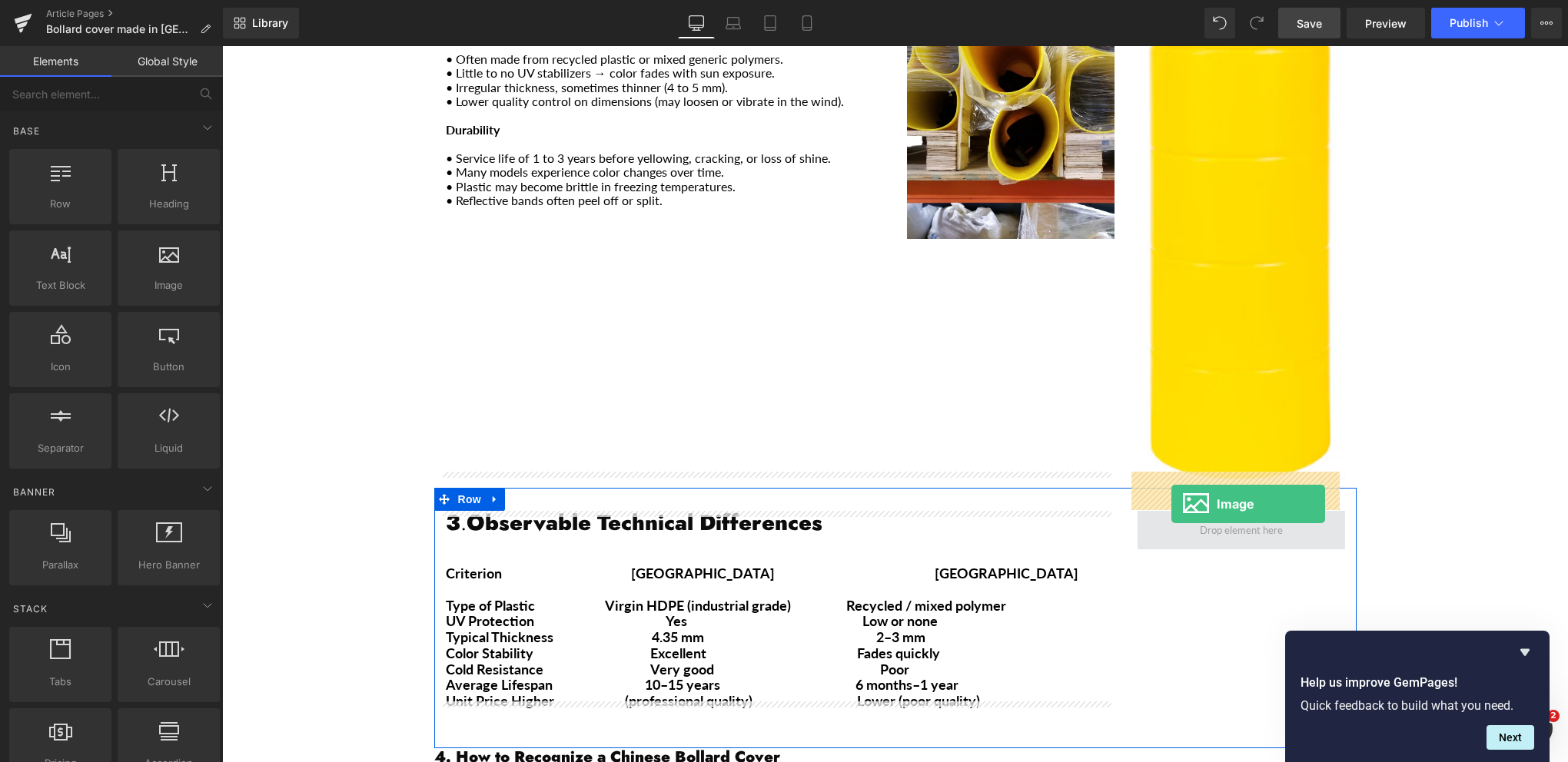
drag, startPoint x: 379, startPoint y: 320, endPoint x: 1171, endPoint y: 504, distance: 813.1
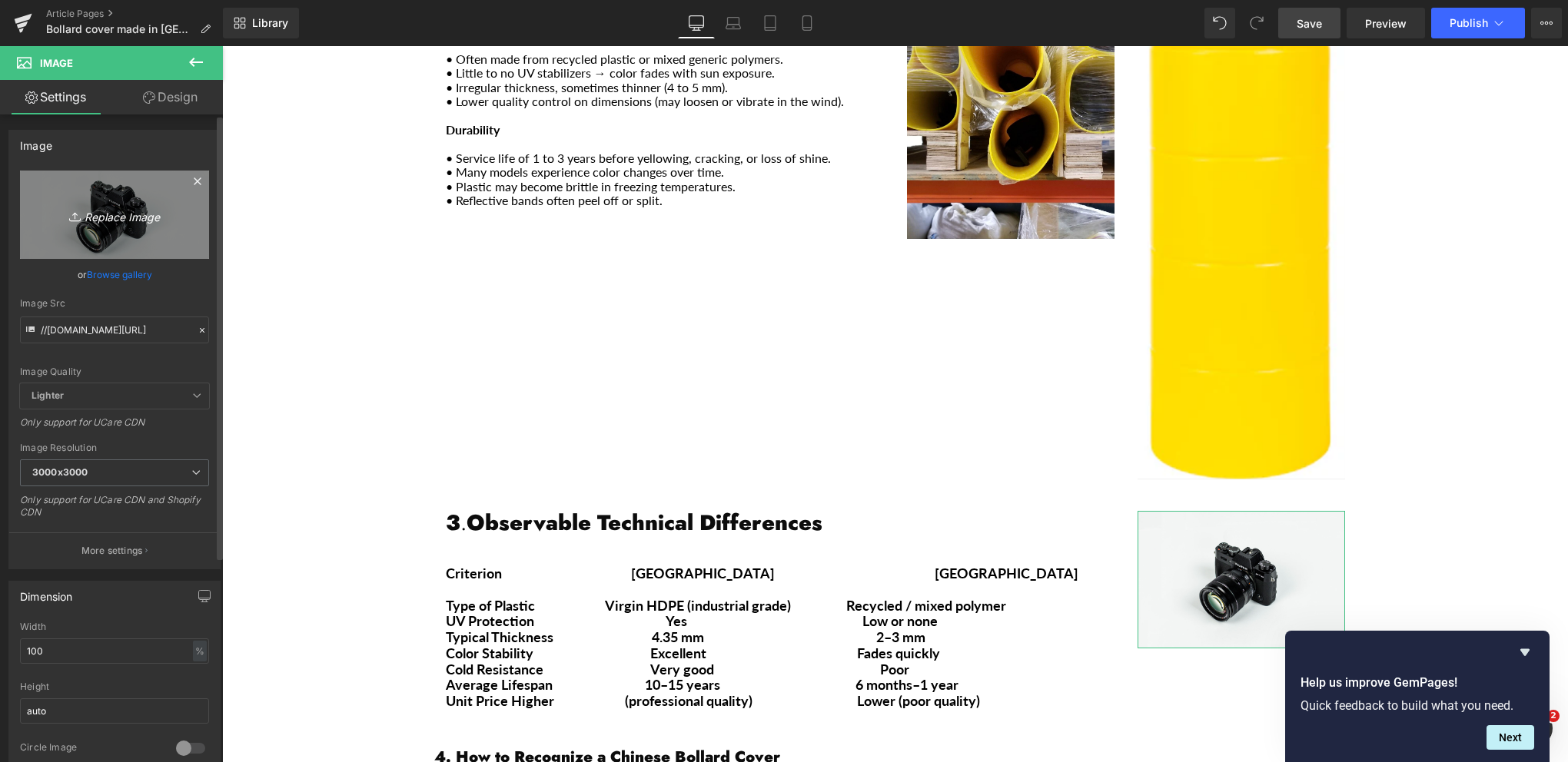
click at [121, 214] on icon "Replace Image" at bounding box center [115, 214] width 123 height 19
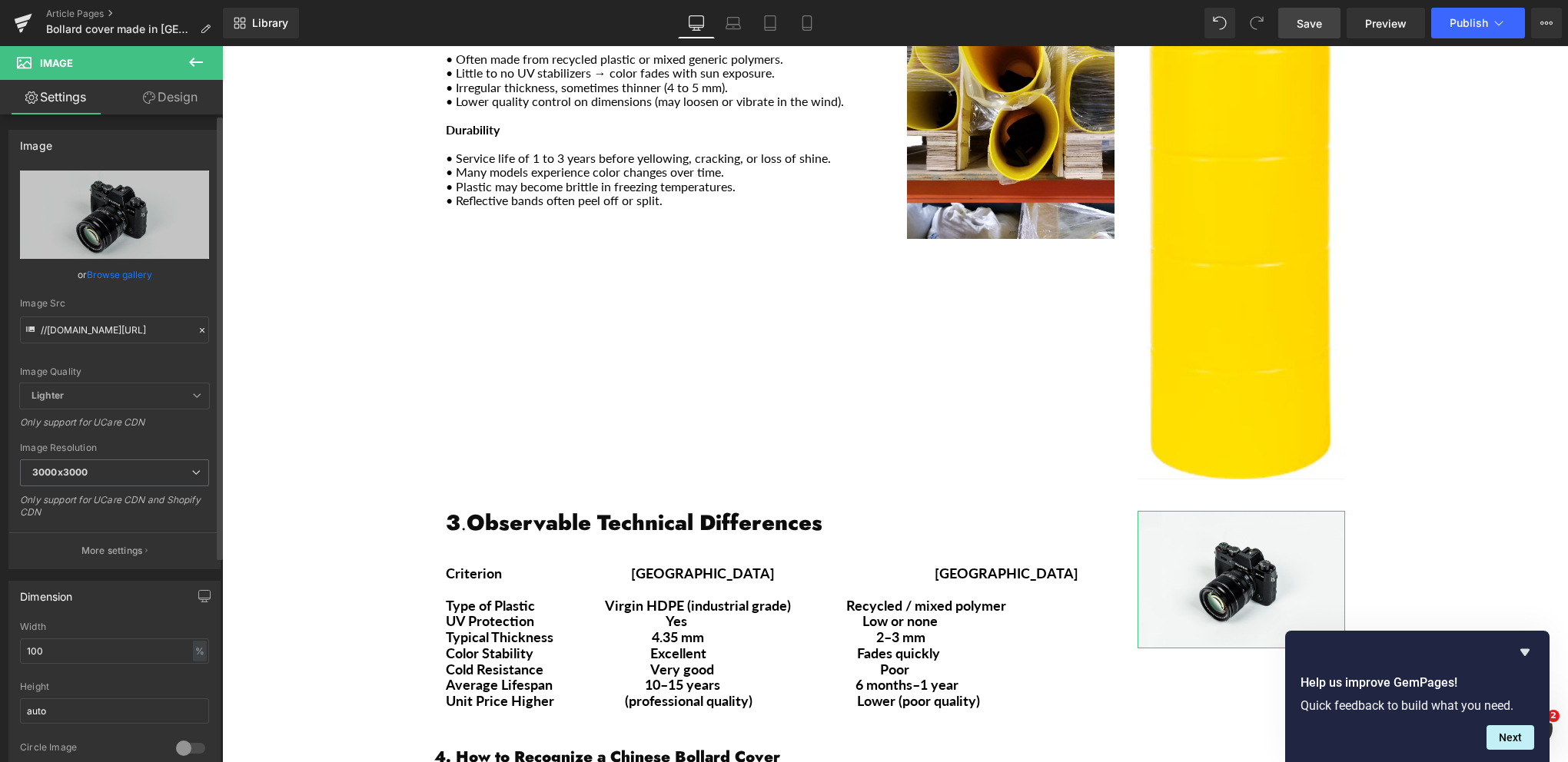
click at [106, 272] on link "Browse gallery" at bounding box center [119, 274] width 65 height 27
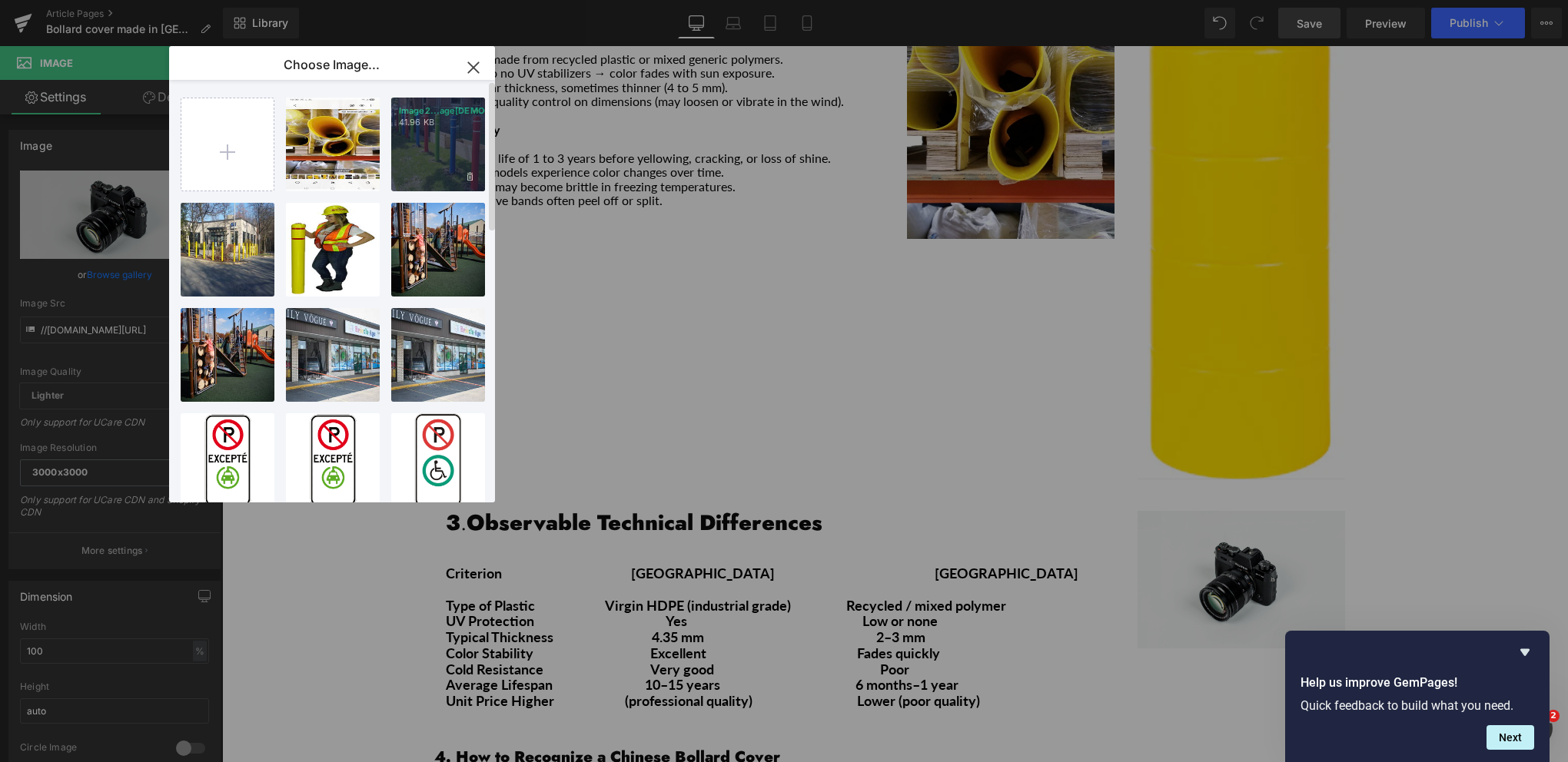
click at [444, 141] on div "Image2...age[DEMOGRAPHIC_DATA].jpg 41.96 KB" at bounding box center [438, 144] width 94 height 94
type input "[URL][DOMAIN_NAME]"
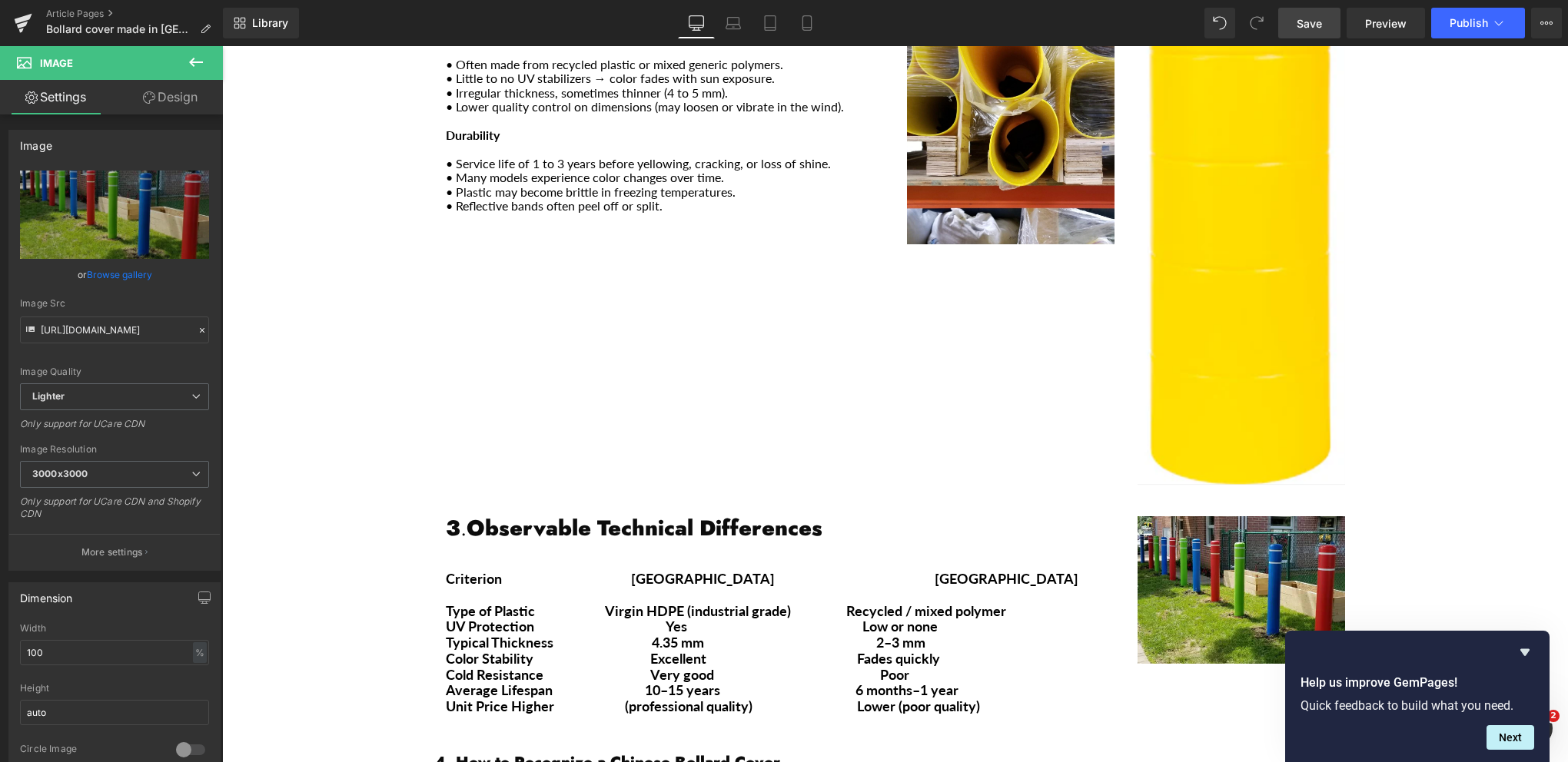
scroll to position [799, 0]
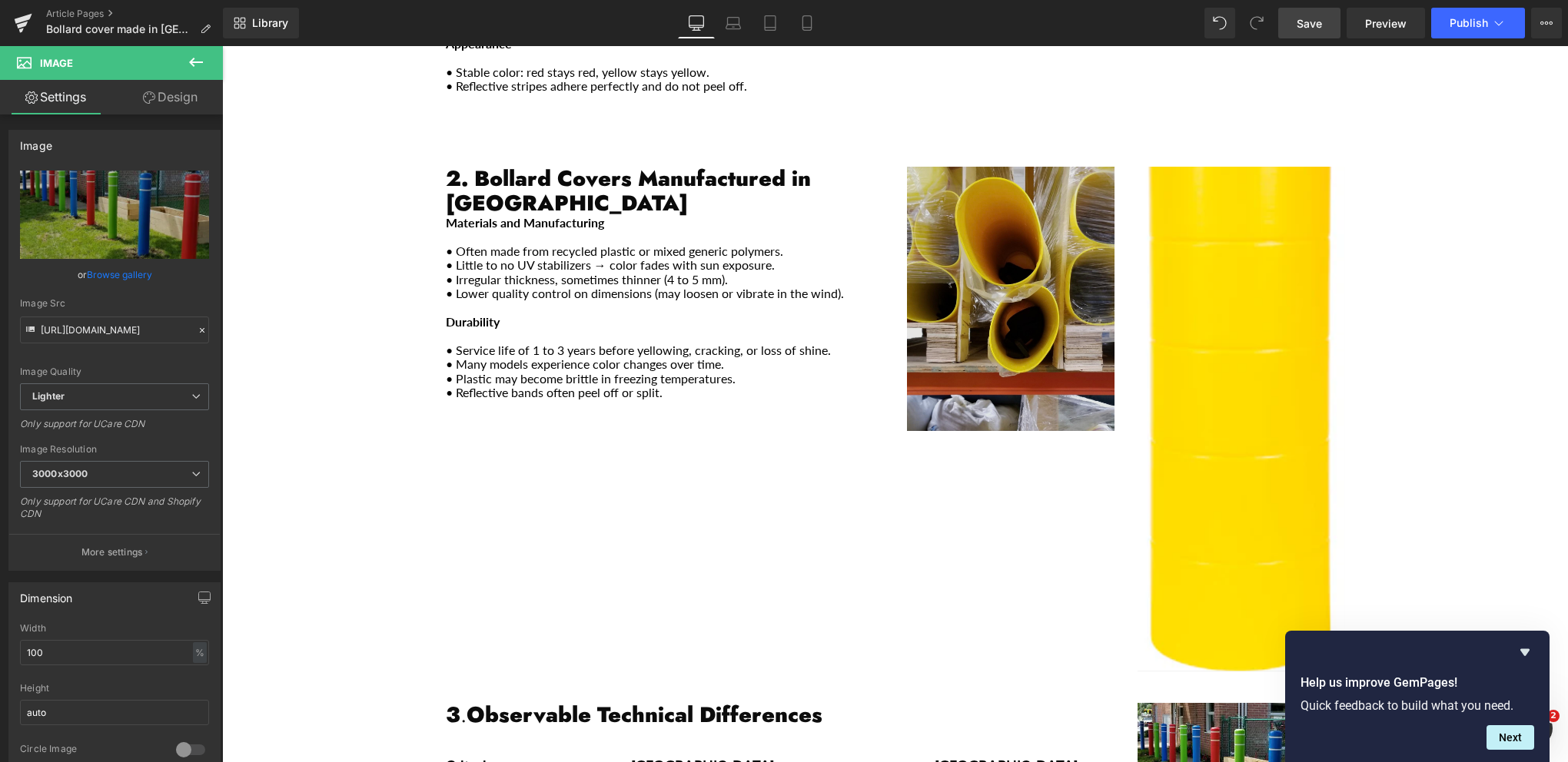
click at [1027, 167] on img "Main content" at bounding box center [1010, 299] width 207 height 264
click at [981, 202] on img "Main content" at bounding box center [1010, 299] width 207 height 264
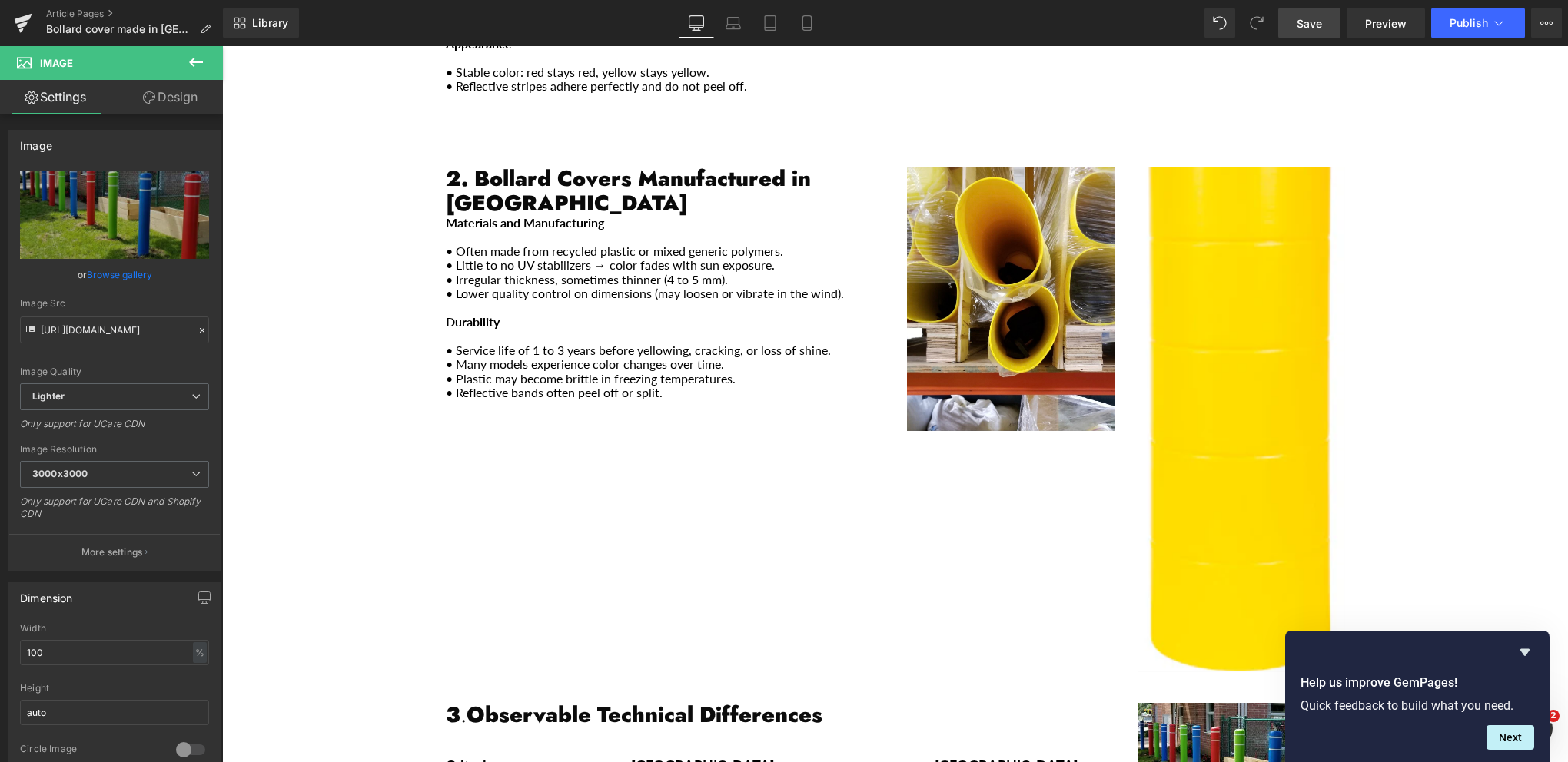
click at [811, 443] on div "2. Bollard Covers Manufactured in [GEOGRAPHIC_DATA] Heading Materials and Manuf…" at bounding box center [895, 411] width 922 height 536
drag, startPoint x: 623, startPoint y: 421, endPoint x: 636, endPoint y: 408, distance: 18.4
click at [624, 418] on div "2. Bollard Covers Manufactured in [GEOGRAPHIC_DATA] Heading Materials and Manuf…" at bounding box center [895, 411] width 922 height 536
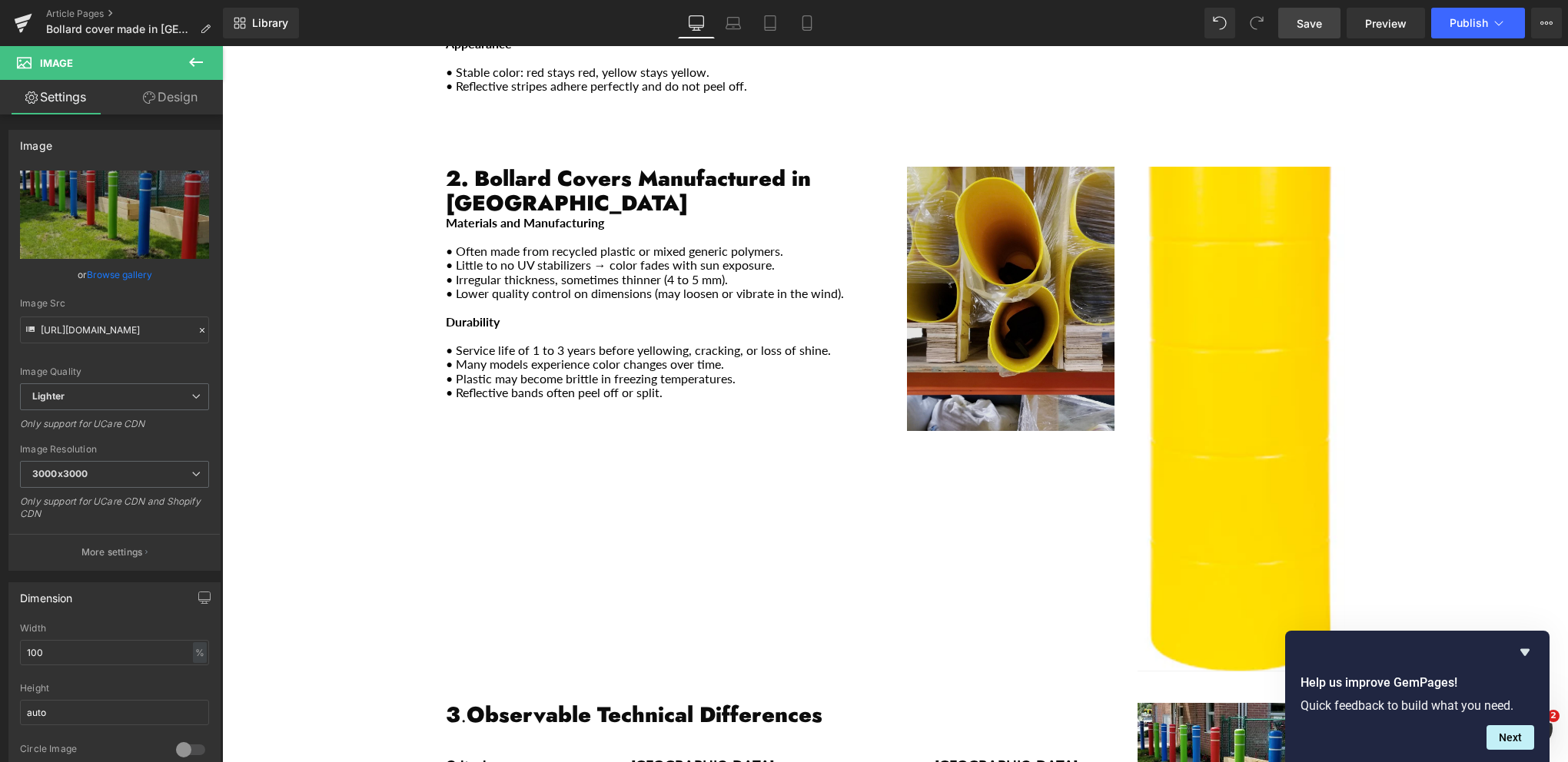
click at [960, 207] on img "Main content" at bounding box center [1010, 299] width 207 height 264
drag, startPoint x: 987, startPoint y: 296, endPoint x: 1166, endPoint y: 231, distance: 190.4
click at [988, 296] on img "Main content" at bounding box center [1010, 299] width 207 height 264
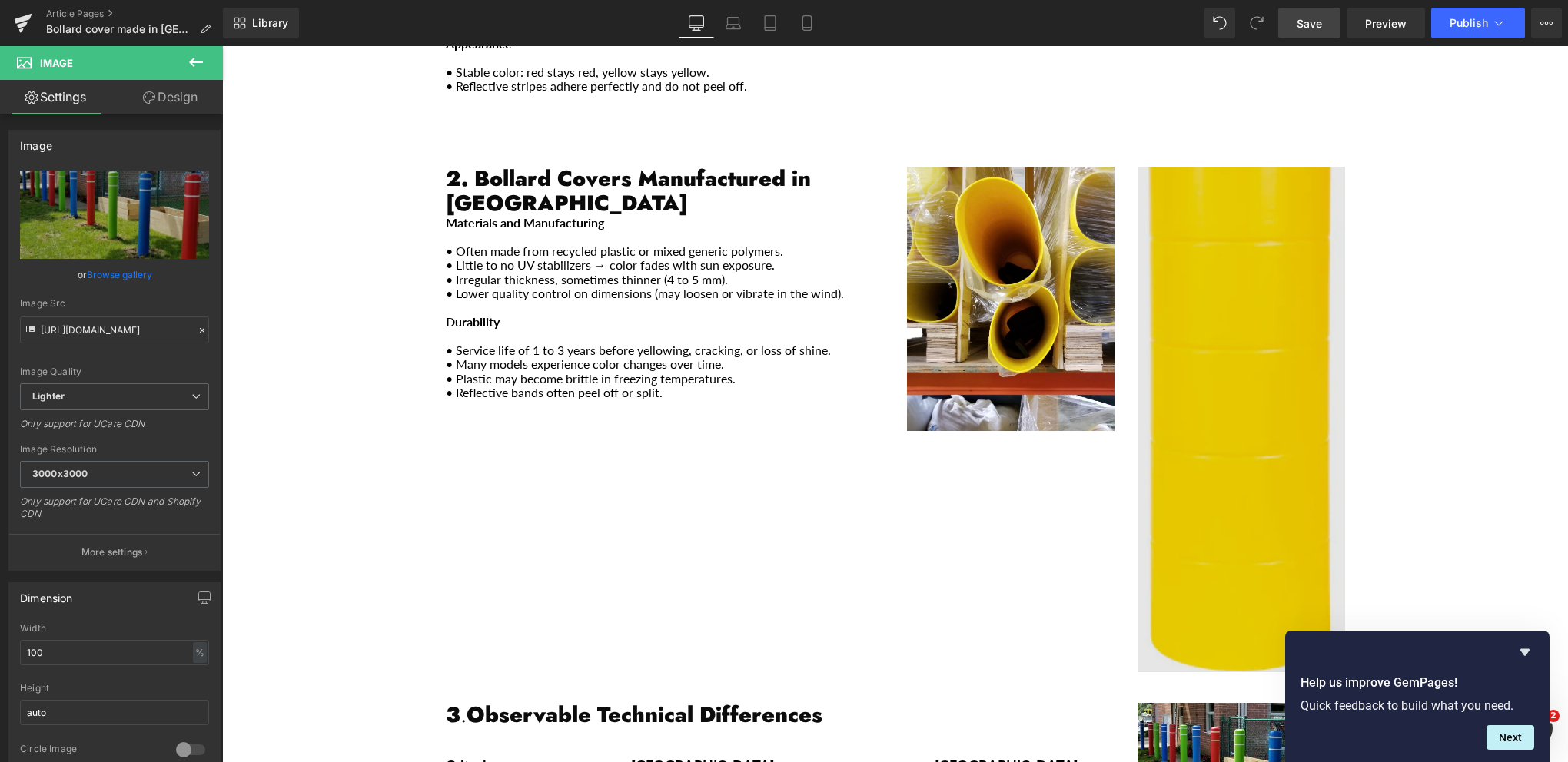
click at [1204, 213] on img "Main content" at bounding box center [1241, 419] width 207 height 506
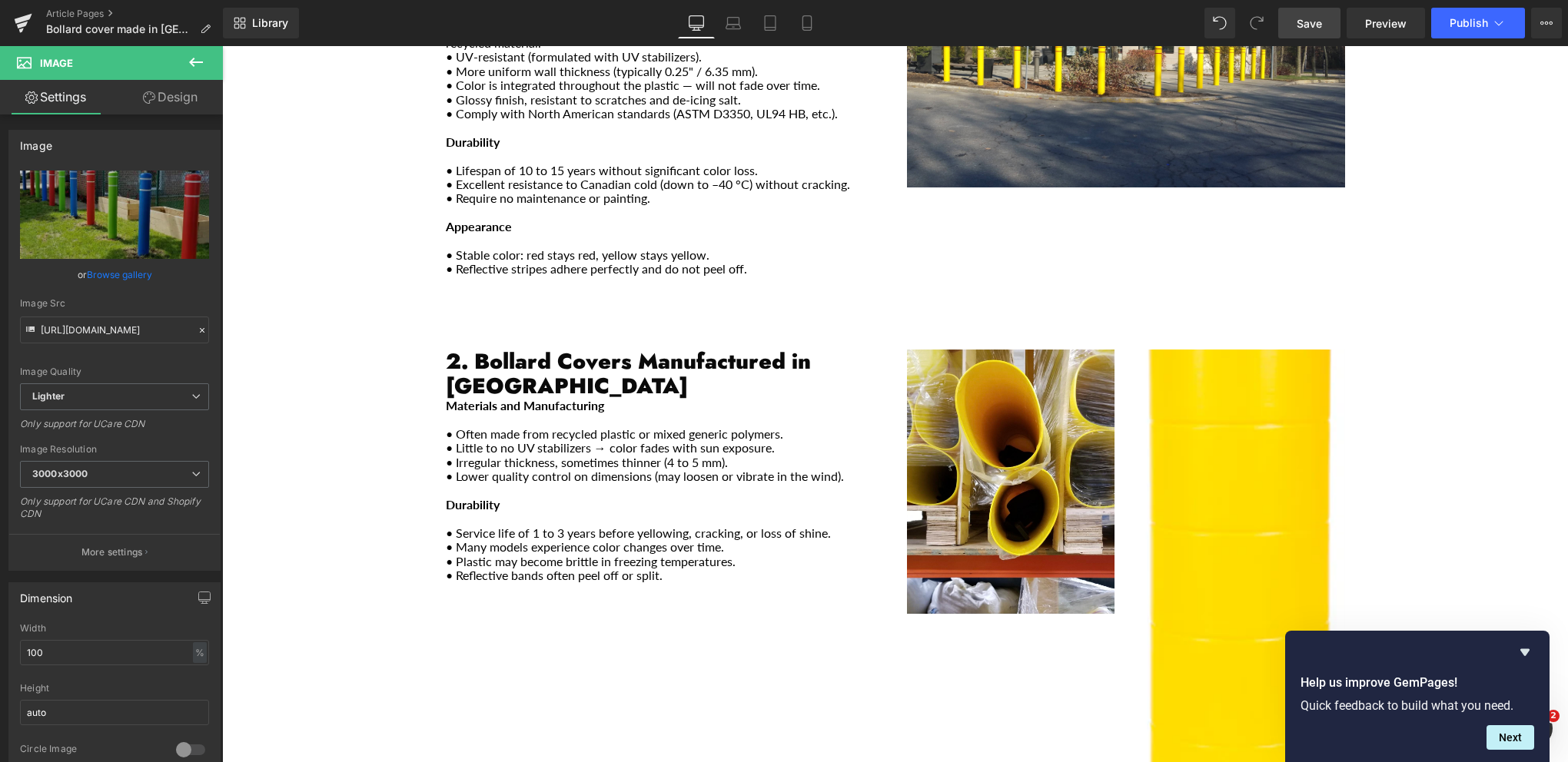
scroll to position [722, 0]
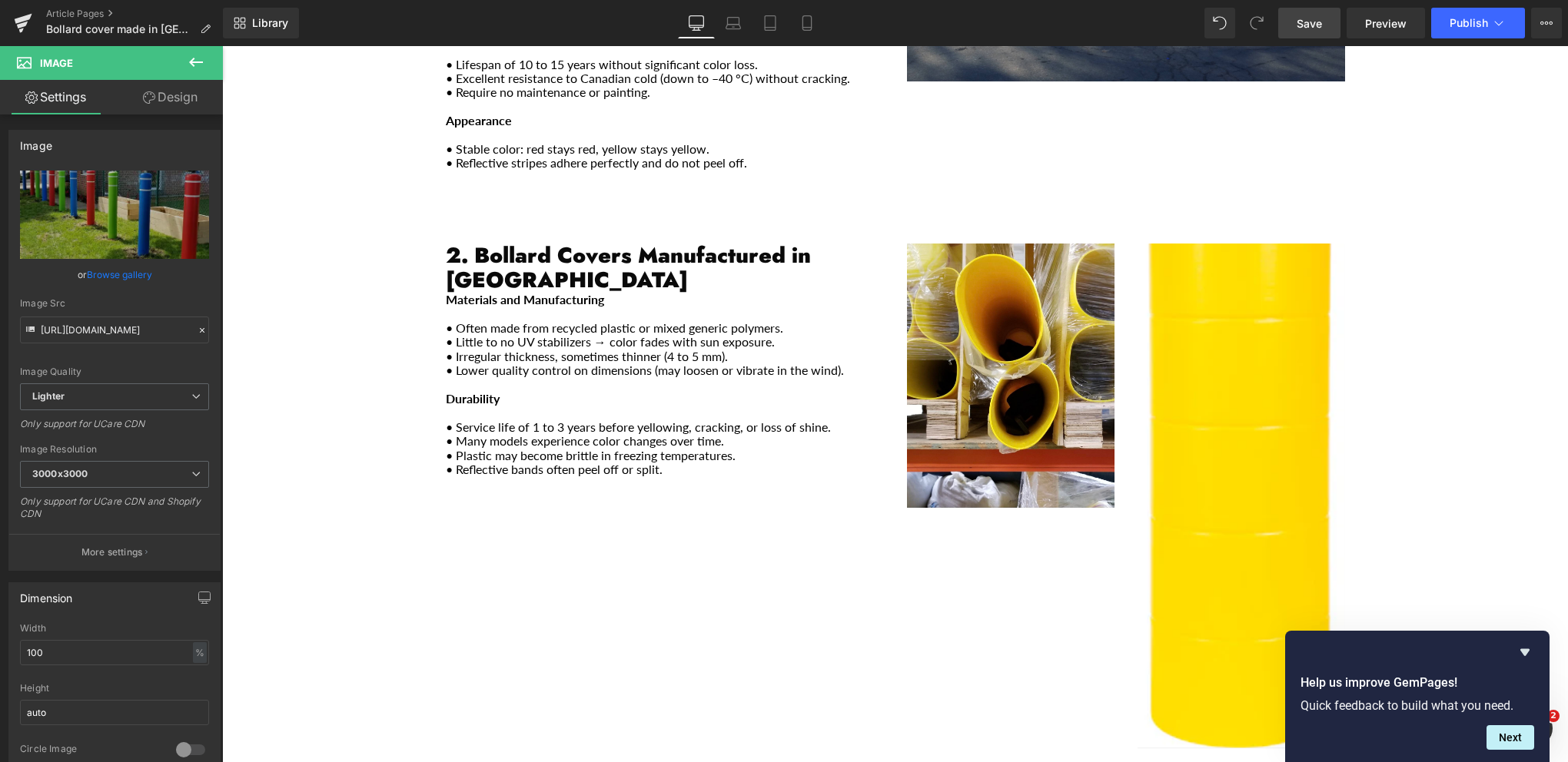
click at [188, 67] on icon at bounding box center [196, 62] width 19 height 19
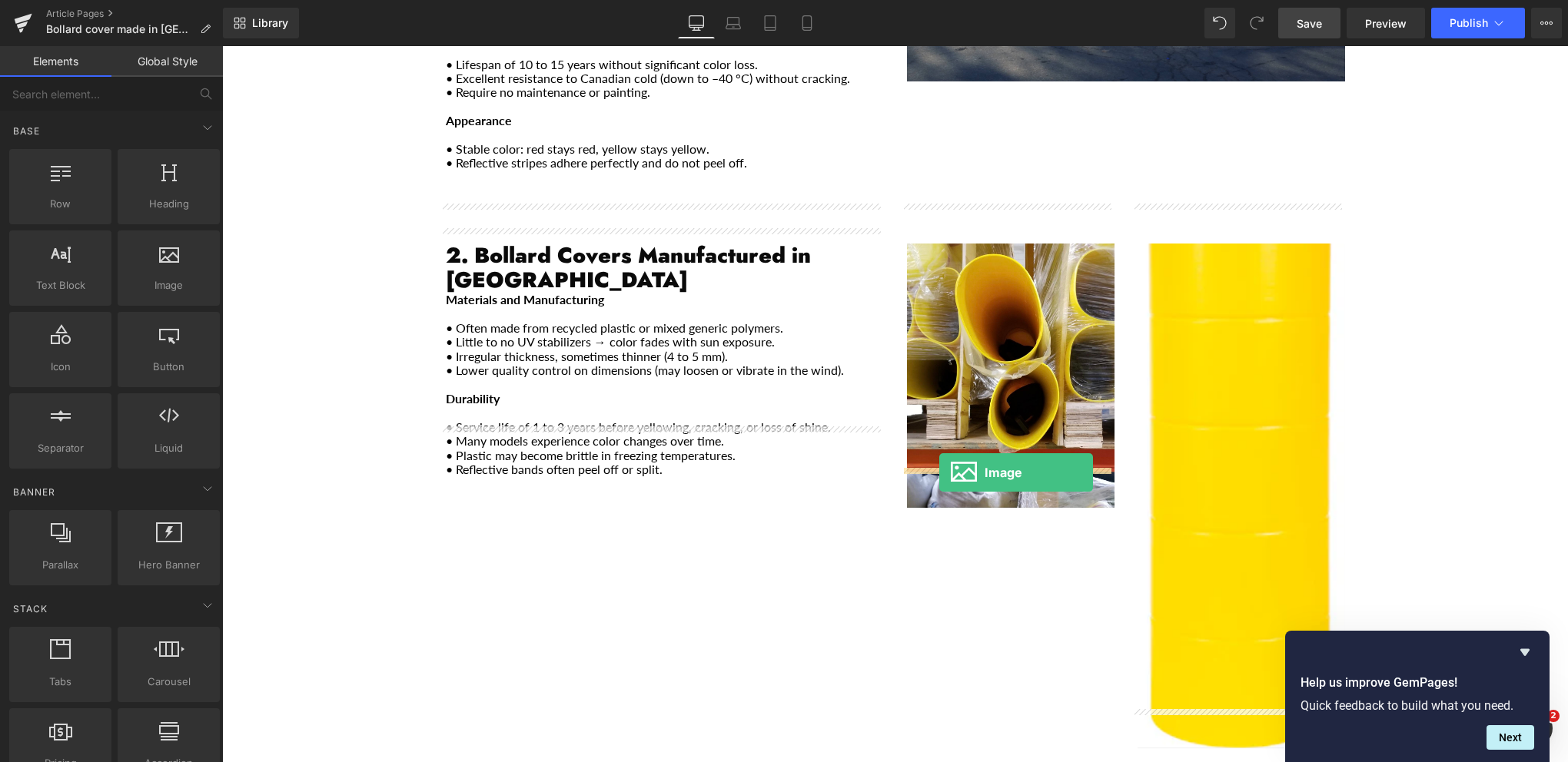
drag, startPoint x: 385, startPoint y: 307, endPoint x: 938, endPoint y: 473, distance: 577.4
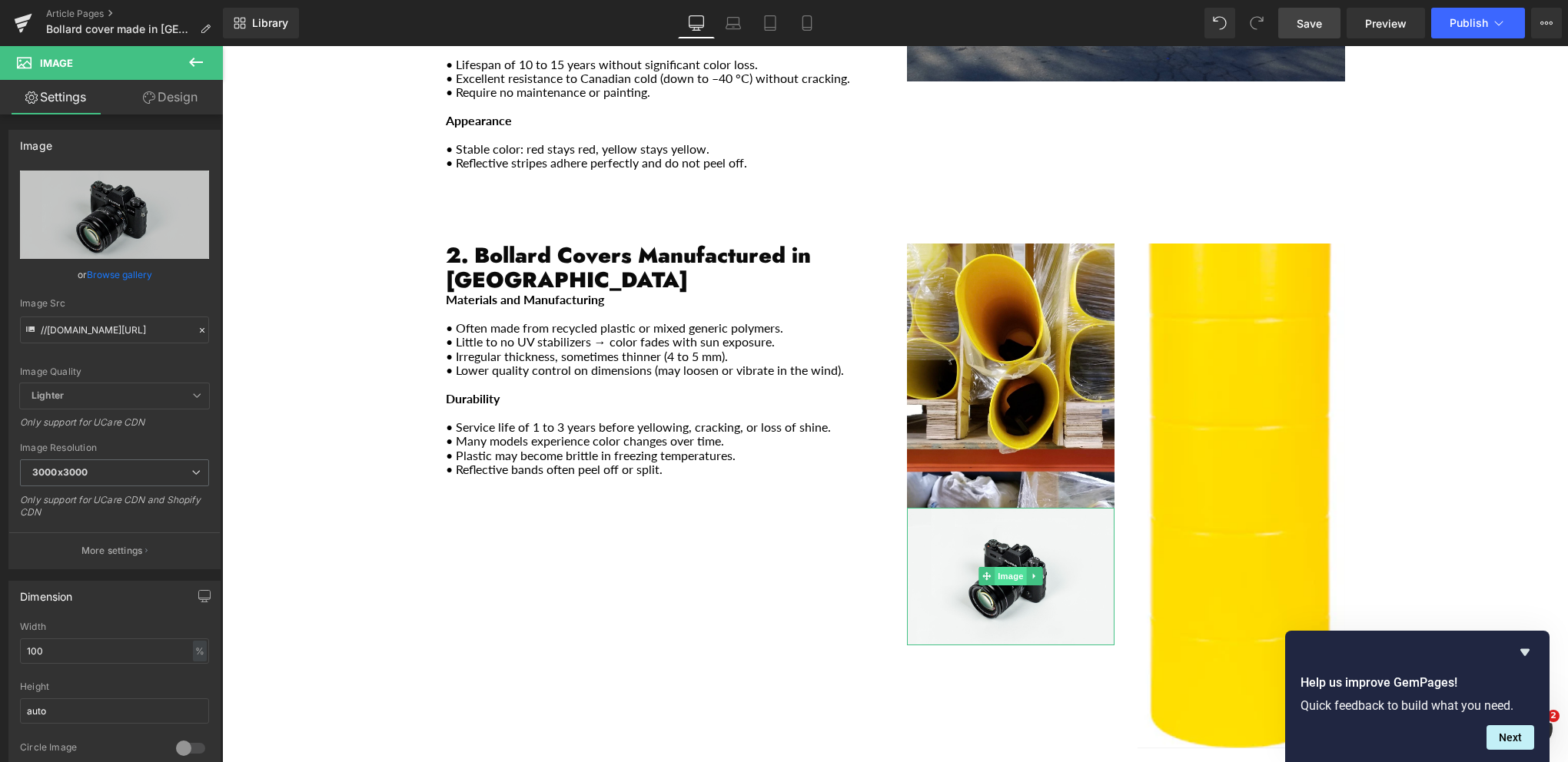
click at [999, 567] on span "Image" at bounding box center [1011, 576] width 32 height 19
click at [95, 275] on link "Browse gallery" at bounding box center [119, 274] width 65 height 27
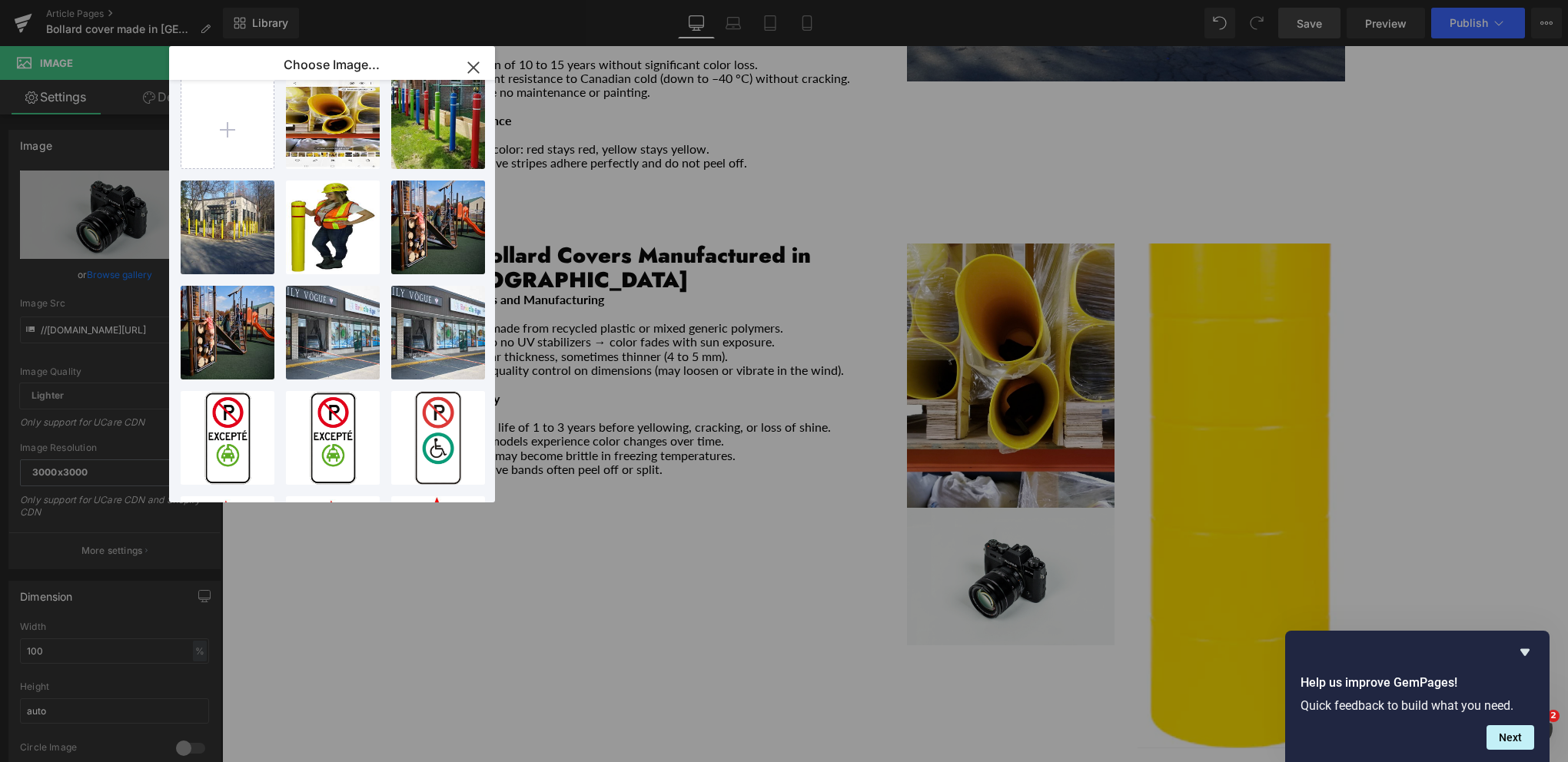
scroll to position [0, 0]
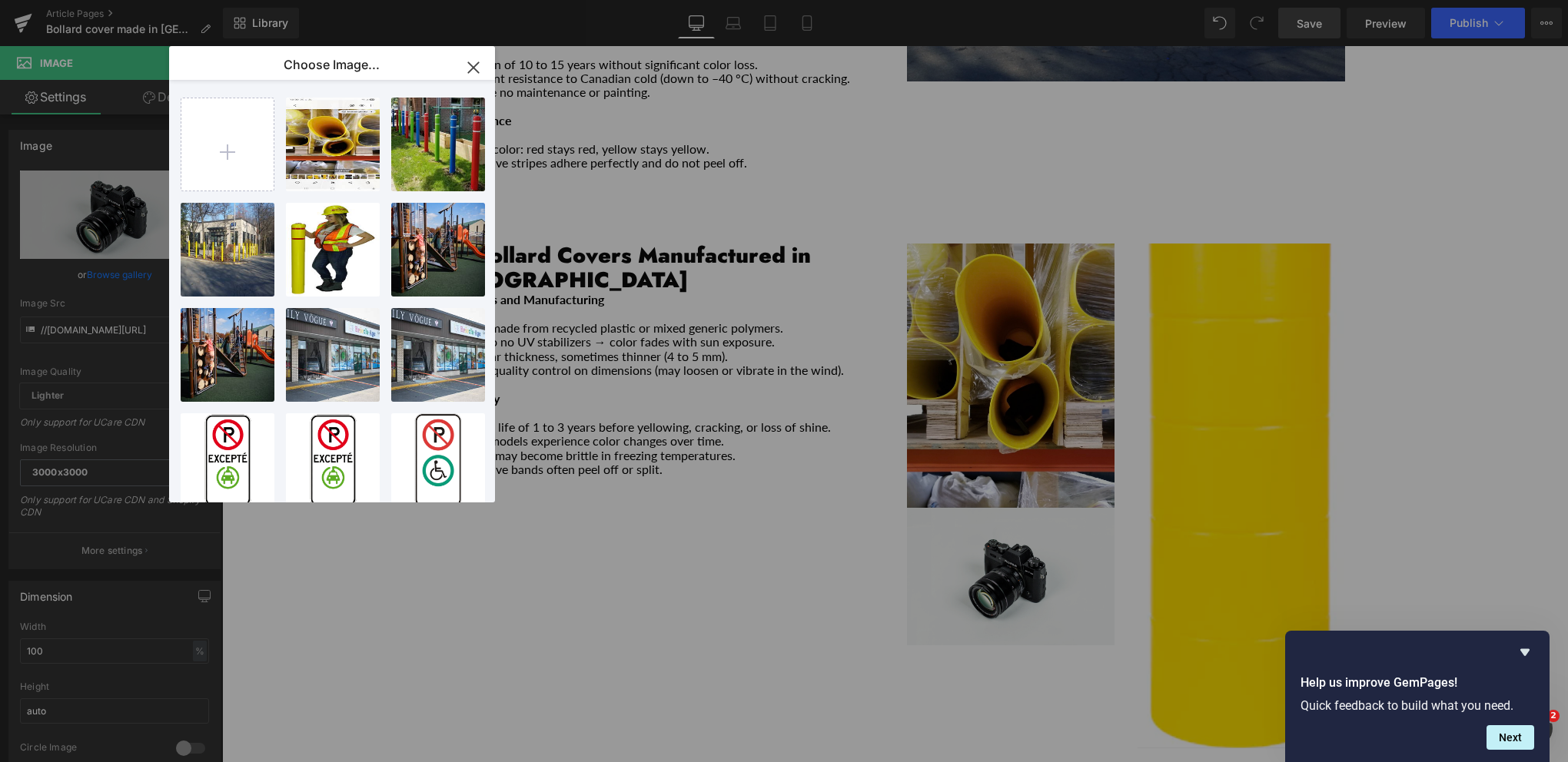
click at [475, 65] on icon "button" at bounding box center [473, 67] width 10 height 10
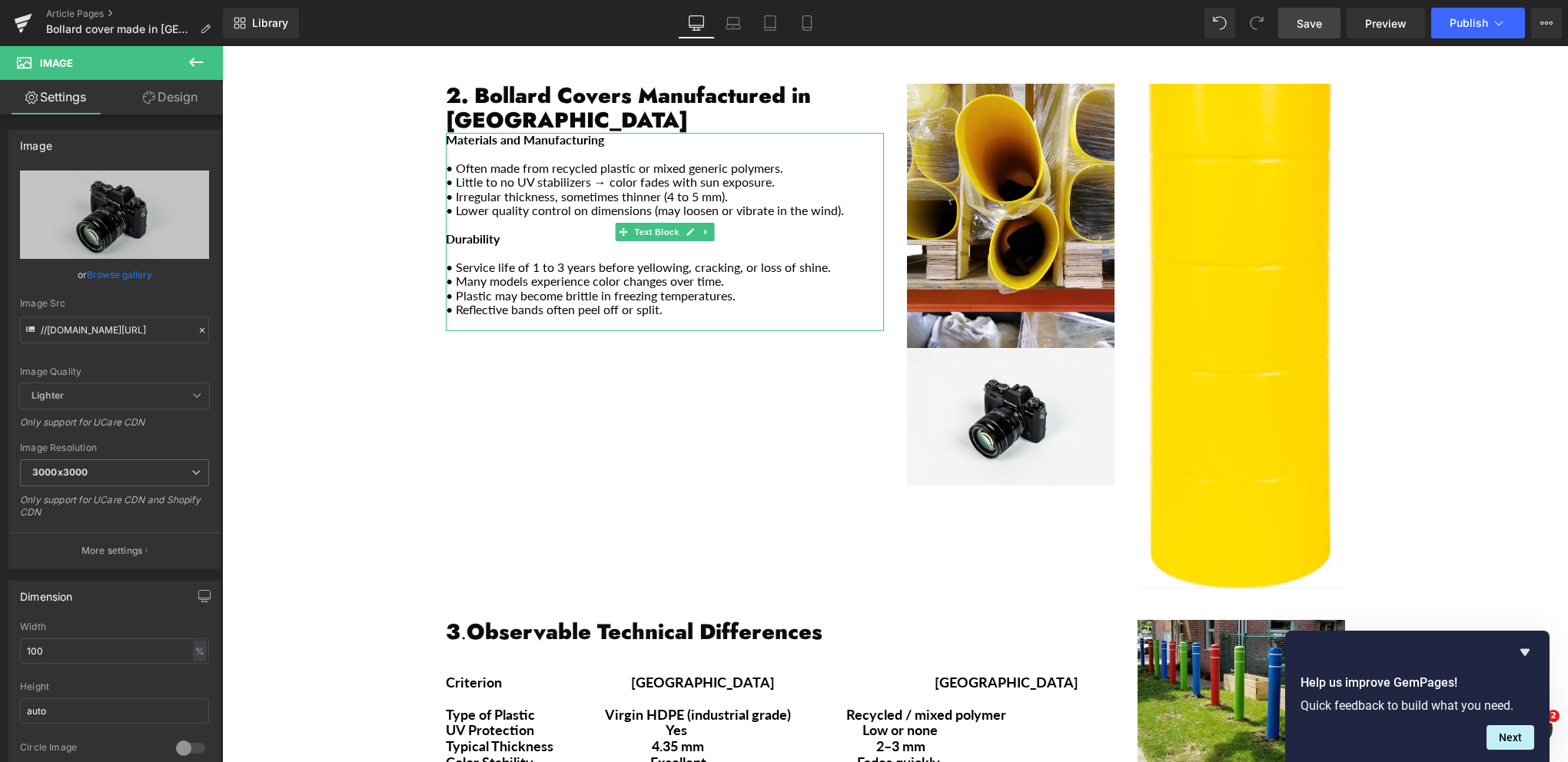
scroll to position [1030, 0]
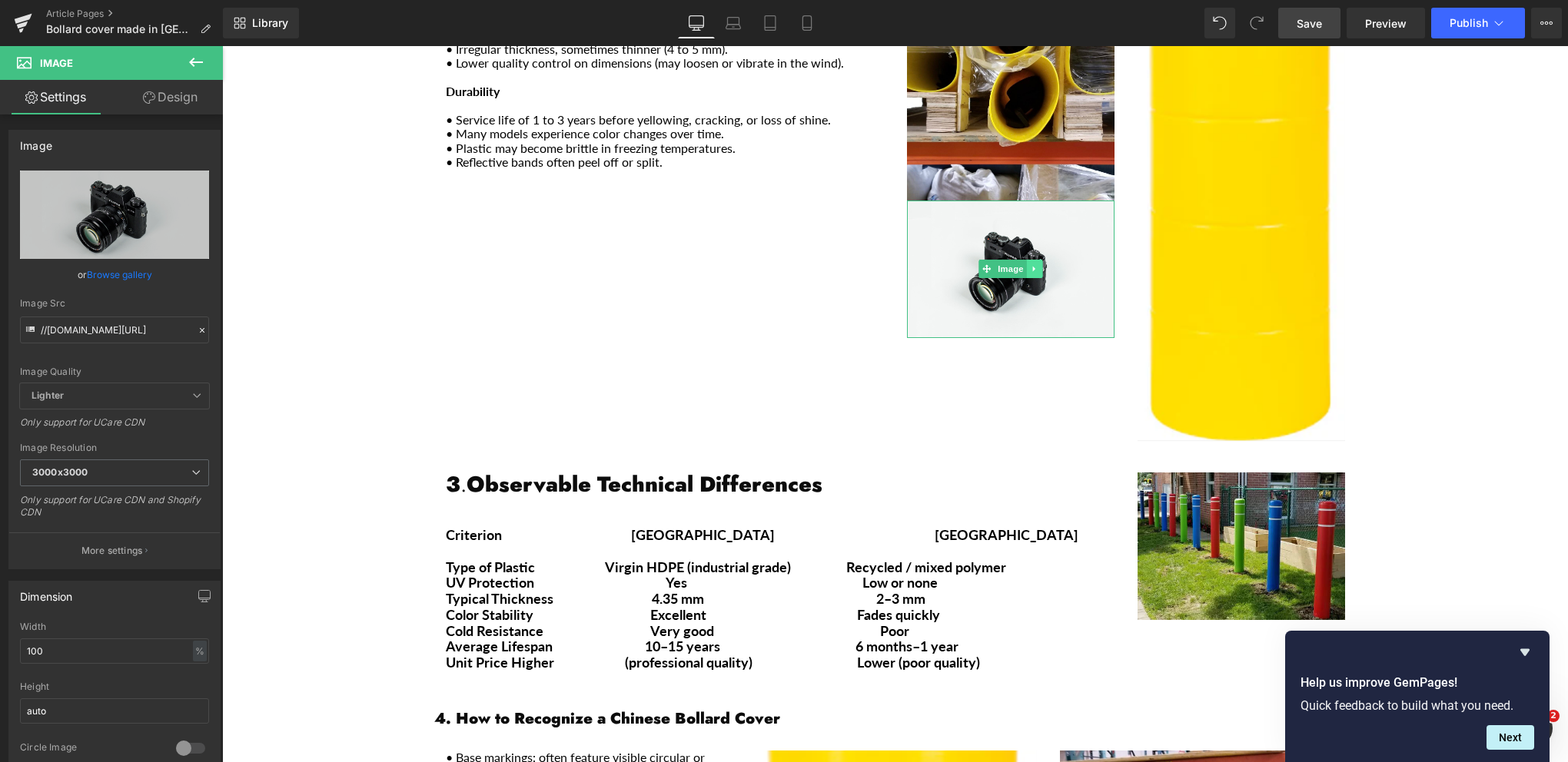
click at [1031, 264] on icon "Main content" at bounding box center [1034, 269] width 8 height 9
click at [1037, 265] on icon "Main content" at bounding box center [1041, 269] width 8 height 8
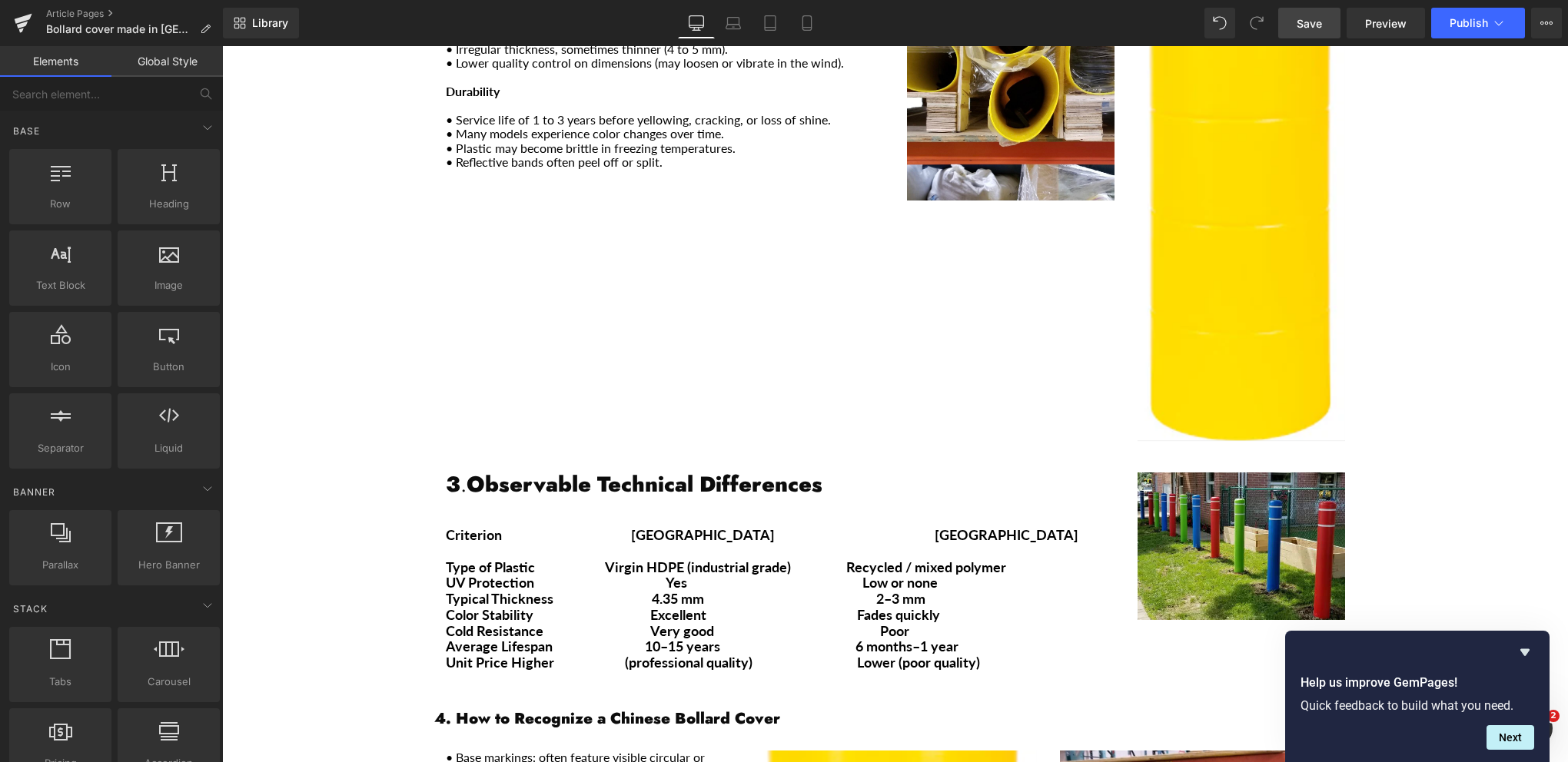
click at [1299, 27] on span "Save" at bounding box center [1309, 23] width 25 height 16
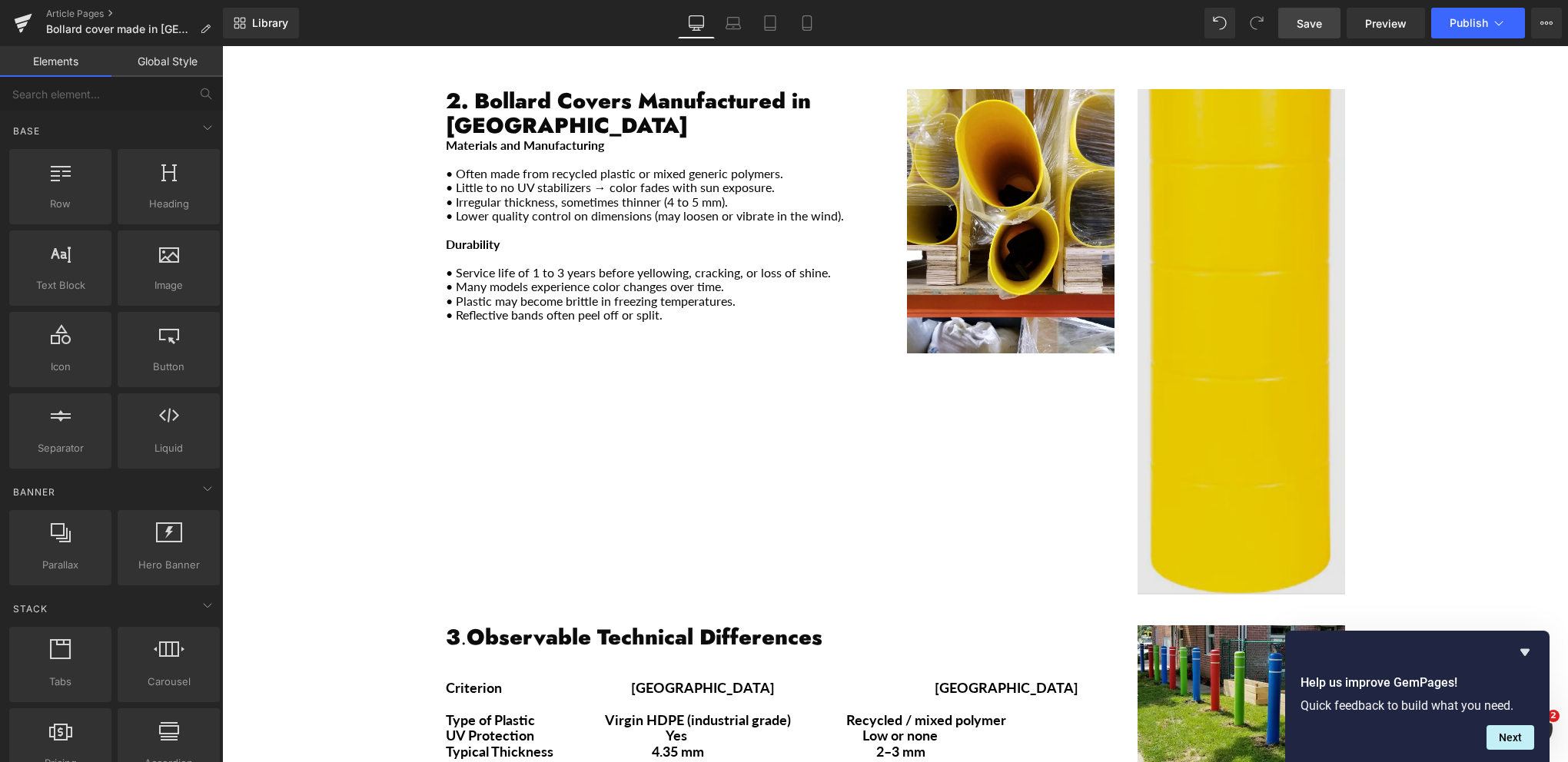
scroll to position [799, 0]
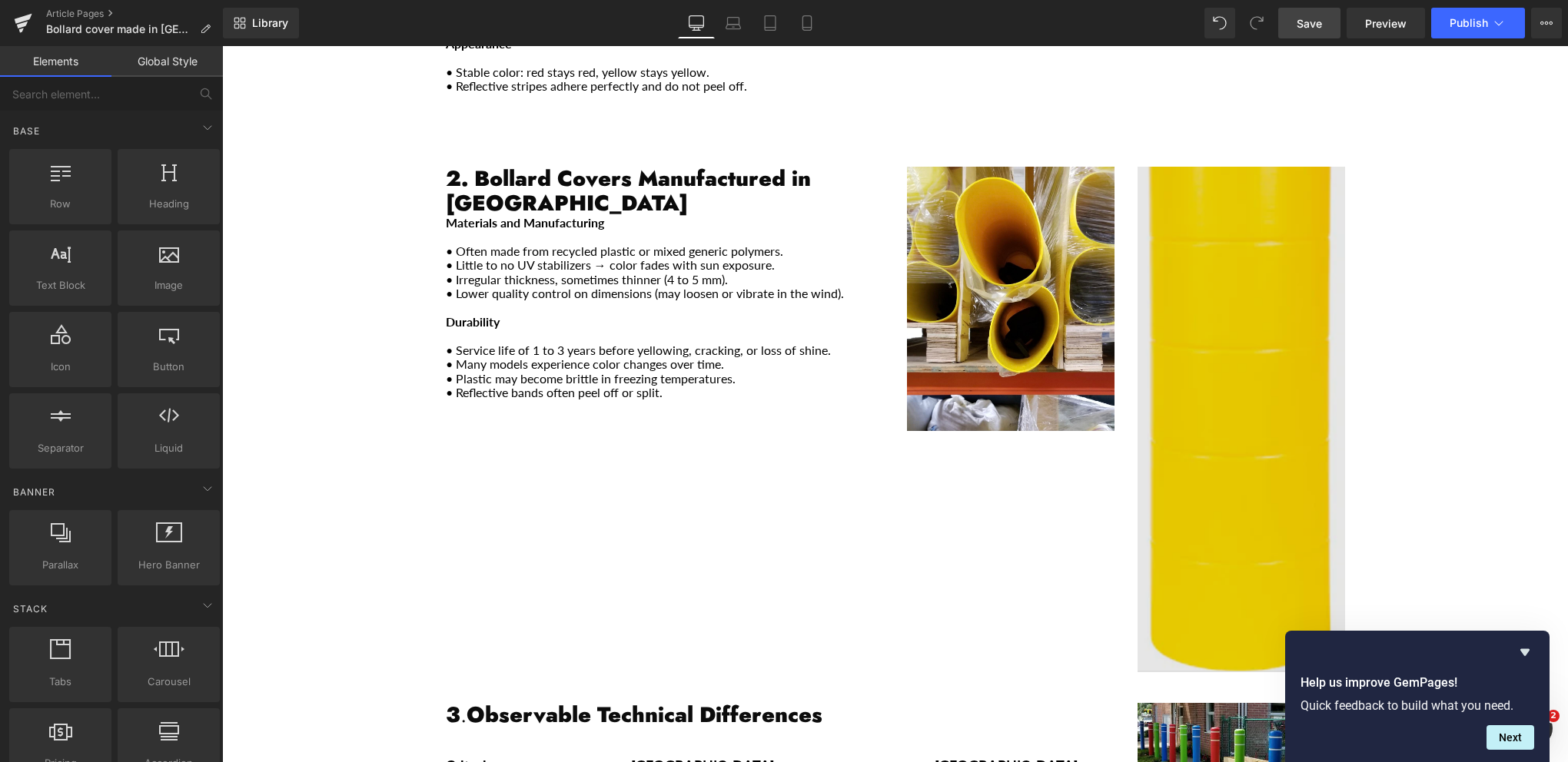
click at [1243, 246] on img "Main content" at bounding box center [1241, 419] width 207 height 506
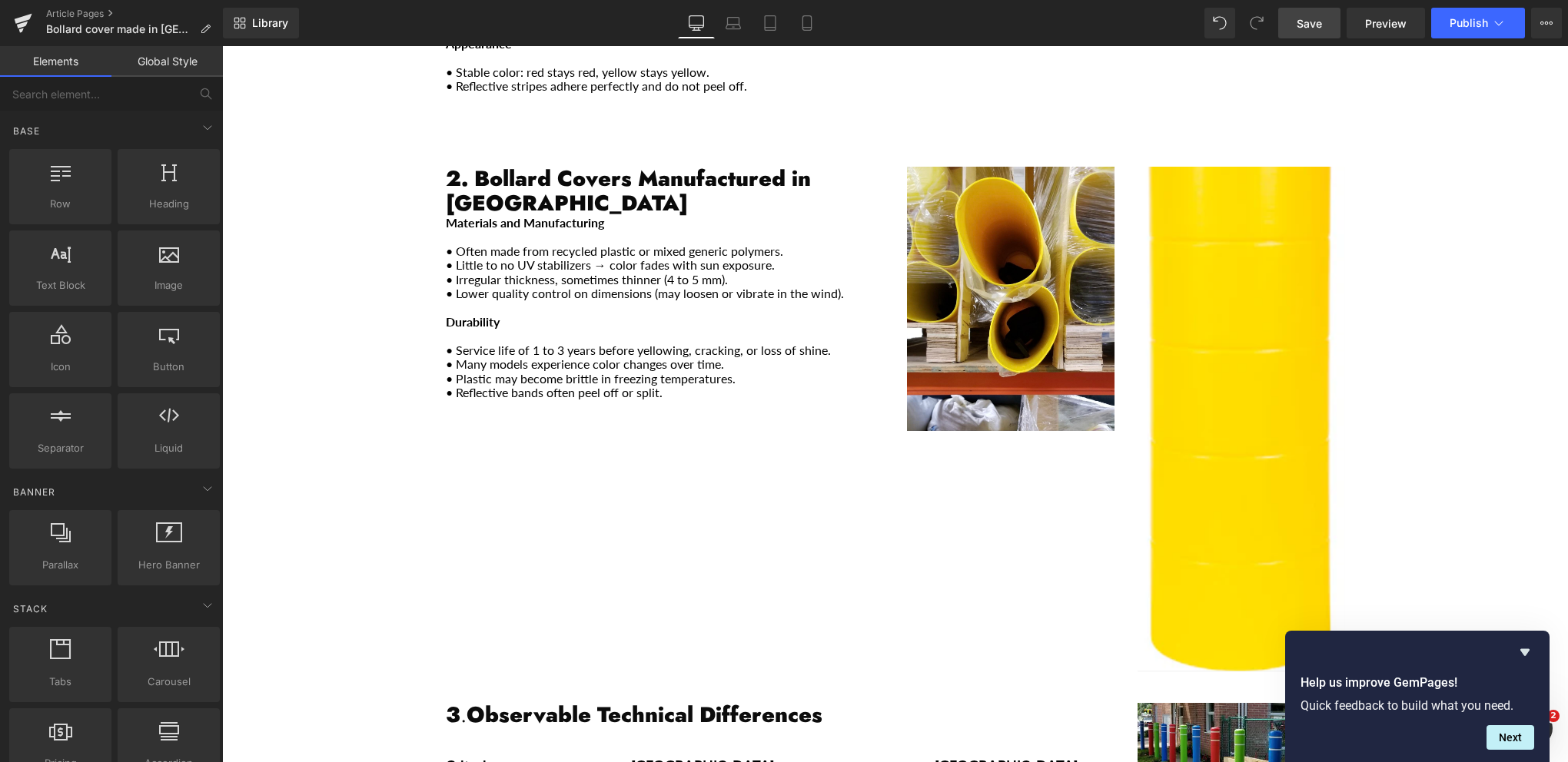
click at [987, 501] on div "2. Bollard Covers Manufactured in [GEOGRAPHIC_DATA] Heading Materials and Manuf…" at bounding box center [895, 411] width 922 height 536
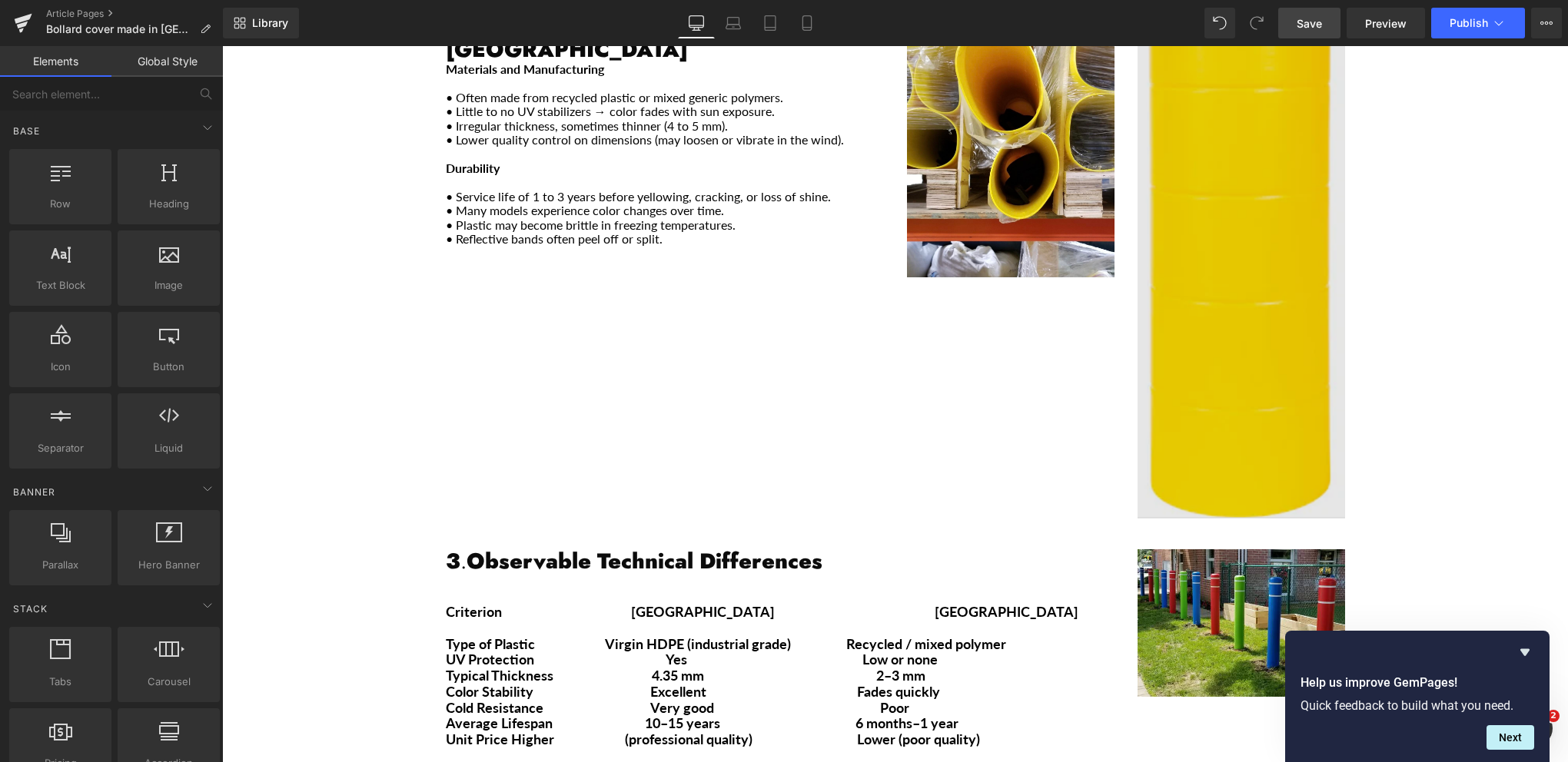
click at [1272, 320] on img "Main content" at bounding box center [1241, 265] width 207 height 506
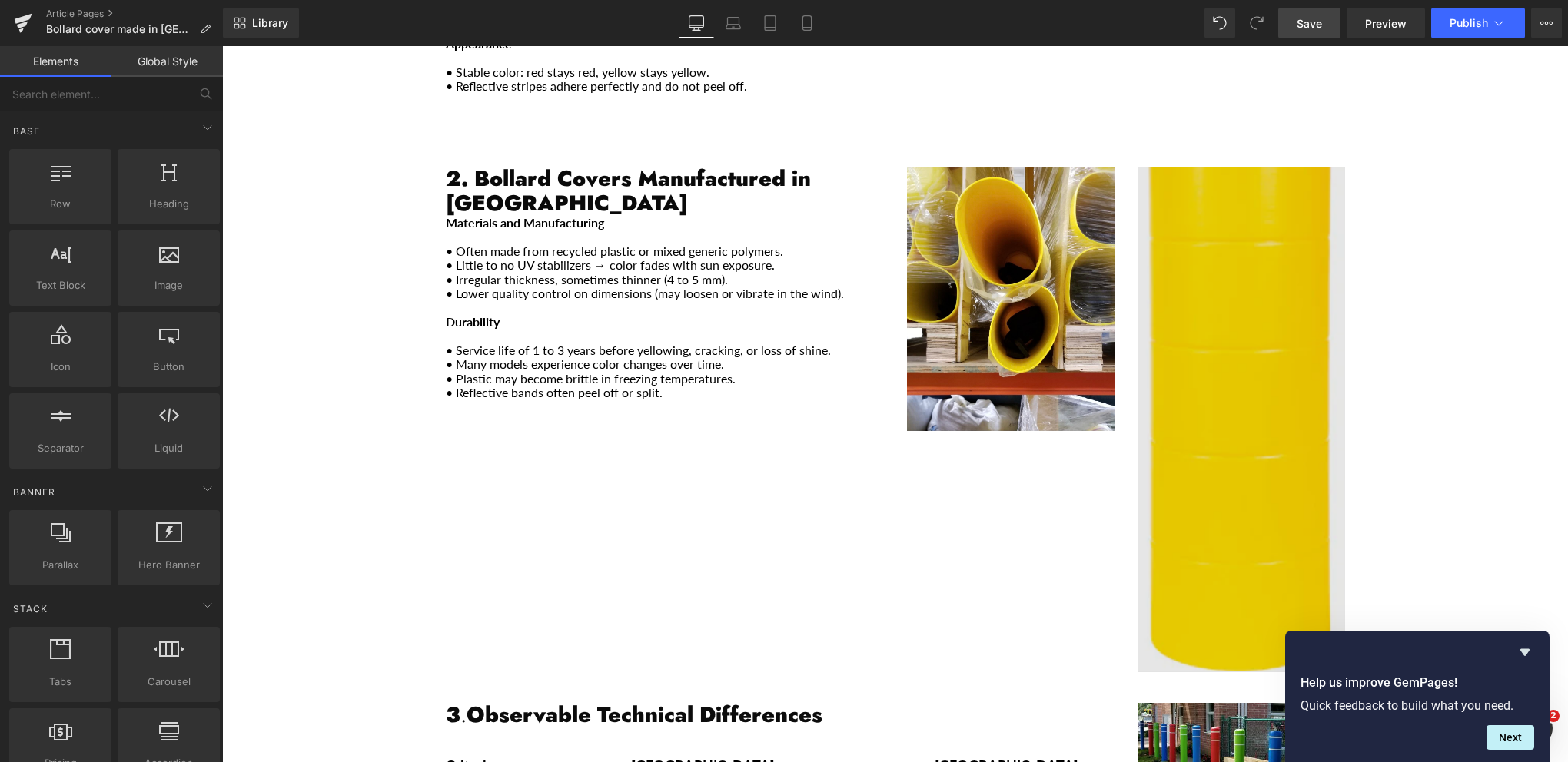
click at [1266, 392] on img "Main content" at bounding box center [1241, 419] width 207 height 506
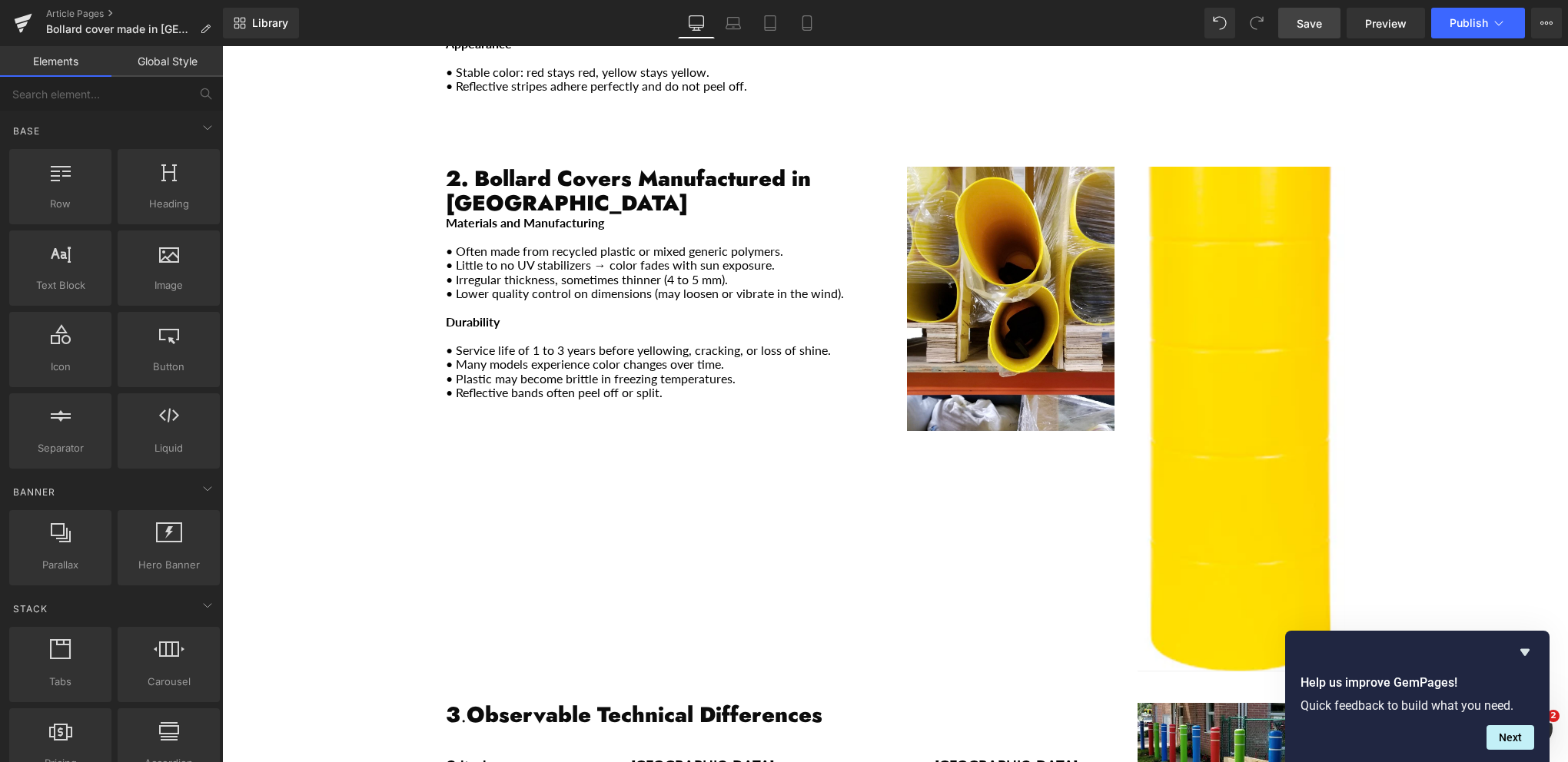
click at [515, 163] on strong "2. Bollard Covers Manufactured in [GEOGRAPHIC_DATA]" at bounding box center [628, 191] width 365 height 56
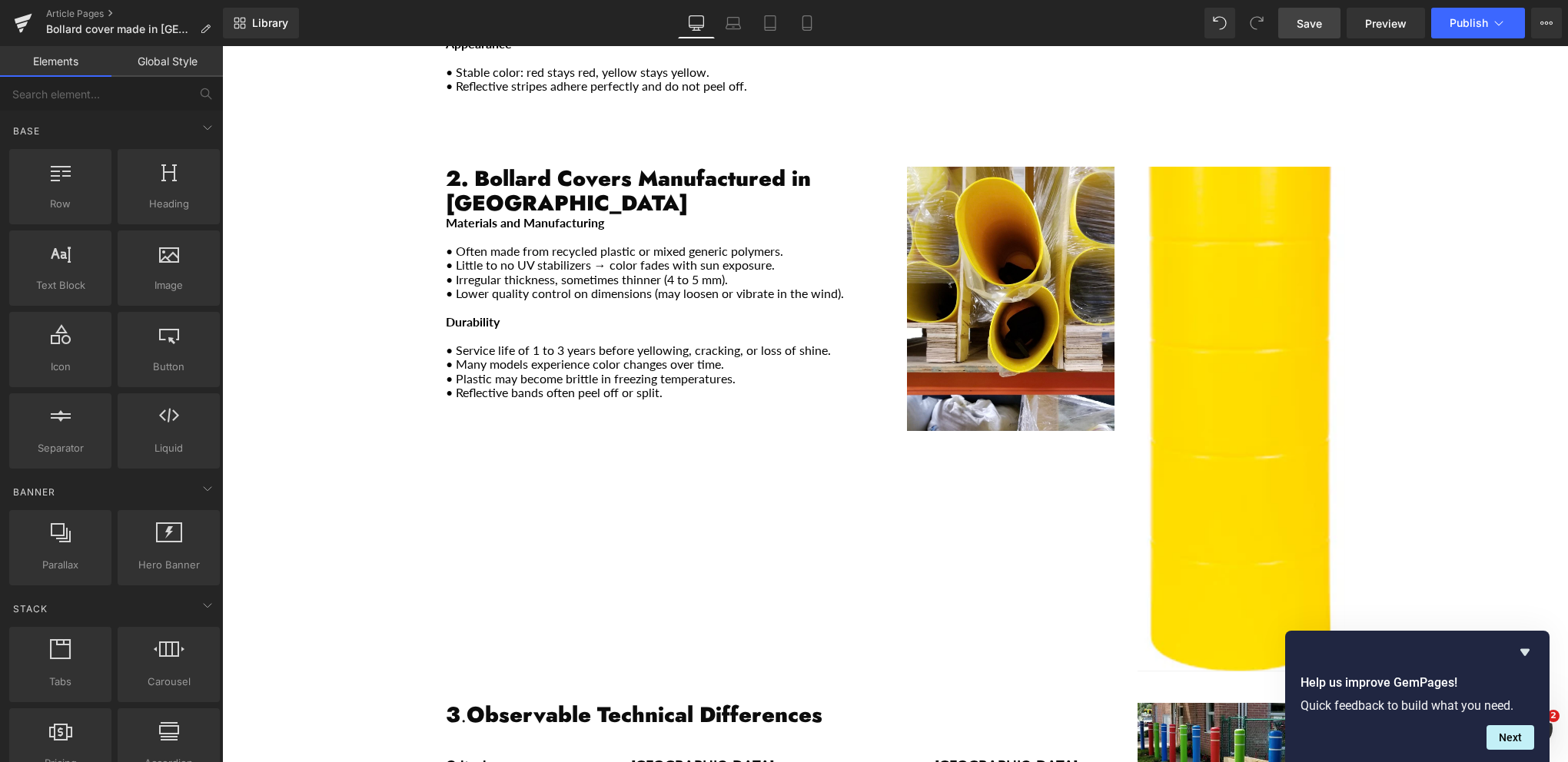
click at [1314, 25] on span "Save" at bounding box center [1309, 23] width 25 height 16
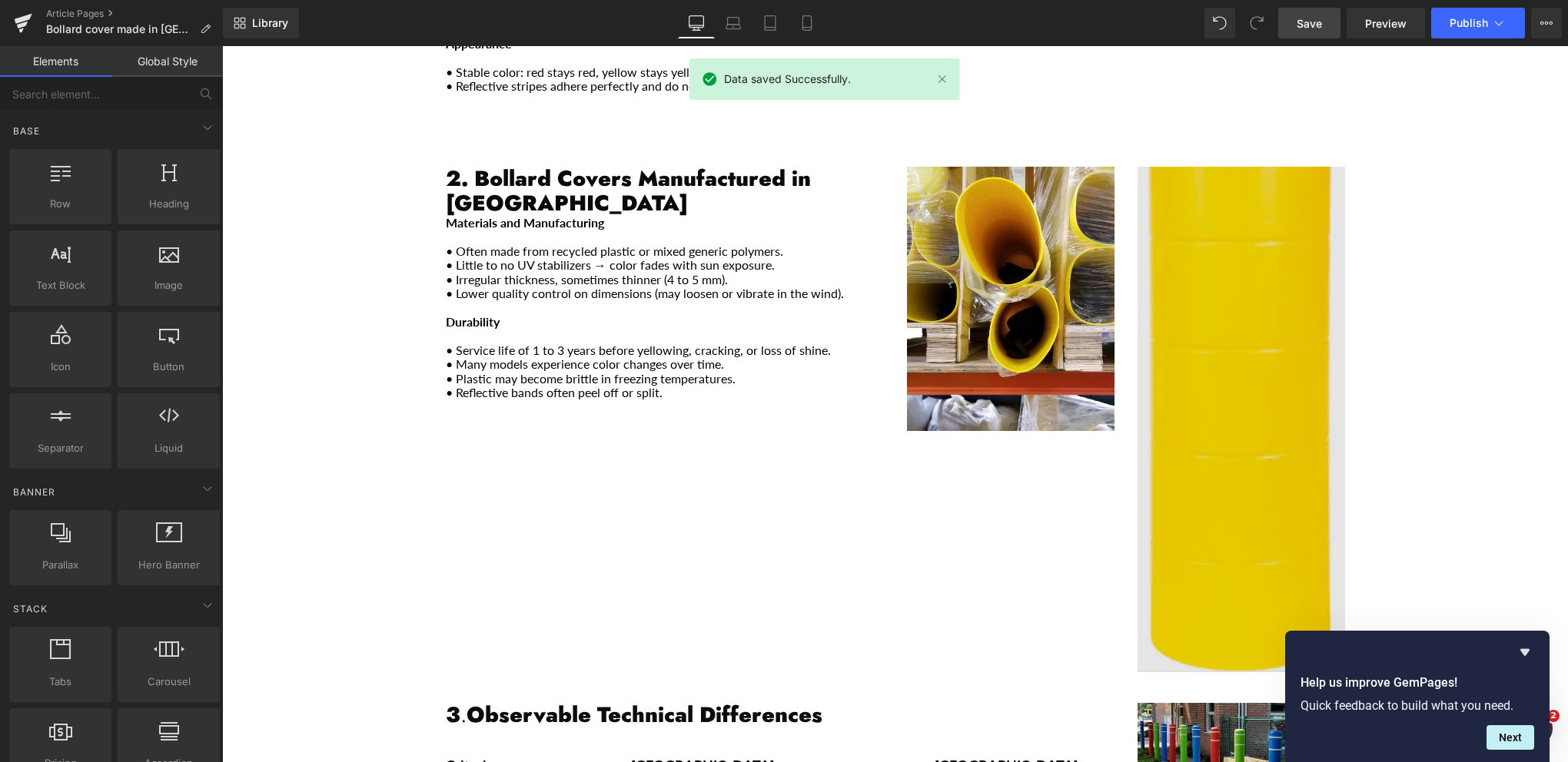
click at [1245, 336] on img "Main content" at bounding box center [1241, 419] width 207 height 506
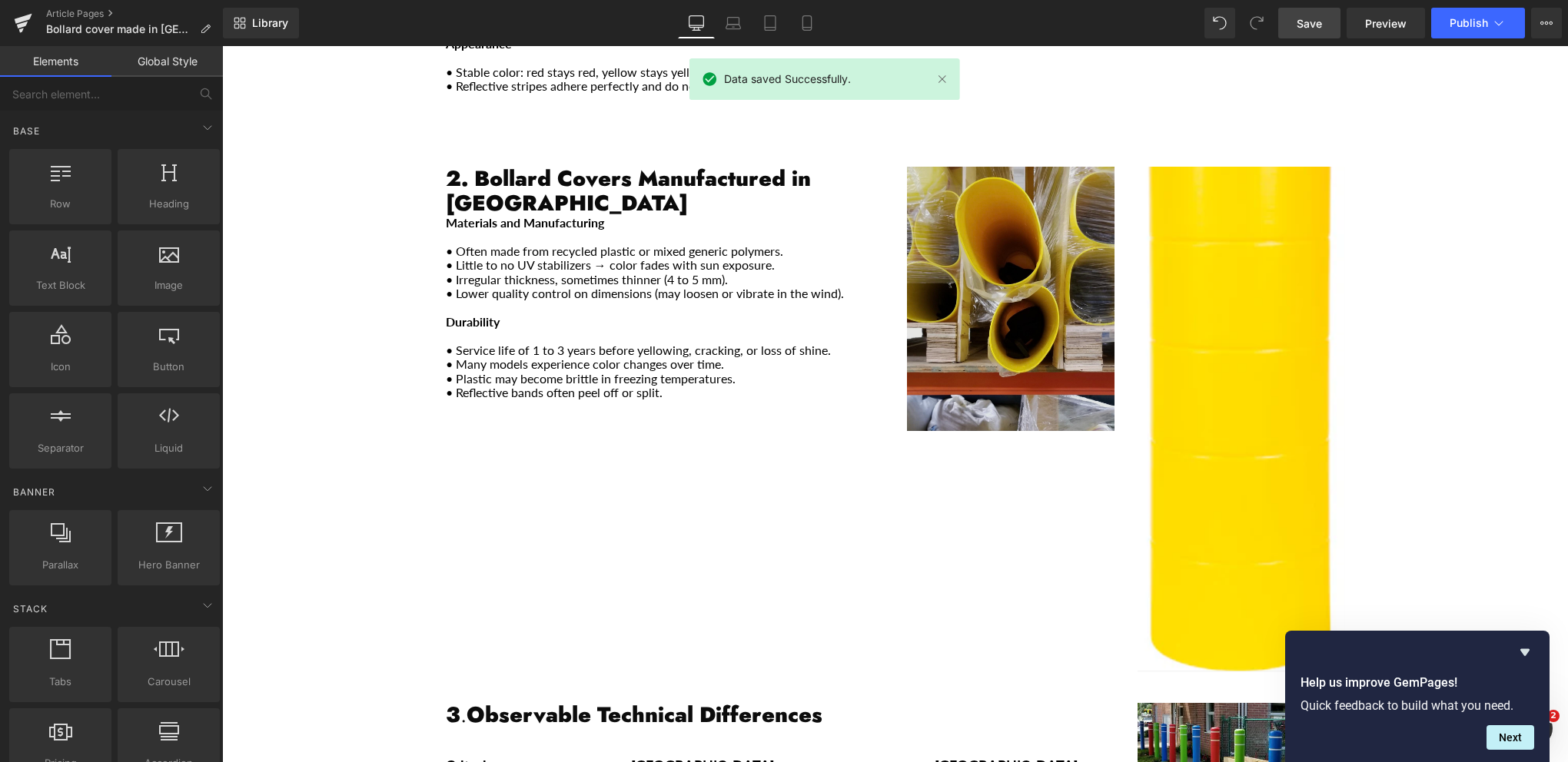
click at [986, 291] on img "Main content" at bounding box center [1010, 299] width 207 height 264
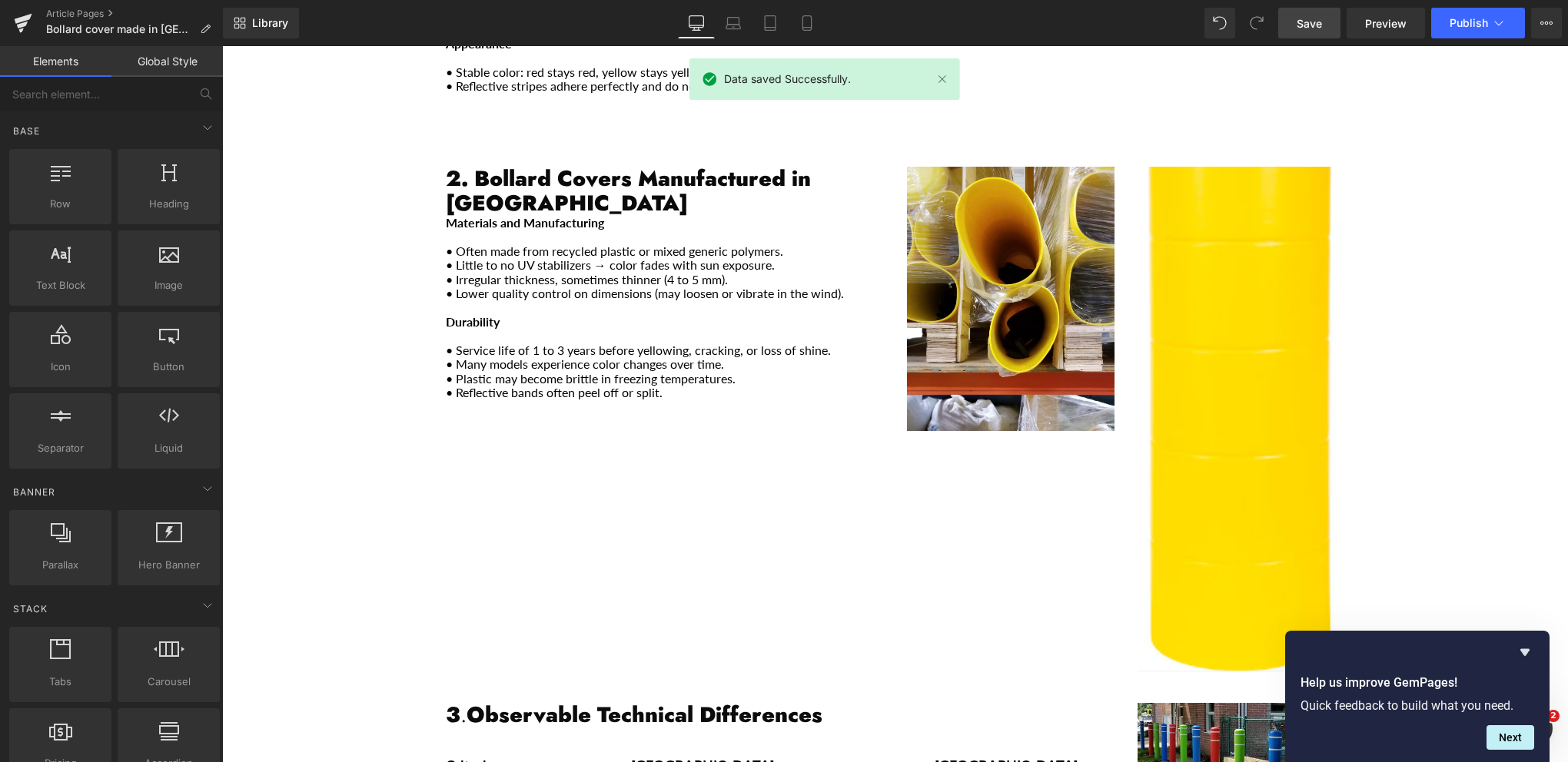
click at [855, 422] on div "2. Bollard Covers Manufactured in [GEOGRAPHIC_DATA] Heading Materials and Manuf…" at bounding box center [895, 411] width 922 height 536
click at [36, 60] on link "Elements" at bounding box center [56, 61] width 111 height 31
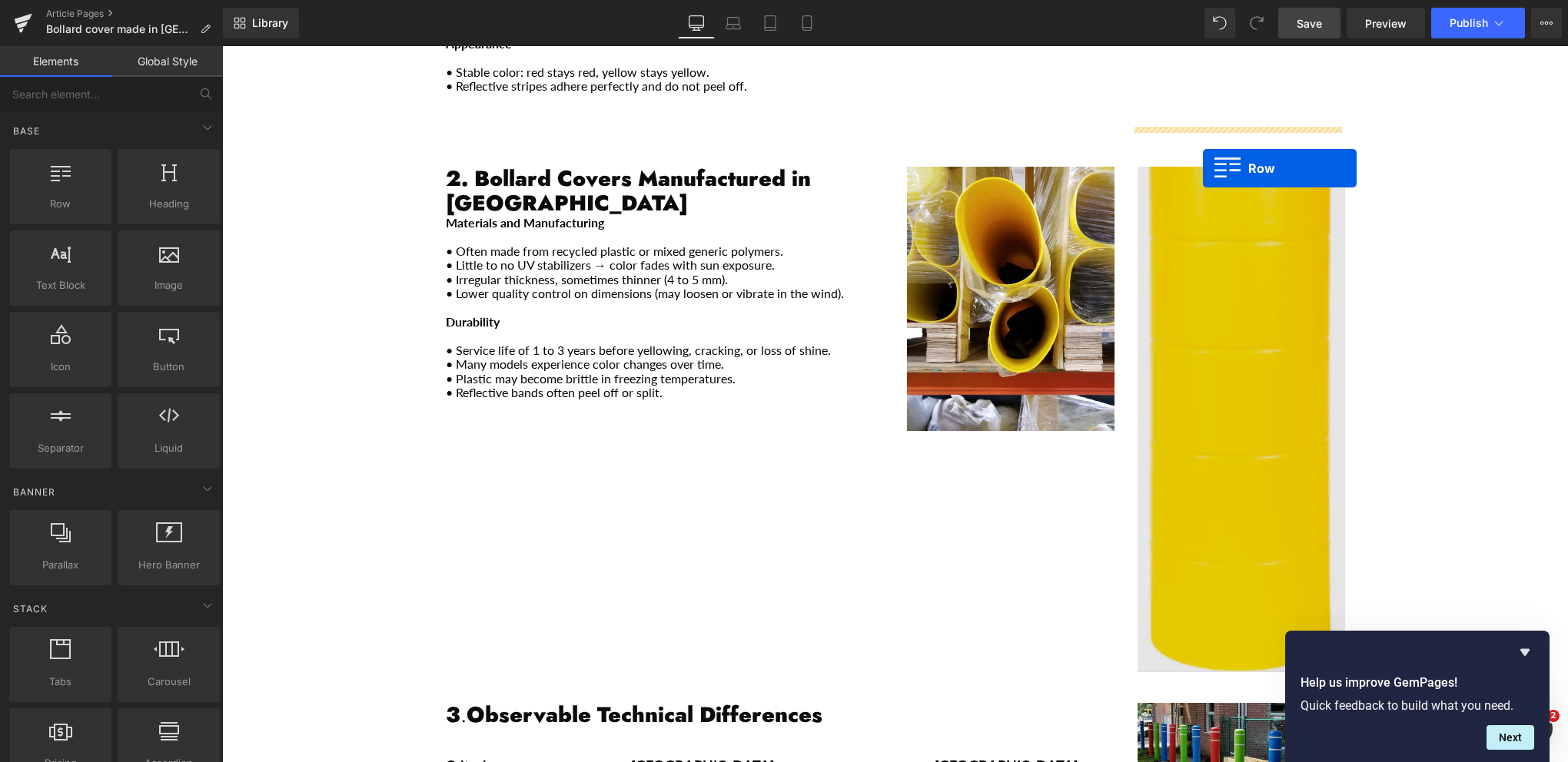
drag, startPoint x: 295, startPoint y: 231, endPoint x: 1203, endPoint y: 169, distance: 910.1
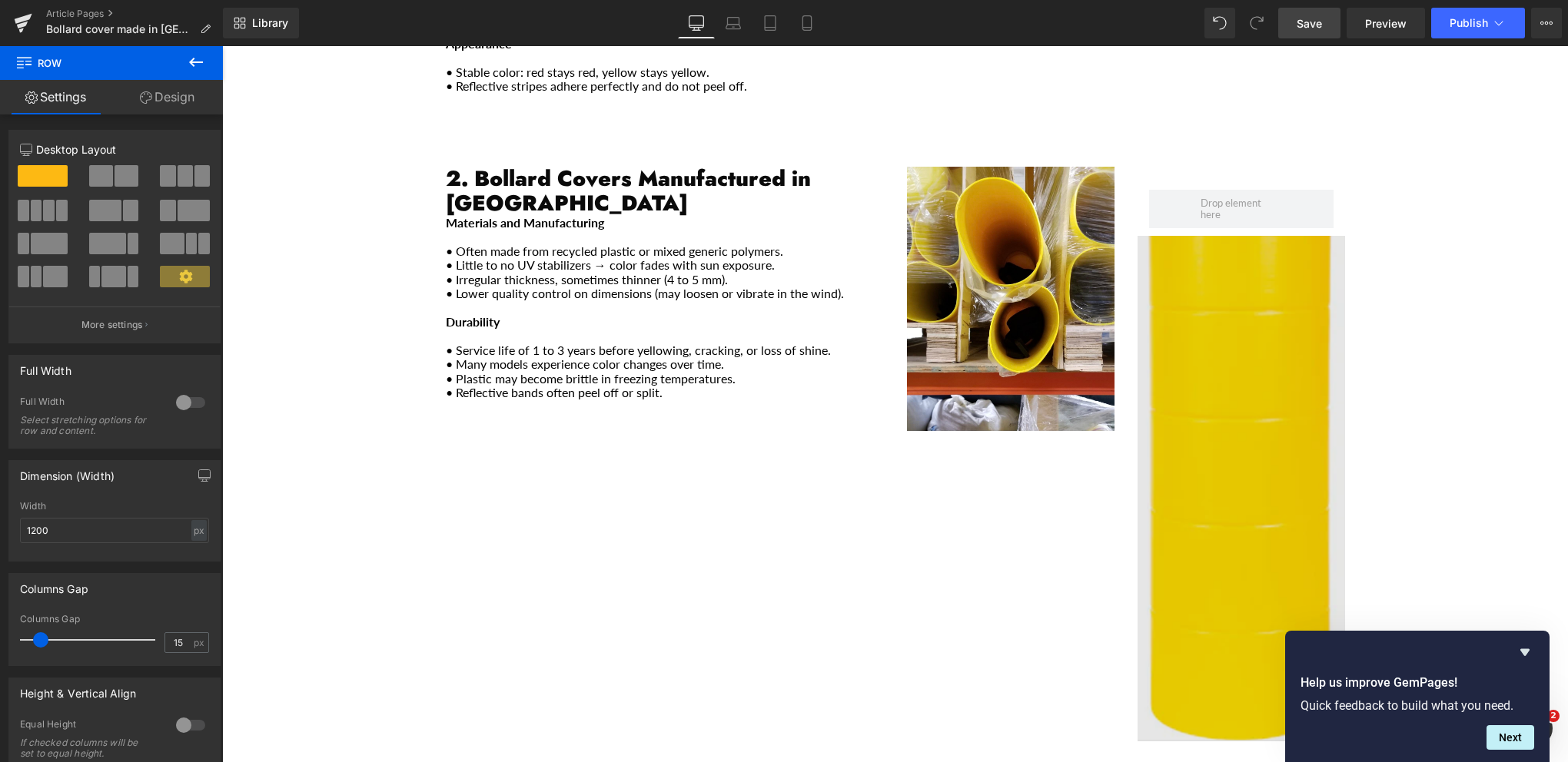
click at [1259, 273] on img "Main content" at bounding box center [1241, 489] width 207 height 506
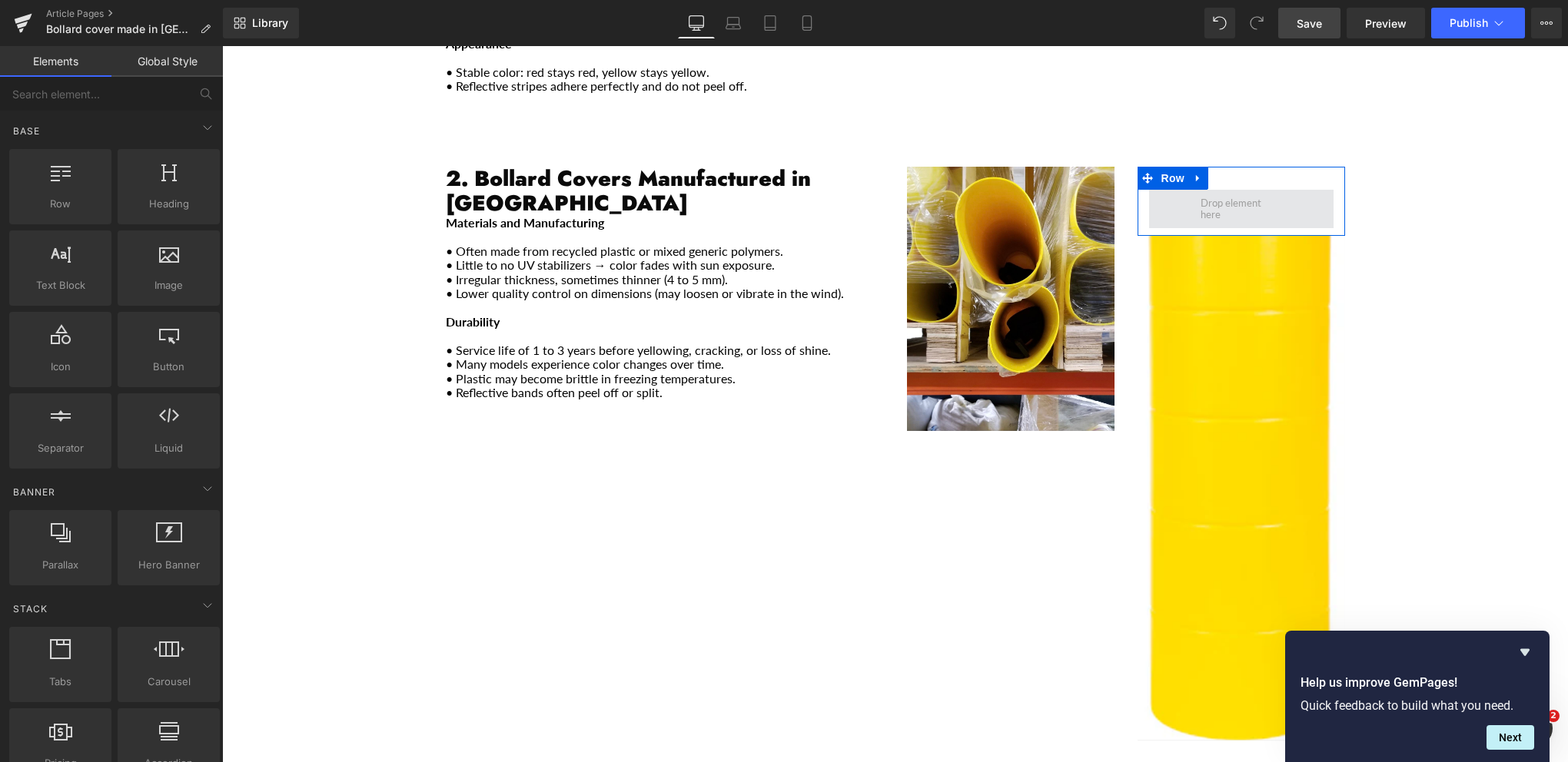
drag, startPoint x: 1274, startPoint y: 168, endPoint x: 1261, endPoint y: 167, distance: 13.0
click at [1274, 194] on span "Main content" at bounding box center [1241, 209] width 92 height 31
click at [1196, 175] on icon "Main content" at bounding box center [1198, 178] width 3 height 7
click at [1232, 173] on icon "Main content" at bounding box center [1237, 177] width 10 height 10
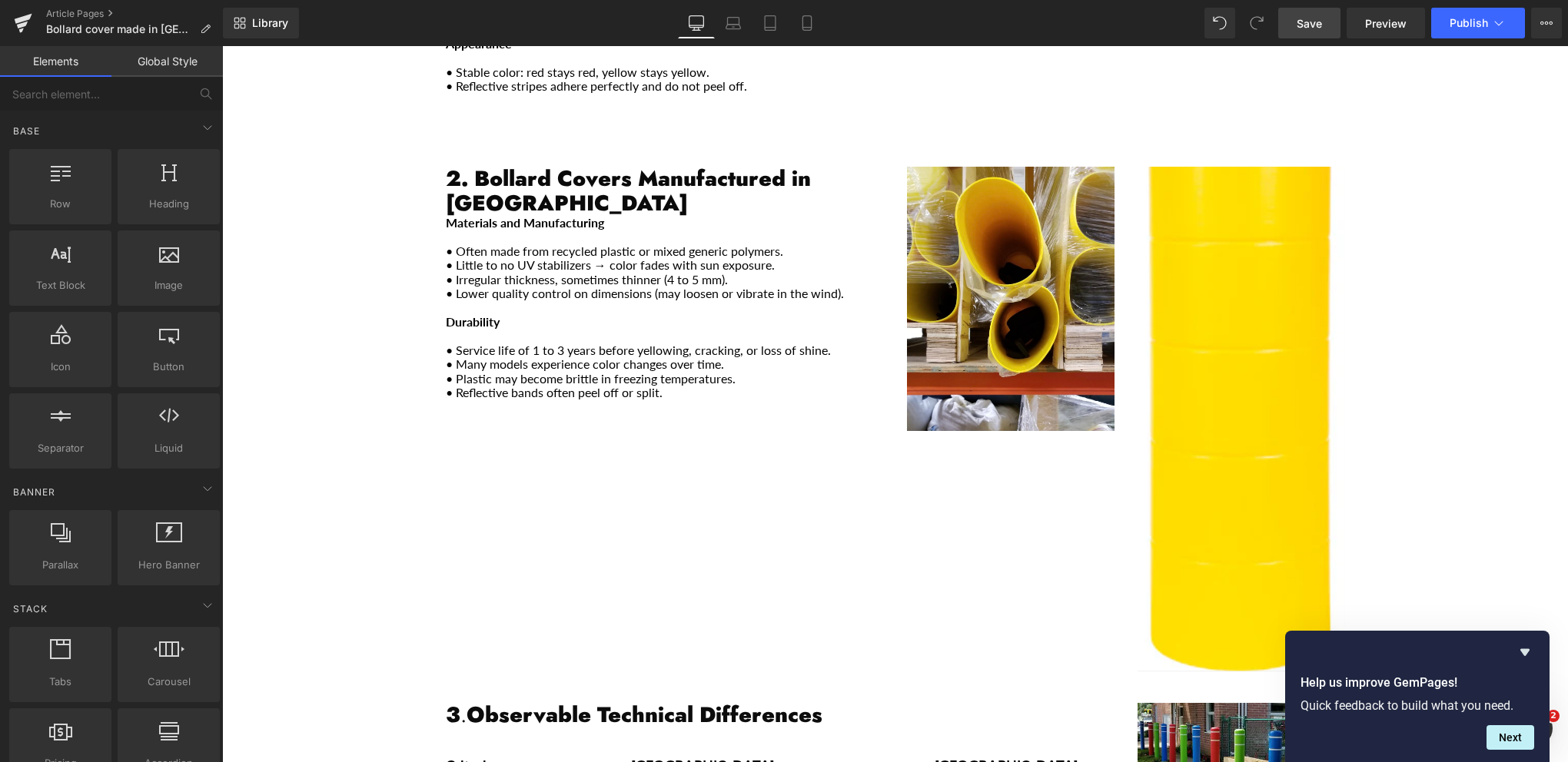
click at [686, 413] on div "2. Bollard Covers Manufactured in [GEOGRAPHIC_DATA] Heading Materials and Manuf…" at bounding box center [895, 411] width 922 height 536
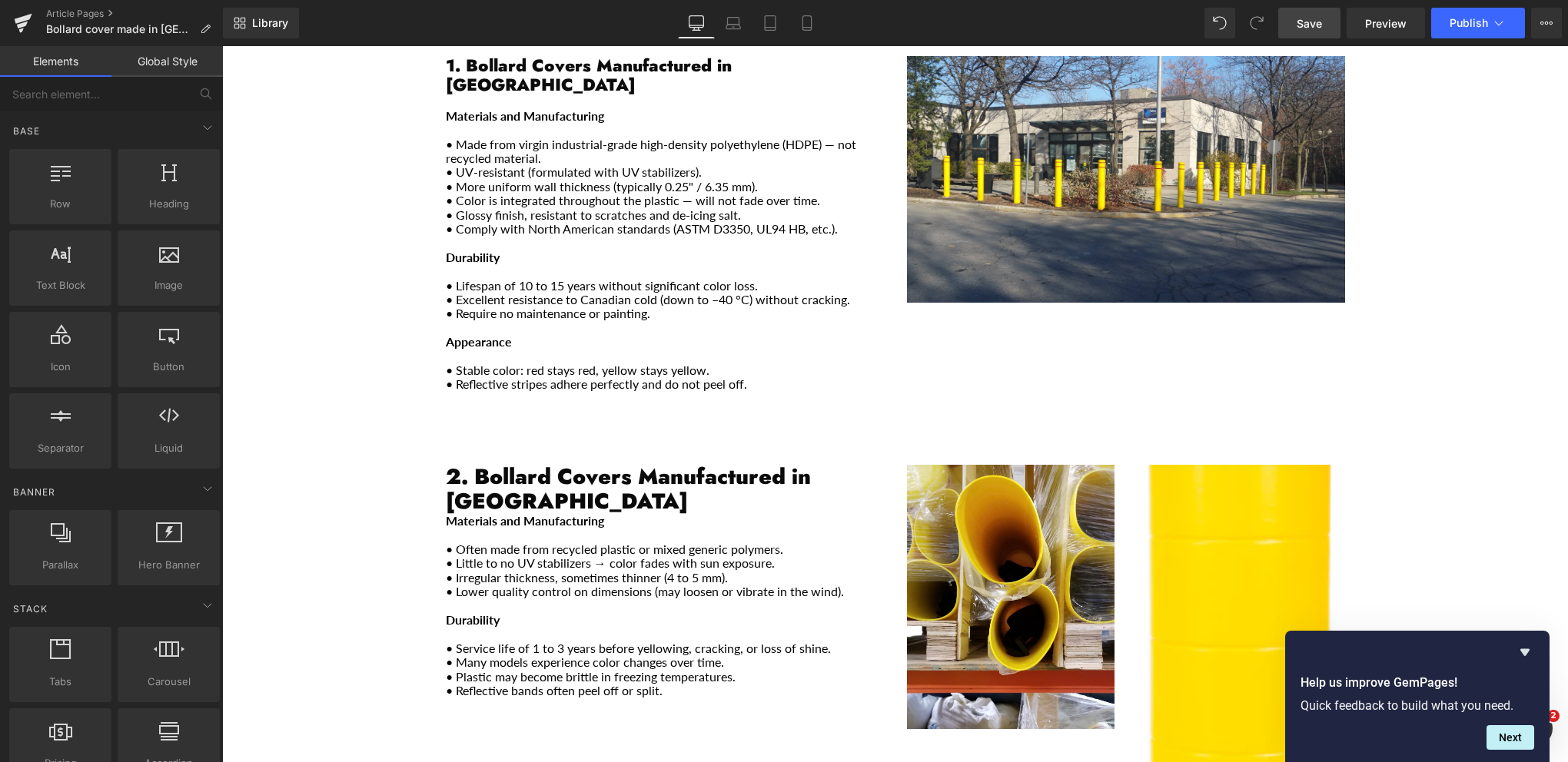
scroll to position [492, 0]
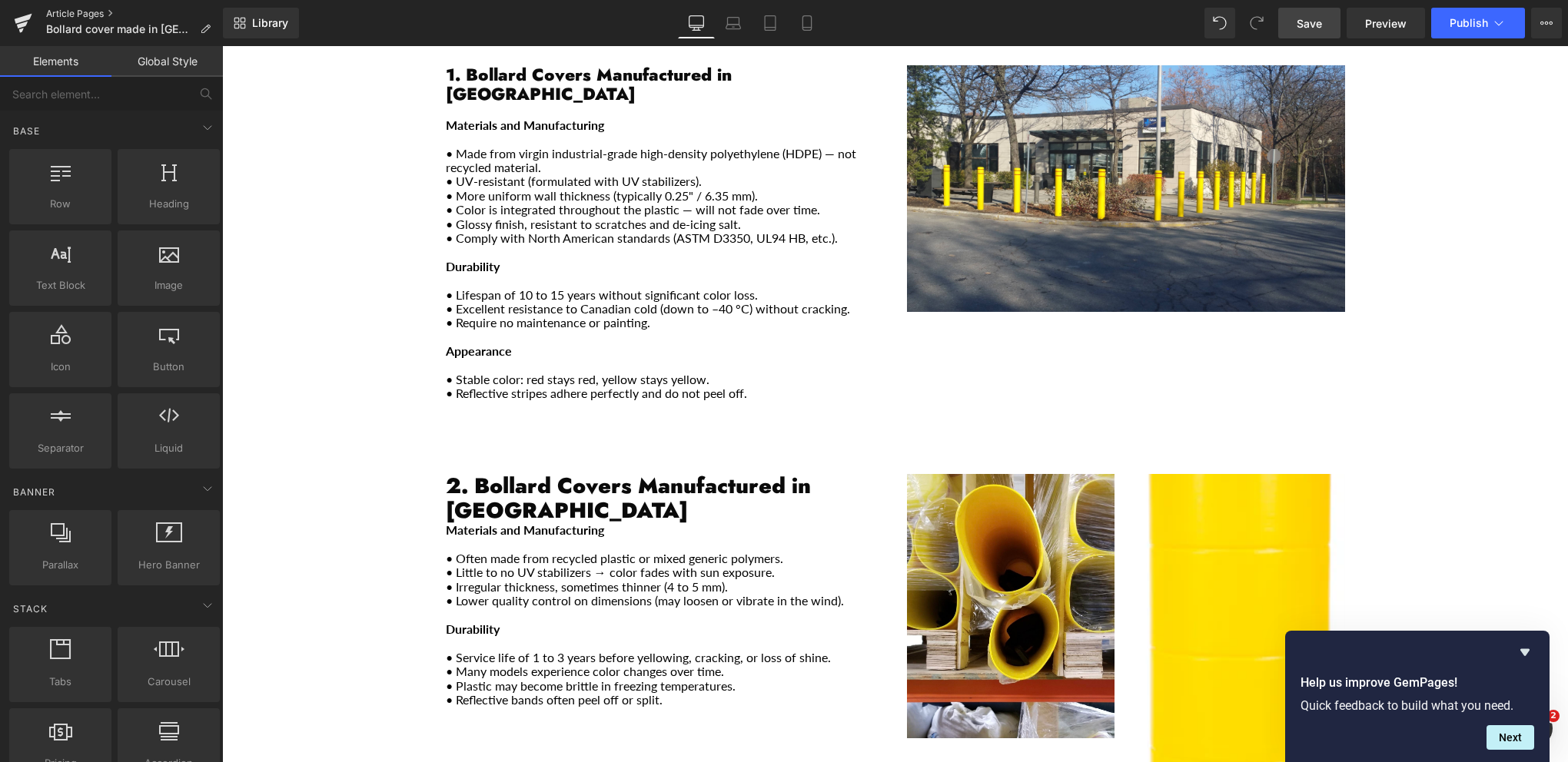
click at [65, 13] on link "Article Pages" at bounding box center [134, 14] width 177 height 12
click at [1295, 24] on link "Save" at bounding box center [1309, 23] width 62 height 31
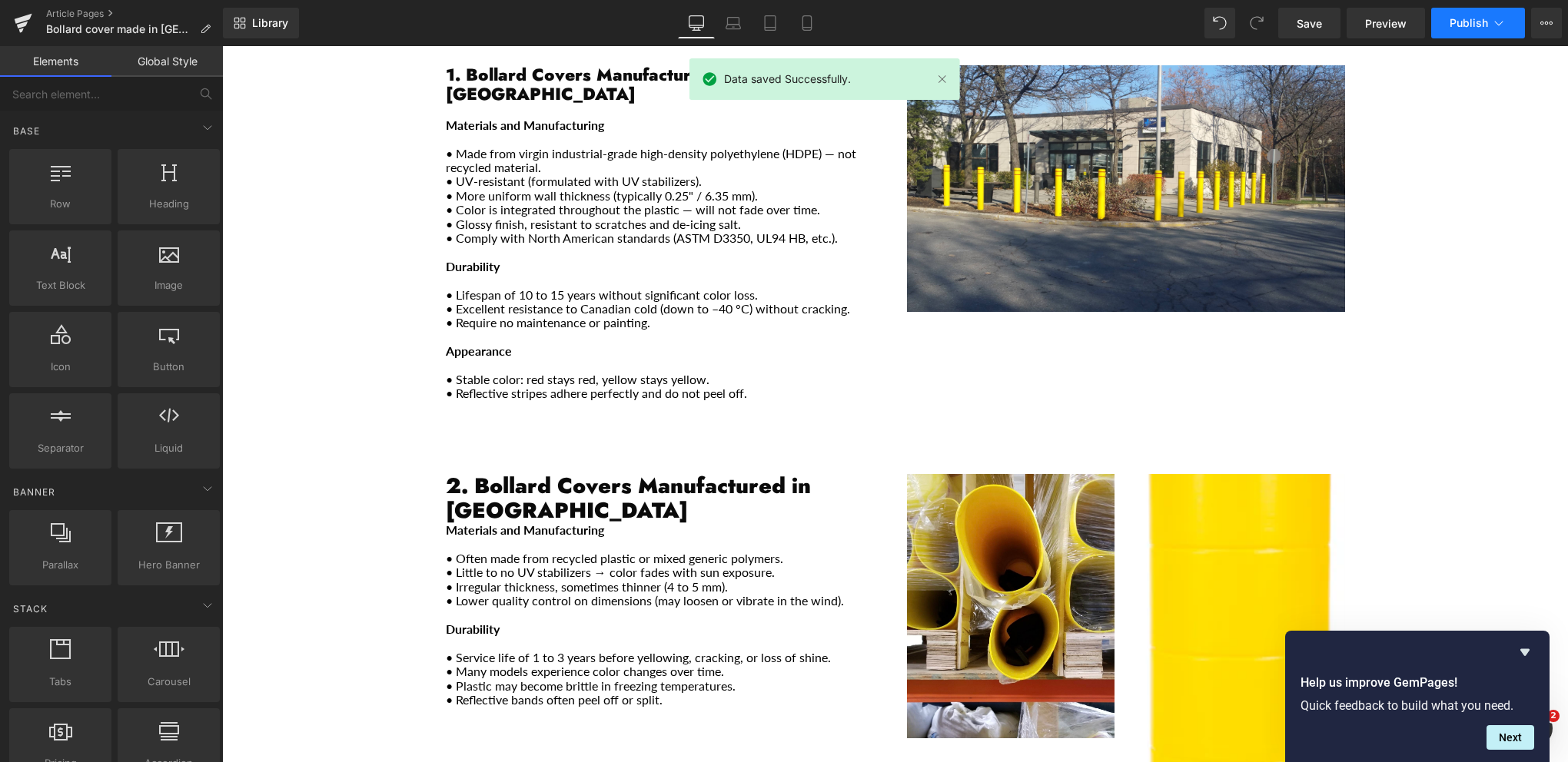
click at [1466, 28] on span "Publish" at bounding box center [1469, 23] width 39 height 12
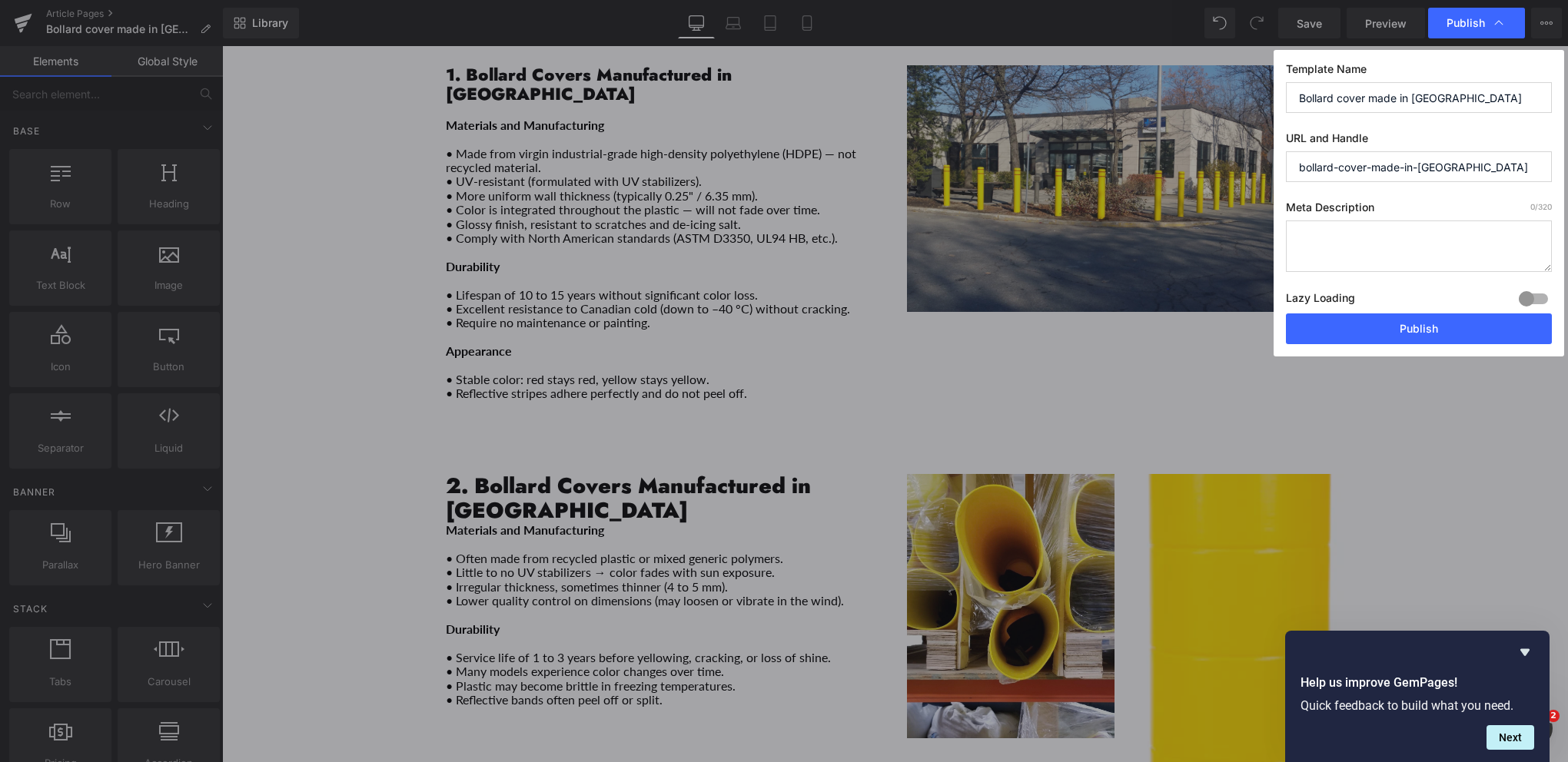
click at [1368, 239] on textarea at bounding box center [1419, 246] width 266 height 52
type textarea "bollard cover made in [GEOGRAPHIC_DATA] vs [GEOGRAPHIC_DATA]"
click at [1416, 332] on button "Publish" at bounding box center [1419, 329] width 266 height 31
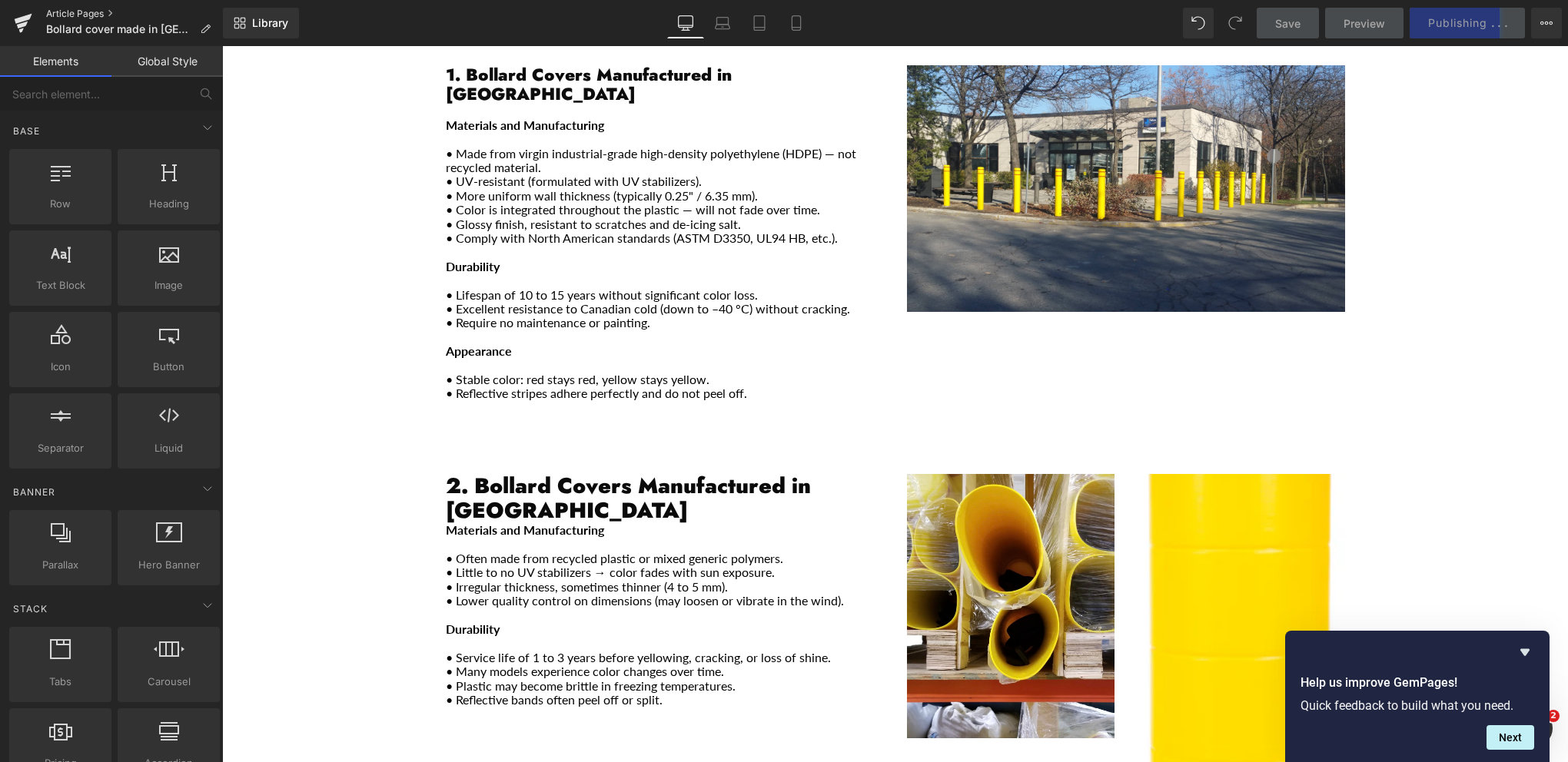
click at [61, 10] on link "Article Pages" at bounding box center [134, 14] width 177 height 12
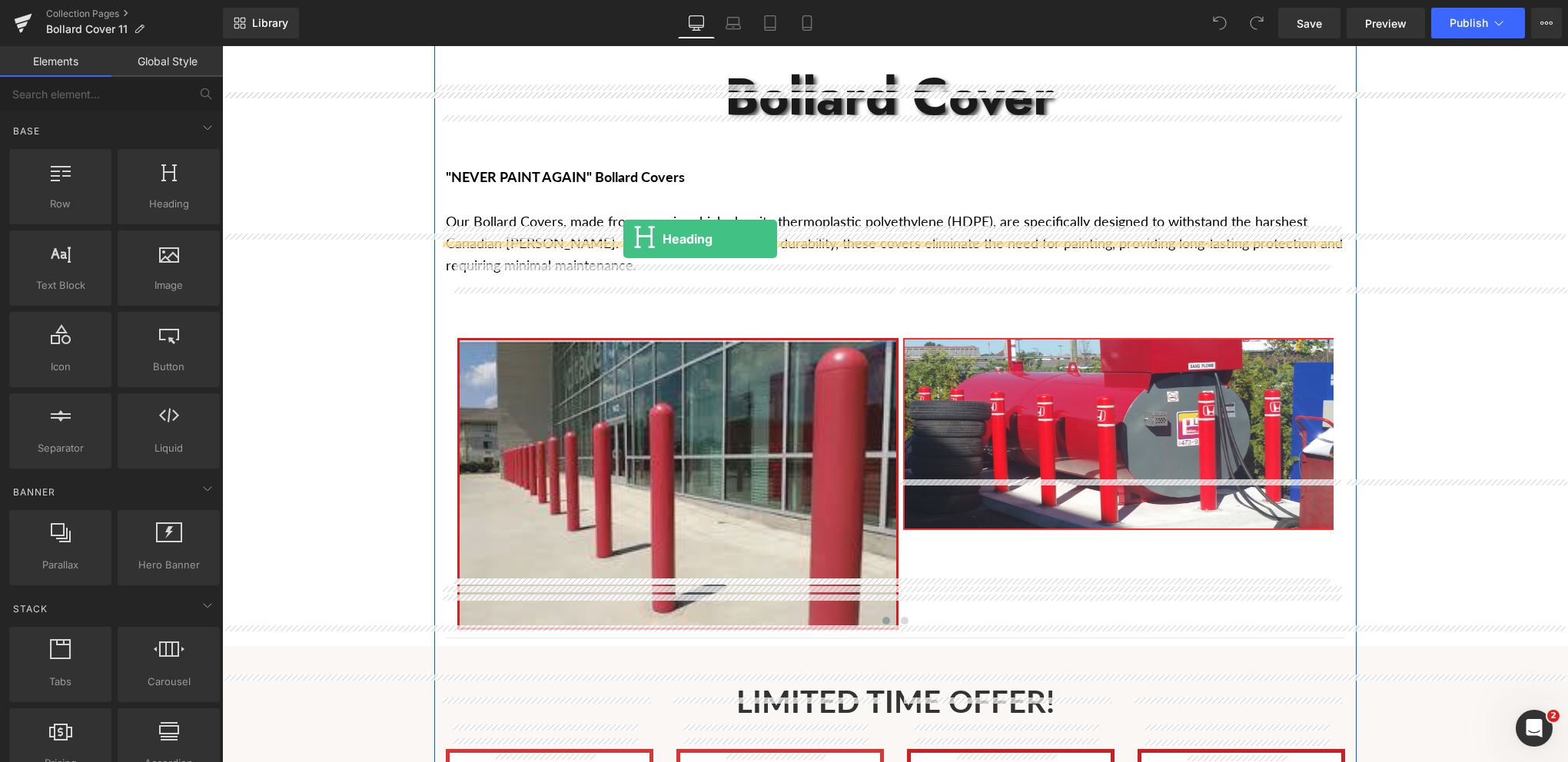
drag, startPoint x: 391, startPoint y: 247, endPoint x: 623, endPoint y: 239, distance: 232.1
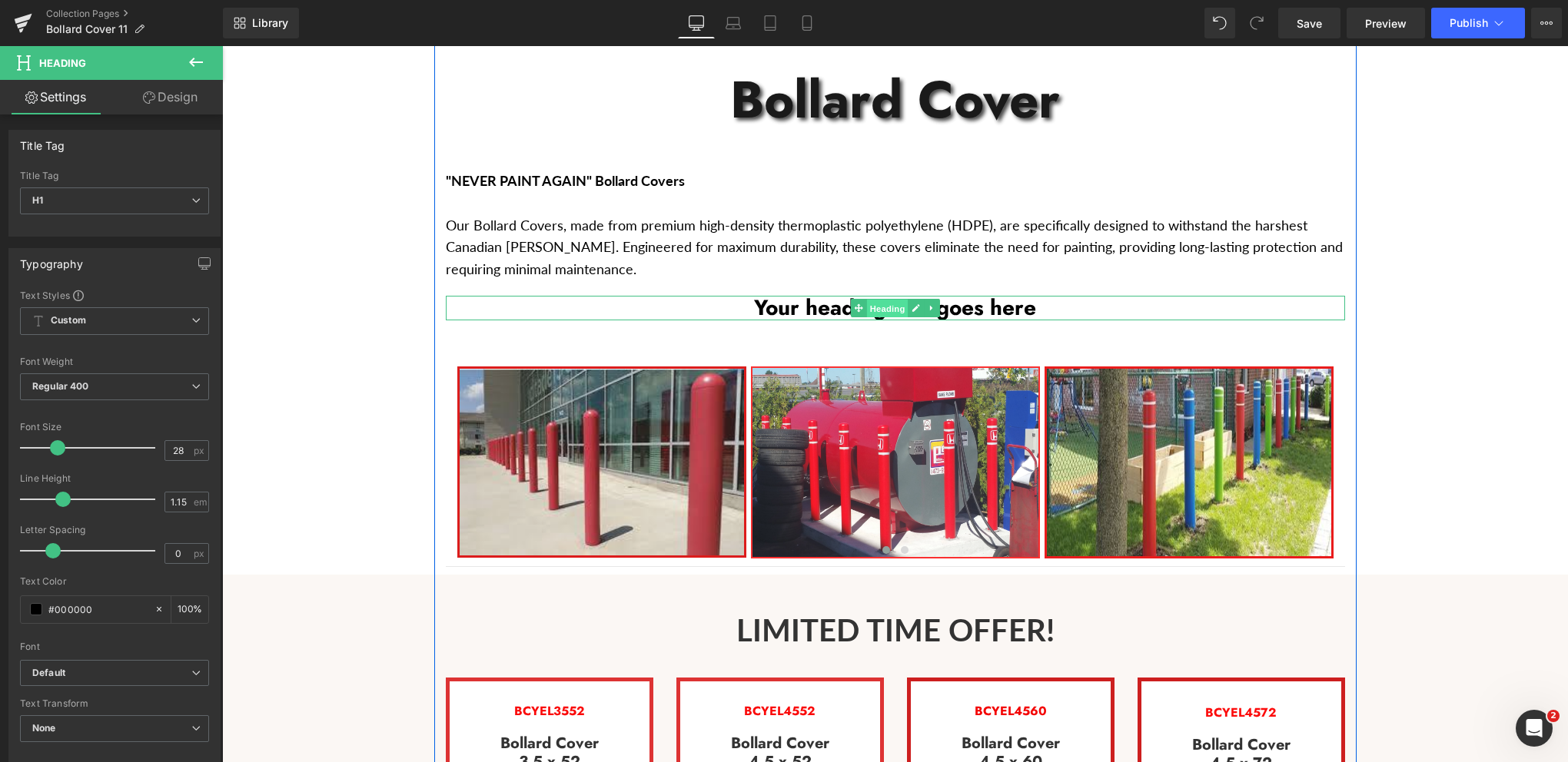
click at [891, 300] on span "Heading" at bounding box center [886, 309] width 41 height 19
click at [968, 296] on h1 "Your heading text goes here" at bounding box center [895, 308] width 899 height 24
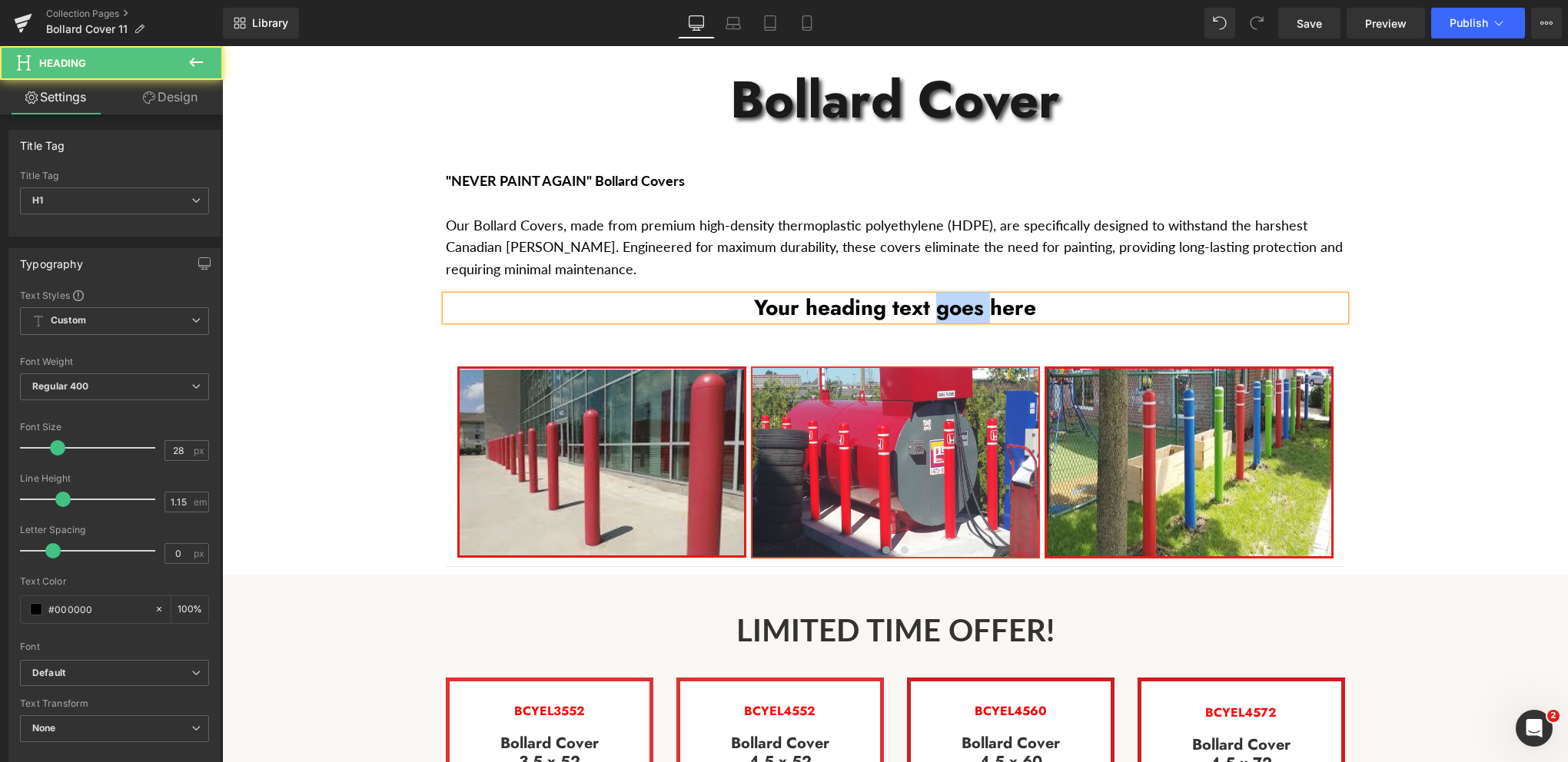
click at [968, 296] on h1 "Your heading text goes here" at bounding box center [895, 308] width 899 height 24
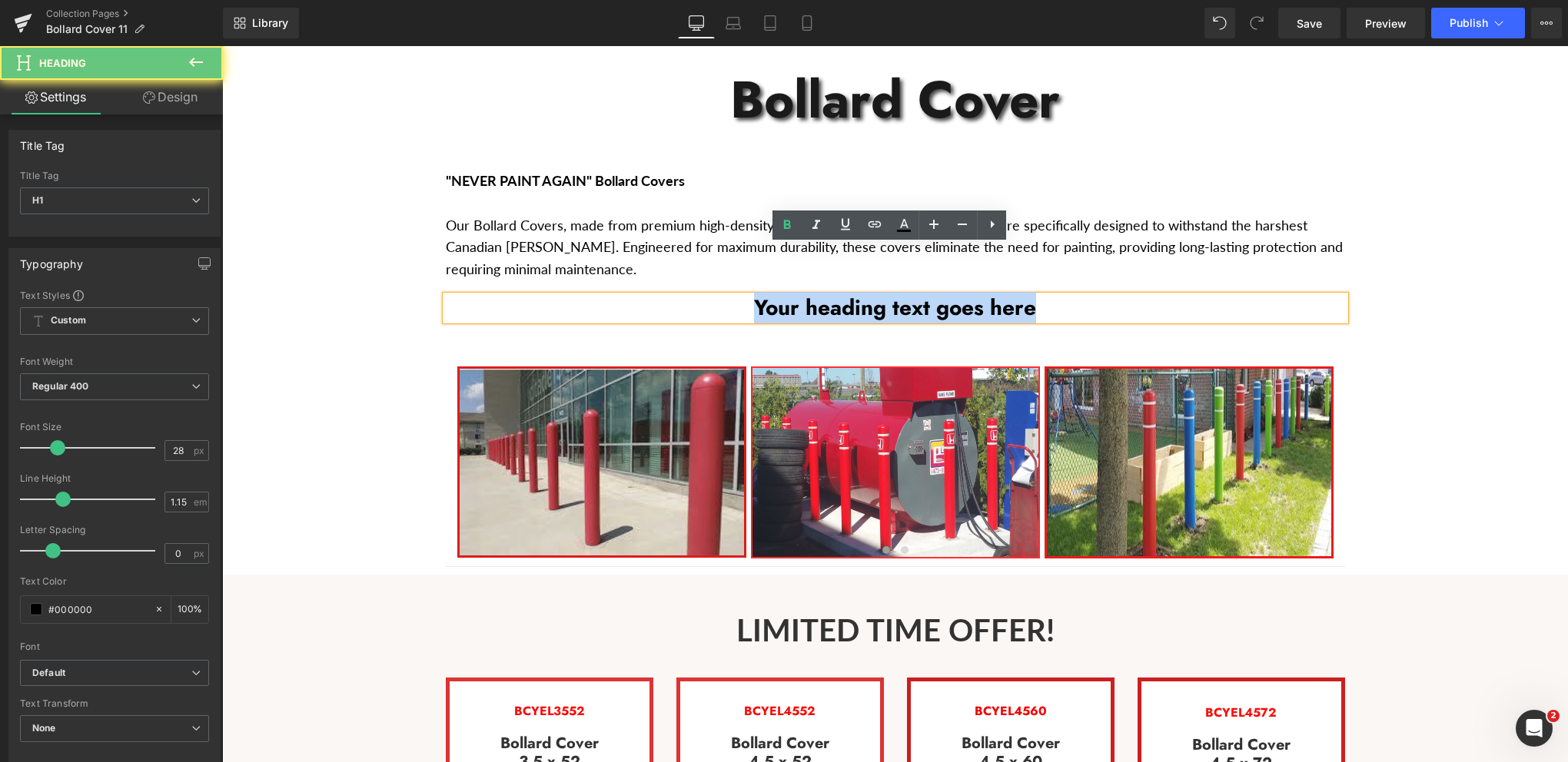
click at [968, 296] on h1 "Your heading text goes here" at bounding box center [895, 308] width 899 height 24
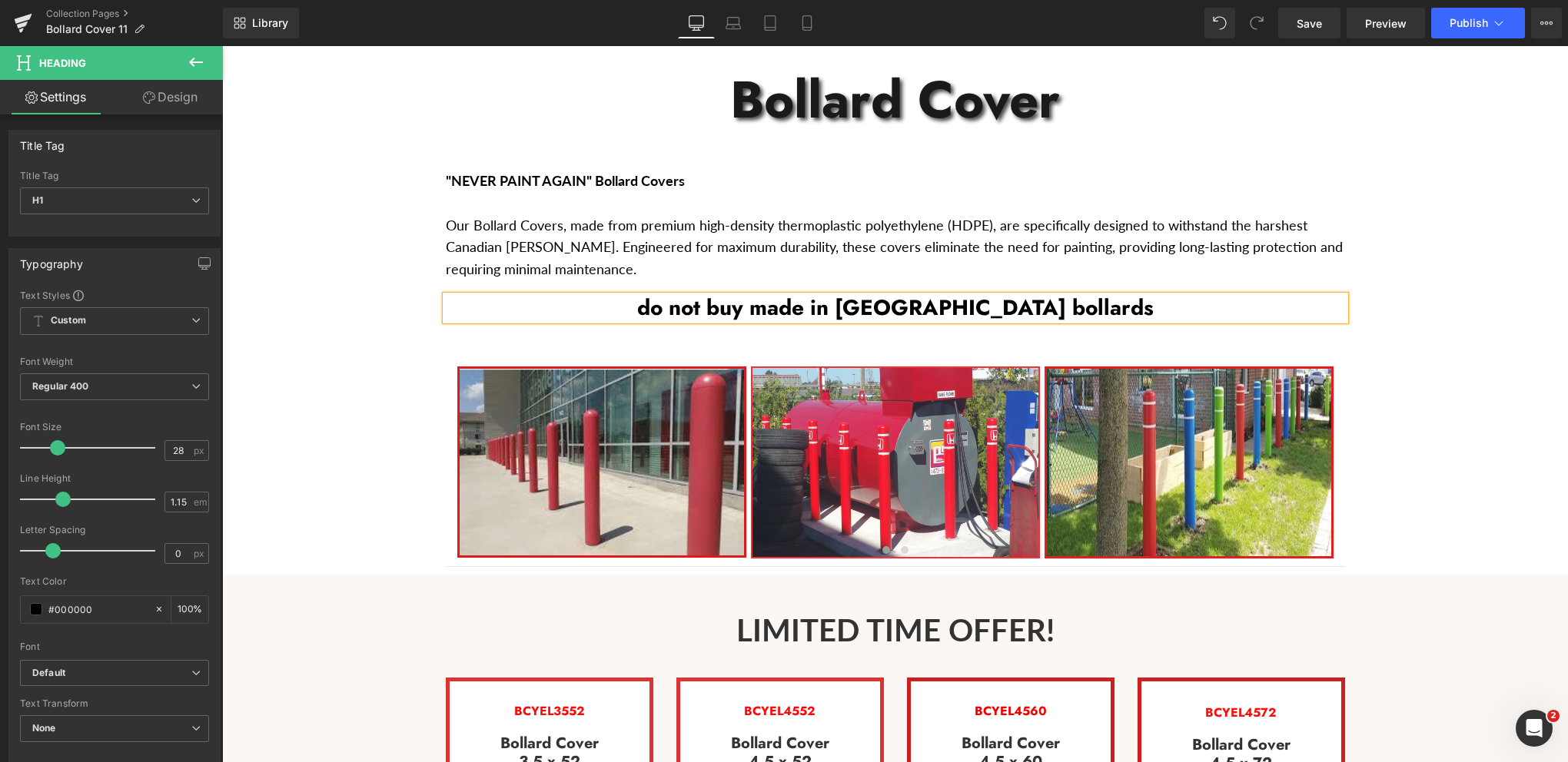
click at [733, 296] on h1 "do not buy made in china bollards" at bounding box center [895, 308] width 899 height 24
click at [1076, 296] on h1 "Do not buy made in china bollards" at bounding box center [895, 308] width 899 height 24
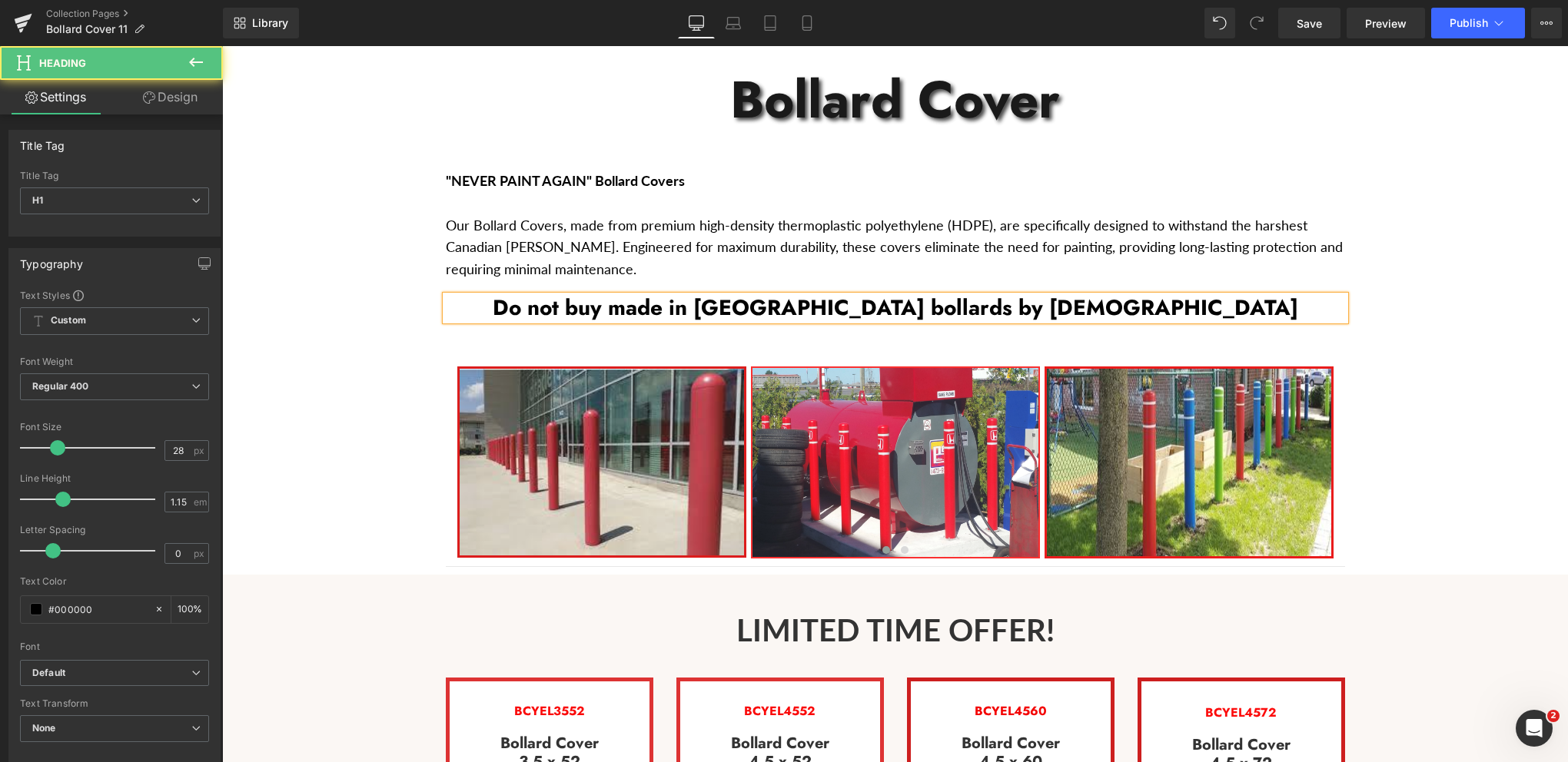
click at [1077, 296] on h1 "Do not buy made in china bollards by canadians" at bounding box center [895, 308] width 899 height 24
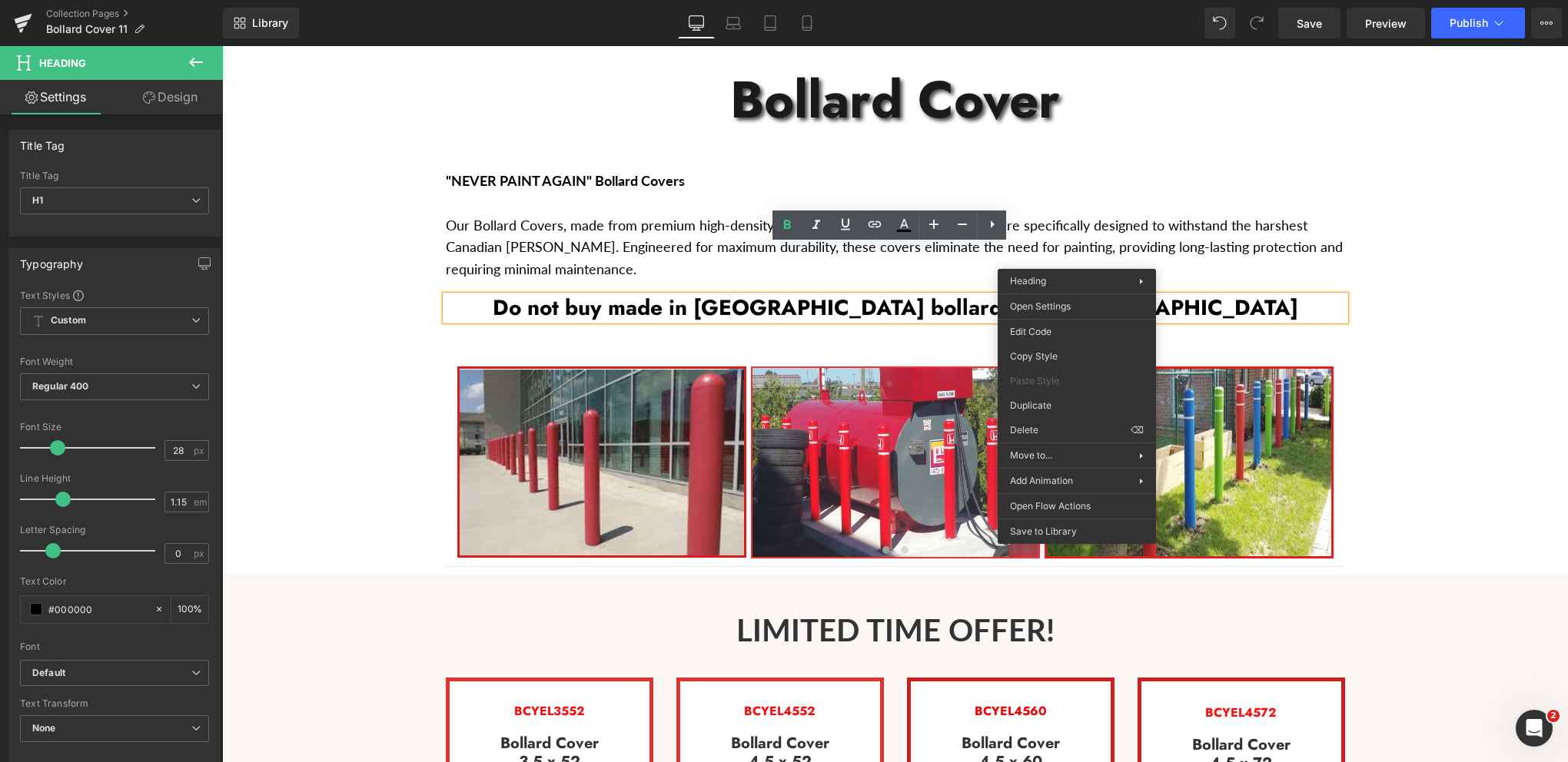
click at [1073, 296] on h1 "Do not buy made in china bollards by canadians" at bounding box center [895, 308] width 899 height 24
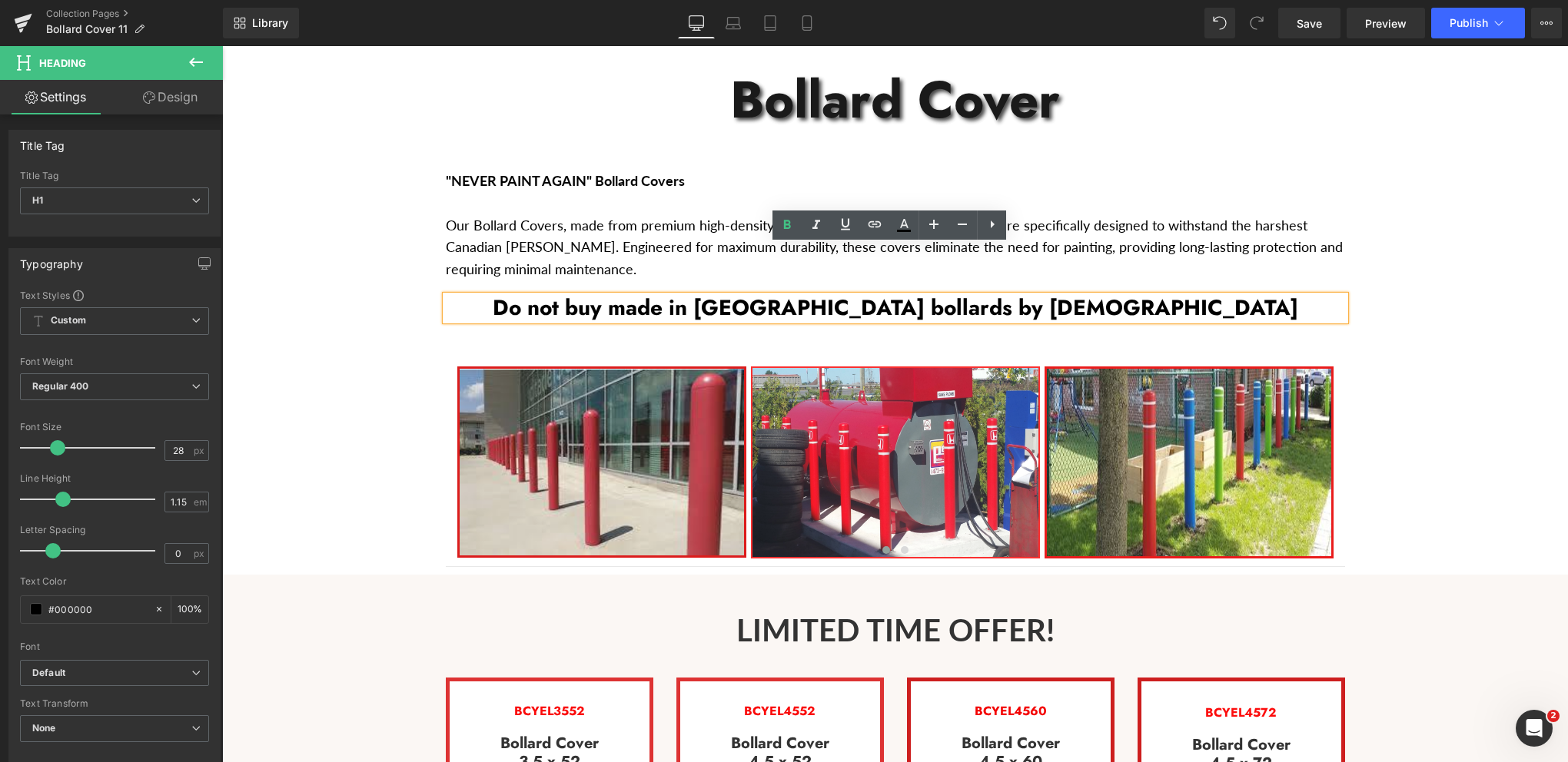
click at [1141, 296] on h1 "Do not buy made in china bollards by canadians" at bounding box center [895, 308] width 899 height 24
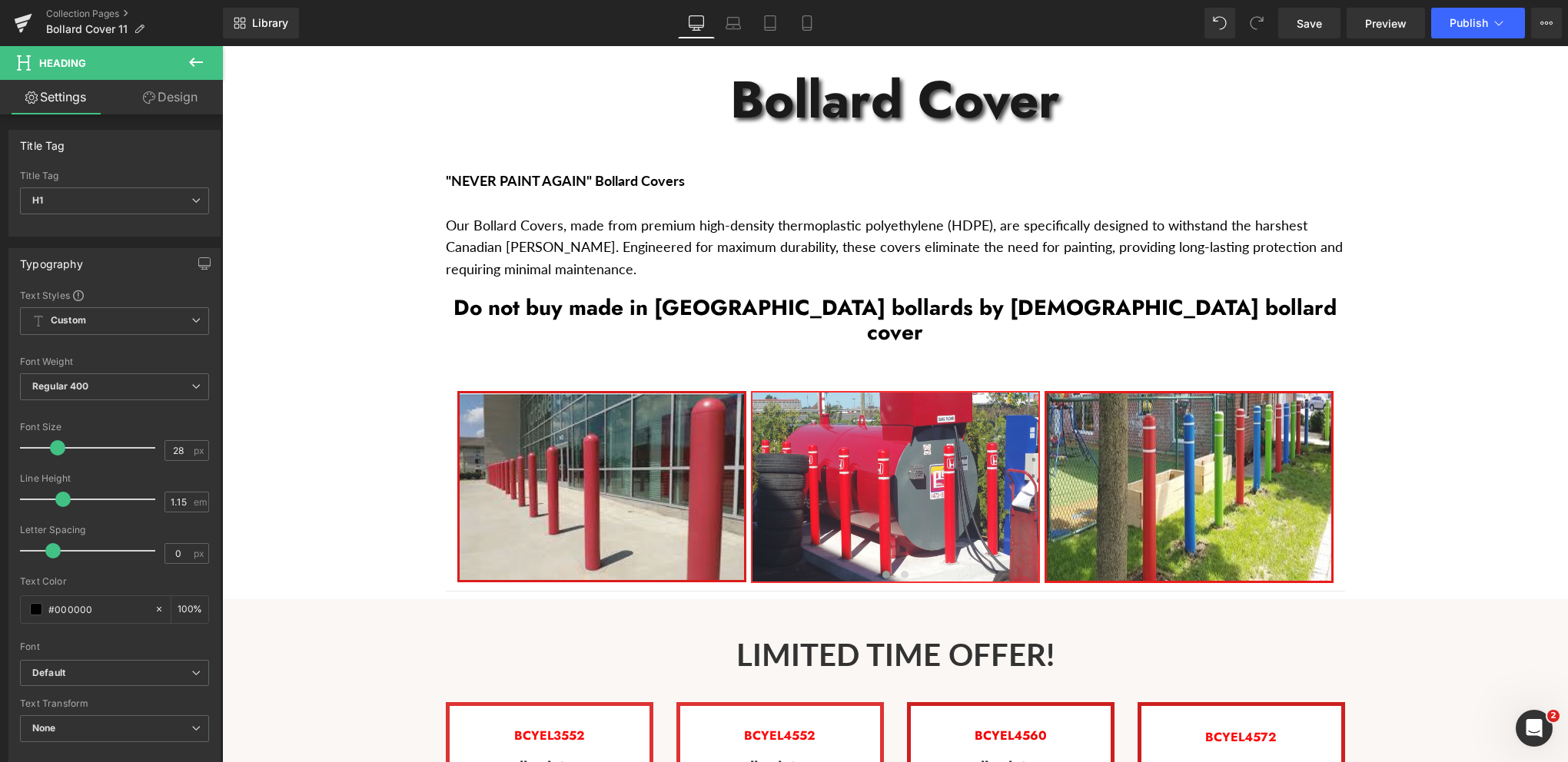
click at [190, 56] on icon at bounding box center [196, 62] width 19 height 19
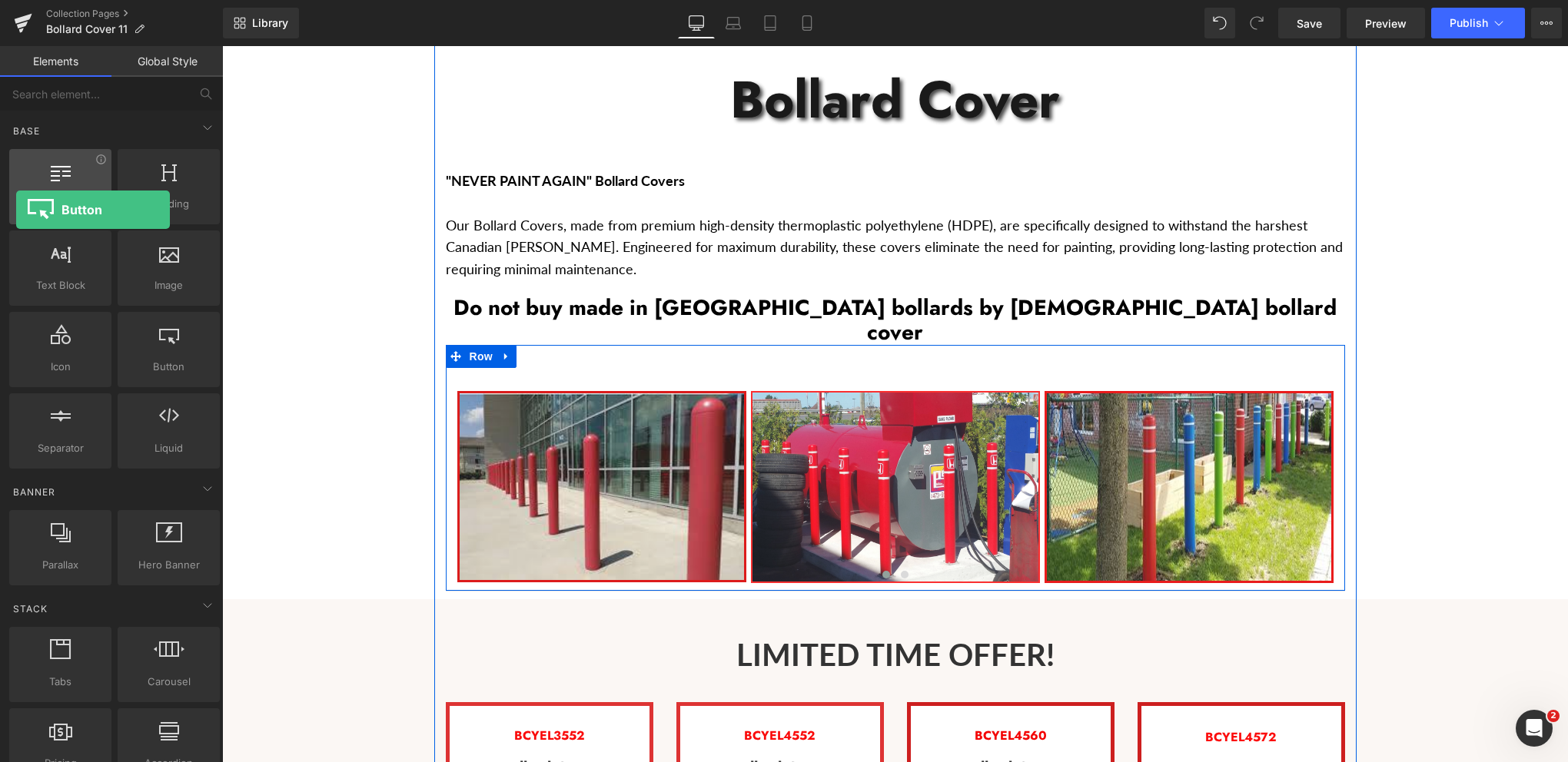
drag, startPoint x: 169, startPoint y: 345, endPoint x: 15, endPoint y: 209, distance: 205.5
click at [15, 209] on div "Row rows, columns, layouts, div Heading headings, titles, h1,h2,h3,h4,h5,h6 Tex…" at bounding box center [115, 309] width 217 height 326
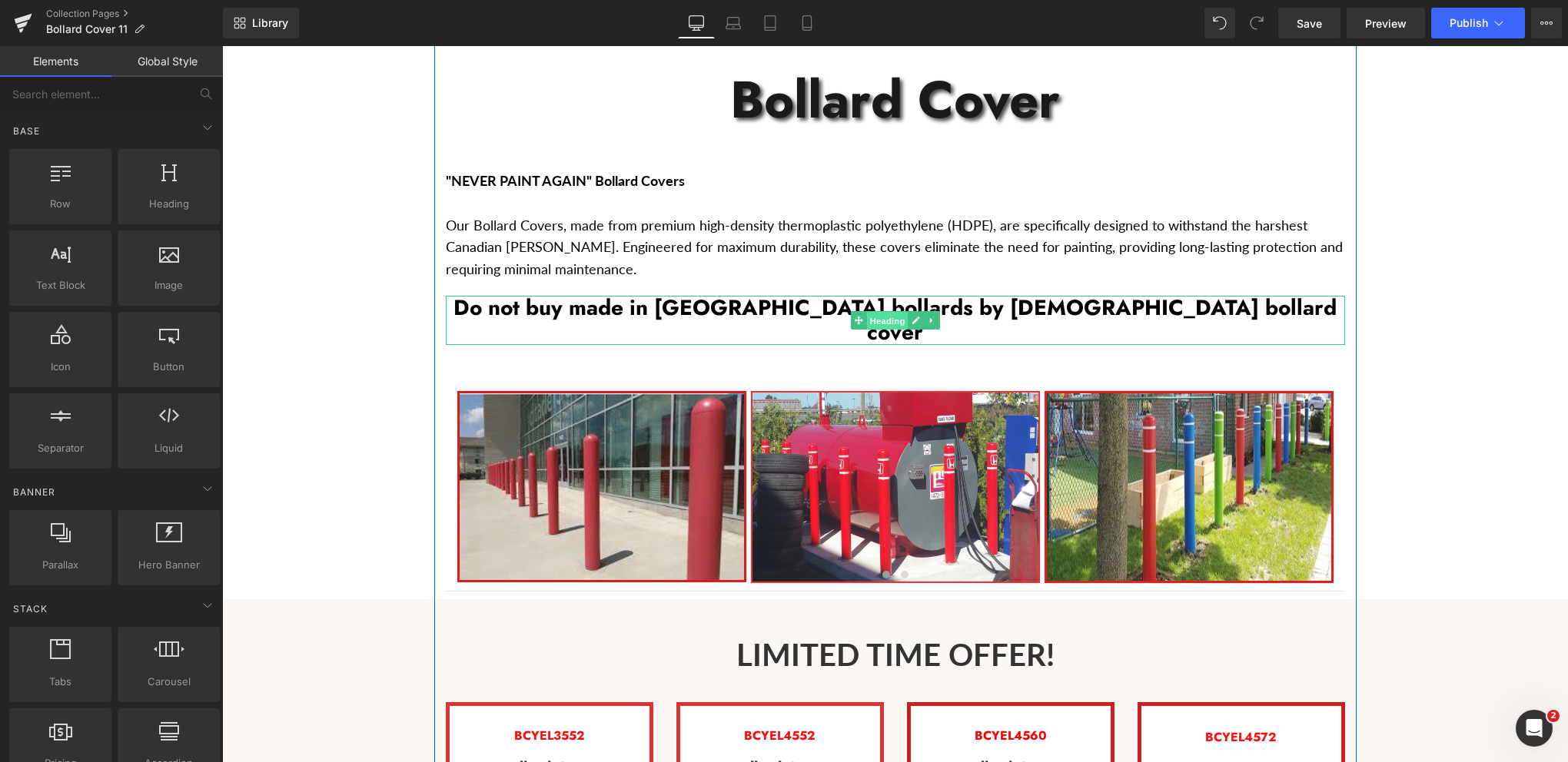
click at [890, 312] on span "Heading" at bounding box center [886, 321] width 41 height 19
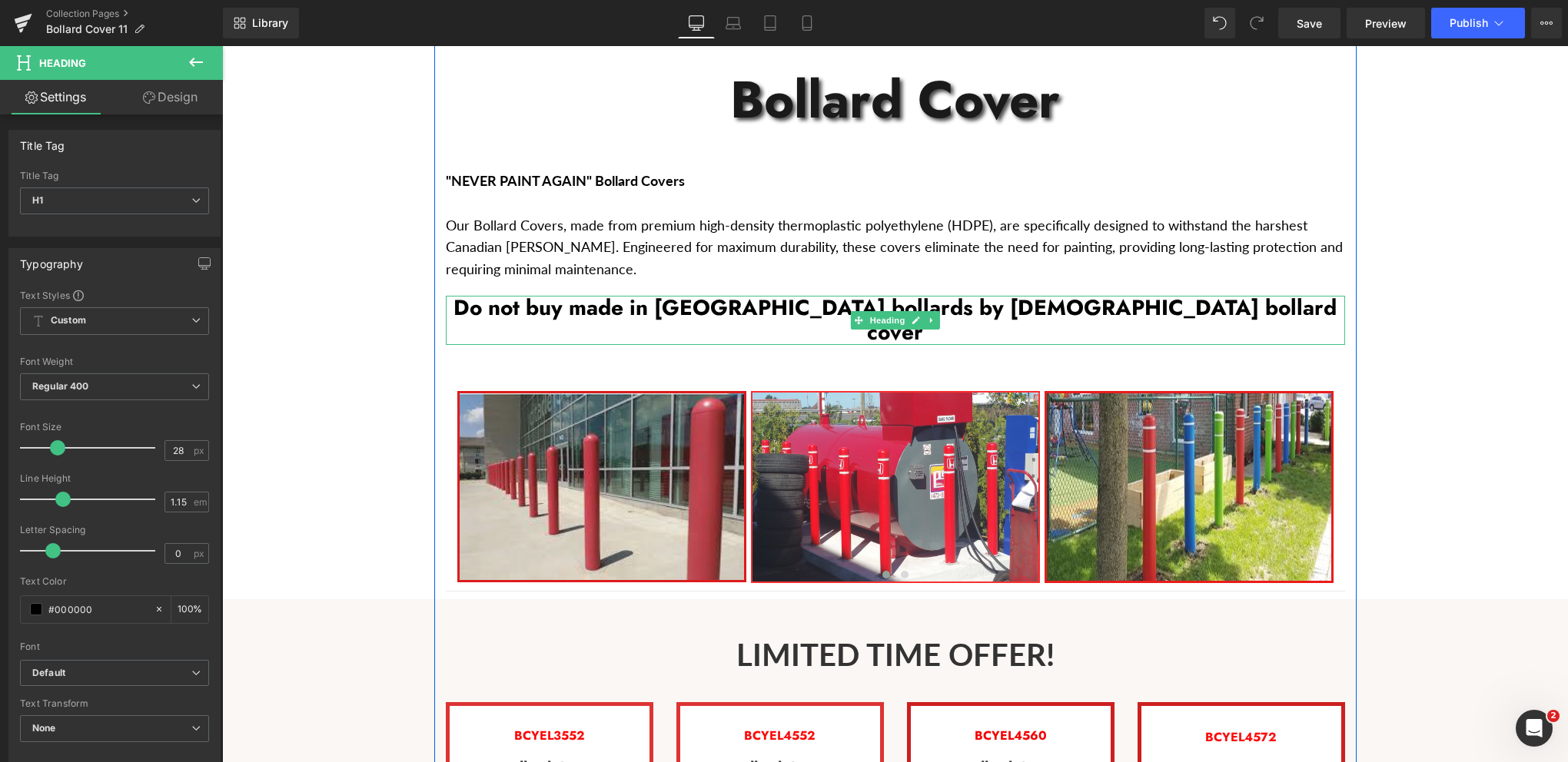
click at [794, 296] on h1 "Do not buy made in china bollards by canadians bollard cover" at bounding box center [895, 320] width 899 height 49
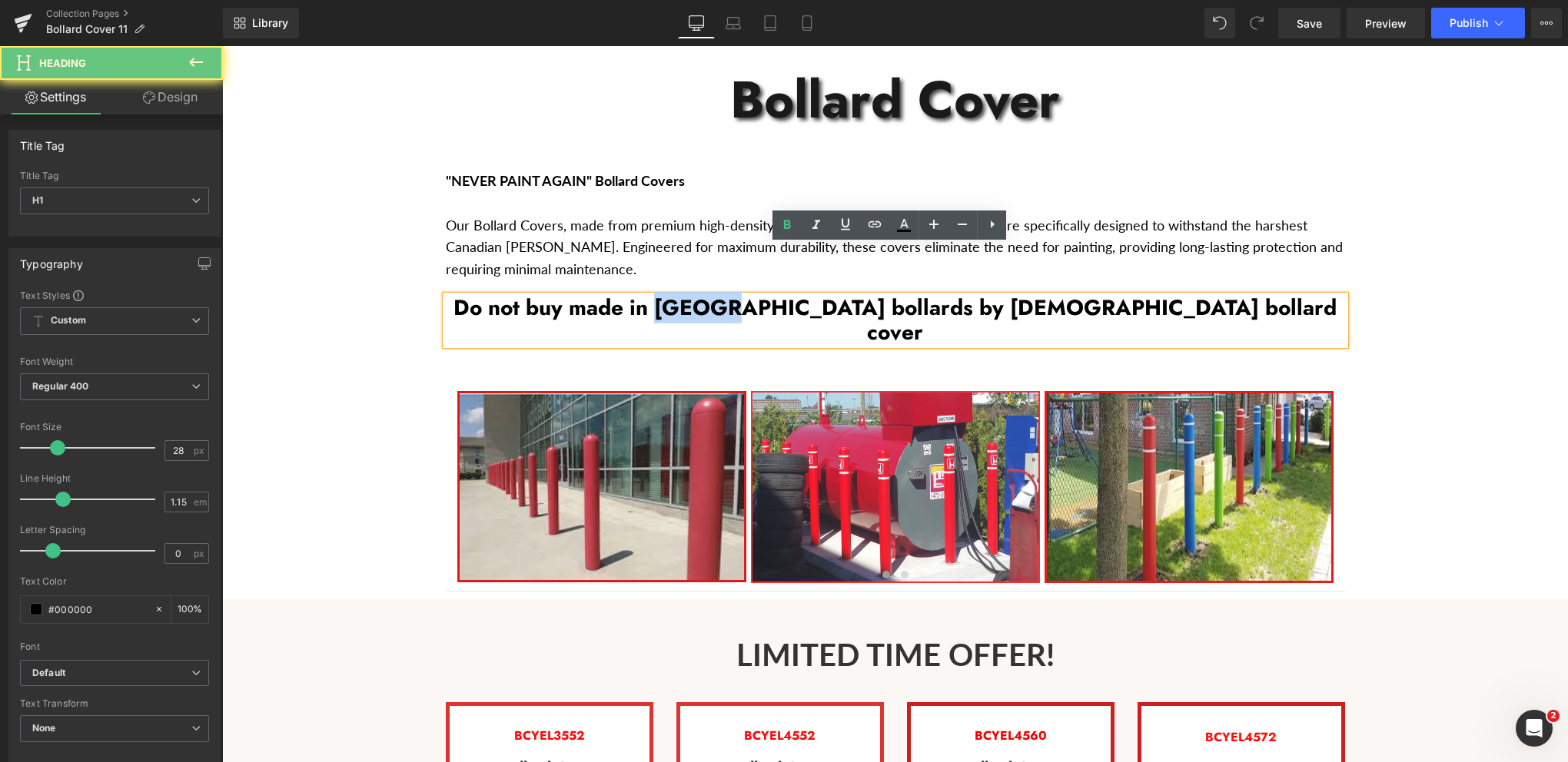
click at [794, 296] on h1 "Do not buy made in china bollards by canadians bollard cover" at bounding box center [895, 320] width 899 height 49
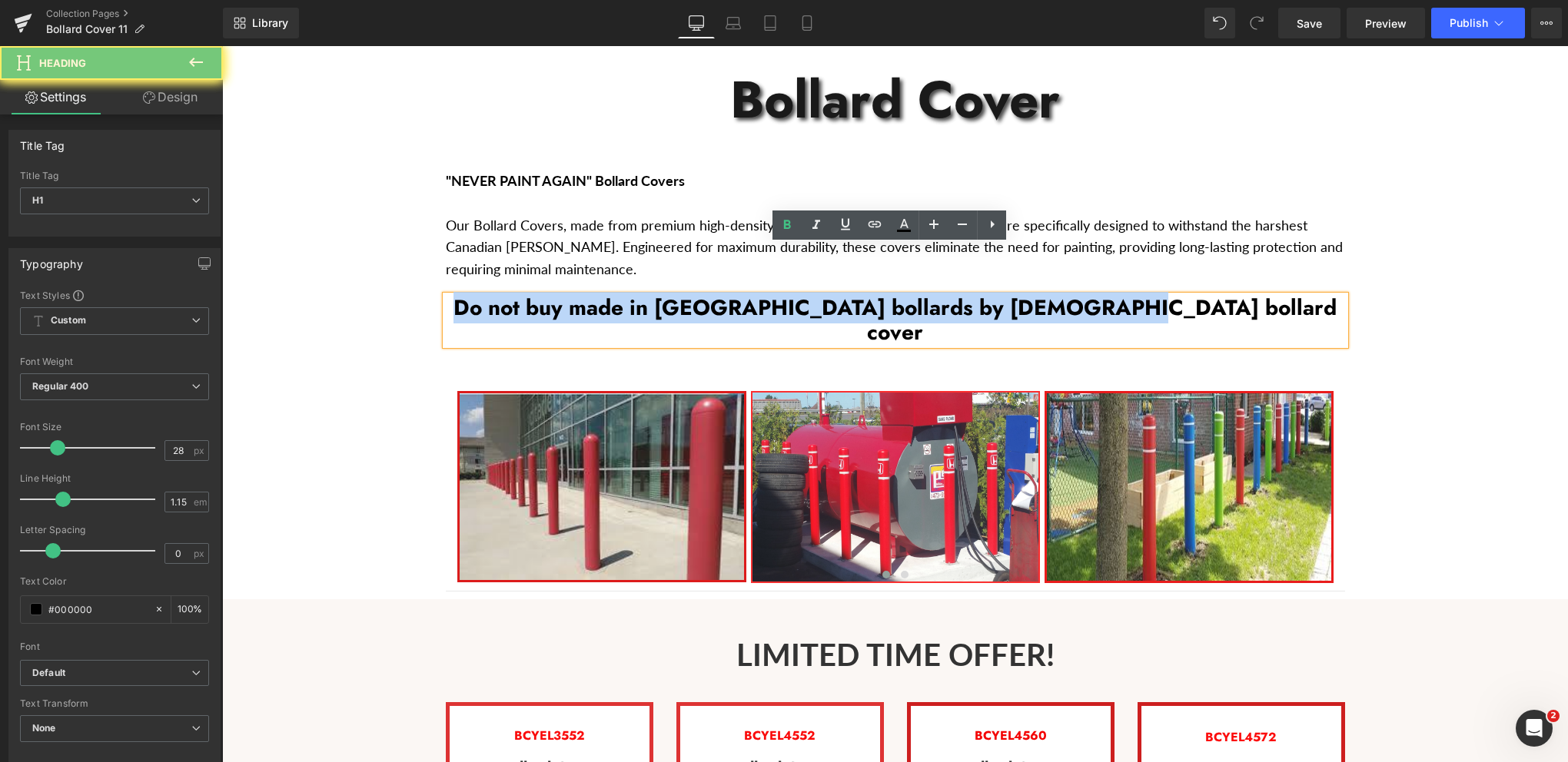
click at [794, 296] on h1 "Do not buy made in china bollards by canadians bollard cover" at bounding box center [895, 320] width 899 height 49
